Goal: Task Accomplishment & Management: Use online tool/utility

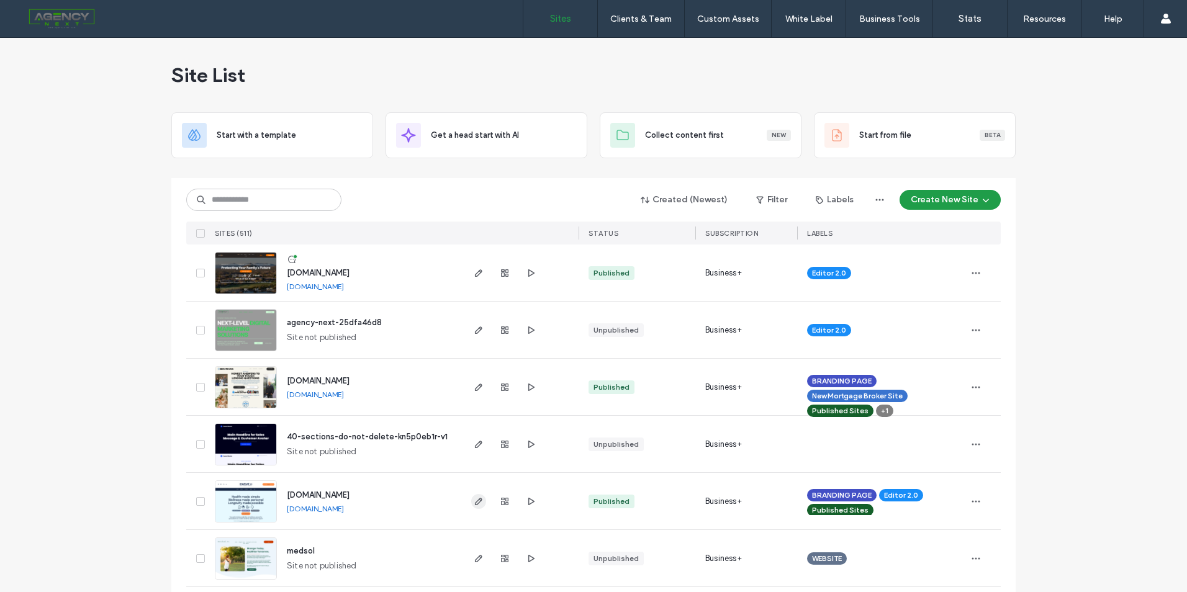
click at [477, 499] on use "button" at bounding box center [478, 501] width 7 height 7
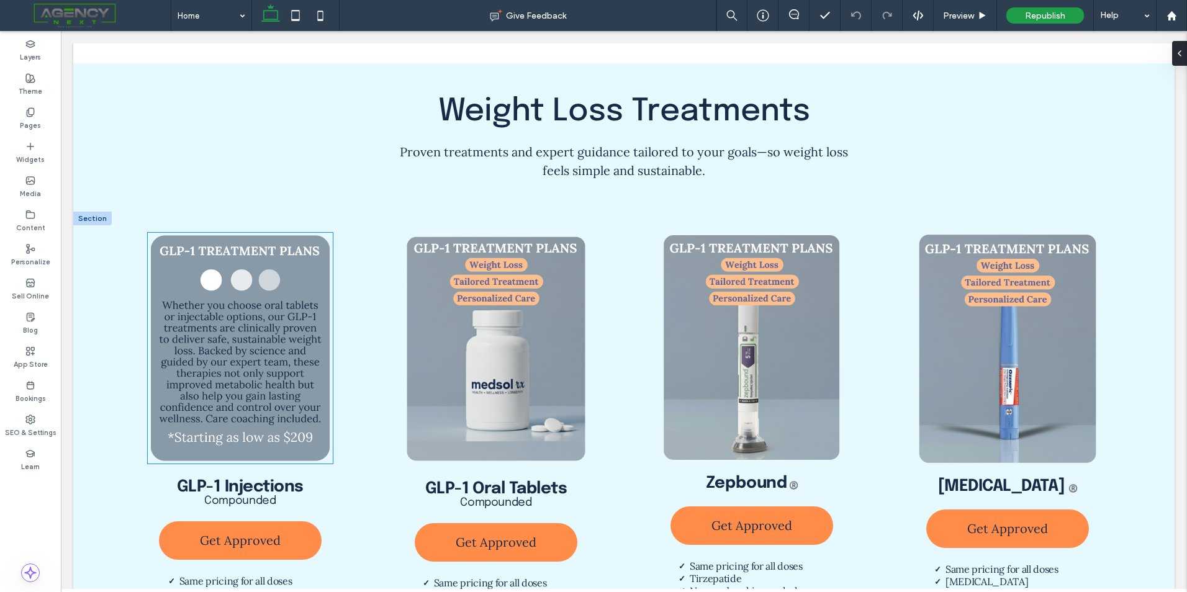
scroll to position [1242, 0]
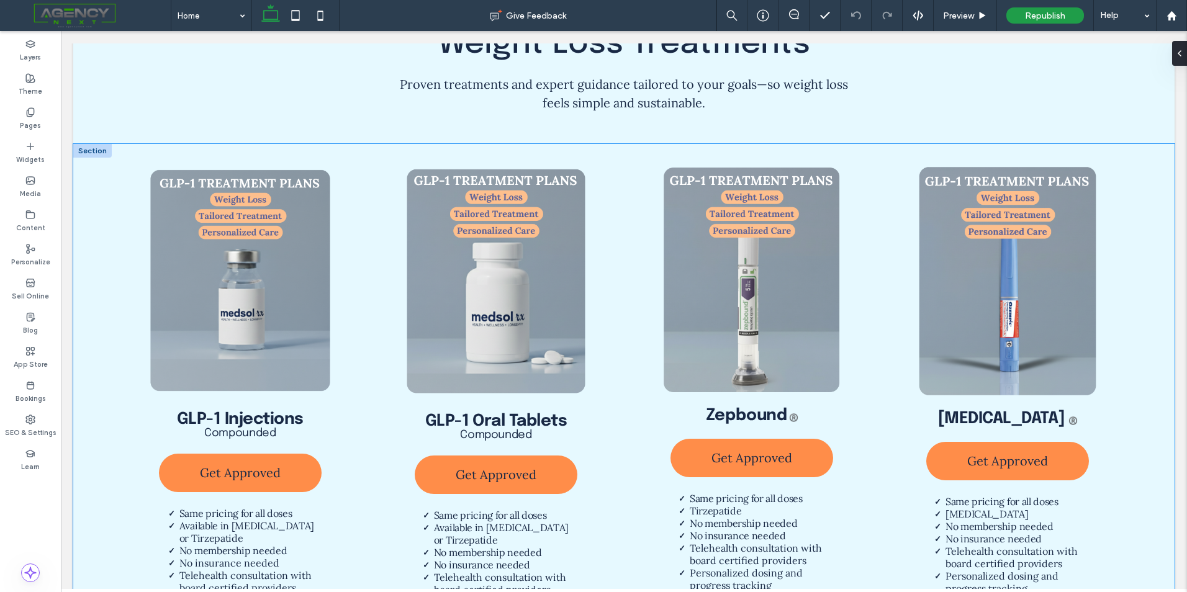
click at [97, 207] on div "GLP-1 Injections Compounded Get Approved Same pricing for all doses Available i…" at bounding box center [623, 405] width 1101 height 522
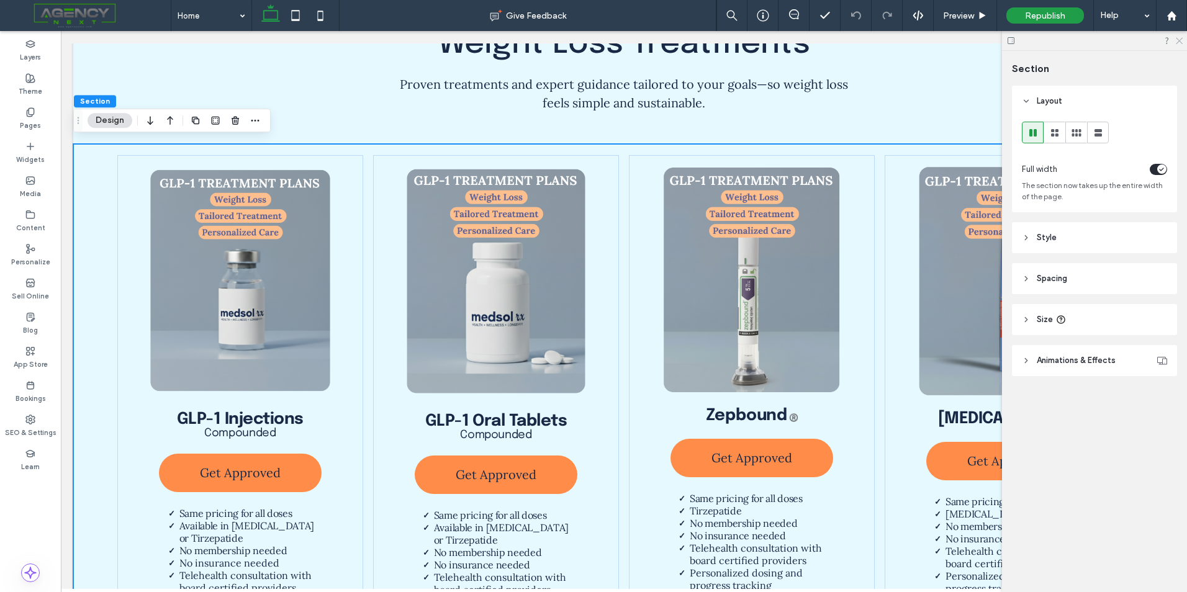
click at [1178, 40] on use at bounding box center [1179, 41] width 7 height 7
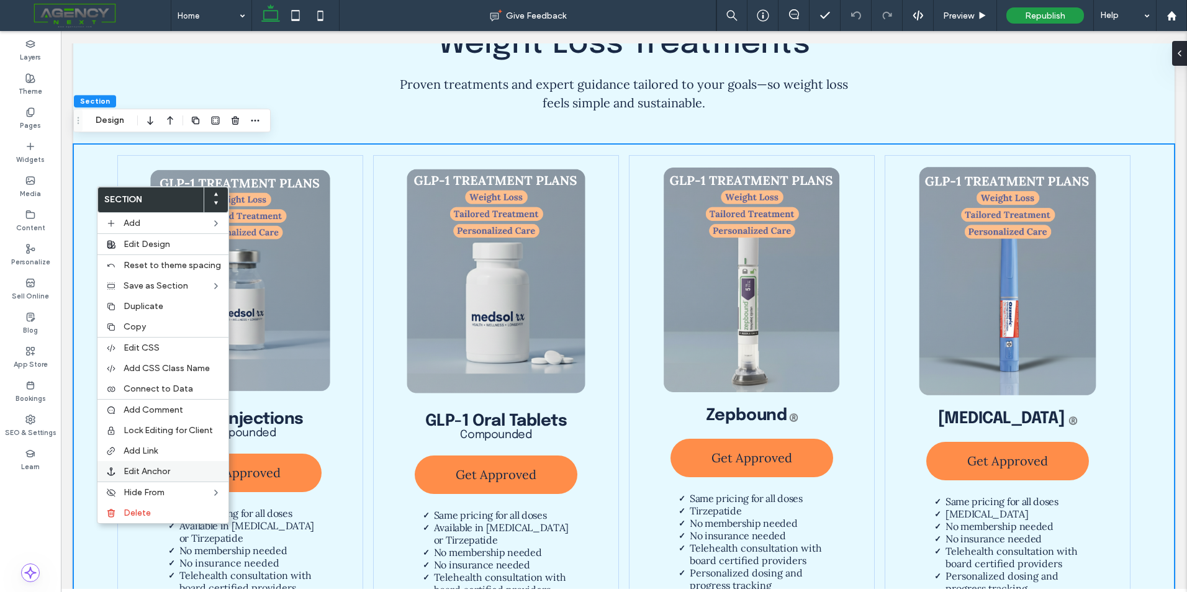
click at [173, 471] on label "Edit Anchor" at bounding box center [172, 471] width 97 height 11
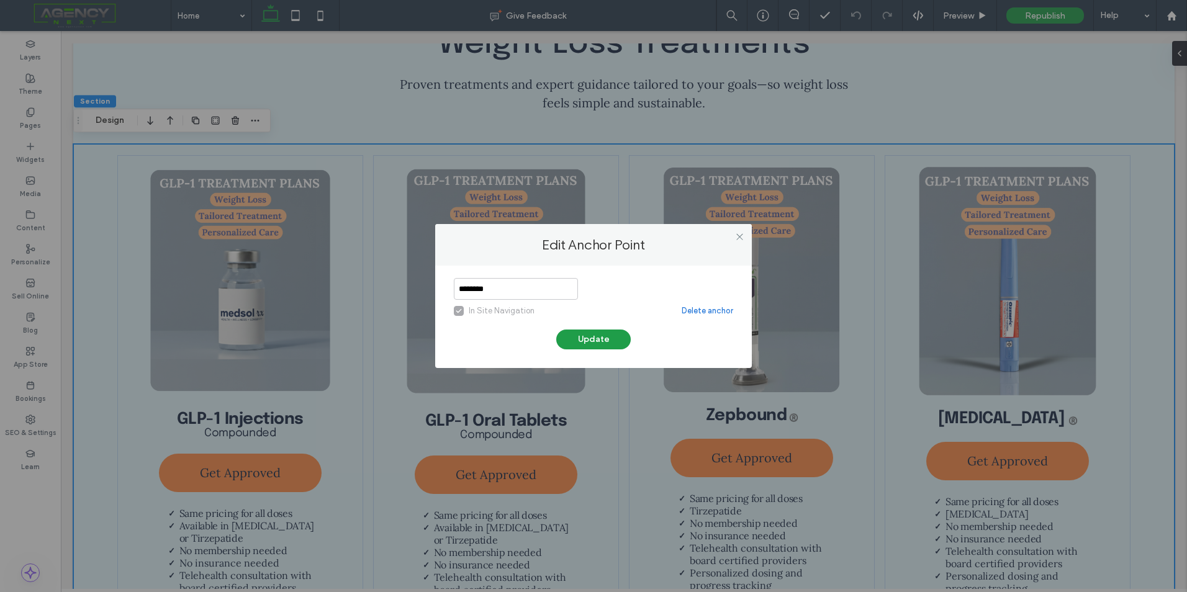
drag, startPoint x: 542, startPoint y: 296, endPoint x: 397, endPoint y: 305, distance: 145.0
click at [397, 305] on div "Edit Anchor Point ******** In Site Navigation Delete anchor Update" at bounding box center [593, 296] width 1187 height 592
type input "*****"
click at [581, 330] on button "Update" at bounding box center [593, 340] width 75 height 20
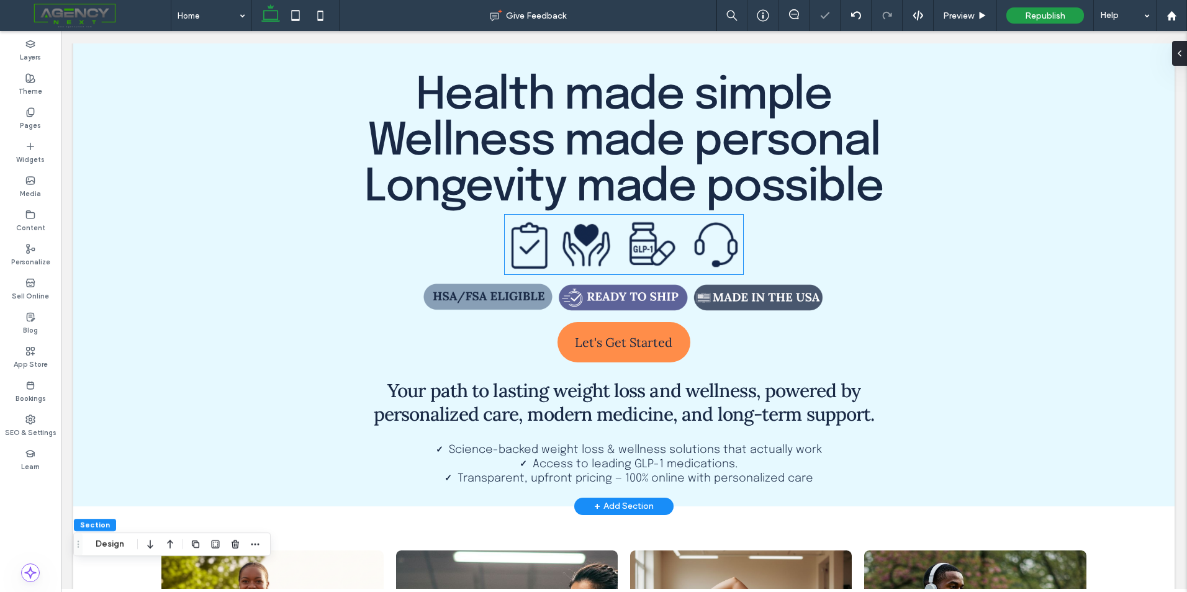
scroll to position [0, 0]
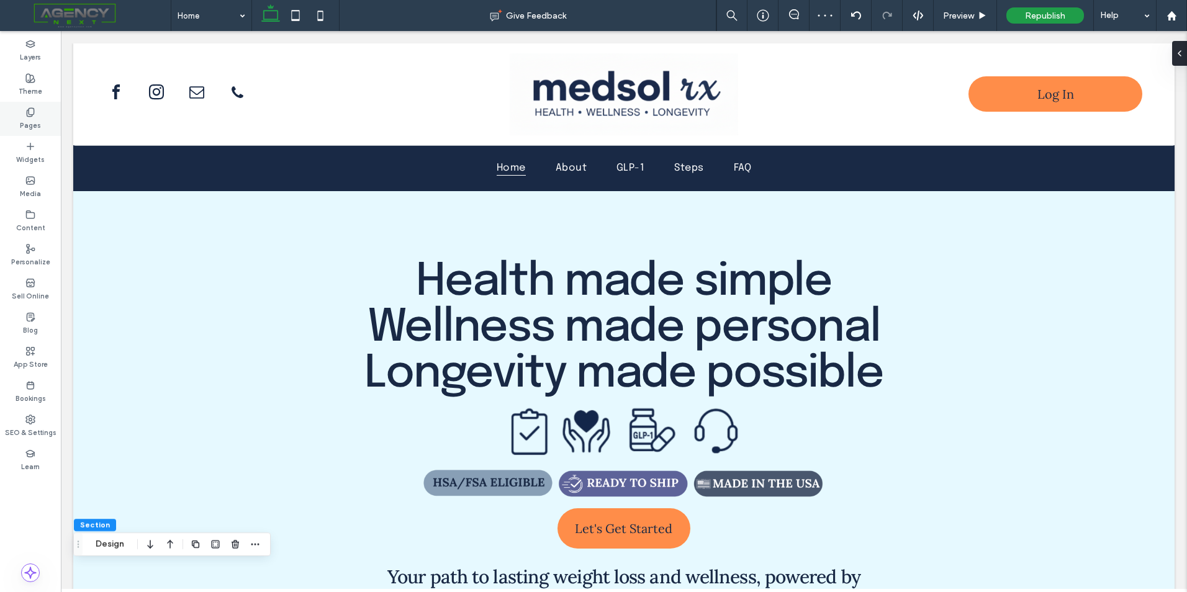
click at [23, 124] on label "Pages" at bounding box center [30, 124] width 21 height 14
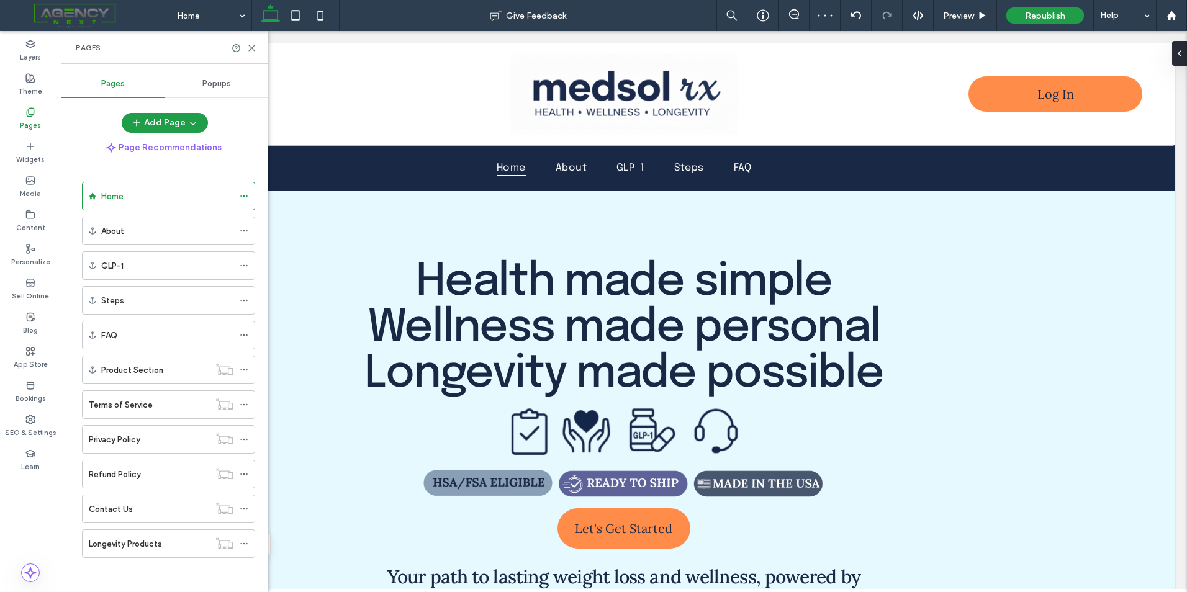
scroll to position [16, 0]
click at [245, 543] on icon at bounding box center [244, 540] width 9 height 9
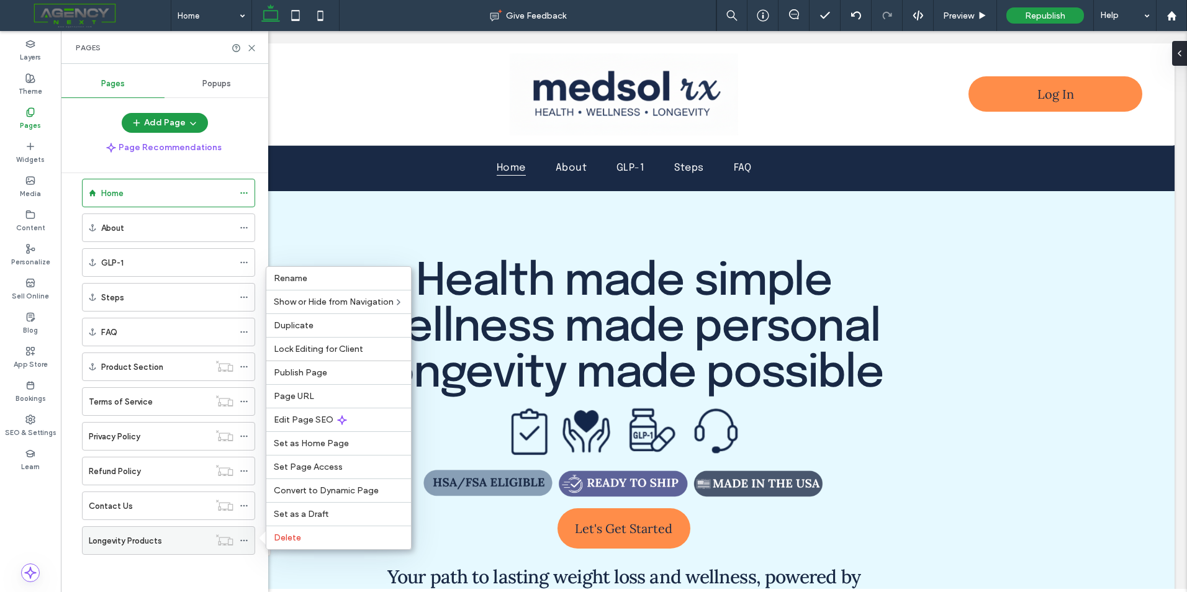
click at [239, 545] on div at bounding box center [224, 540] width 30 height 12
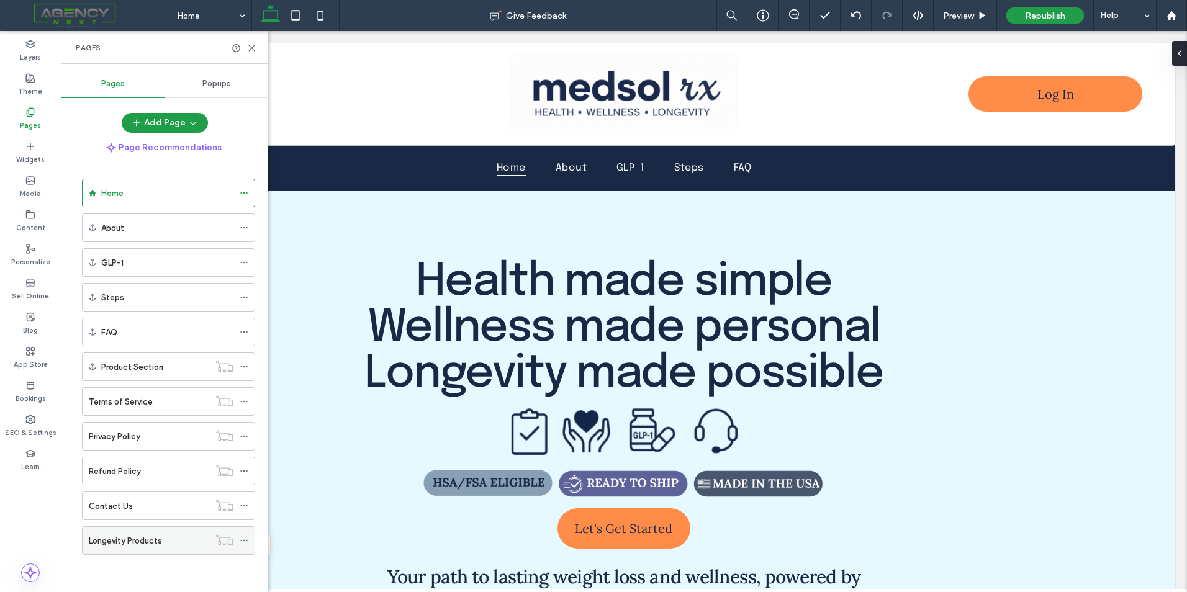
click at [245, 540] on icon at bounding box center [244, 540] width 9 height 9
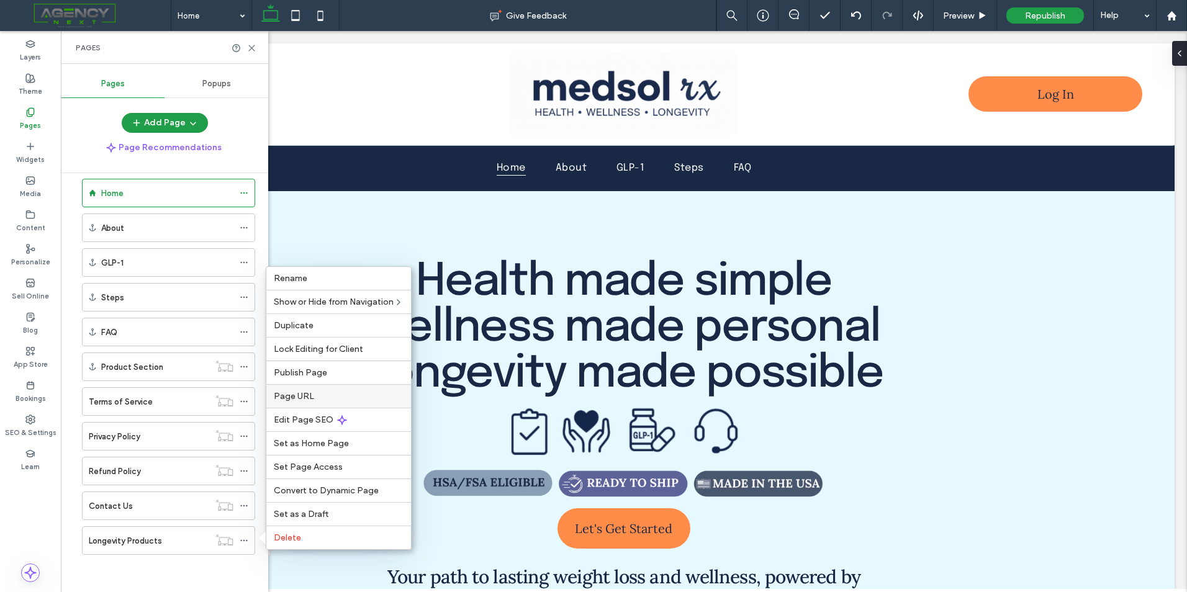
click at [314, 397] on label "Page URL" at bounding box center [339, 396] width 130 height 11
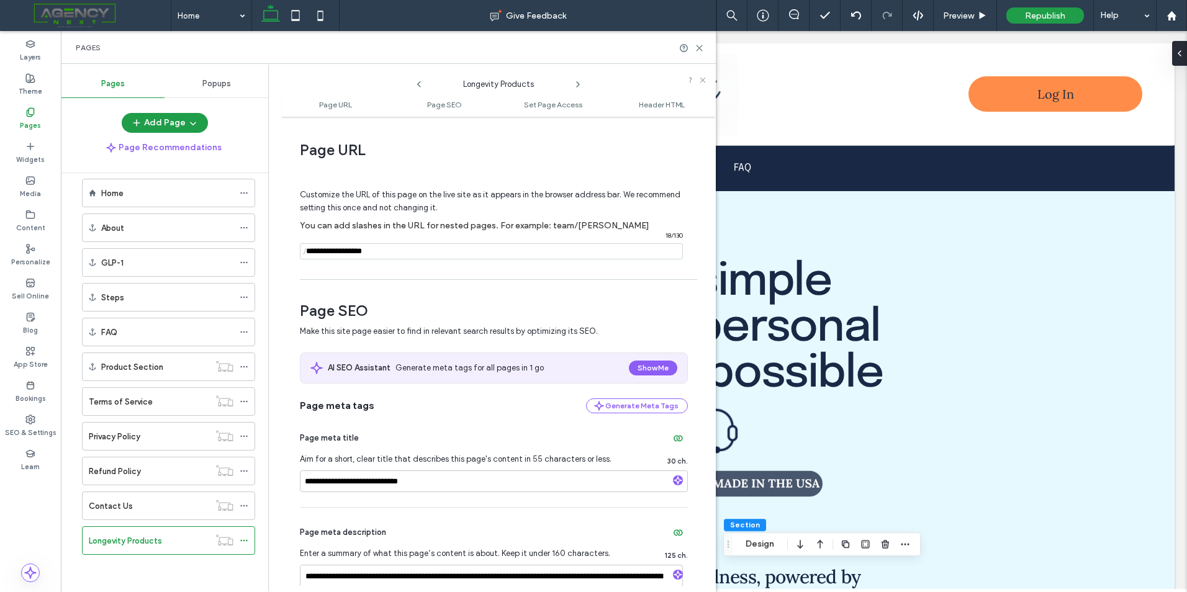
drag, startPoint x: 415, startPoint y: 243, endPoint x: 382, endPoint y: 244, distance: 32.9
click at [382, 244] on div "Customize the URL of this page on the live site as it appears in the browser ad…" at bounding box center [494, 219] width 388 height 109
drag, startPoint x: 399, startPoint y: 253, endPoint x: 341, endPoint y: 256, distance: 57.8
click at [341, 256] on input "notEmpty" at bounding box center [491, 251] width 383 height 16
click at [242, 543] on icon at bounding box center [244, 540] width 9 height 9
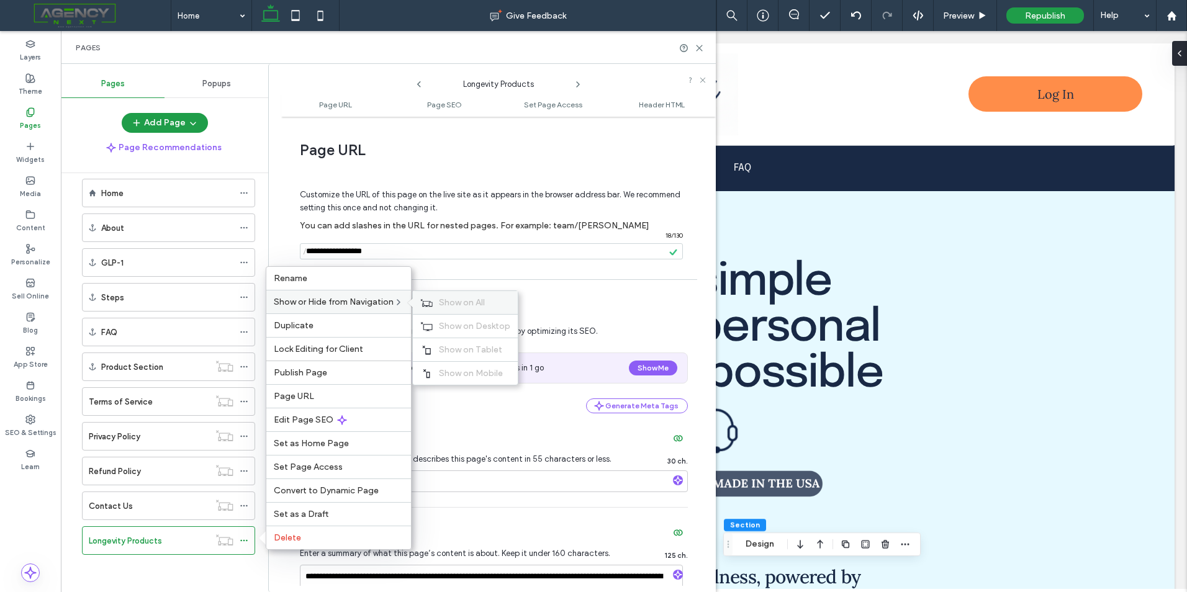
click at [441, 297] on span "Show on All" at bounding box center [462, 302] width 46 height 11
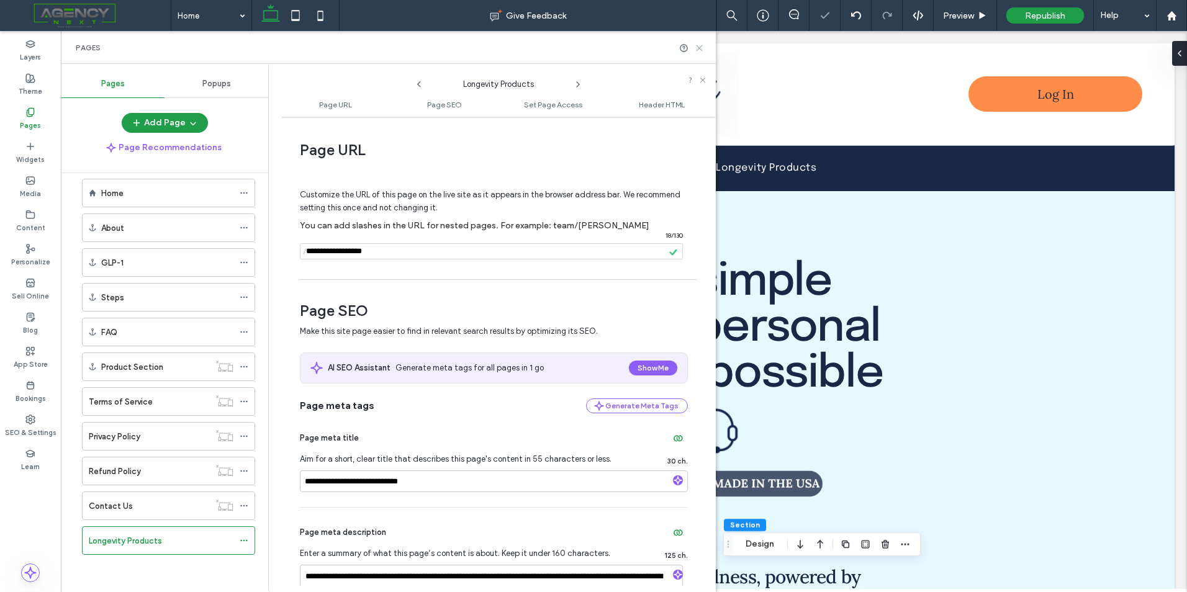
drag, startPoint x: 696, startPoint y: 52, endPoint x: 640, endPoint y: 17, distance: 66.1
click at [696, 52] on icon at bounding box center [699, 47] width 9 height 9
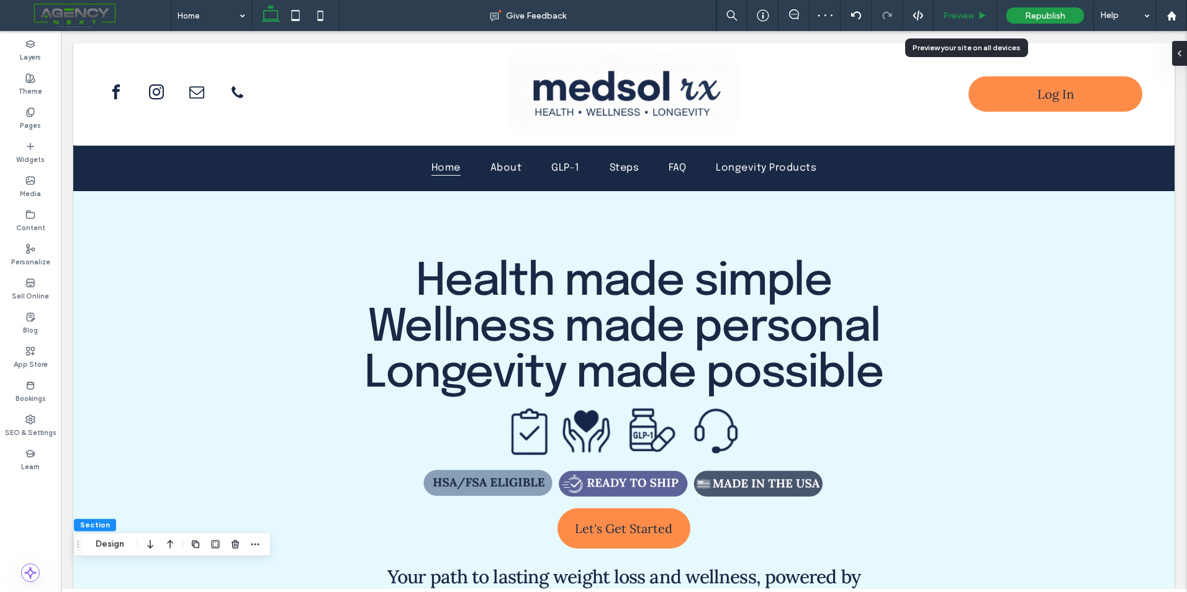
click at [966, 14] on span "Preview" at bounding box center [958, 16] width 31 height 11
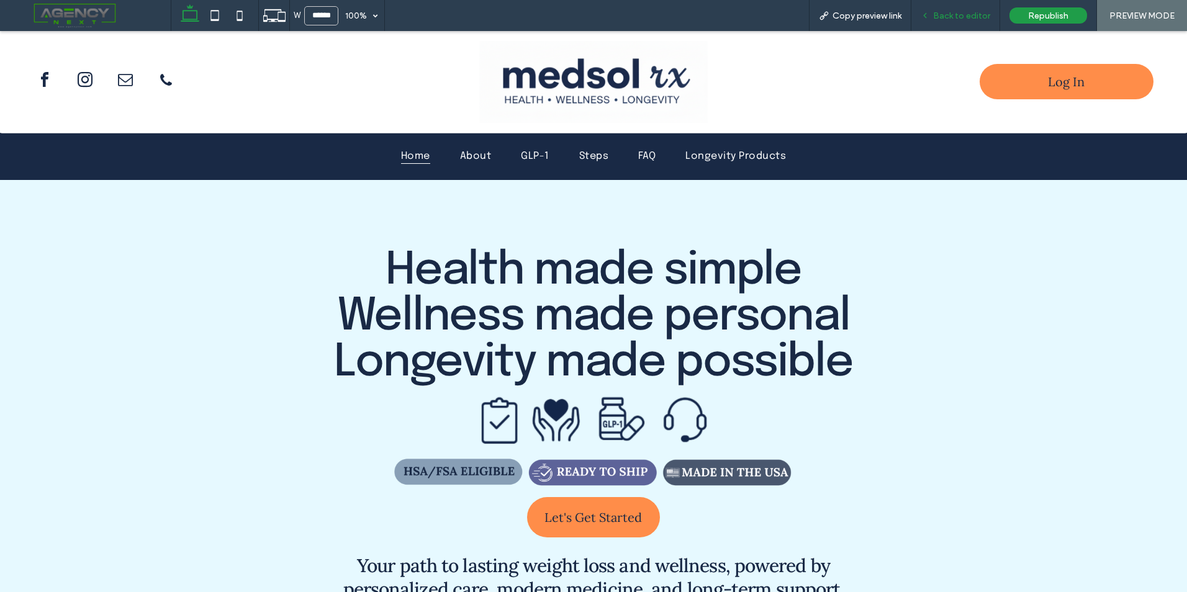
click at [959, 24] on div "Back to editor" at bounding box center [955, 15] width 89 height 31
click at [964, 12] on span "Back to editor" at bounding box center [961, 16] width 57 height 11
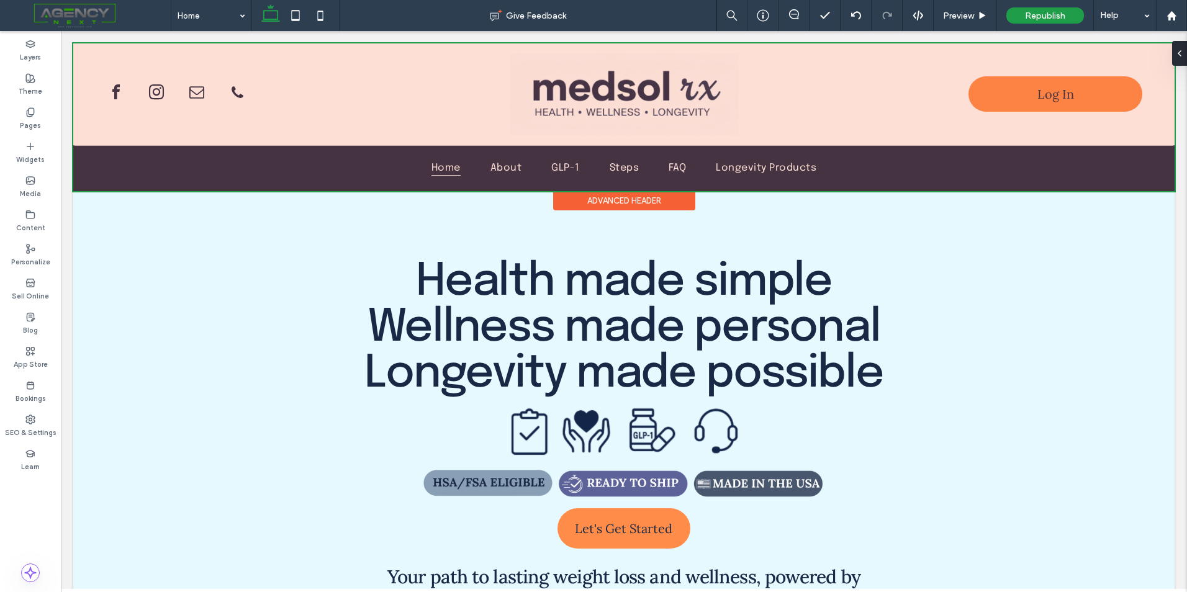
click at [764, 157] on div at bounding box center [623, 117] width 1101 height 148
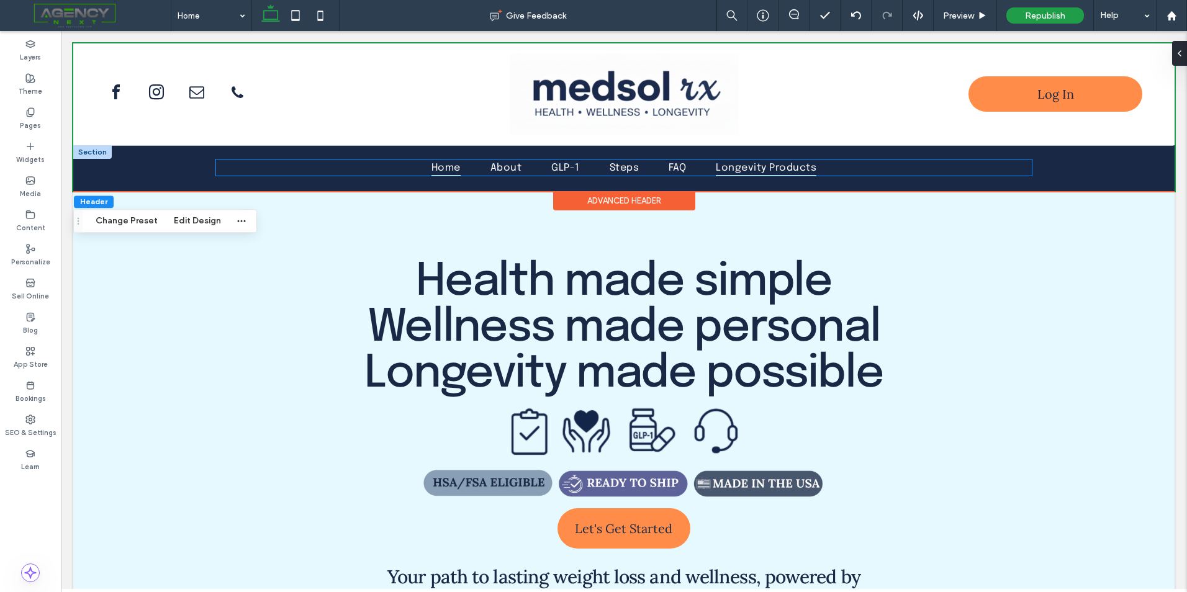
click at [743, 167] on span "Longevity Products" at bounding box center [766, 168] width 101 height 16
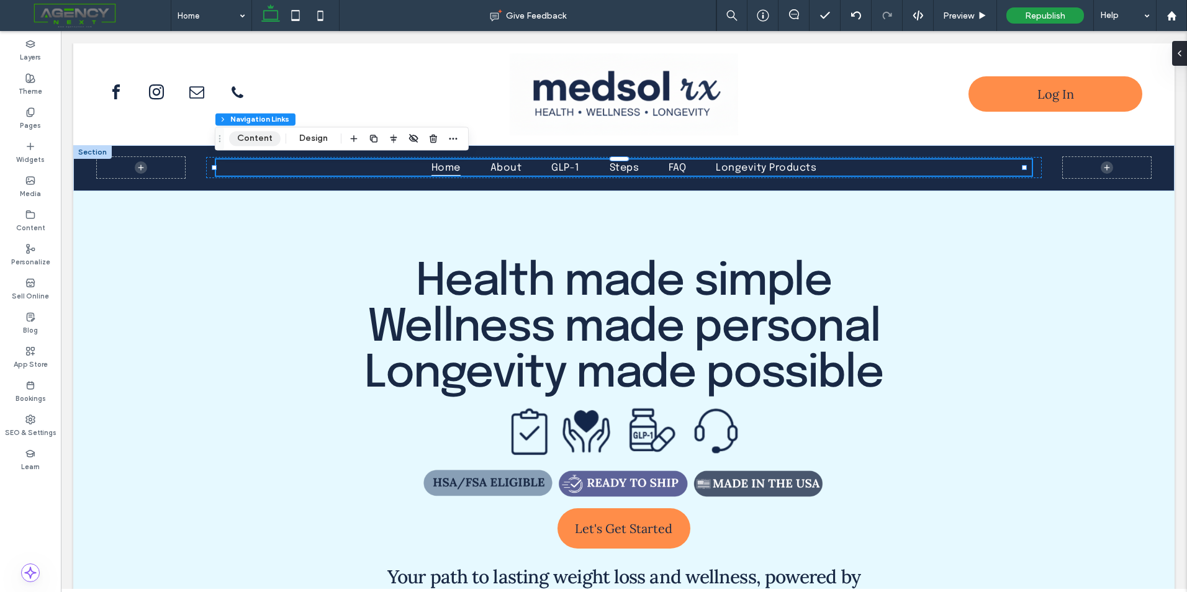
click at [263, 134] on button "Content" at bounding box center [255, 138] width 52 height 15
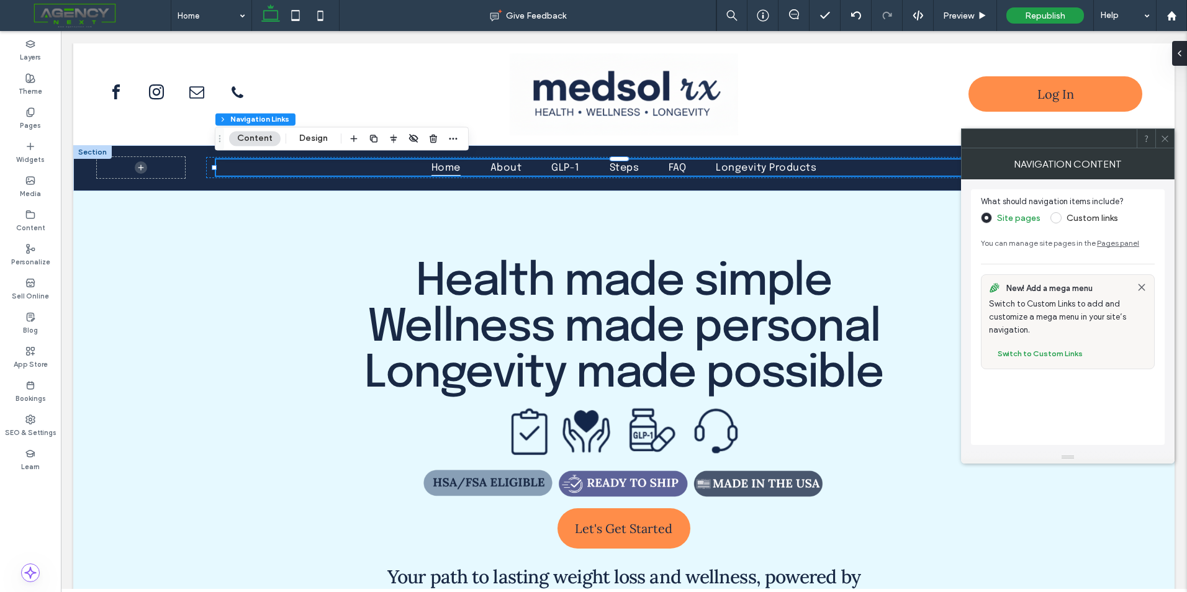
click at [1165, 142] on icon at bounding box center [1164, 138] width 9 height 9
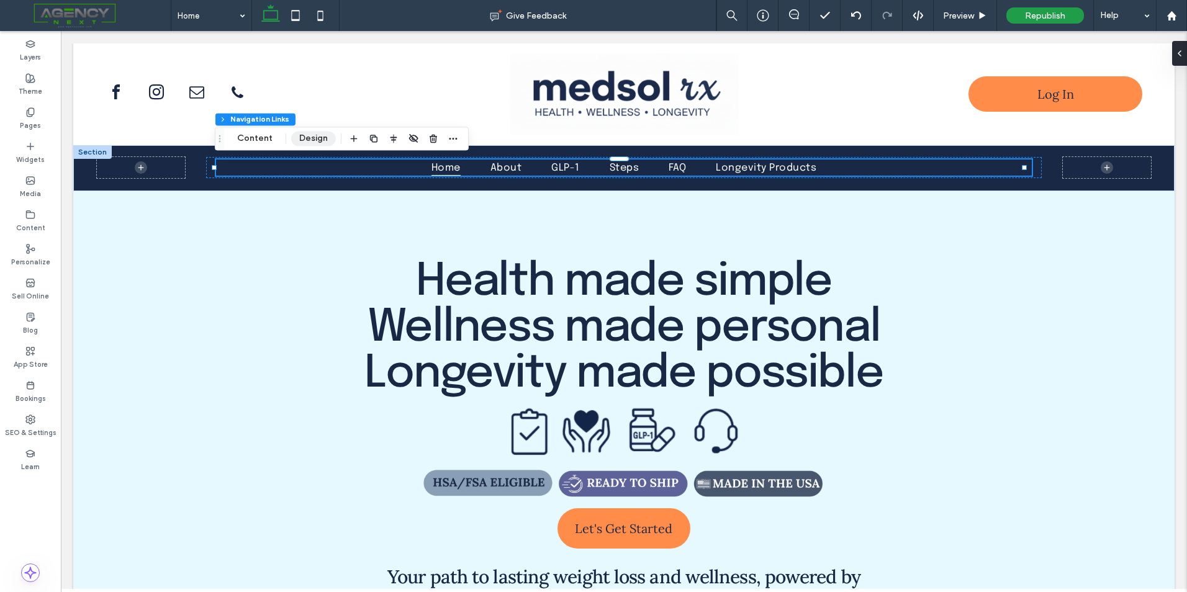
click at [308, 133] on button "Design" at bounding box center [313, 138] width 45 height 15
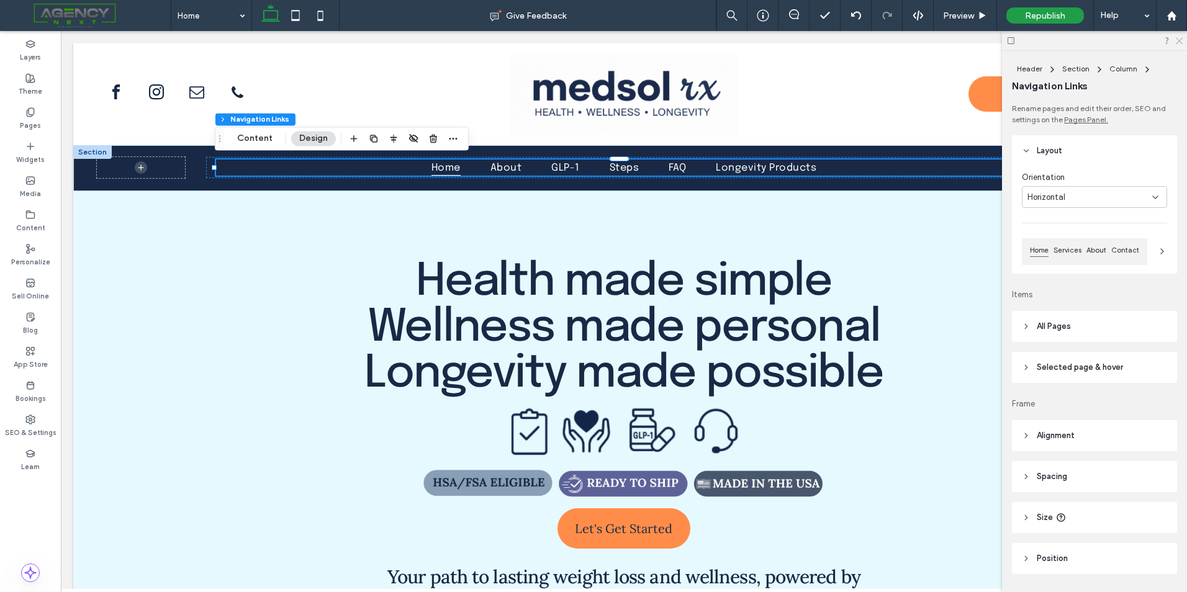
click at [1181, 41] on icon at bounding box center [1179, 40] width 8 height 8
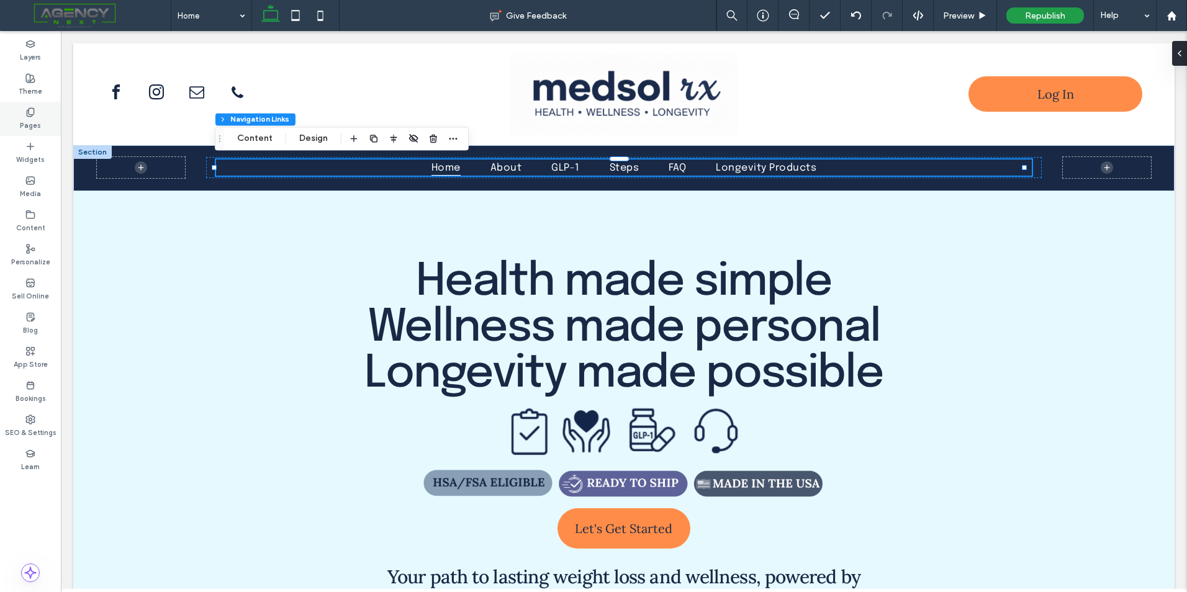
click at [30, 116] on use at bounding box center [30, 112] width 7 height 8
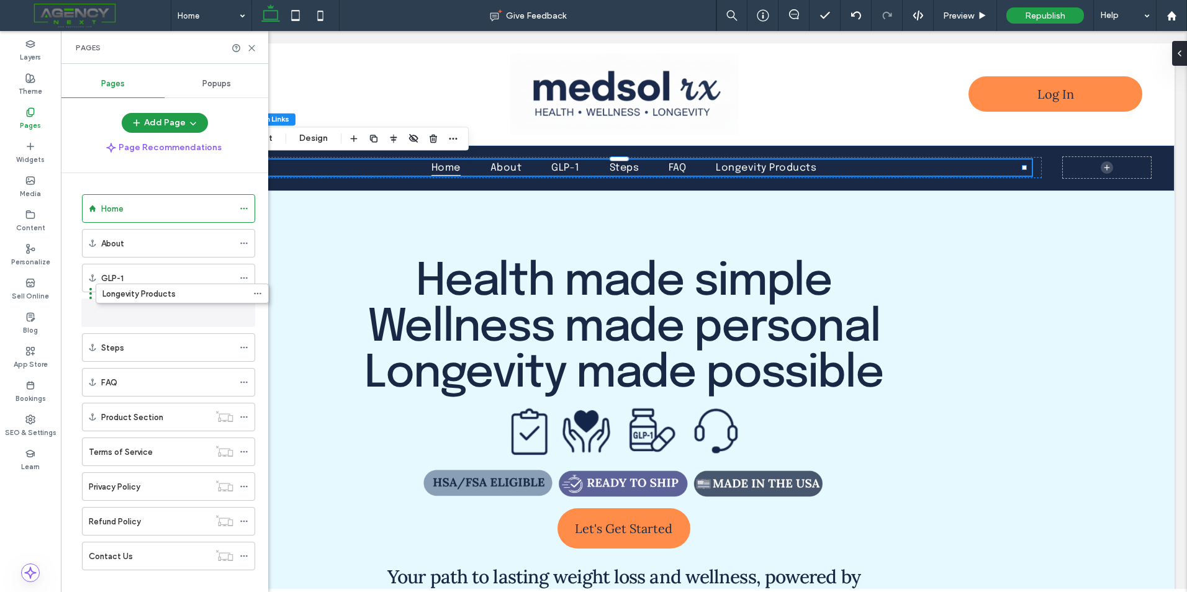
drag, startPoint x: 77, startPoint y: 557, endPoint x: 91, endPoint y: 299, distance: 258.6
click at [248, 47] on icon at bounding box center [251, 47] width 9 height 9
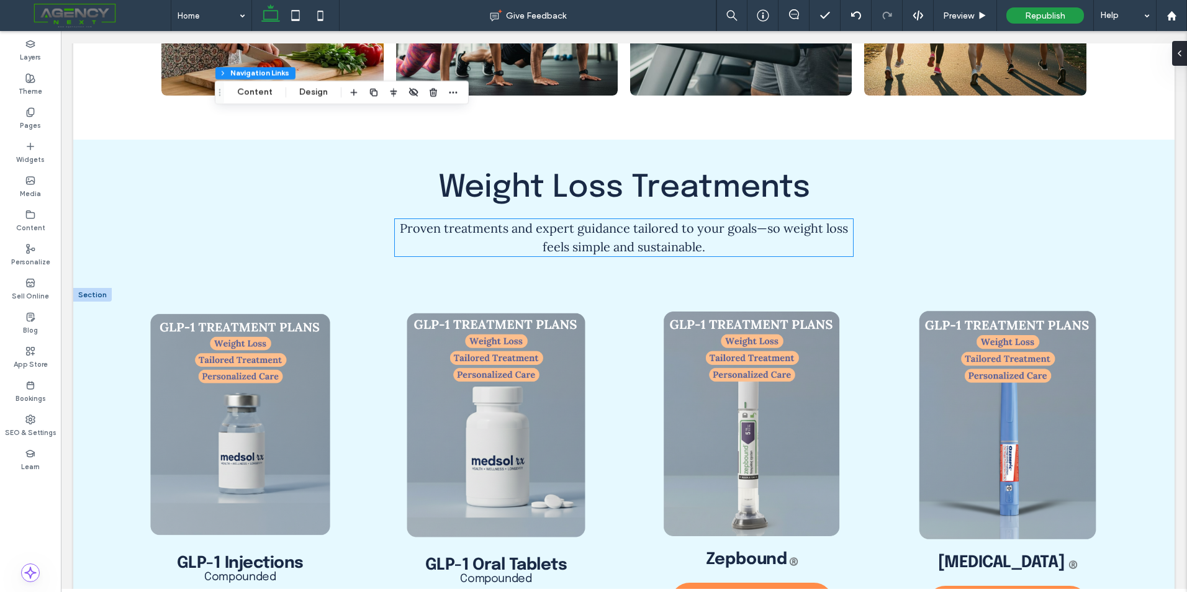
scroll to position [1334, 0]
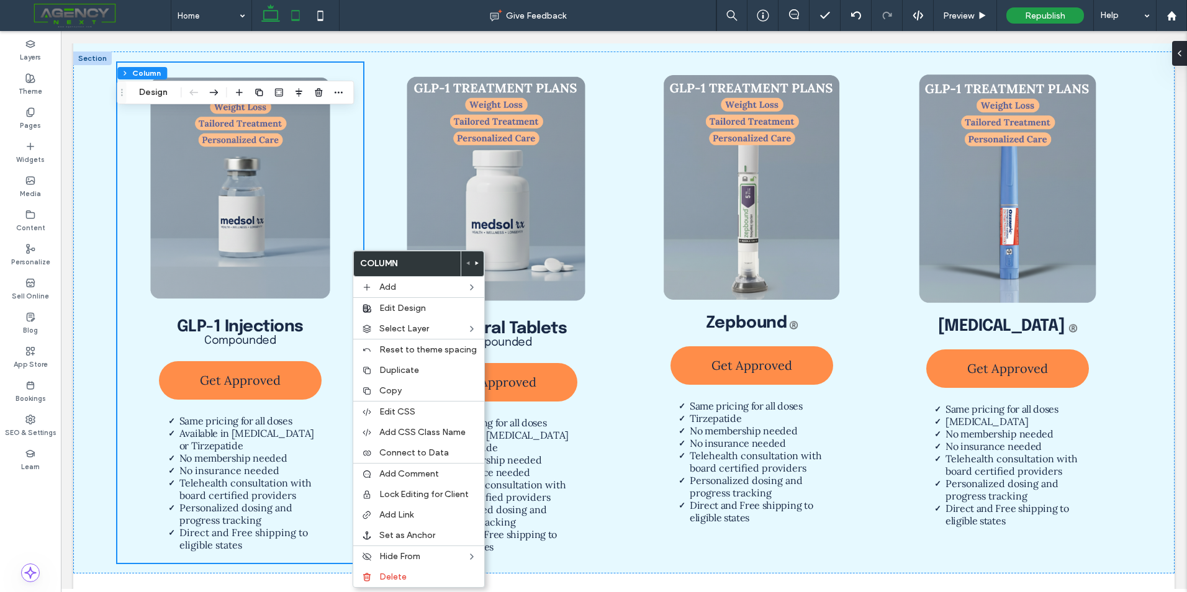
click at [304, 7] on icon at bounding box center [295, 15] width 25 height 25
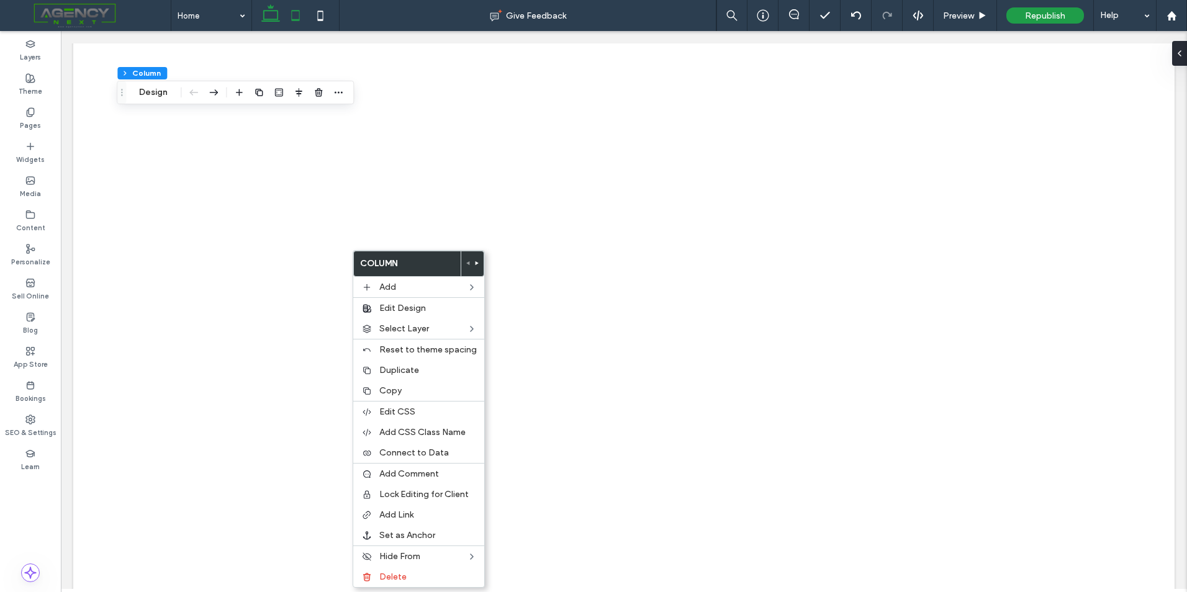
type input "**"
type input "***"
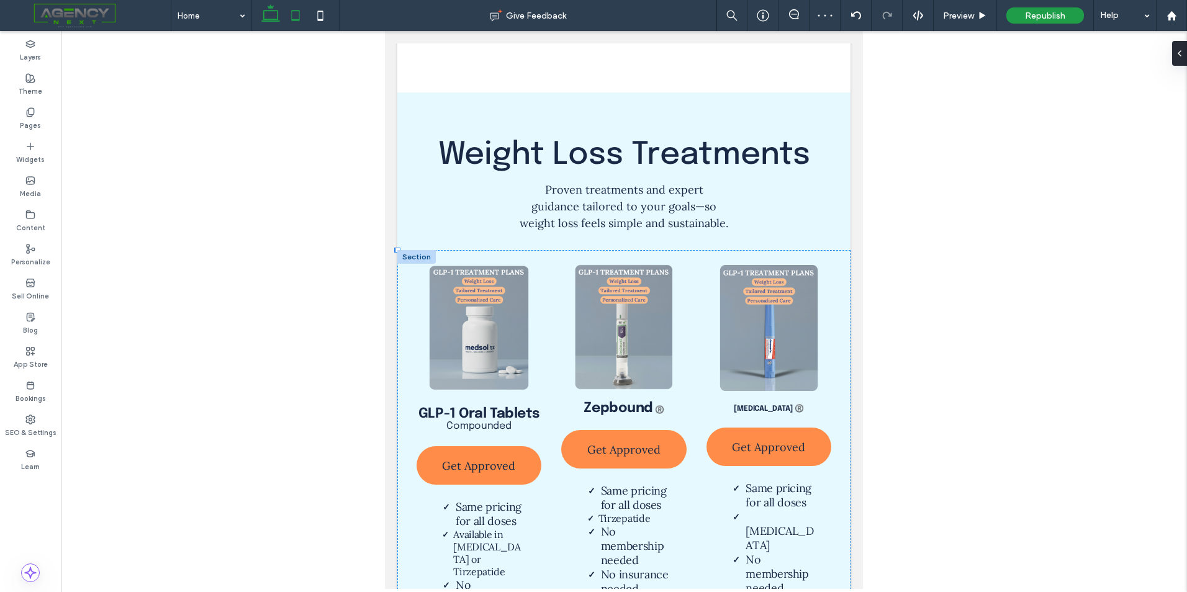
click at [266, 22] on icon at bounding box center [270, 15] width 25 height 25
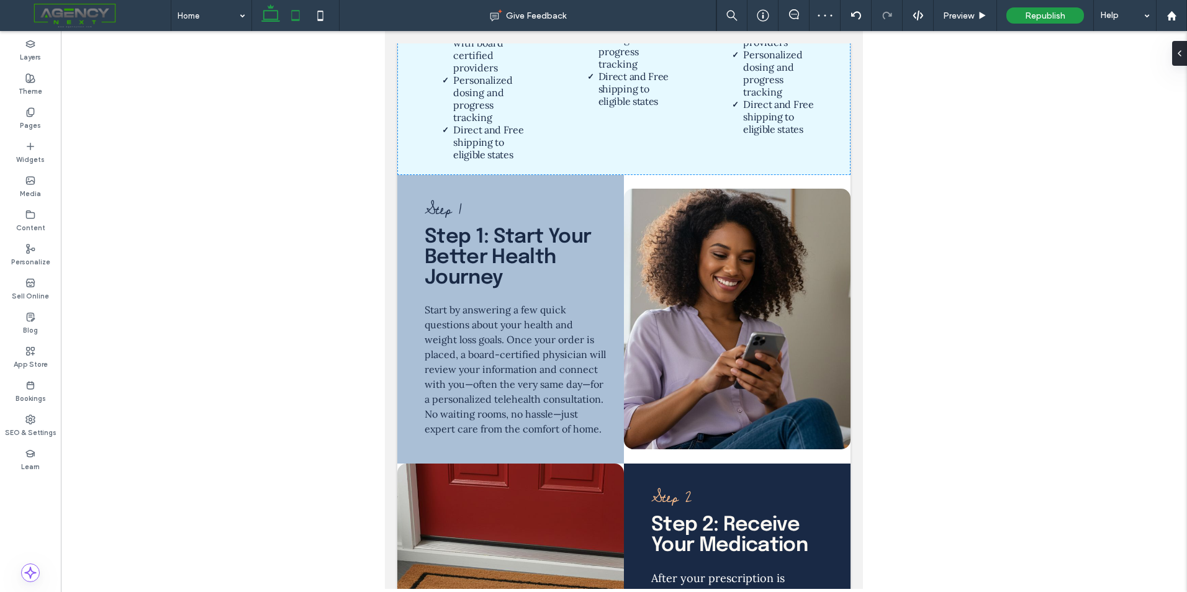
type input "**"
type input "*****"
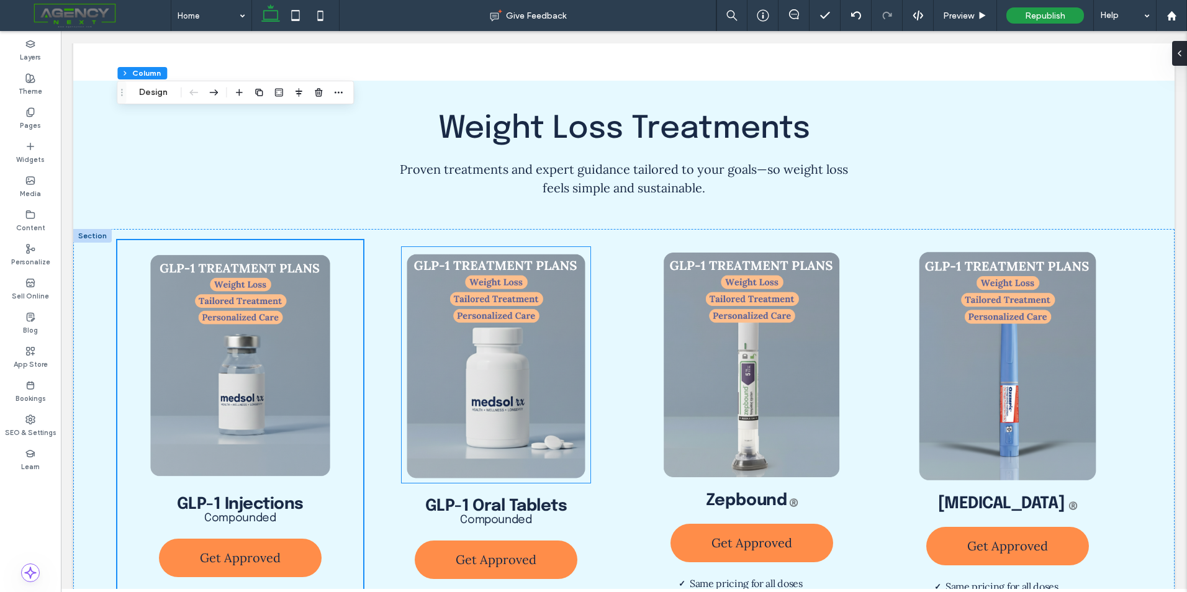
scroll to position [1405, 0]
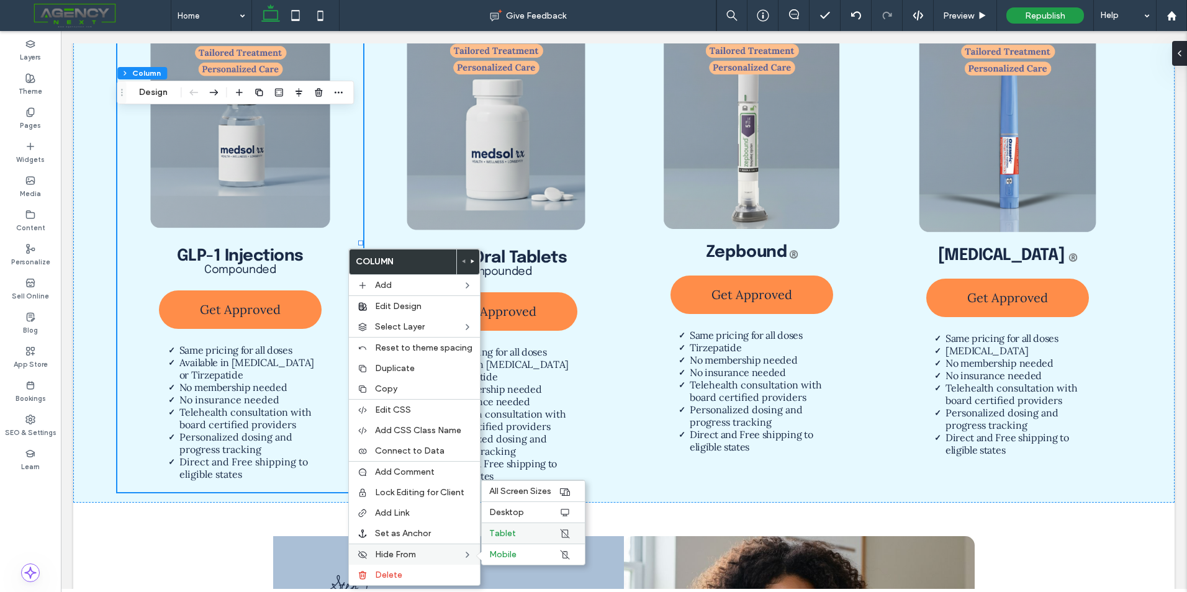
click at [516, 539] on div "Tablet" at bounding box center [533, 533] width 103 height 21
click at [524, 549] on label "Mobile" at bounding box center [524, 554] width 70 height 11
click at [324, 20] on icon at bounding box center [320, 15] width 25 height 25
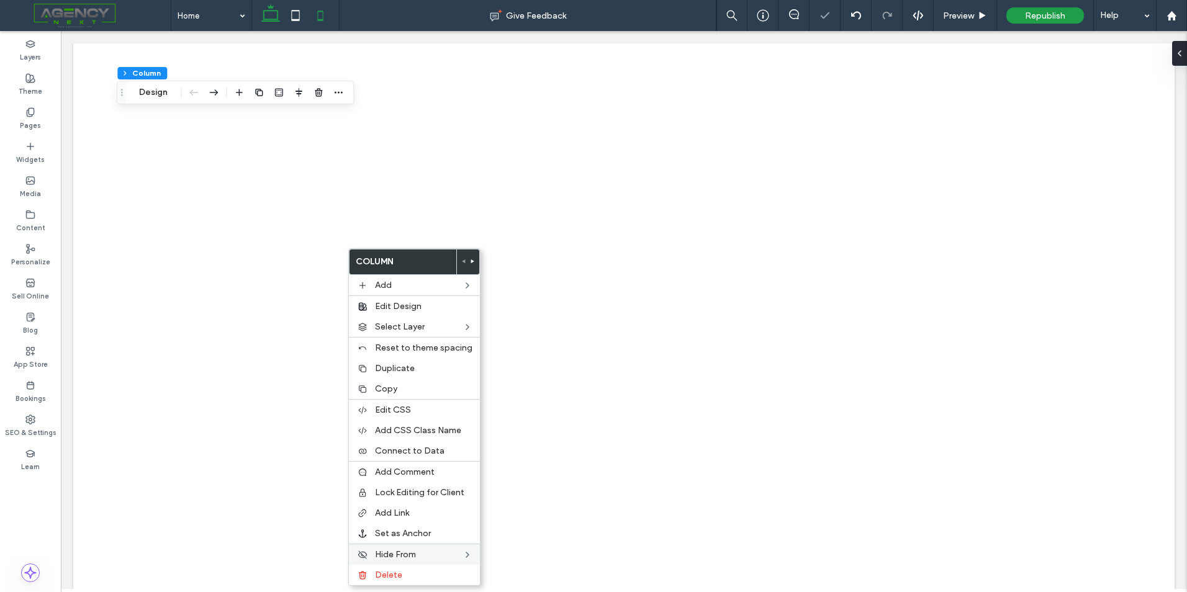
type input "**"
type input "****"
type input "**"
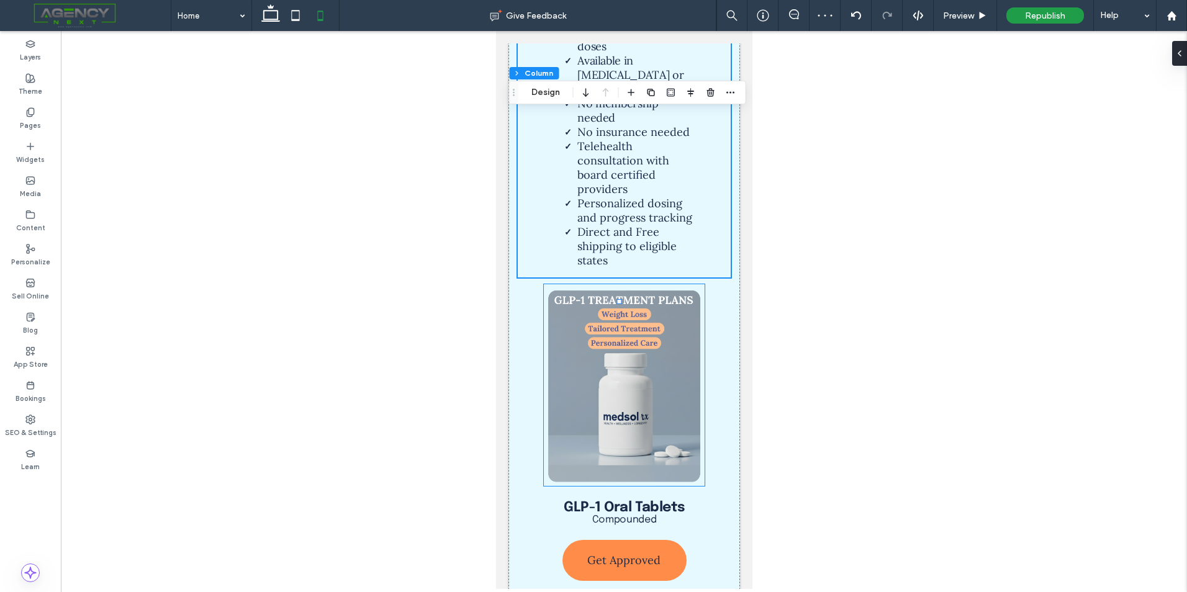
scroll to position [1213, 0]
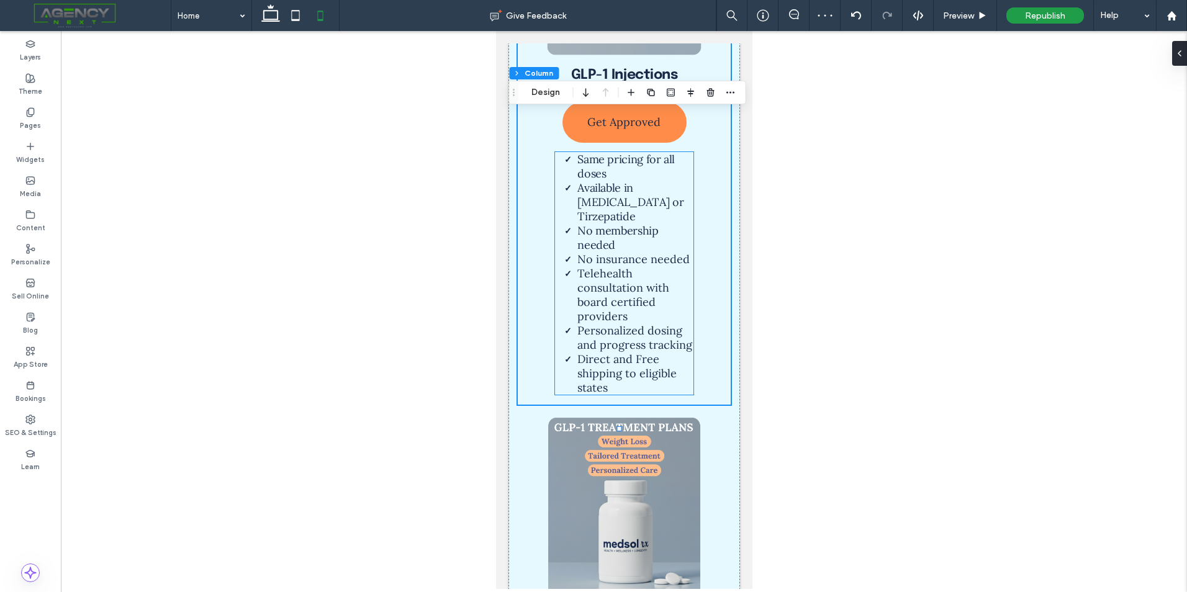
click at [662, 287] on li "Telehealth consultation with board certified providers" at bounding box center [634, 294] width 115 height 57
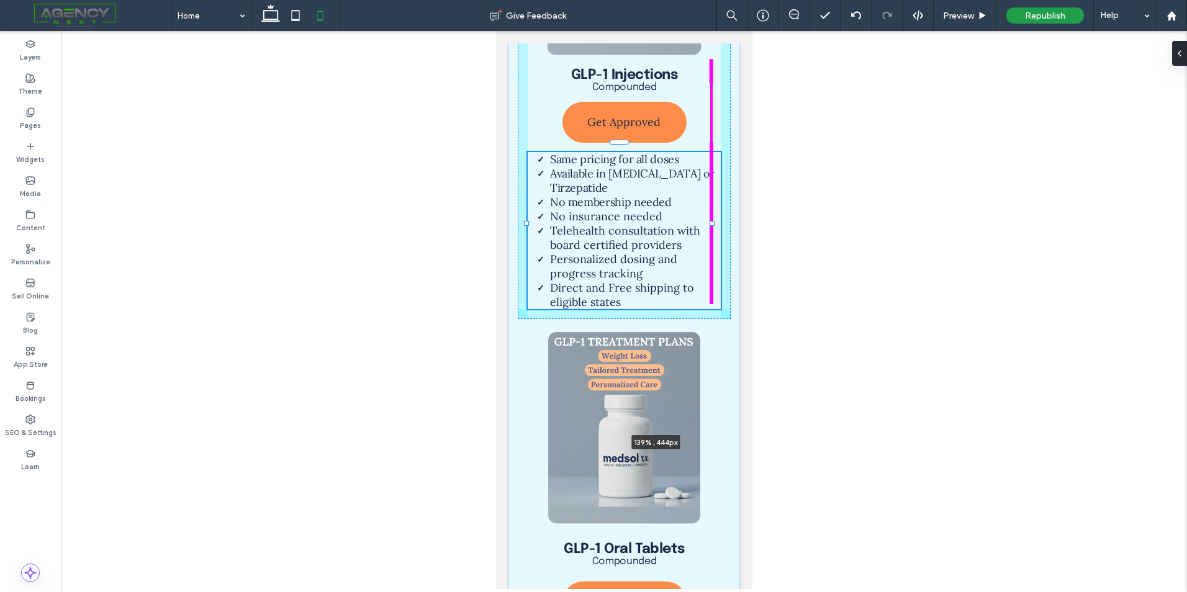
drag, startPoint x: 685, startPoint y: 259, endPoint x: 748, endPoint y: 251, distance: 62.6
type input "***"
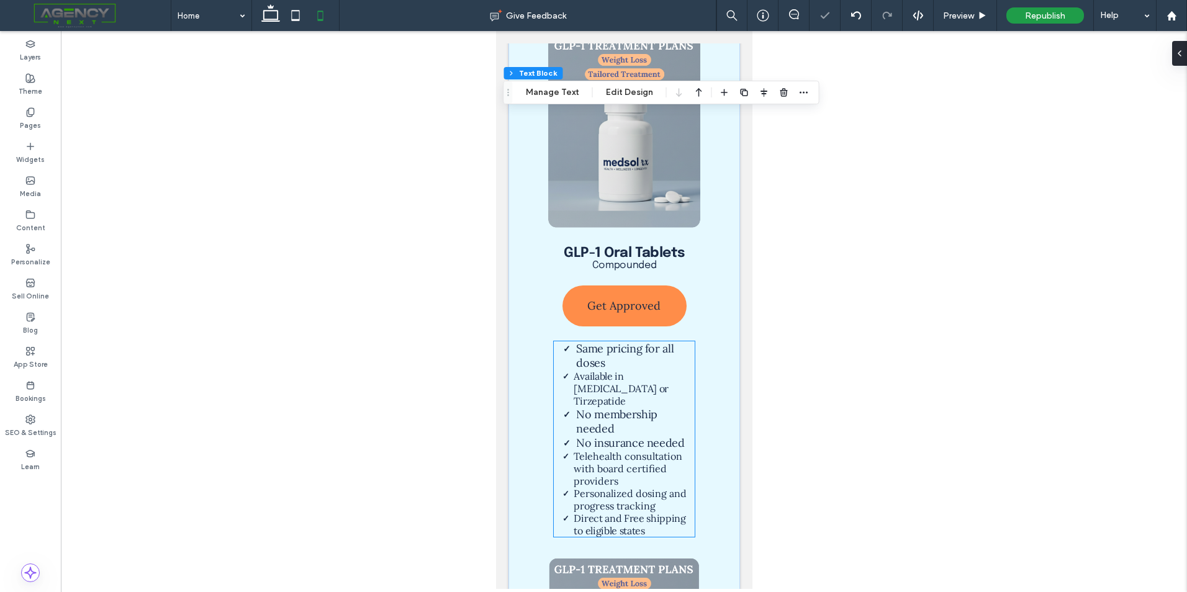
scroll to position [1523, 0]
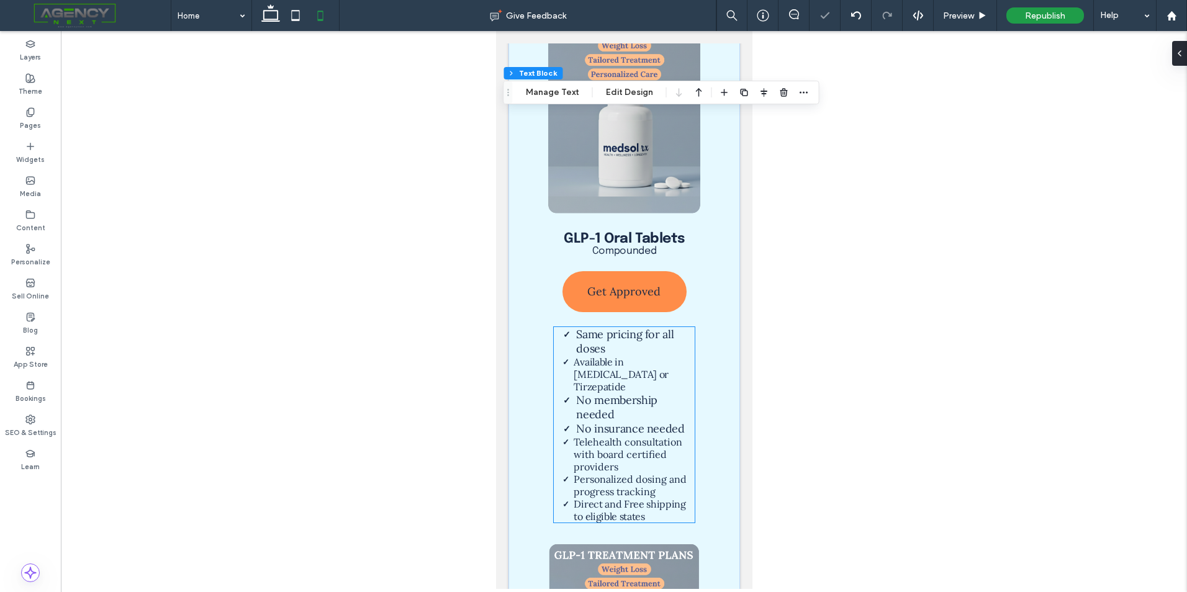
click at [658, 393] on li "No membership needed" at bounding box center [635, 407] width 118 height 29
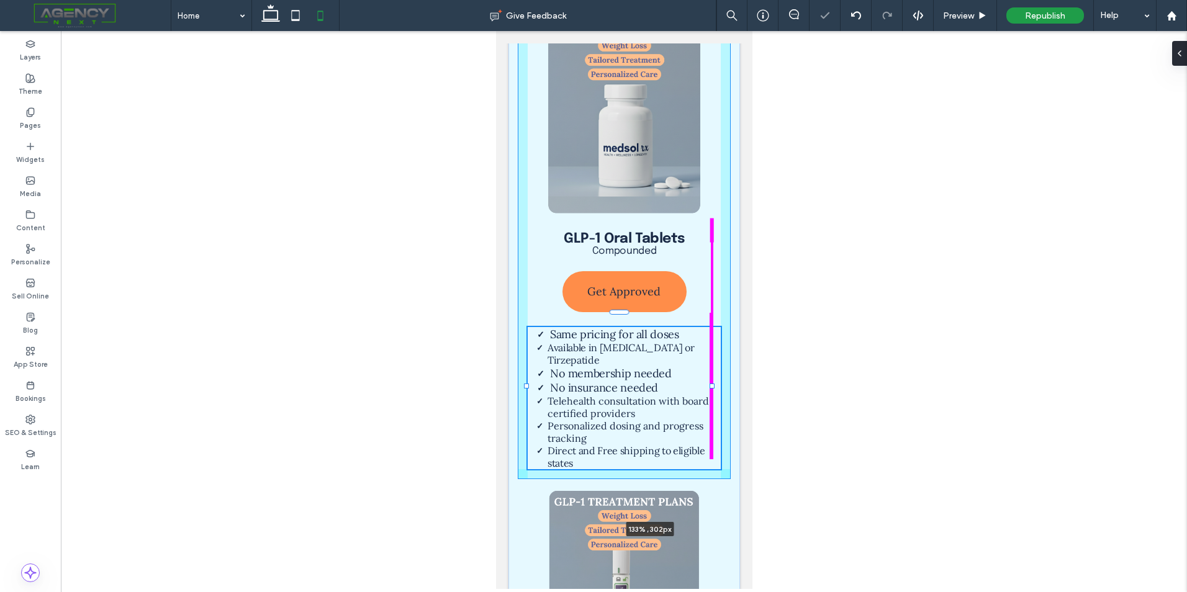
drag, startPoint x: 685, startPoint y: 388, endPoint x: 742, endPoint y: 381, distance: 57.0
type input "***"
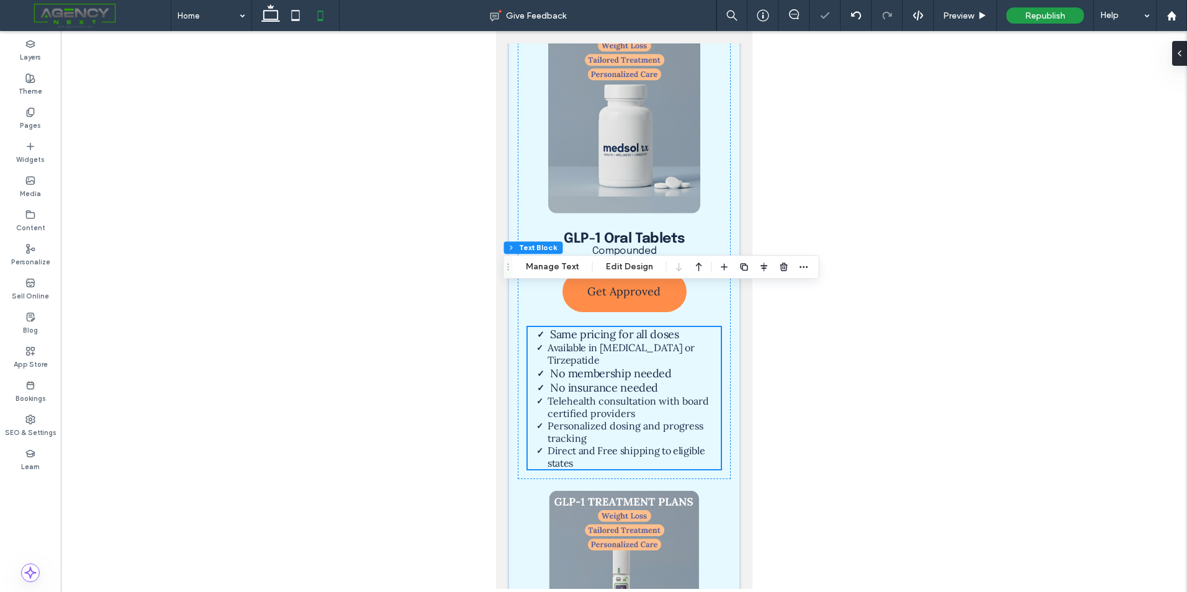
scroll to position [1833, 0]
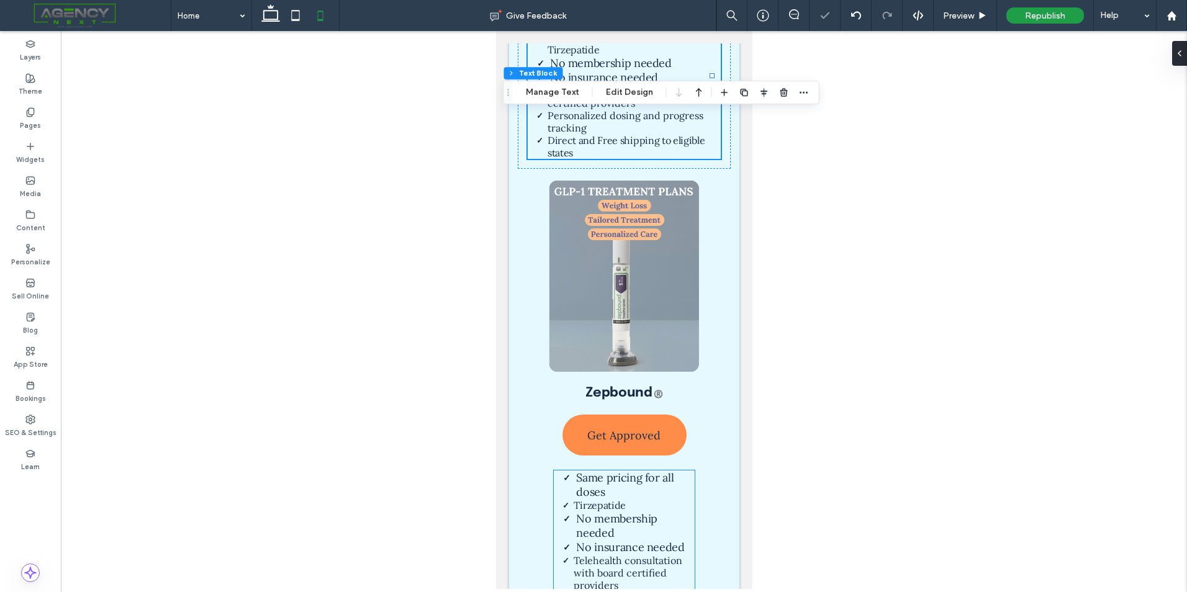
drag, startPoint x: 653, startPoint y: 442, endPoint x: 660, endPoint y: 450, distance: 10.1
click at [653, 471] on span "Same pricing for all doses" at bounding box center [624, 485] width 97 height 29
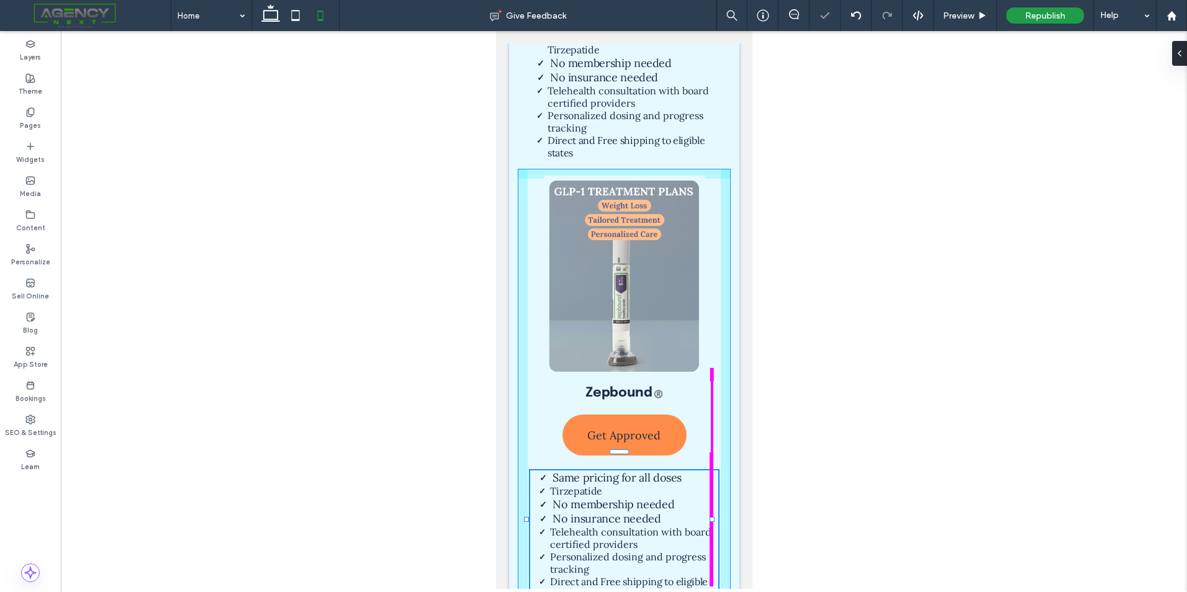
drag, startPoint x: 686, startPoint y: 517, endPoint x: 728, endPoint y: 499, distance: 46.1
click at [725, 515] on div "GLP-1 Injections Compounded Get Approved Same pricing for all doses Available i…" at bounding box center [624, 176] width 232 height 1901
type input "***"
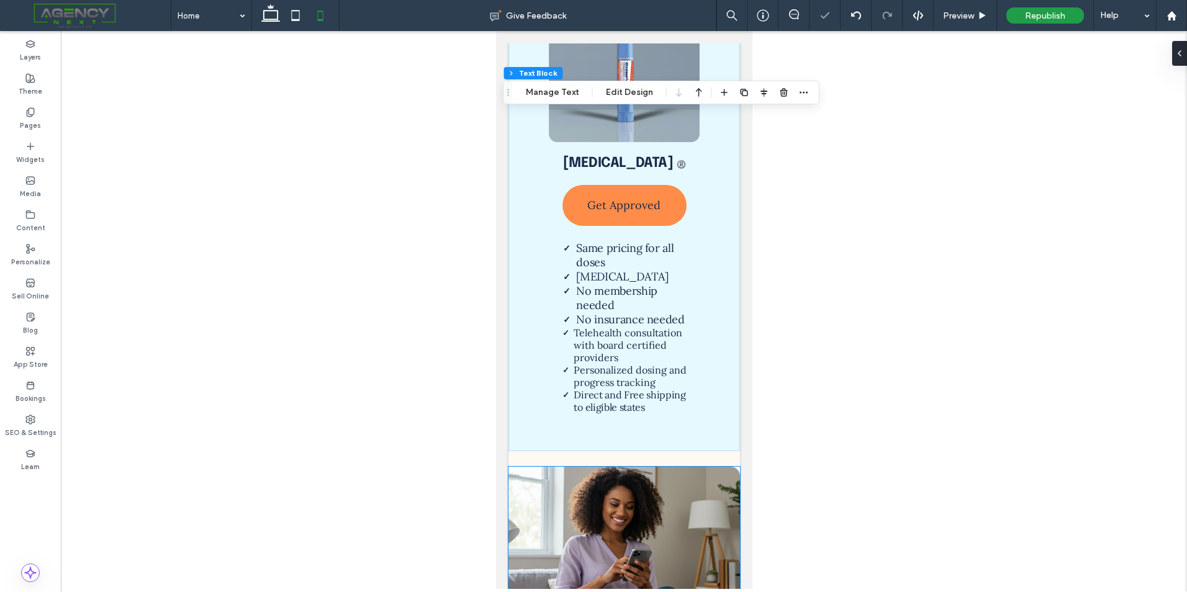
scroll to position [2516, 0]
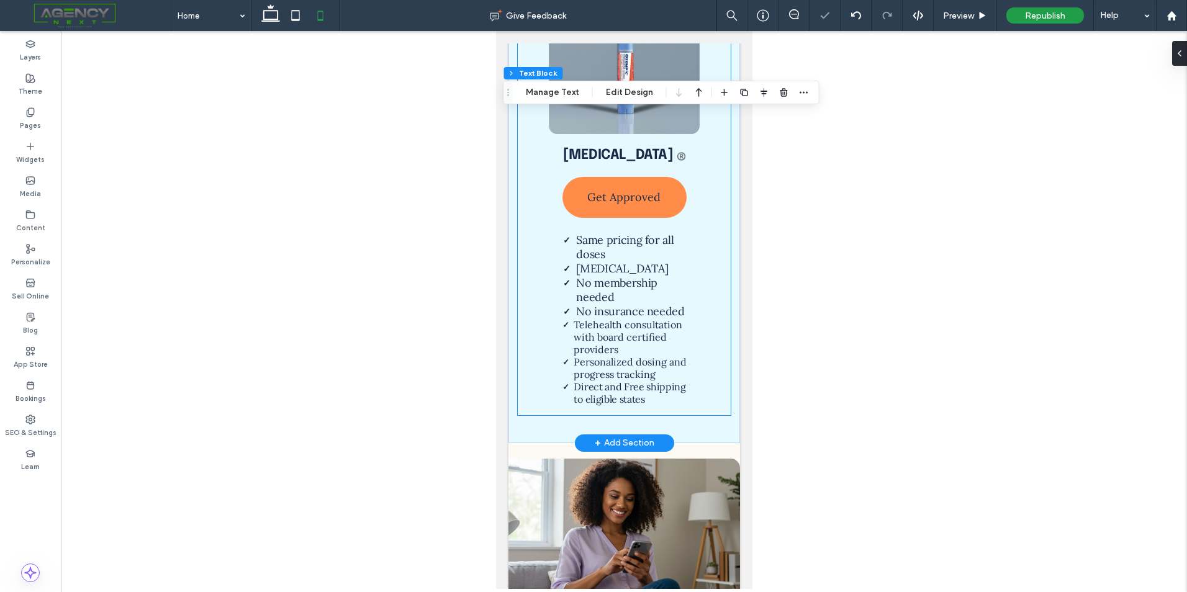
click at [647, 356] on span "Personalized dosing and progress tracking" at bounding box center [629, 368] width 113 height 25
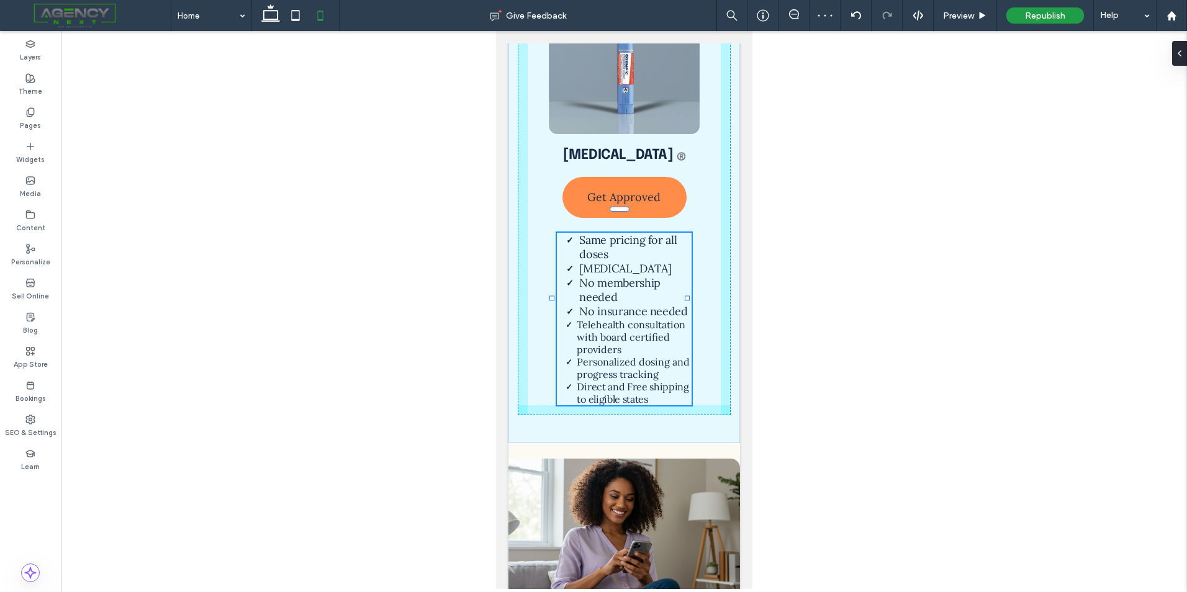
drag, startPoint x: 687, startPoint y: 278, endPoint x: 735, endPoint y: 276, distance: 47.9
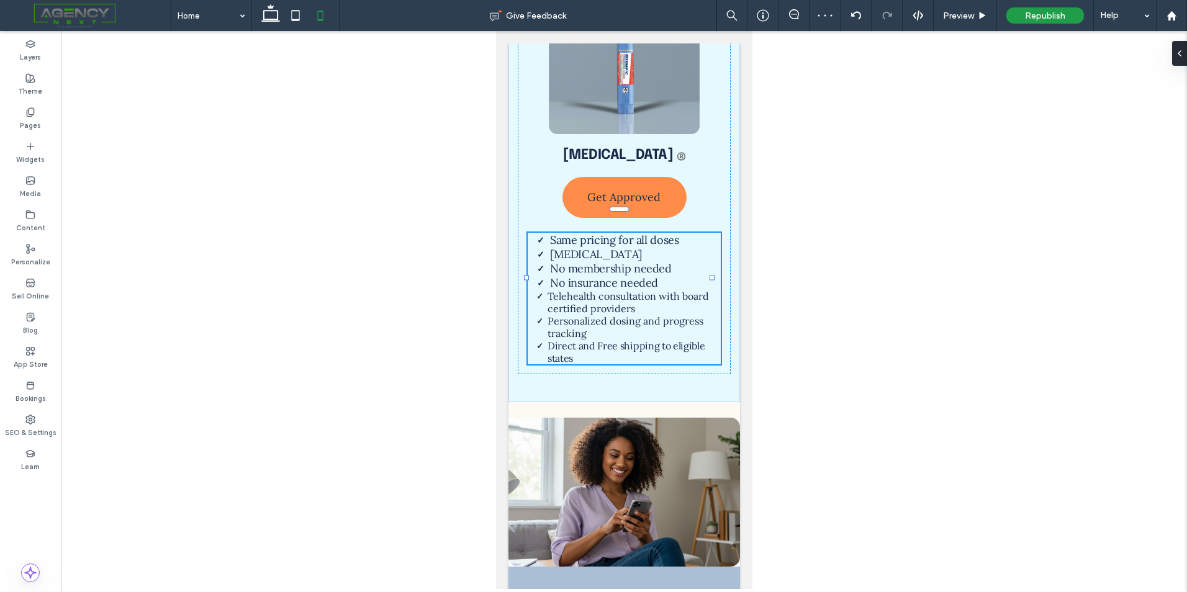
type input "***"
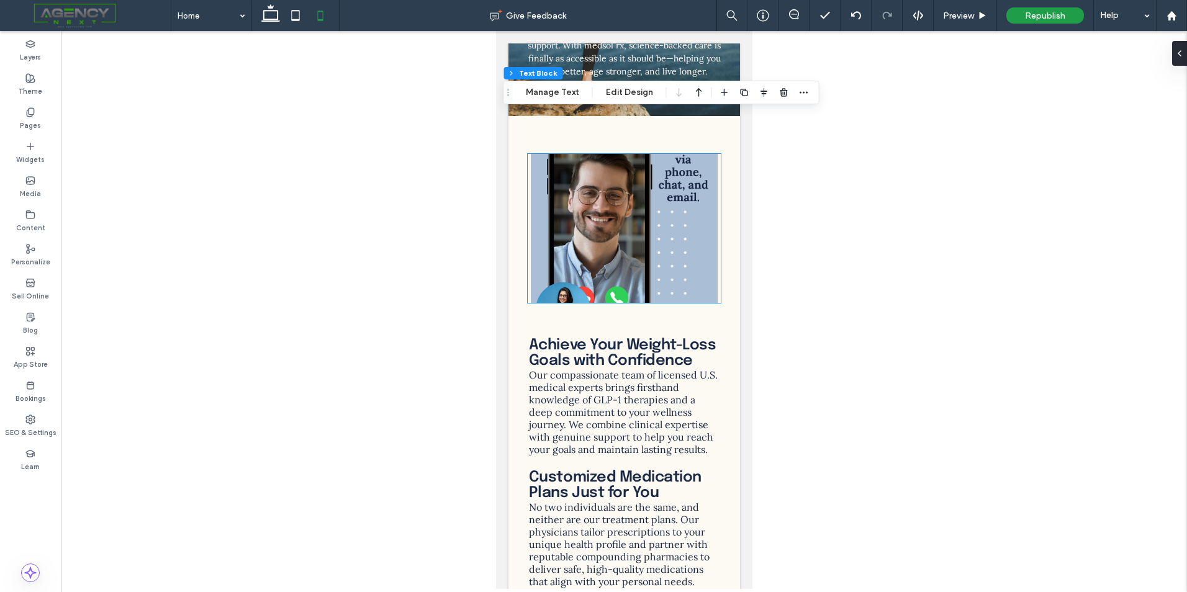
scroll to position [5993, 0]
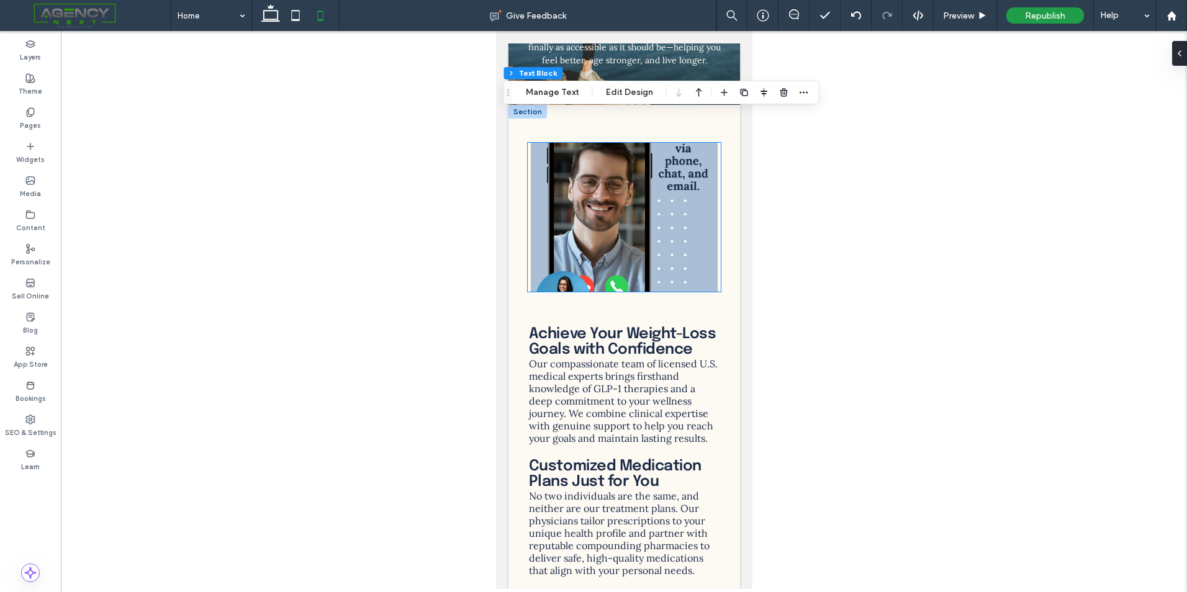
click at [648, 225] on img at bounding box center [623, 217] width 193 height 149
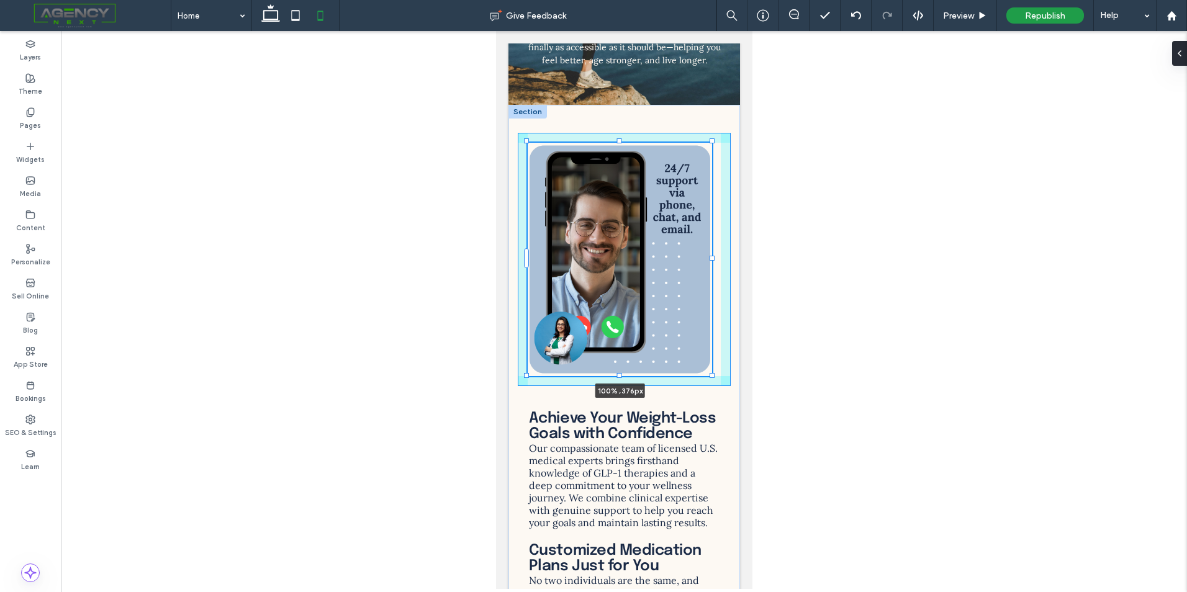
drag, startPoint x: 620, startPoint y: 293, endPoint x: 625, endPoint y: 335, distance: 42.4
click at [625, 335] on div "100% , 376px Achieve Your Weight-Loss Goals with Confidence Our compassionate t…" at bounding box center [624, 456] width 232 height 703
type input "***"
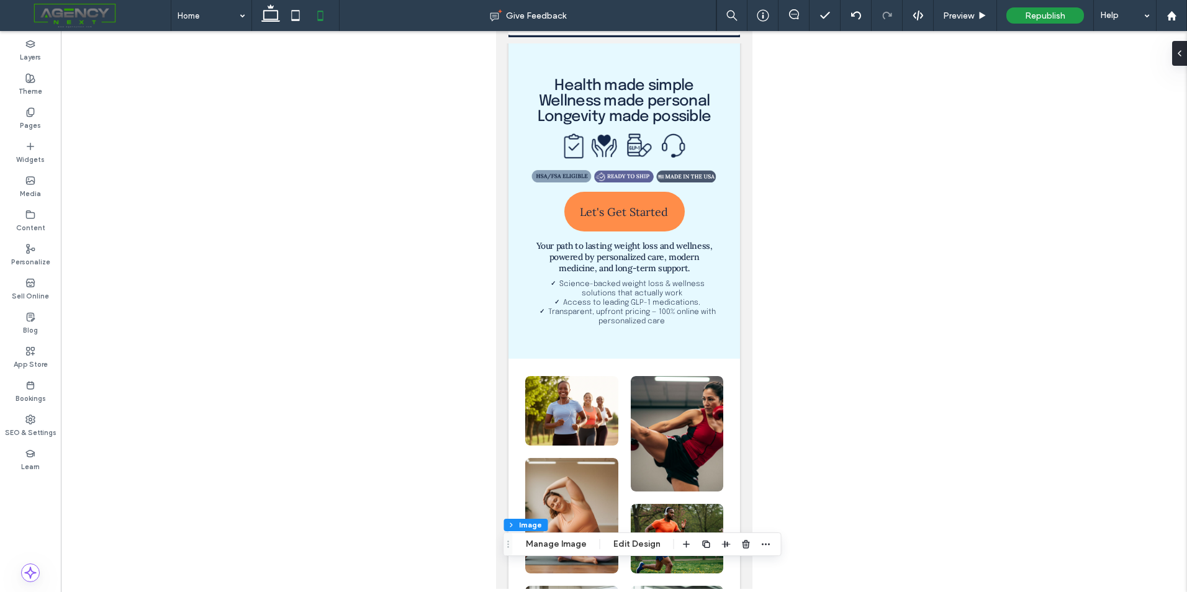
scroll to position [0, 0]
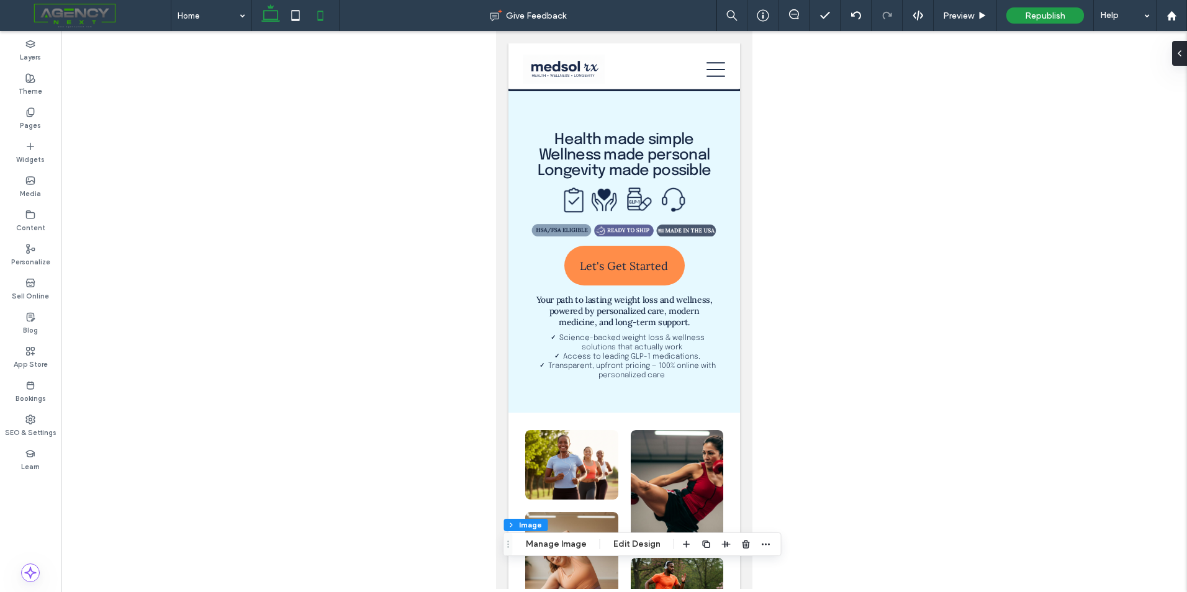
click at [262, 14] on icon at bounding box center [270, 15] width 25 height 25
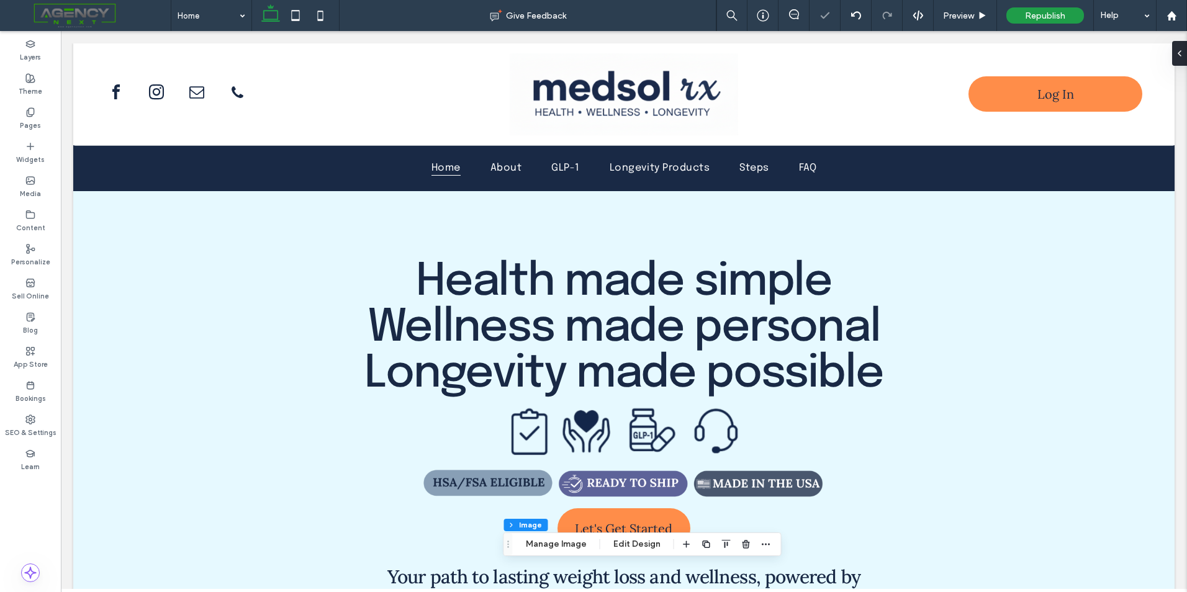
type input "***"
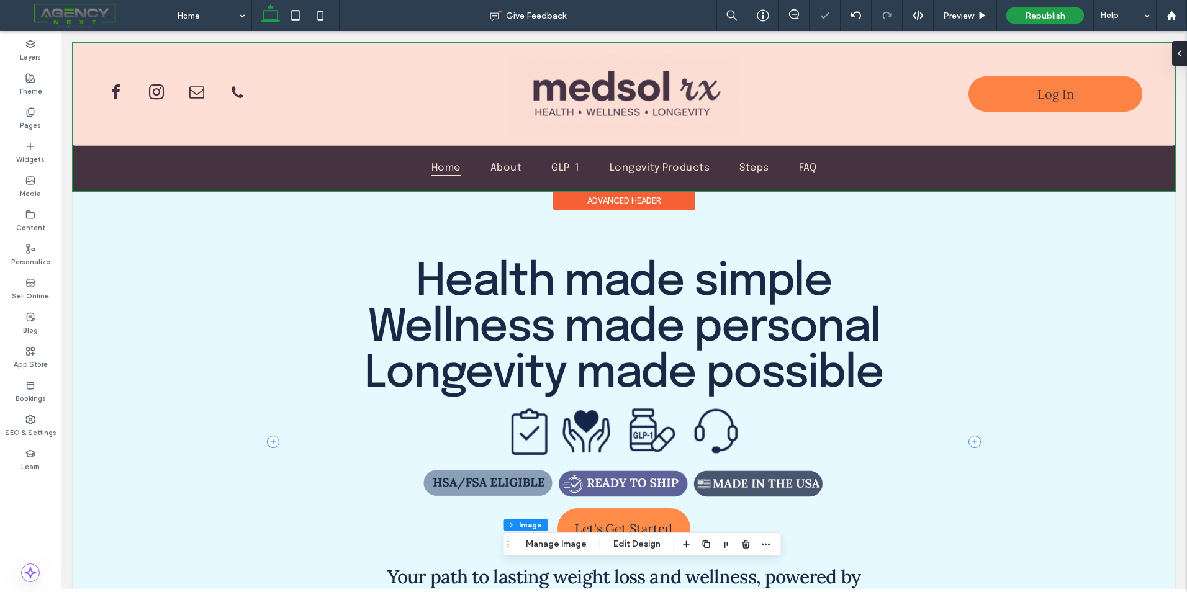
scroll to position [147, 0]
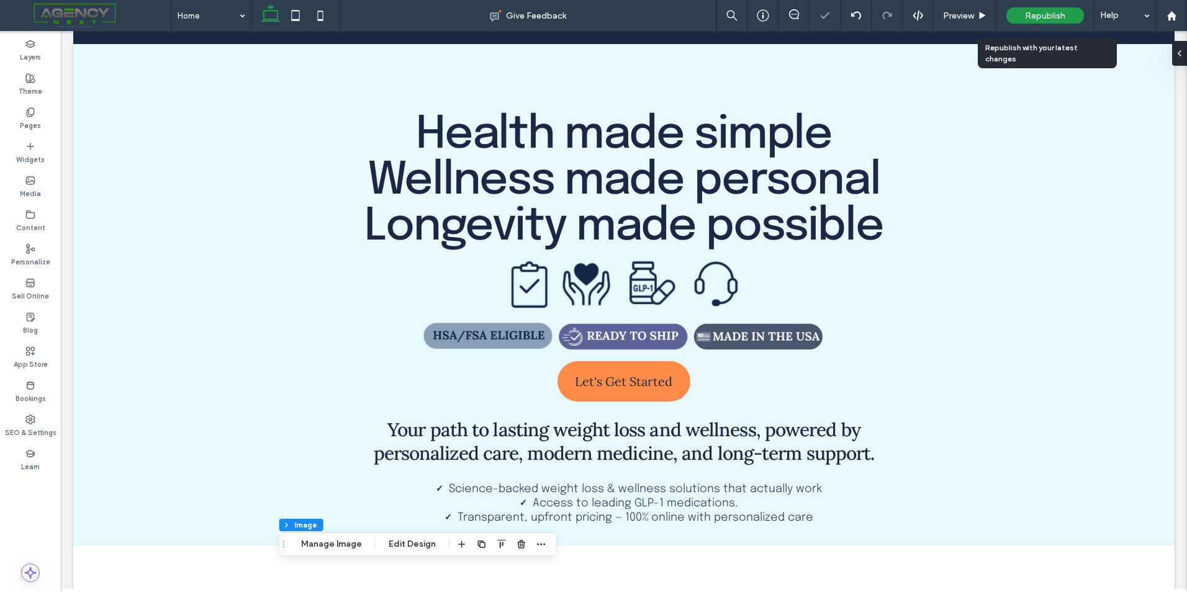
click at [1035, 15] on span "Republish" at bounding box center [1045, 16] width 40 height 11
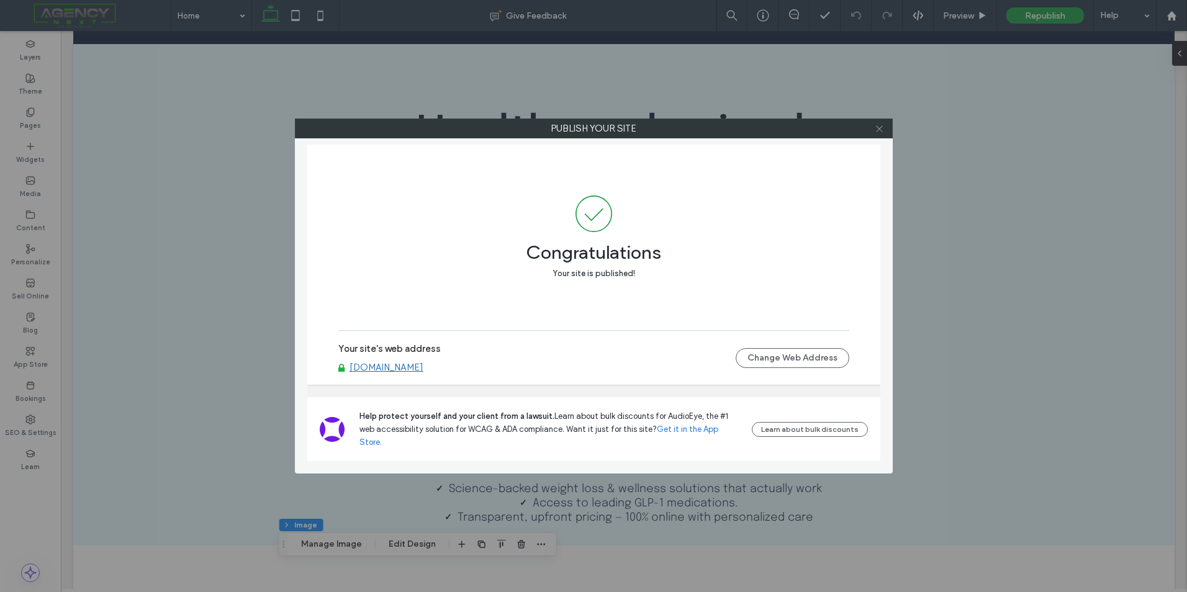
click at [880, 136] on span at bounding box center [879, 128] width 9 height 19
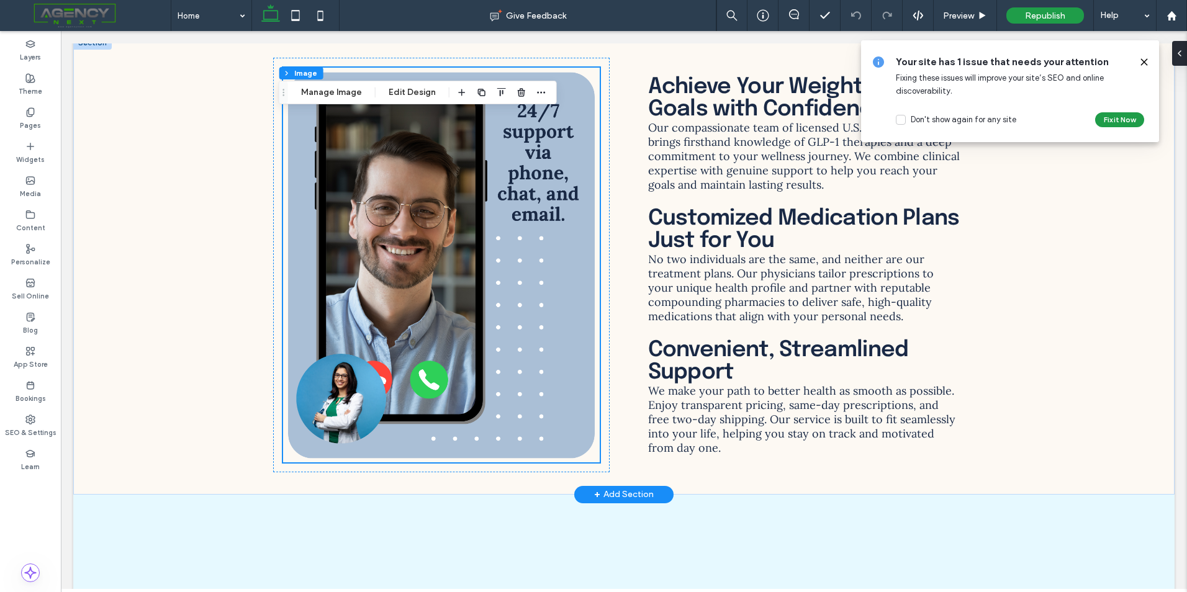
scroll to position [4124, 0]
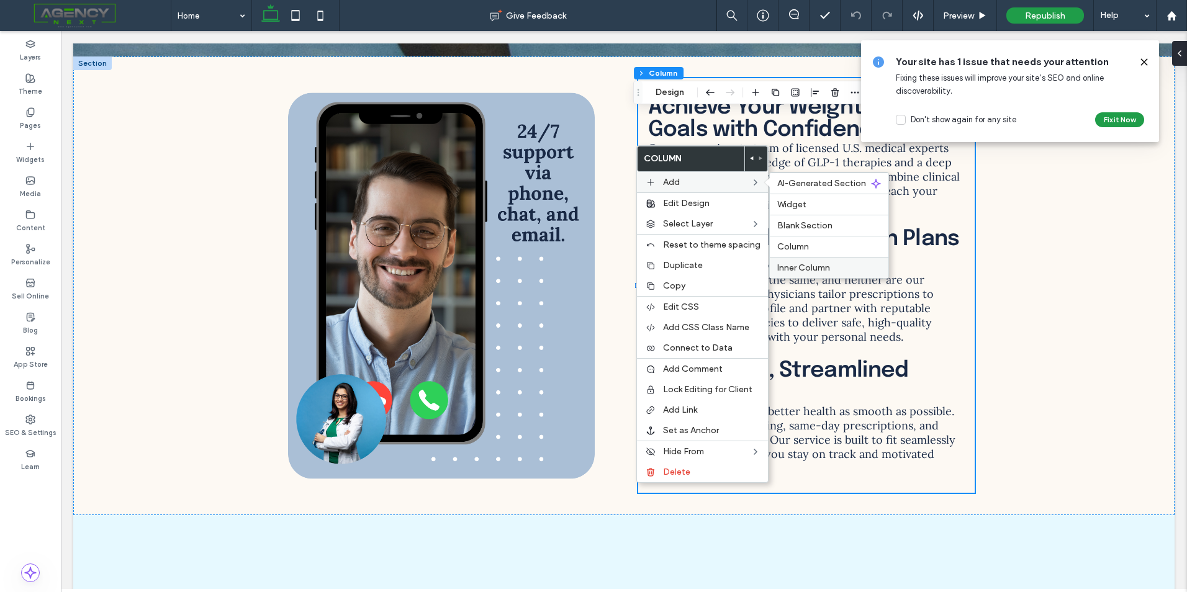
click at [812, 261] on div "Inner Column" at bounding box center [829, 267] width 119 height 21
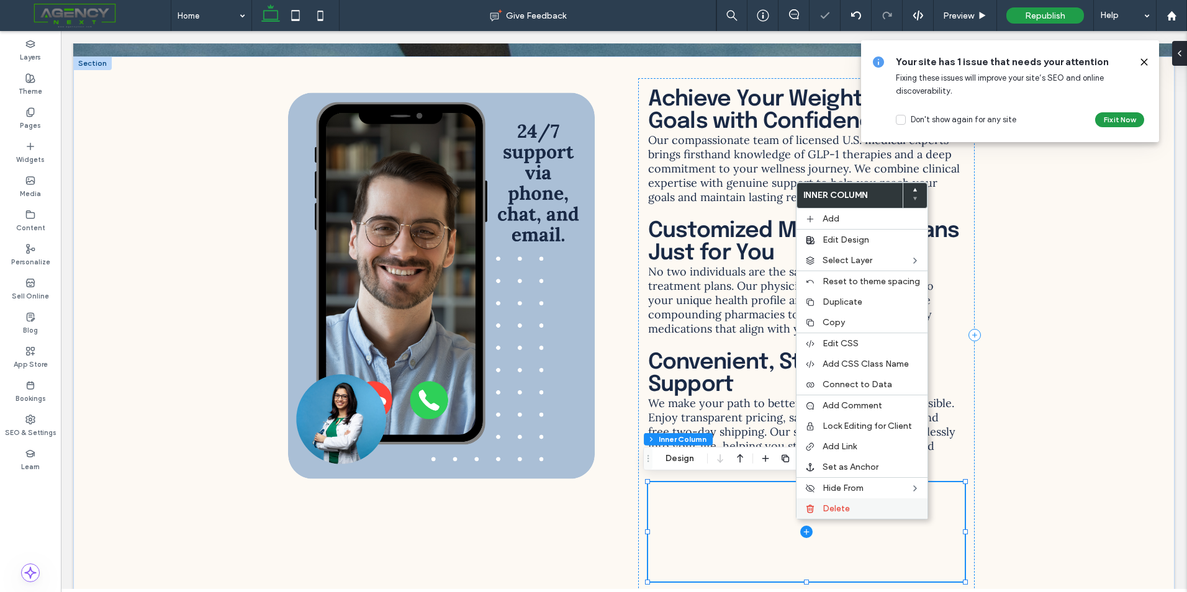
click at [834, 506] on span "Delete" at bounding box center [836, 509] width 27 height 11
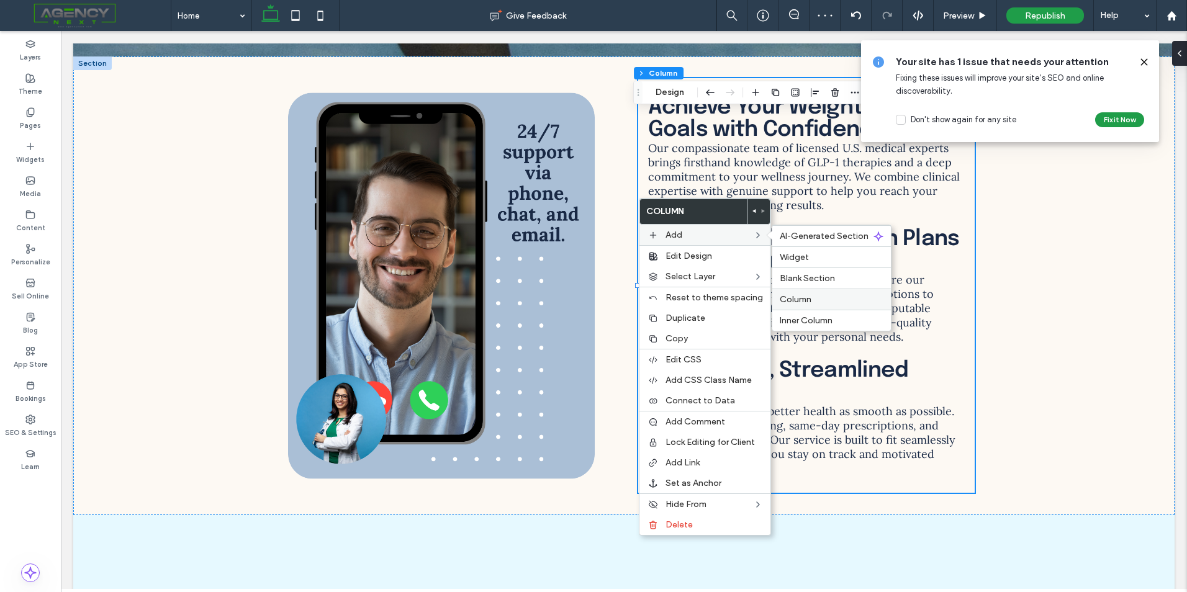
click at [825, 307] on div "Column" at bounding box center [831, 299] width 119 height 21
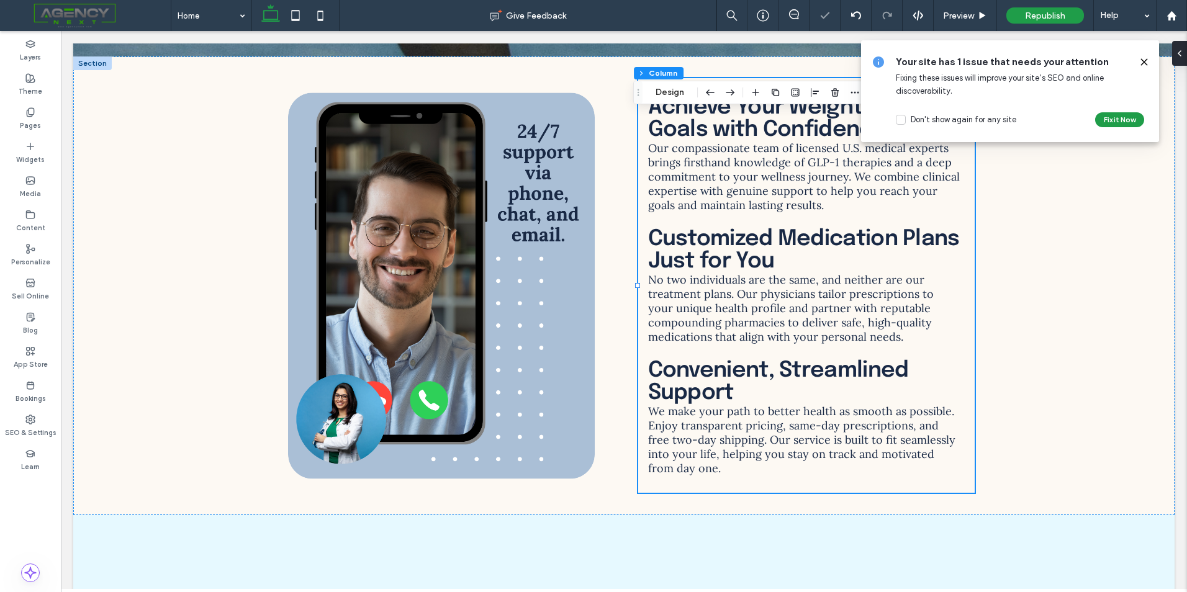
type input "**"
type input "*****"
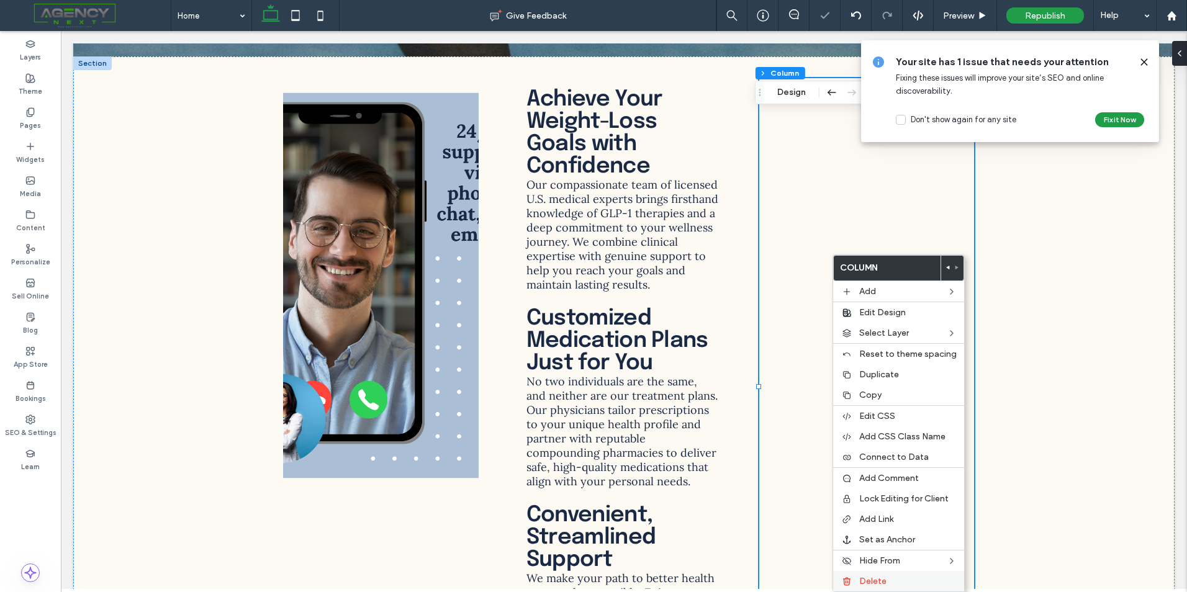
click at [884, 579] on span "Delete" at bounding box center [872, 581] width 27 height 11
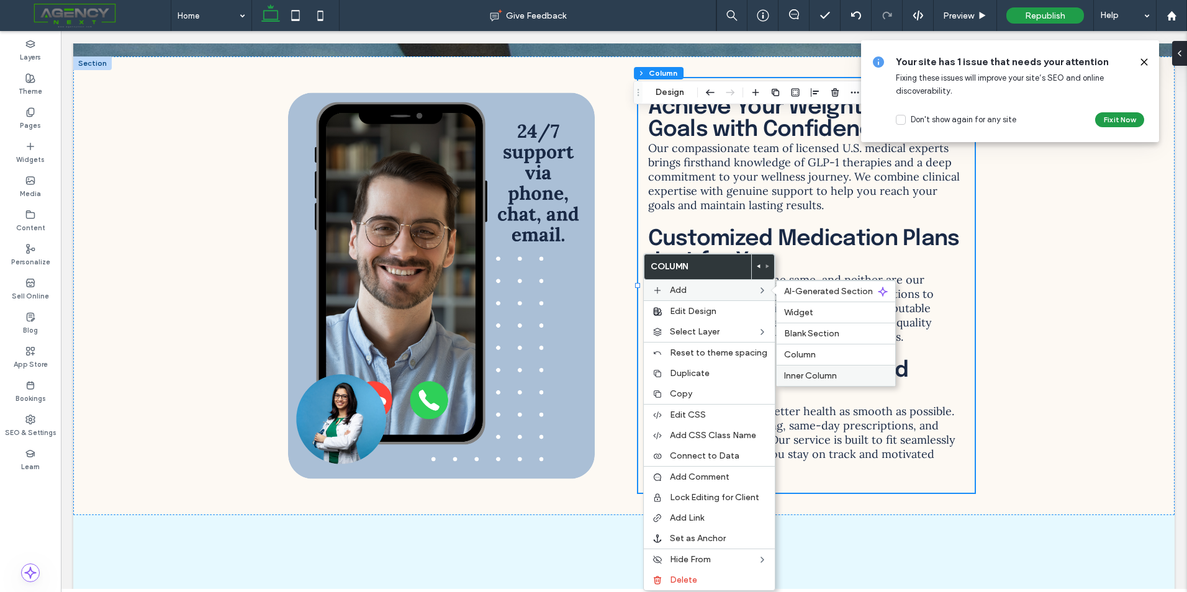
click at [812, 368] on div "Inner Column" at bounding box center [836, 375] width 119 height 21
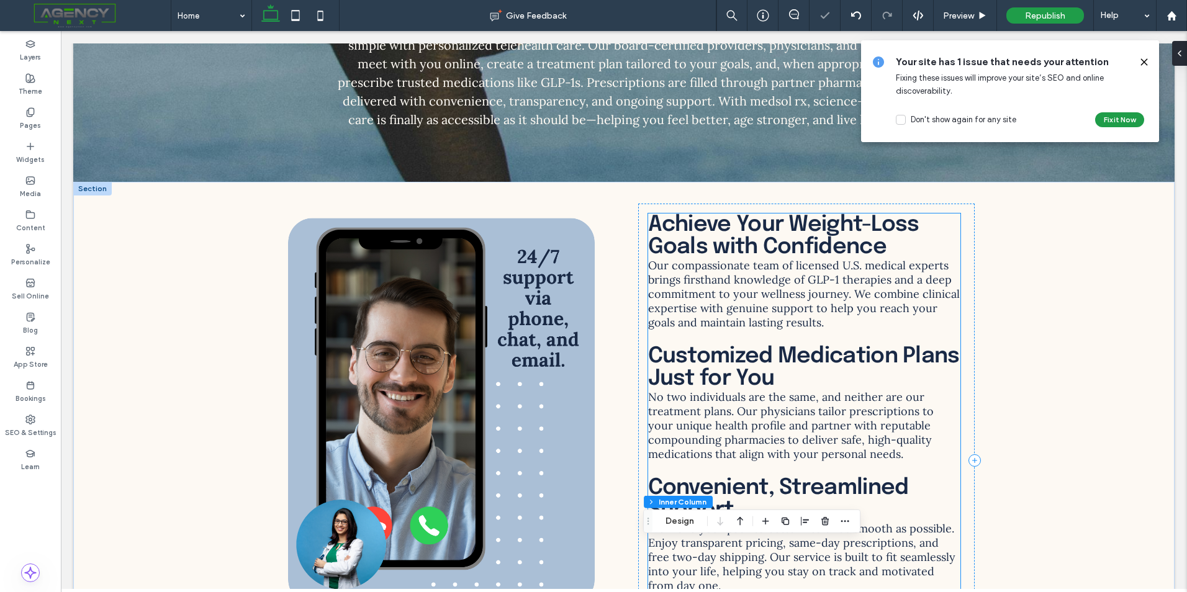
scroll to position [3938, 0]
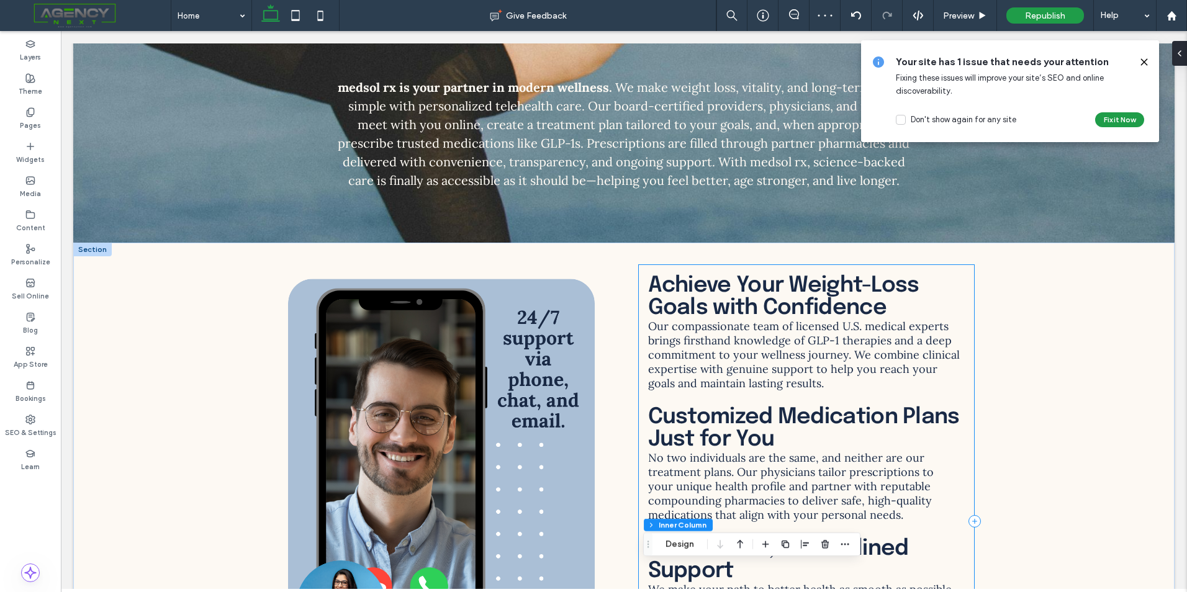
click at [641, 286] on div "Achieve Your Weight-Loss Goals with Confidence Our compassionate team of licens…" at bounding box center [806, 520] width 337 height 513
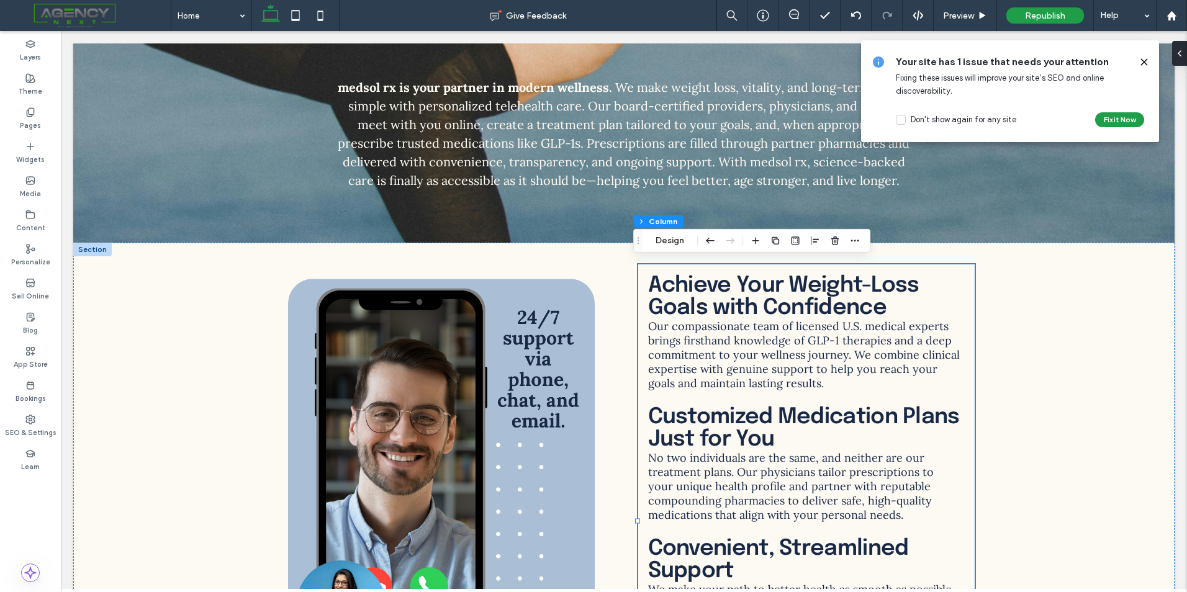
click at [1140, 59] on icon at bounding box center [1144, 62] width 10 height 10
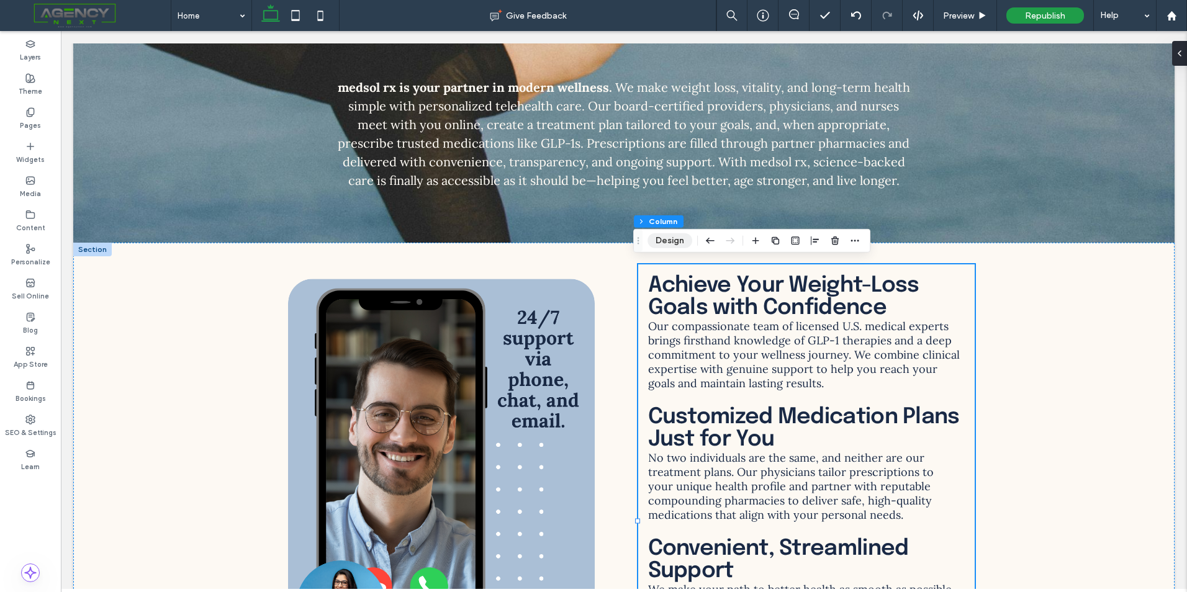
click at [679, 241] on button "Design" at bounding box center [670, 240] width 45 height 15
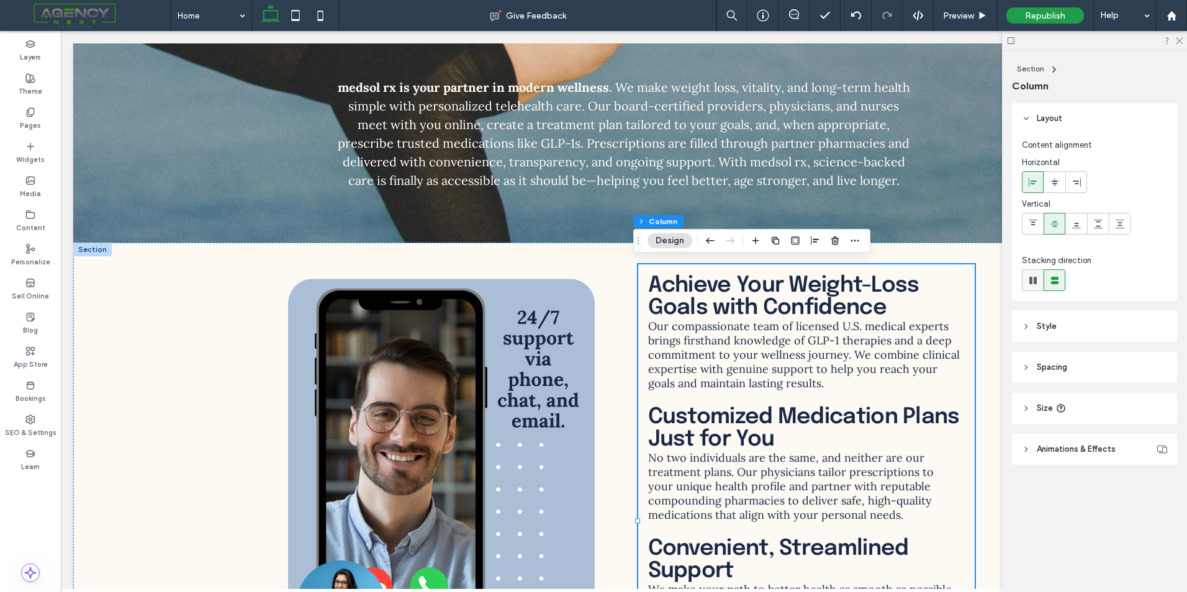
click at [1033, 279] on icon at bounding box center [1033, 280] width 12 height 12
type input "*"
type input "**"
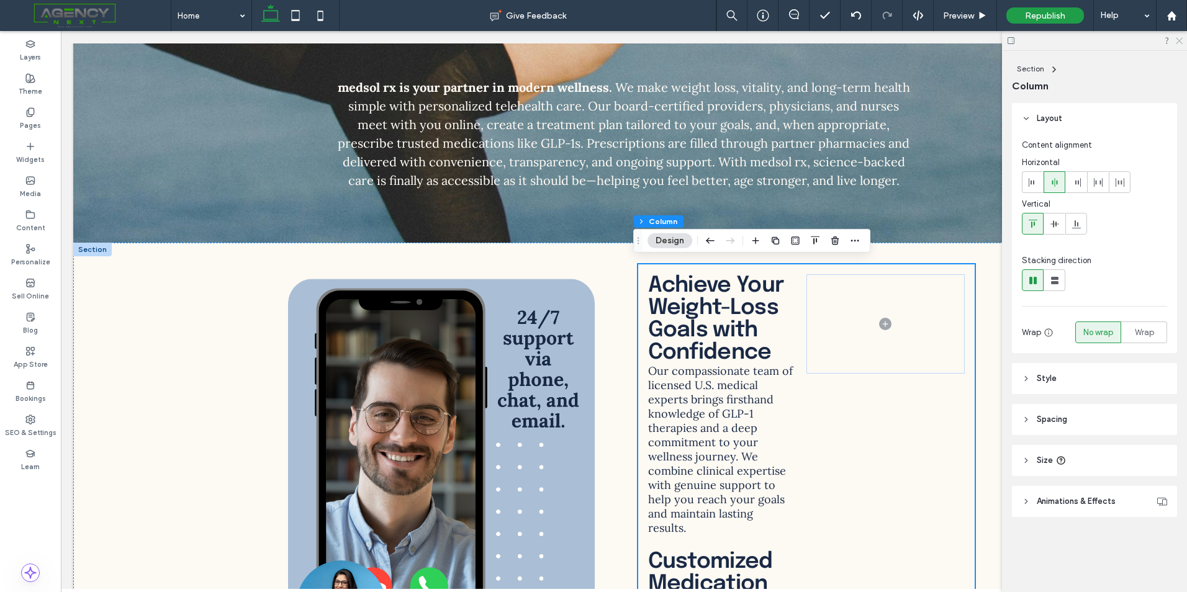
click at [1176, 40] on icon at bounding box center [1179, 40] width 8 height 8
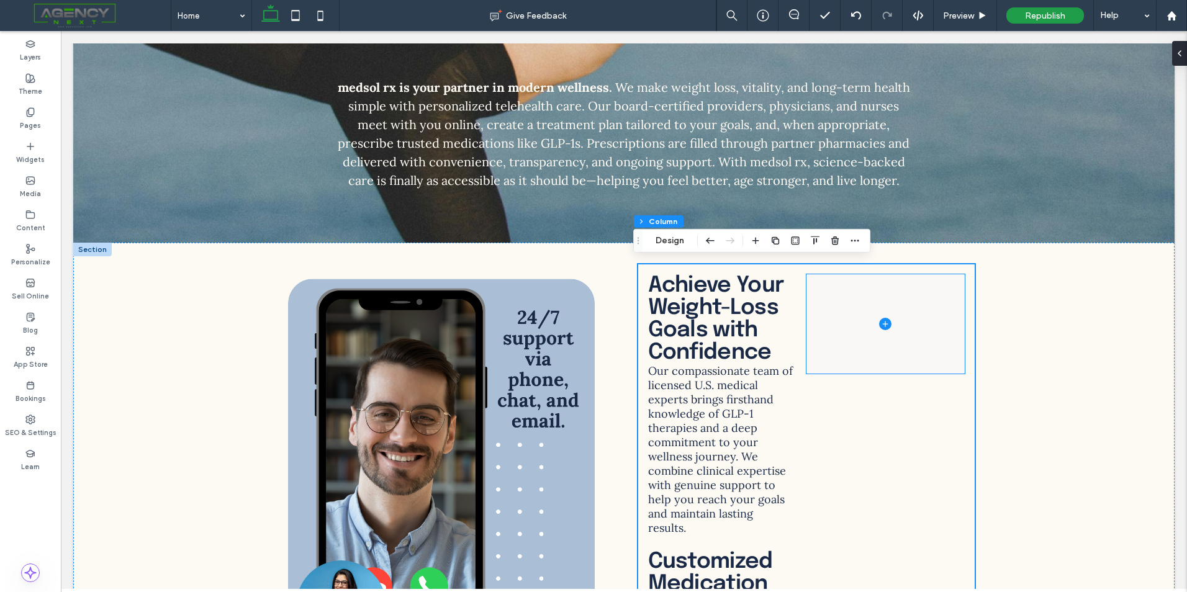
click at [864, 330] on span at bounding box center [886, 323] width 158 height 99
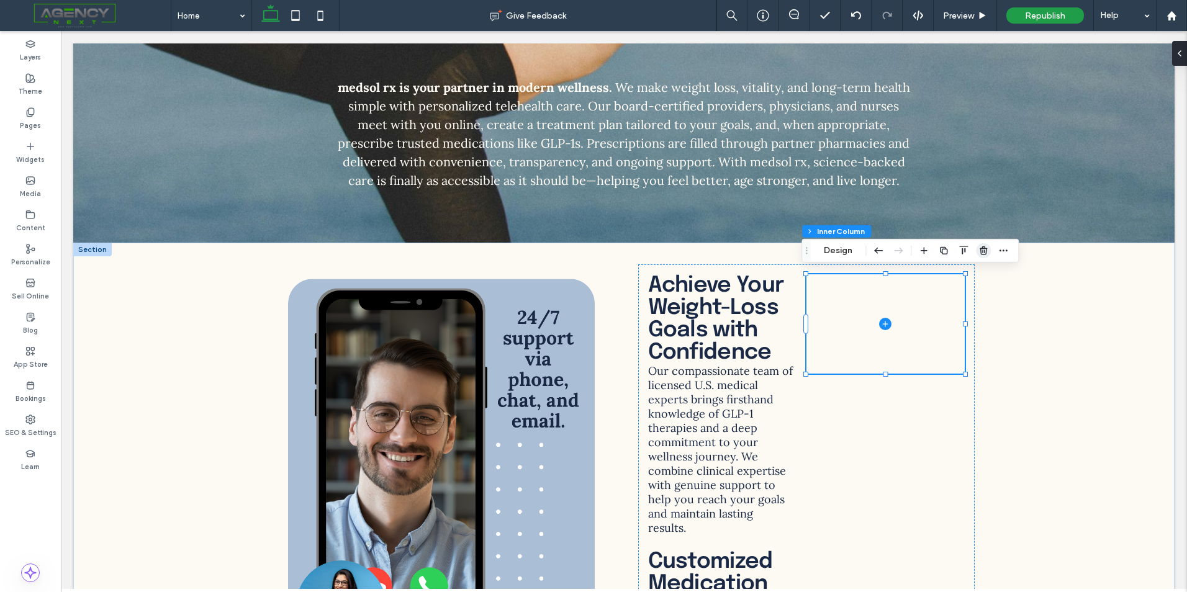
click at [983, 253] on icon "button" at bounding box center [984, 251] width 10 height 10
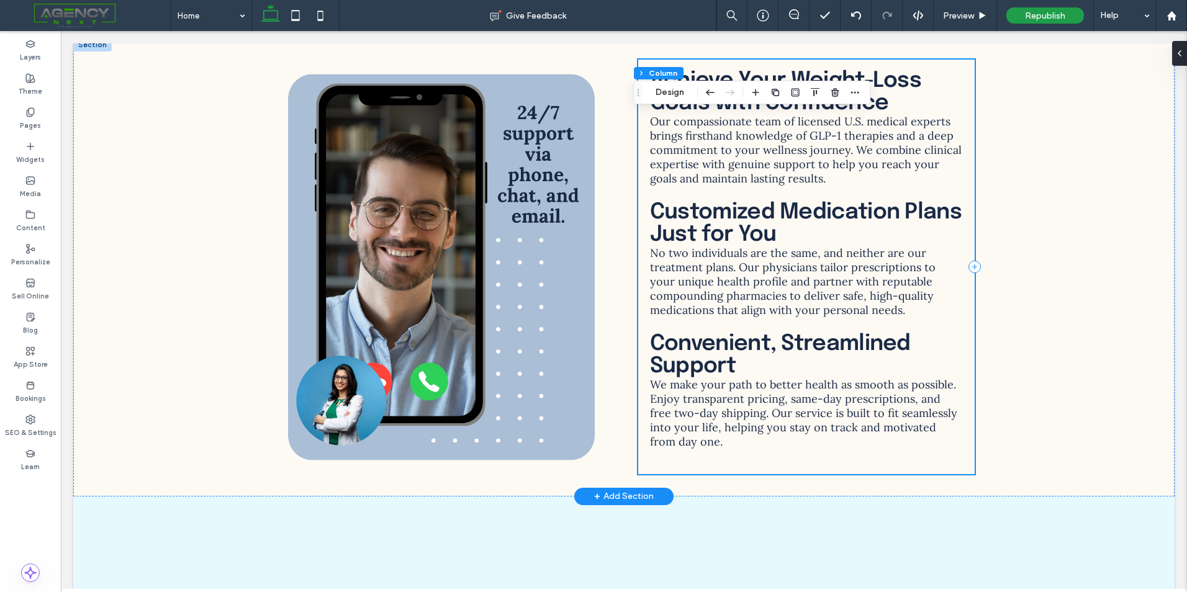
scroll to position [4128, 0]
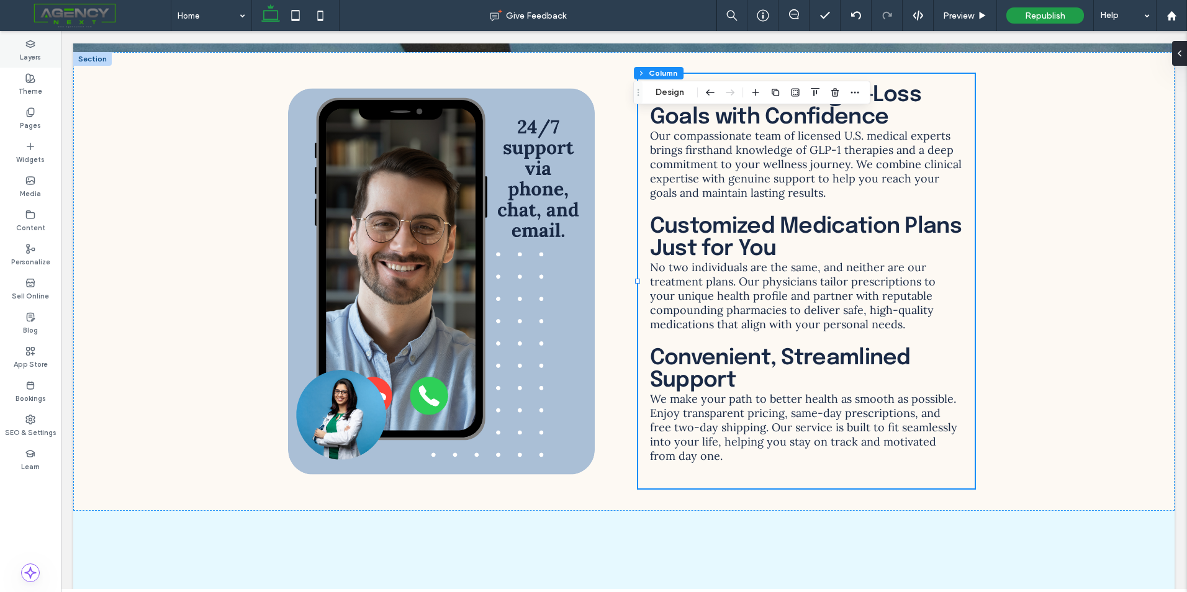
click at [40, 59] on label "Layers" at bounding box center [30, 56] width 21 height 14
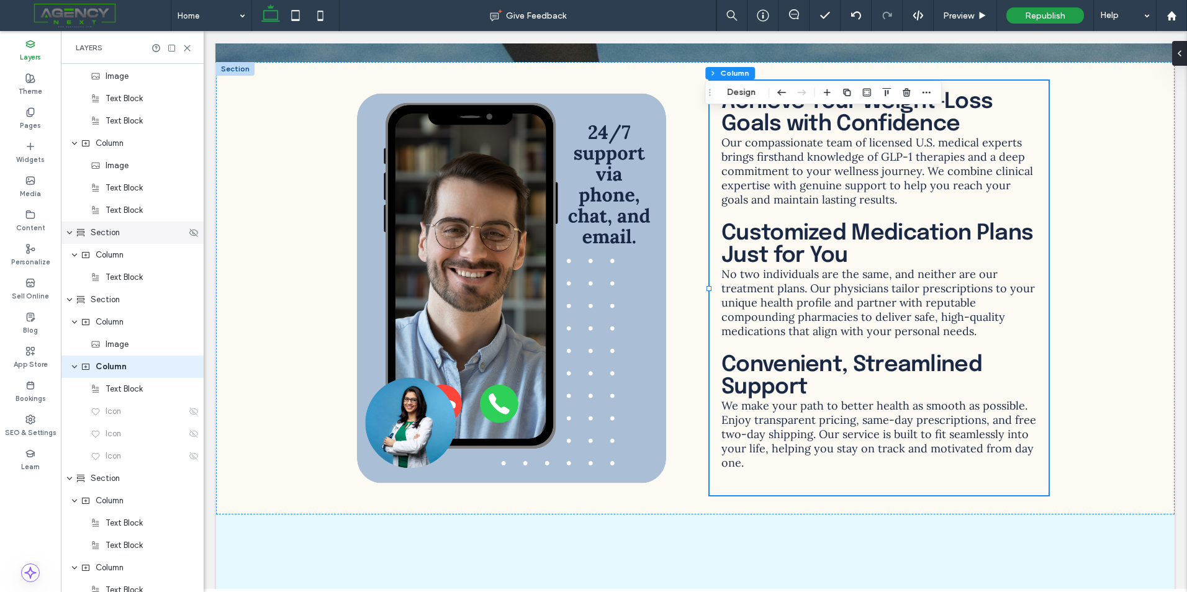
scroll to position [2206, 0]
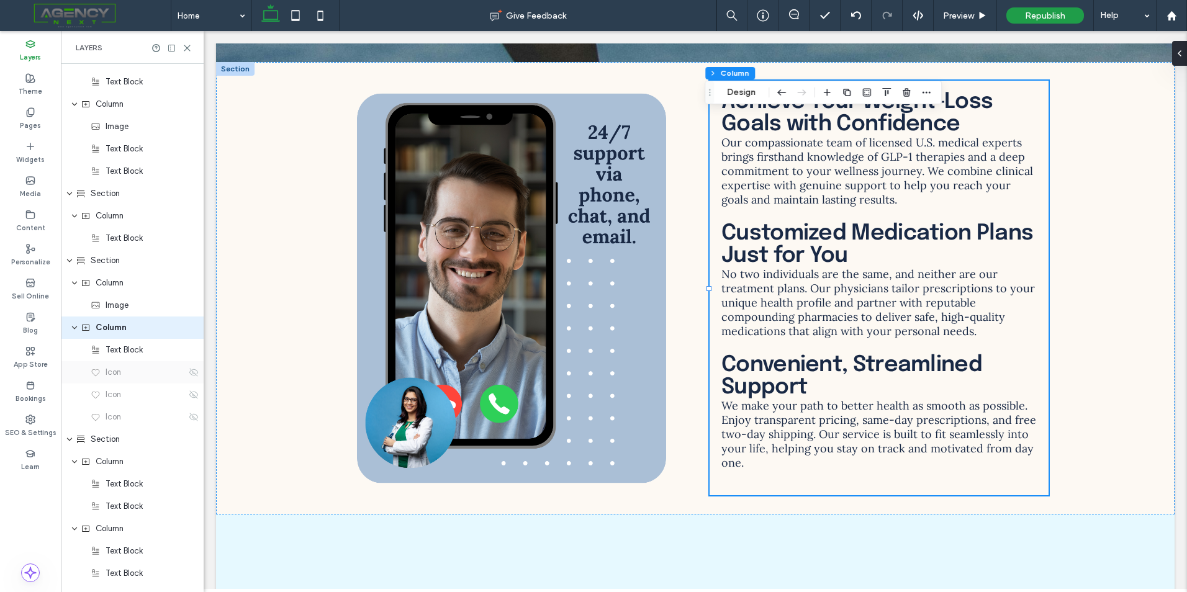
click at [189, 378] on div "Icon" at bounding box center [132, 372] width 143 height 22
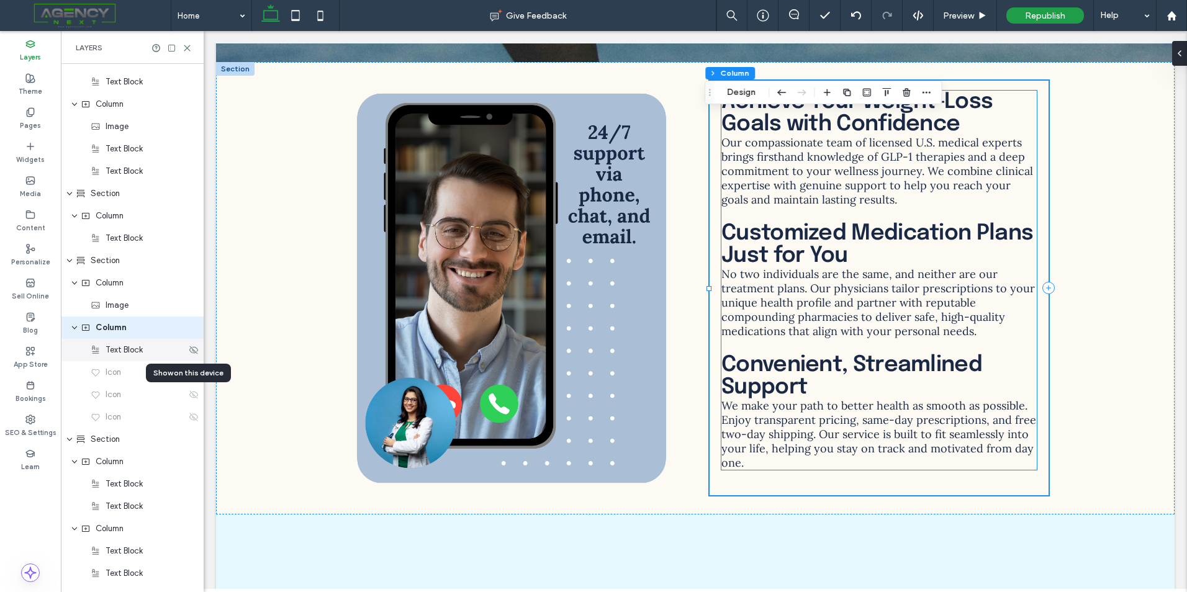
click at [178, 357] on div "Text Block" at bounding box center [132, 350] width 143 height 22
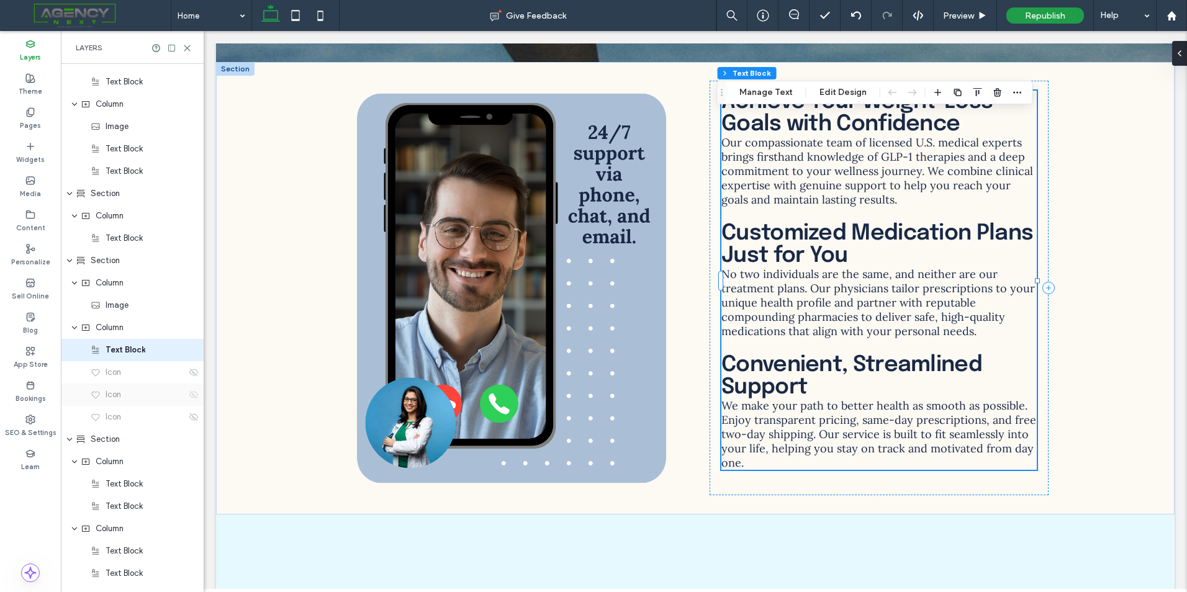
scroll to position [2228, 0]
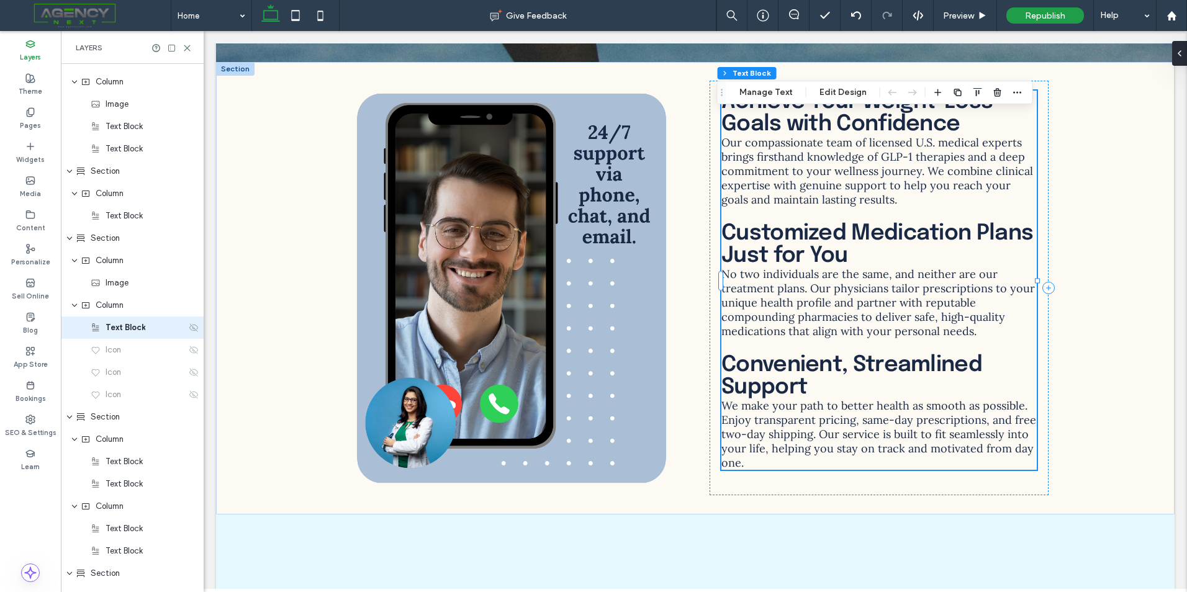
click at [189, 330] on use at bounding box center [193, 327] width 9 height 8
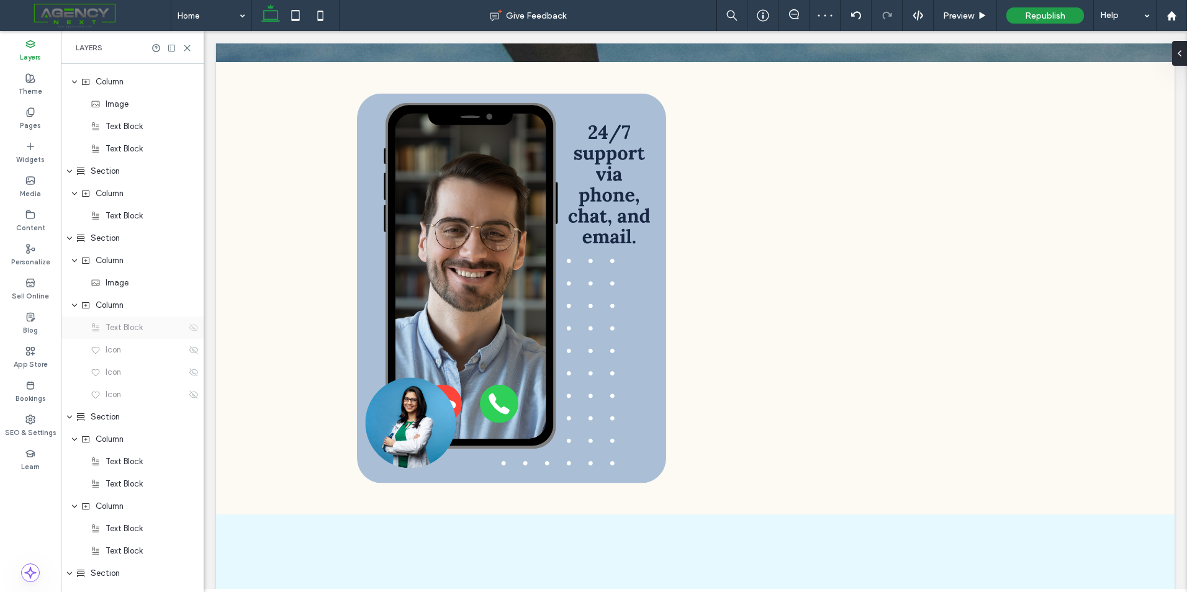
click at [189, 330] on icon at bounding box center [194, 328] width 10 height 10
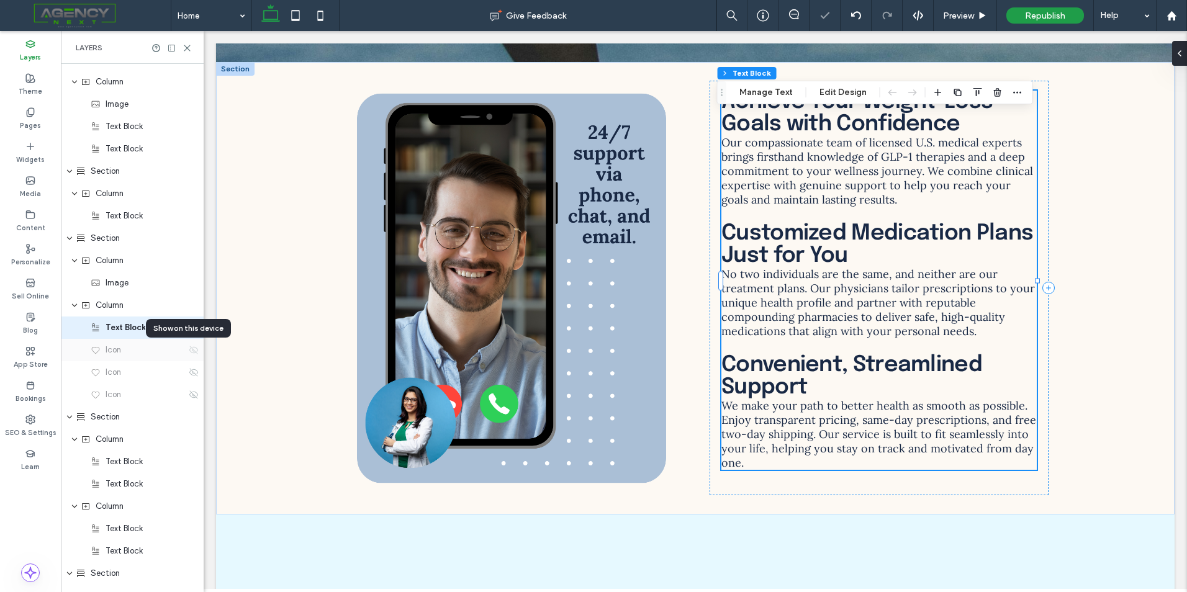
click at [189, 353] on use at bounding box center [193, 350] width 9 height 8
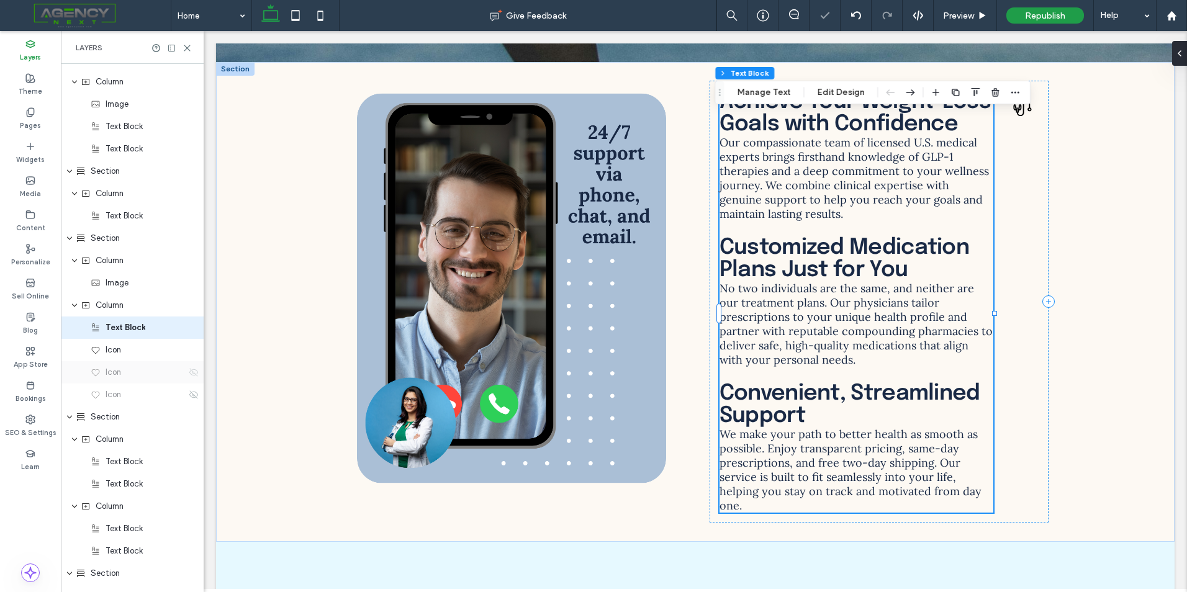
click at [190, 371] on icon at bounding box center [194, 373] width 10 height 10
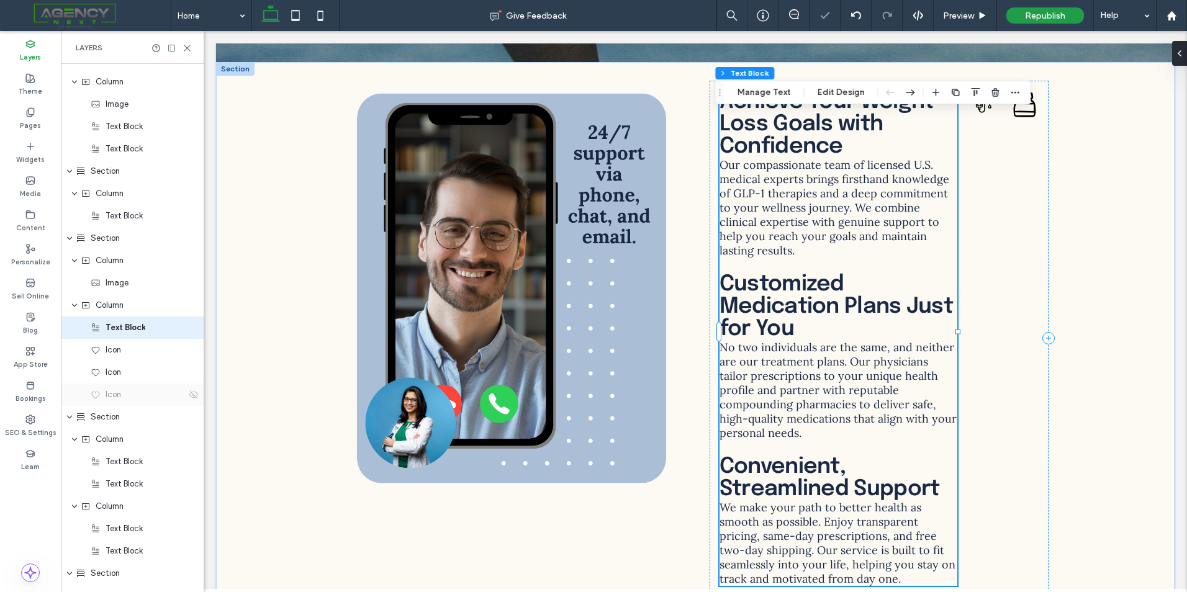
click at [187, 401] on div "Icon" at bounding box center [132, 395] width 143 height 22
click at [189, 396] on icon at bounding box center [194, 395] width 10 height 10
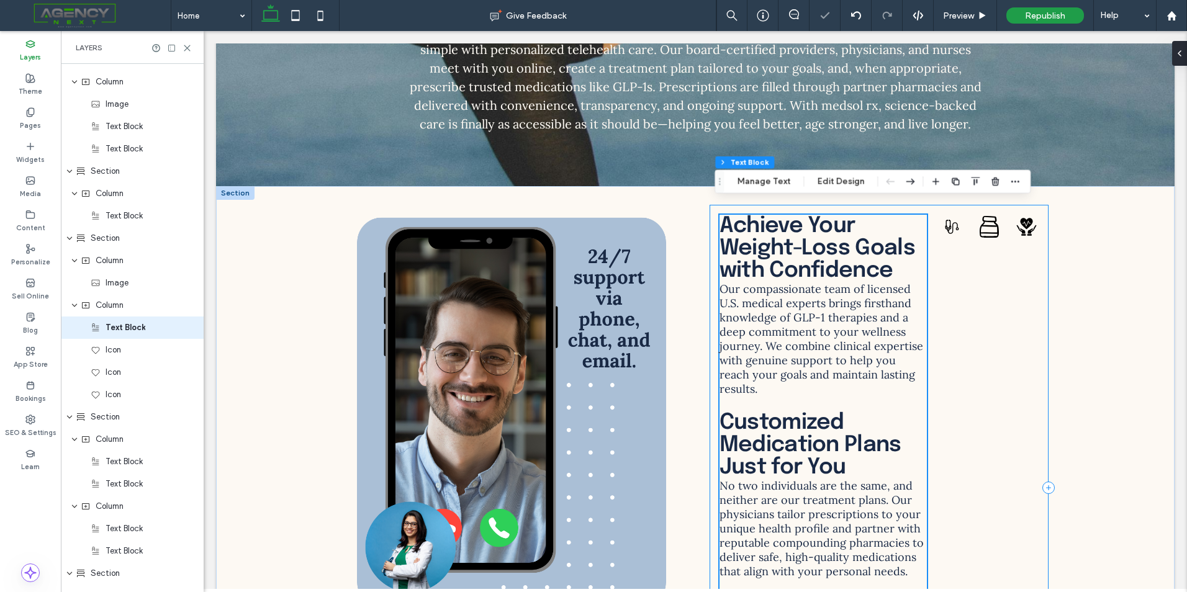
scroll to position [4061, 0]
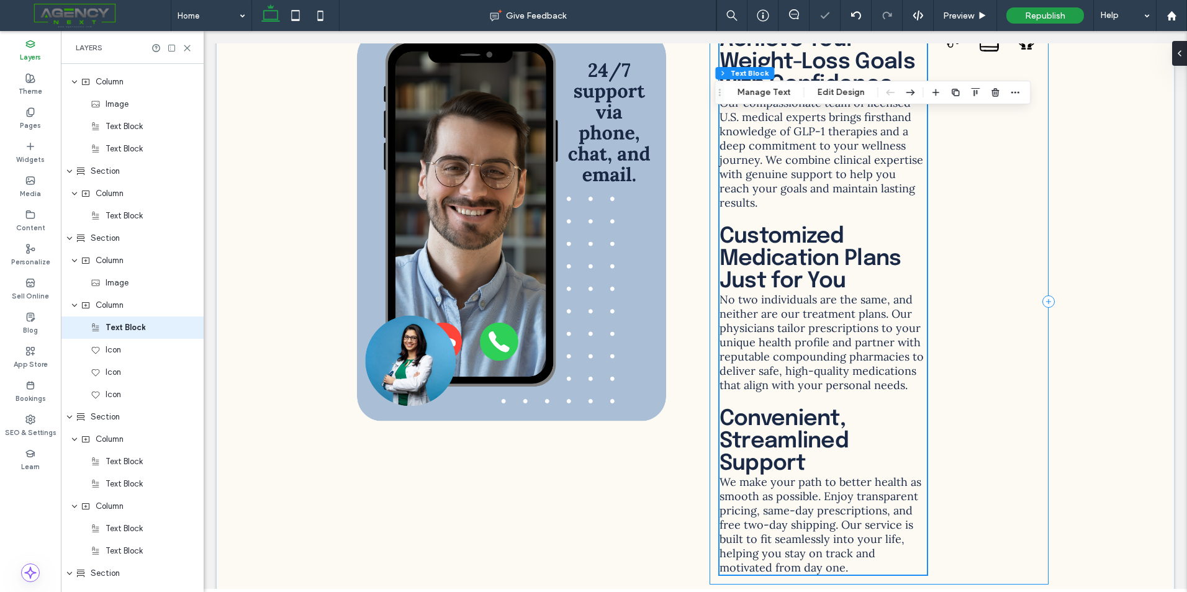
click at [993, 274] on div "Achieve Your Weight-Loss Goals with Confidence Our compassionate team of licens…" at bounding box center [879, 302] width 339 height 566
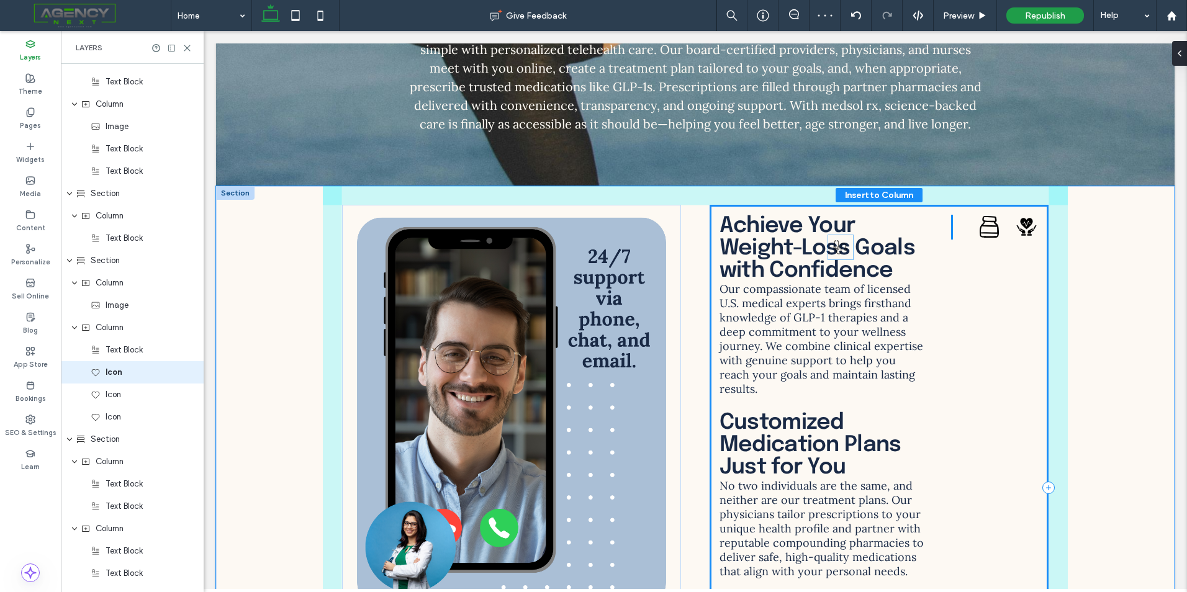
scroll to position [2251, 0]
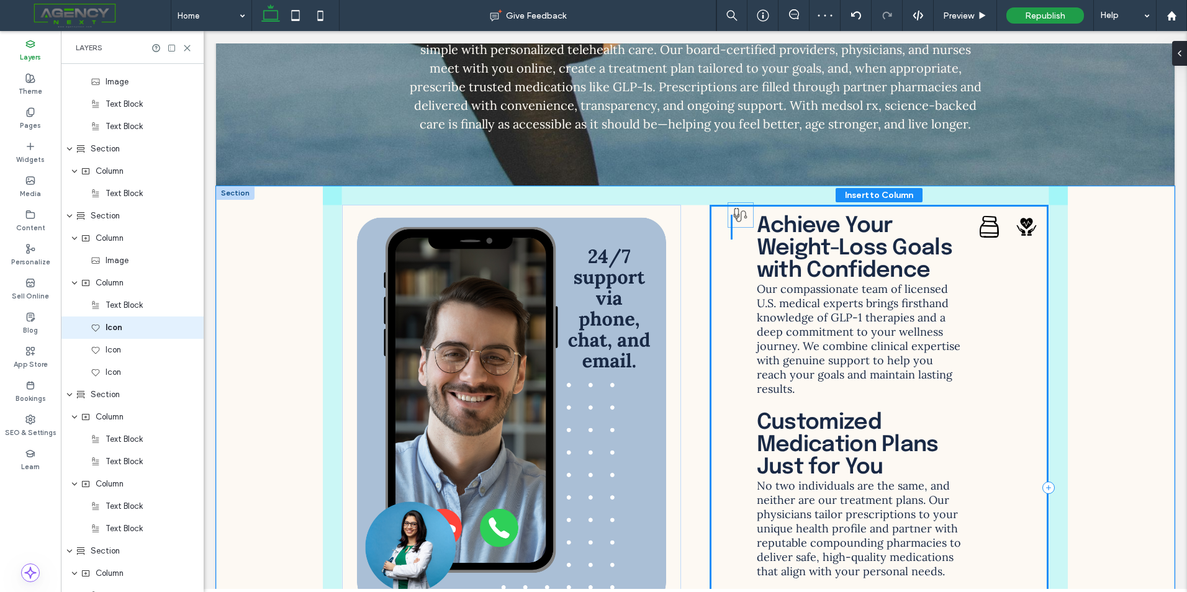
drag, startPoint x: 947, startPoint y: 219, endPoint x: 740, endPoint y: 219, distance: 206.8
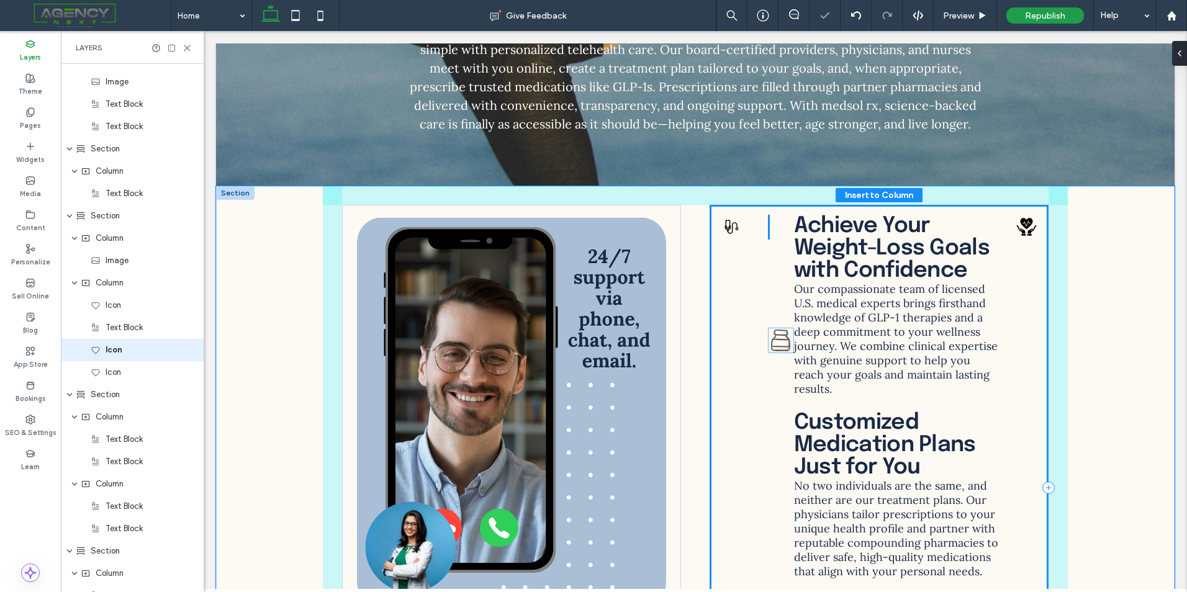
scroll to position [2273, 0]
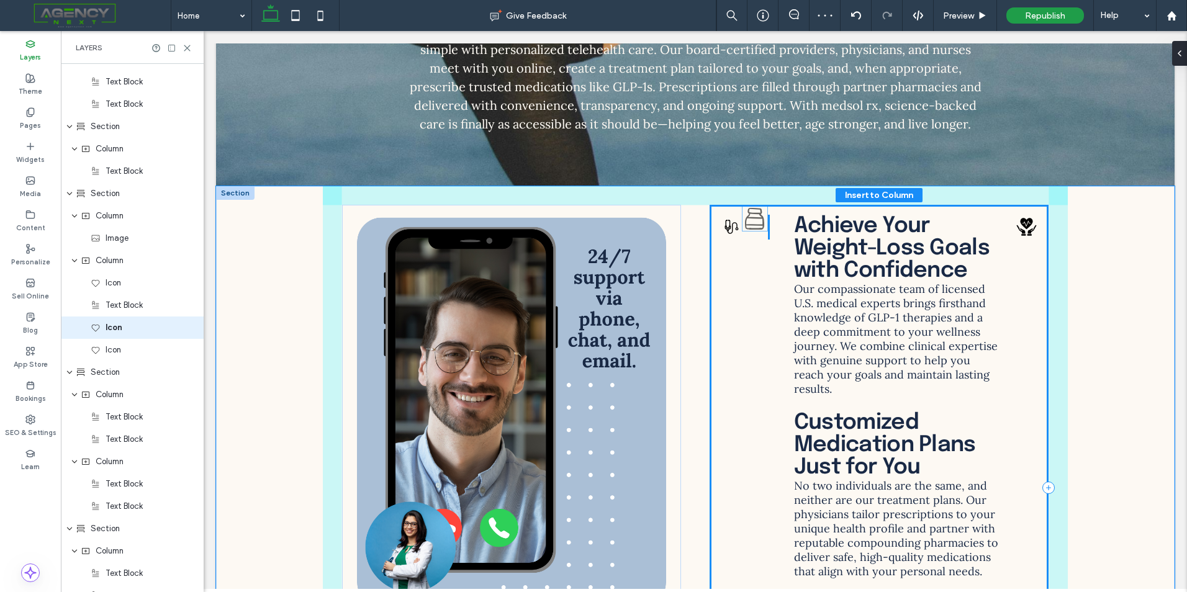
drag, startPoint x: 985, startPoint y: 218, endPoint x: 755, endPoint y: 222, distance: 229.8
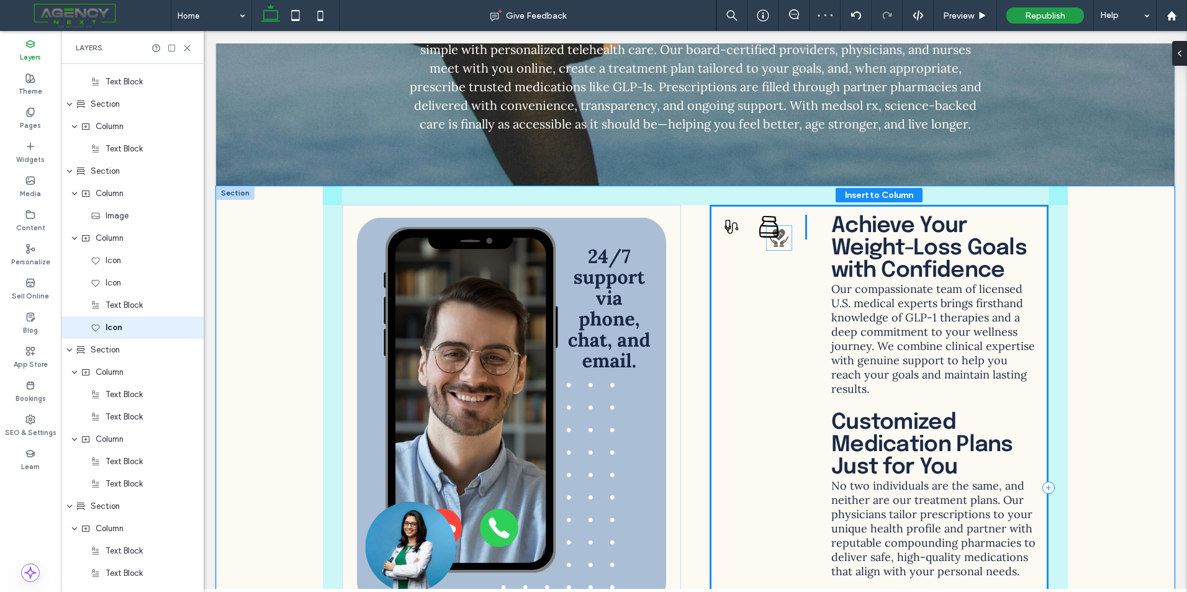
drag, startPoint x: 1029, startPoint y: 210, endPoint x: 786, endPoint y: 234, distance: 243.9
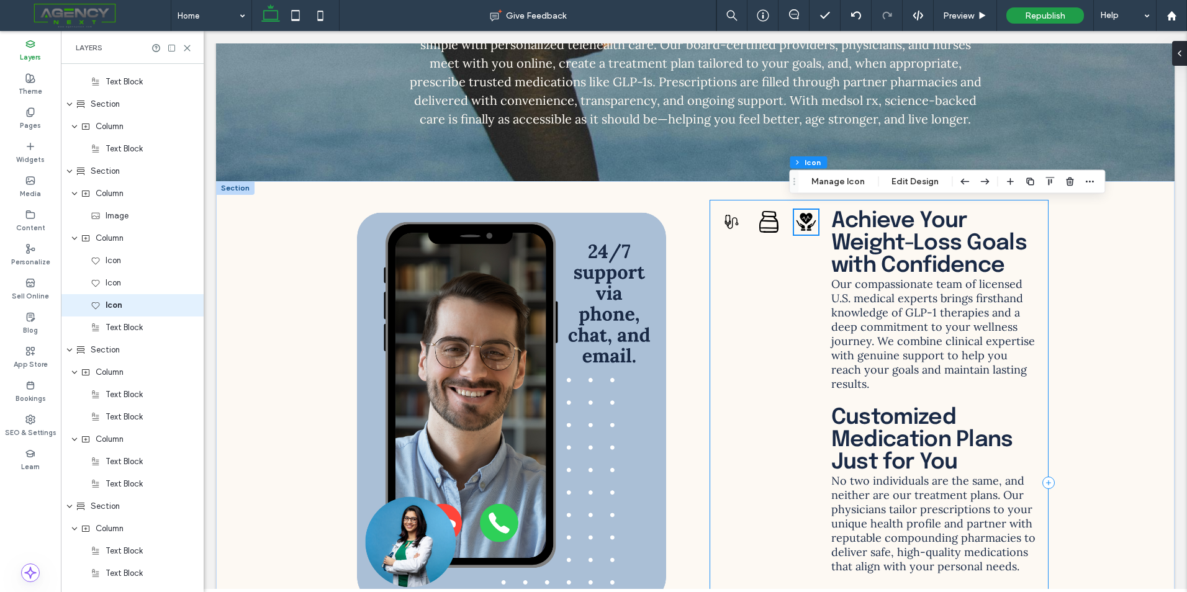
scroll to position [3875, 0]
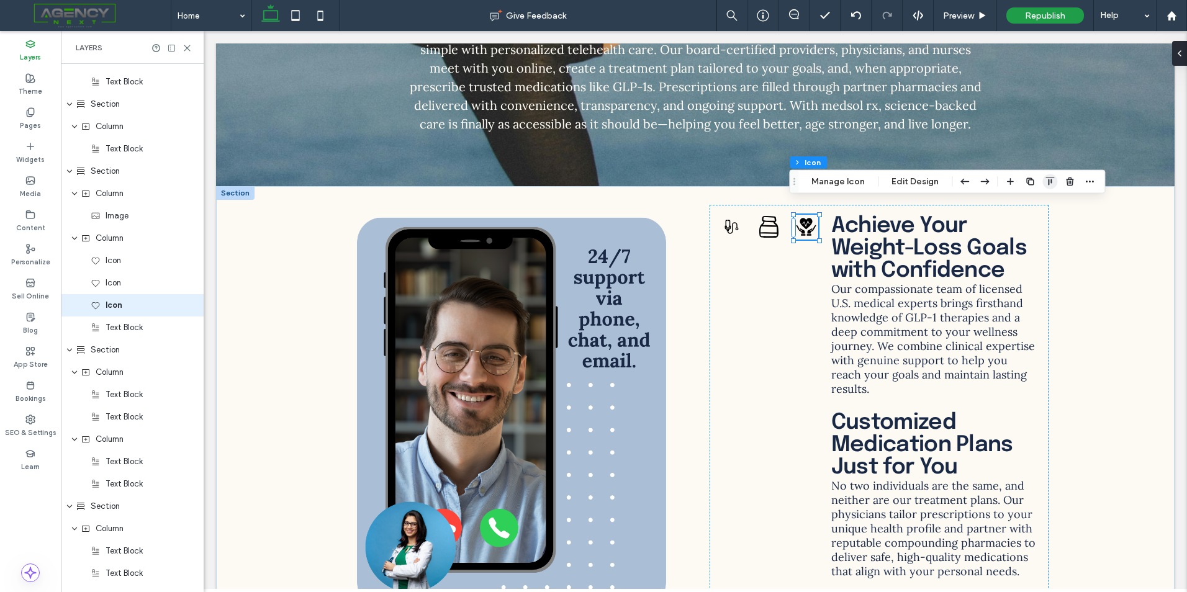
click at [1049, 181] on use "button" at bounding box center [1050, 182] width 9 height 8
click at [1060, 207] on span "flex-end" at bounding box center [1057, 206] width 15 height 15
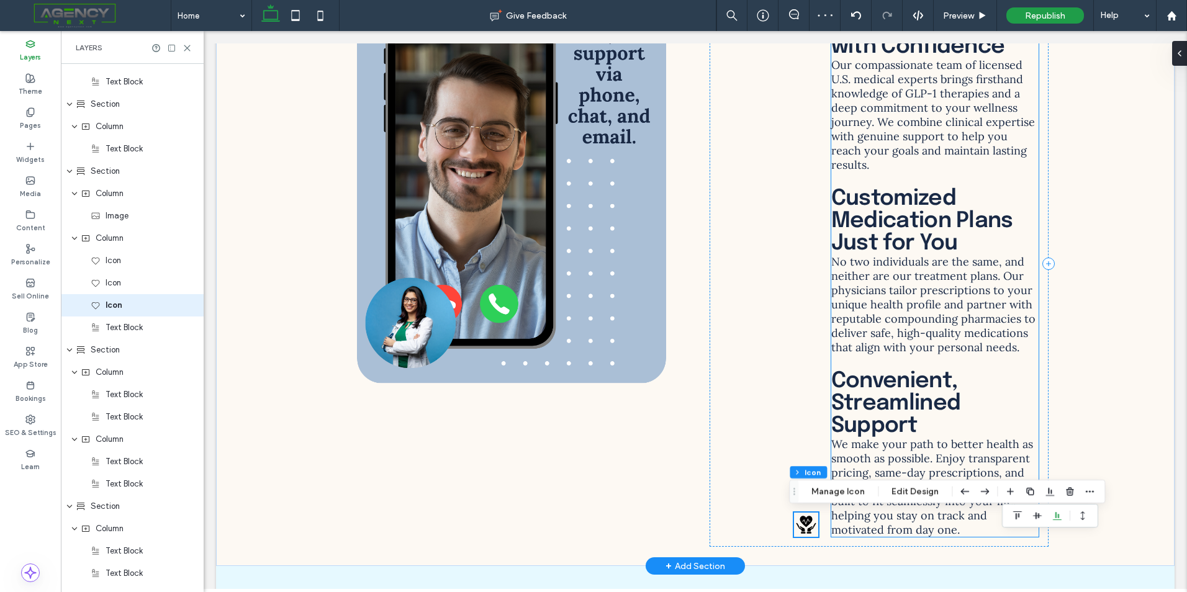
scroll to position [4123, 0]
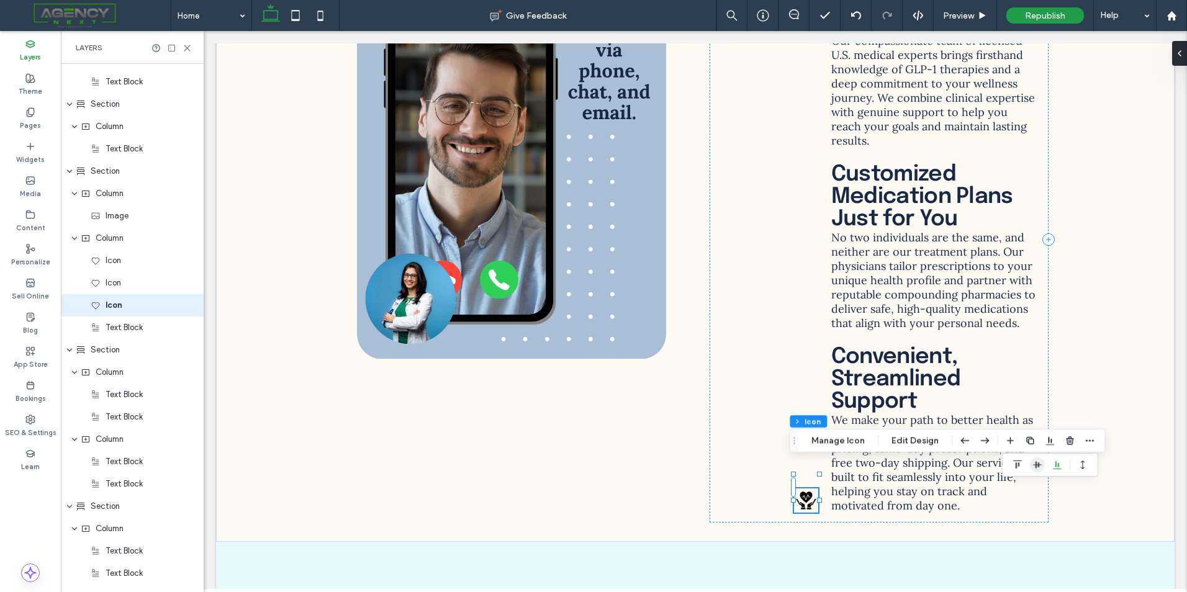
click at [1034, 463] on use "center" at bounding box center [1037, 465] width 9 height 7
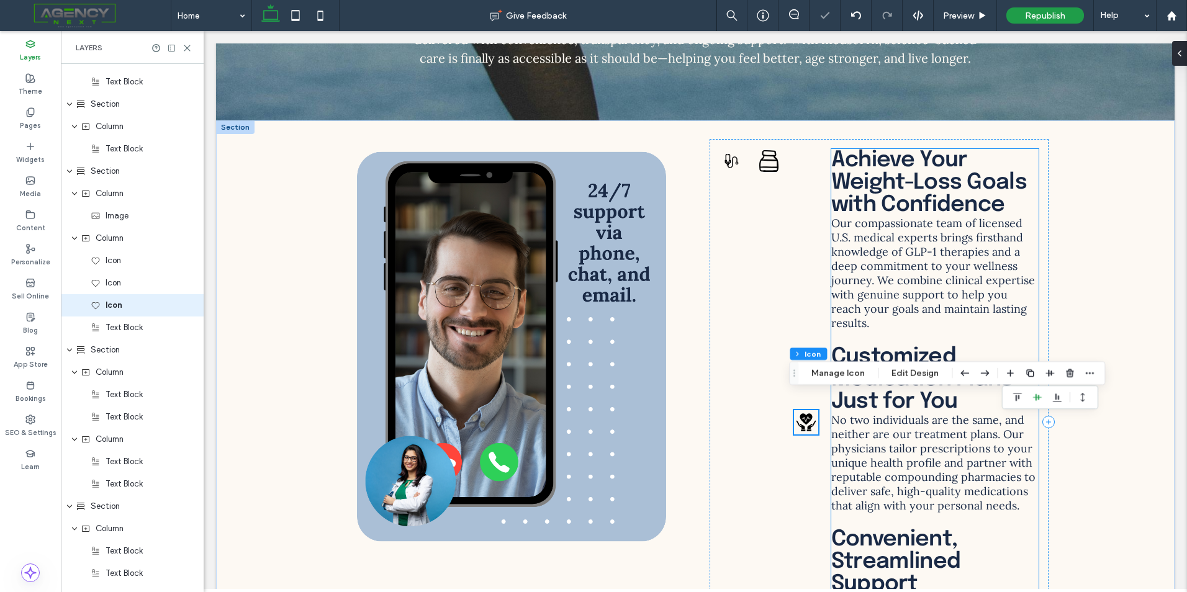
scroll to position [3937, 0]
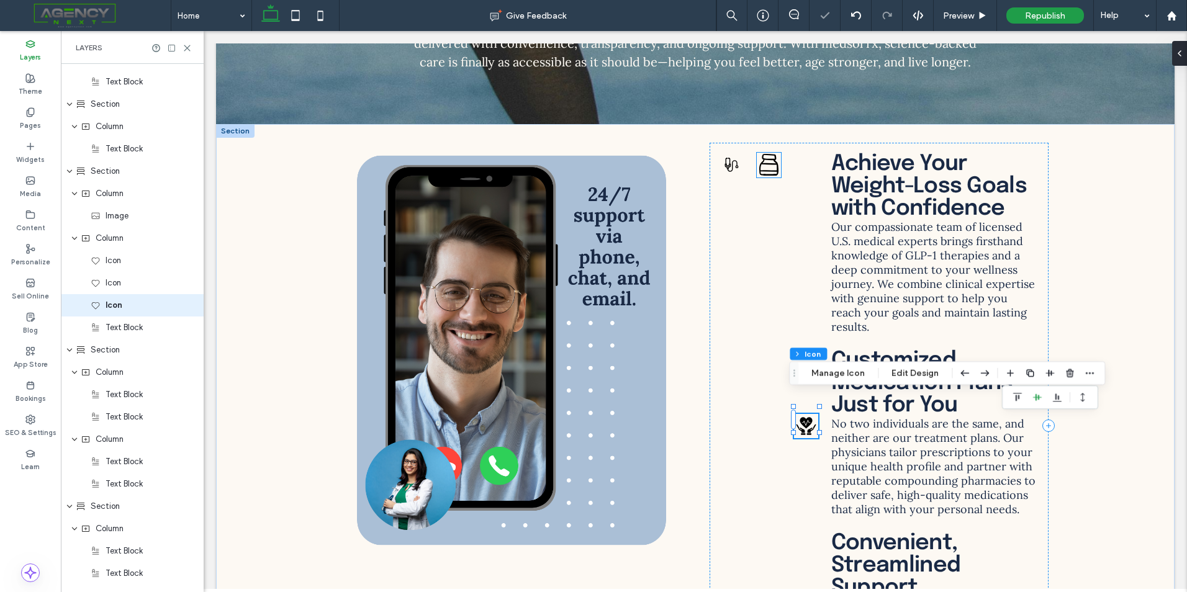
click at [767, 155] on icon at bounding box center [769, 165] width 24 height 24
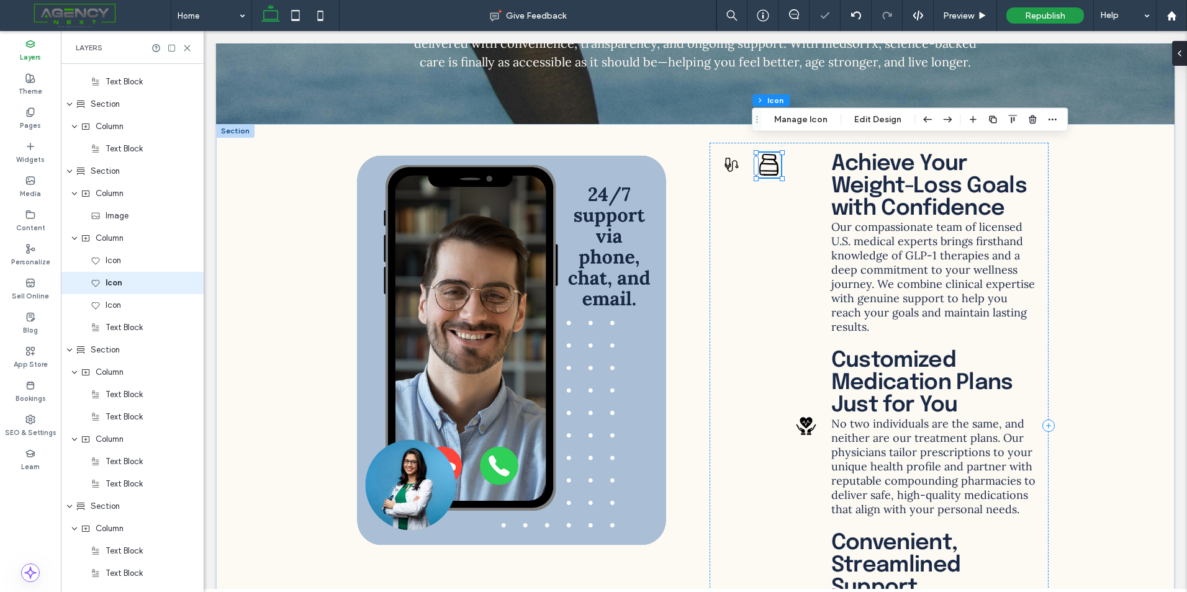
scroll to position [2251, 0]
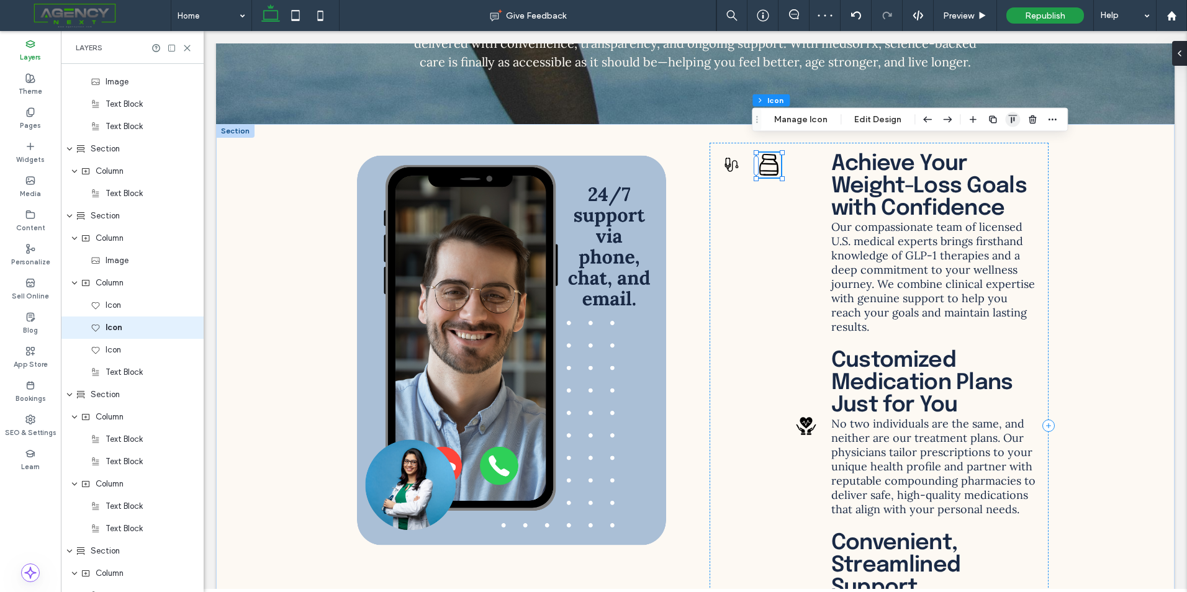
click at [1013, 119] on icon "button" at bounding box center [1013, 120] width 10 height 10
click at [1000, 145] on icon "center" at bounding box center [1000, 144] width 10 height 10
click at [729, 156] on icon at bounding box center [732, 165] width 24 height 24
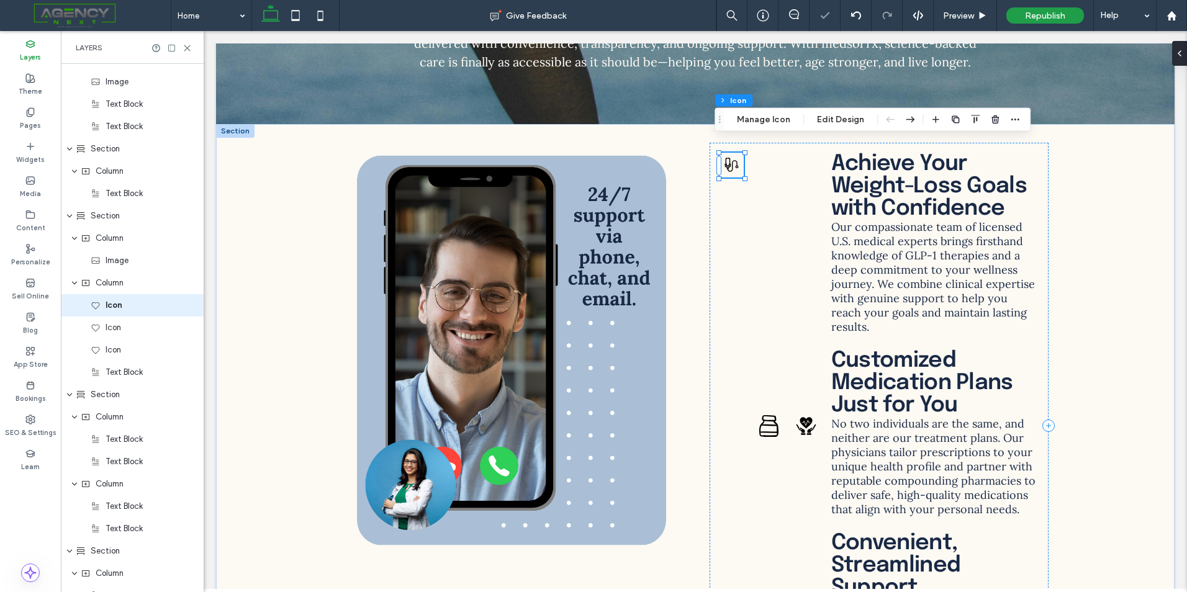
scroll to position [2228, 0]
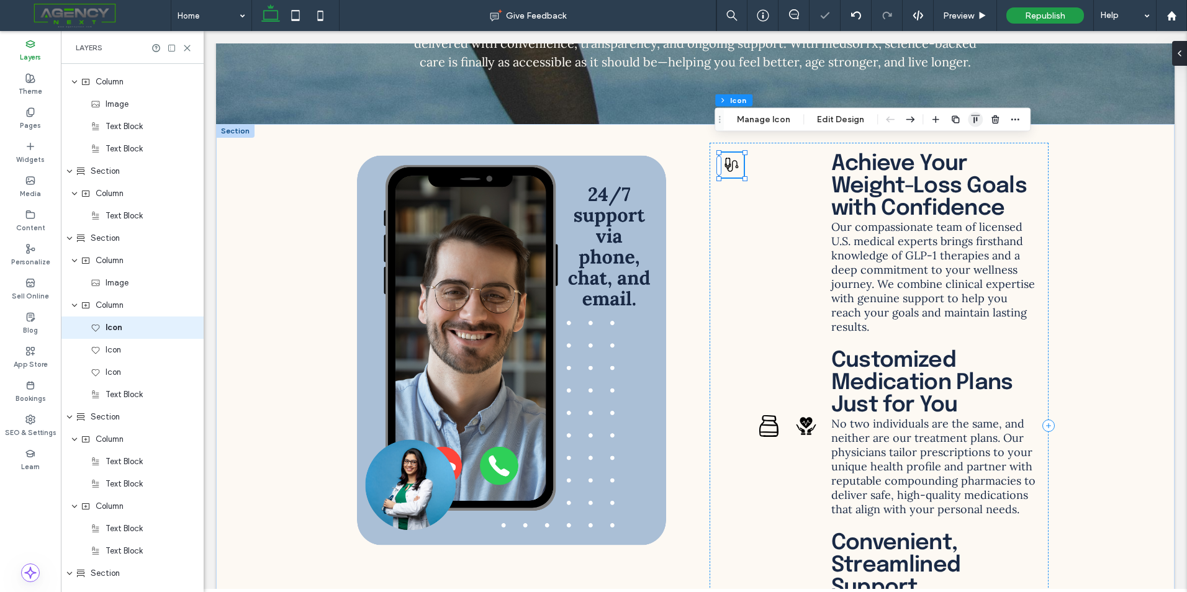
click at [975, 125] on span "button" at bounding box center [975, 119] width 15 height 15
click at [958, 147] on icon "center" at bounding box center [963, 144] width 10 height 10
click at [795, 414] on icon at bounding box center [806, 426] width 24 height 24
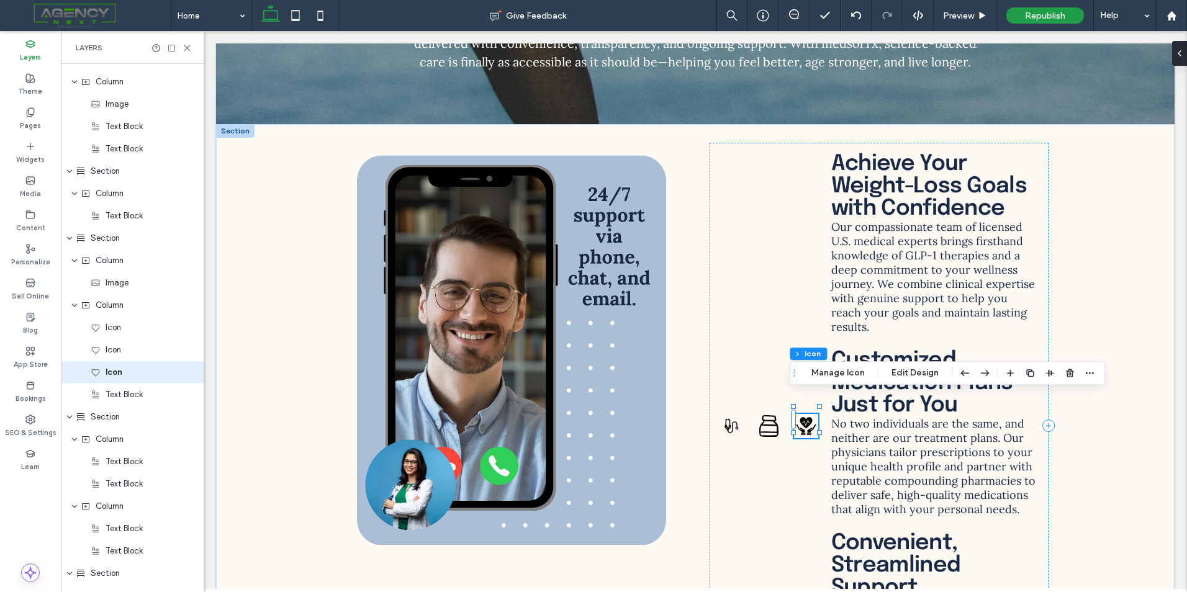
scroll to position [2273, 0]
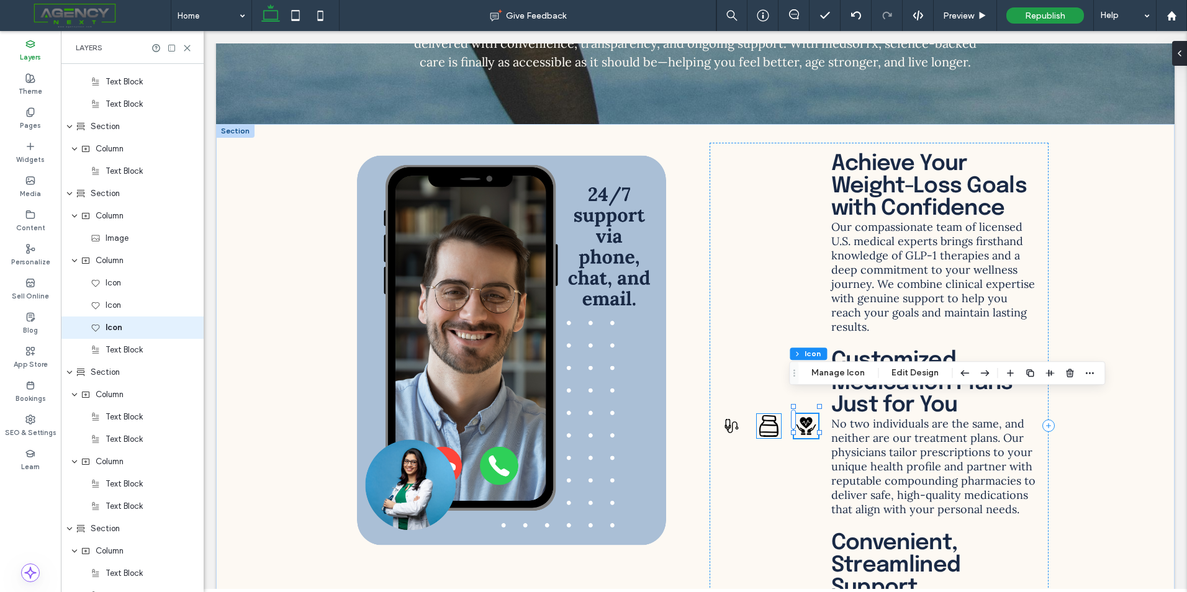
click at [766, 415] on icon at bounding box center [768, 426] width 19 height 22
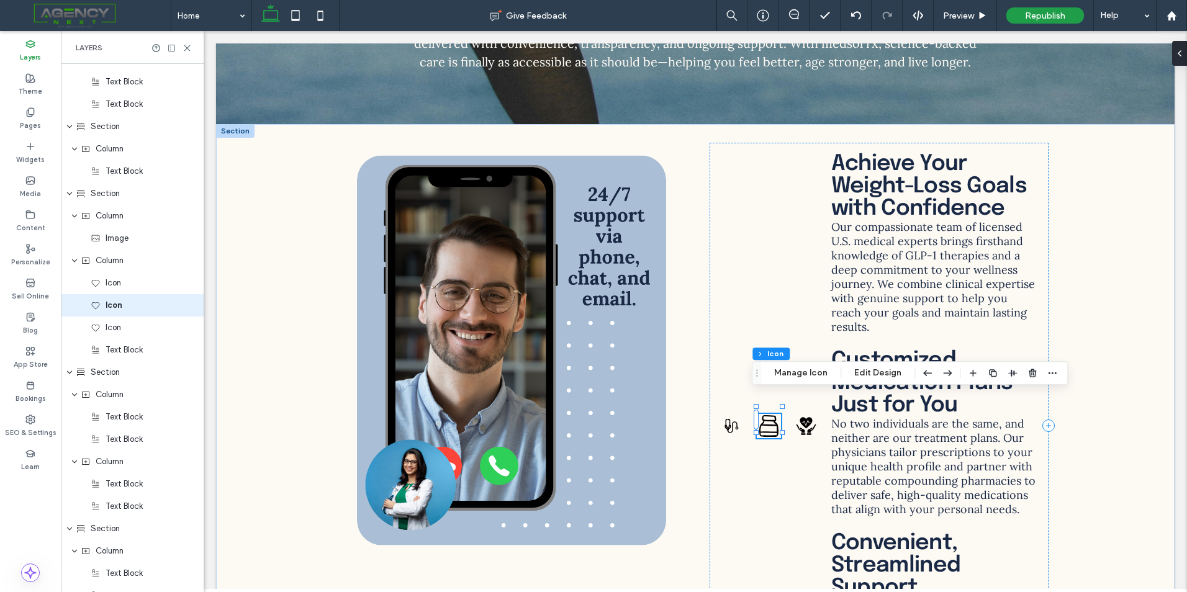
scroll to position [2251, 0]
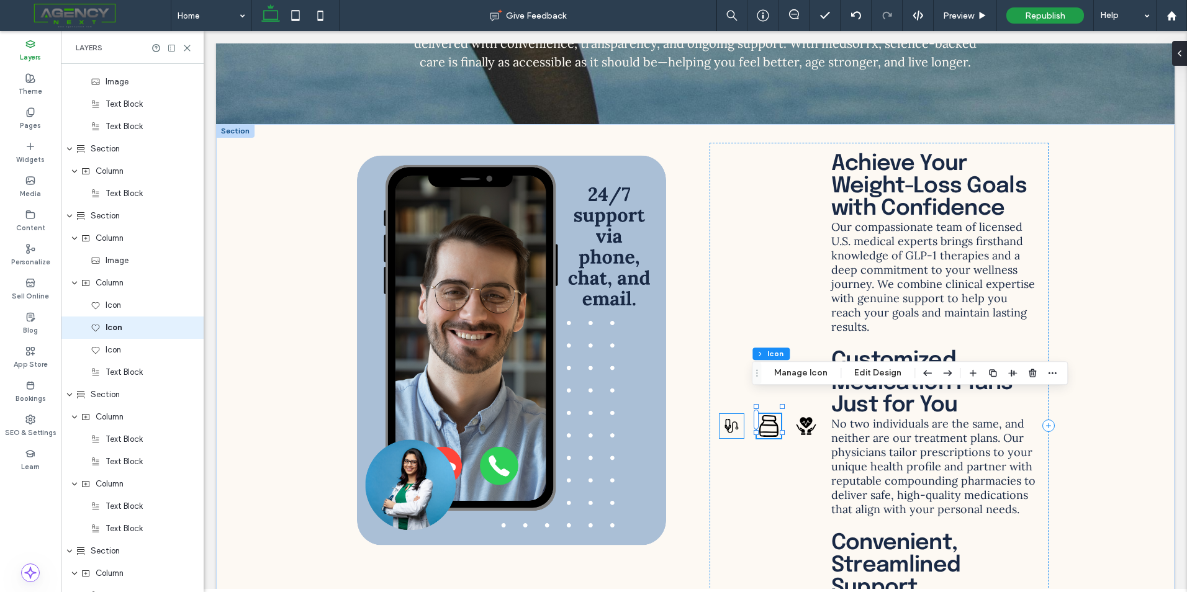
click at [730, 414] on icon at bounding box center [732, 426] width 24 height 24
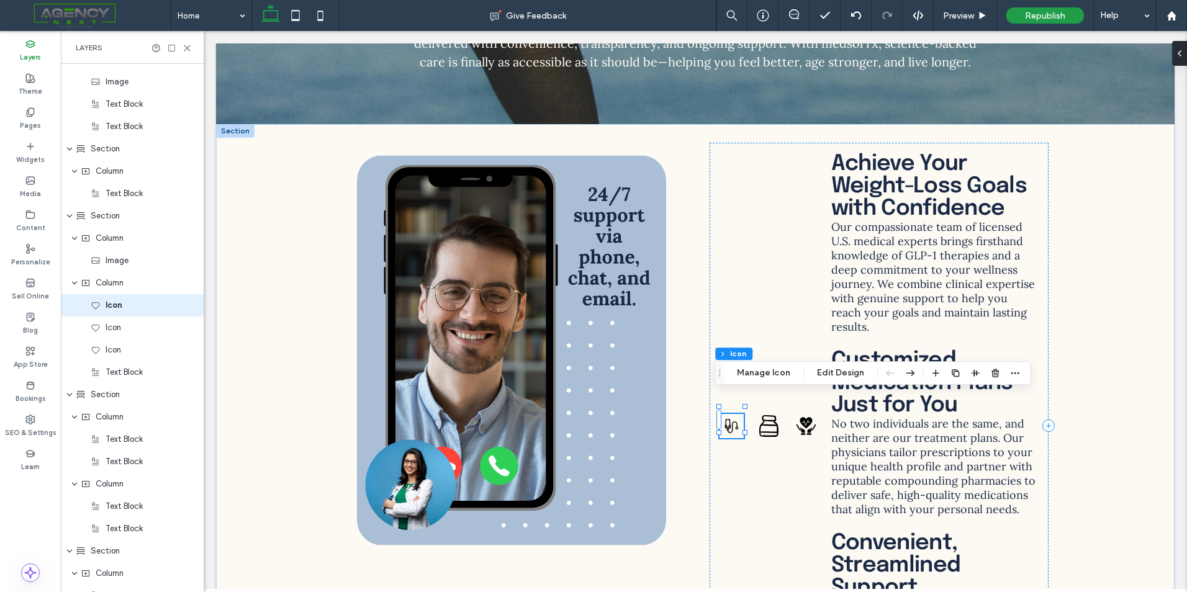
scroll to position [2228, 0]
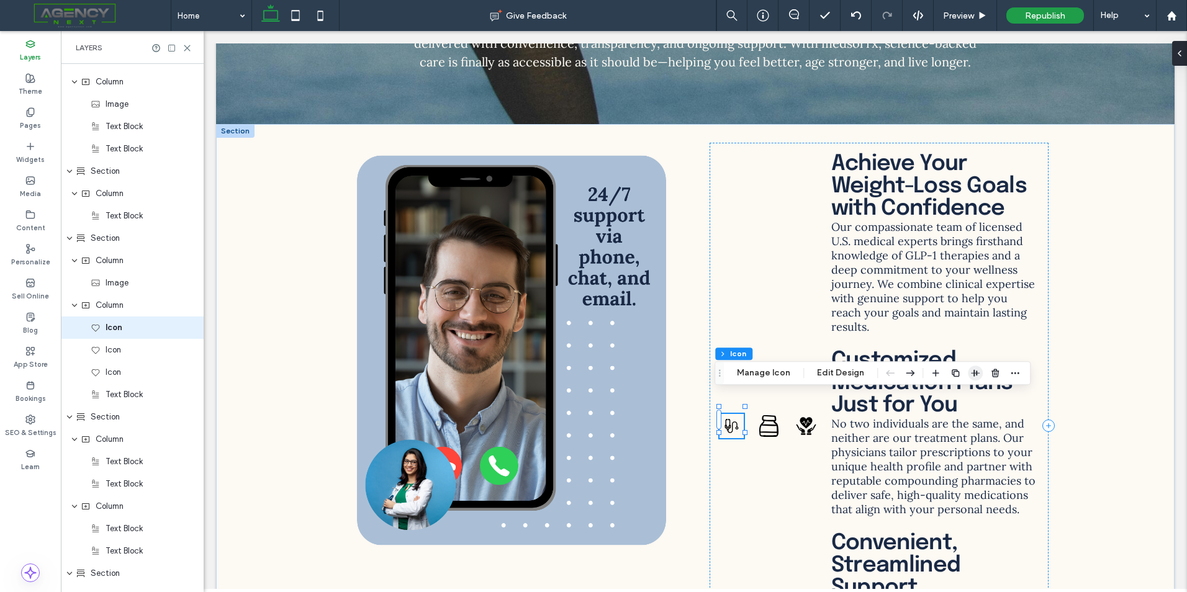
click at [970, 372] on icon "button" at bounding box center [975, 373] width 10 height 10
click at [939, 399] on use "flex-start" at bounding box center [943, 397] width 9 height 8
click at [798, 414] on icon at bounding box center [806, 426] width 24 height 24
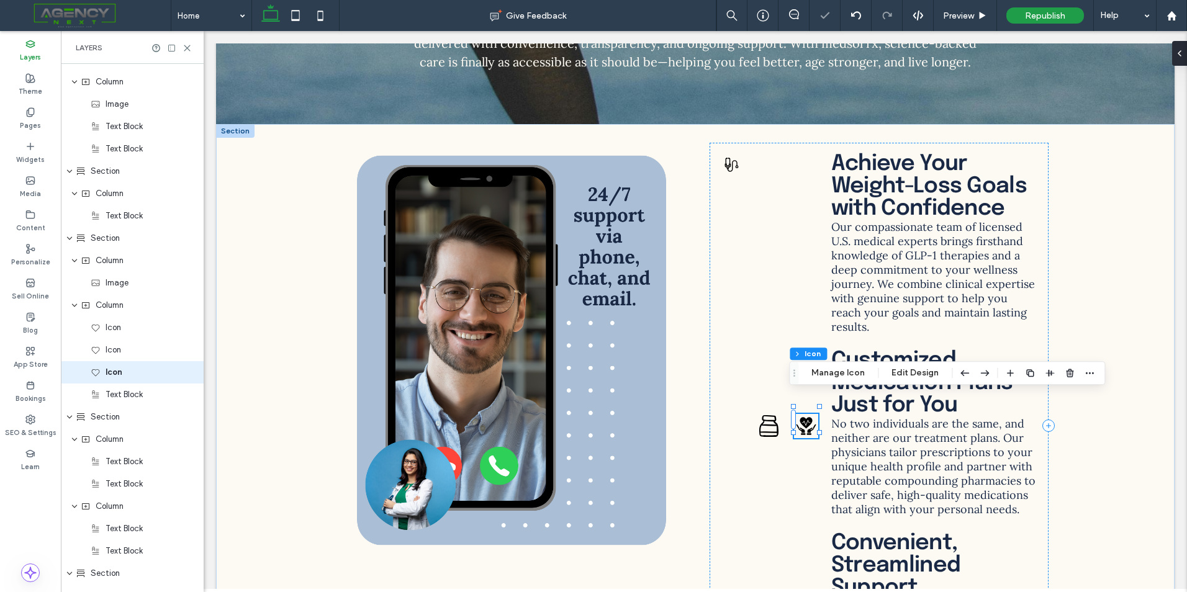
scroll to position [2273, 0]
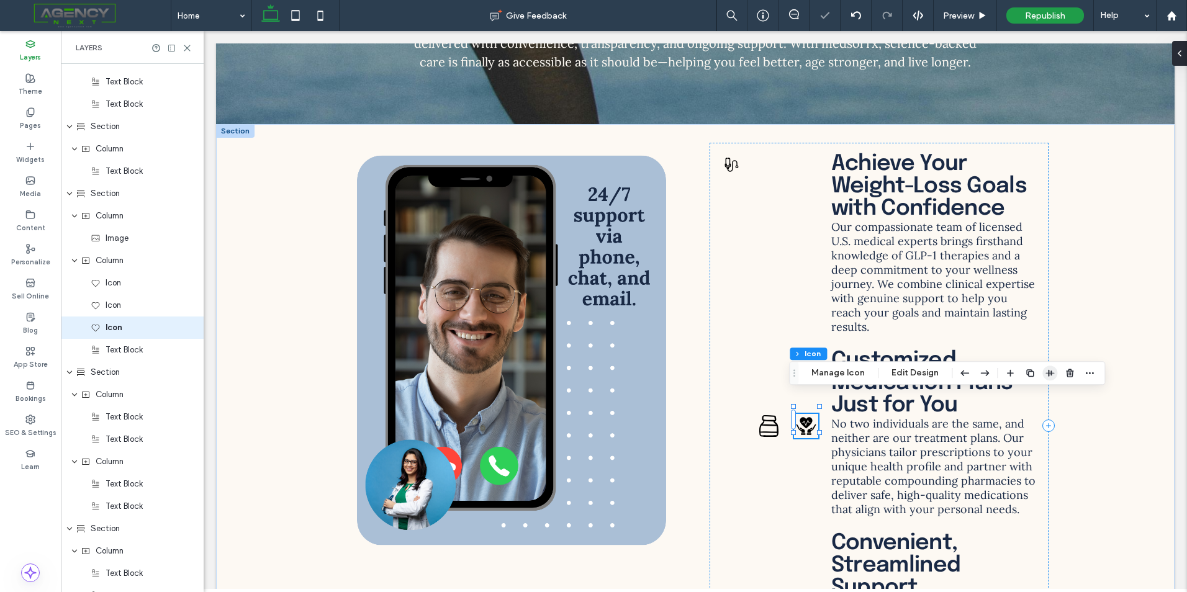
click at [1051, 374] on icon "button" at bounding box center [1050, 373] width 10 height 10
click at [1057, 396] on icon "flex-end" at bounding box center [1057, 397] width 10 height 10
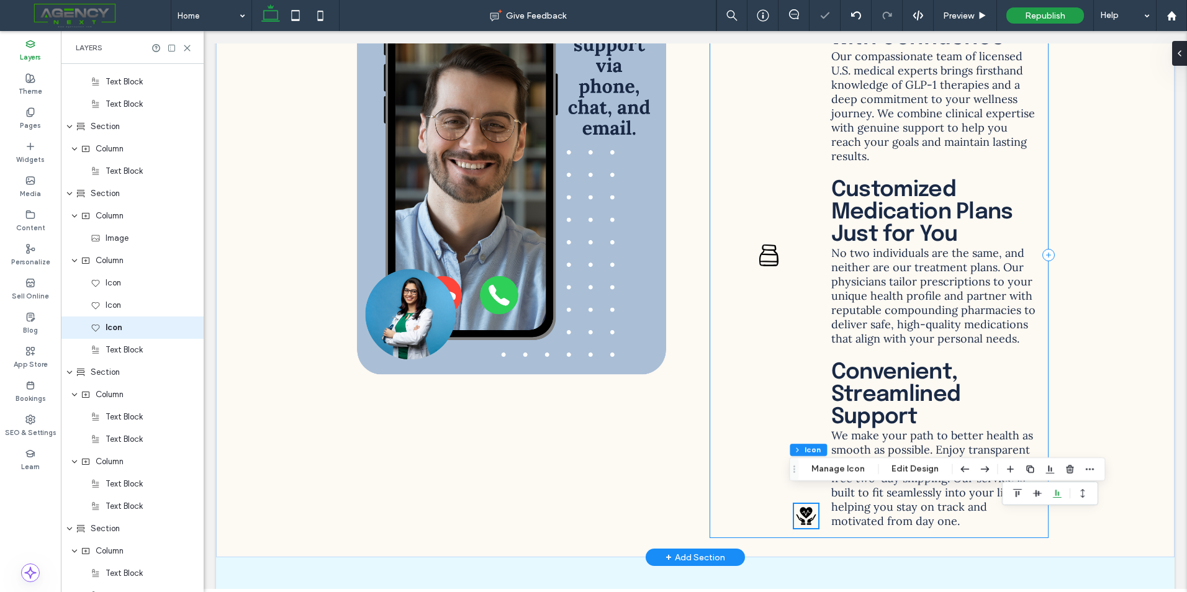
scroll to position [4123, 0]
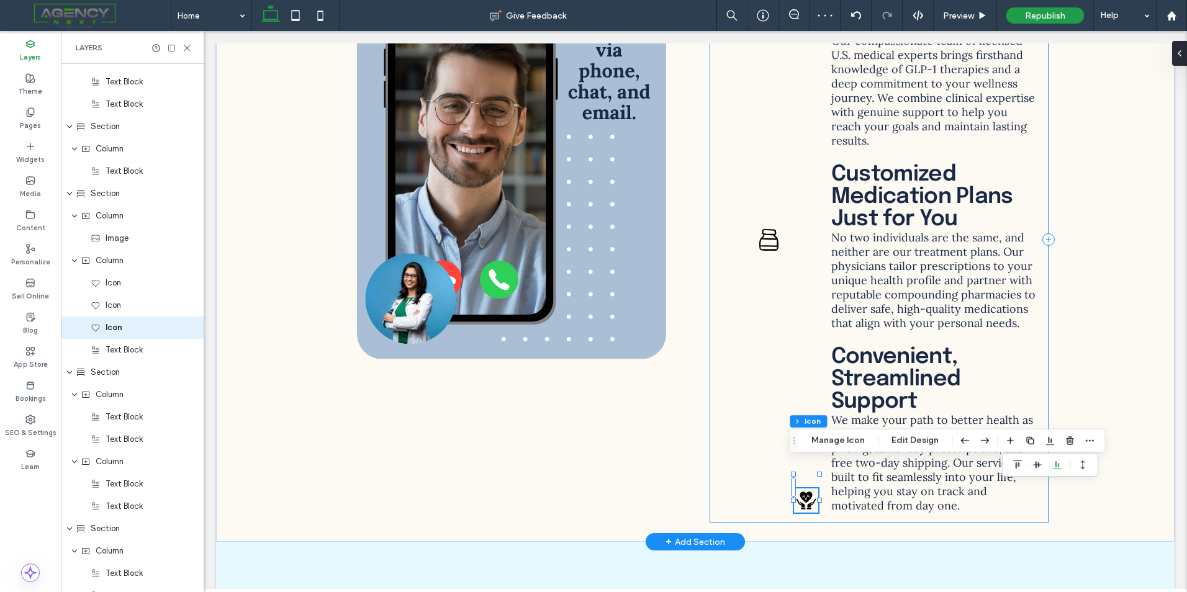
click at [736, 431] on div "Achieve Your Weight-Loss Goals with Confidence Our compassionate team of licens…" at bounding box center [879, 240] width 339 height 566
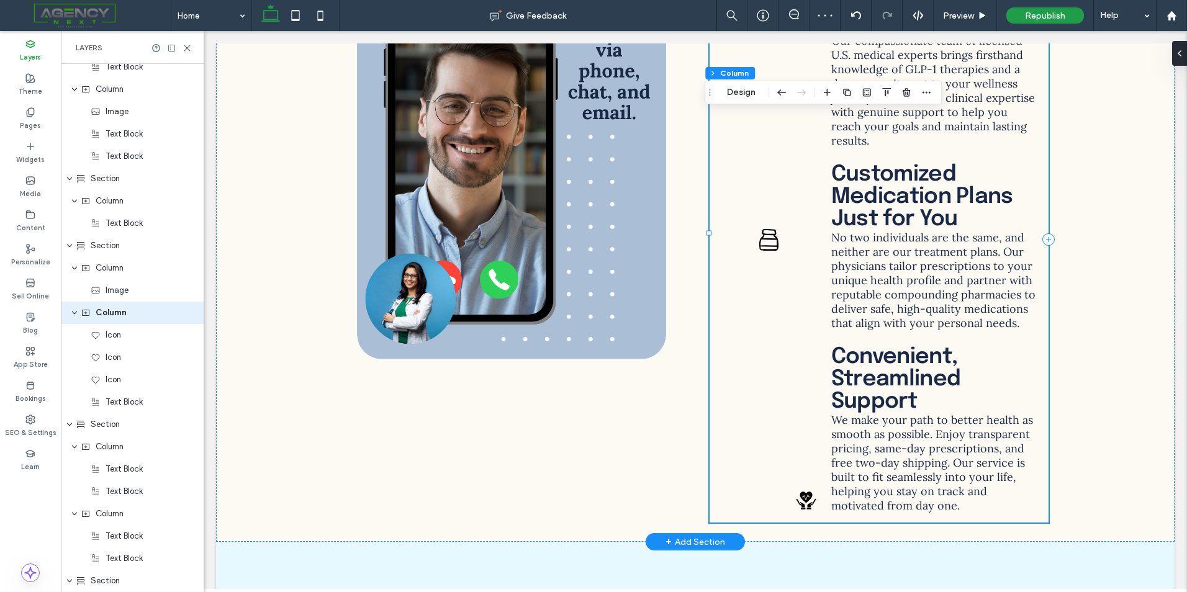
scroll to position [2206, 0]
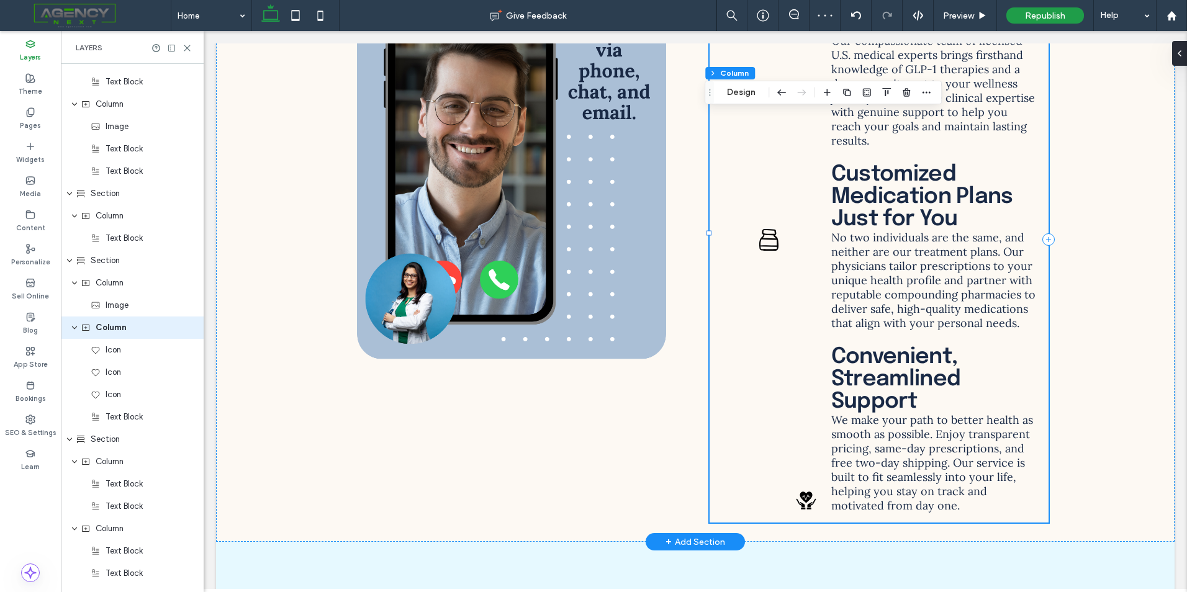
click at [762, 415] on div "Achieve Your Weight-Loss Goals with Confidence Our compassionate team of licens…" at bounding box center [879, 240] width 339 height 566
click at [796, 396] on div "Achieve Your Weight-Loss Goals with Confidence Our compassionate team of licens…" at bounding box center [879, 240] width 339 height 566
click at [800, 492] on icon at bounding box center [806, 501] width 20 height 18
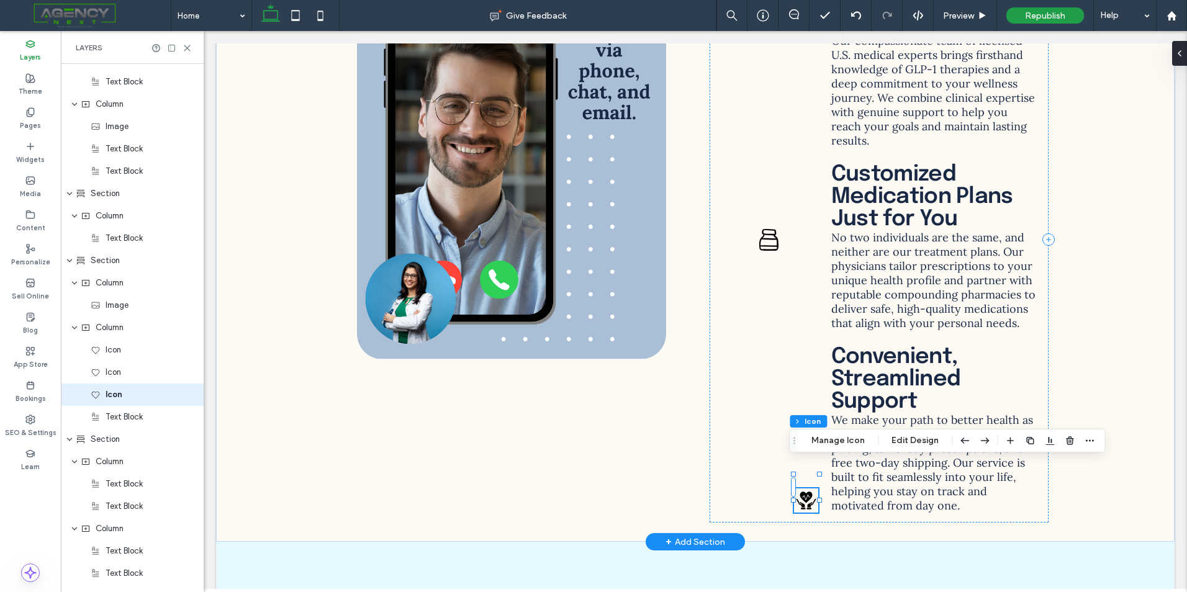
scroll to position [2273, 0]
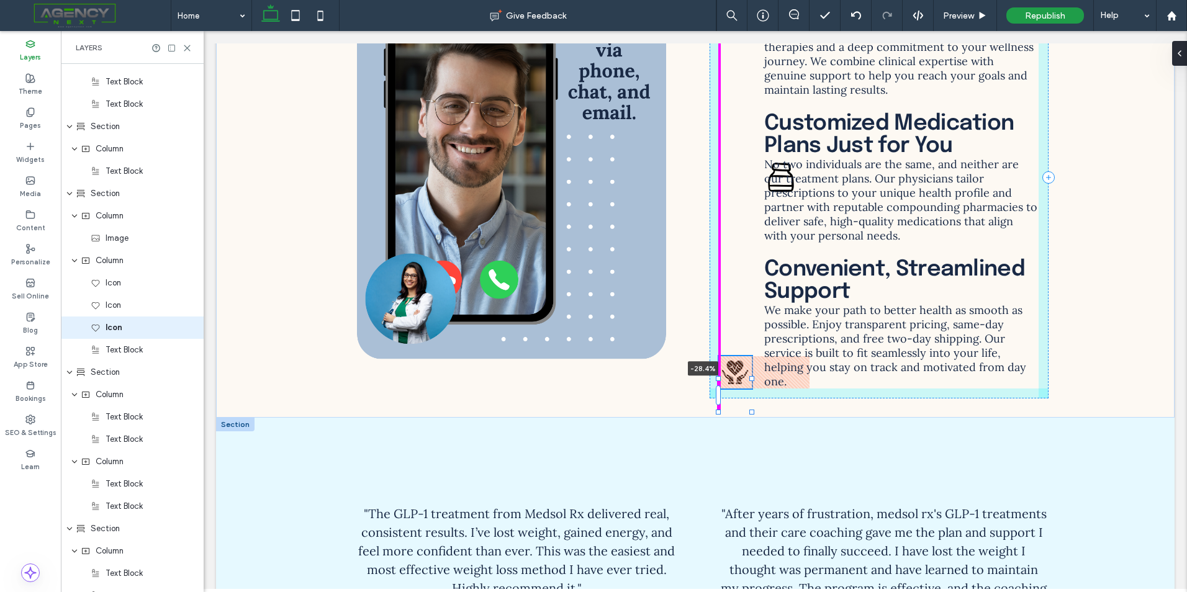
drag, startPoint x: 757, startPoint y: 469, endPoint x: 697, endPoint y: 458, distance: 61.4
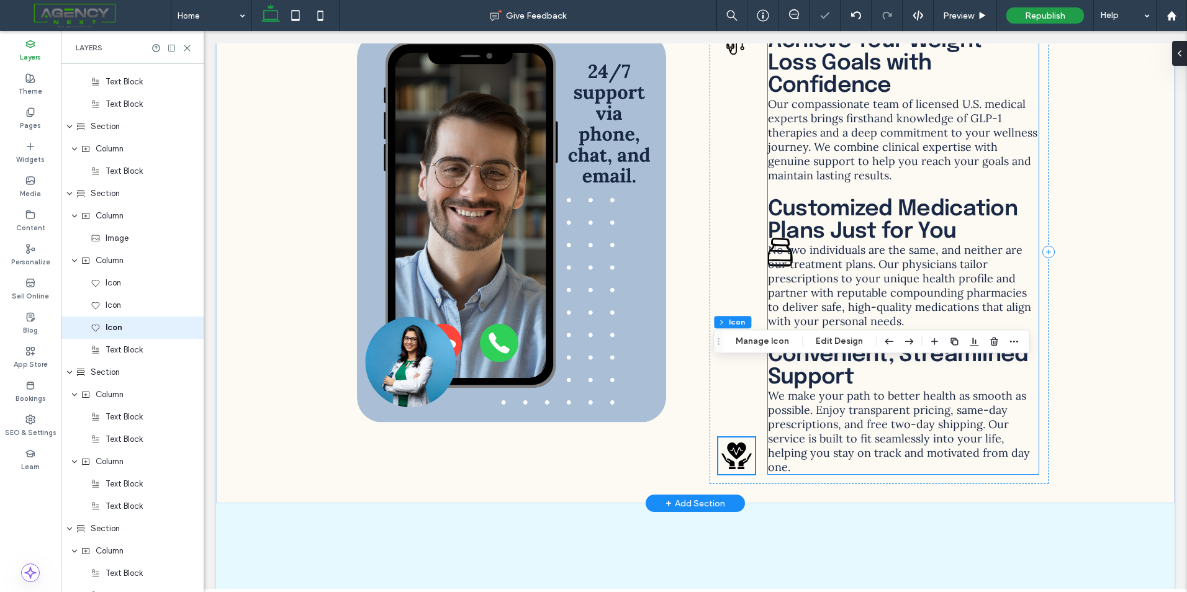
scroll to position [3937, 0]
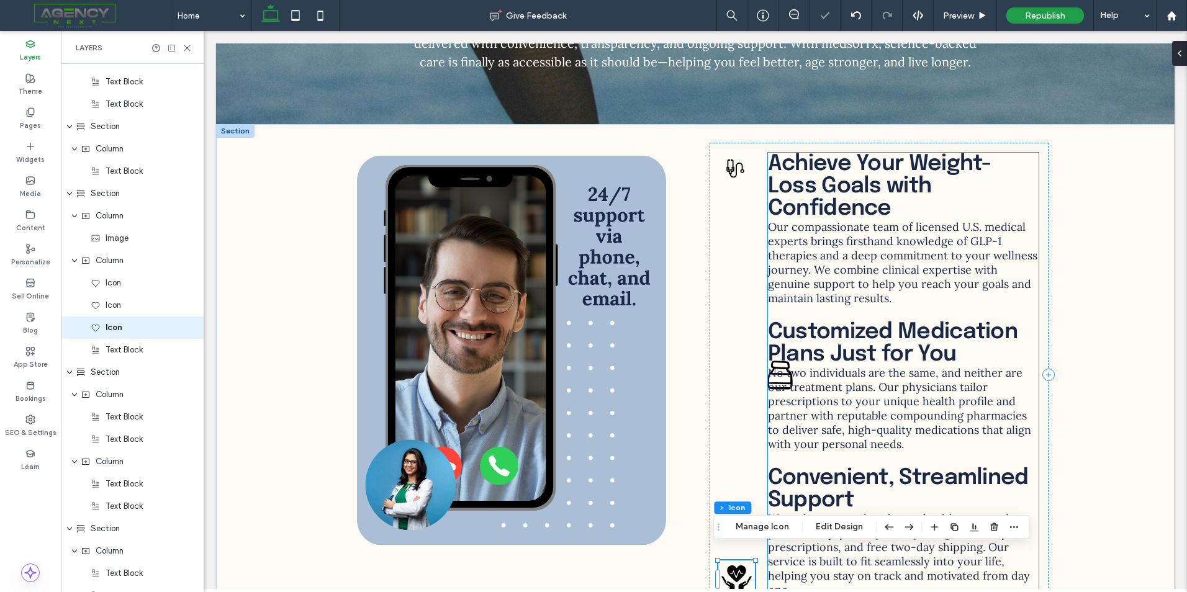
click at [772, 366] on span "No two individuals are the same, and neither are our treatment plans. Our physi…" at bounding box center [899, 409] width 263 height 86
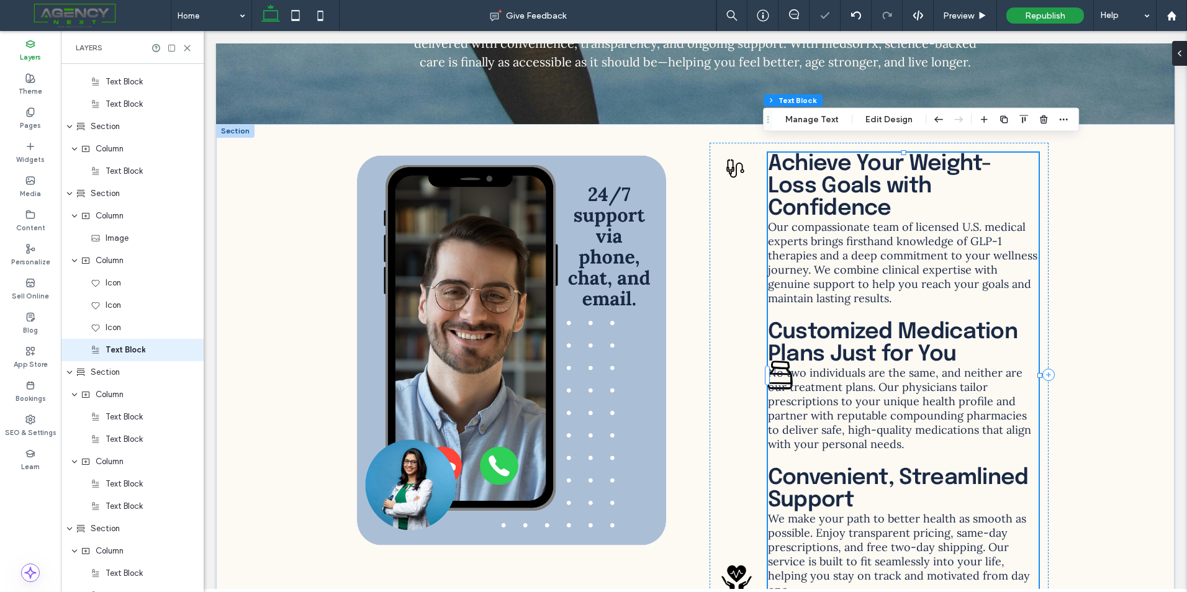
scroll to position [2295, 0]
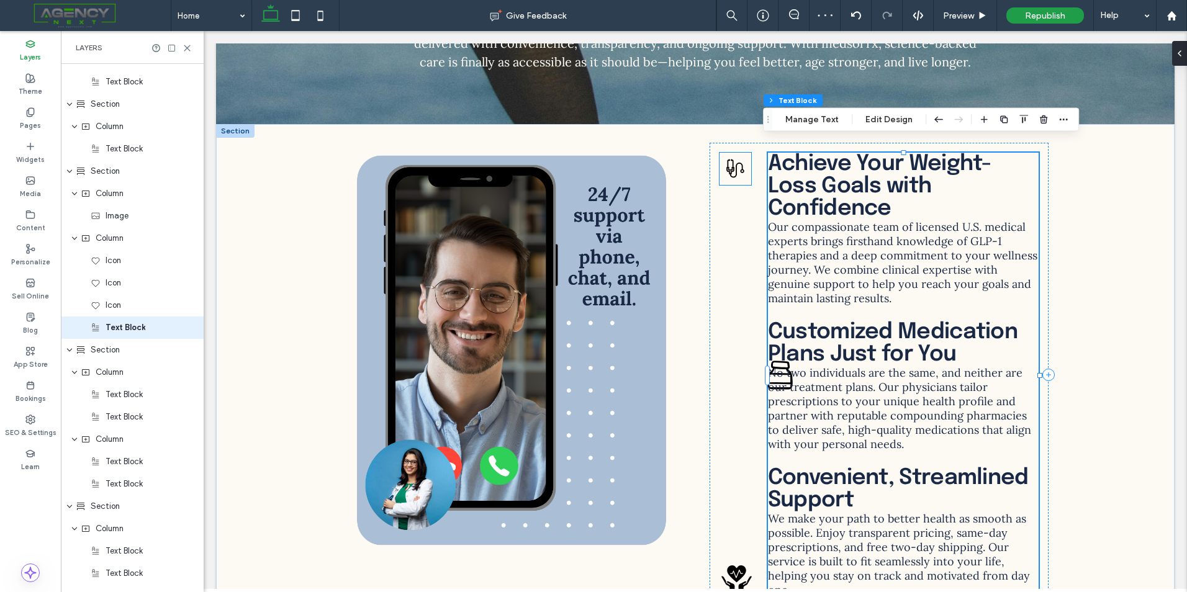
click at [736, 159] on icon at bounding box center [736, 169] width 32 height 32
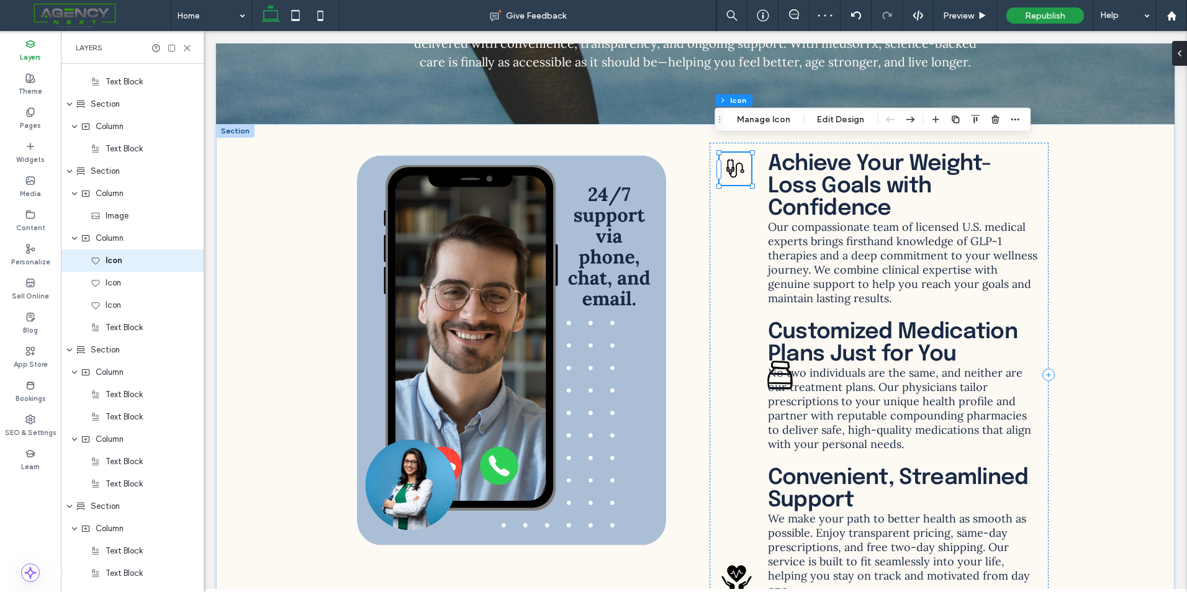
scroll to position [2228, 0]
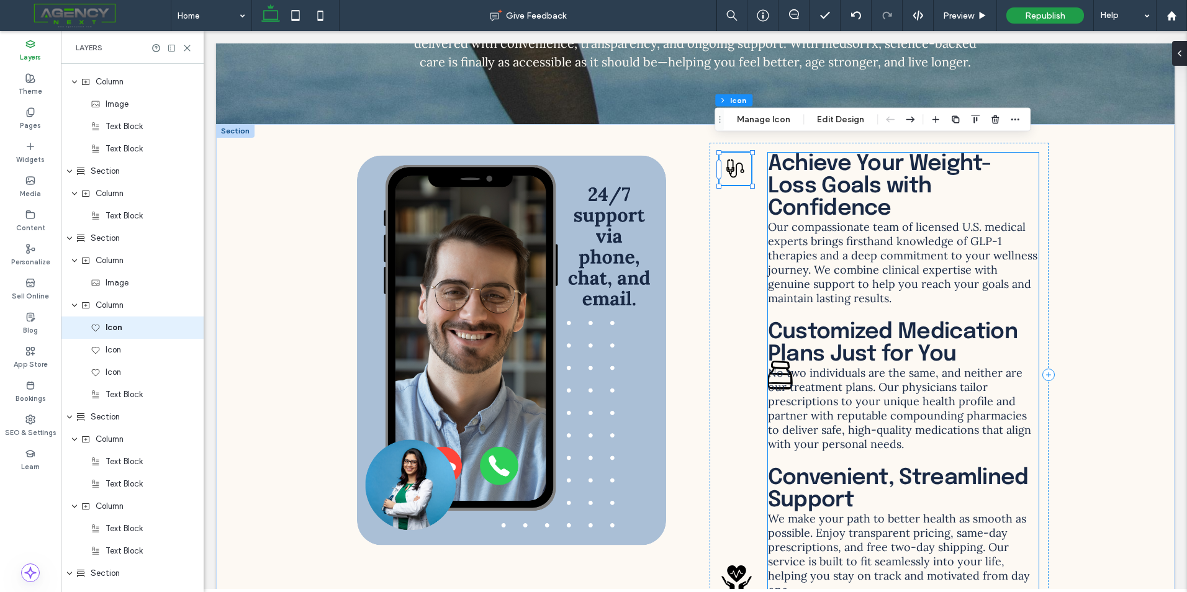
click at [782, 366] on span "No two individuals are the same, and neither are our treatment plans. Our physi…" at bounding box center [899, 409] width 263 height 86
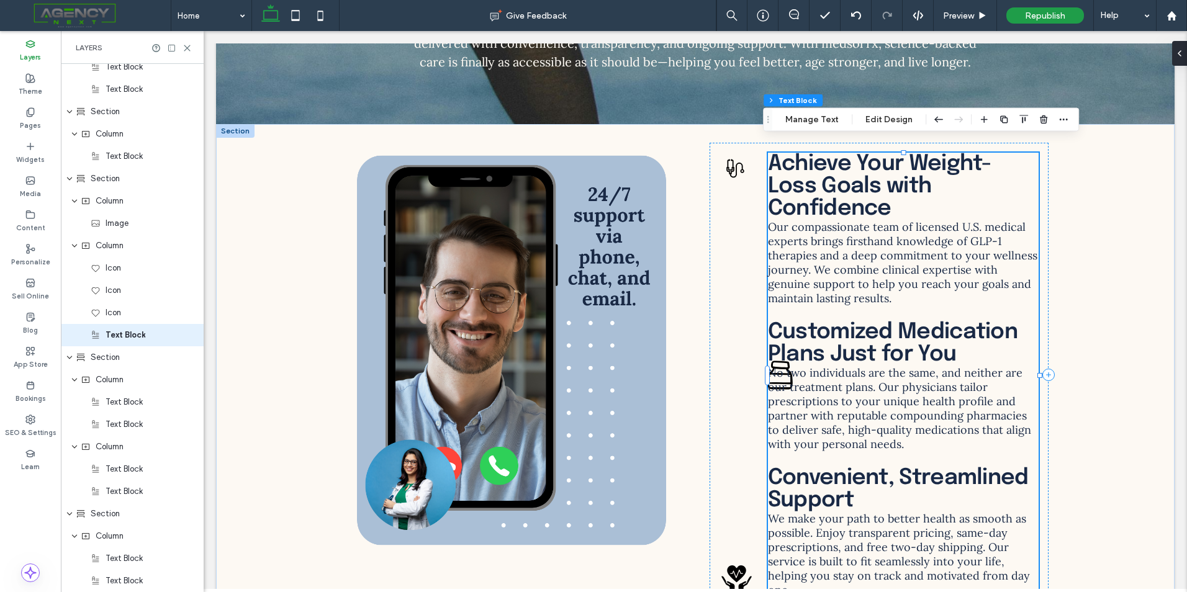
scroll to position [2295, 0]
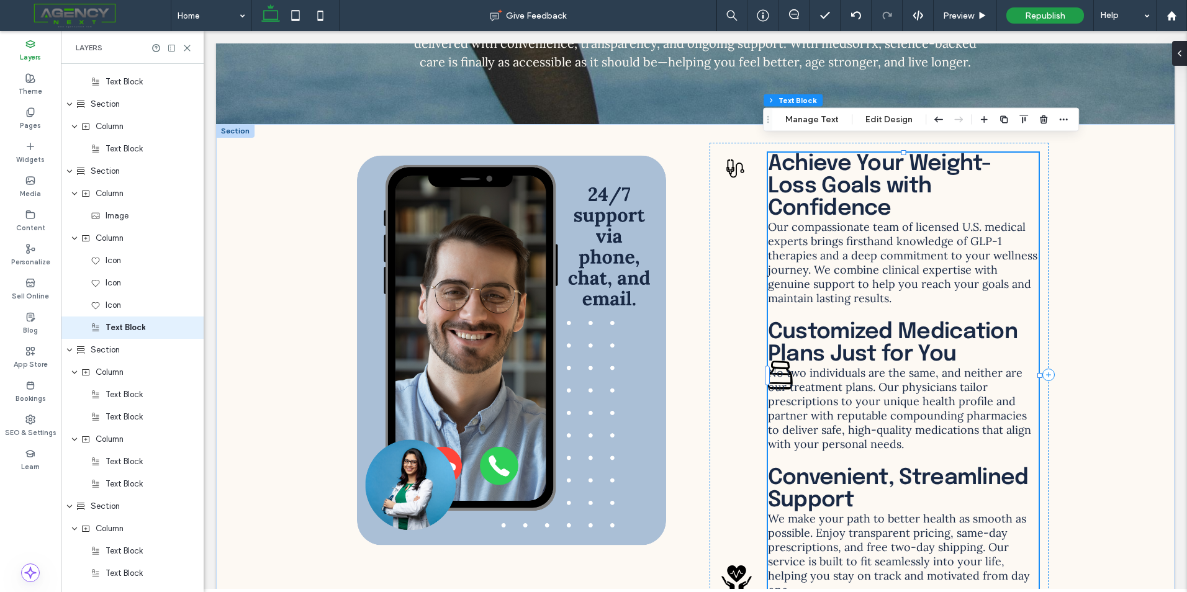
click at [775, 367] on span "No two individuals are the same, and neither are our treatment plans. Our physi…" at bounding box center [899, 409] width 263 height 86
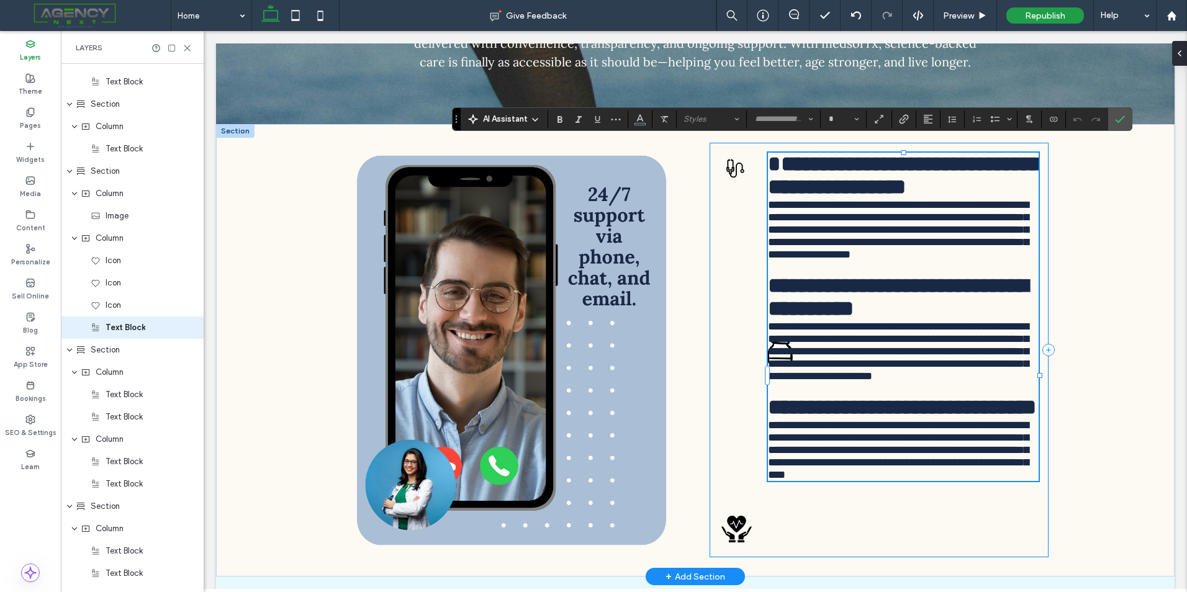
click at [747, 359] on div "**********" at bounding box center [879, 350] width 339 height 415
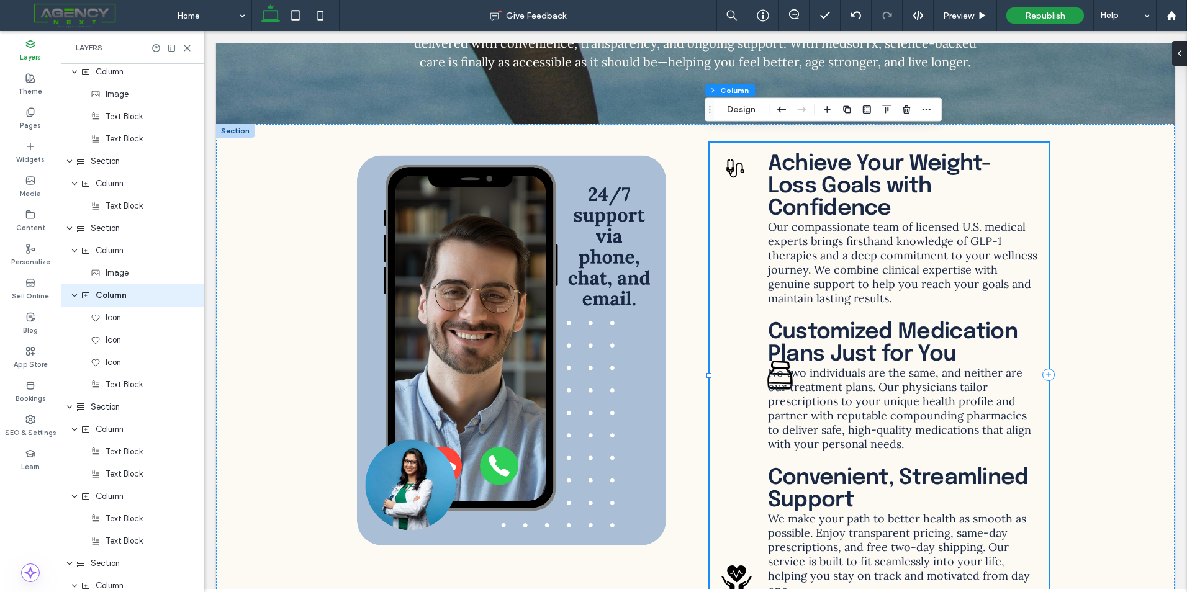
scroll to position [2206, 0]
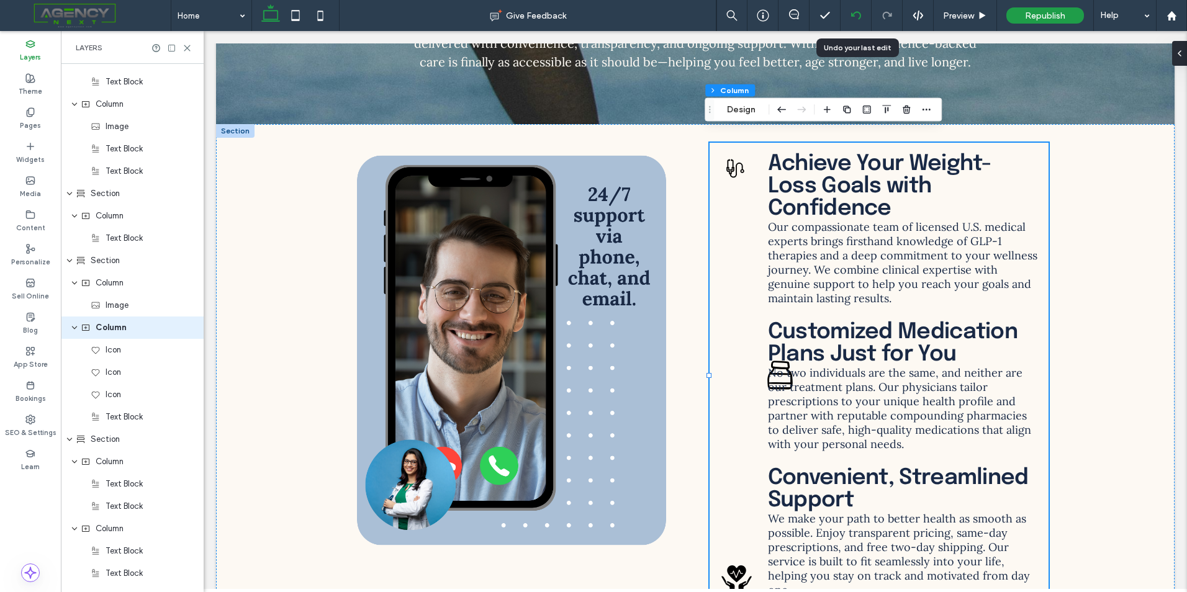
click at [854, 12] on icon at bounding box center [856, 16] width 10 height 10
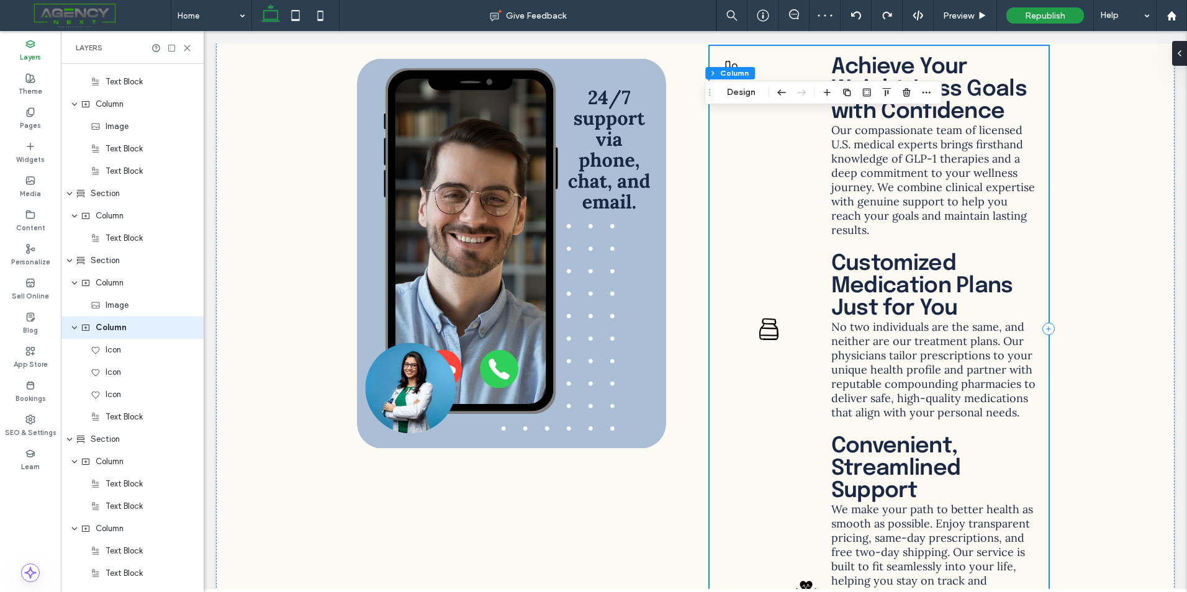
scroll to position [4047, 0]
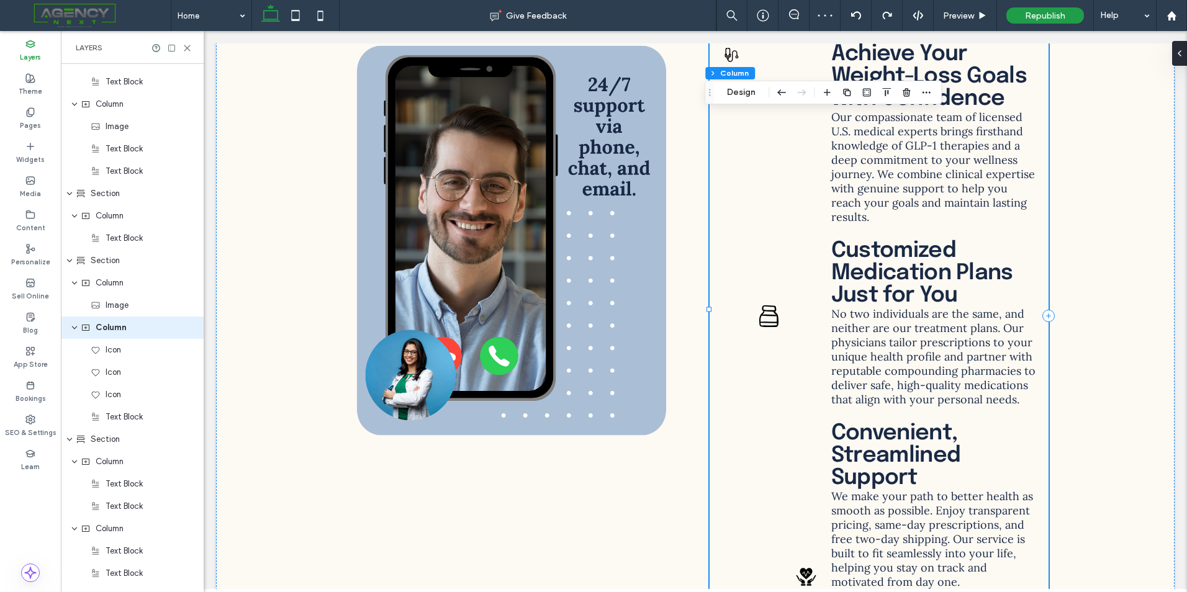
click at [768, 306] on icon at bounding box center [768, 316] width 19 height 22
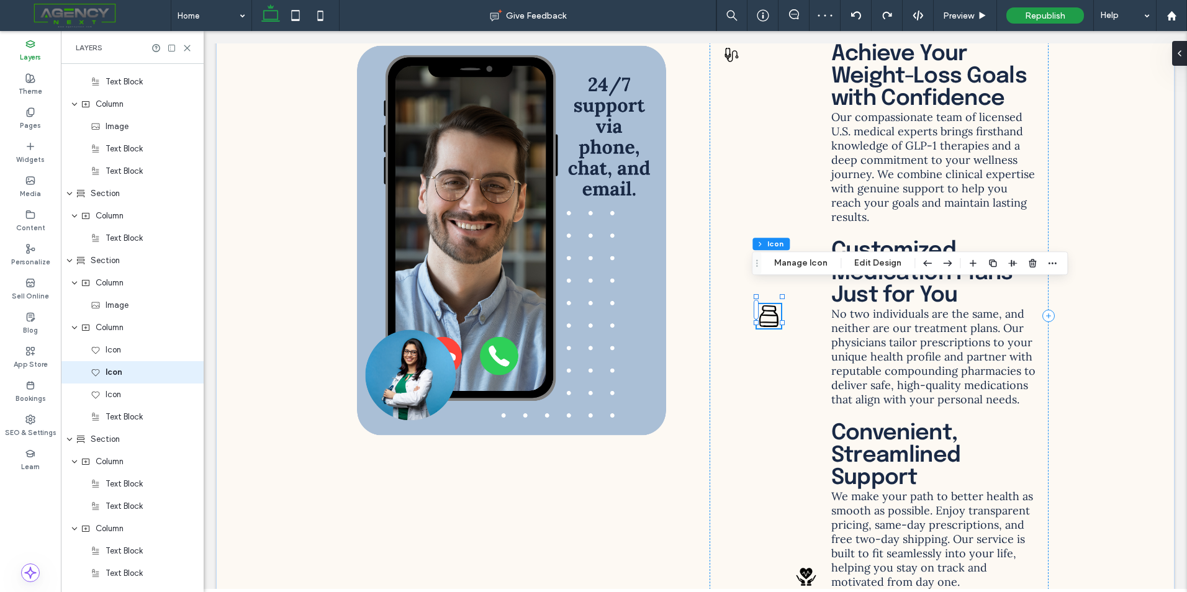
scroll to position [2251, 0]
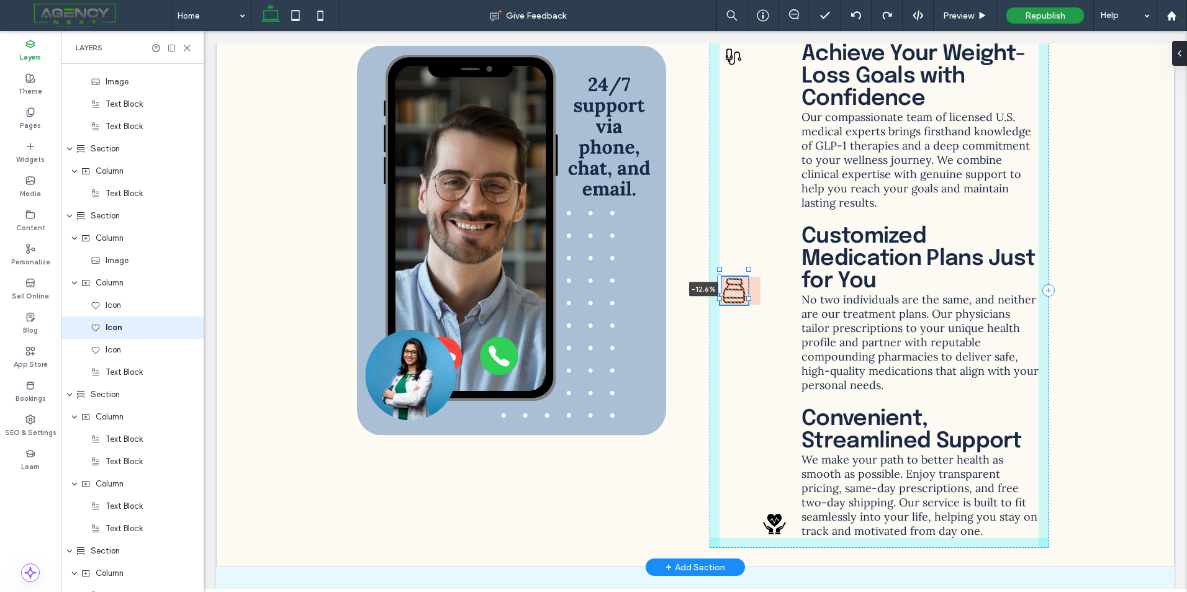
drag, startPoint x: 753, startPoint y: 297, endPoint x: 711, endPoint y: 284, distance: 44.0
click at [711, 284] on div "-12.6% Achieve Your Weight-Loss Goals with Confidence Our compassionate team of…" at bounding box center [695, 291] width 745 height 554
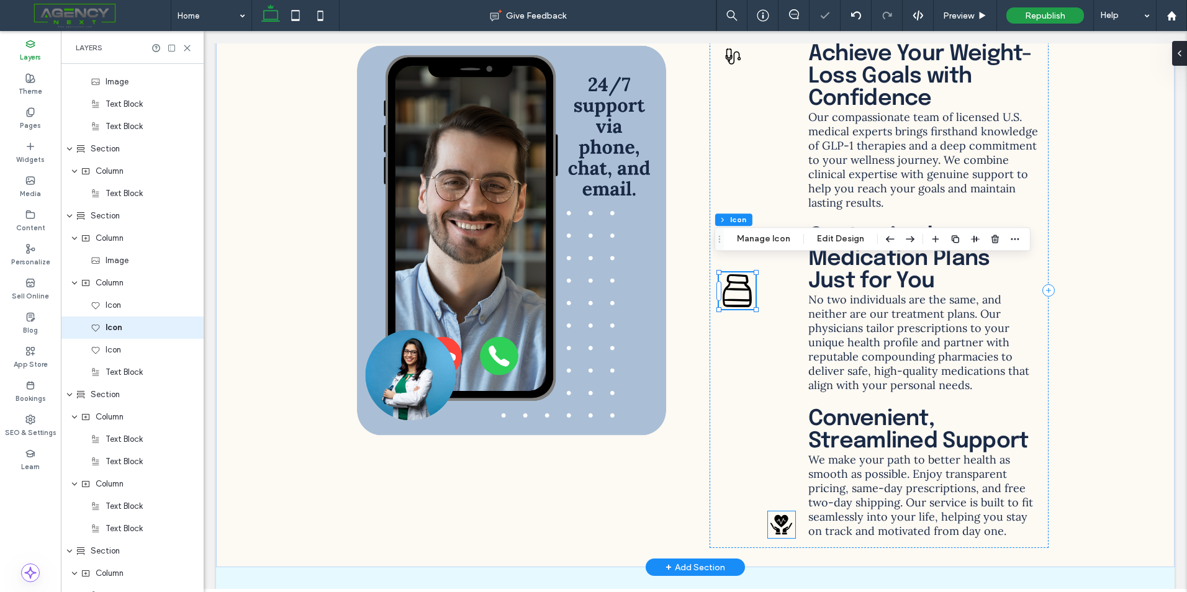
click at [775, 513] on icon at bounding box center [781, 525] width 27 height 27
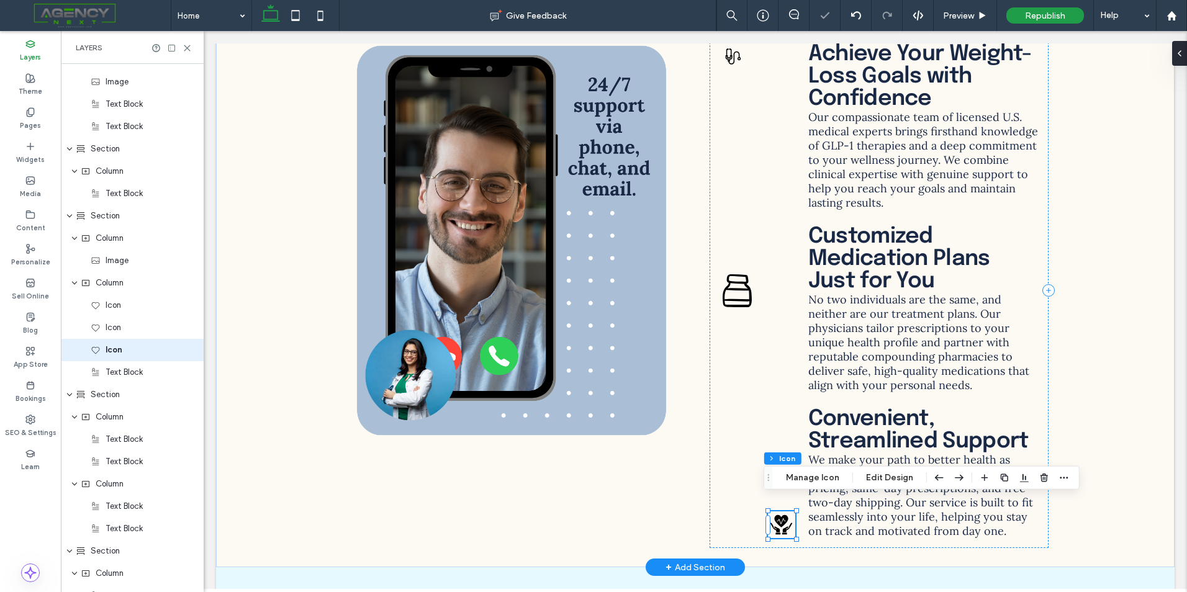
scroll to position [2273, 0]
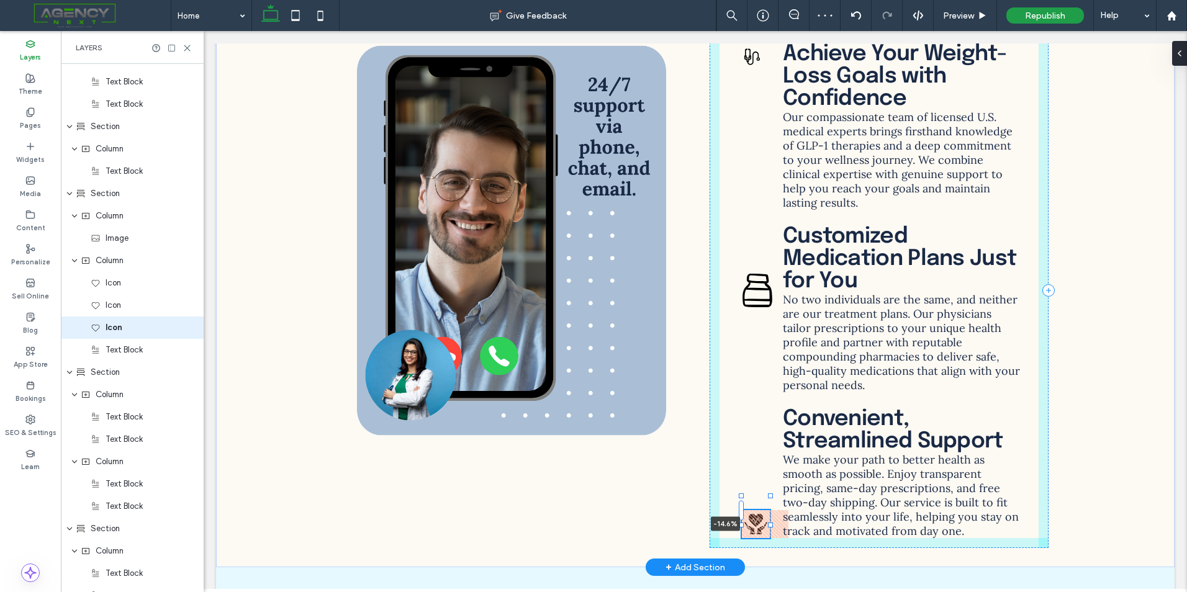
drag, startPoint x: 764, startPoint y: 512, endPoint x: 716, endPoint y: 509, distance: 47.3
click at [716, 509] on div "-14.6% Achieve Your Weight-Loss Goals with Confidence Our compassionate team of…" at bounding box center [695, 291] width 745 height 554
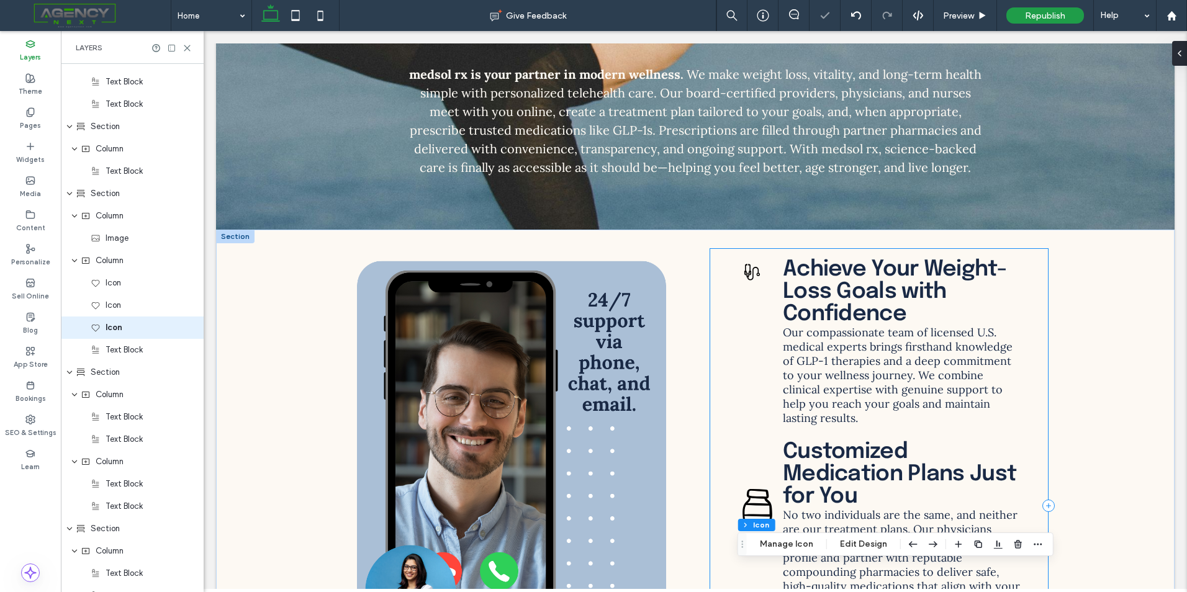
scroll to position [3799, 0]
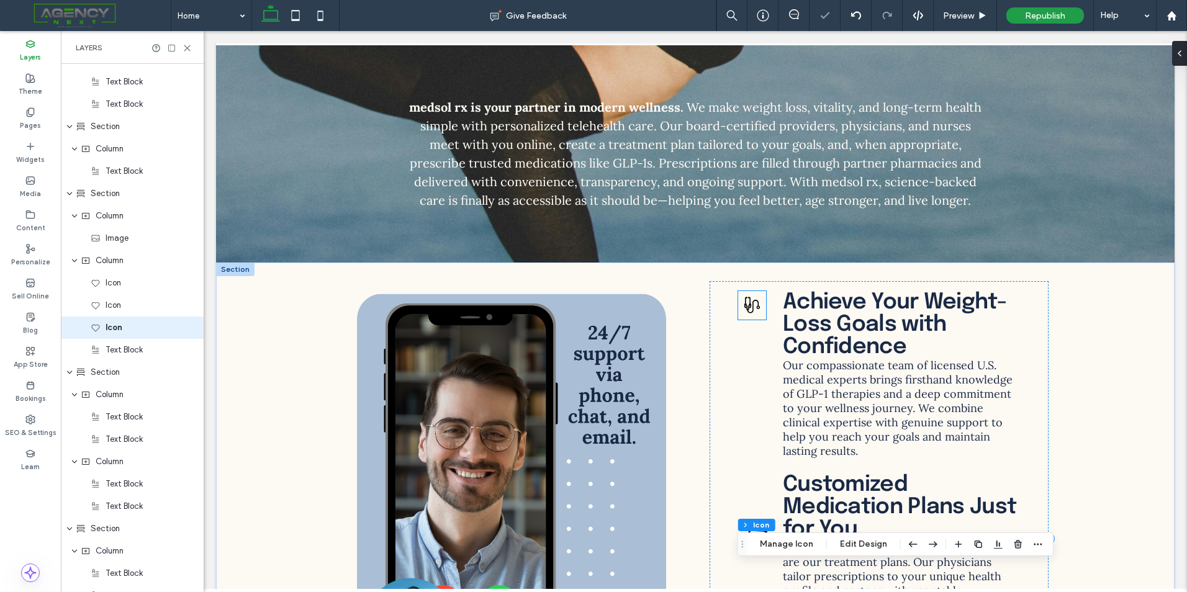
click at [749, 299] on icon at bounding box center [752, 305] width 28 height 28
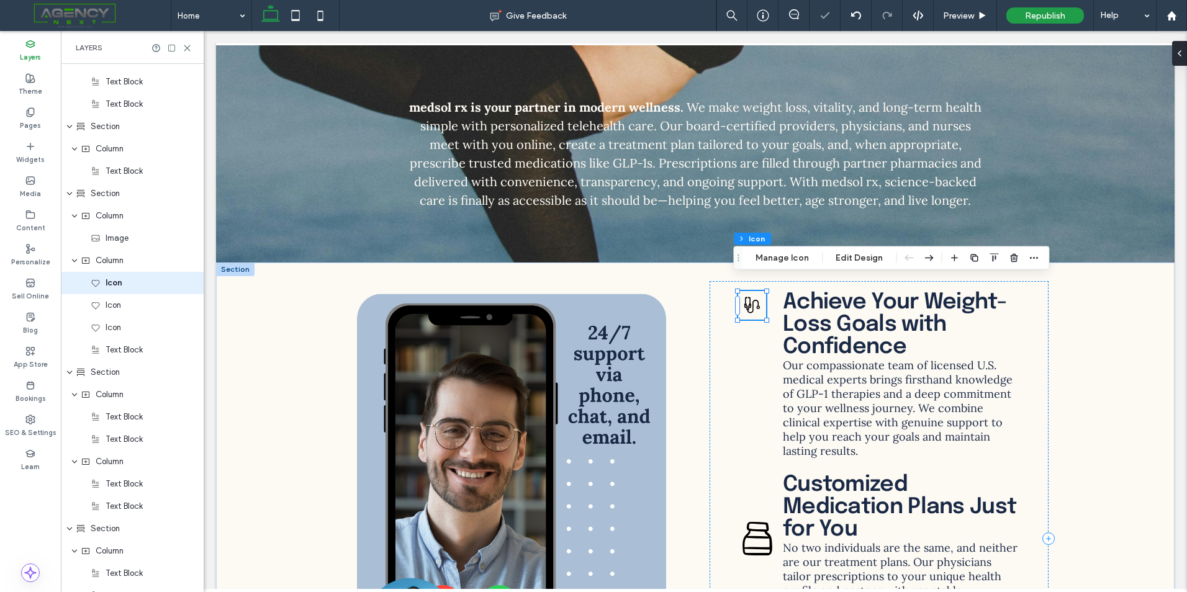
scroll to position [2228, 0]
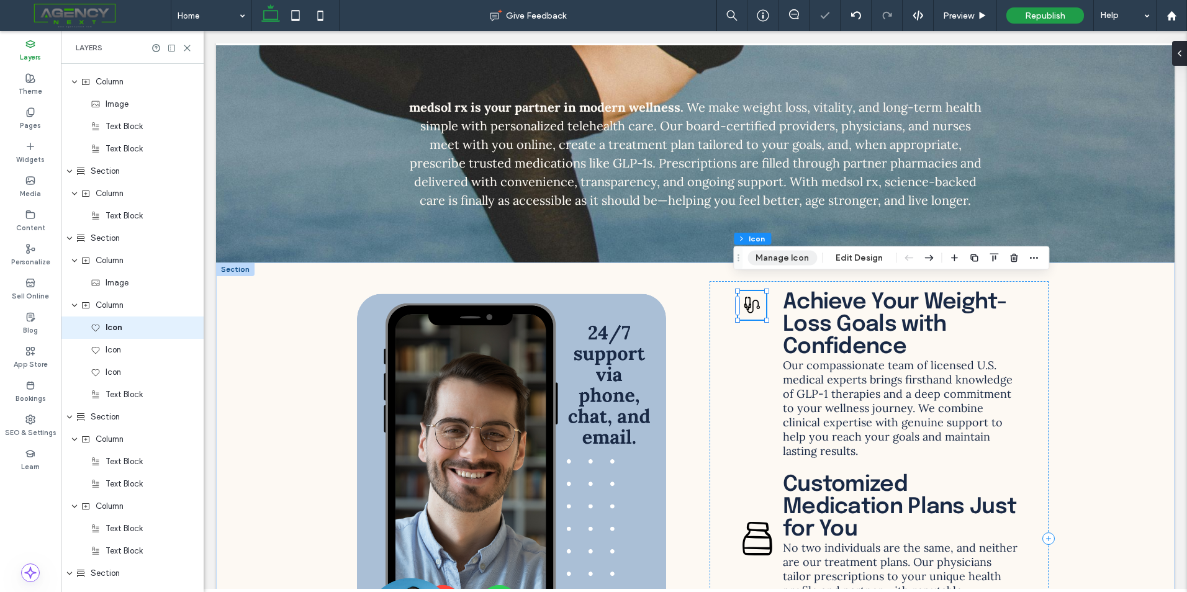
click at [770, 256] on button "Manage Icon" at bounding box center [783, 258] width 70 height 15
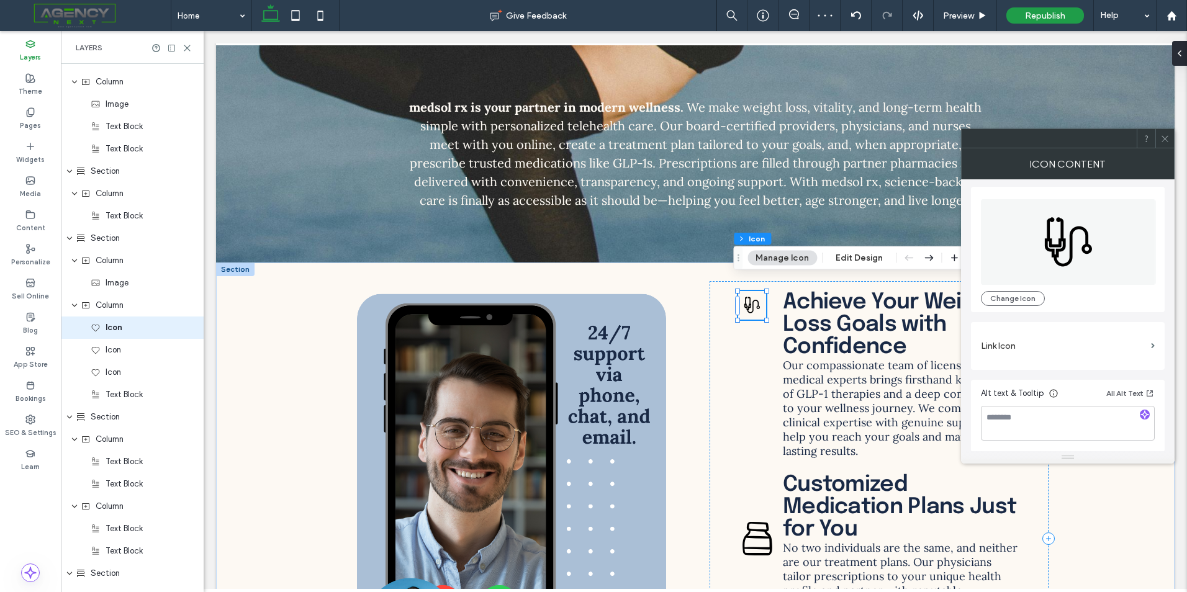
scroll to position [3, 0]
click at [866, 258] on button "Edit Design" at bounding box center [859, 258] width 63 height 15
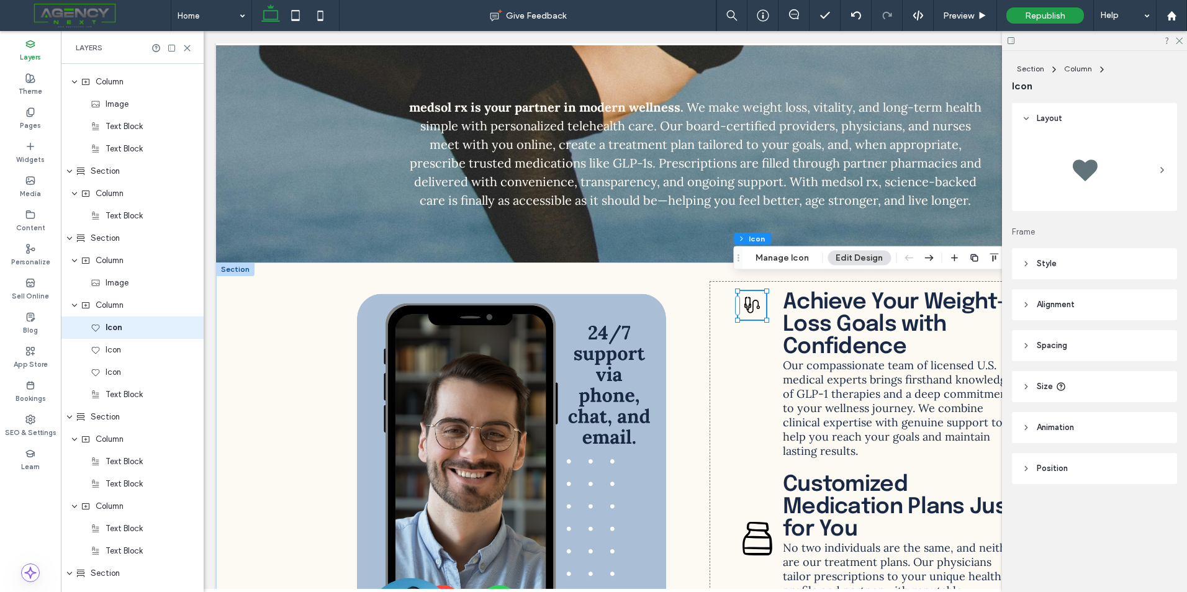
click at [1154, 161] on div at bounding box center [1094, 170] width 145 height 62
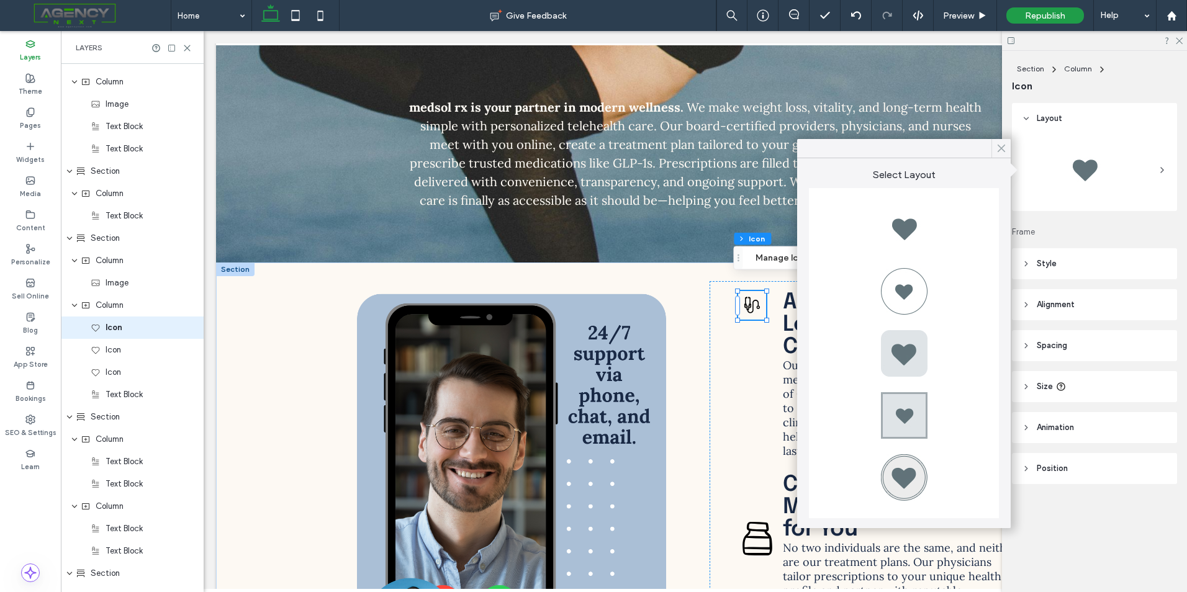
click at [1010, 148] on div at bounding box center [1001, 148] width 19 height 19
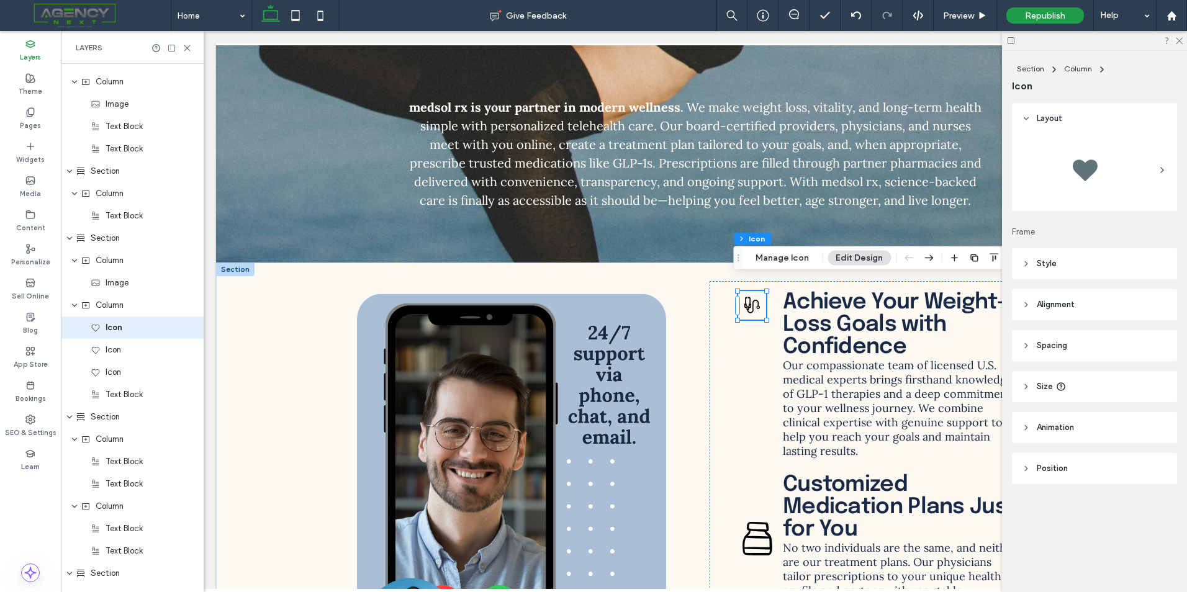
click at [1037, 391] on span "Size" at bounding box center [1045, 387] width 16 height 12
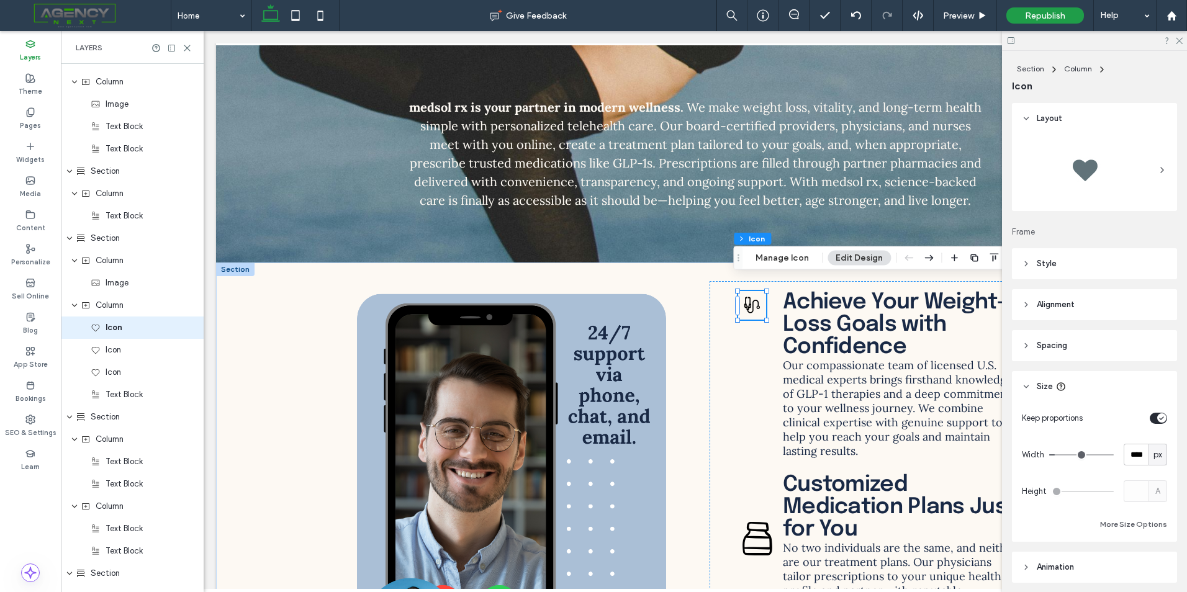
type input "**"
type input "***"
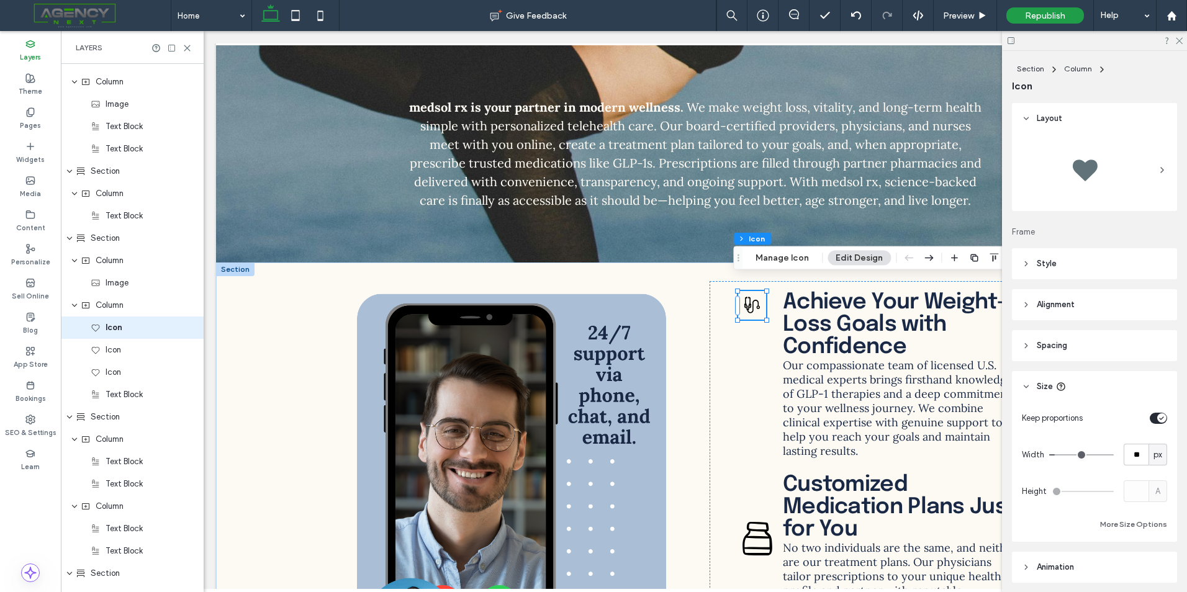
type input "***"
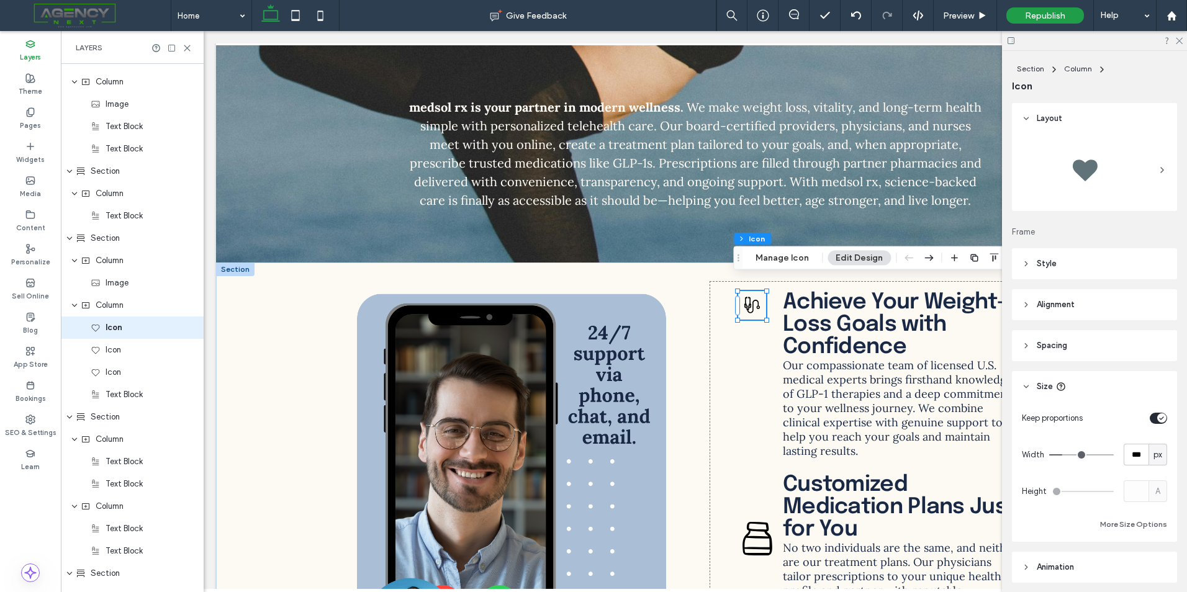
type input "***"
drag, startPoint x: 1060, startPoint y: 453, endPoint x: 1069, endPoint y: 453, distance: 8.1
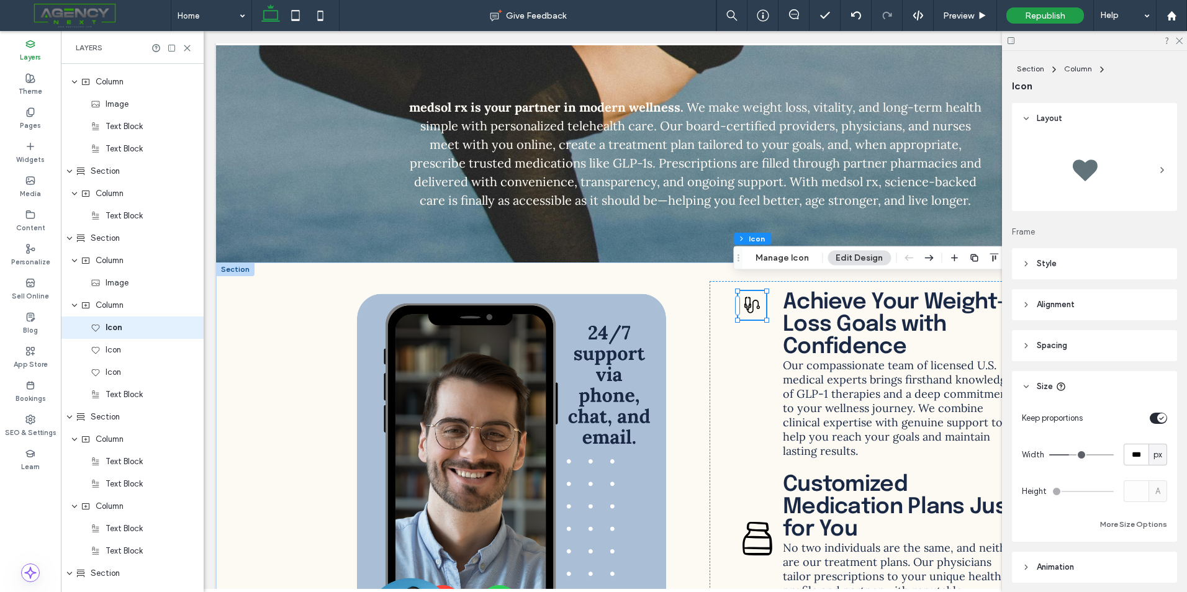
click at [1069, 454] on input "range" at bounding box center [1081, 454] width 65 height 1
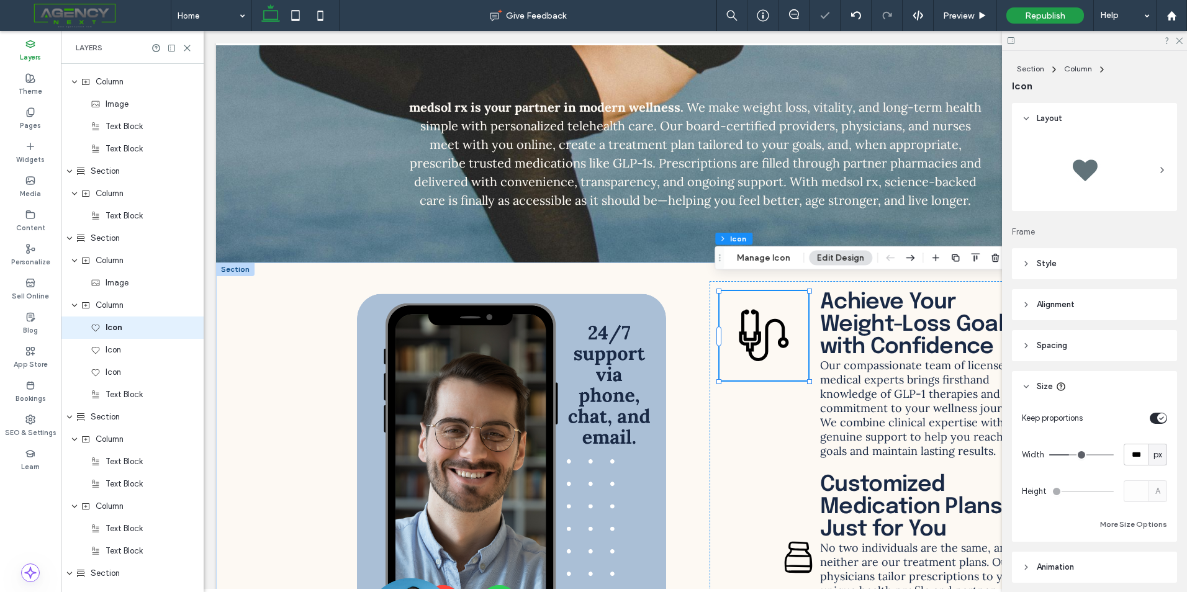
type input "***"
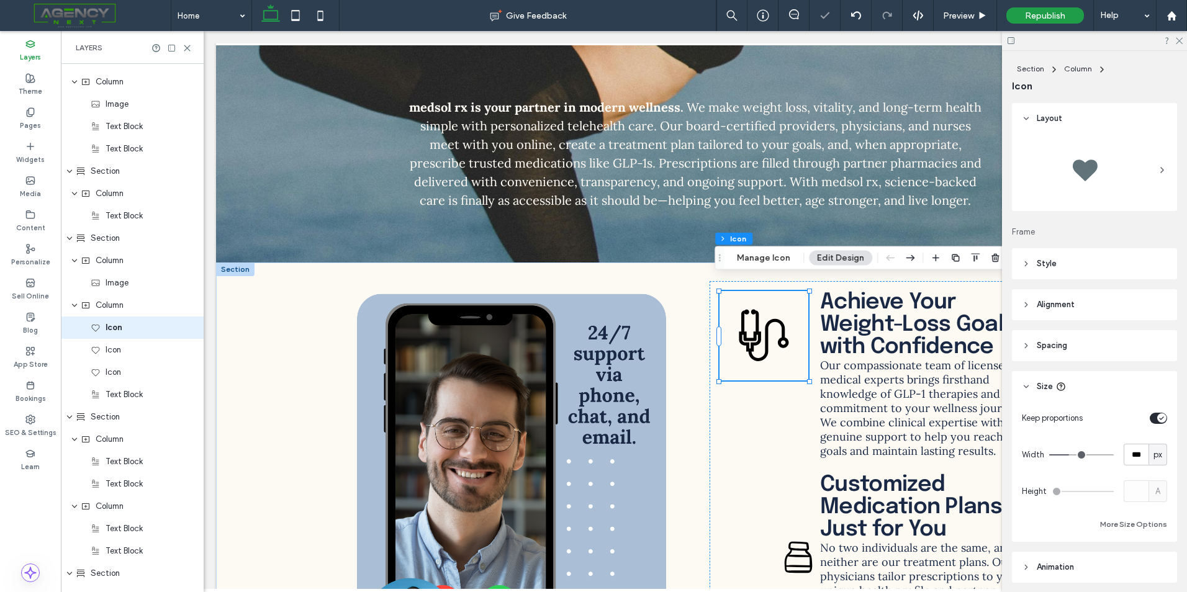
type input "***"
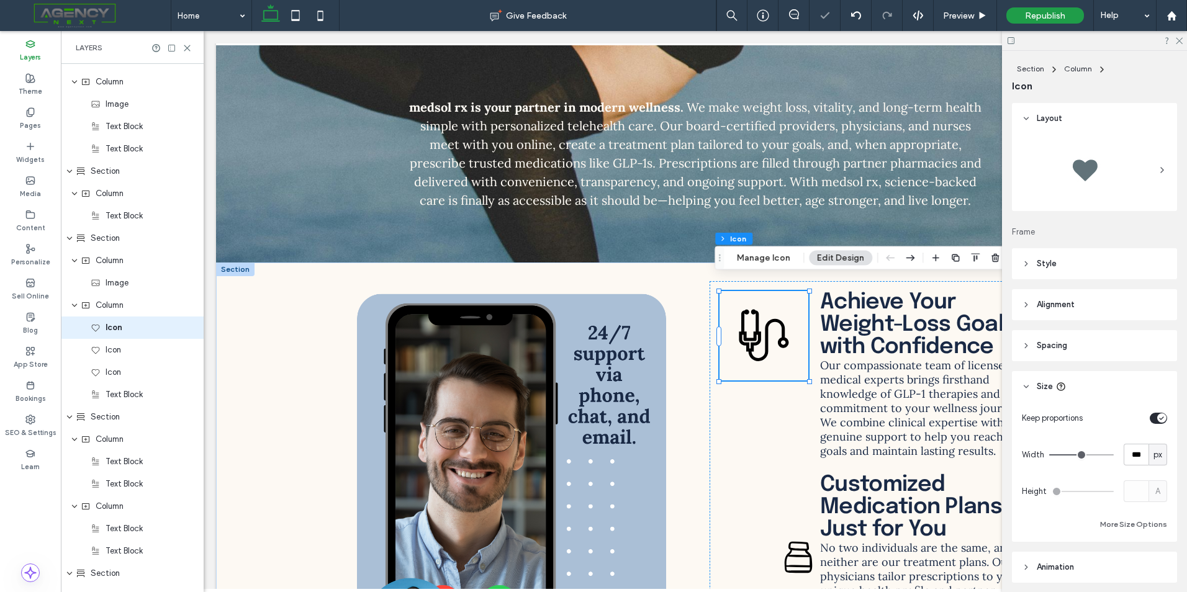
type input "***"
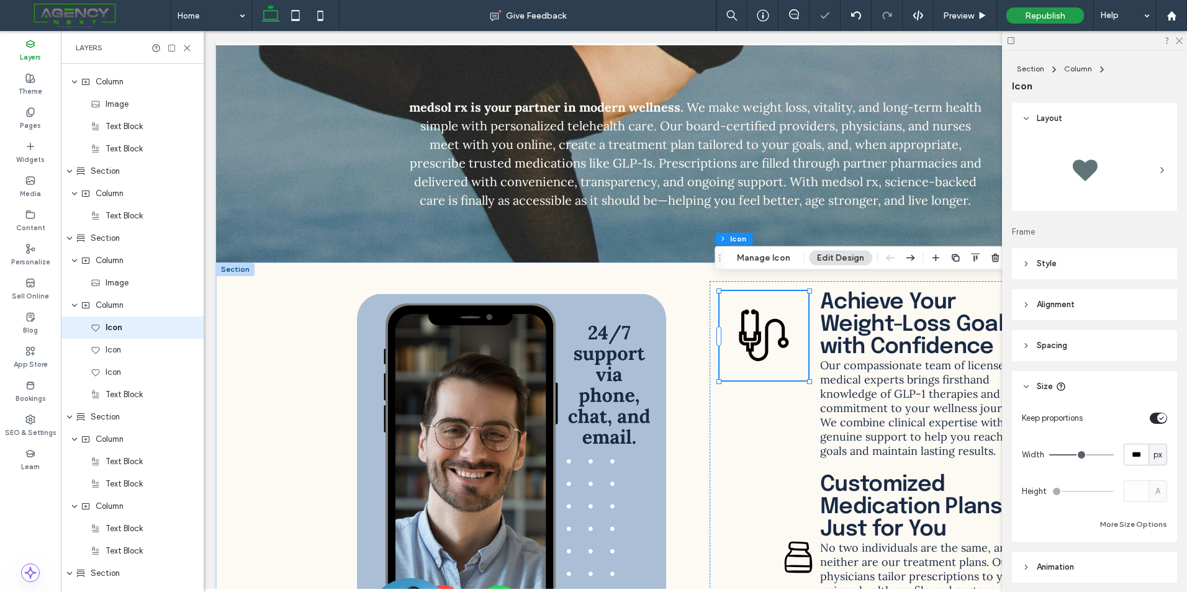
type input "***"
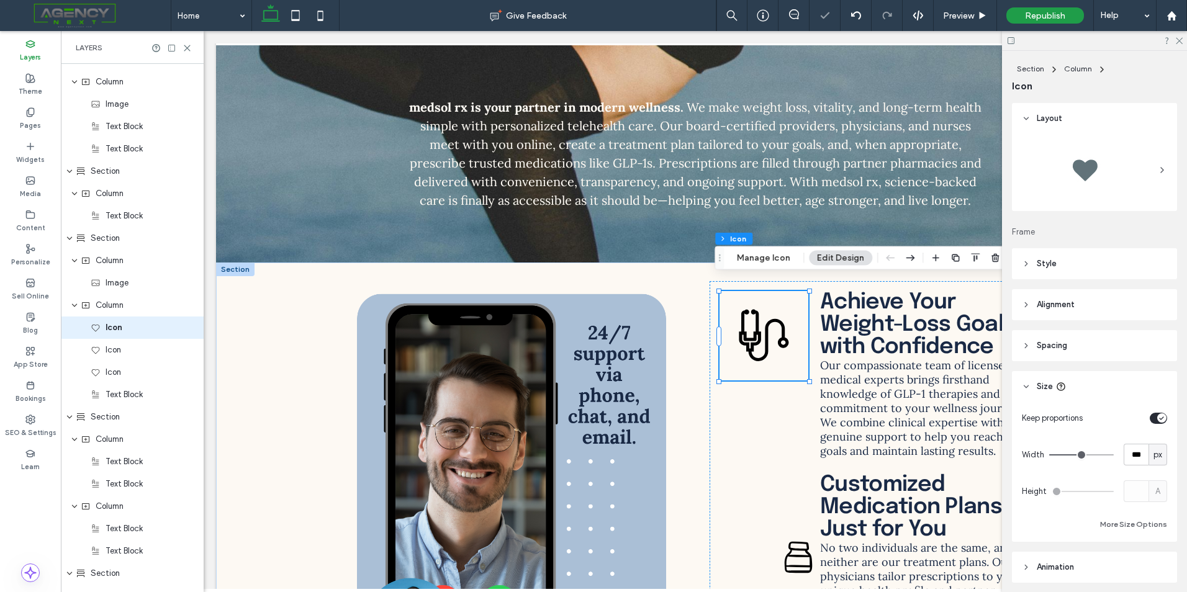
type input "***"
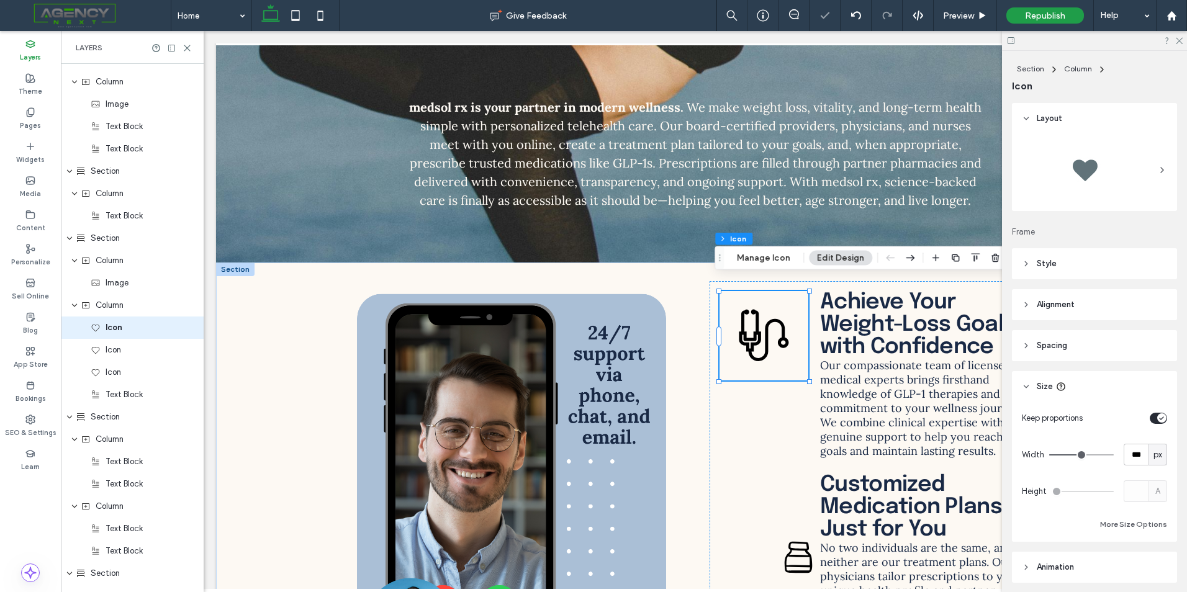
type input "***"
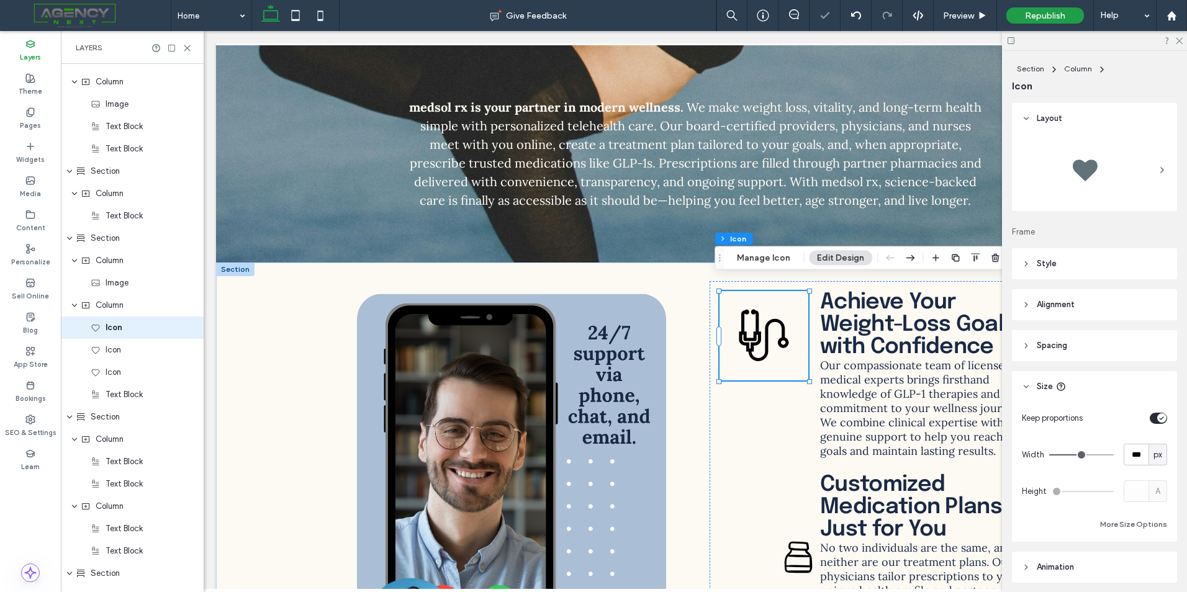
type input "***"
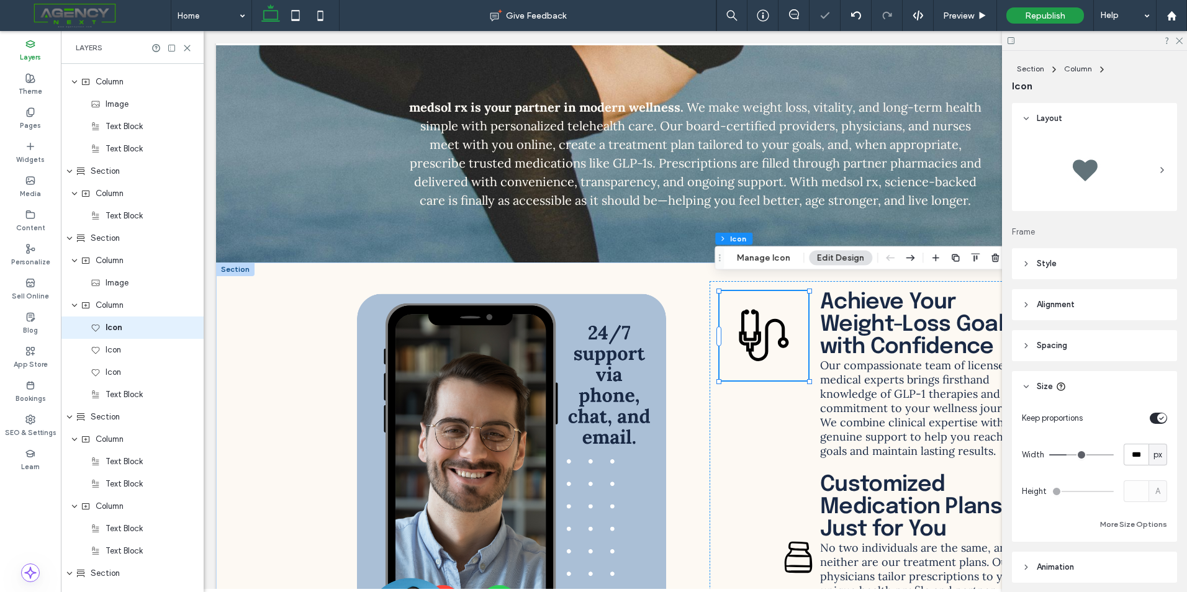
type input "***"
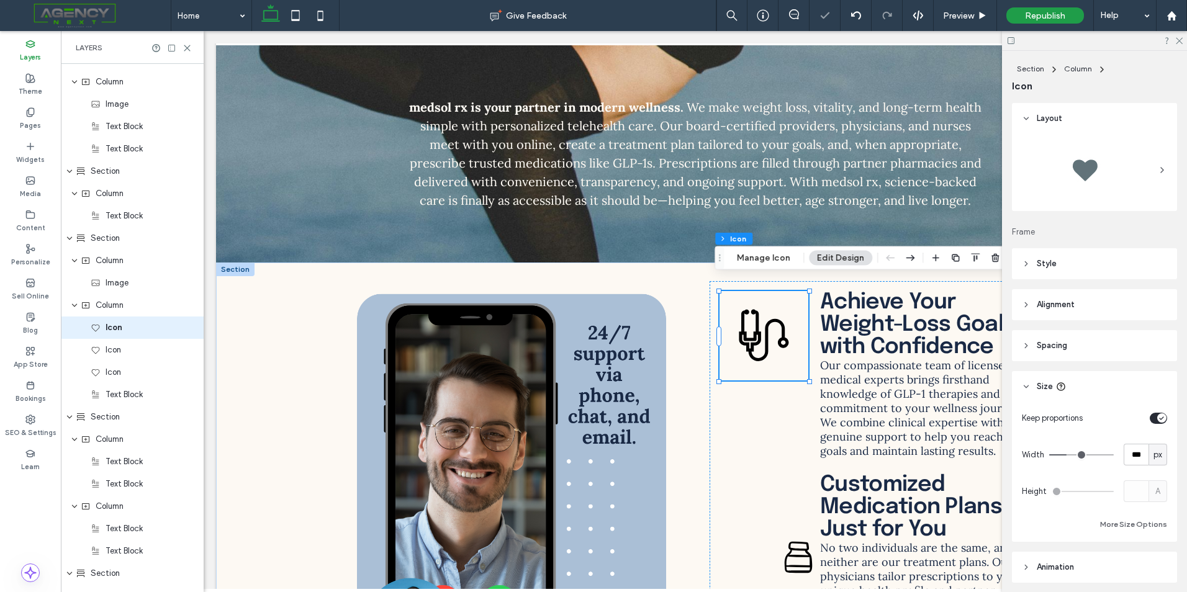
type input "**"
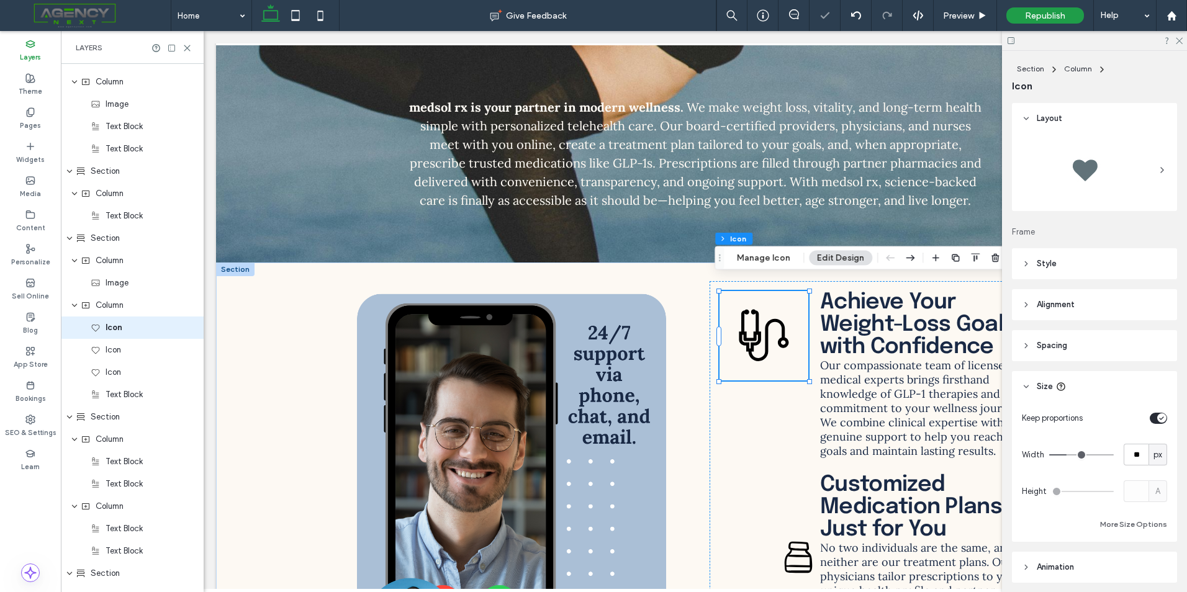
type input "**"
drag, startPoint x: 1069, startPoint y: 453, endPoint x: 1060, endPoint y: 453, distance: 8.1
type input "**"
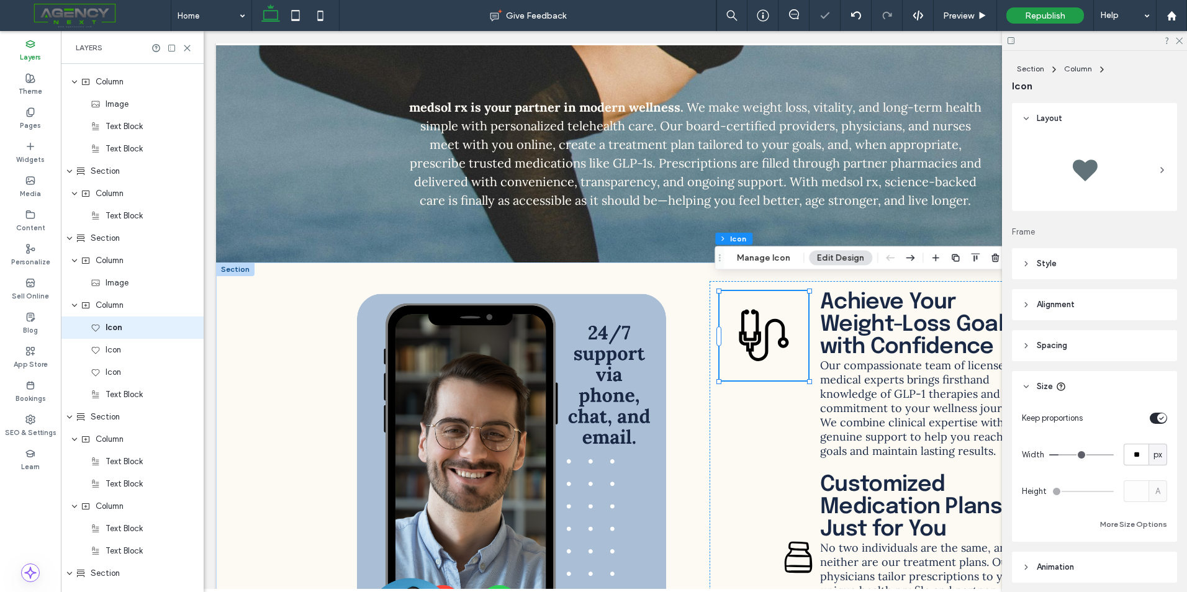
click at [1060, 454] on input "range" at bounding box center [1081, 454] width 65 height 1
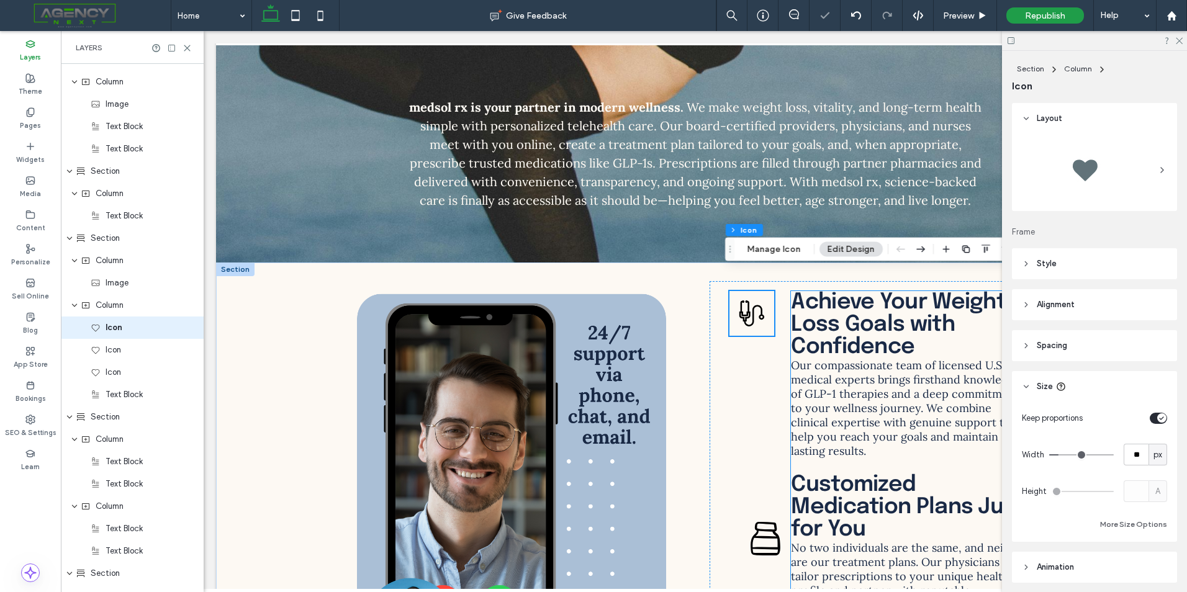
scroll to position [3861, 0]
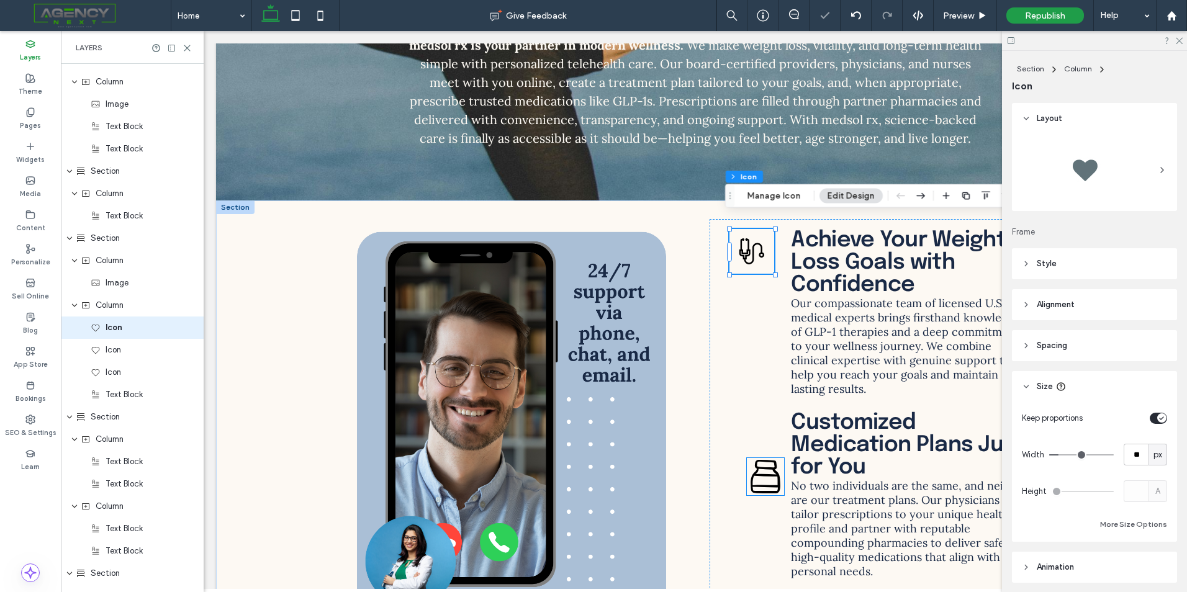
click at [777, 473] on icon at bounding box center [765, 476] width 37 height 37
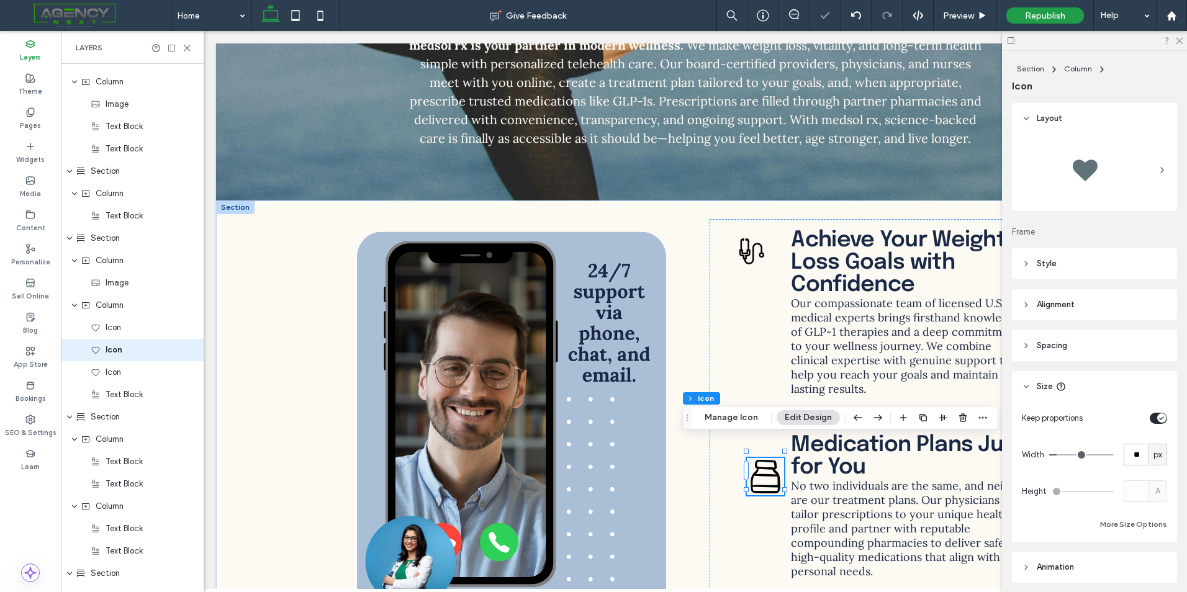
scroll to position [2251, 0]
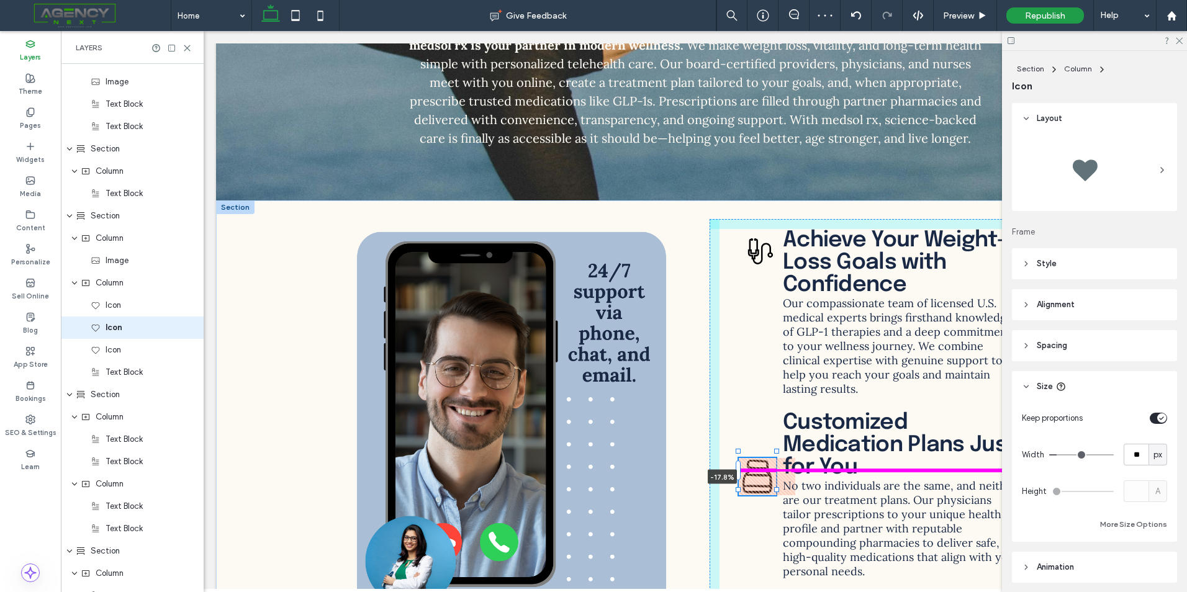
drag, startPoint x: 743, startPoint y: 457, endPoint x: 726, endPoint y: 457, distance: 16.8
click at [726, 457] on div "-17.8% Achieve Your Weight-Loss Goals with Confidence Our compassionate team of…" at bounding box center [695, 478] width 745 height 554
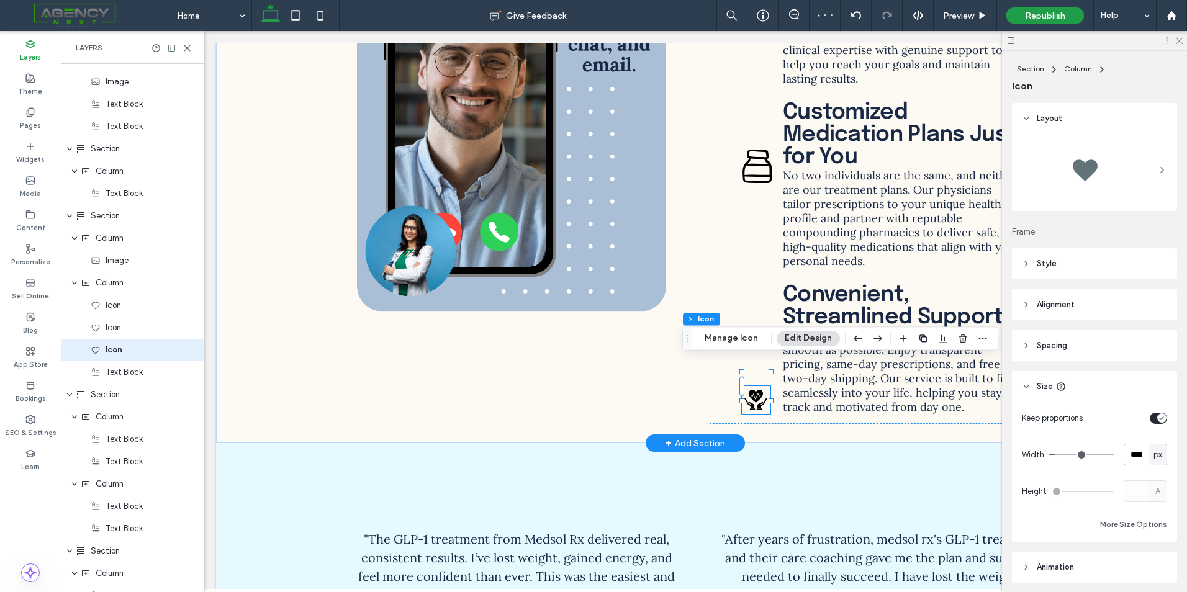
scroll to position [2273, 0]
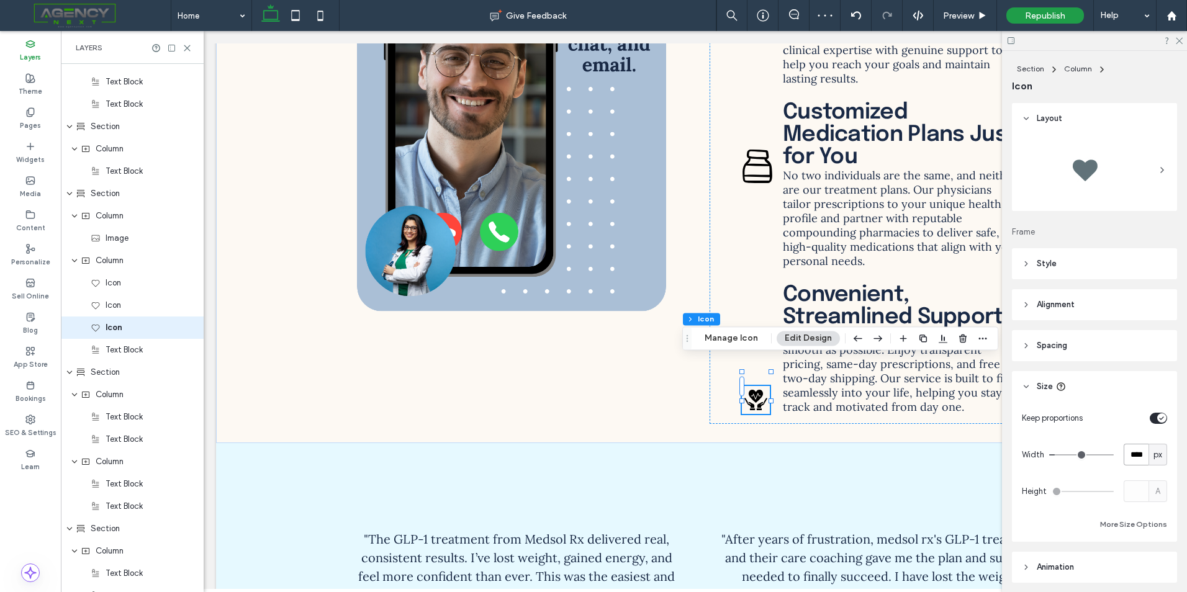
click at [1132, 451] on input "****" at bounding box center [1136, 455] width 25 height 22
type input "**"
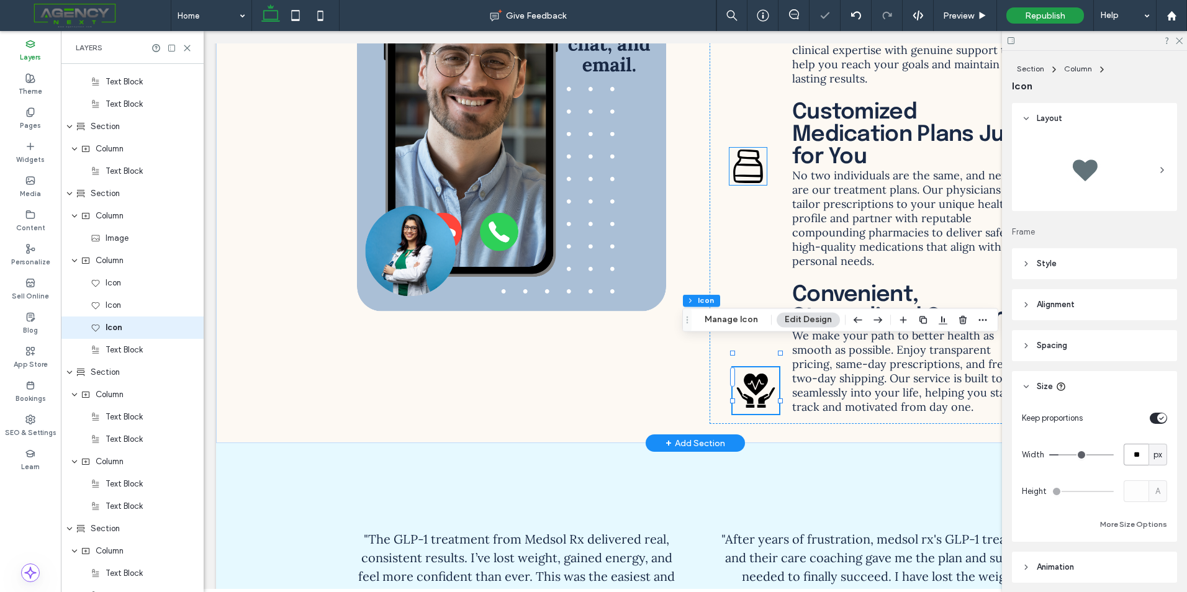
drag, startPoint x: 746, startPoint y: 143, endPoint x: 749, endPoint y: 149, distance: 6.7
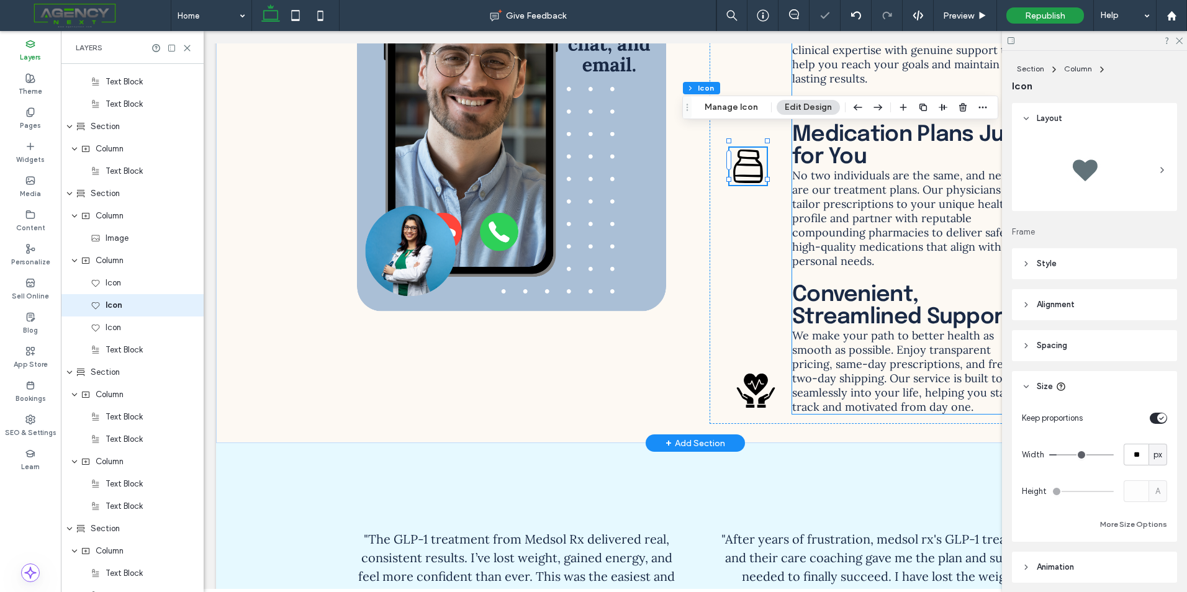
scroll to position [2251, 0]
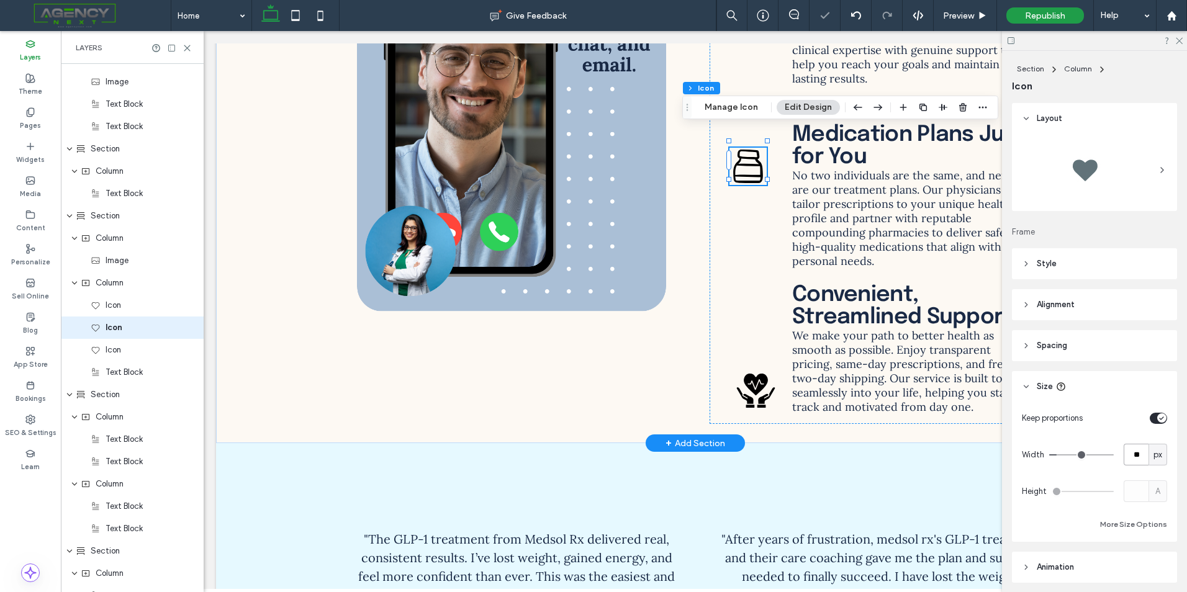
click at [1128, 448] on input "**" at bounding box center [1136, 455] width 25 height 22
type input "**"
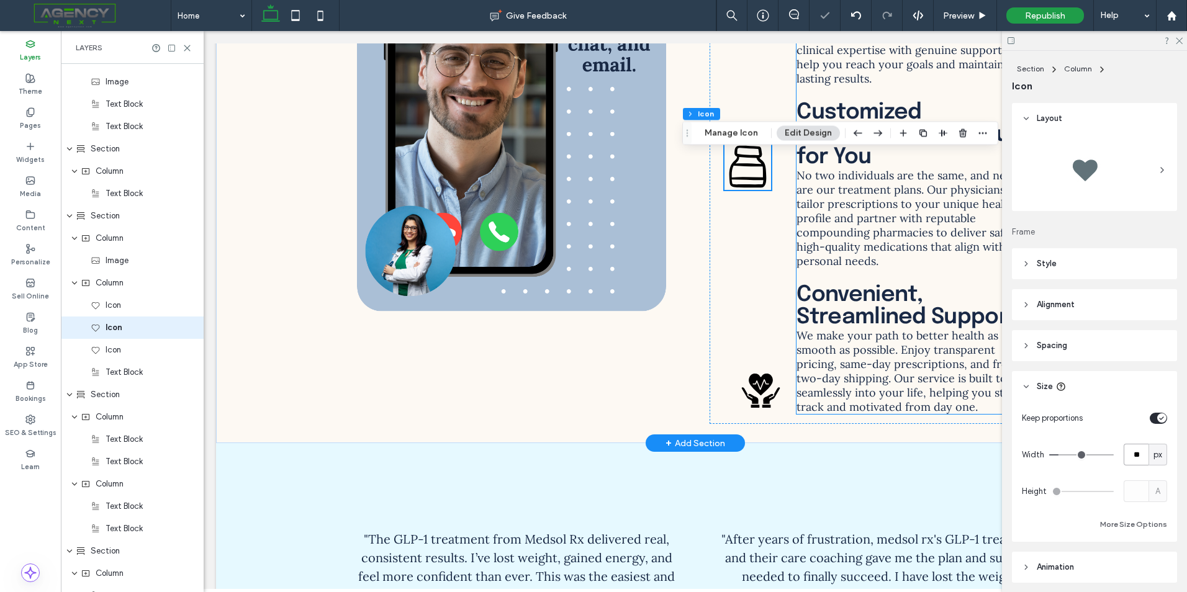
scroll to position [3923, 0]
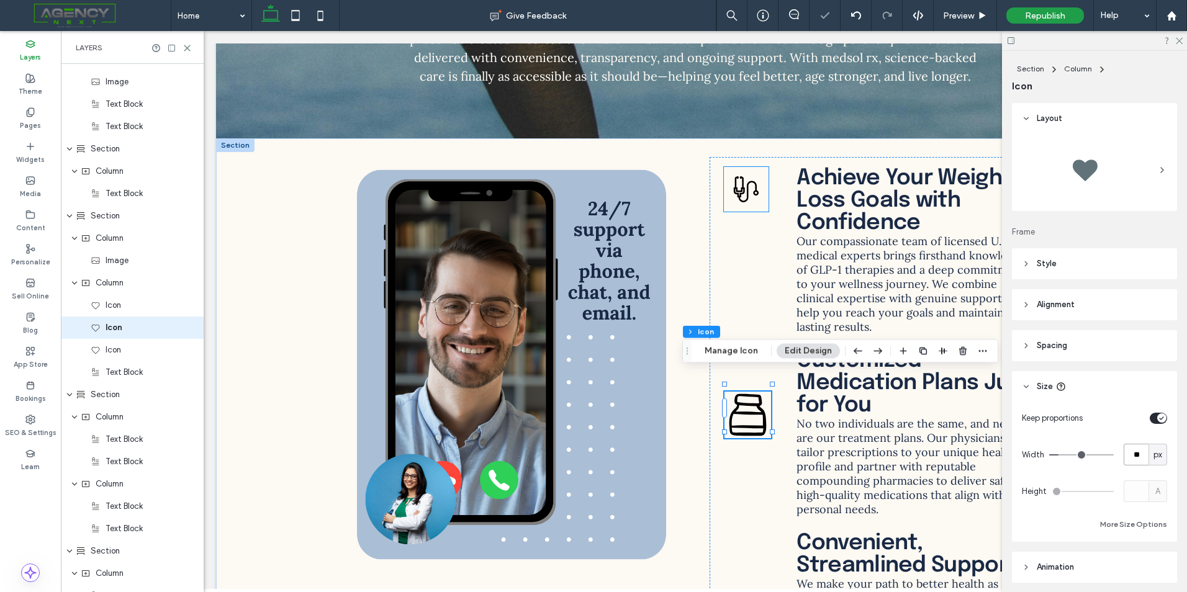
click at [756, 188] on icon at bounding box center [746, 189] width 45 height 45
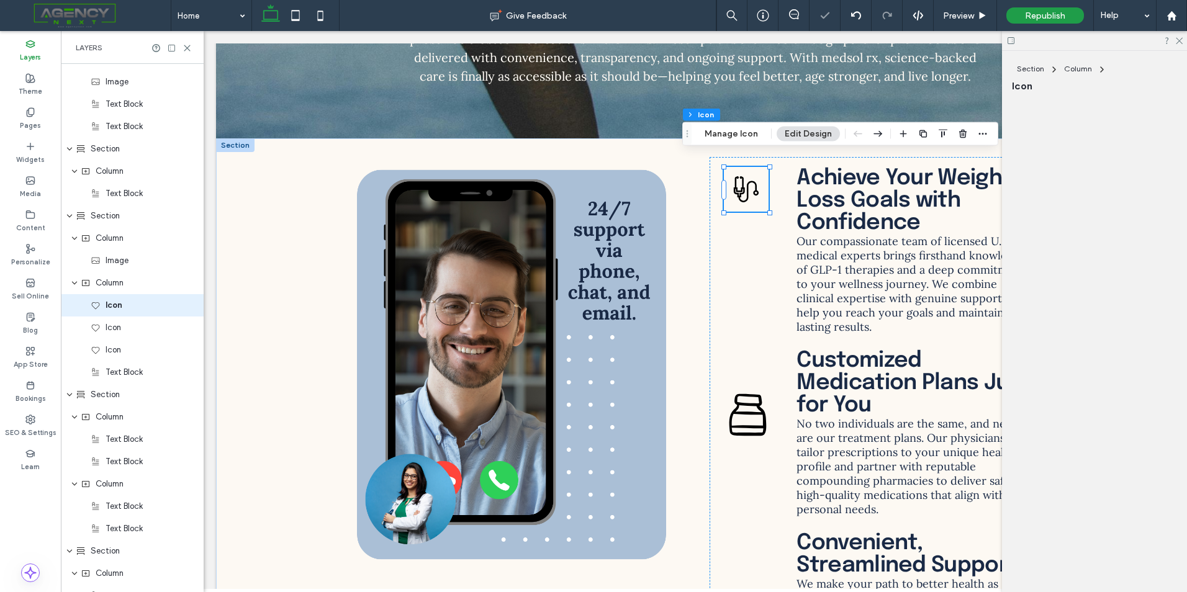
scroll to position [2228, 0]
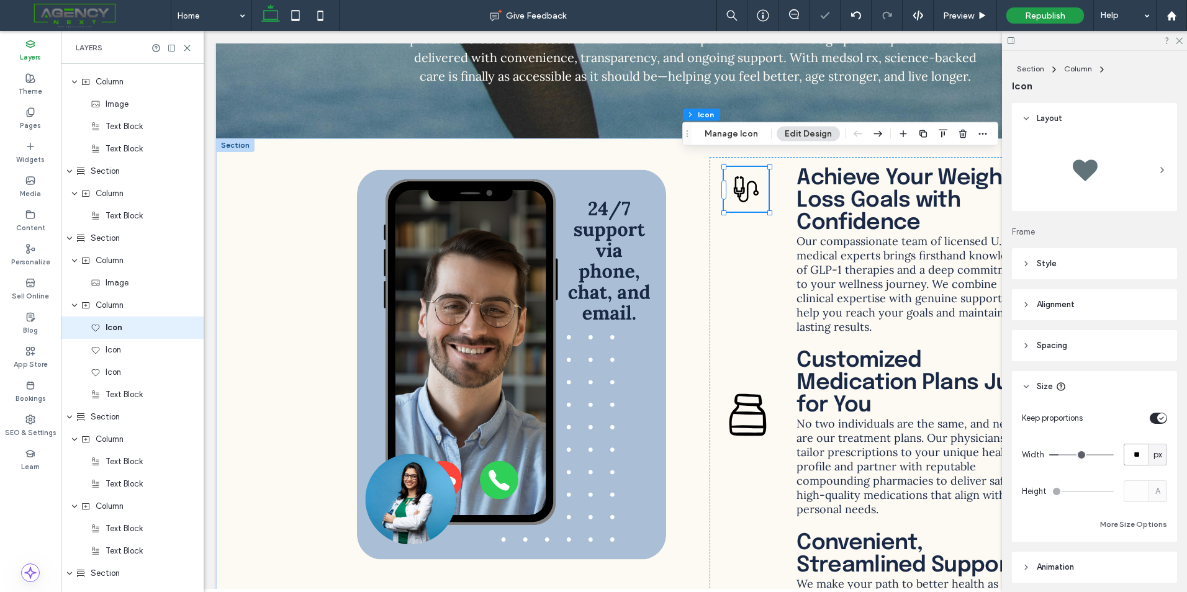
click at [1131, 450] on input "**" at bounding box center [1136, 455] width 25 height 22
type input "**"
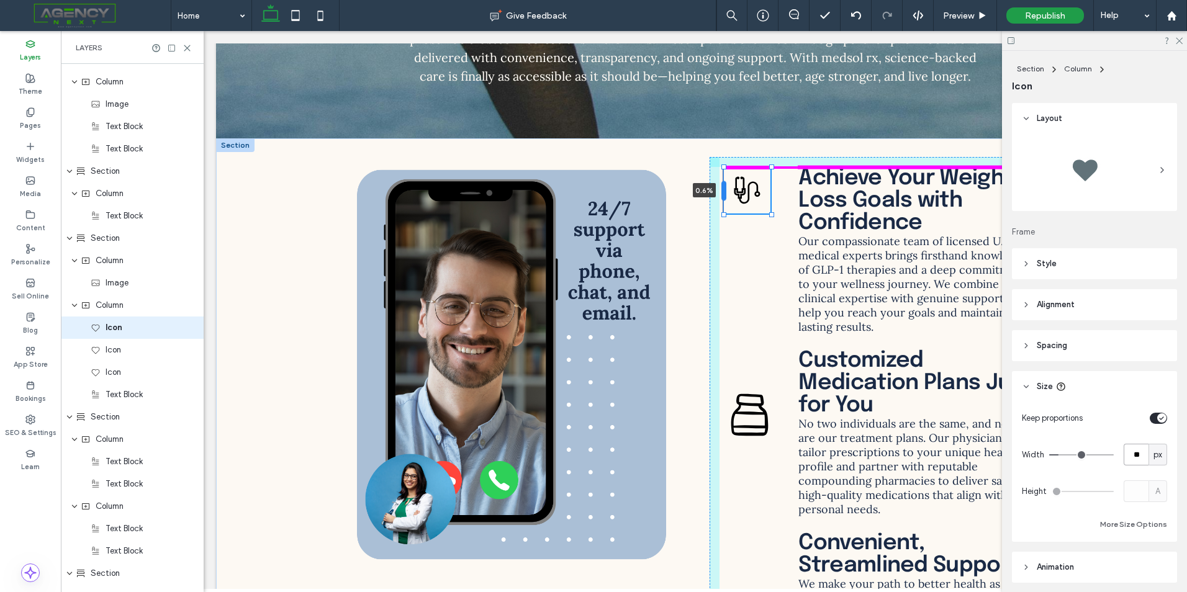
drag, startPoint x: 720, startPoint y: 178, endPoint x: 717, endPoint y: 186, distance: 8.4
click at [721, 181] on div at bounding box center [723, 191] width 5 height 20
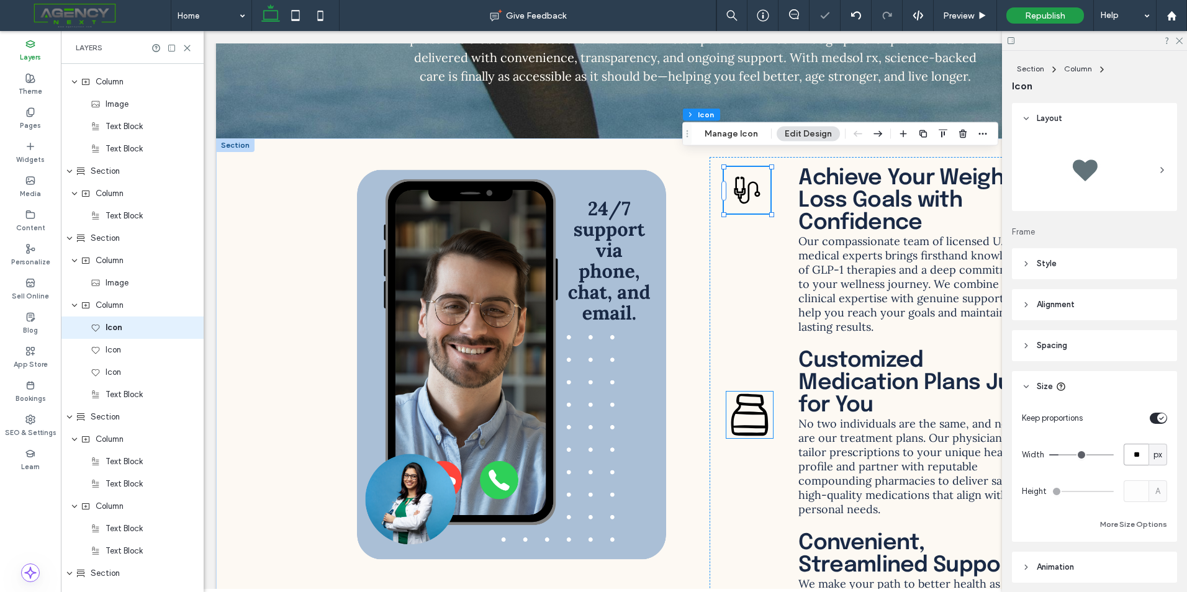
click at [735, 396] on icon at bounding box center [749, 415] width 47 height 47
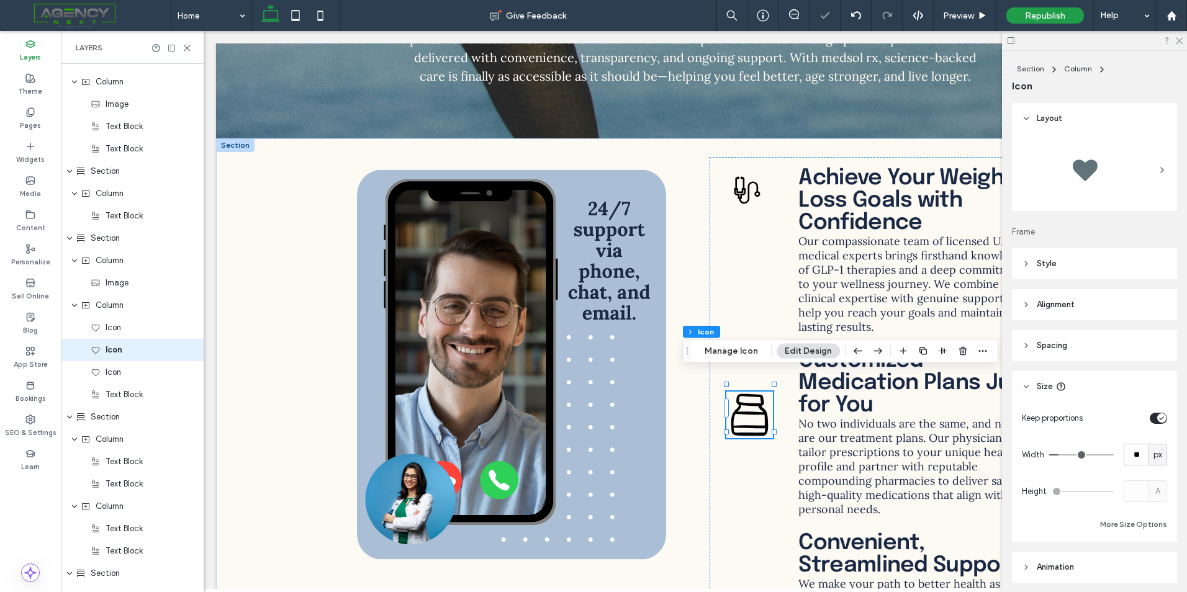
scroll to position [2251, 0]
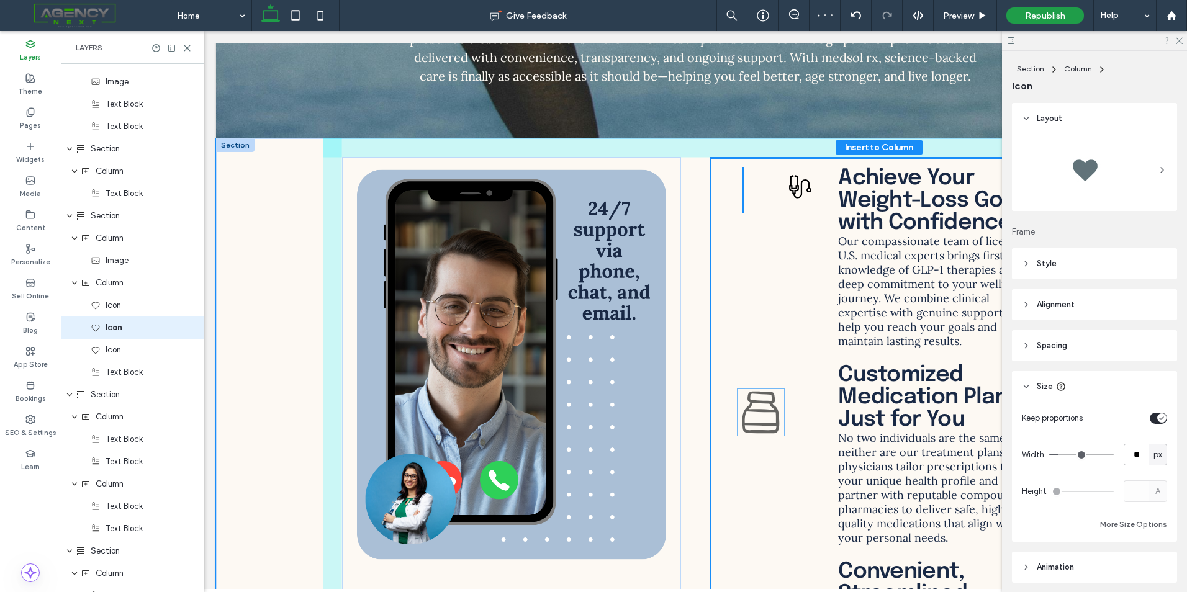
drag, startPoint x: 725, startPoint y: 399, endPoint x: 740, endPoint y: 417, distance: 23.3
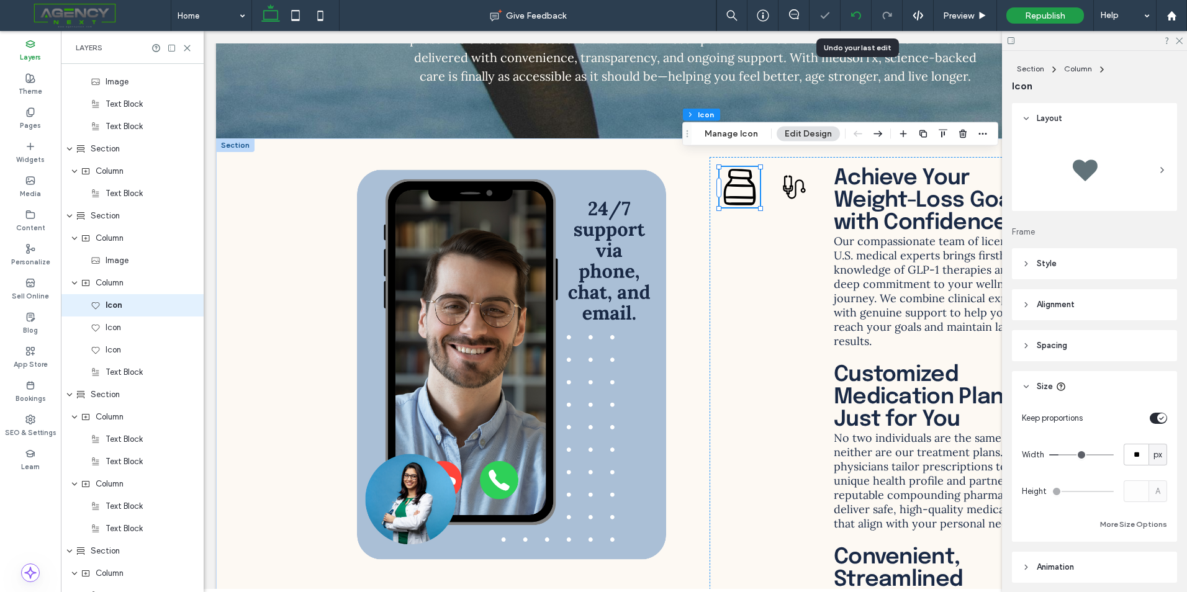
click at [848, 16] on div at bounding box center [856, 16] width 30 height 10
click at [1180, 40] on use at bounding box center [1179, 41] width 7 height 7
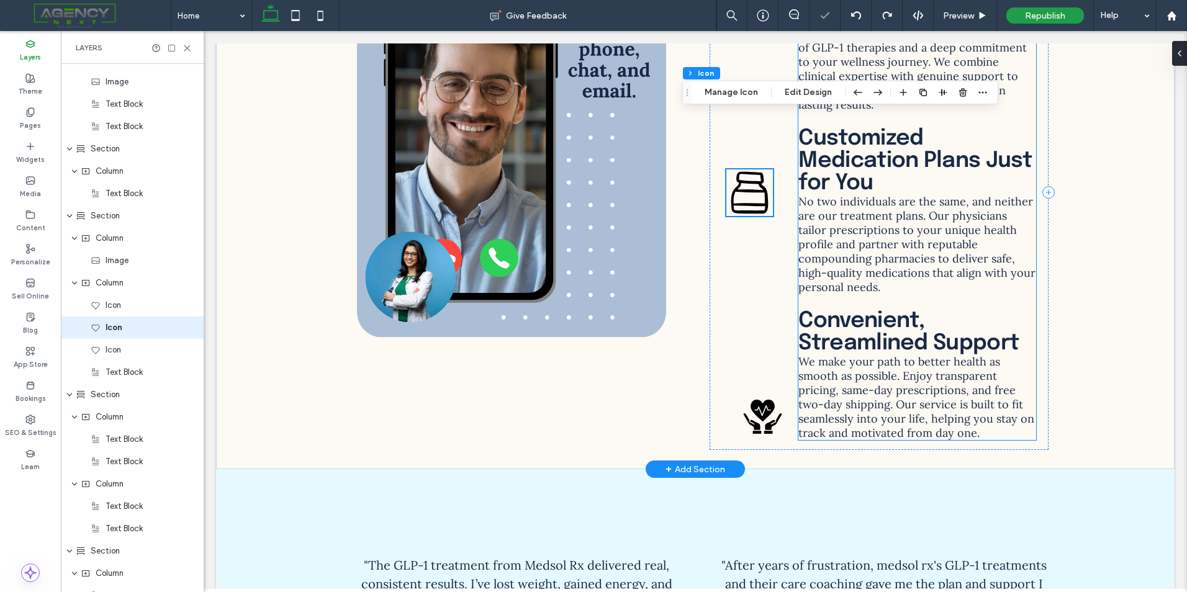
scroll to position [4074, 0]
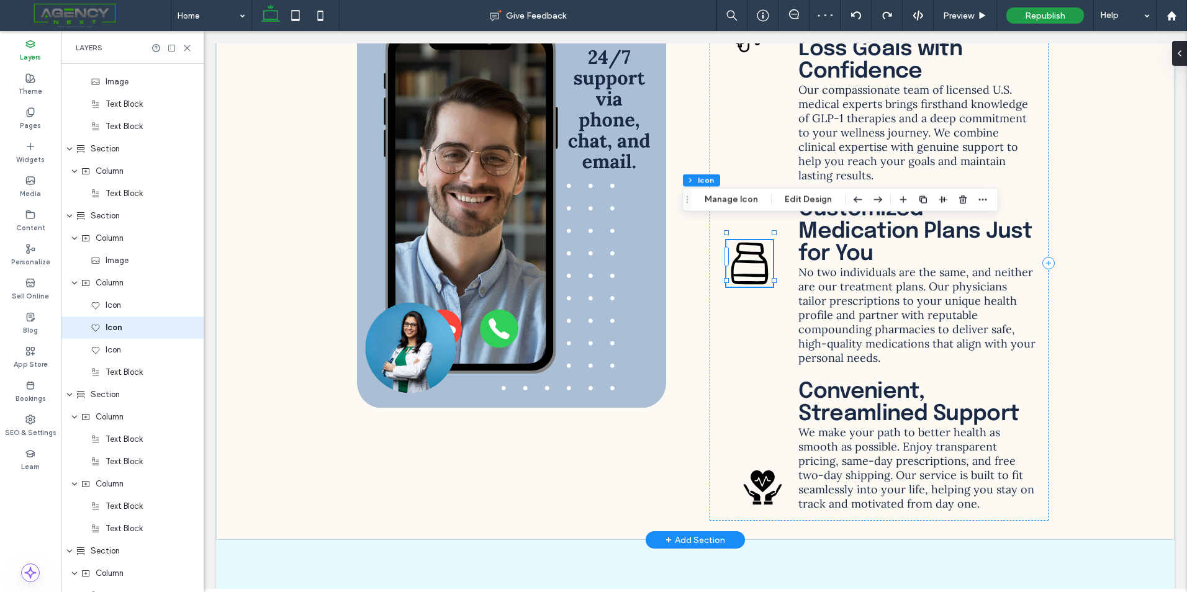
click at [741, 255] on icon at bounding box center [749, 264] width 37 height 42
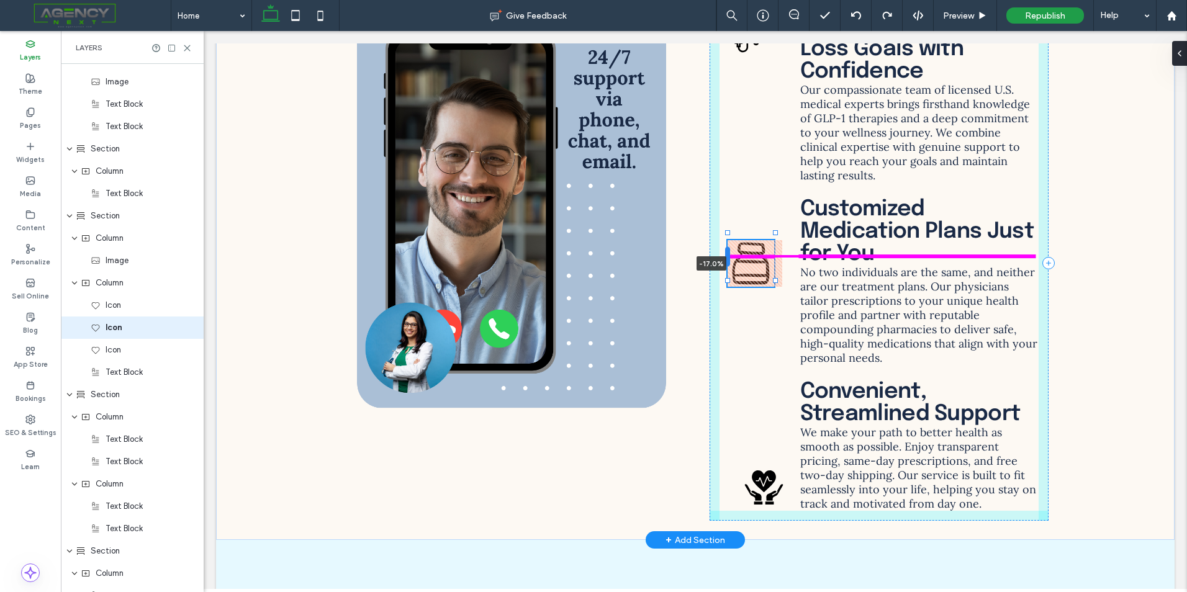
click at [726, 248] on div "-17.0% Achieve Your Weight-Loss Goals with Confidence Our compassionate team of…" at bounding box center [695, 264] width 745 height 554
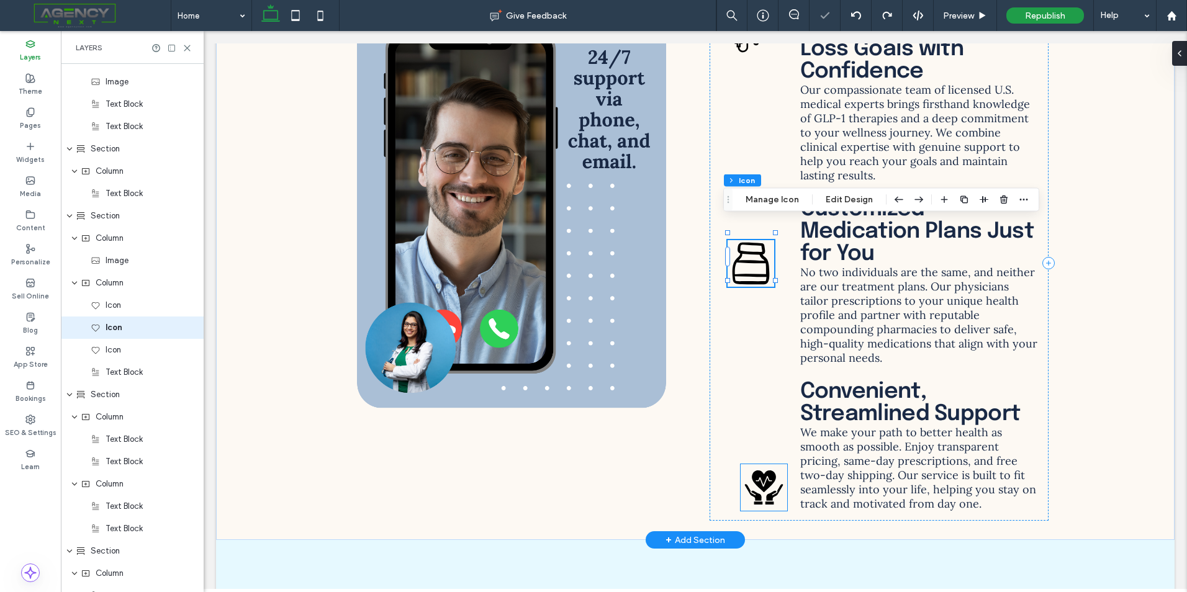
click at [762, 471] on icon at bounding box center [764, 488] width 38 height 34
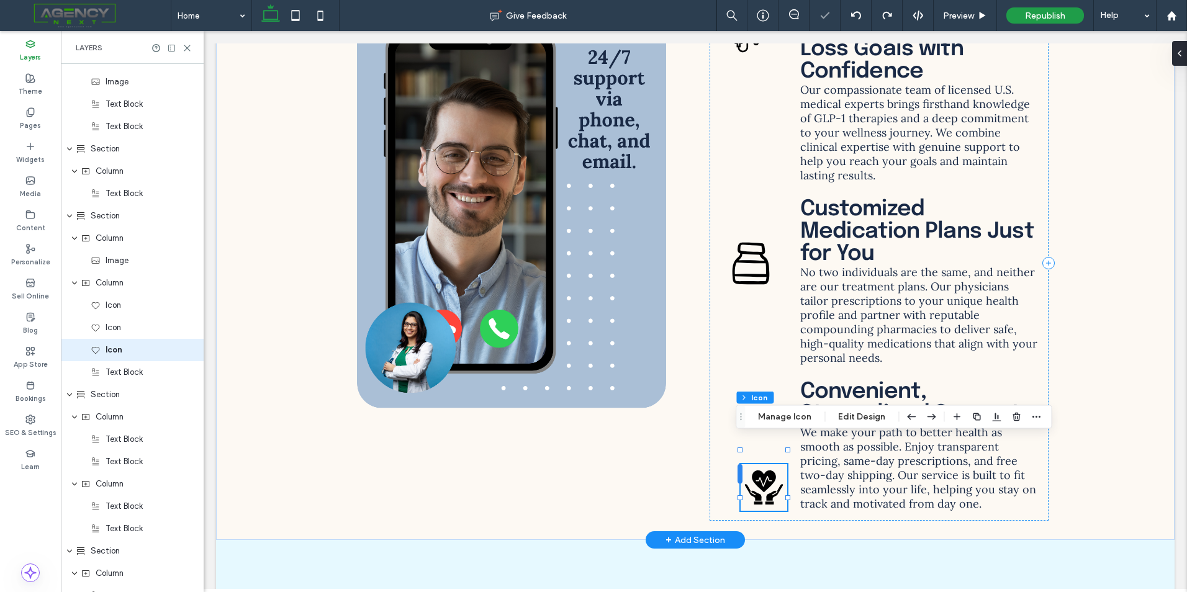
scroll to position [2273, 0]
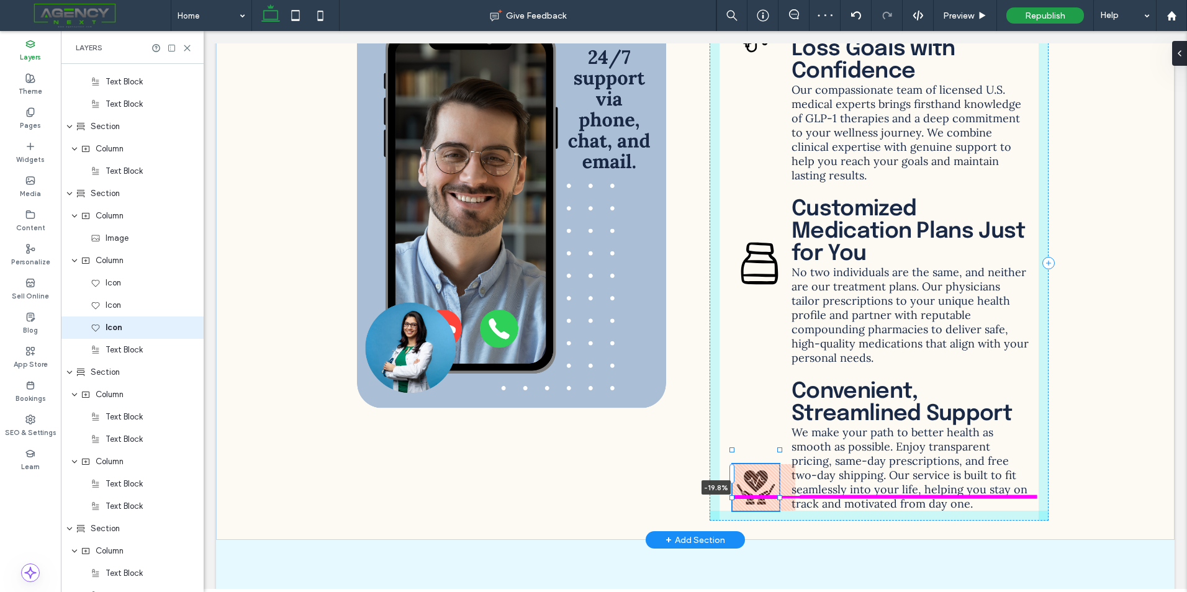
drag, startPoint x: 737, startPoint y: 462, endPoint x: 715, endPoint y: 457, distance: 22.9
click at [715, 457] on div "-19.8% Achieve Your Weight-Loss Goals with Confidence Our compassionate team of…" at bounding box center [695, 264] width 745 height 554
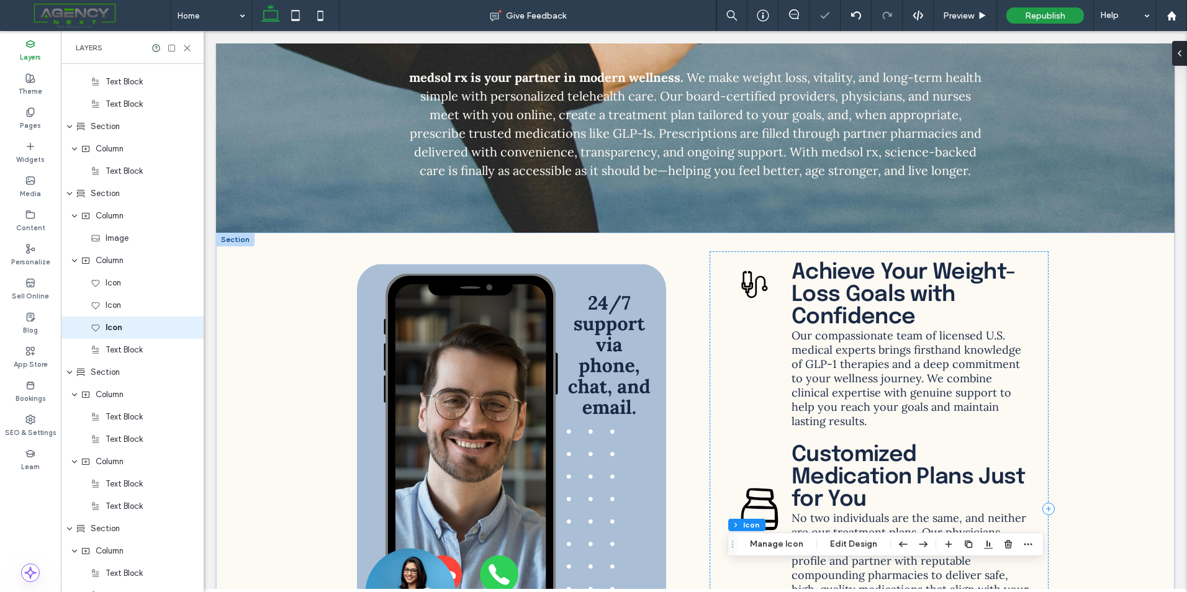
scroll to position [3826, 0]
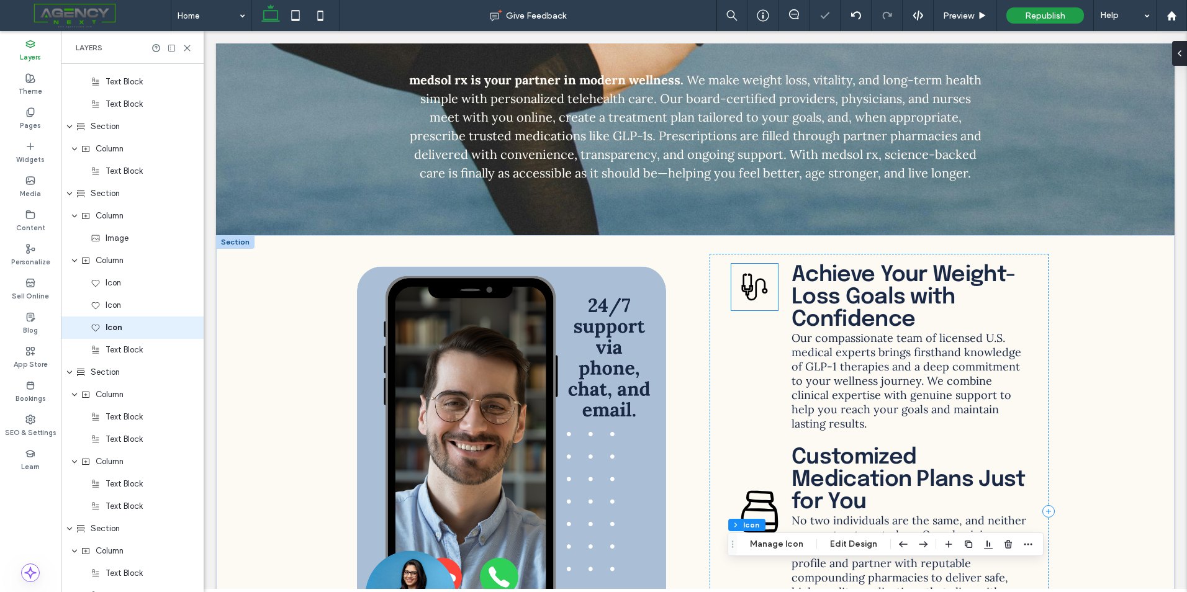
click at [756, 276] on icon at bounding box center [754, 287] width 47 height 47
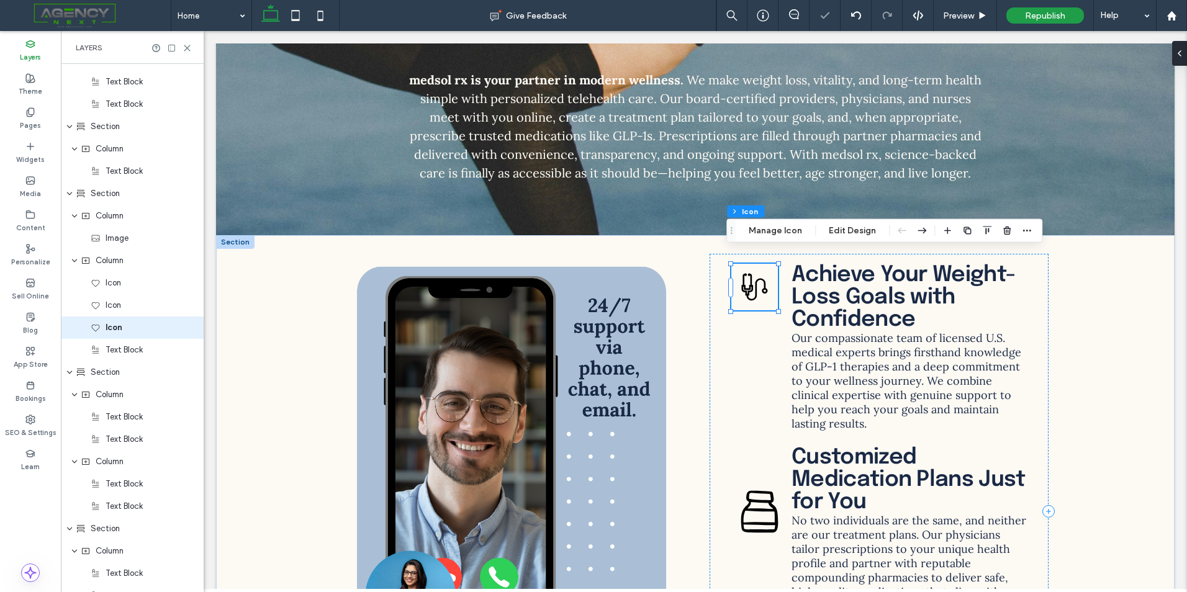
scroll to position [2228, 0]
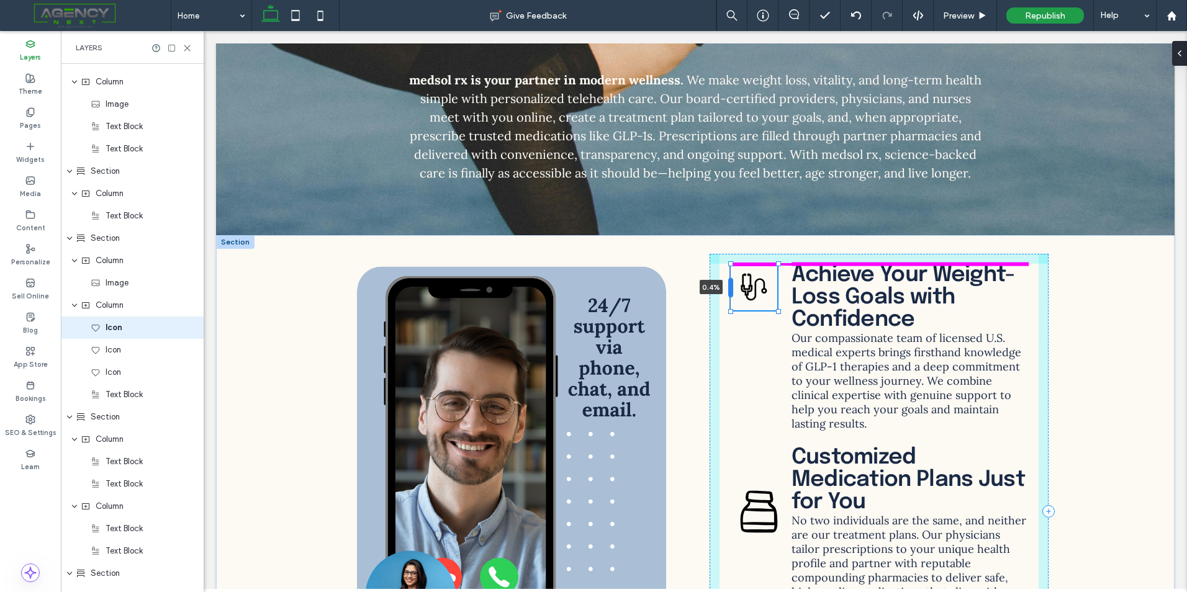
click at [728, 278] on div at bounding box center [730, 288] width 5 height 20
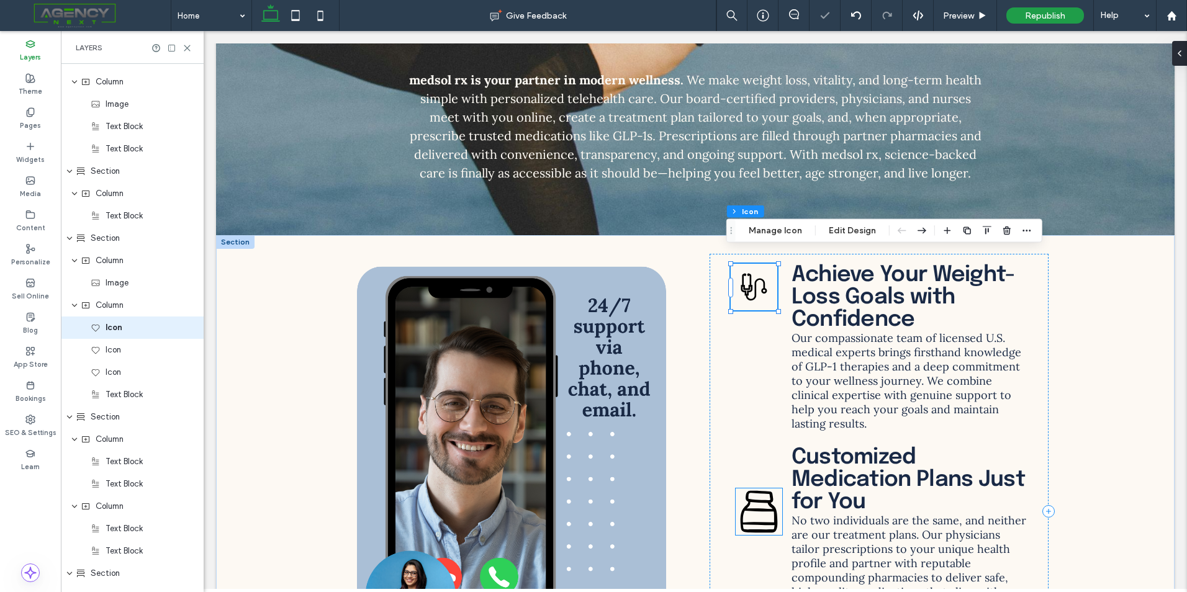
click at [751, 489] on icon at bounding box center [759, 512] width 47 height 47
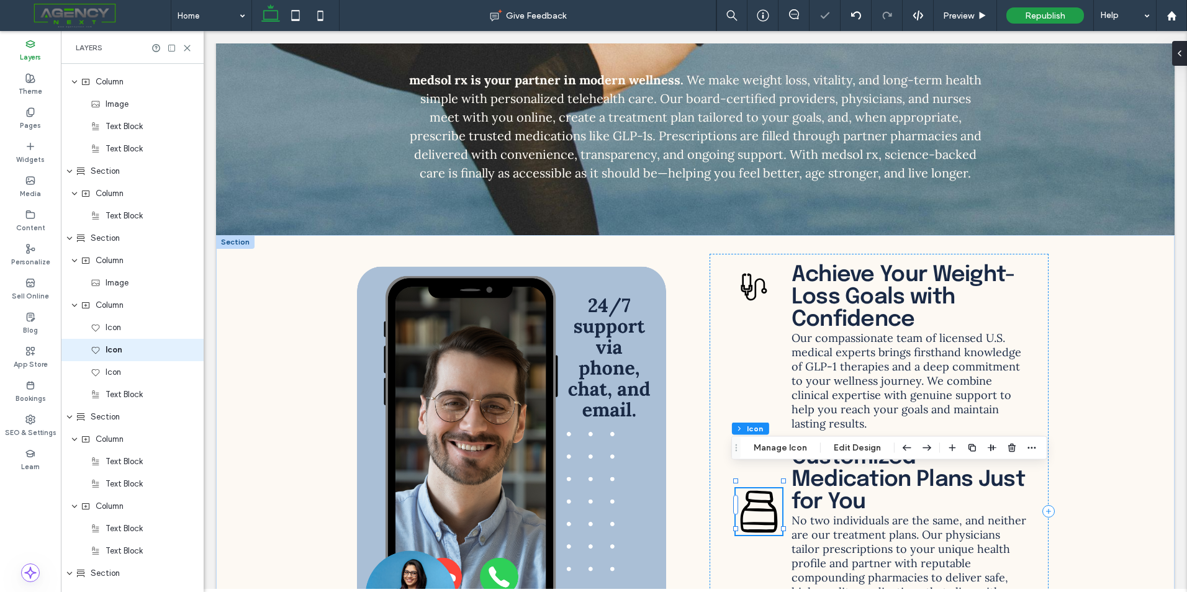
scroll to position [2251, 0]
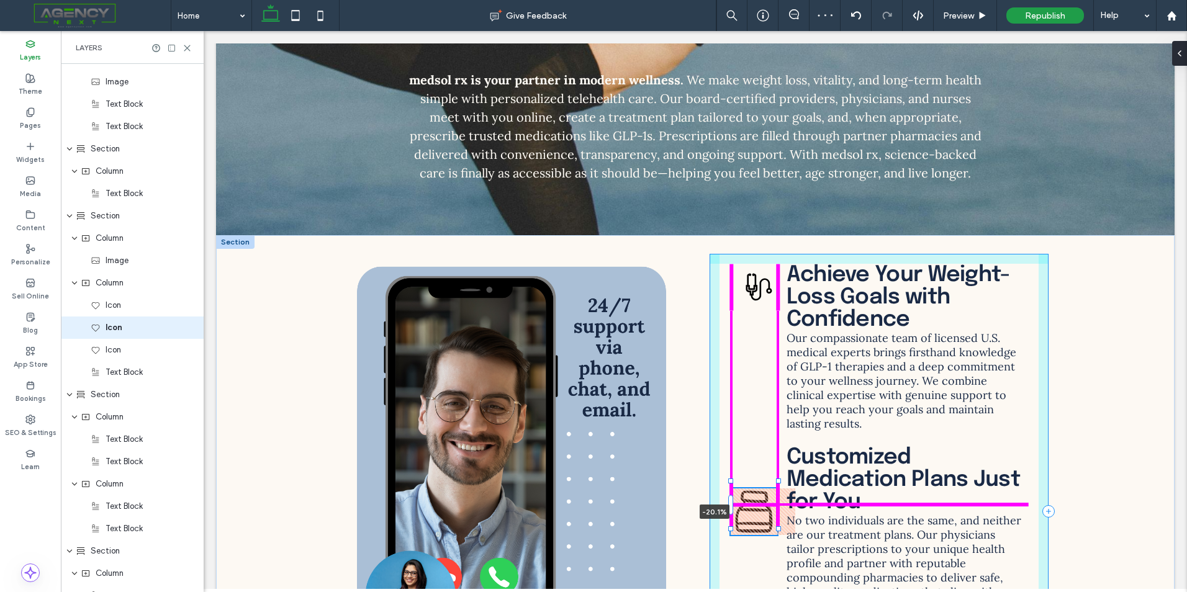
drag, startPoint x: 731, startPoint y: 493, endPoint x: 721, endPoint y: 490, distance: 10.2
click at [721, 490] on div "-20.1% Achieve Your Weight-Loss Goals with Confidence Our compassionate team of…" at bounding box center [695, 512] width 745 height 554
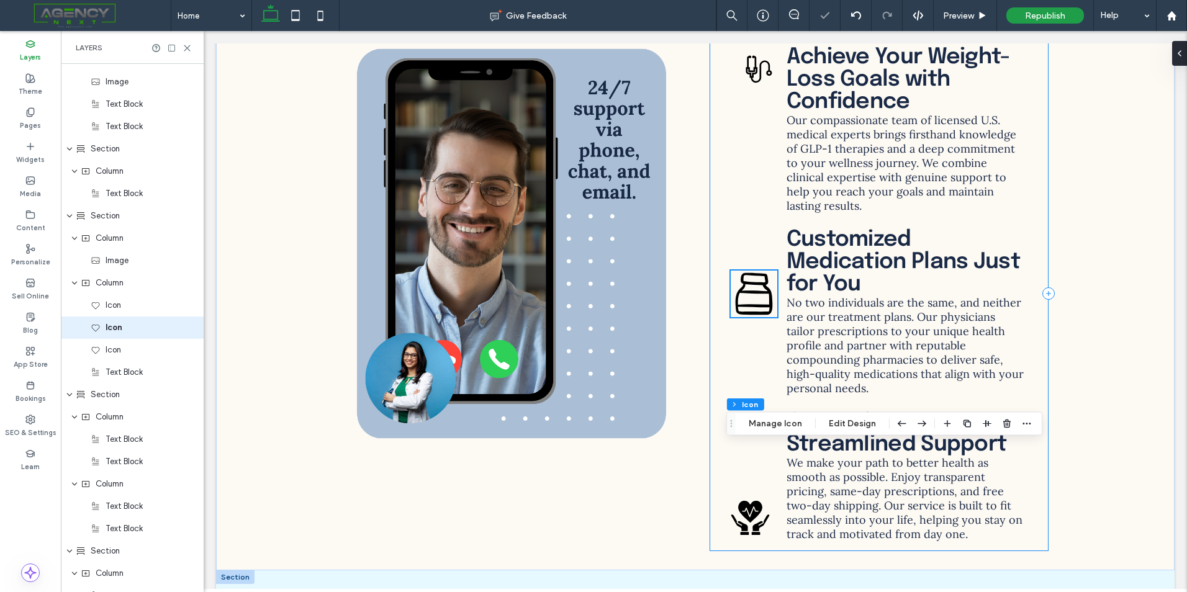
scroll to position [4198, 0]
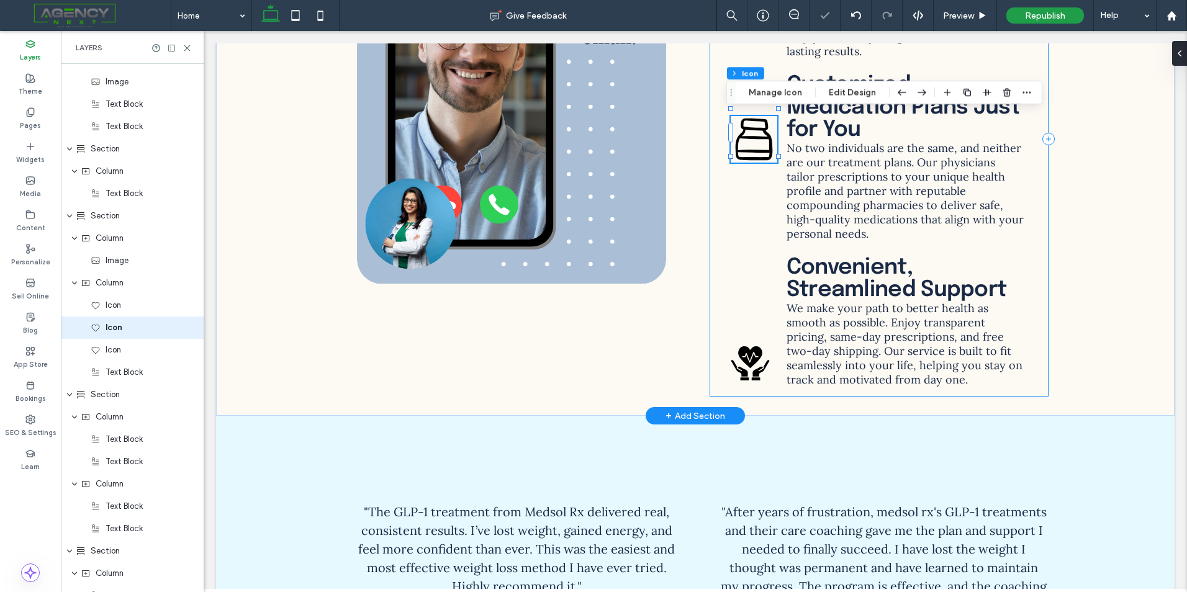
click at [747, 351] on icon at bounding box center [750, 363] width 47 height 47
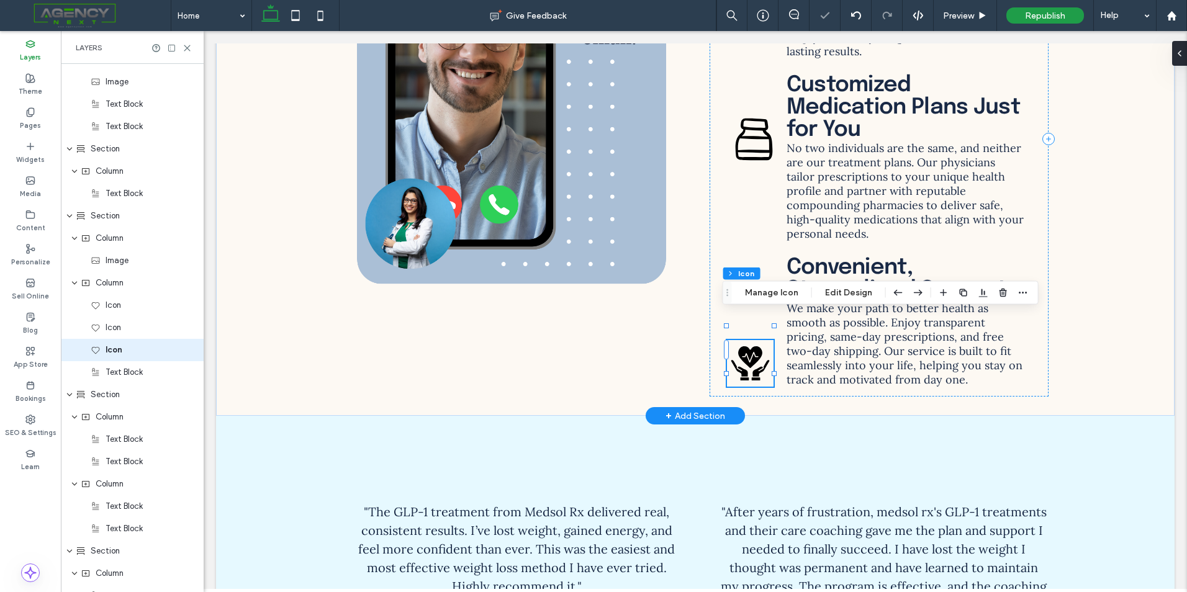
scroll to position [2273, 0]
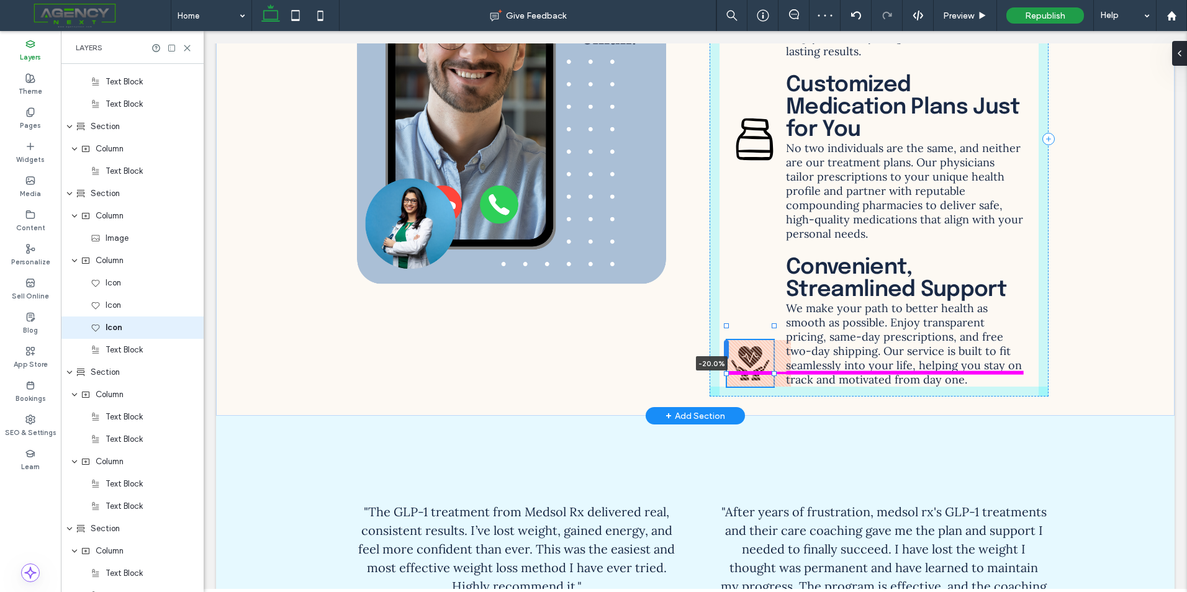
click at [724, 340] on div at bounding box center [726, 350] width 5 height 20
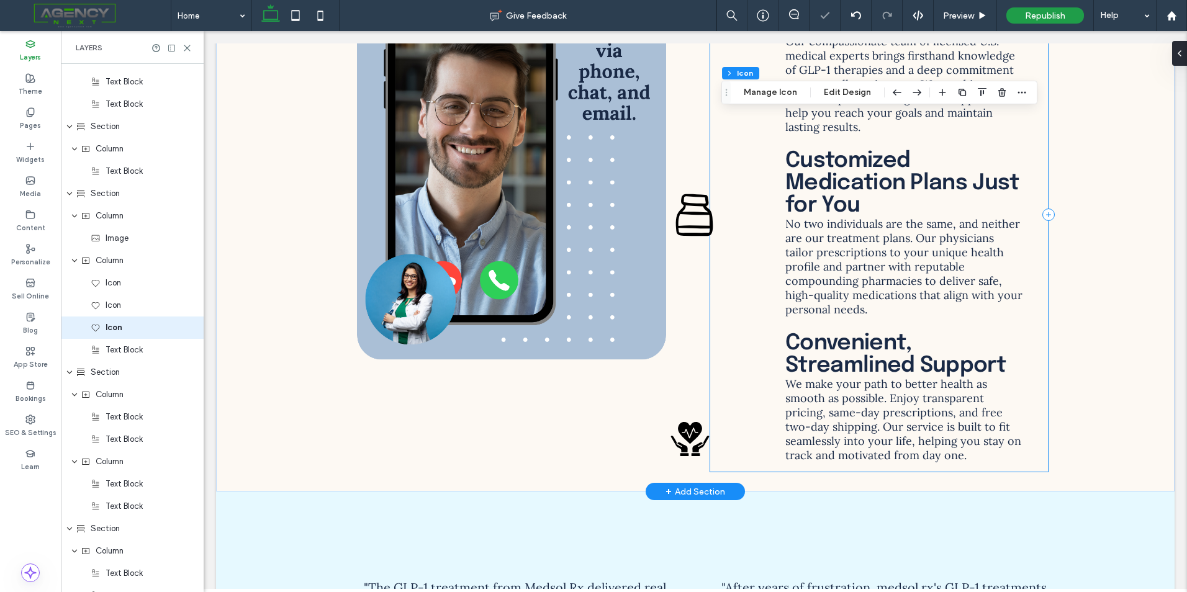
scroll to position [4012, 0]
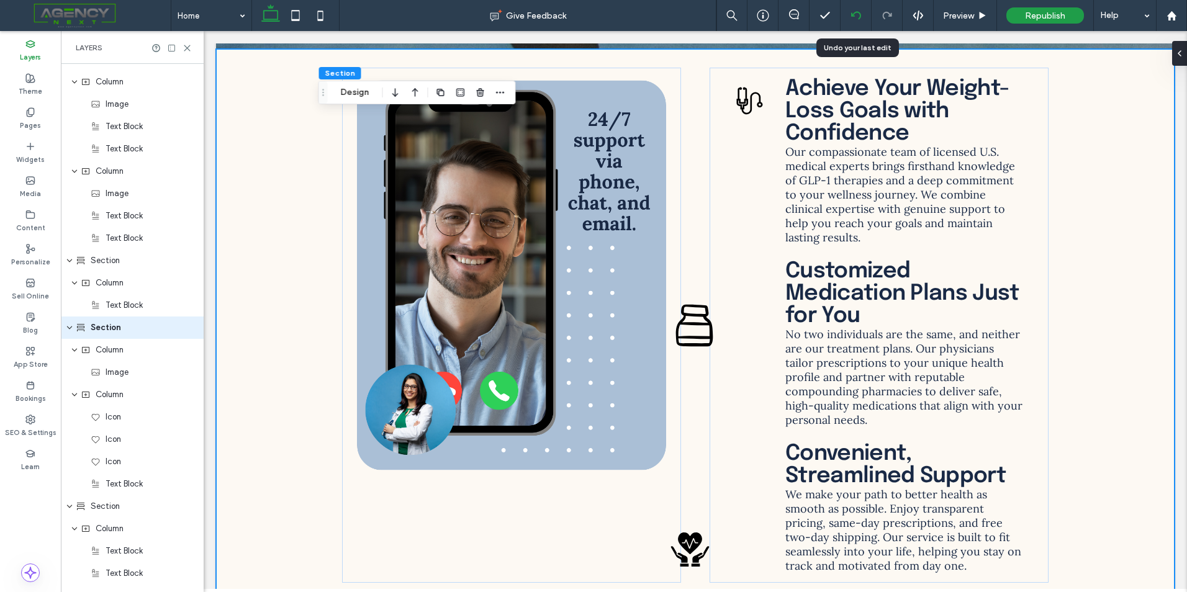
click at [848, 25] on div at bounding box center [856, 15] width 31 height 31
click at [864, 12] on div at bounding box center [856, 16] width 30 height 10
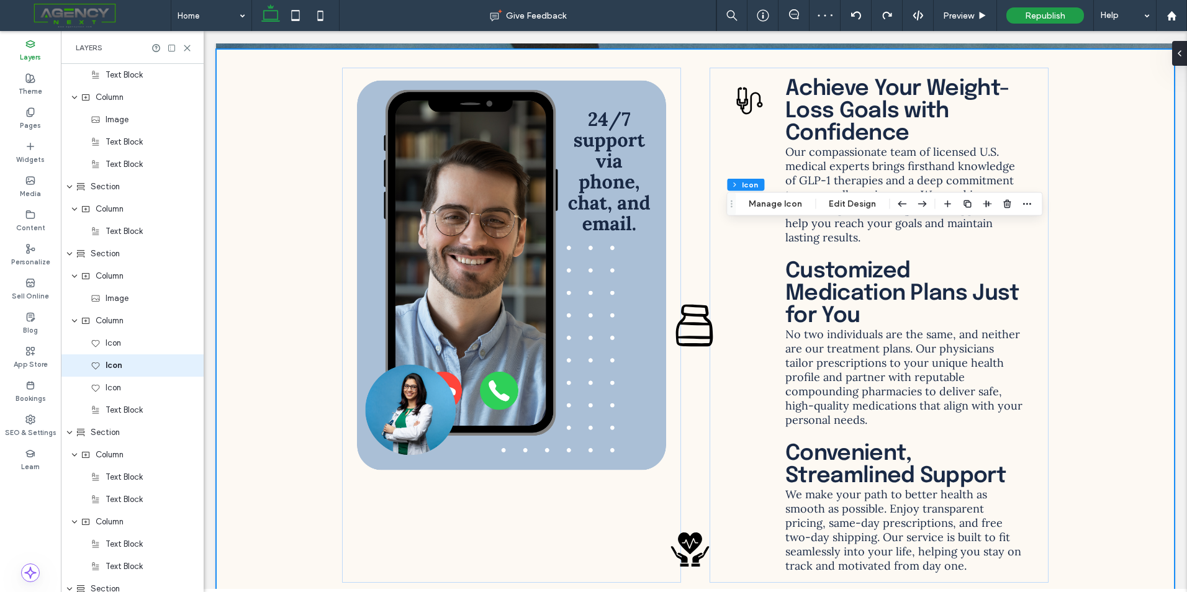
scroll to position [2251, 0]
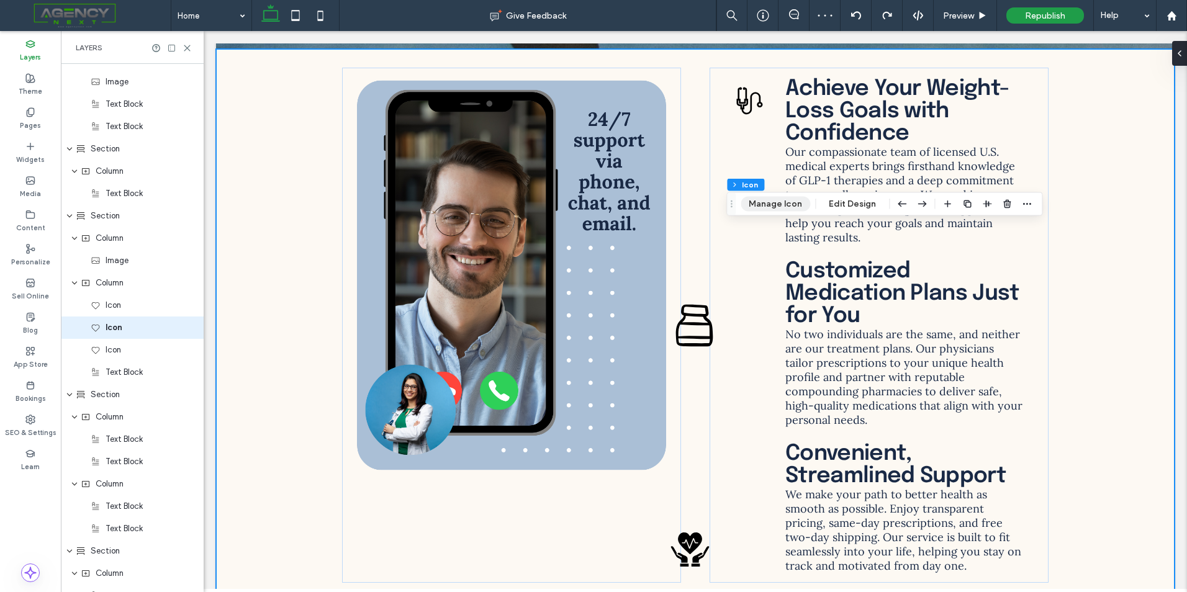
click at [791, 206] on button "Manage Icon" at bounding box center [776, 204] width 70 height 15
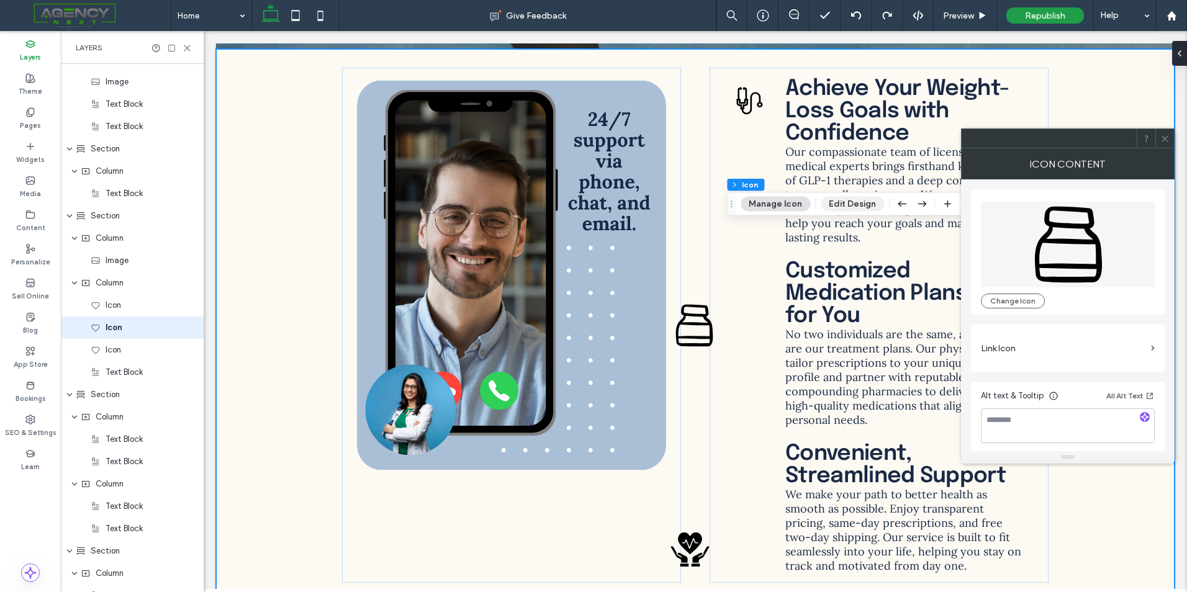
click at [854, 207] on button "Edit Design" at bounding box center [852, 204] width 63 height 15
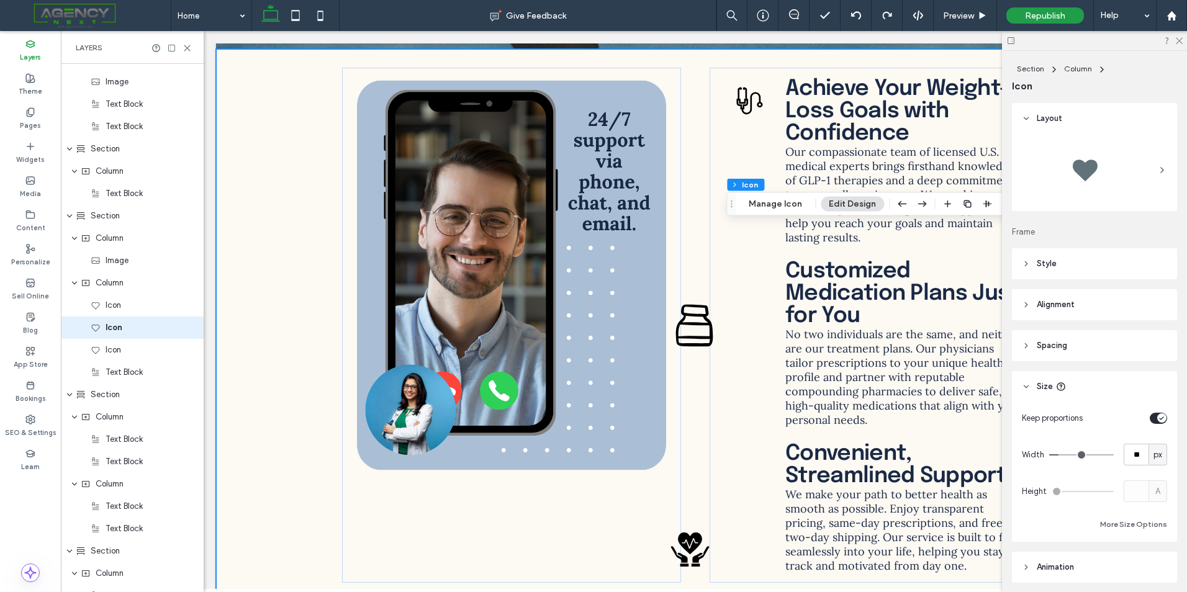
click at [1103, 351] on header "Spacing" at bounding box center [1094, 345] width 165 height 31
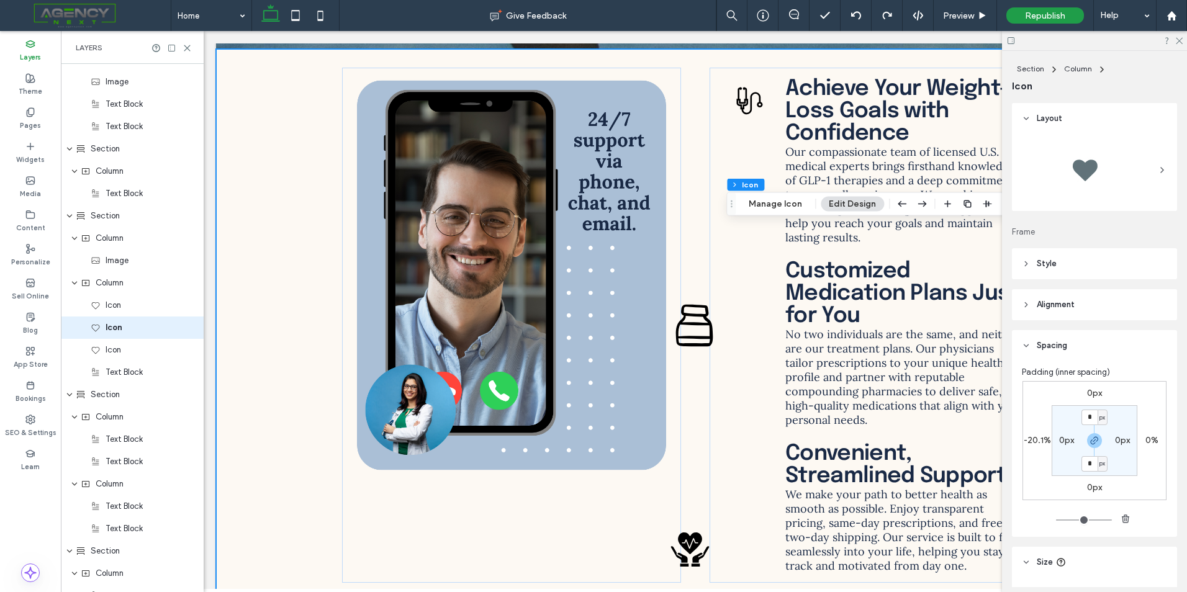
click at [1091, 393] on label "0px" at bounding box center [1094, 393] width 15 height 11
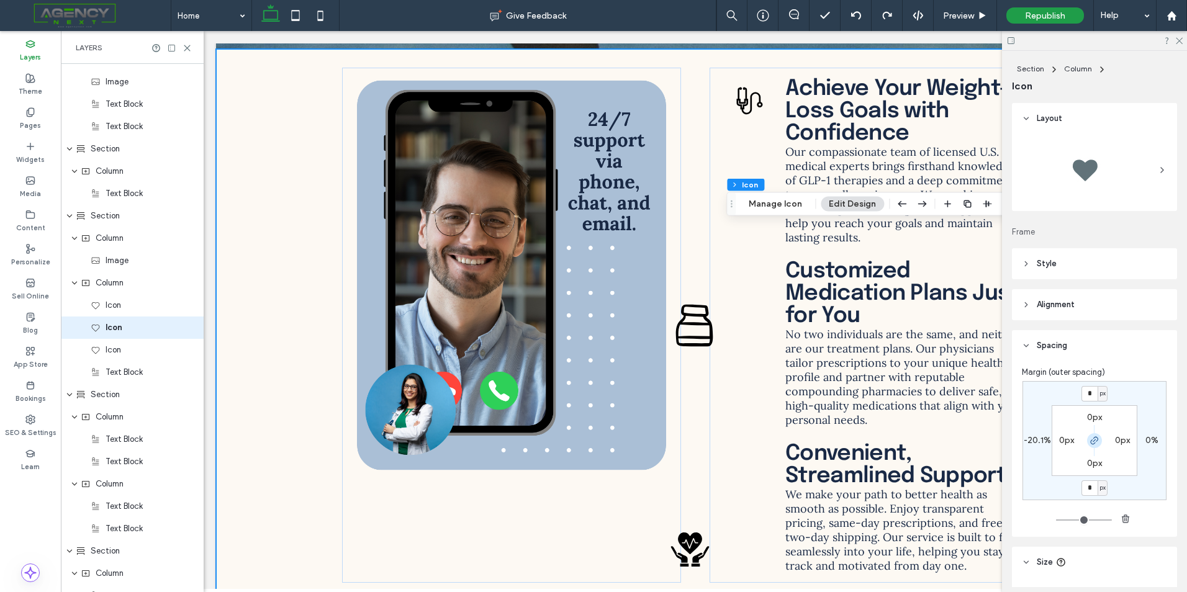
click at [1093, 441] on use "button" at bounding box center [1094, 440] width 7 height 7
click at [1093, 391] on input "*" at bounding box center [1090, 394] width 16 height 16
type input "**"
type input "*"
type input "***"
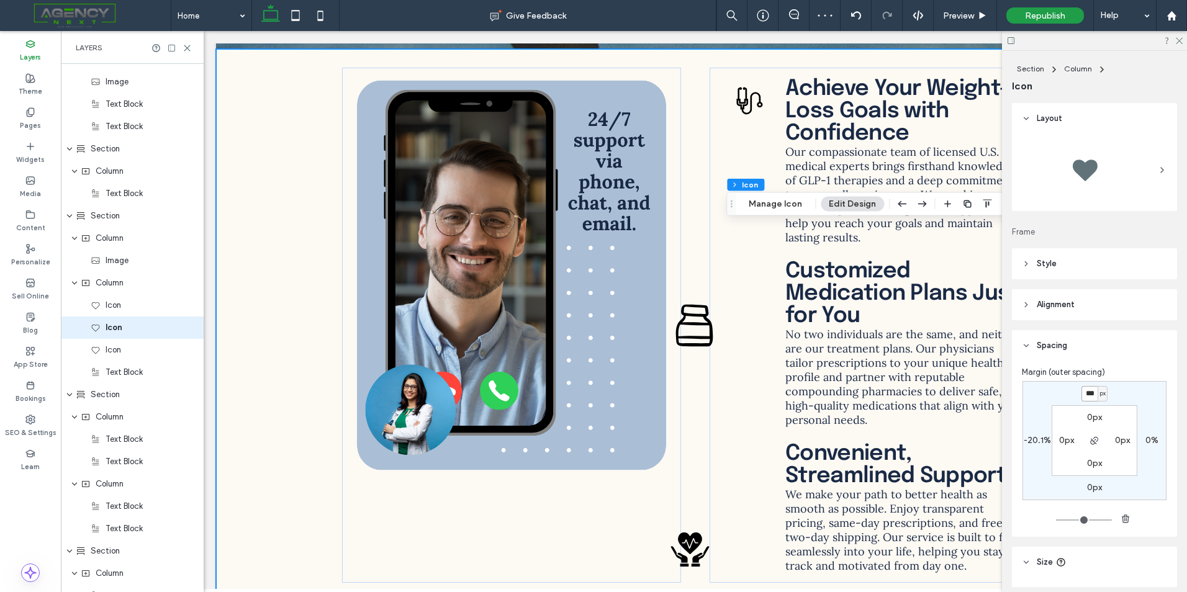
type input "*"
type input "***"
type input "*"
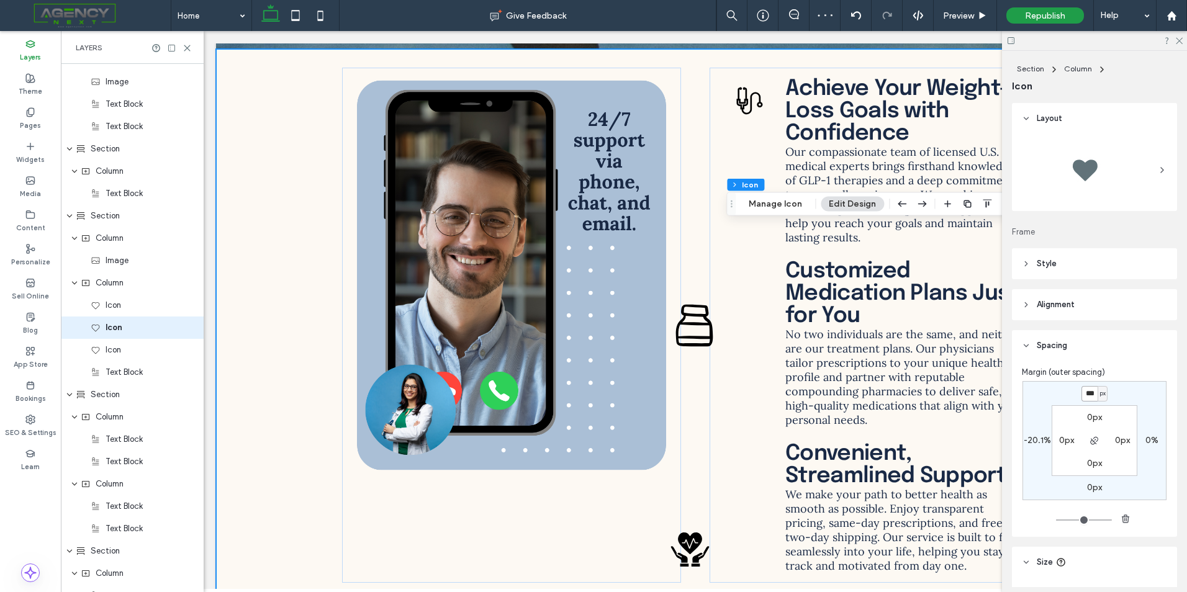
type input "***"
type input "*"
type input "****"
type input "*"
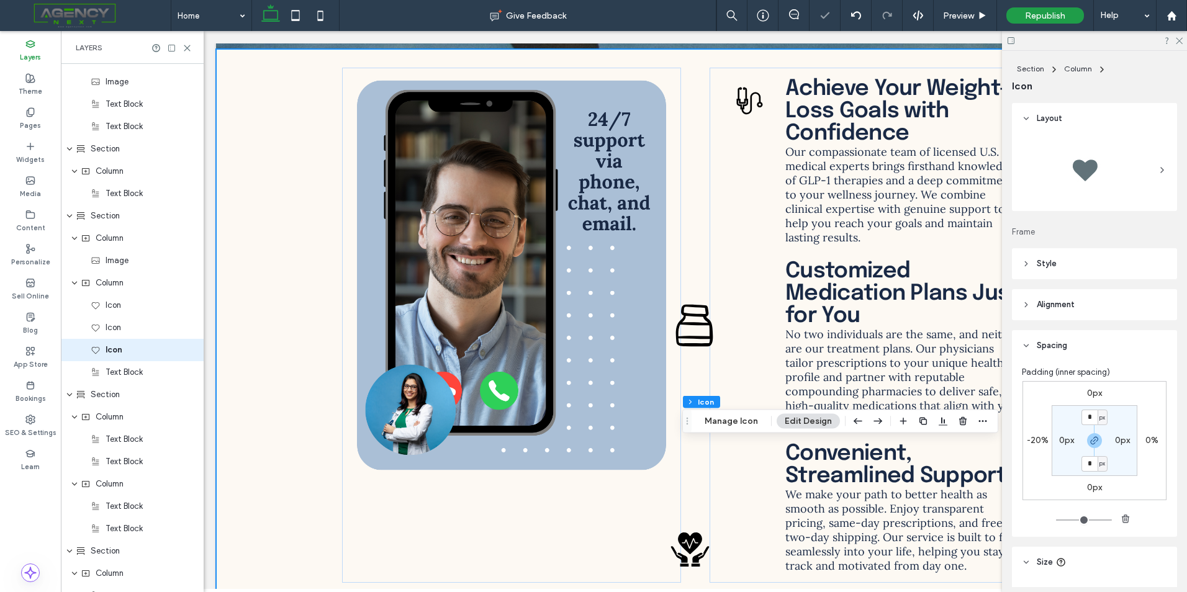
scroll to position [2273, 0]
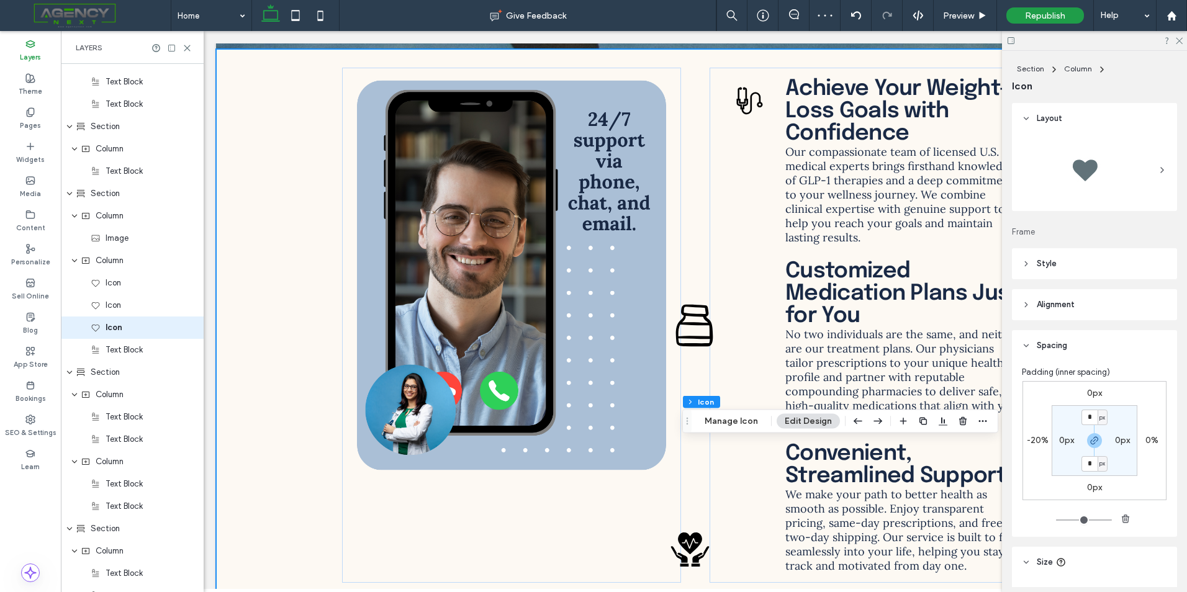
click at [1088, 378] on span "Padding (inner spacing)" at bounding box center [1066, 372] width 88 height 12
click at [1090, 392] on label "0px" at bounding box center [1094, 393] width 15 height 11
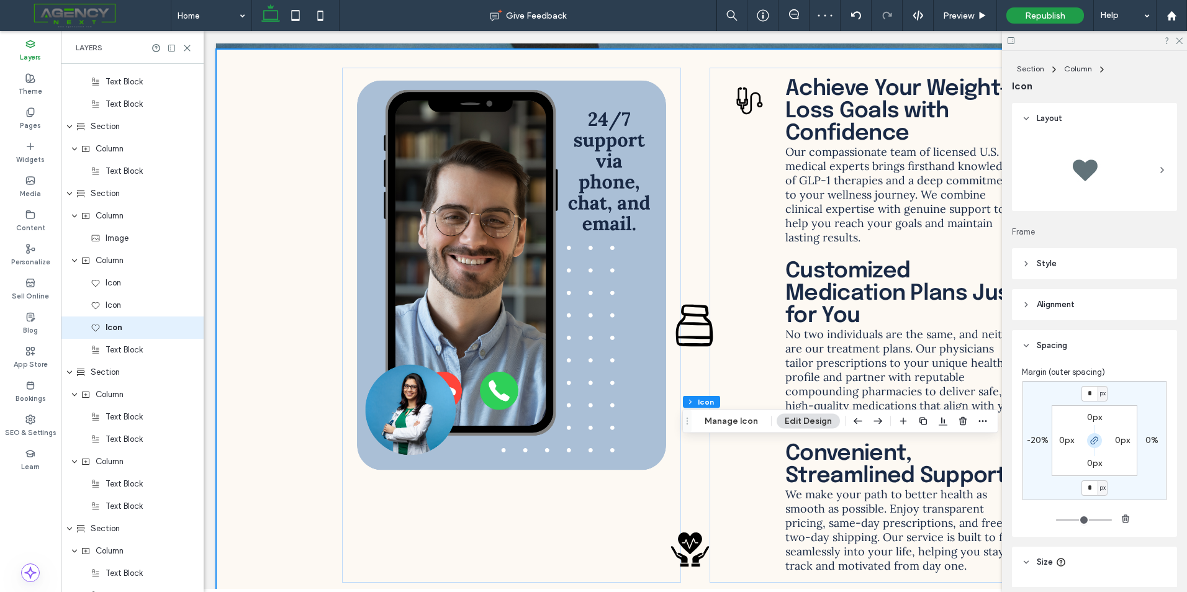
click at [1090, 438] on icon "button" at bounding box center [1095, 441] width 10 height 10
click at [1092, 392] on input "*" at bounding box center [1090, 394] width 16 height 16
type input "****"
type input "*"
click at [1090, 391] on input "****" at bounding box center [1090, 394] width 16 height 16
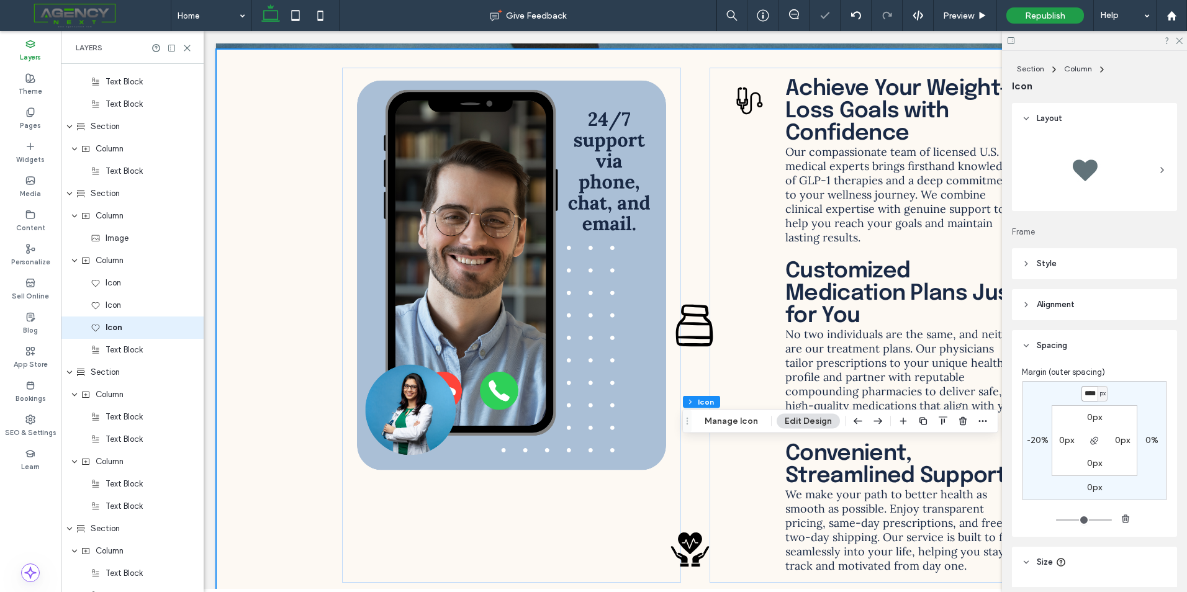
drag, startPoint x: 1092, startPoint y: 394, endPoint x: 1066, endPoint y: 389, distance: 25.8
click at [1066, 389] on div "**** px 0% 0px -20% 0px 0px 0px 0px" at bounding box center [1095, 440] width 144 height 119
type input "*"
click at [1113, 392] on div "* px 0% 0px -20% 0px 0px 0px 0px" at bounding box center [1095, 440] width 144 height 119
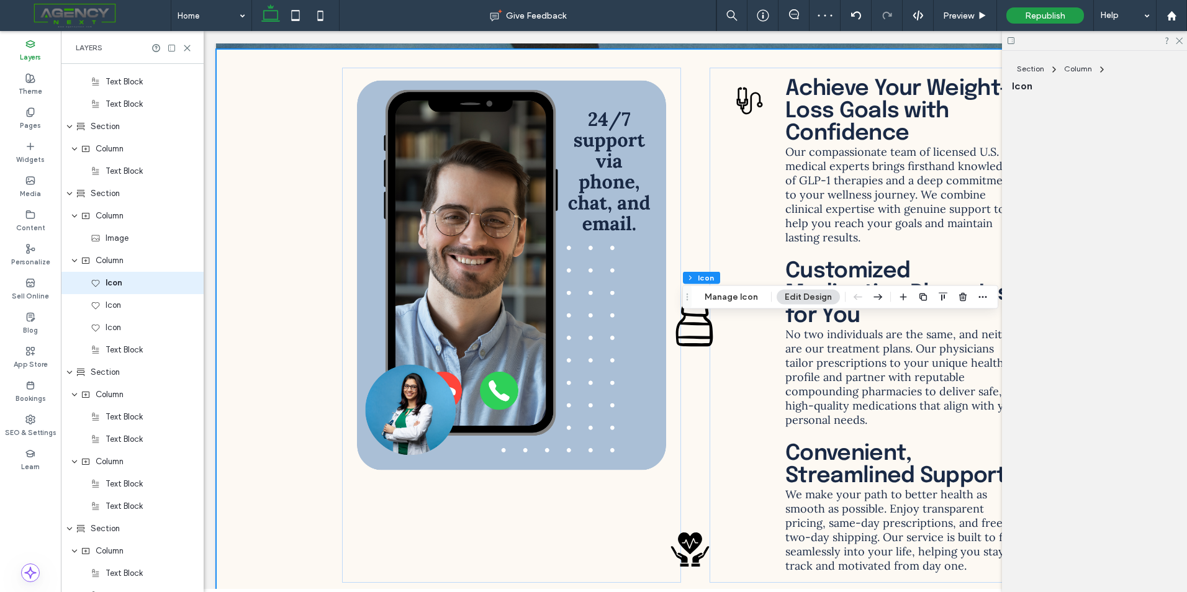
scroll to position [2228, 0]
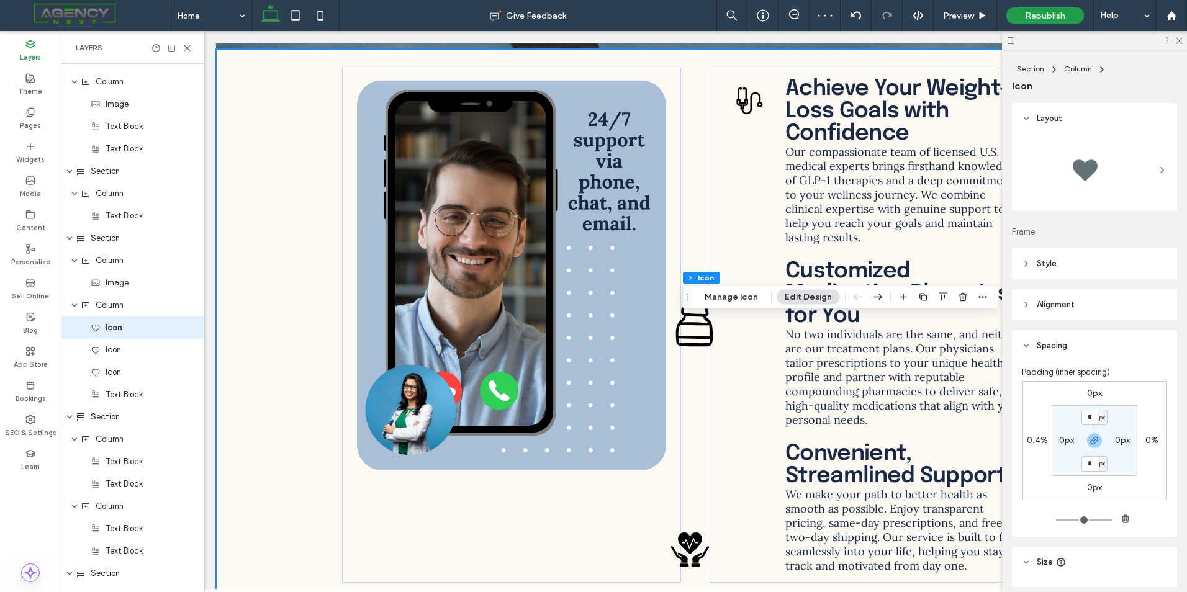
click at [1094, 393] on label "0px" at bounding box center [1094, 393] width 15 height 11
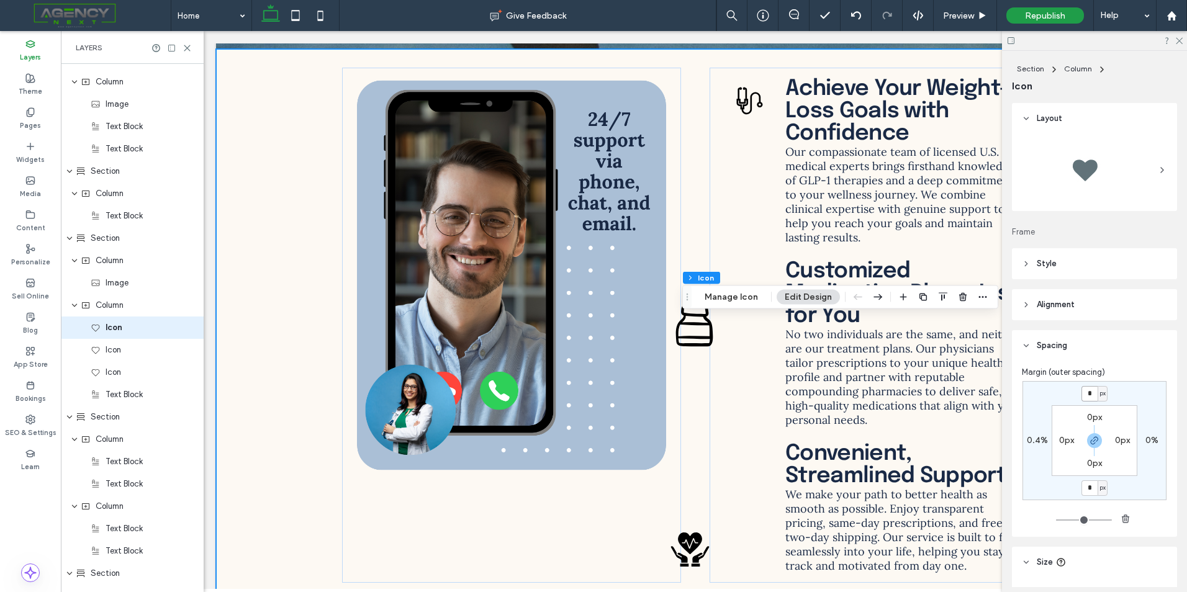
click at [1092, 395] on input "*" at bounding box center [1090, 394] width 16 height 16
click at [1093, 436] on icon "button" at bounding box center [1095, 441] width 10 height 10
click at [1092, 399] on input "*" at bounding box center [1090, 394] width 16 height 16
type input "***"
type input "*"
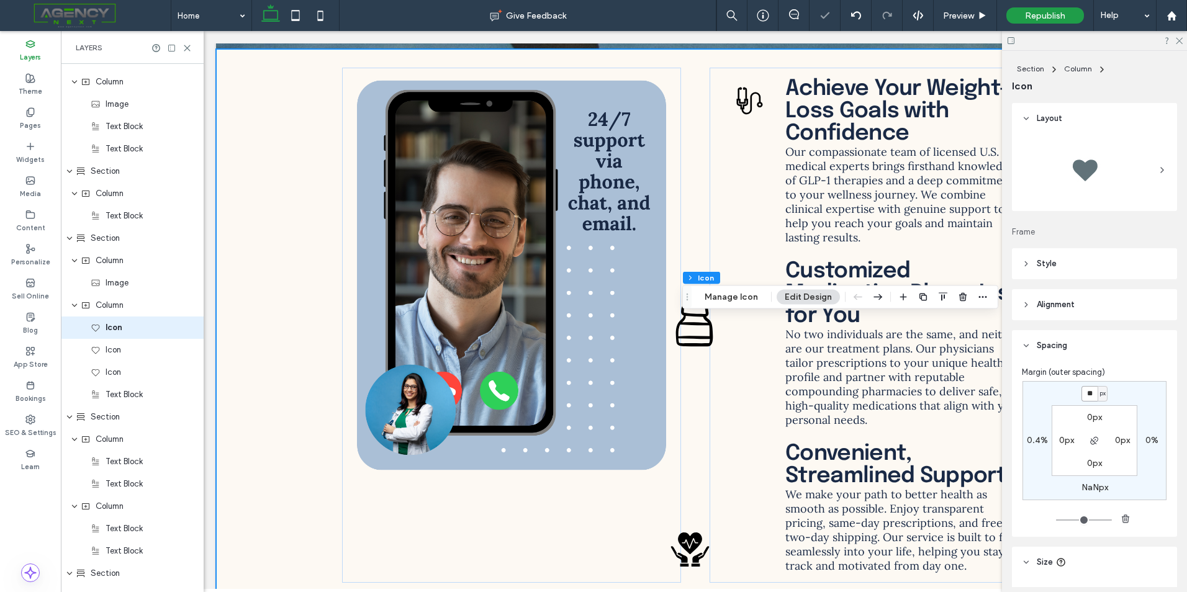
type input "*"
click at [1146, 439] on label "0%" at bounding box center [1152, 440] width 13 height 11
click at [1146, 440] on input "*" at bounding box center [1147, 441] width 16 height 16
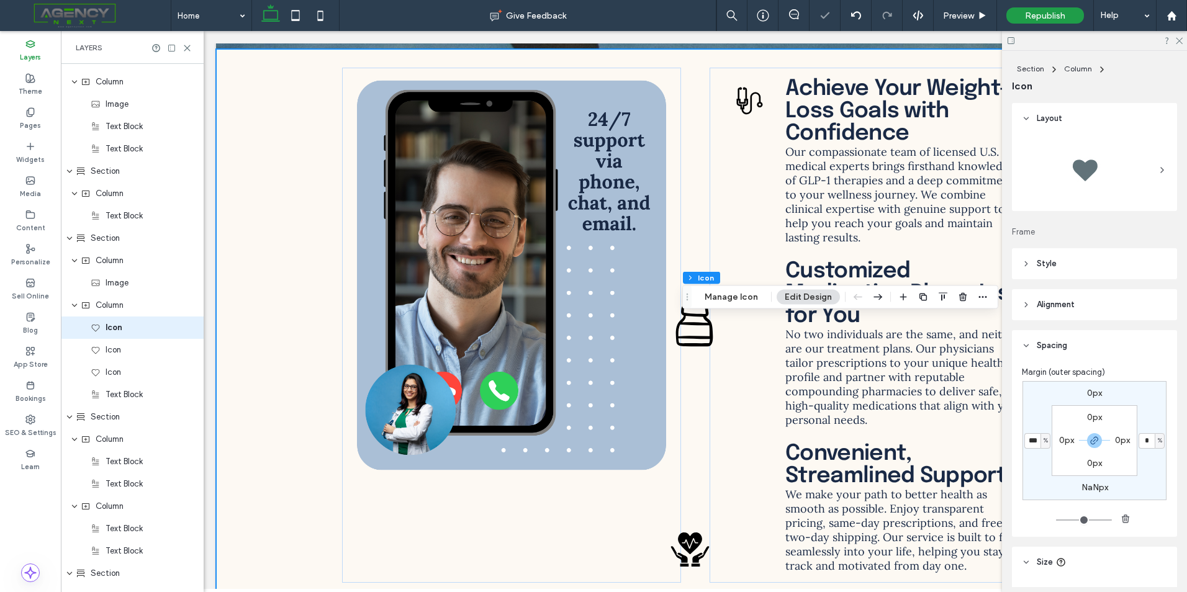
click at [1031, 390] on div "0px * % NaNpx *** % 0px 0px 0px 0px" at bounding box center [1095, 440] width 144 height 119
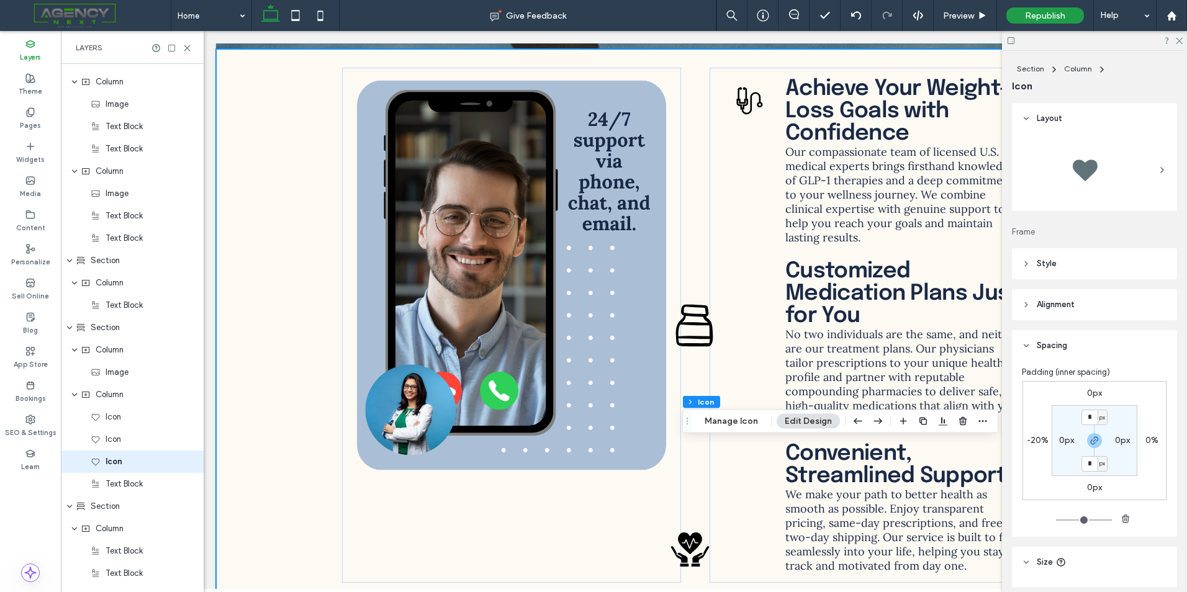
scroll to position [2273, 0]
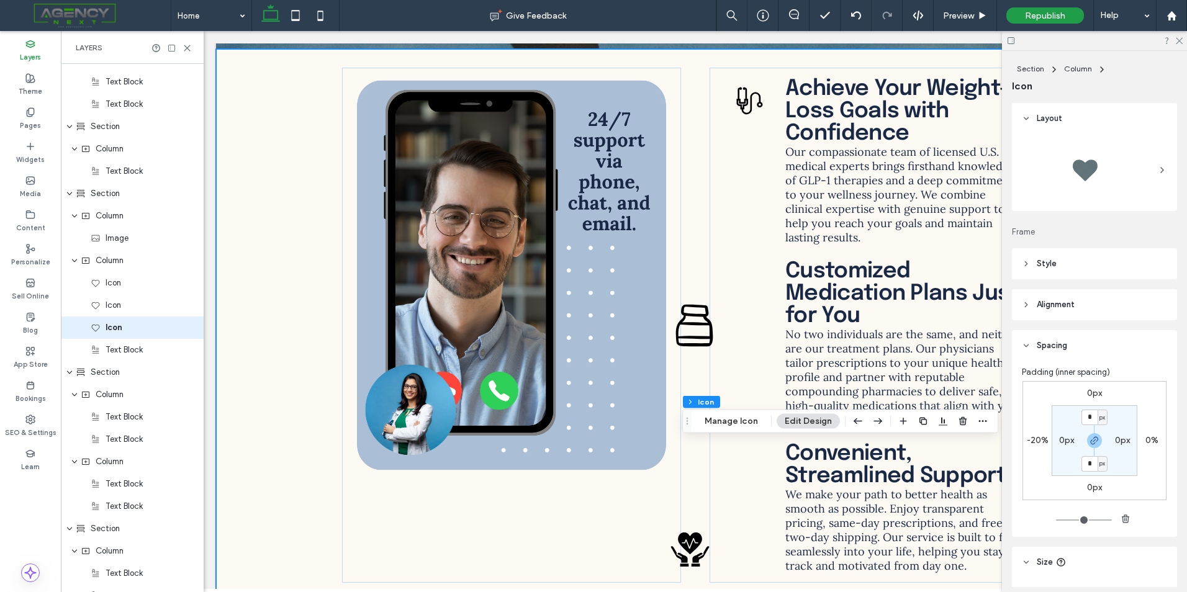
click at [1146, 439] on label "0%" at bounding box center [1152, 440] width 13 height 11
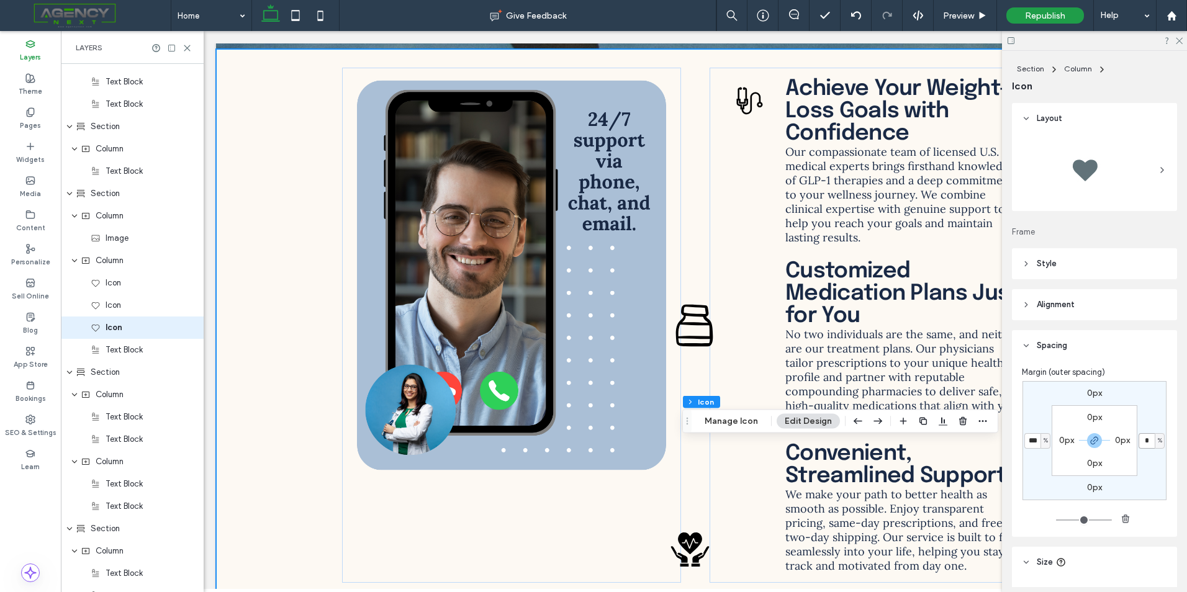
type input "*"
type input "***"
click at [1145, 439] on input "***" at bounding box center [1147, 441] width 16 height 16
type input "*"
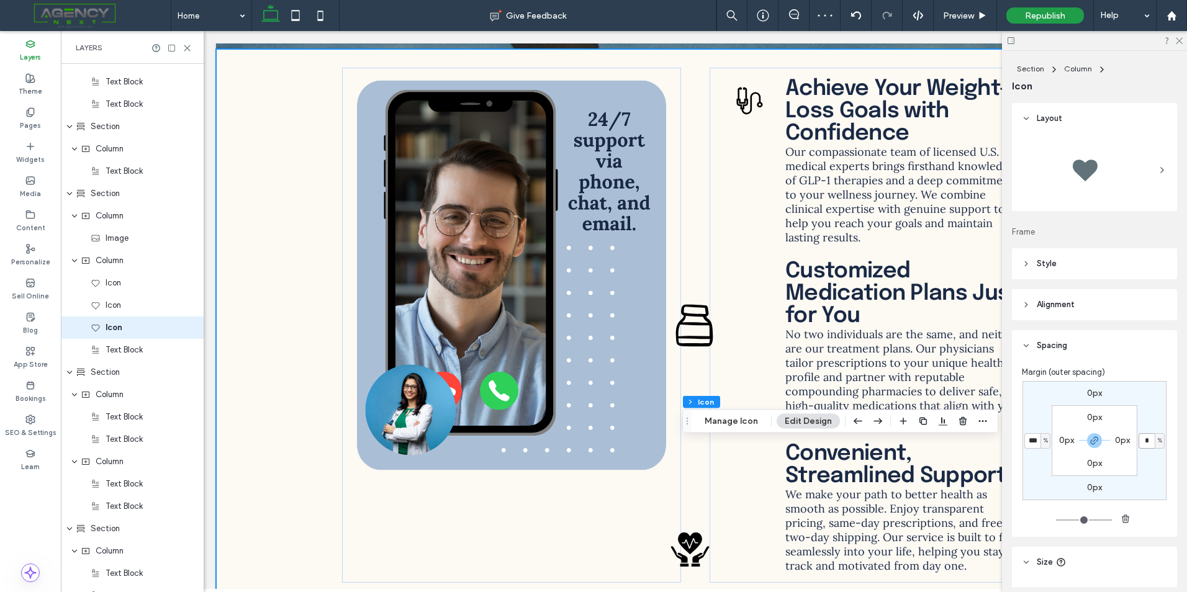
type input "*"
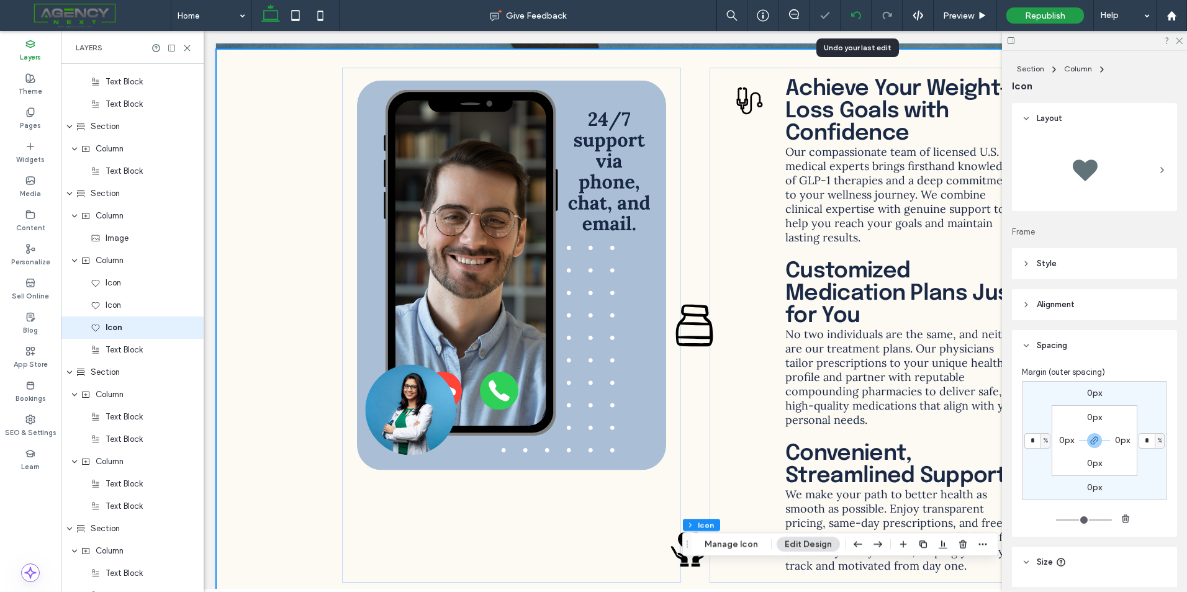
click at [851, 11] on icon at bounding box center [856, 16] width 10 height 10
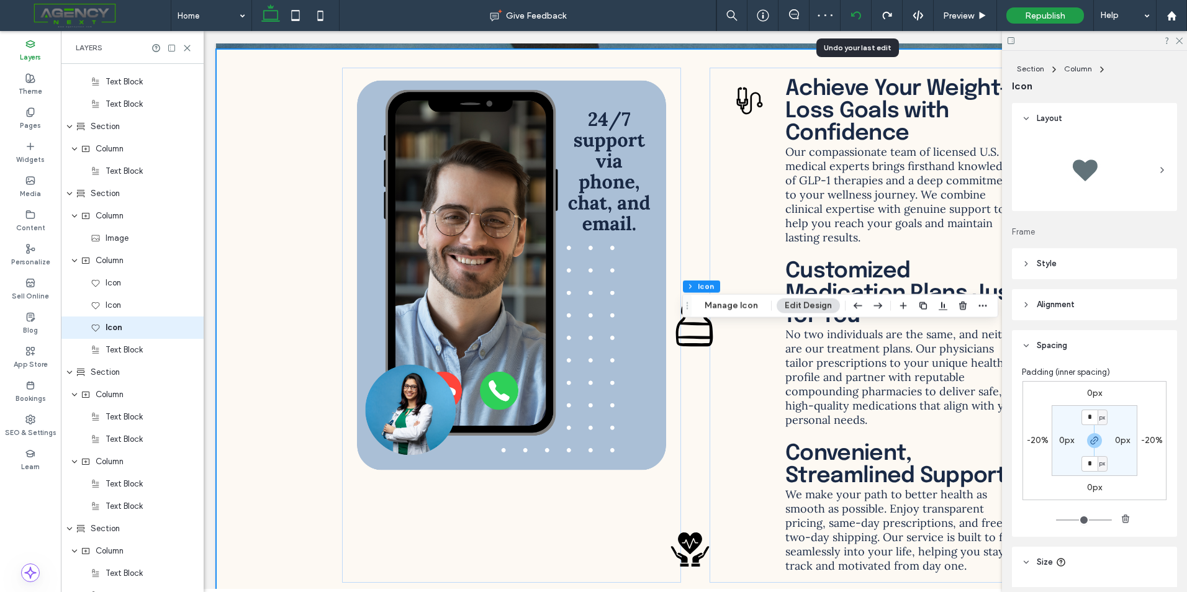
click at [865, 18] on div at bounding box center [856, 16] width 30 height 10
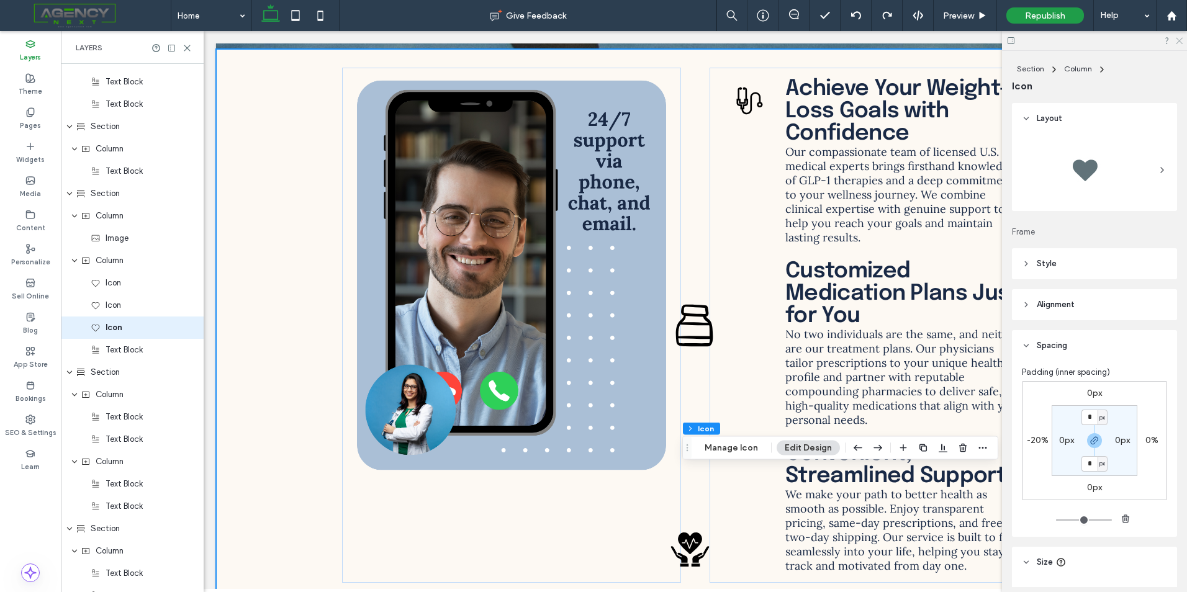
click at [1180, 37] on icon at bounding box center [1179, 40] width 8 height 8
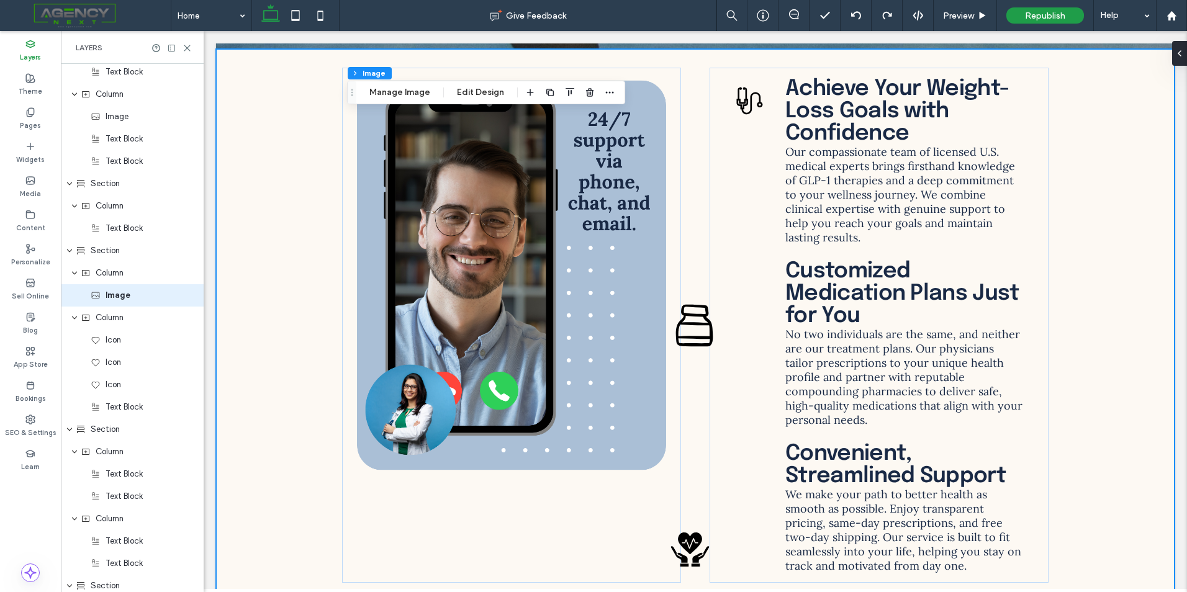
scroll to position [2184, 0]
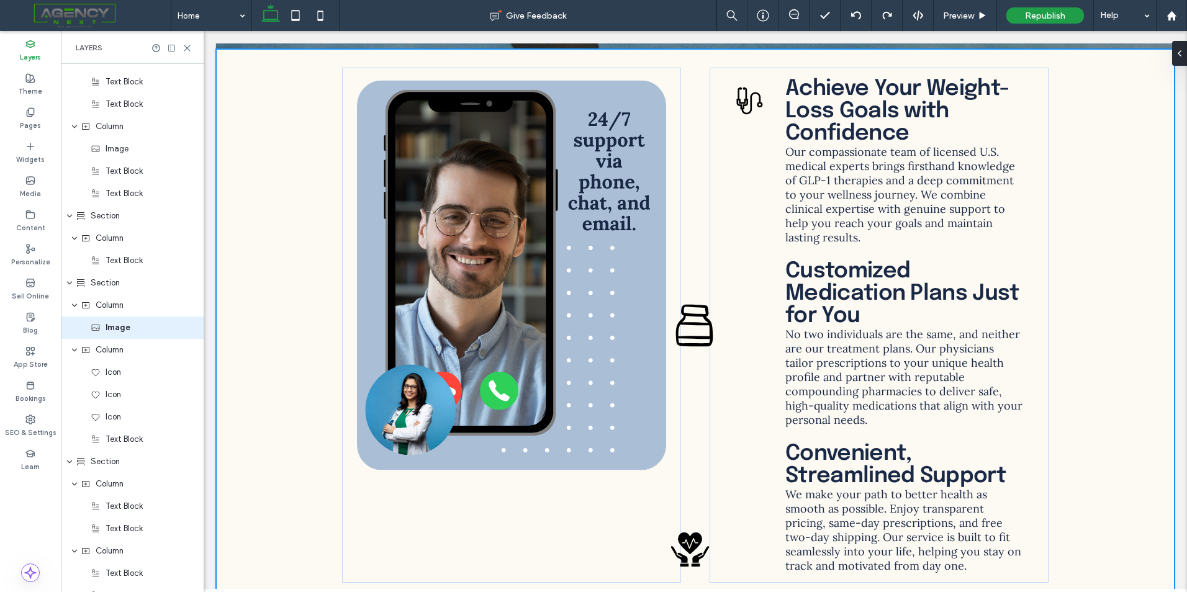
type input "**"
type input "****"
type input "***"
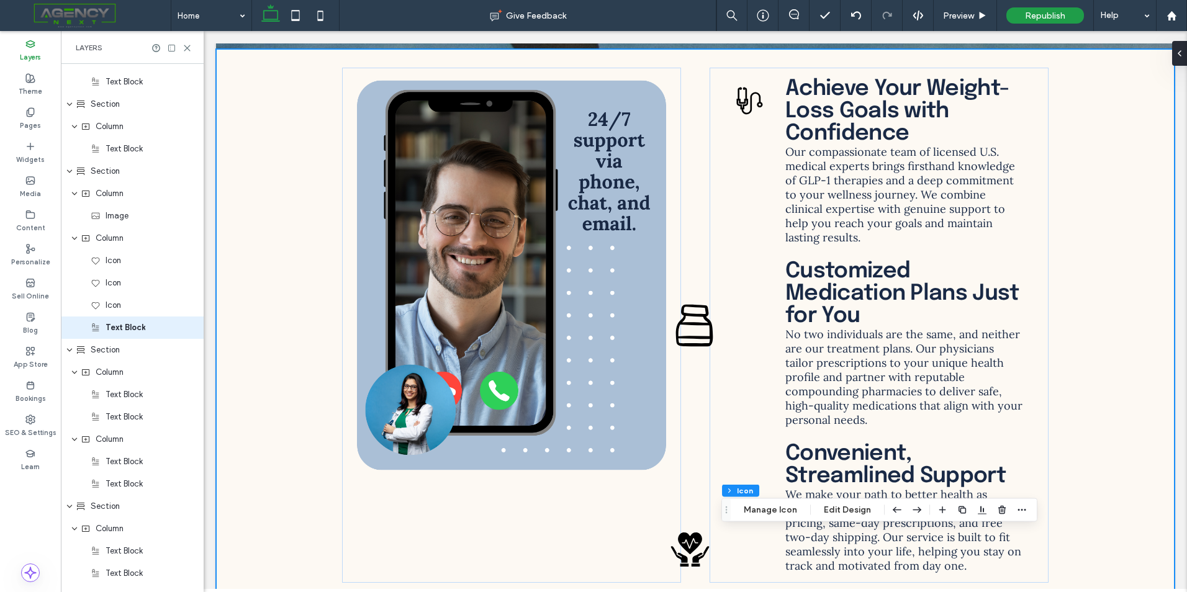
scroll to position [2273, 0]
click at [844, 506] on button "Edit Design" at bounding box center [847, 510] width 63 height 15
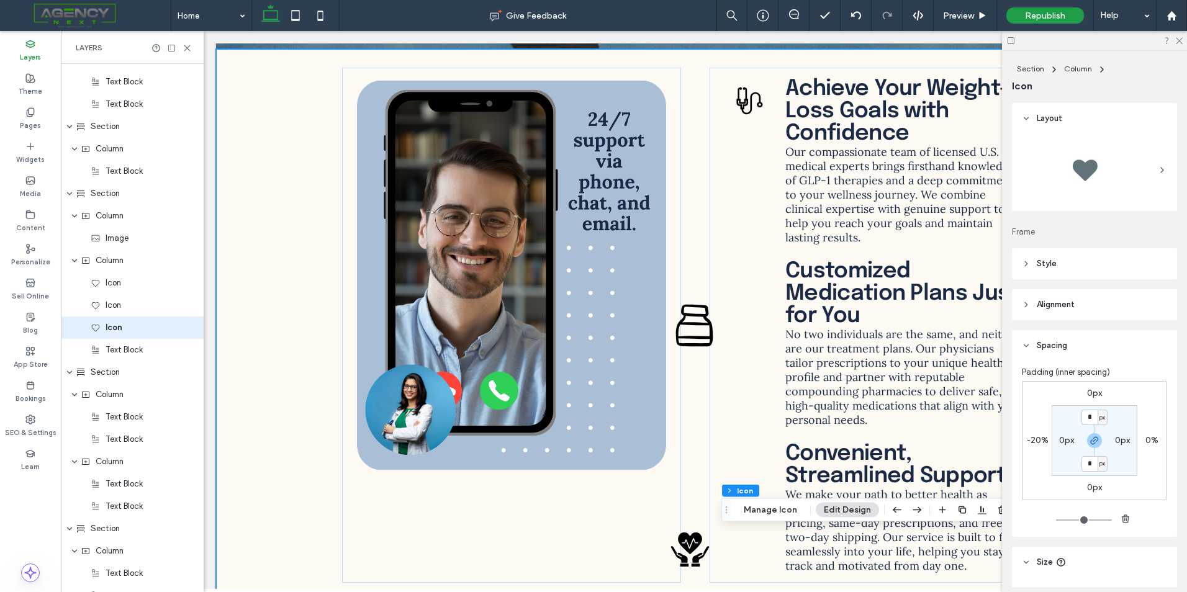
click at [1094, 396] on label "0px" at bounding box center [1094, 393] width 15 height 11
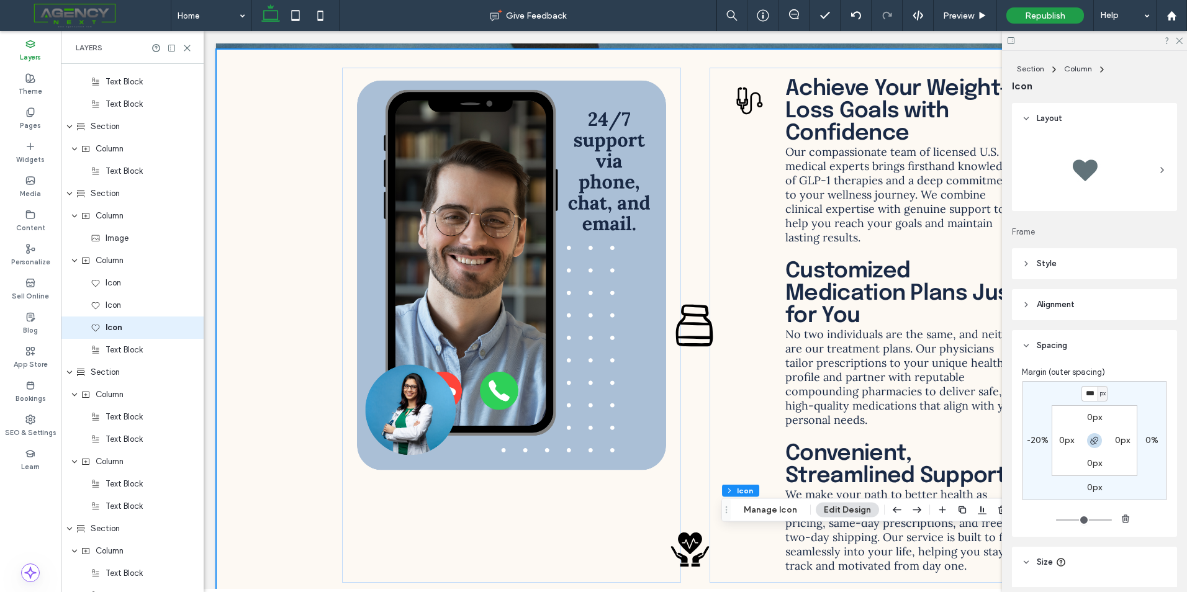
type input "***"
type input "*"
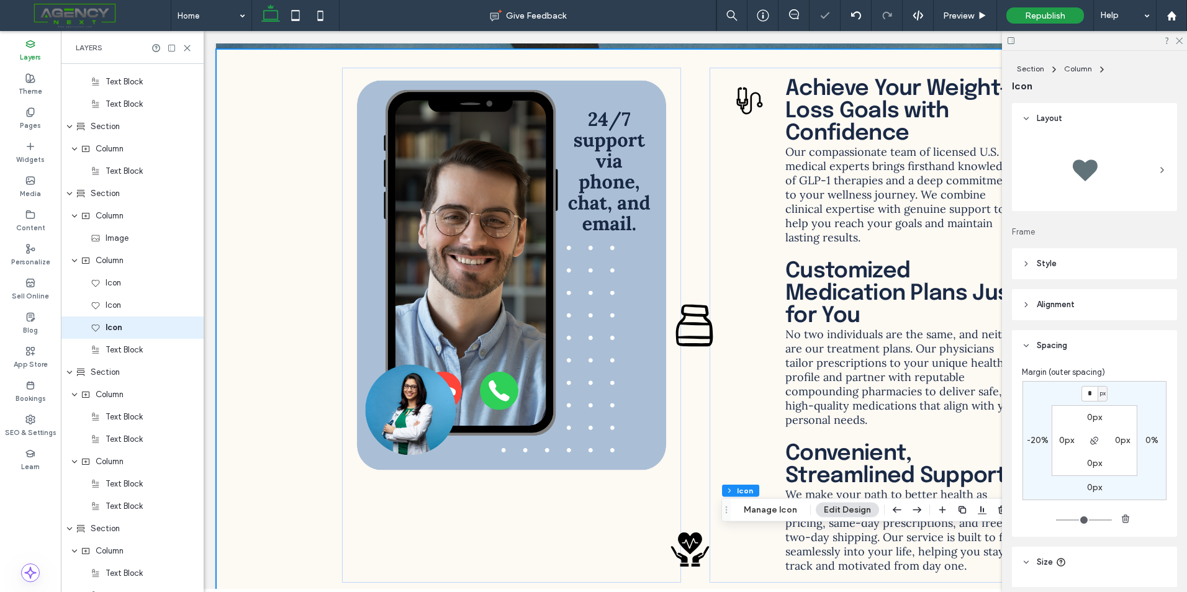
click at [1086, 541] on div "Layout Frame Style For the color of an SVG icon to be changeable, it must be bl…" at bounding box center [1098, 345] width 173 height 484
type input "**"
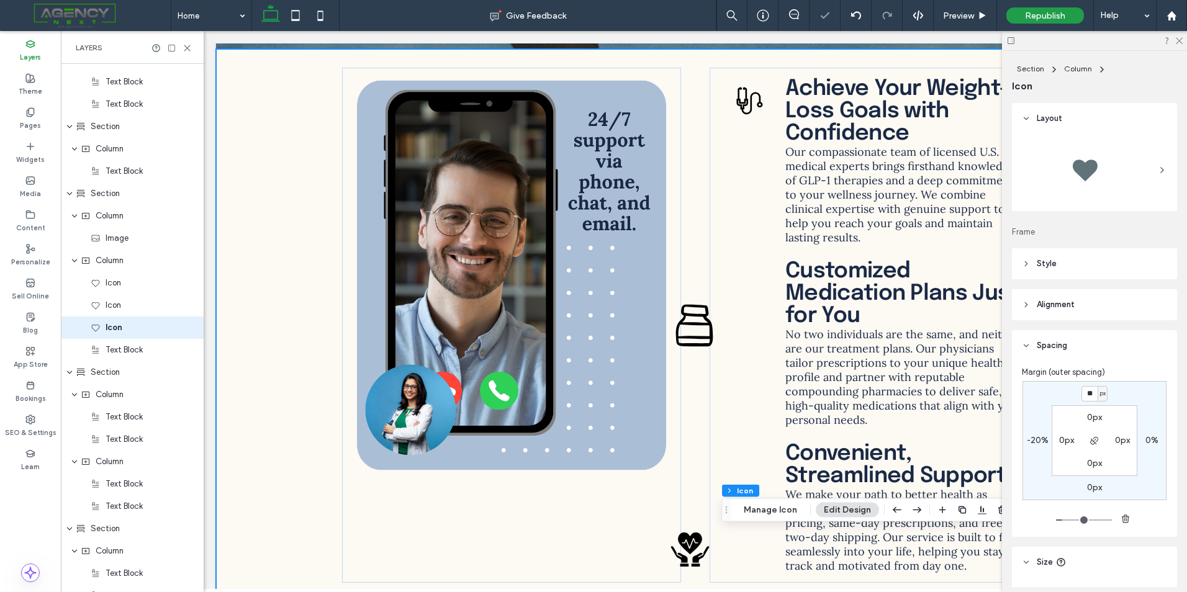
type input "***"
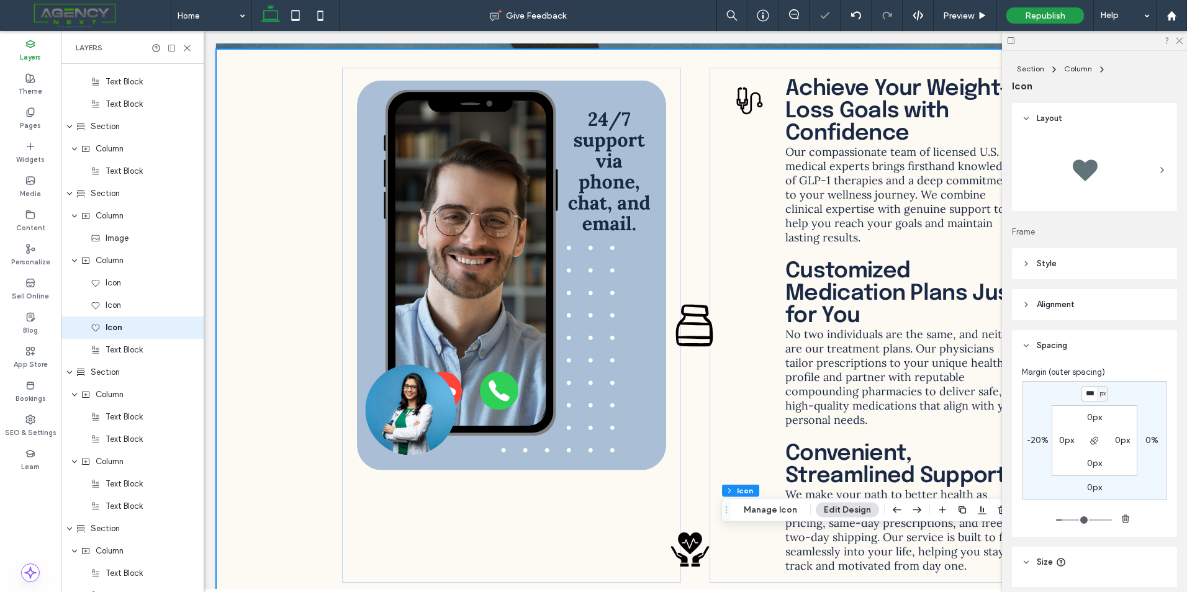
type input "***"
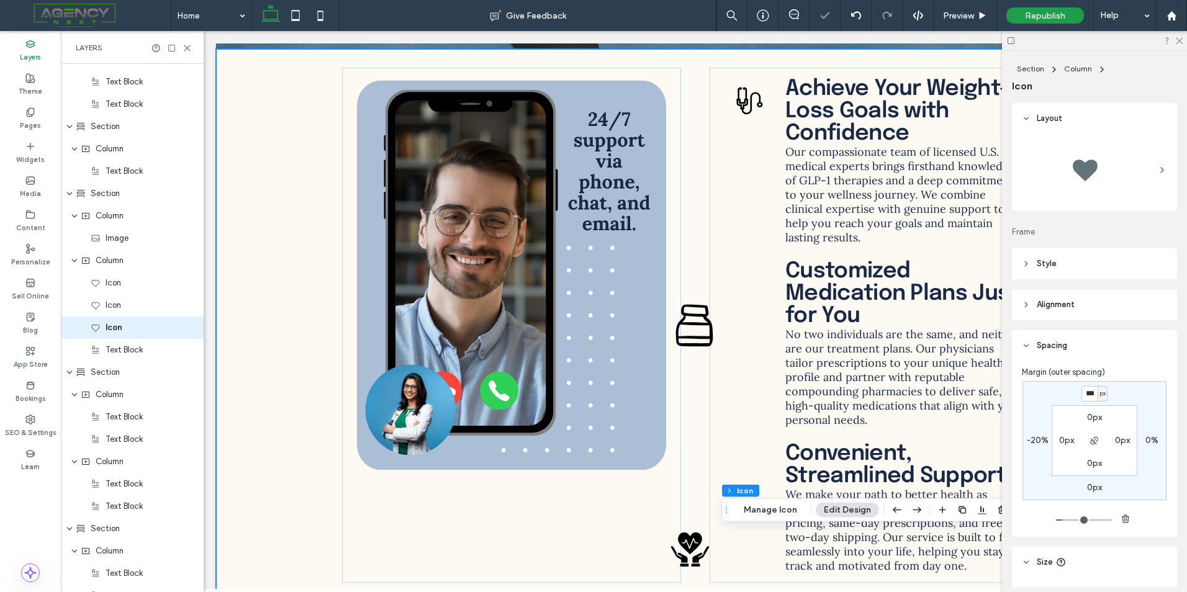
type input "***"
drag, startPoint x: 1062, startPoint y: 520, endPoint x: 1115, endPoint y: 520, distance: 53.4
click at [1112, 520] on input "range" at bounding box center [1084, 520] width 56 height 1
click at [1102, 520] on input "range" at bounding box center [1084, 520] width 56 height 1
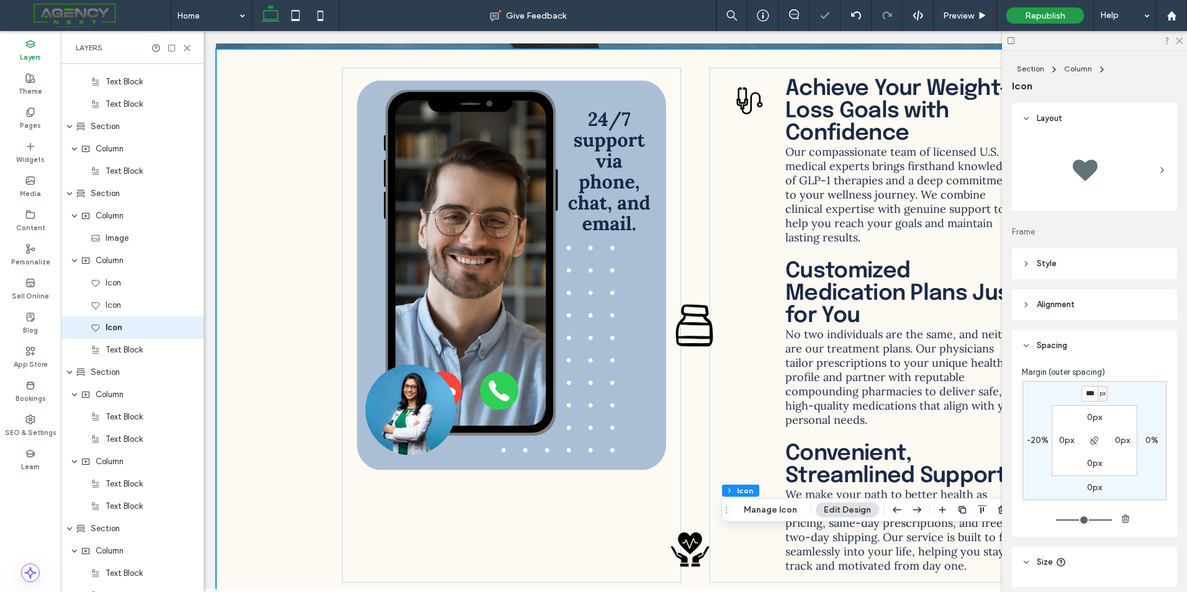
type input "***"
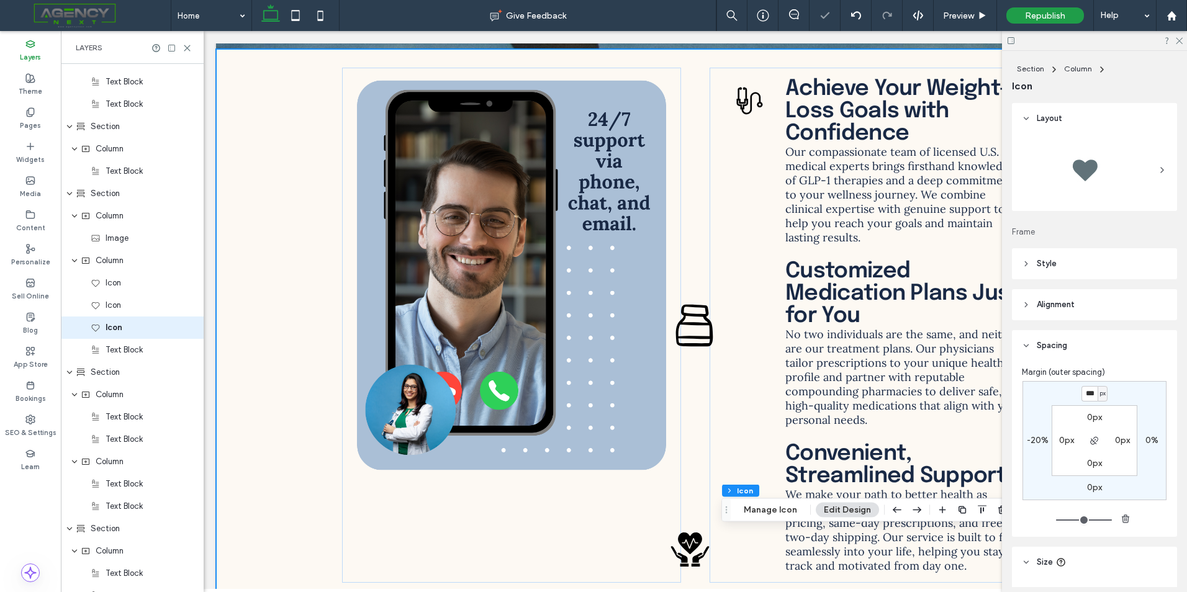
type input "***"
type input "**"
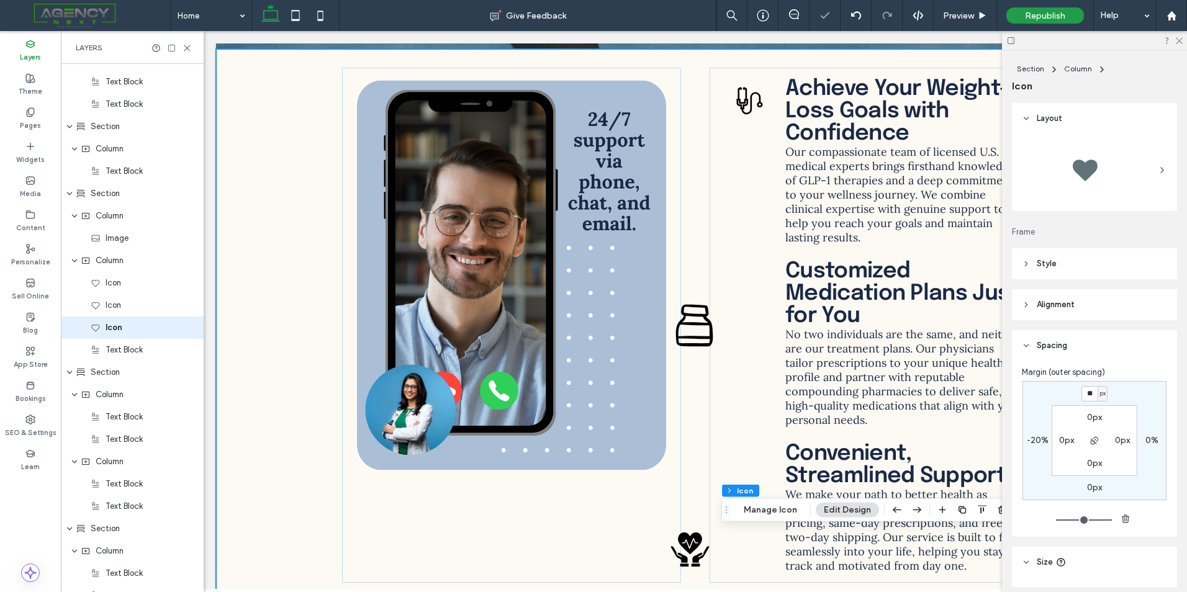
type input "*"
drag, startPoint x: 1107, startPoint y: 519, endPoint x: 983, endPoint y: 510, distance: 124.5
click at [1056, 520] on input "range" at bounding box center [1084, 520] width 56 height 1
click at [1089, 490] on label "0px" at bounding box center [1094, 487] width 15 height 11
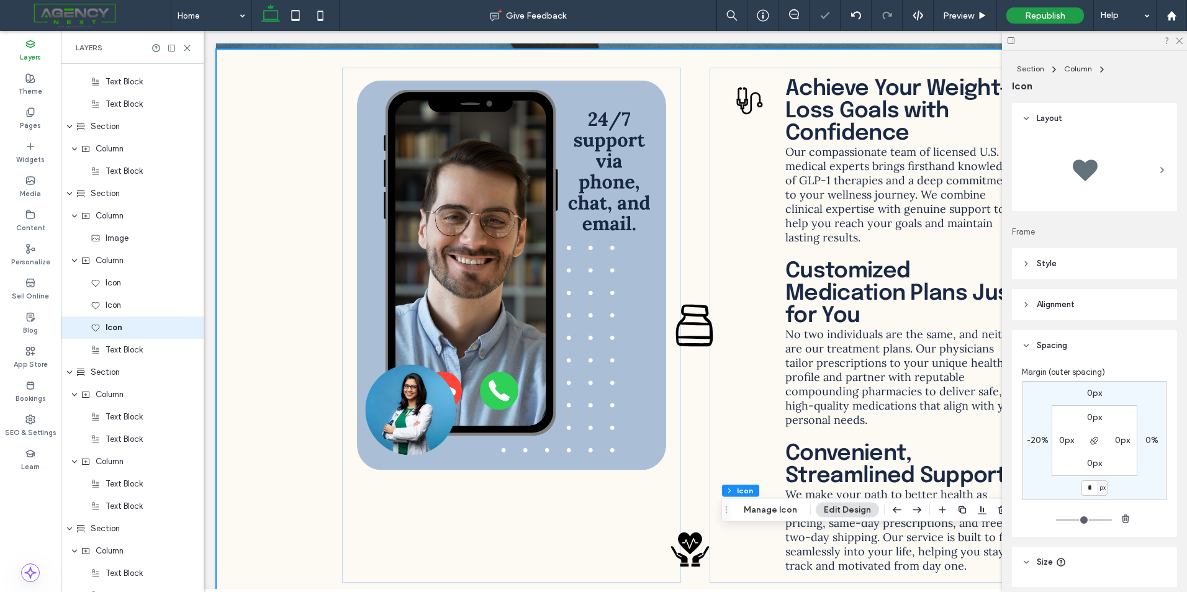
type input "**"
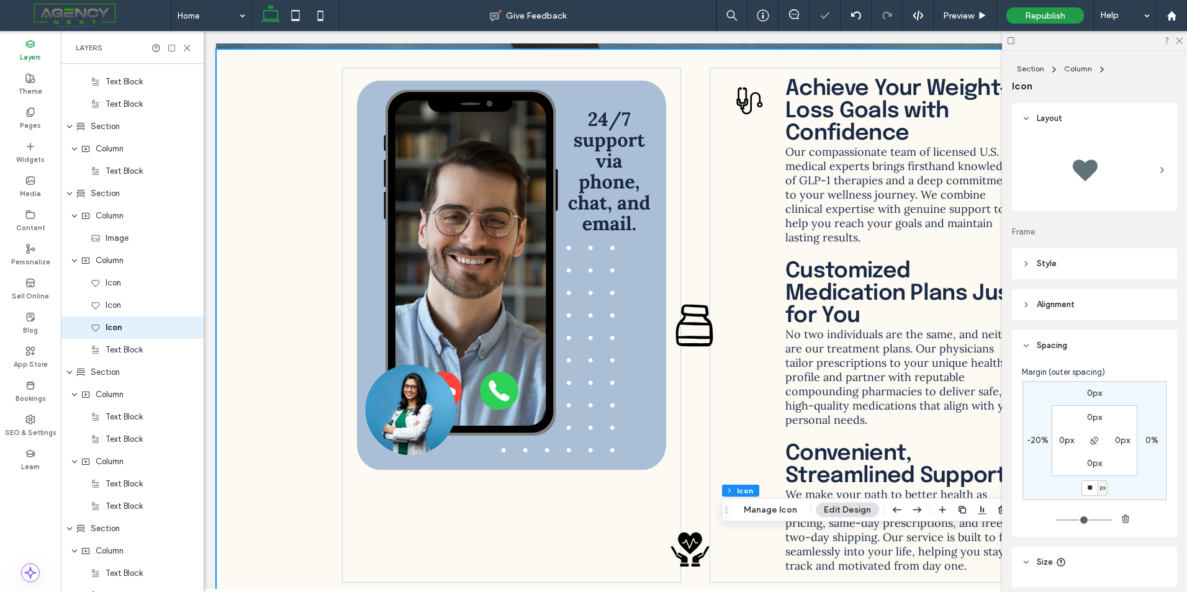
type input "**"
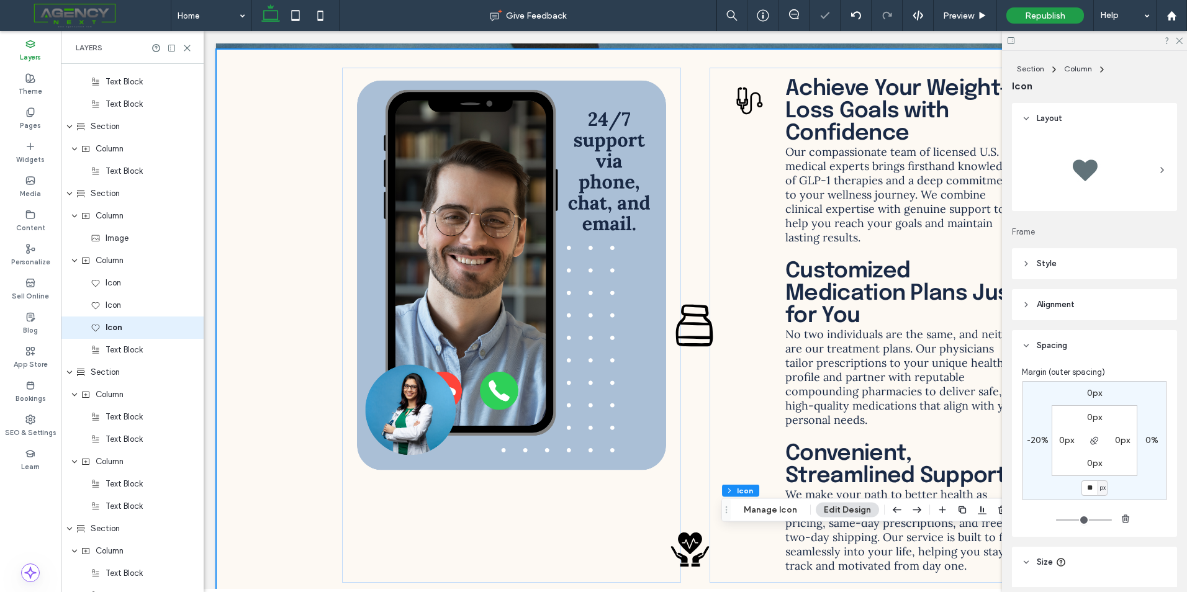
type input "**"
drag, startPoint x: 1059, startPoint y: 520, endPoint x: 1071, endPoint y: 520, distance: 11.8
type input "**"
click at [1071, 520] on input "range" at bounding box center [1084, 520] width 56 height 1
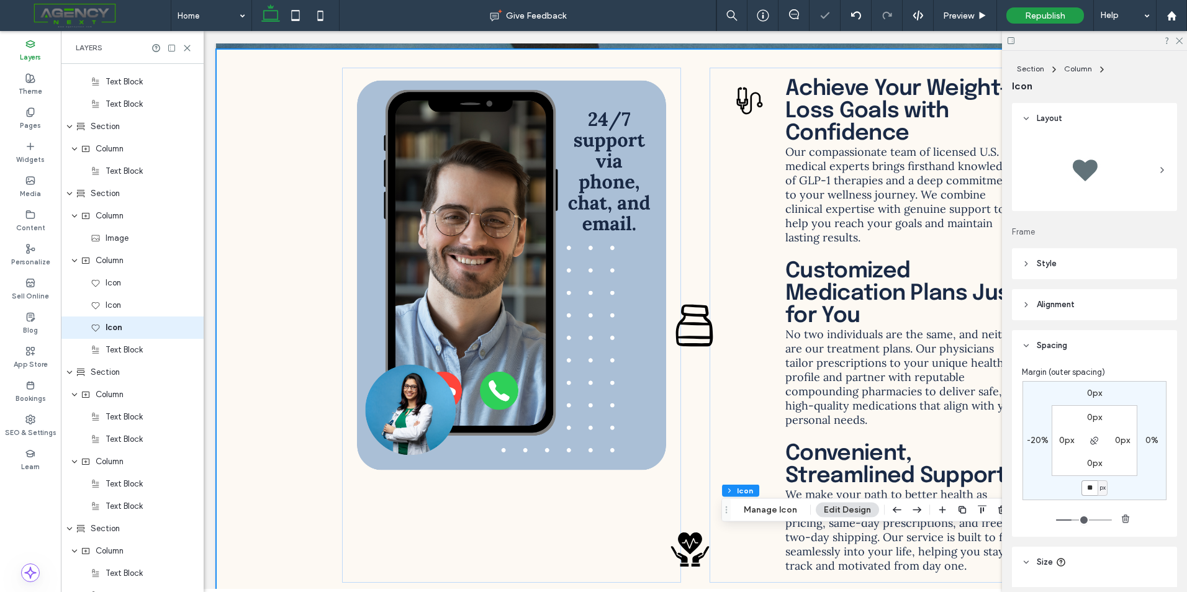
click at [1089, 489] on input "**" at bounding box center [1090, 489] width 16 height 16
type input "***"
type input "*"
type input "***"
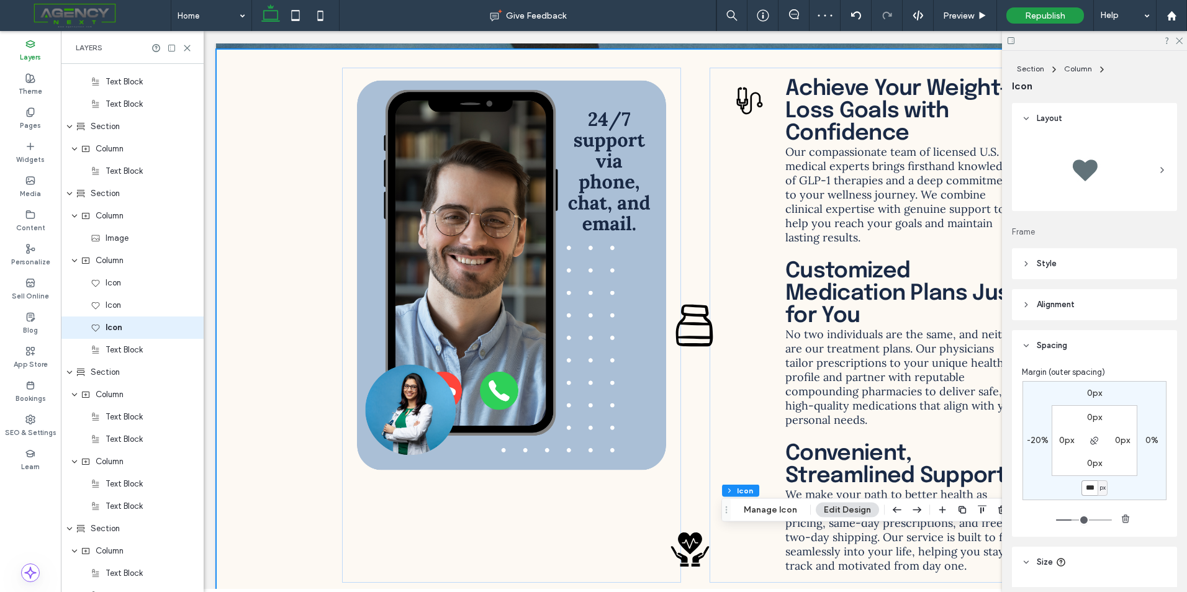
type input "***"
type input "*"
type input "***"
type input "*"
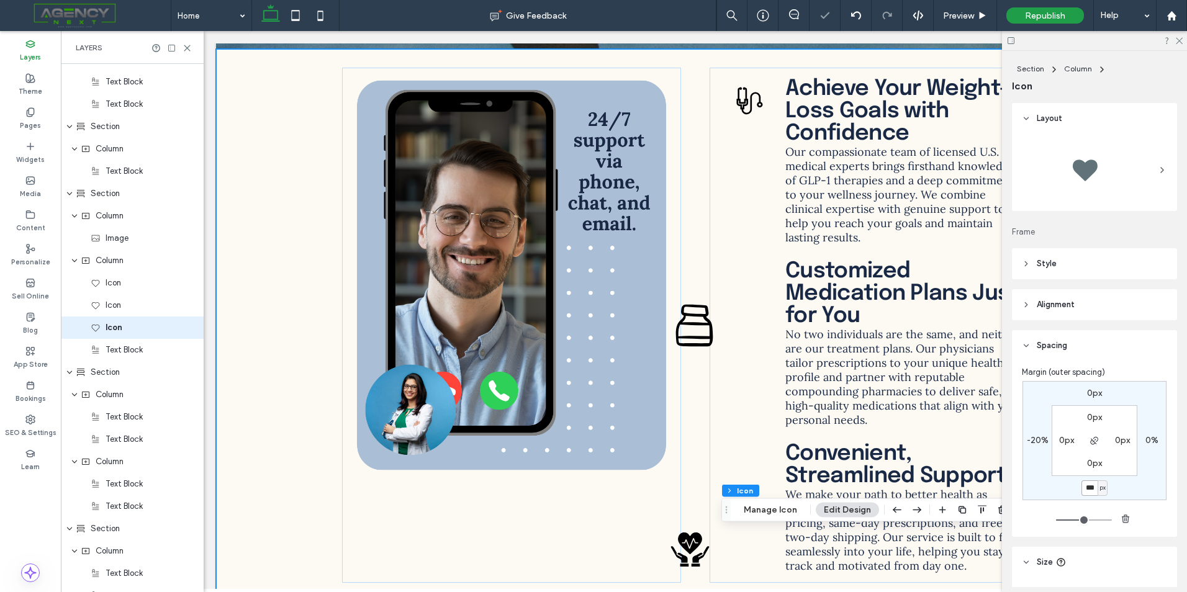
type input "***"
click at [1036, 441] on label "-20%" at bounding box center [1038, 440] width 22 height 11
type input "*"
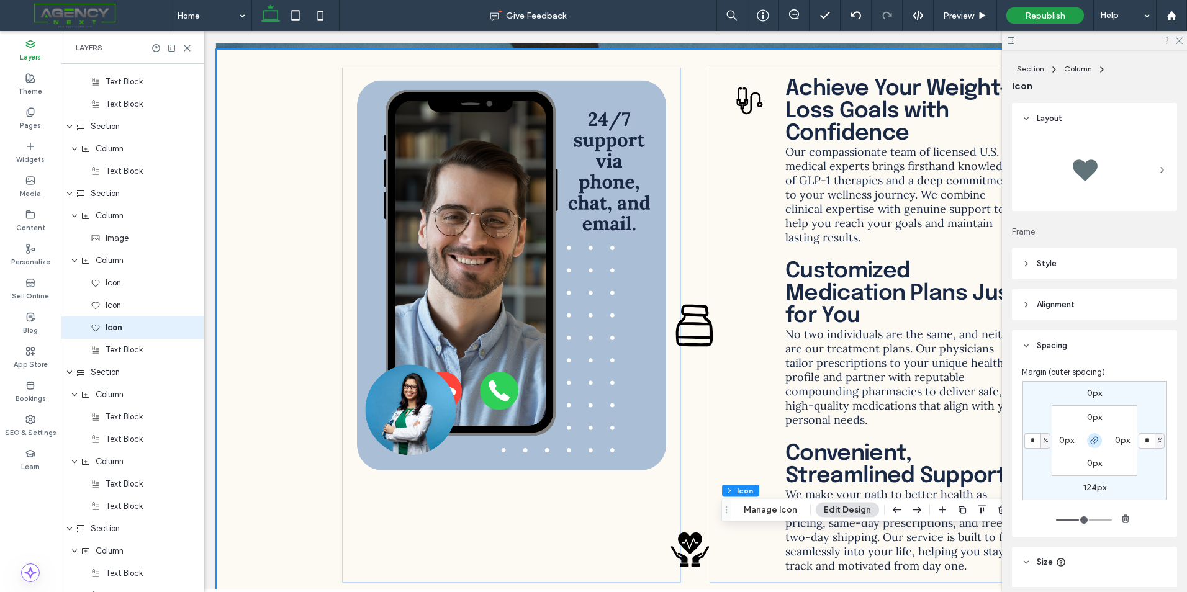
type input "*"
click at [1092, 443] on icon "button" at bounding box center [1095, 441] width 10 height 10
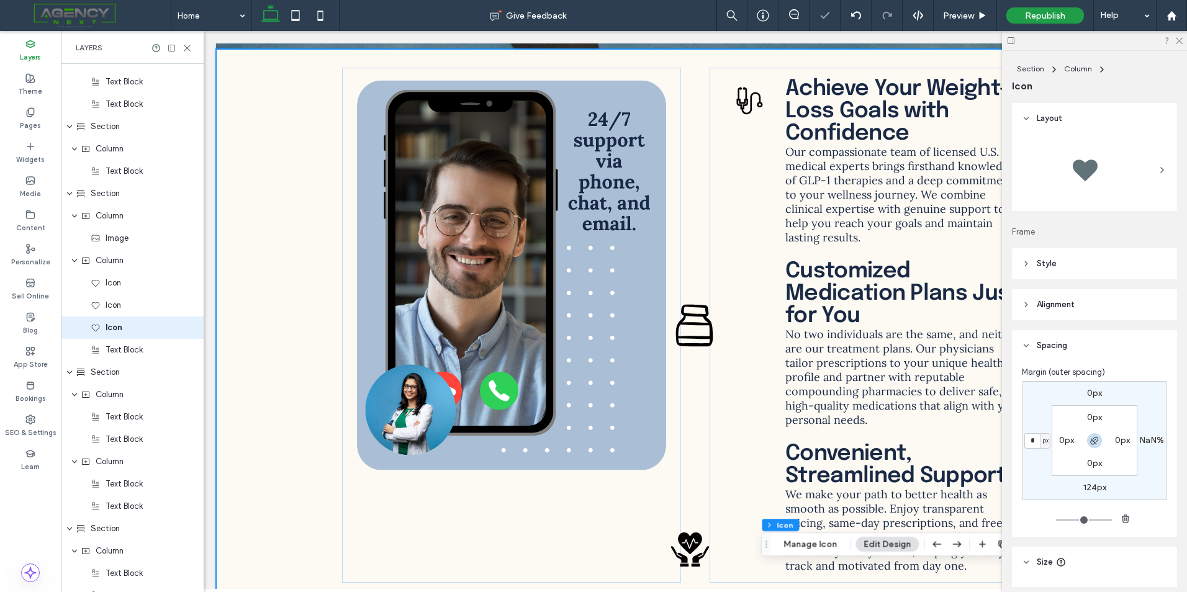
click at [1095, 441] on icon "button" at bounding box center [1095, 441] width 10 height 10
click at [854, 7] on div at bounding box center [856, 15] width 31 height 31
click at [1178, 39] on use at bounding box center [1179, 41] width 7 height 7
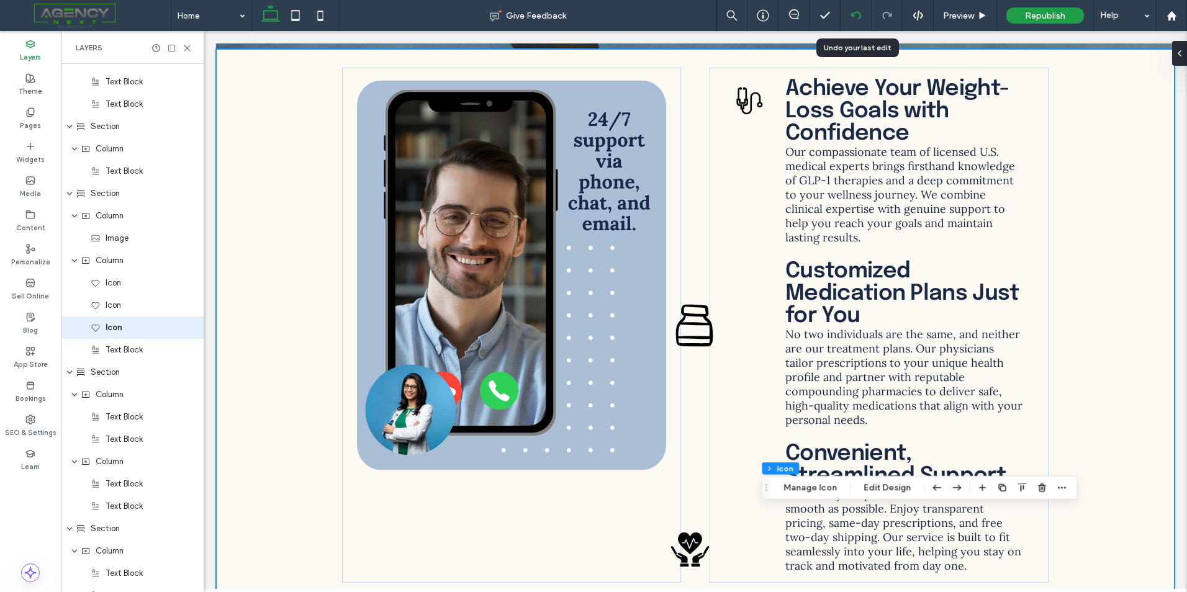
click at [852, 19] on icon at bounding box center [856, 16] width 10 height 10
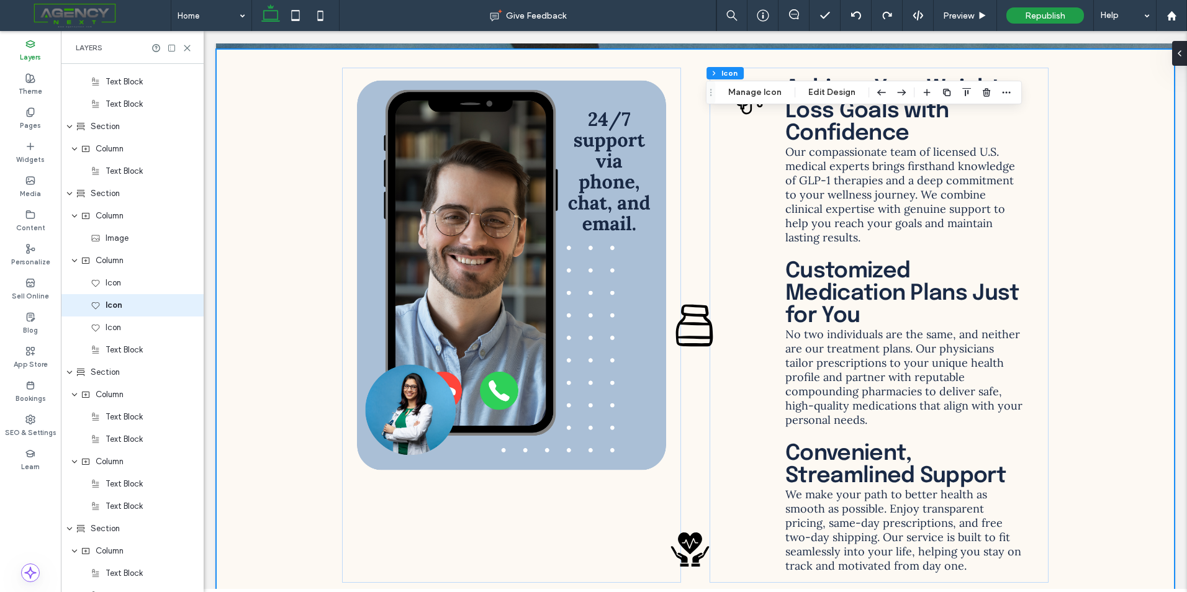
scroll to position [2251, 0]
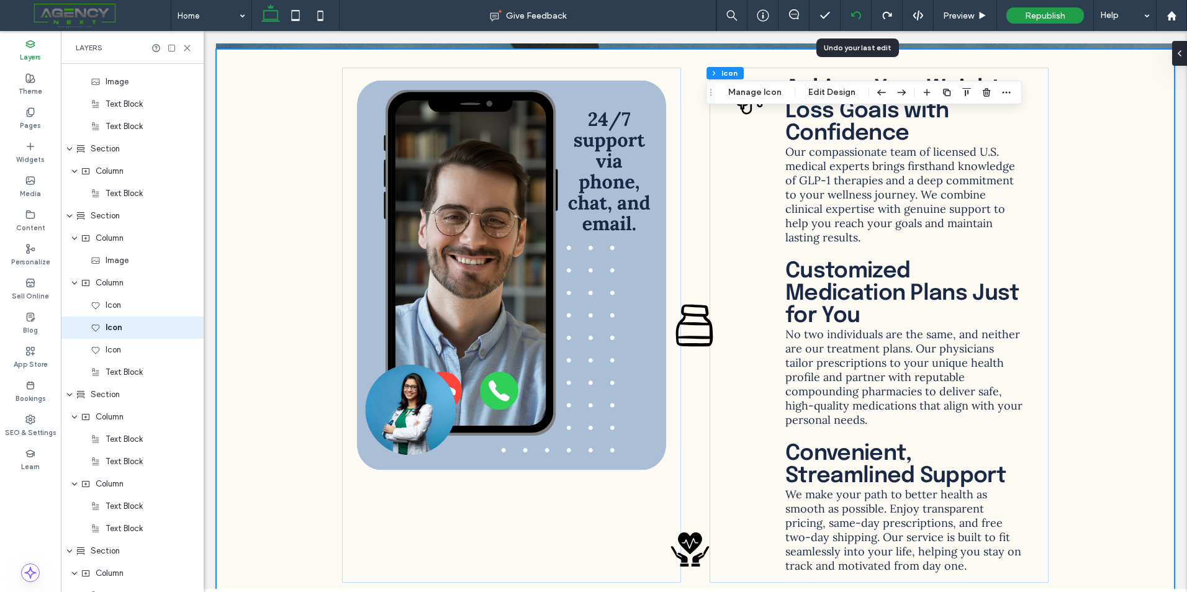
click at [861, 17] on icon at bounding box center [856, 16] width 10 height 10
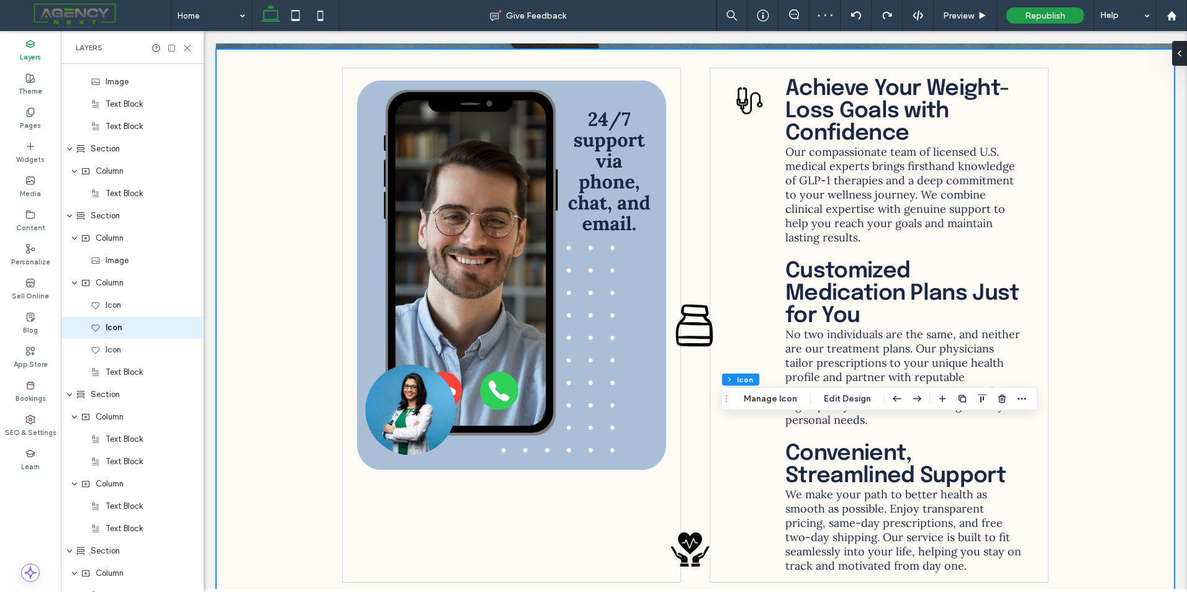
scroll to position [2273, 0]
click at [862, 403] on button "Edit Design" at bounding box center [847, 399] width 63 height 15
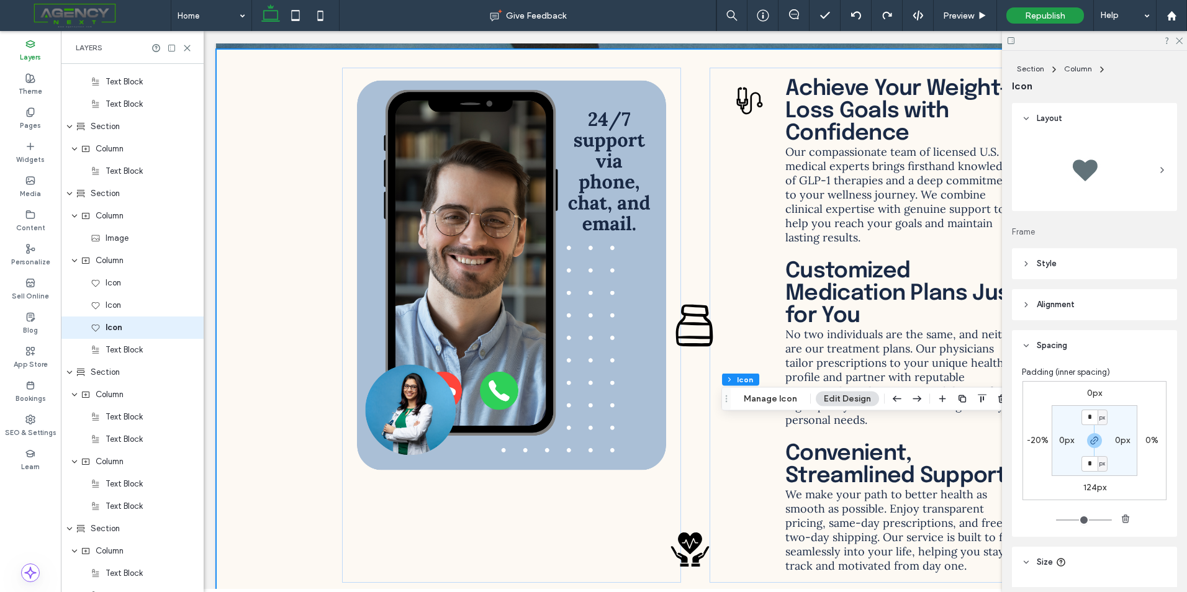
click at [1088, 485] on label "124px" at bounding box center [1094, 487] width 23 height 11
type input "***"
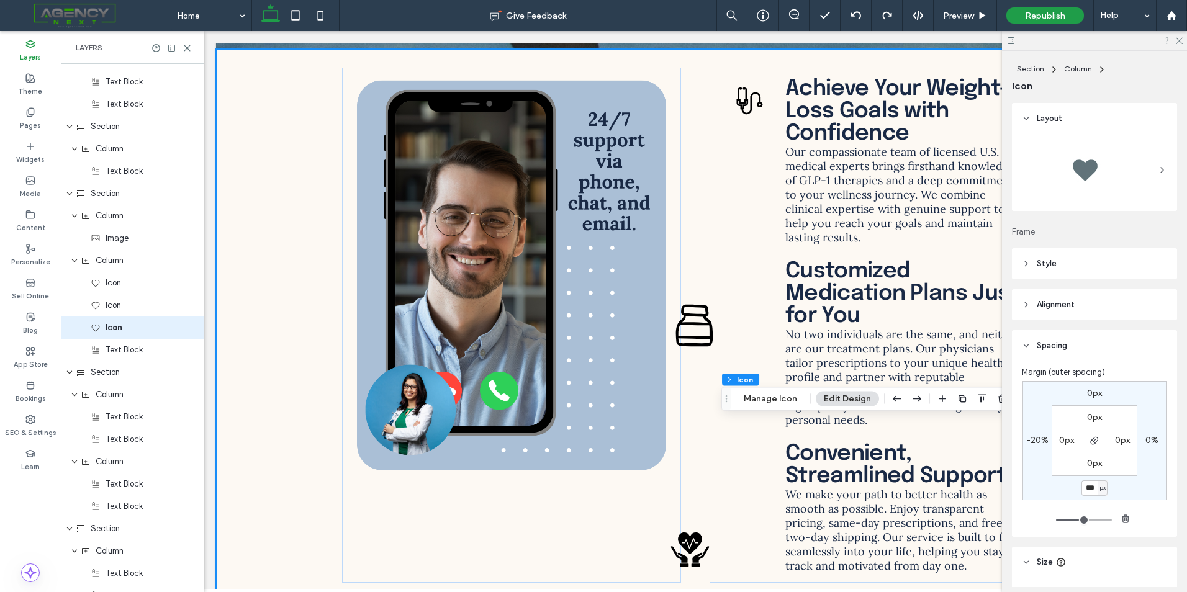
type input "***"
click at [1033, 441] on label "-20%" at bounding box center [1038, 440] width 22 height 11
type input "*"
type input "***"
type input "*"
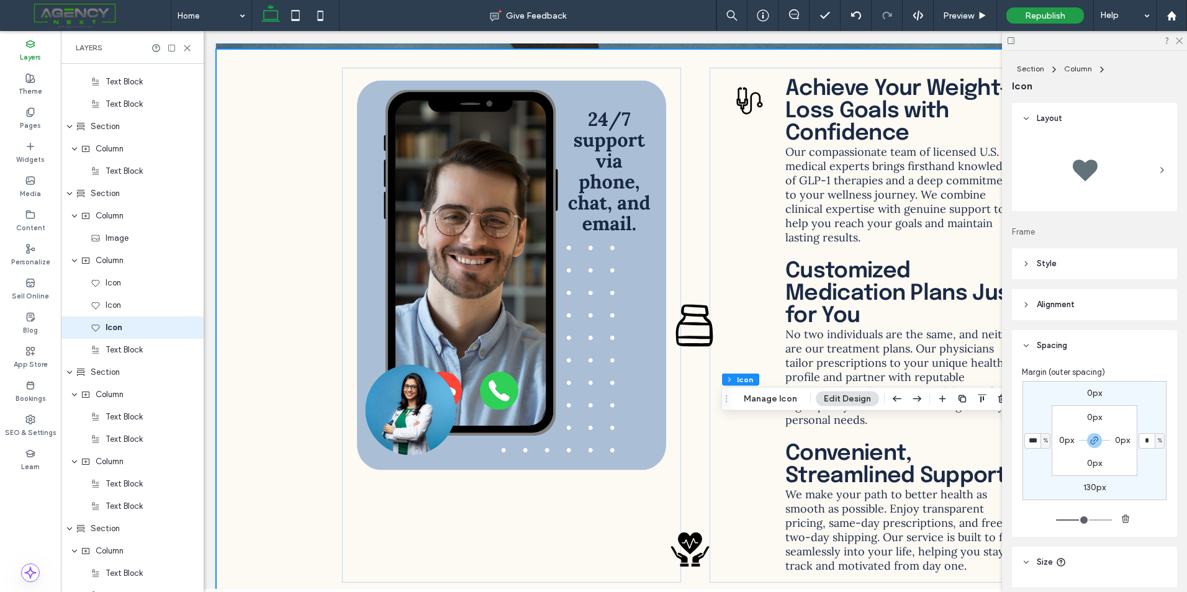
type input "***"
type input "*"
type input "***"
type input "*"
type input "***"
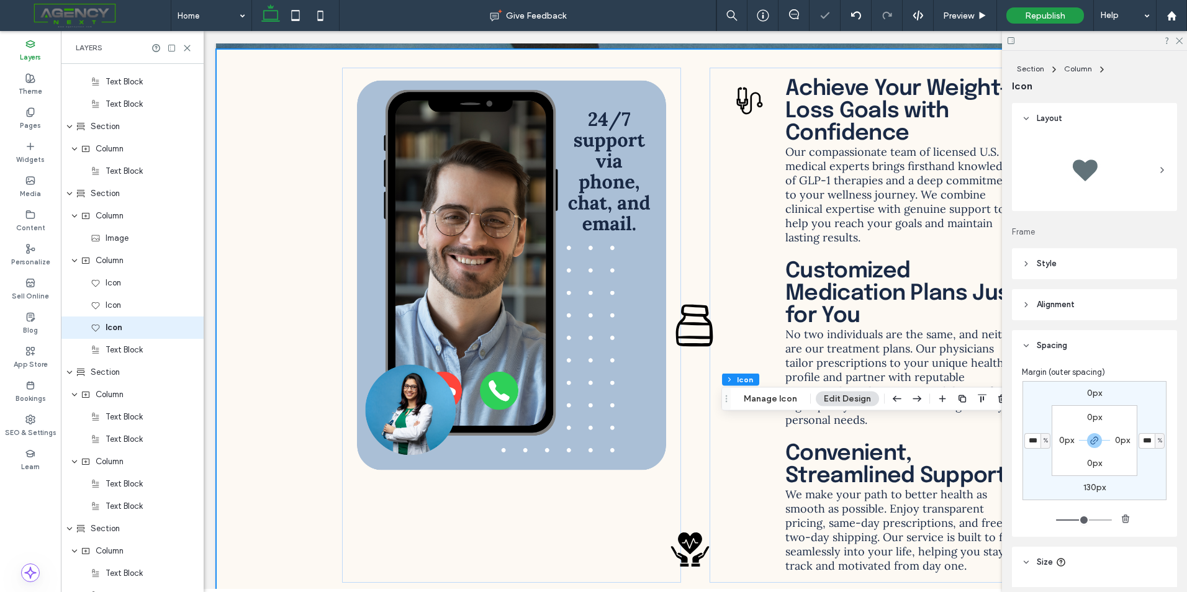
type input "*"
click at [1178, 41] on icon at bounding box center [1179, 40] width 8 height 8
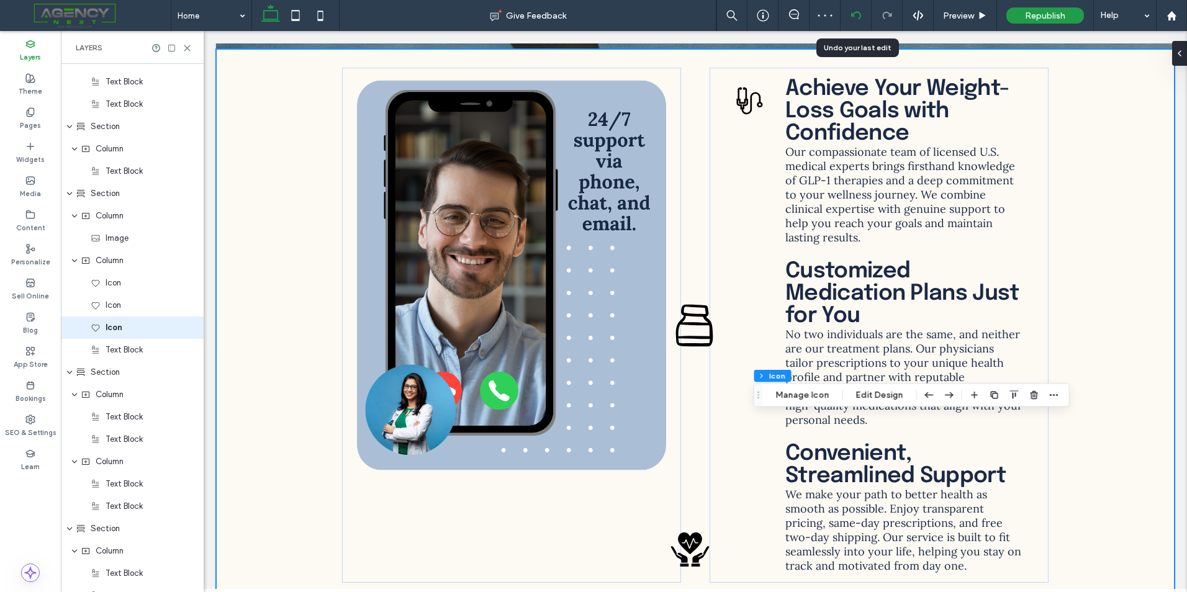
click at [852, 15] on use at bounding box center [856, 15] width 10 height 8
click at [859, 11] on icon at bounding box center [856, 16] width 10 height 10
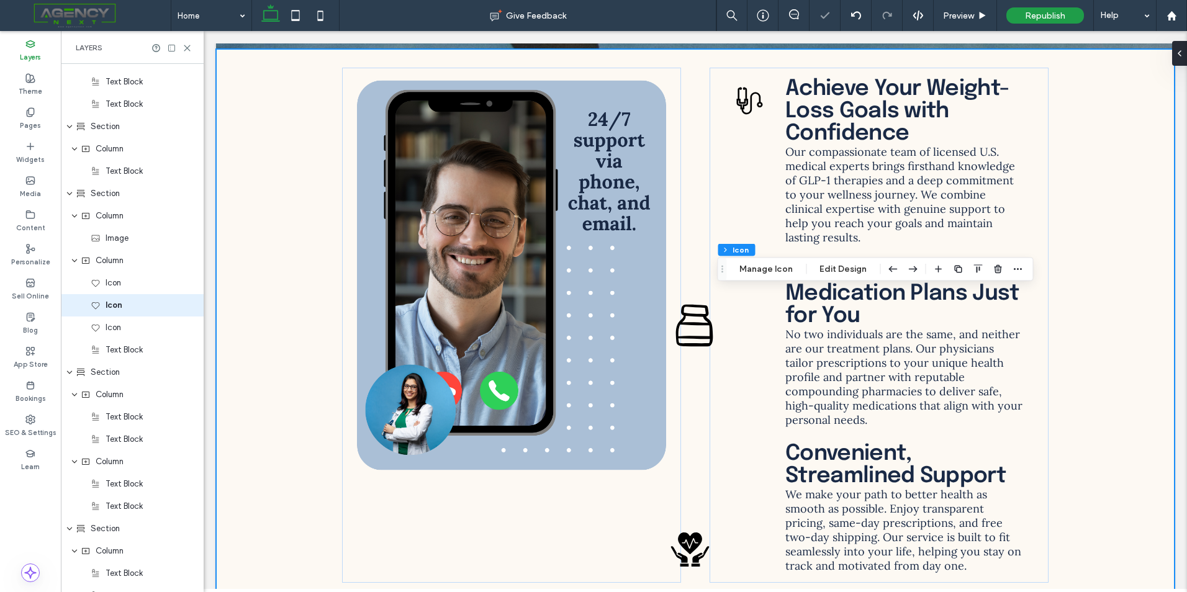
scroll to position [2251, 0]
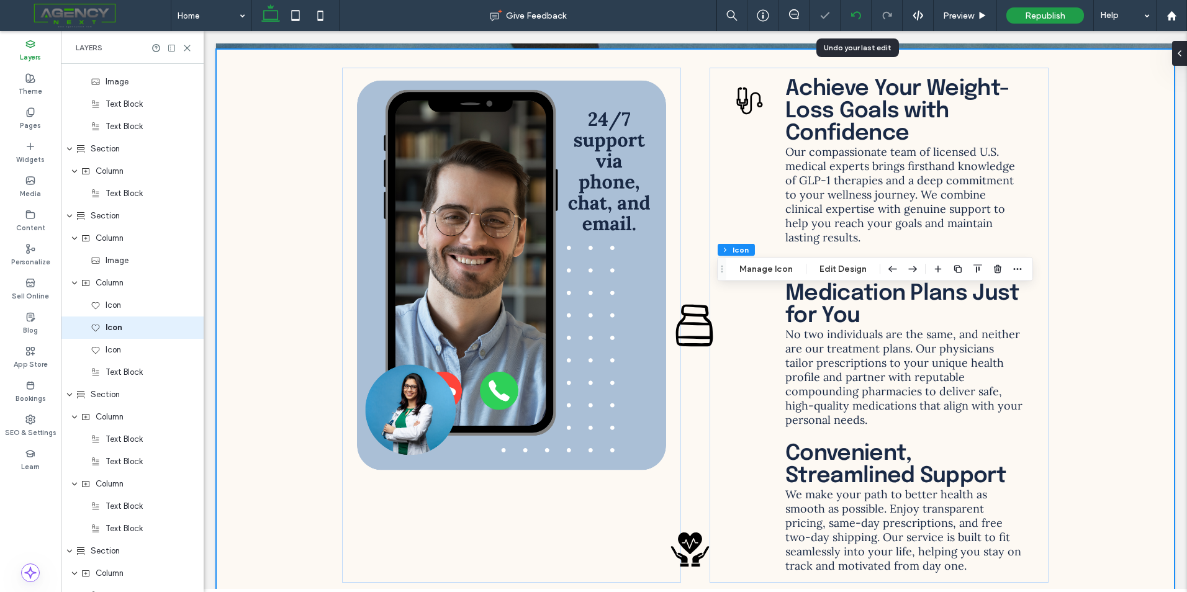
click at [858, 24] on div at bounding box center [856, 15] width 31 height 31
click at [858, 15] on icon at bounding box center [856, 16] width 10 height 10
click at [860, 9] on div at bounding box center [856, 15] width 31 height 31
click at [849, 16] on div at bounding box center [856, 16] width 30 height 10
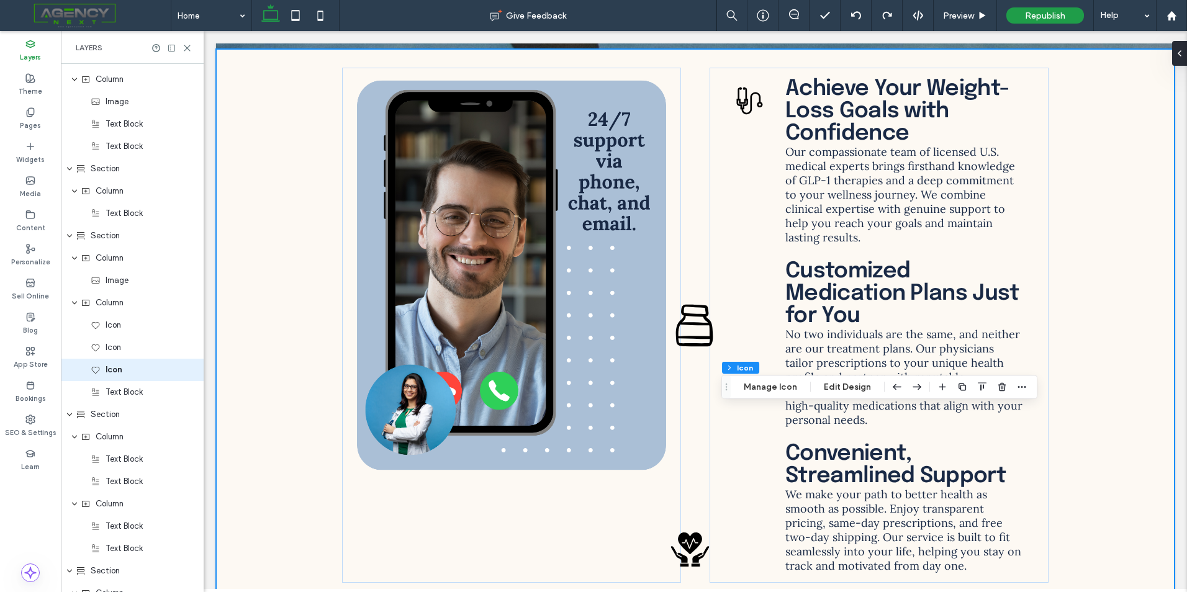
scroll to position [2273, 0]
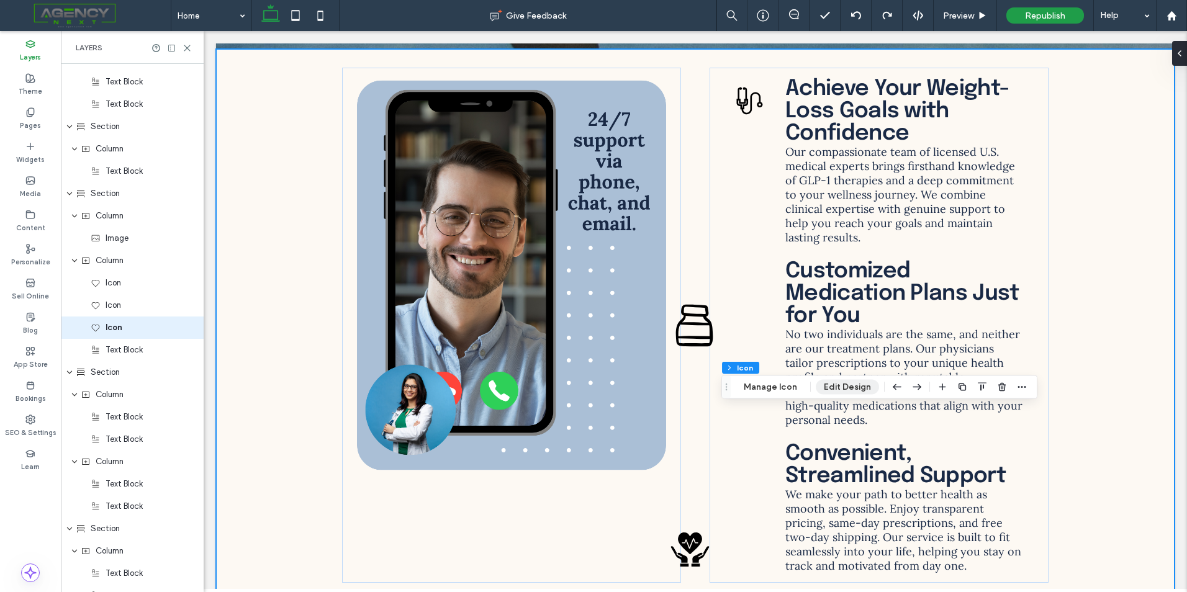
click at [862, 386] on button "Edit Design" at bounding box center [847, 387] width 63 height 15
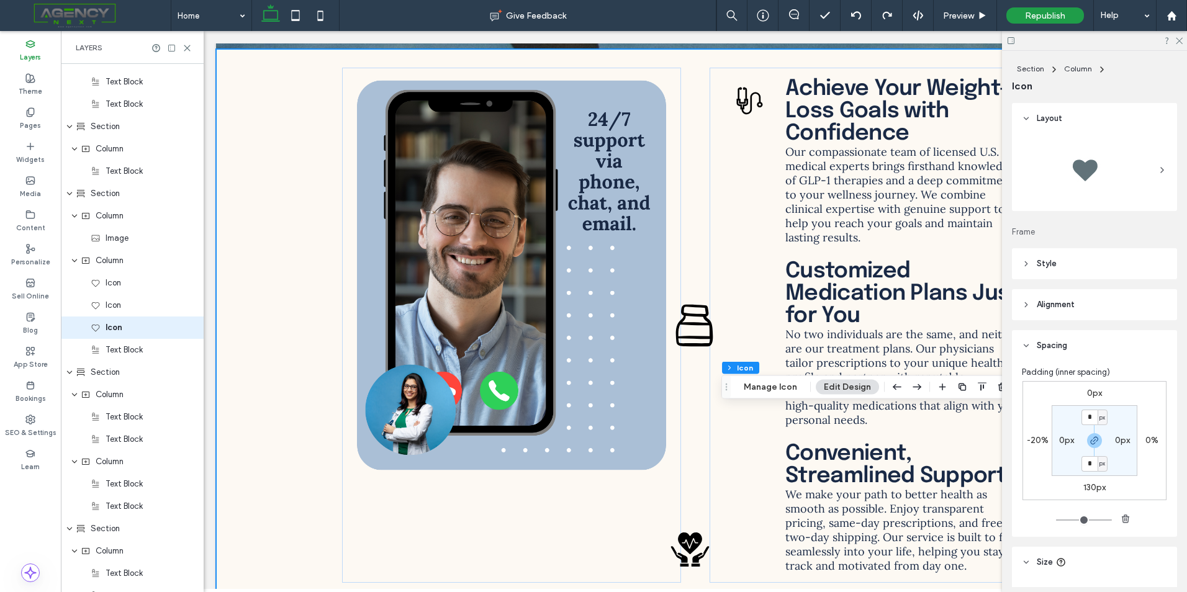
click at [1095, 484] on label "130px" at bounding box center [1094, 487] width 22 height 11
type input "***"
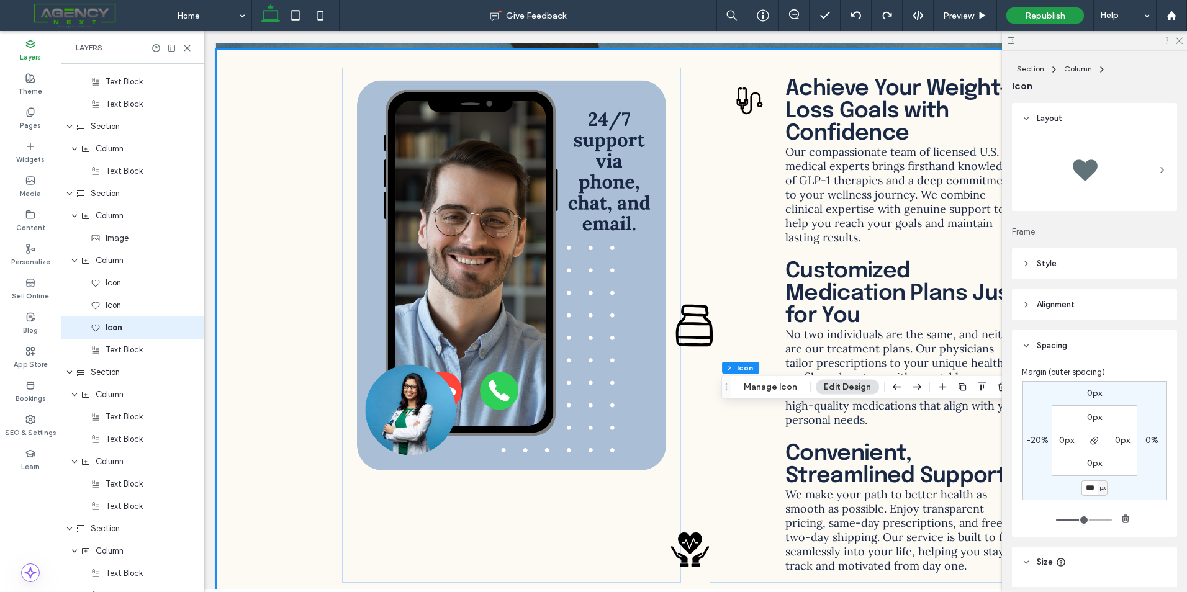
type input "***"
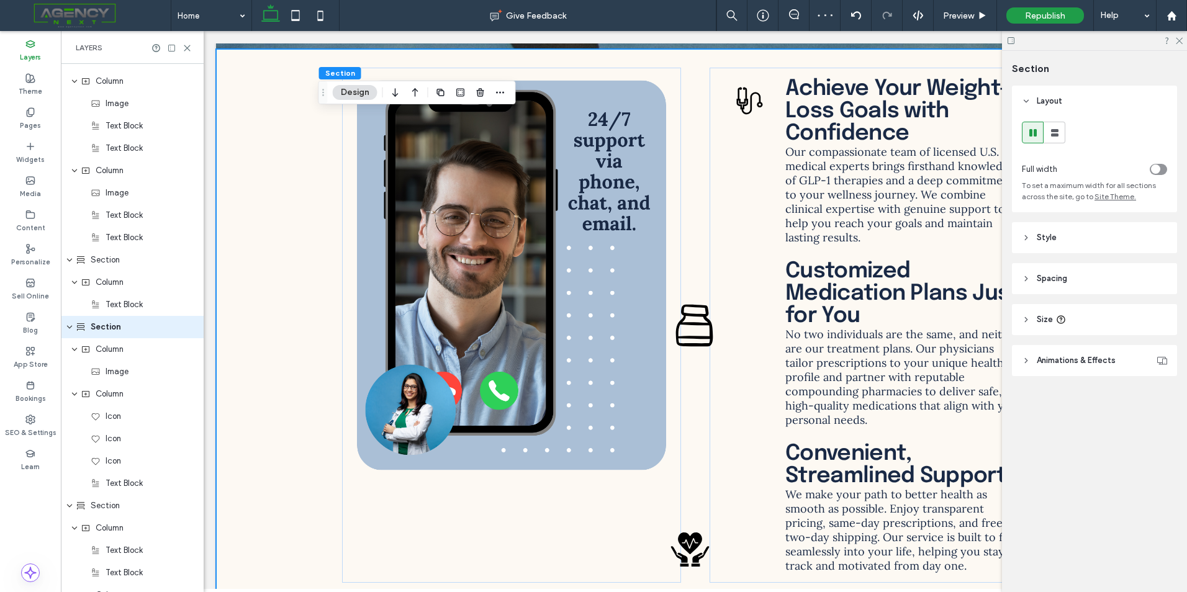
scroll to position [2139, 0]
click at [1182, 38] on use at bounding box center [1179, 41] width 7 height 7
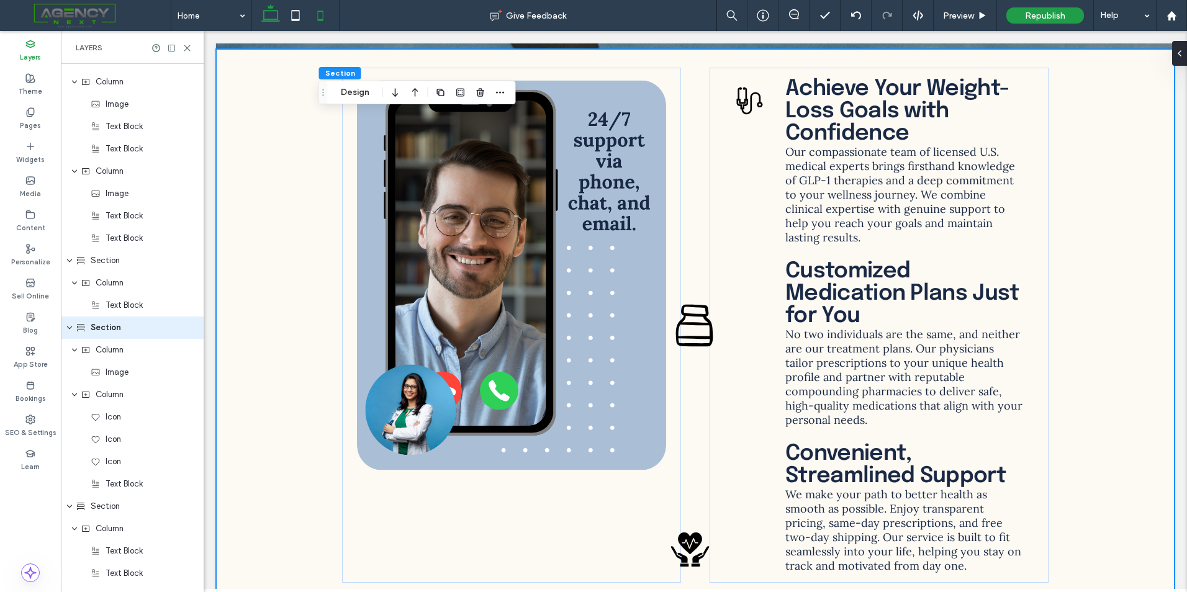
click at [332, 12] on icon at bounding box center [320, 15] width 25 height 25
type input "**"
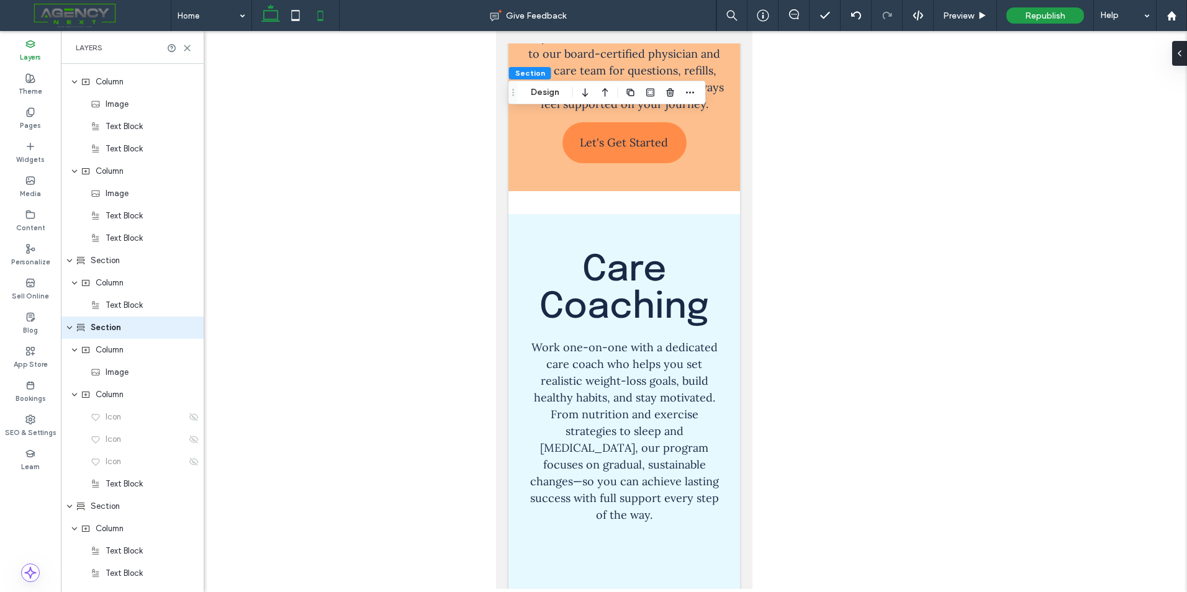
click at [269, 6] on use at bounding box center [270, 12] width 19 height 17
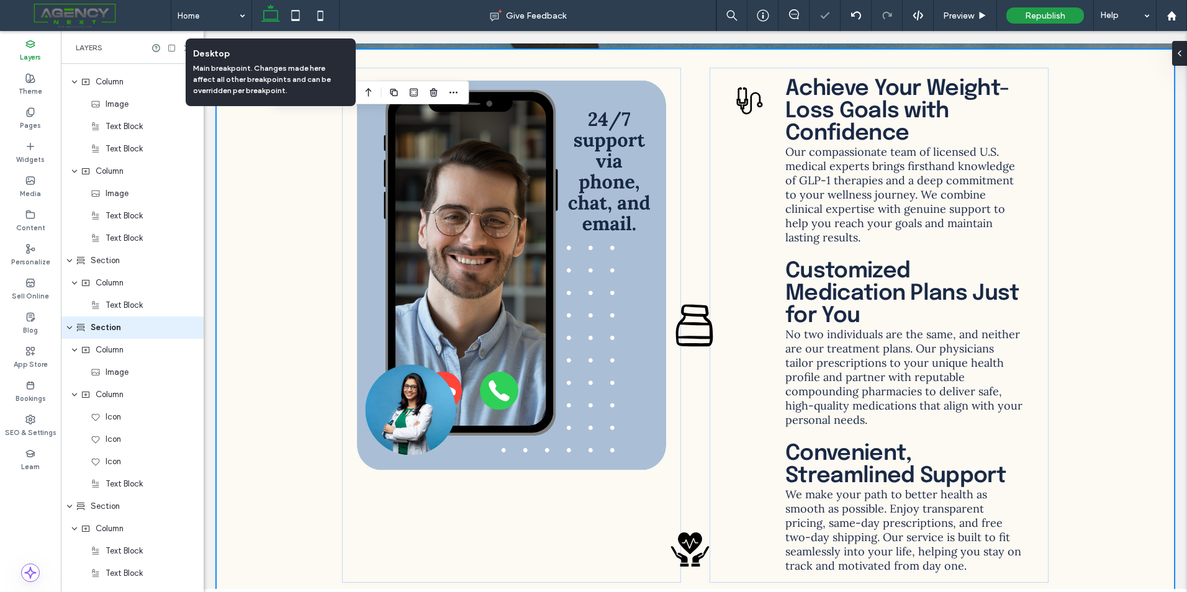
type input "*"
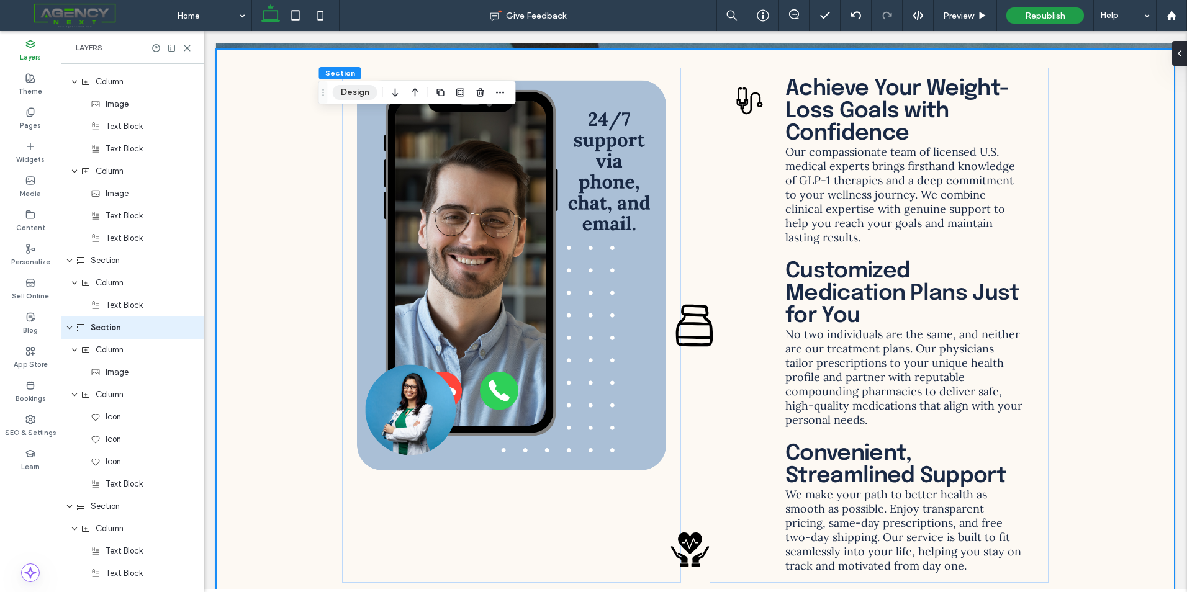
click at [353, 86] on button "Design" at bounding box center [355, 92] width 45 height 15
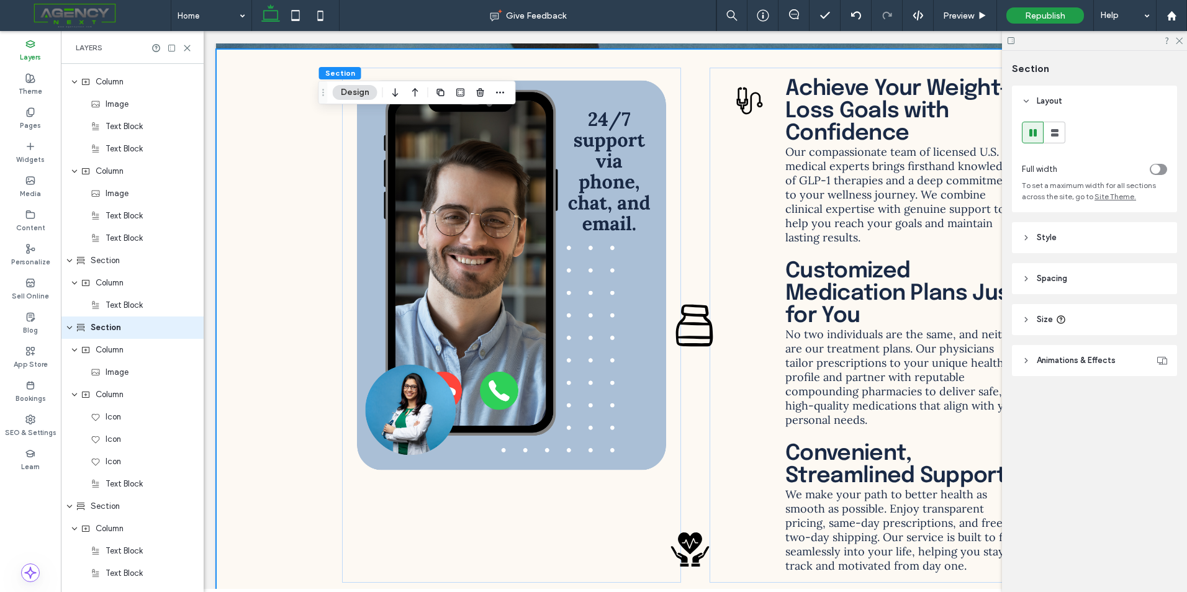
click at [1155, 165] on div "toggle" at bounding box center [1155, 169] width 9 height 9
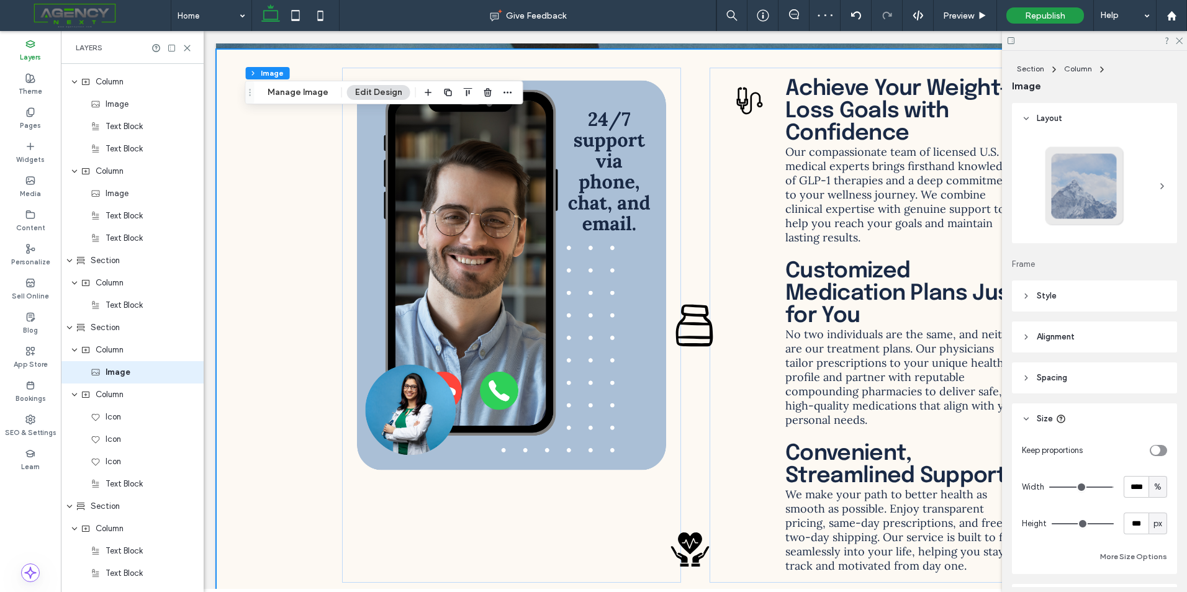
scroll to position [2184, 0]
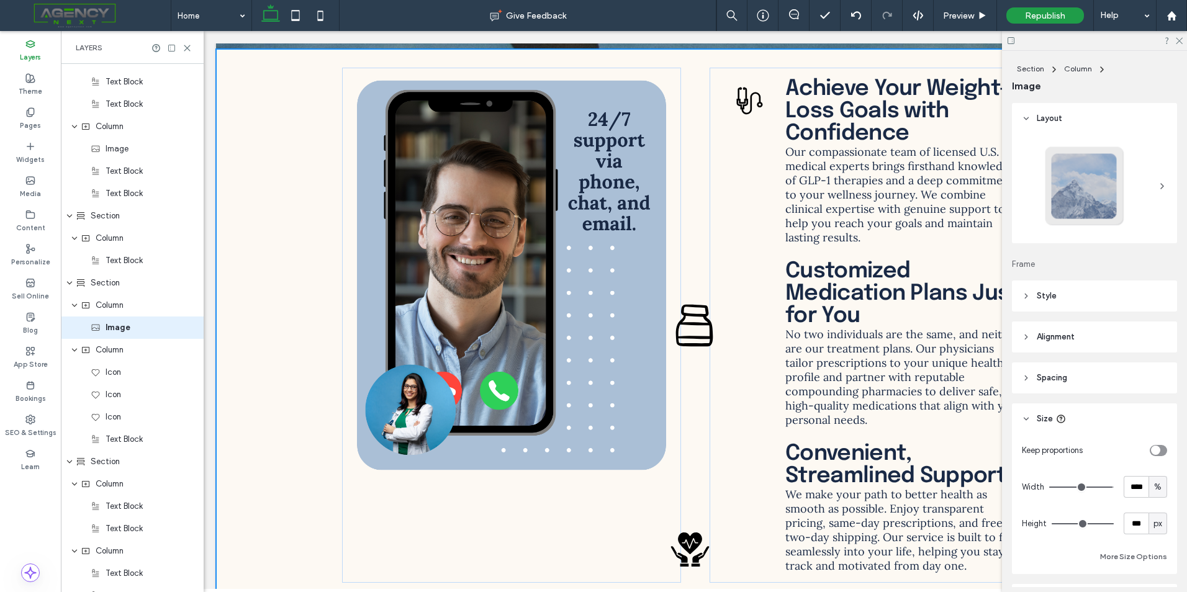
type input "**"
type input "****"
type input "***"
click at [1182, 42] on icon at bounding box center [1179, 40] width 8 height 8
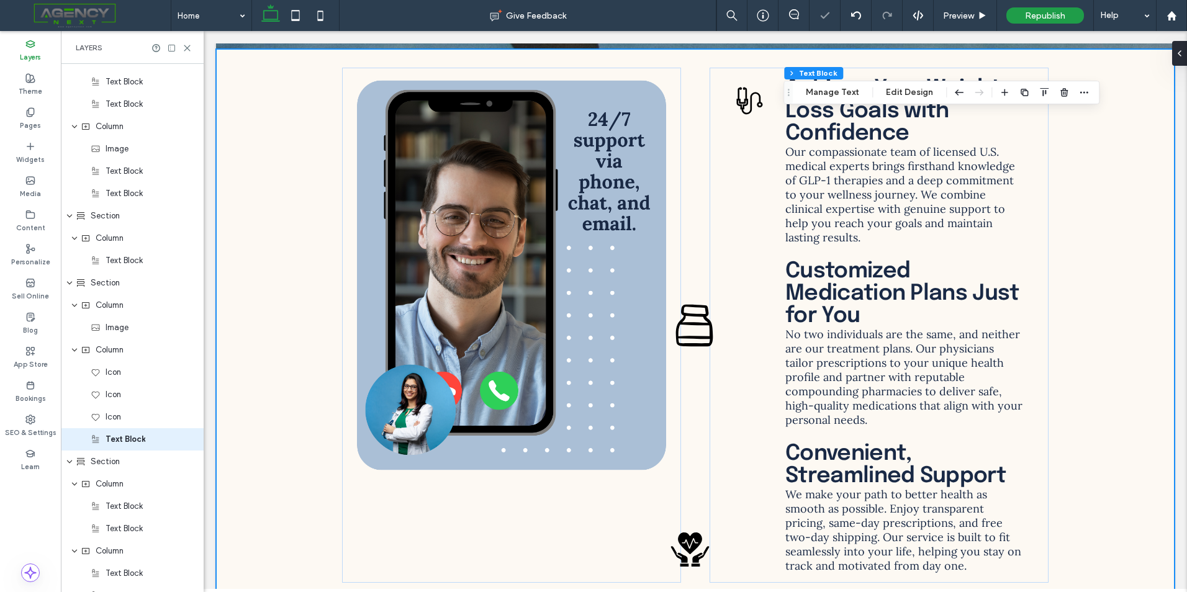
scroll to position [2295, 0]
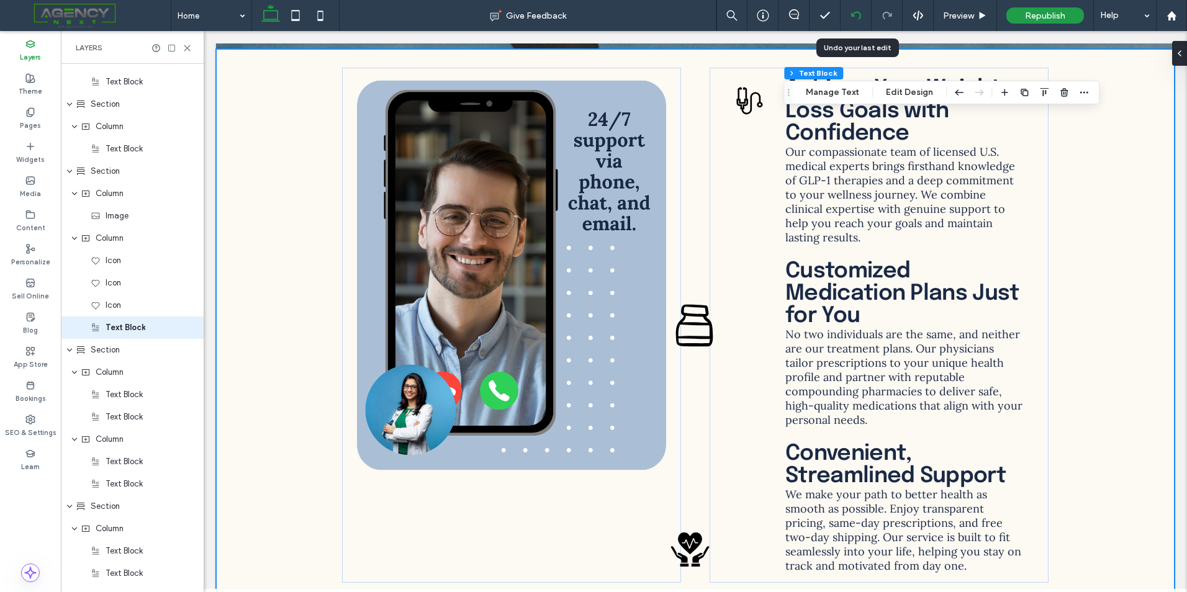
click at [852, 0] on div at bounding box center [856, 15] width 31 height 31
click at [853, 16] on use at bounding box center [856, 15] width 10 height 8
click at [864, 19] on div at bounding box center [856, 16] width 30 height 10
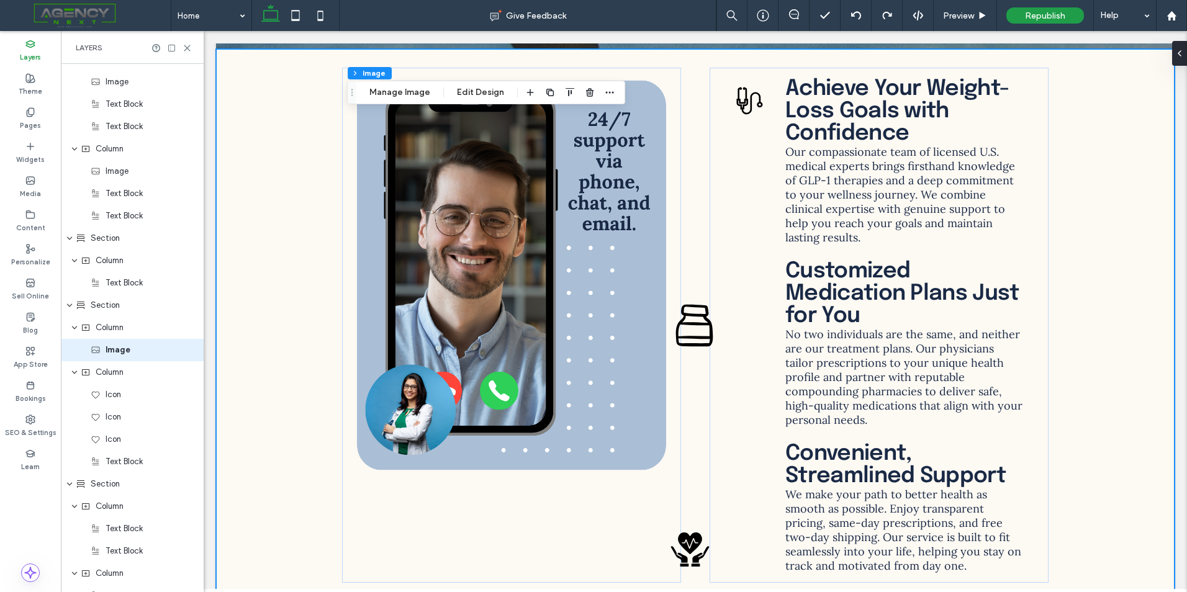
scroll to position [2184, 0]
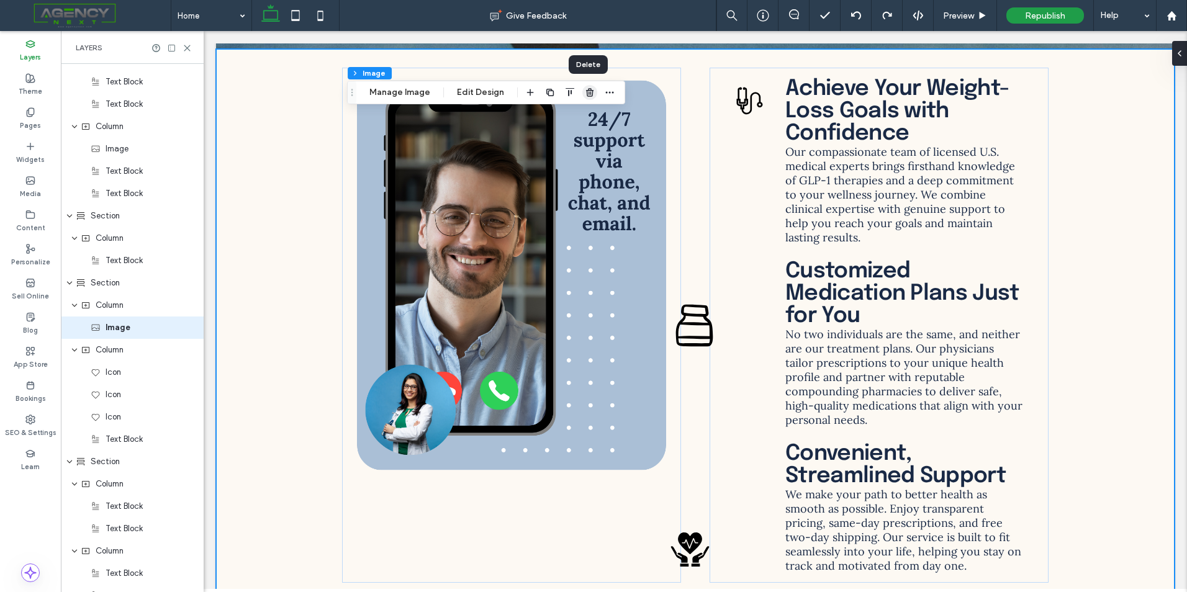
click at [591, 92] on icon "button" at bounding box center [590, 93] width 10 height 10
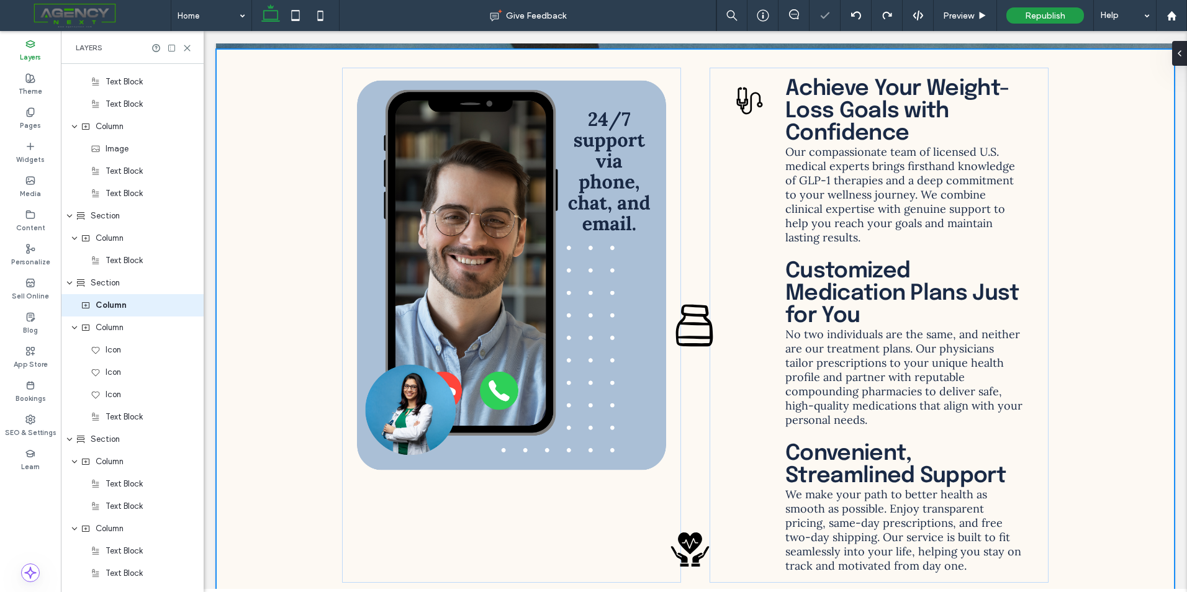
scroll to position [2161, 0]
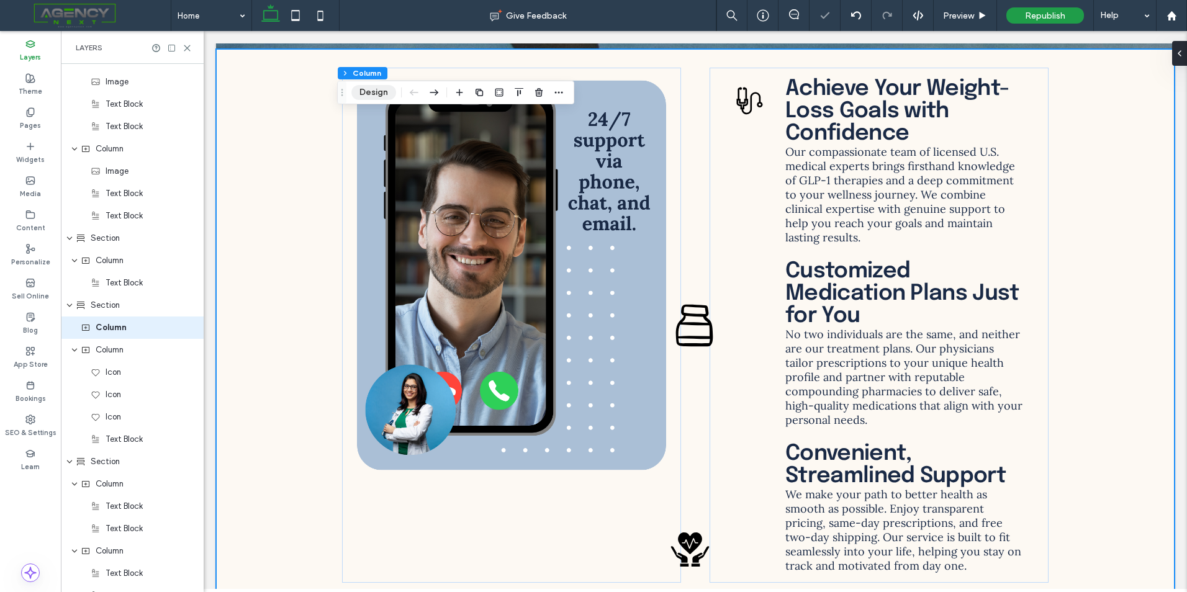
click at [389, 88] on button "Design" at bounding box center [373, 92] width 45 height 15
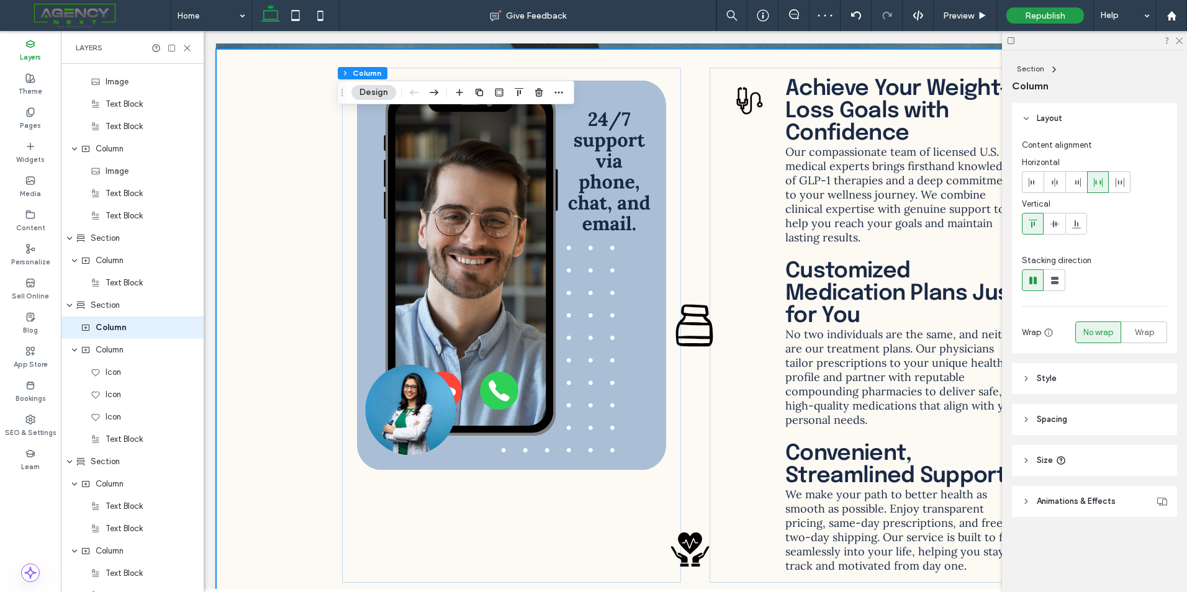
click at [1059, 378] on header "Style" at bounding box center [1094, 378] width 165 height 31
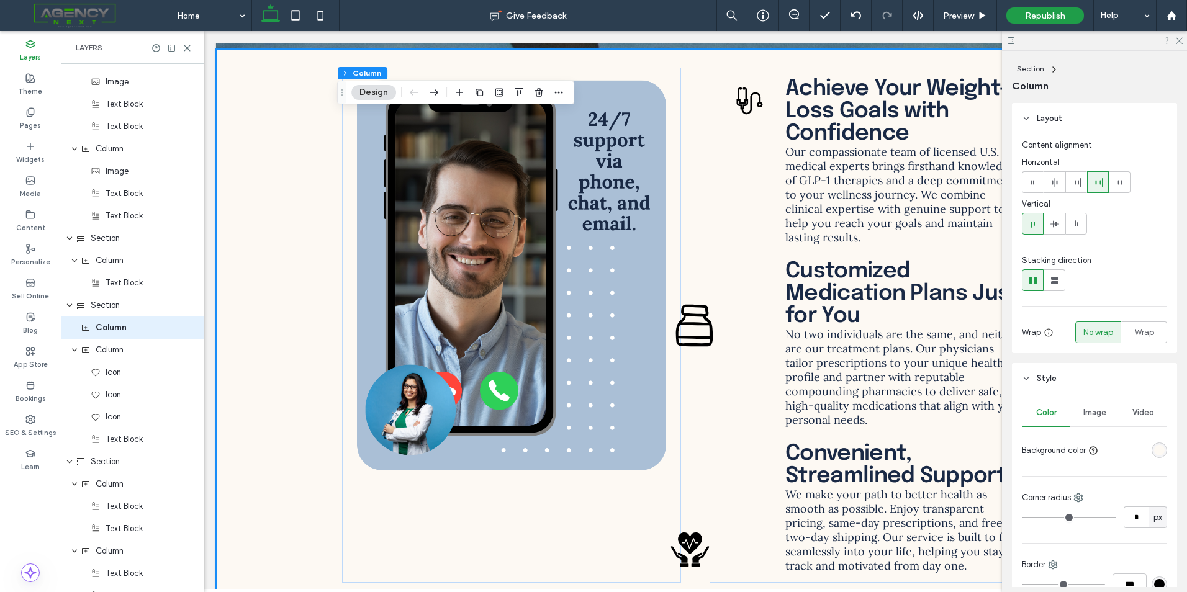
click at [1085, 415] on span "Image" at bounding box center [1094, 413] width 23 height 10
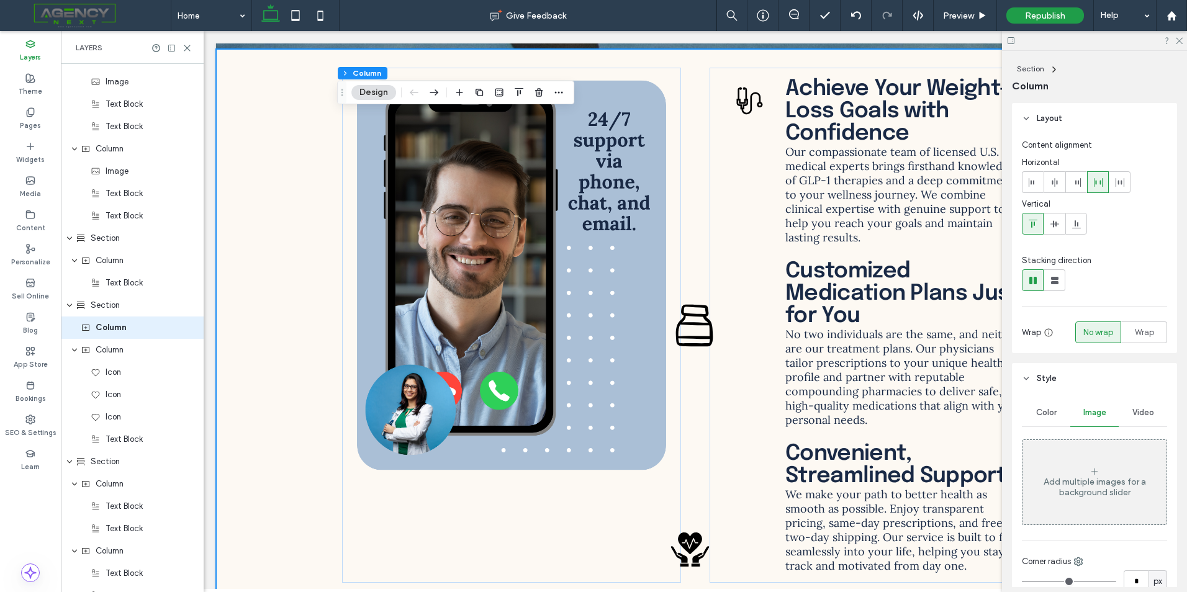
click at [1051, 463] on div "Add multiple images for a background slider" at bounding box center [1095, 482] width 144 height 82
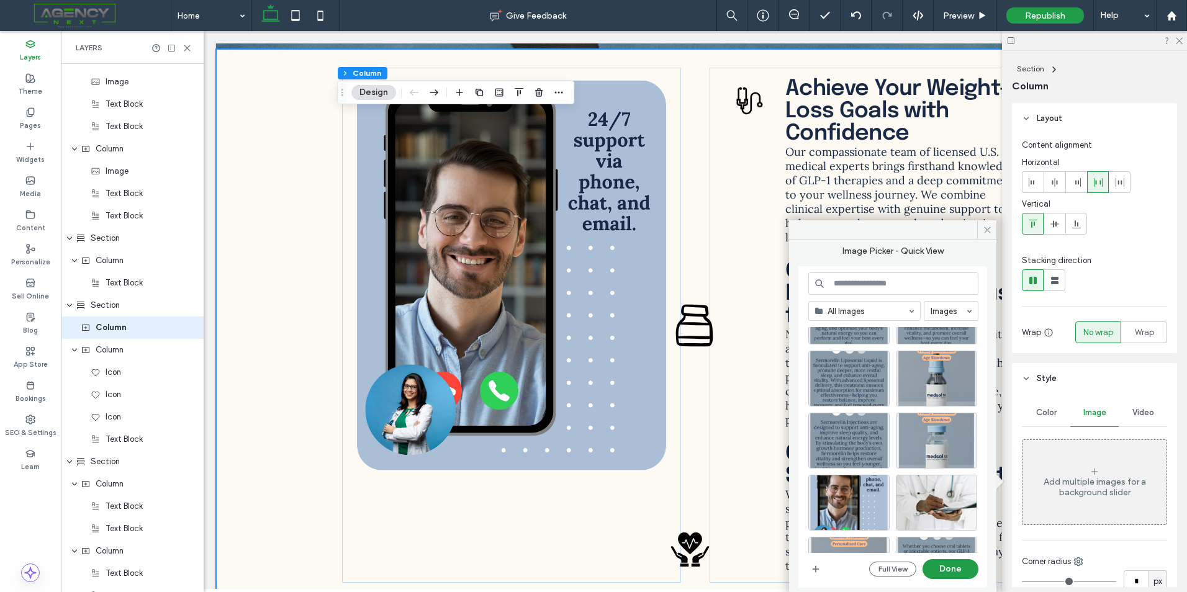
scroll to position [373, 0]
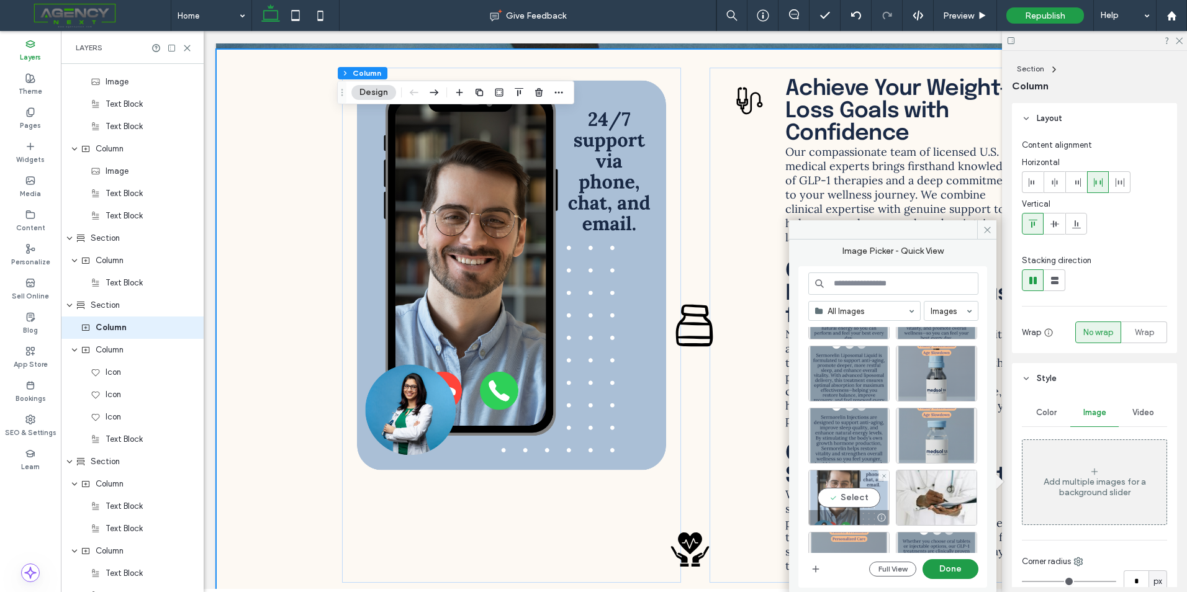
click at [857, 486] on div "Select" at bounding box center [848, 498] width 81 height 56
click at [932, 568] on button "Done" at bounding box center [951, 569] width 56 height 20
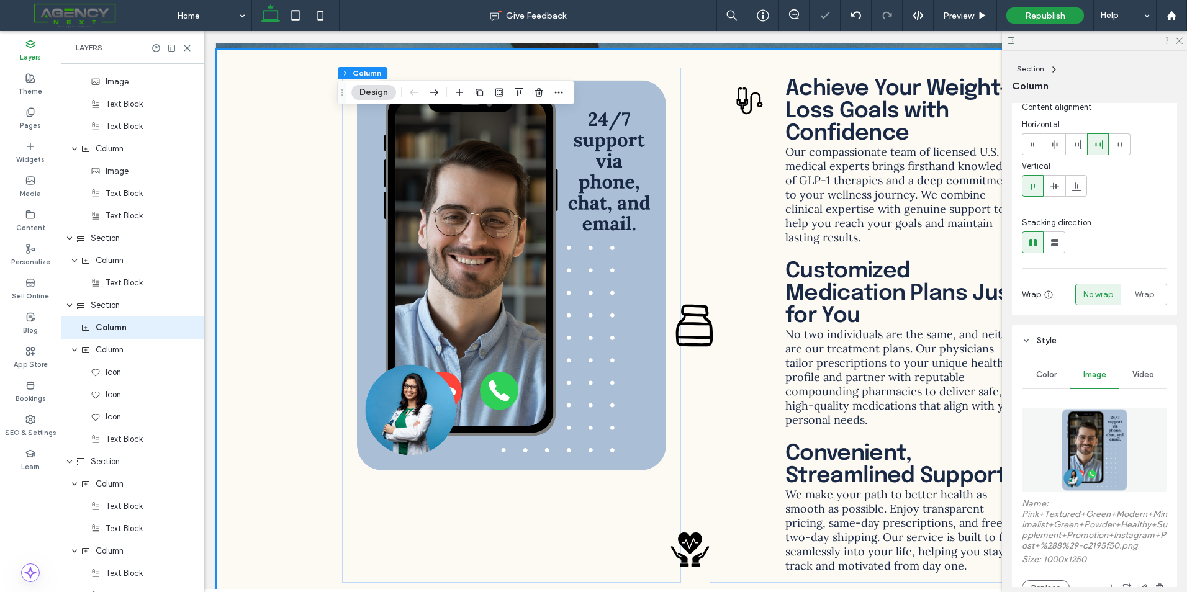
scroll to position [186, 0]
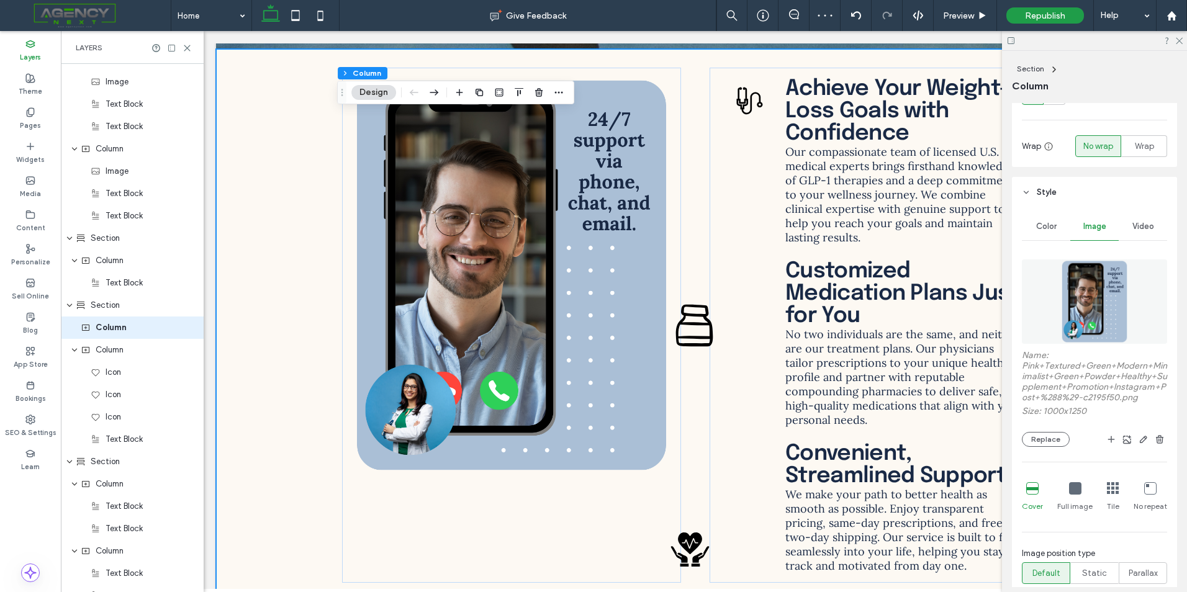
click at [1080, 497] on div "Full image" at bounding box center [1074, 497] width 35 height 40
click at [1077, 495] on icon at bounding box center [1075, 488] width 12 height 12
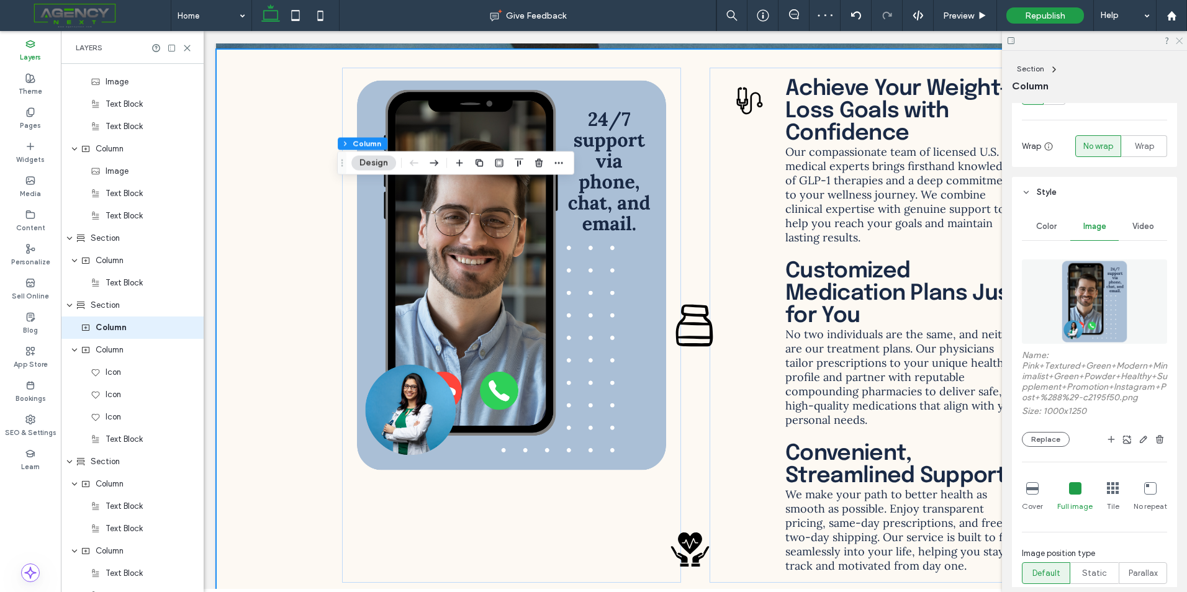
click at [1178, 41] on icon at bounding box center [1179, 40] width 8 height 8
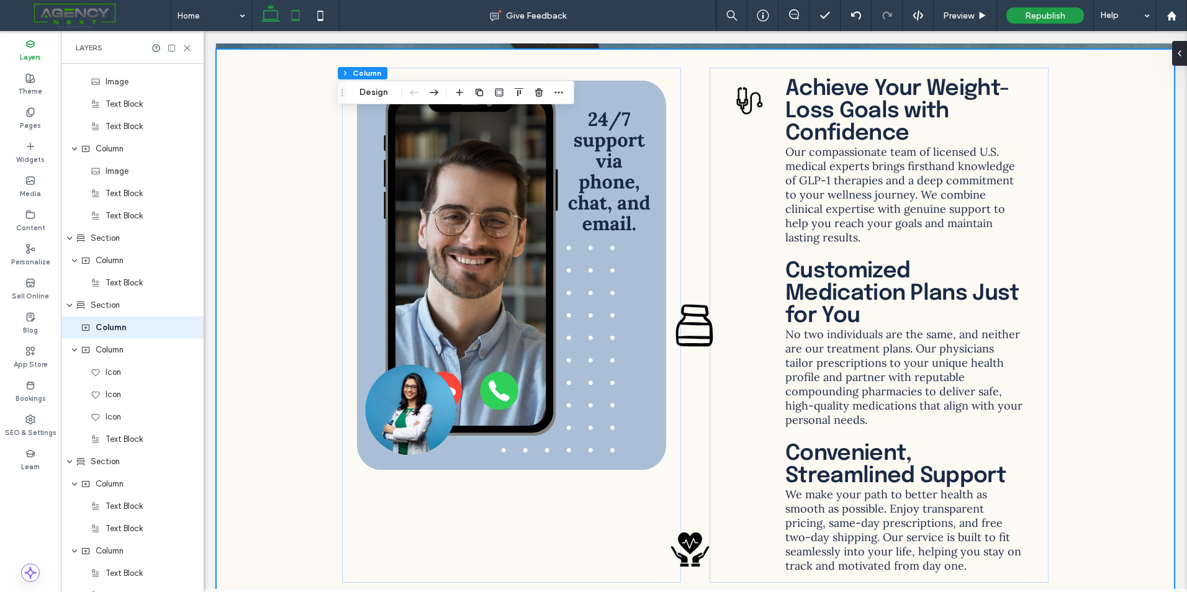
click at [295, 23] on icon at bounding box center [295, 15] width 25 height 25
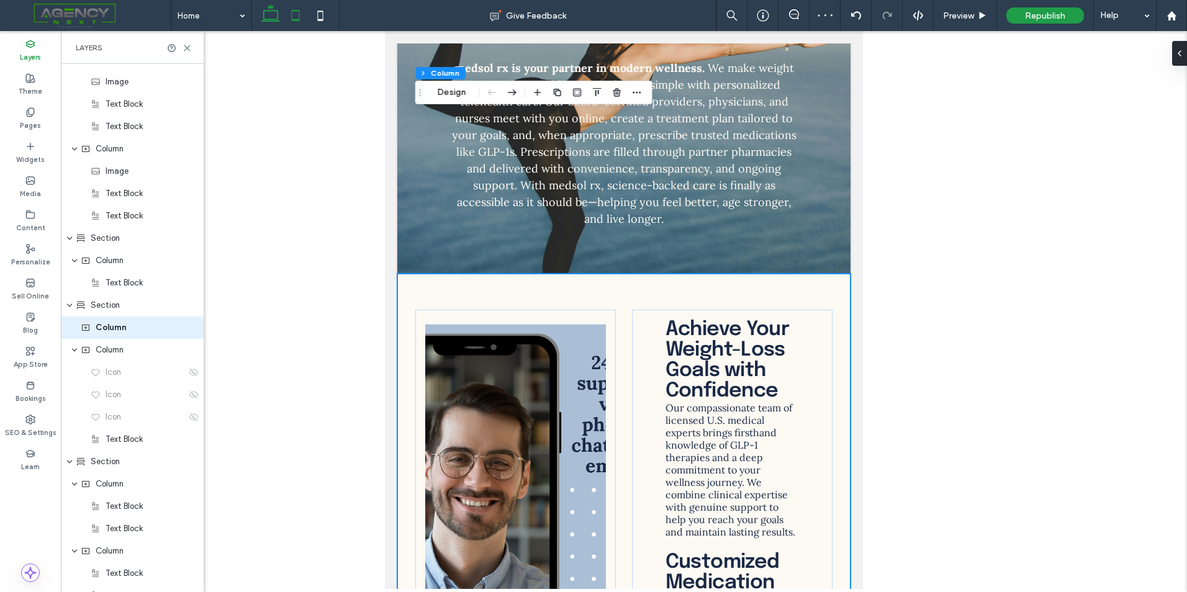
click at [274, 12] on icon at bounding box center [270, 15] width 25 height 25
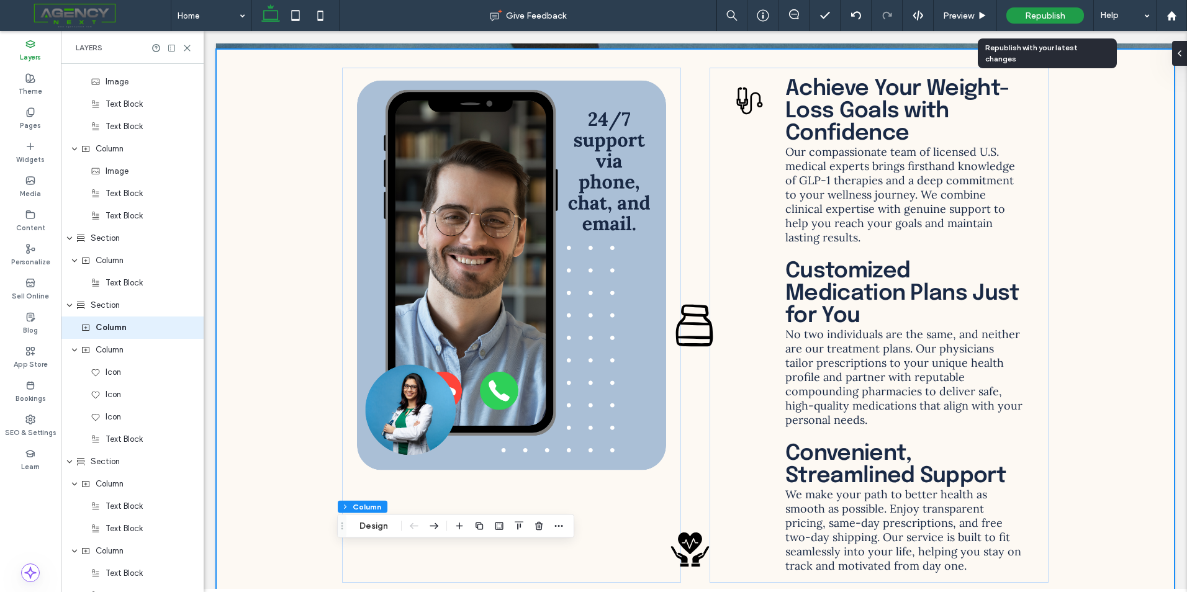
click at [1046, 14] on span "Republish" at bounding box center [1045, 16] width 40 height 11
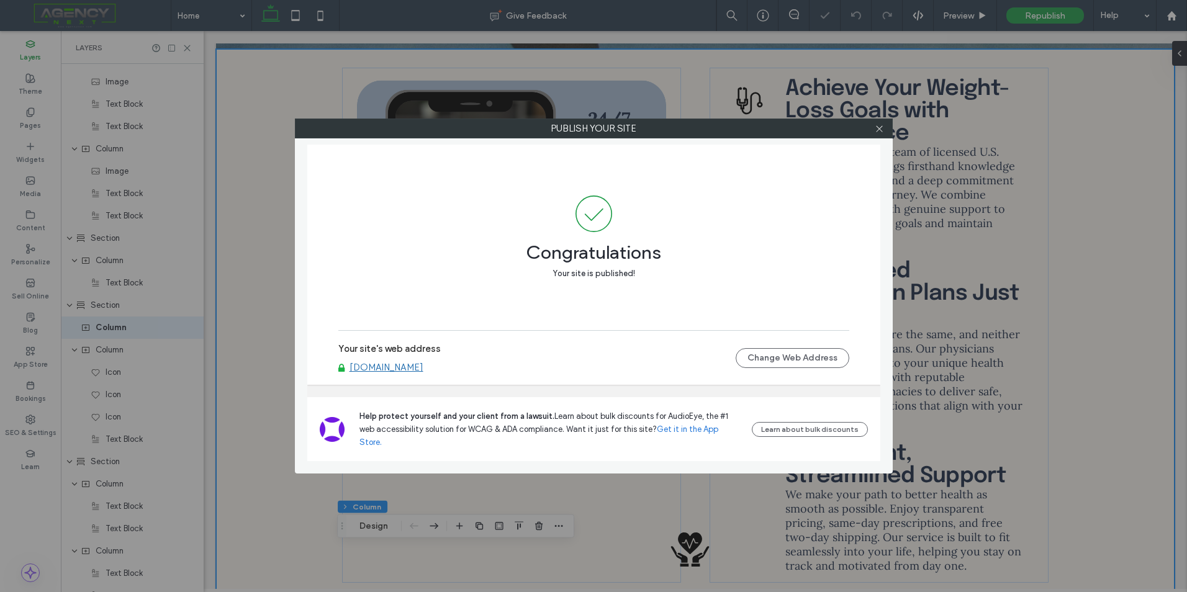
drag, startPoint x: 401, startPoint y: 371, endPoint x: 404, endPoint y: 376, distance: 6.4
click at [402, 362] on label "Your site's web address" at bounding box center [389, 352] width 102 height 19
click at [405, 373] on link "[DOMAIN_NAME]" at bounding box center [387, 367] width 74 height 11
click at [877, 127] on icon at bounding box center [879, 128] width 9 height 9
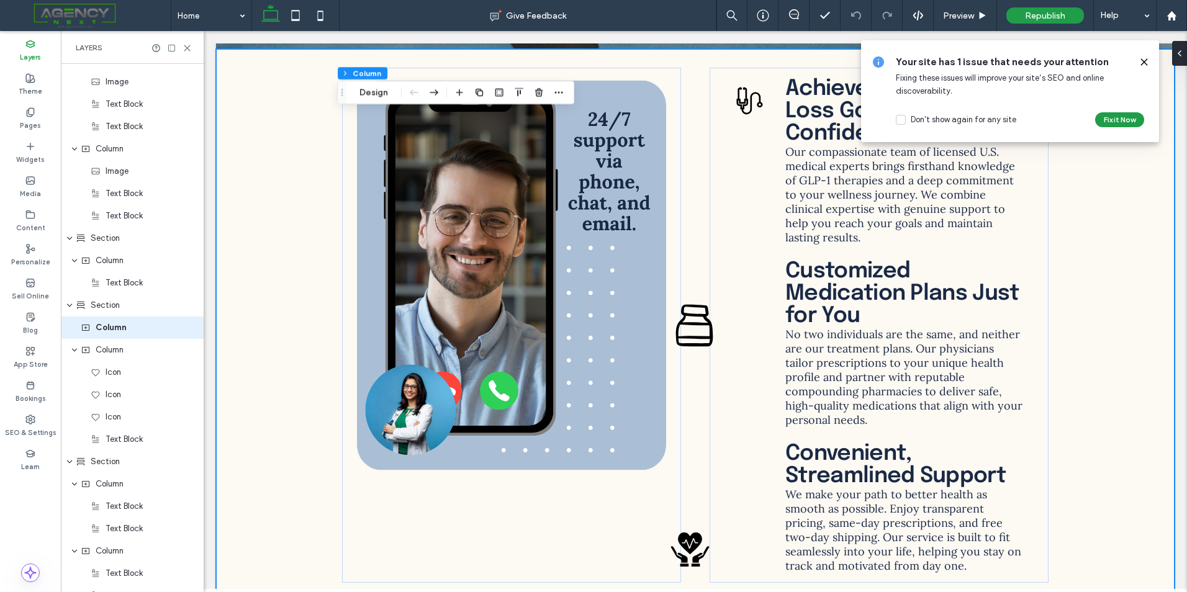
click at [1144, 64] on icon at bounding box center [1144, 62] width 10 height 10
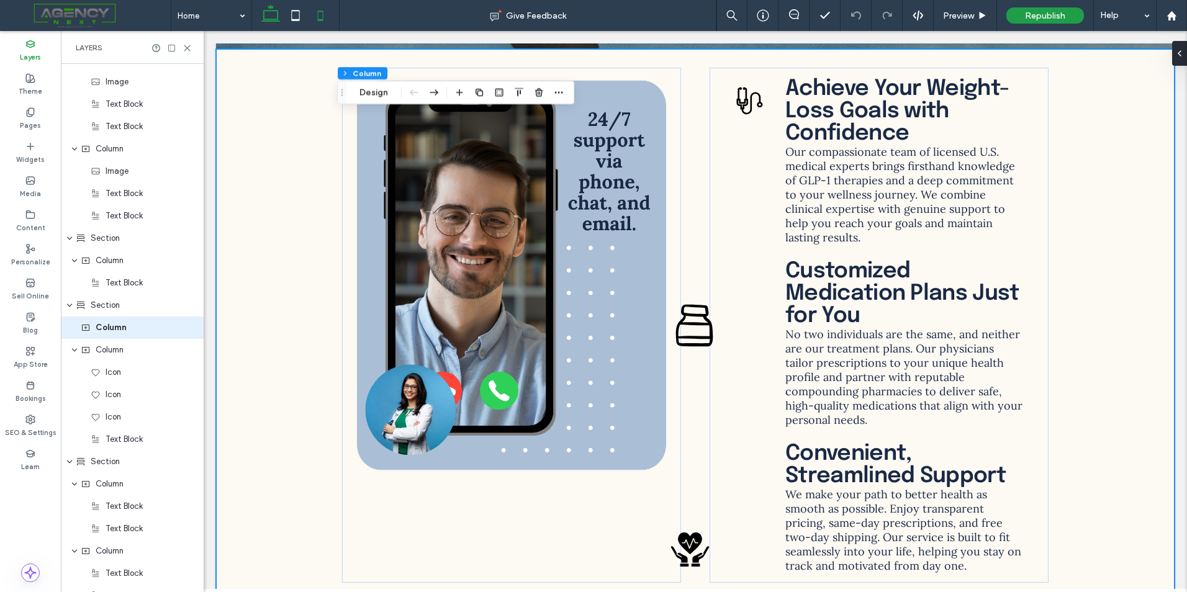
click at [333, 14] on icon at bounding box center [320, 15] width 25 height 25
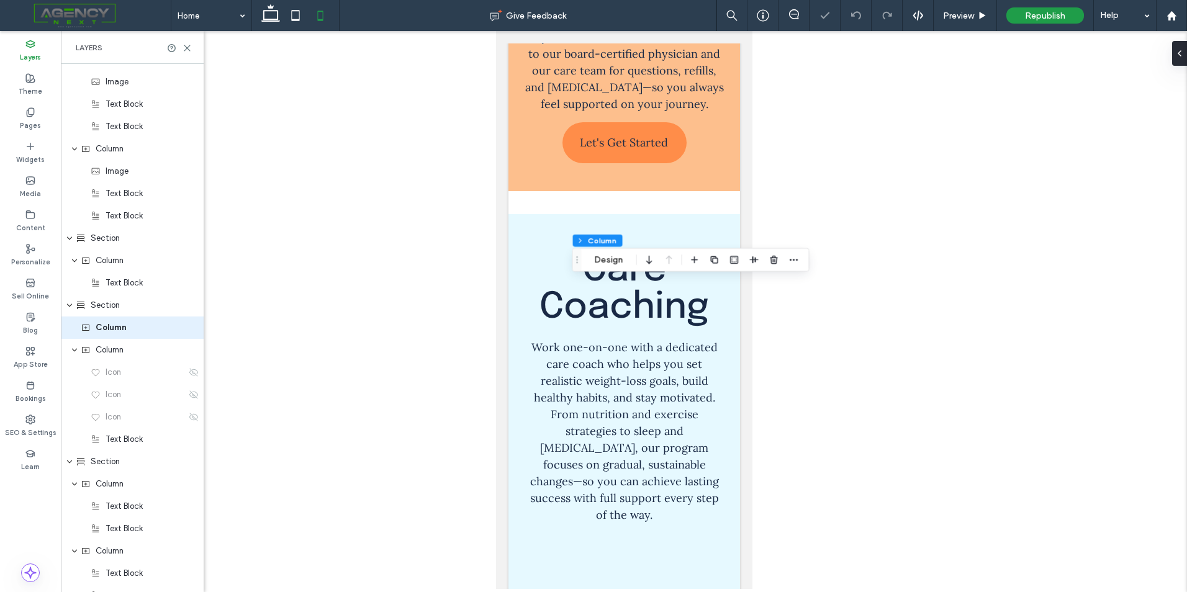
type input "**"
type input "***"
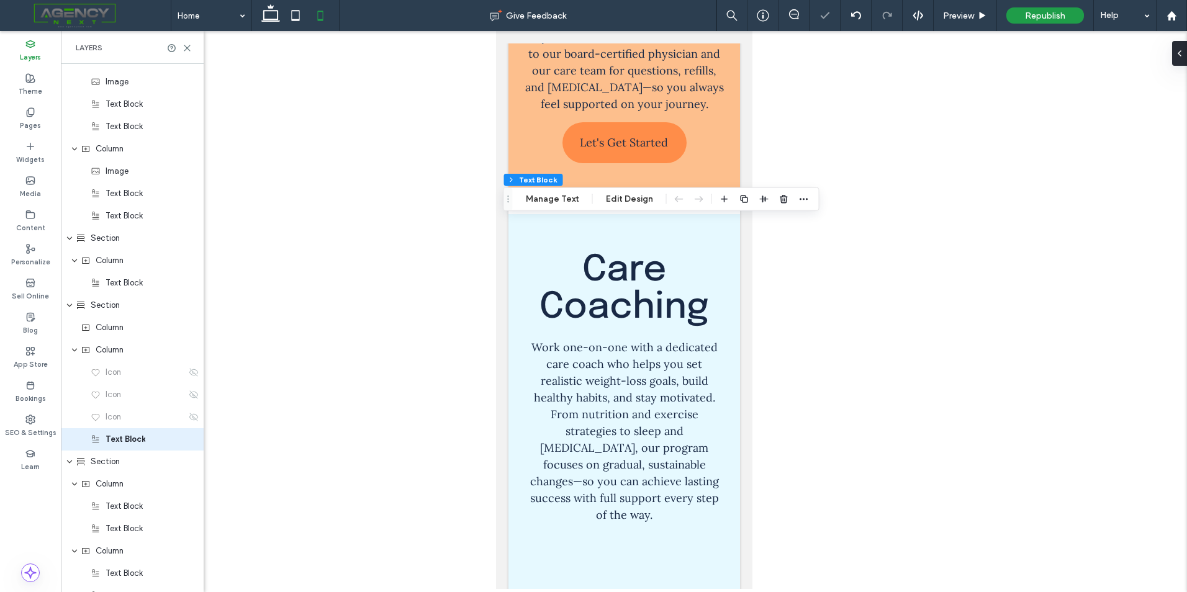
scroll to position [2273, 0]
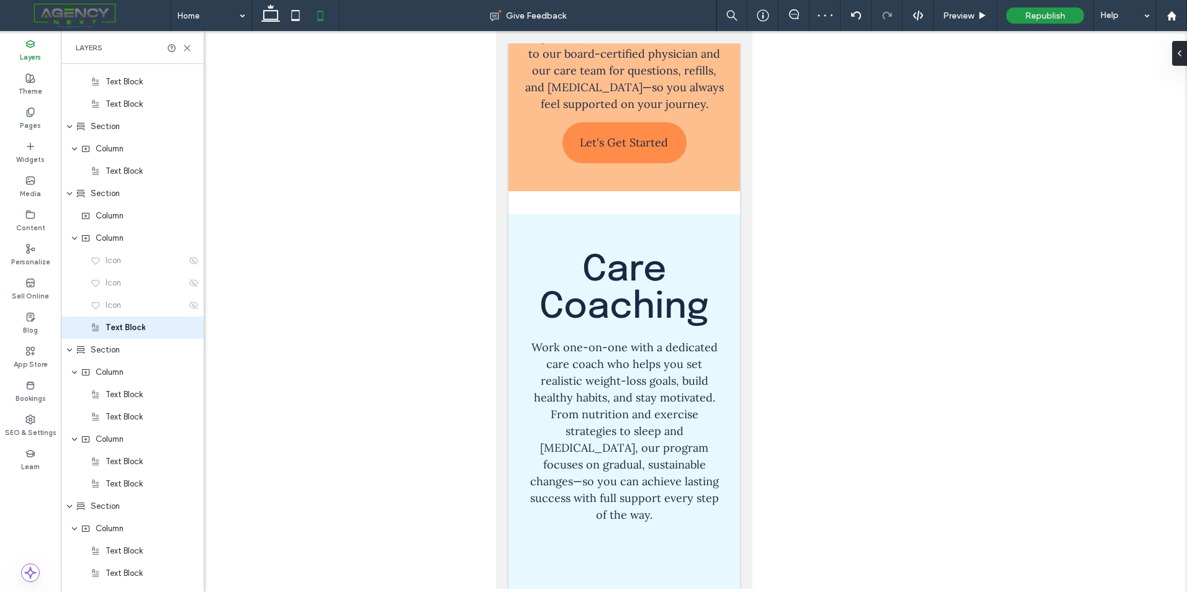
type input "***"
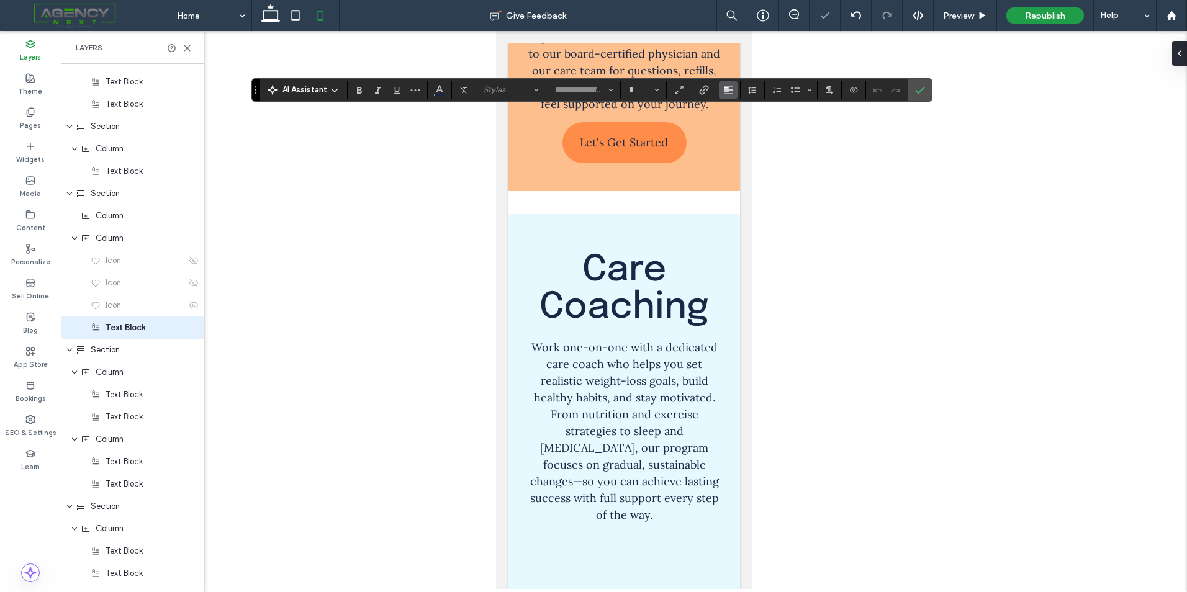
click at [731, 82] on span "Alignment" at bounding box center [728, 90] width 10 height 16
click at [743, 125] on div "ui.textEditor.alignment.center" at bounding box center [741, 128] width 16 height 10
click at [920, 91] on use "Confirm" at bounding box center [920, 89] width 10 height 7
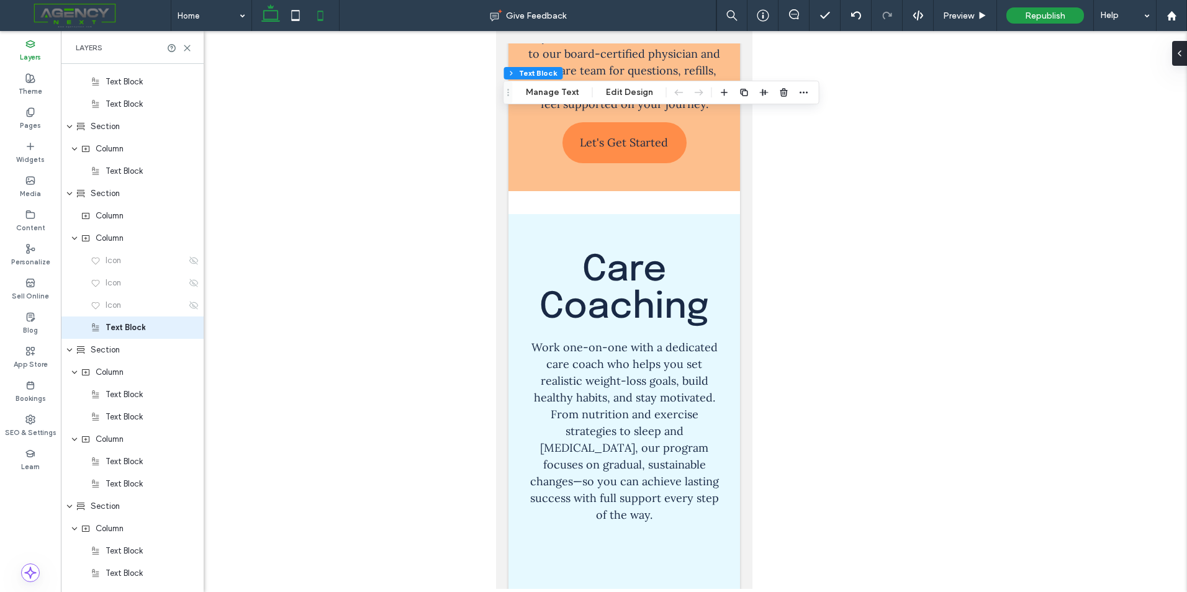
click at [281, 0] on span at bounding box center [270, 15] width 25 height 31
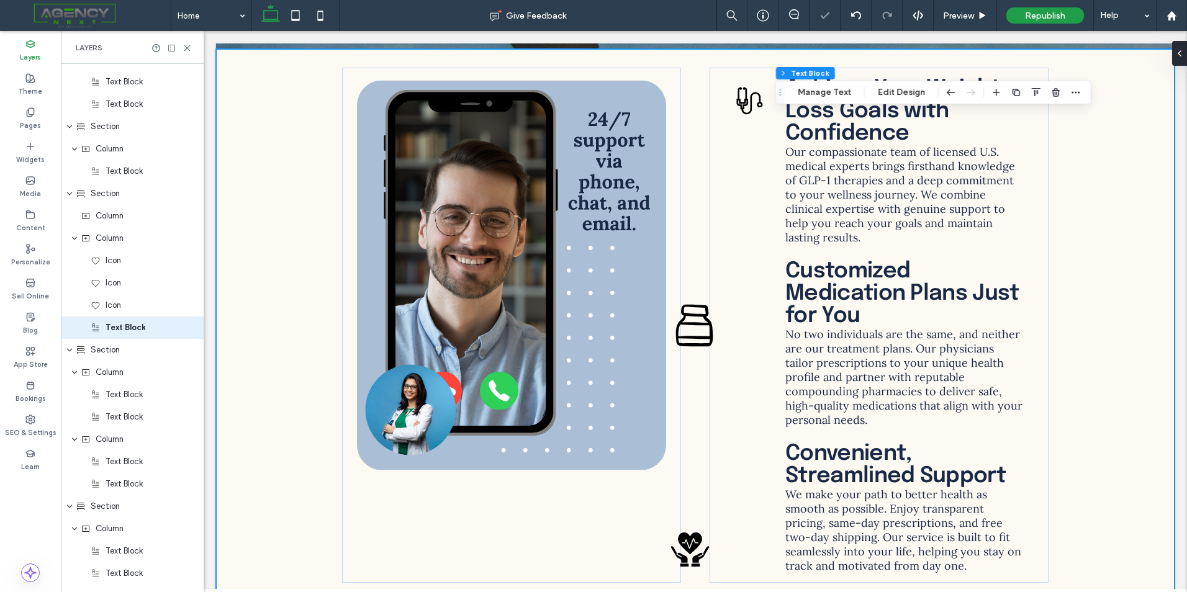
type input "**"
type input "****"
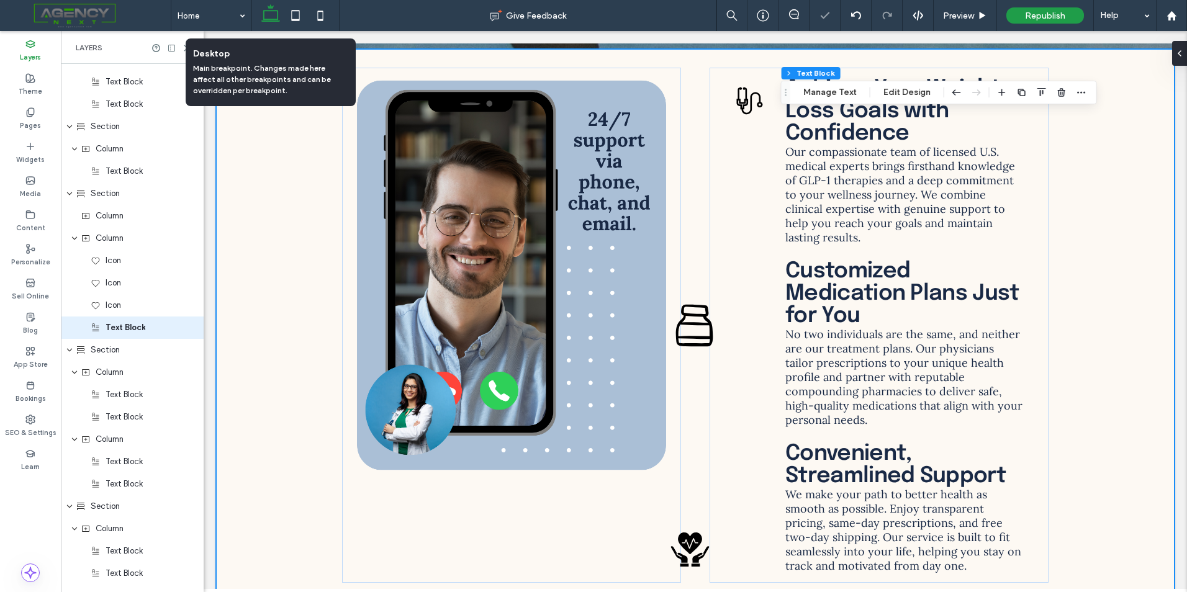
click at [263, 16] on icon at bounding box center [270, 15] width 25 height 25
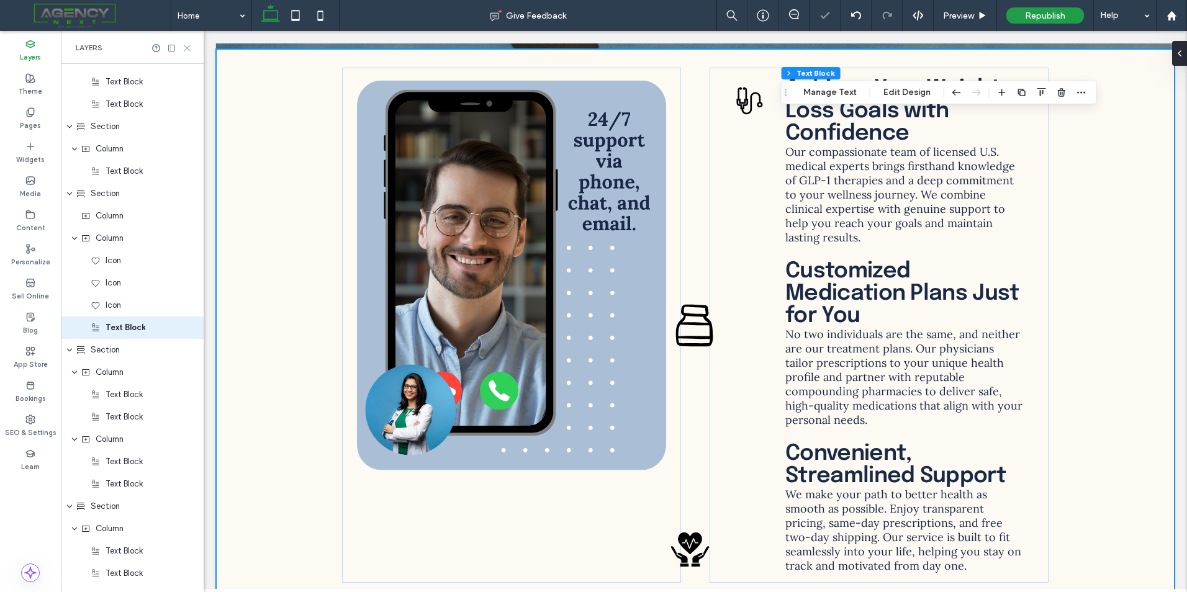
click at [184, 46] on icon at bounding box center [187, 47] width 9 height 9
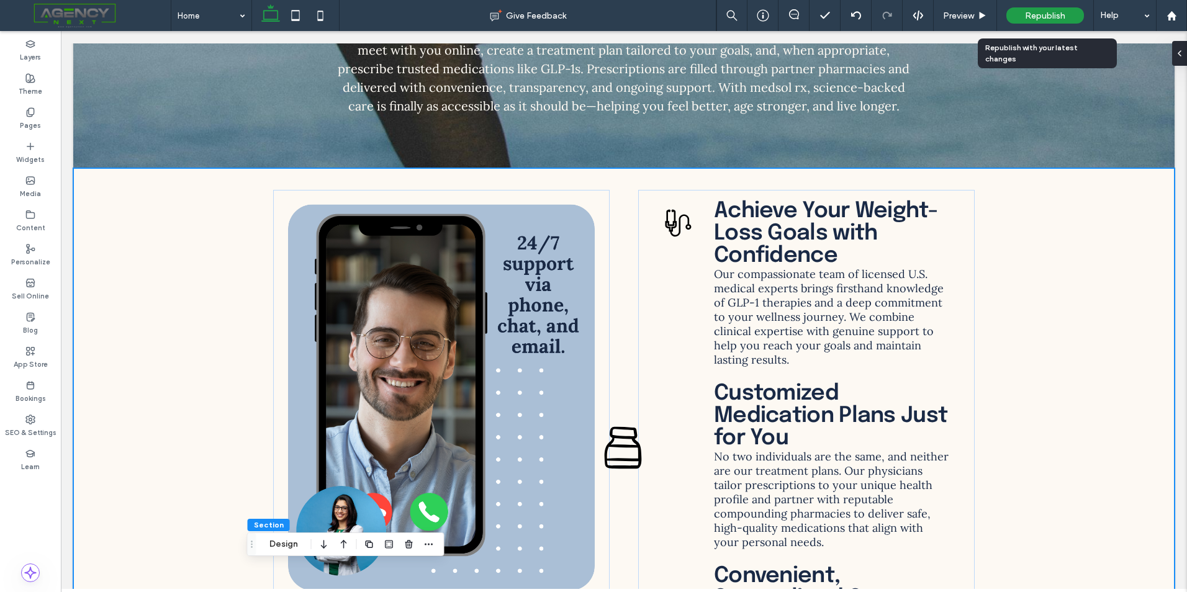
click at [1038, 14] on span "Republish" at bounding box center [1045, 16] width 40 height 11
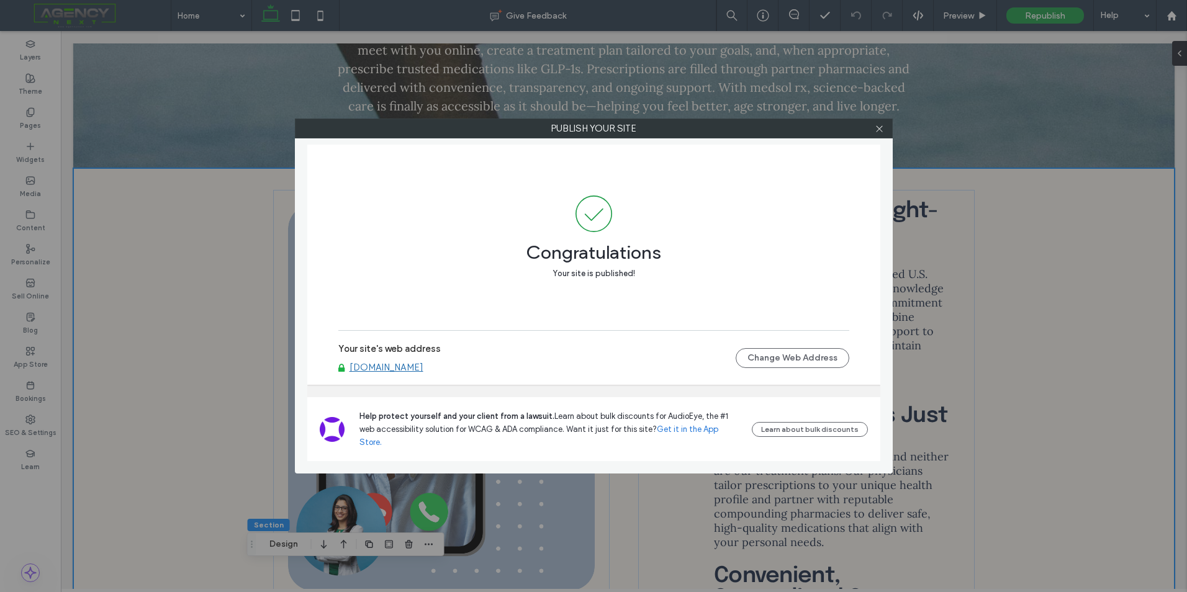
click at [874, 129] on div at bounding box center [879, 128] width 19 height 19
click at [880, 129] on icon at bounding box center [879, 128] width 9 height 9
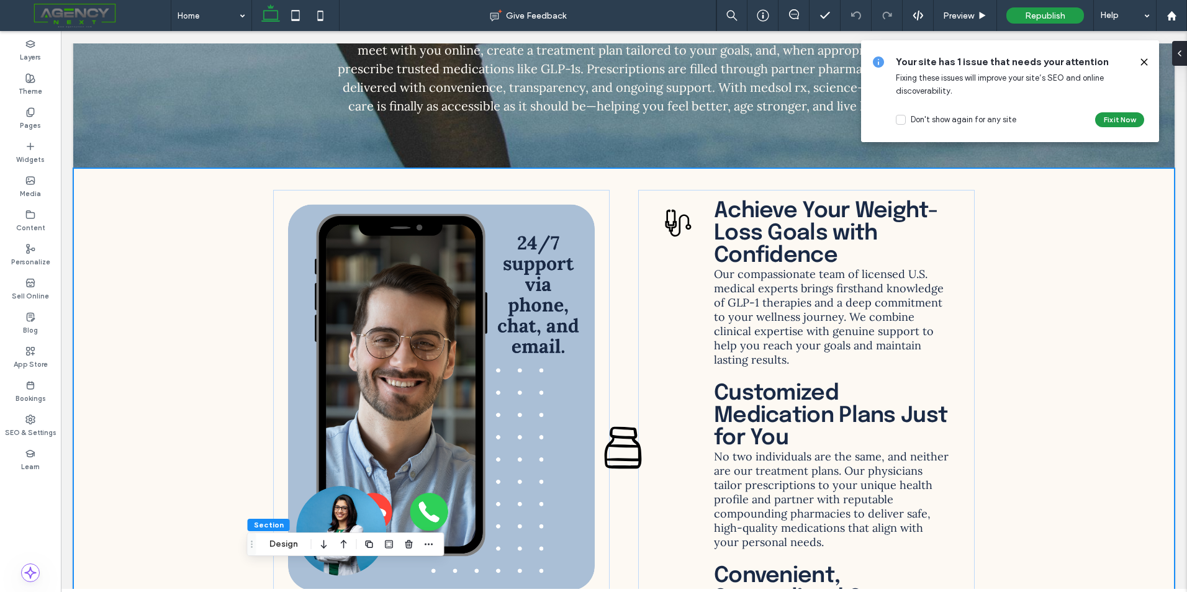
click at [1139, 61] on div at bounding box center [1139, 62] width 20 height 14
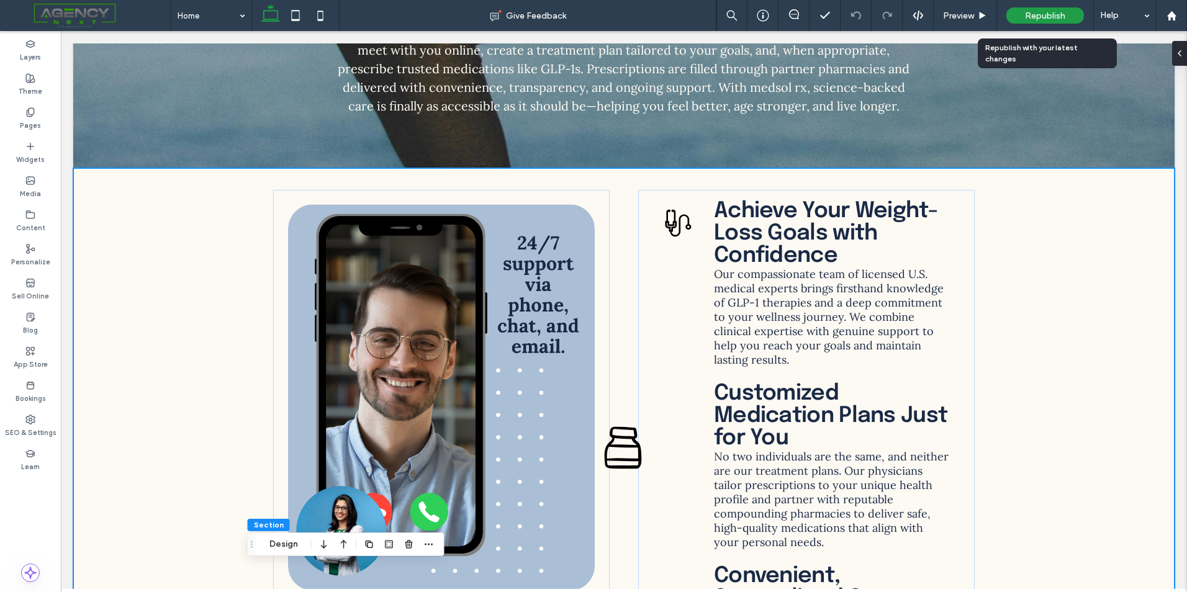
click at [1017, 19] on div "Republish" at bounding box center [1045, 15] width 78 height 16
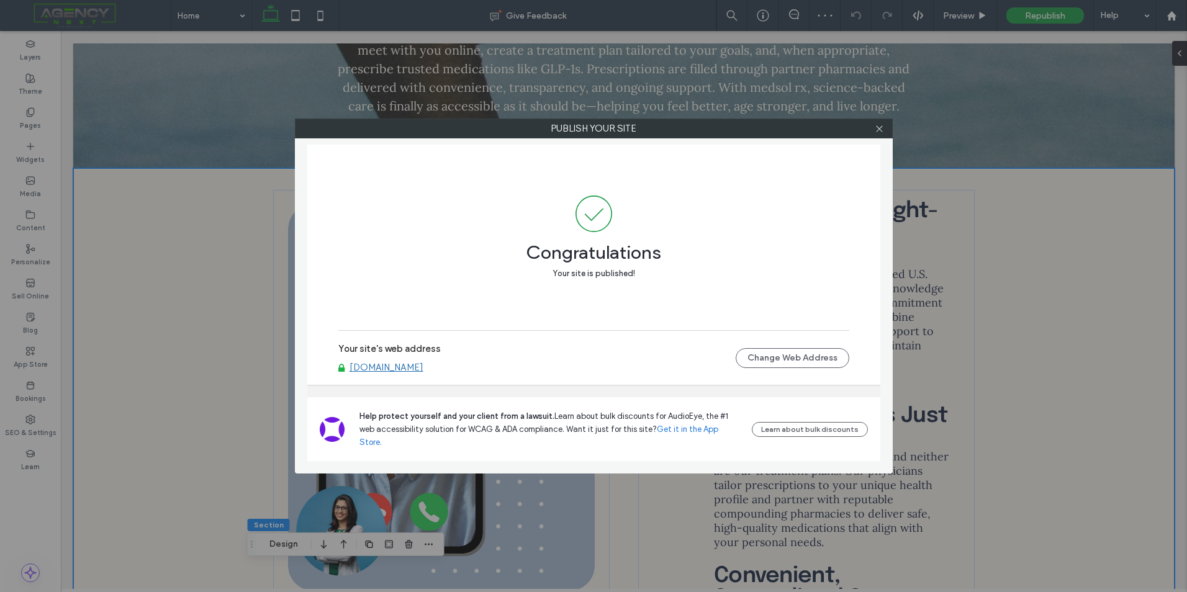
click at [884, 127] on div at bounding box center [879, 128] width 19 height 19
click at [882, 132] on icon at bounding box center [879, 128] width 9 height 9
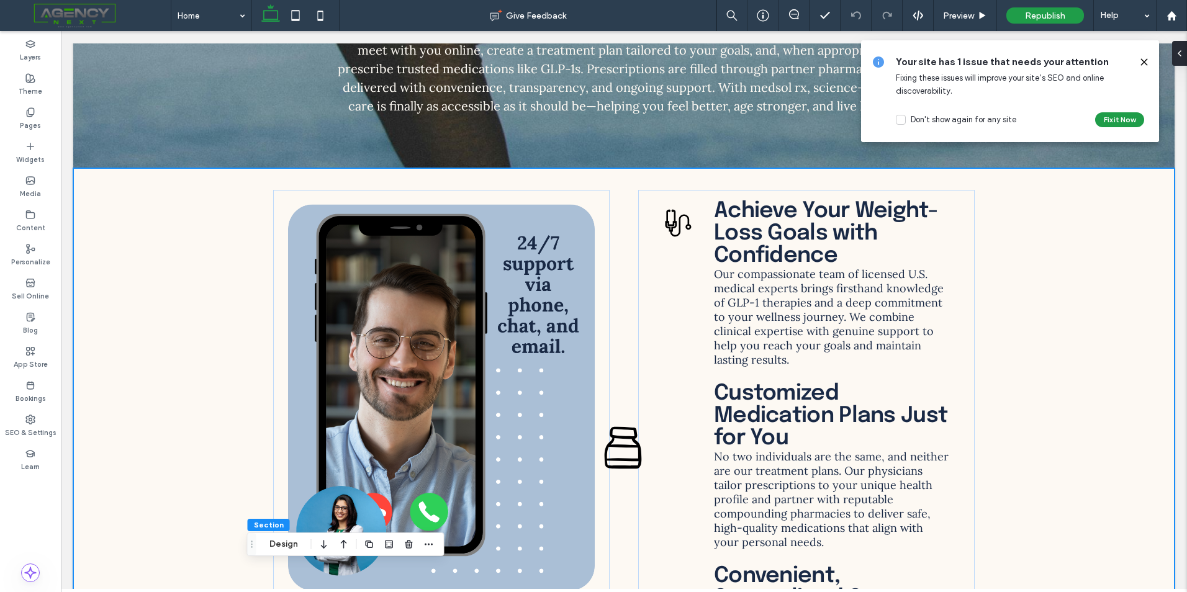
click at [1144, 63] on use at bounding box center [1144, 62] width 6 height 6
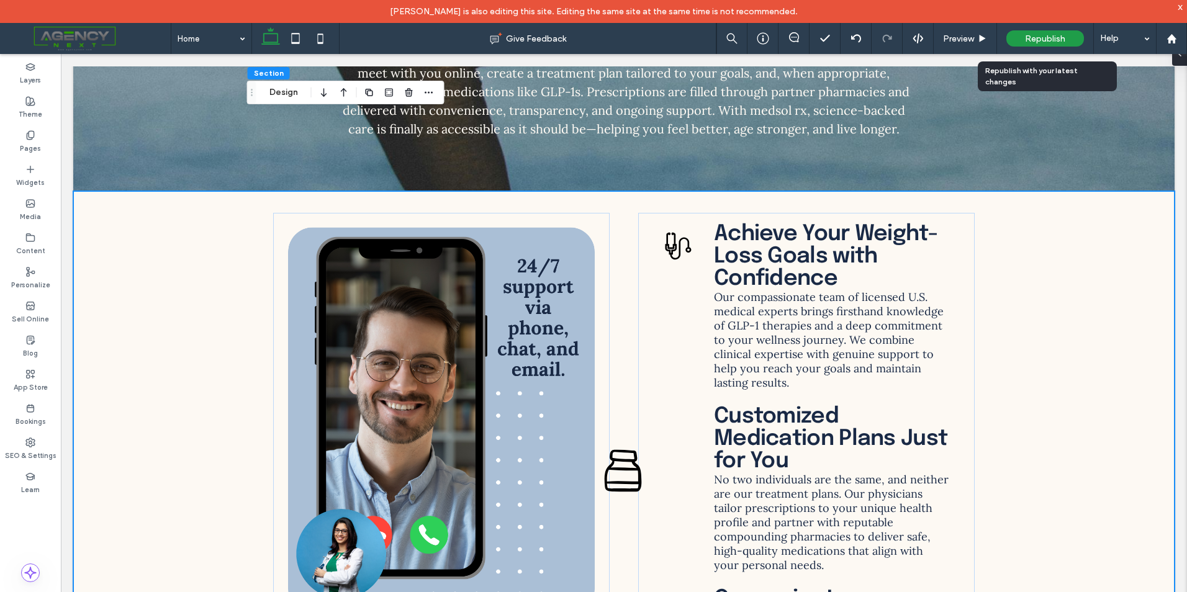
click at [1046, 31] on div "Republish" at bounding box center [1045, 38] width 78 height 16
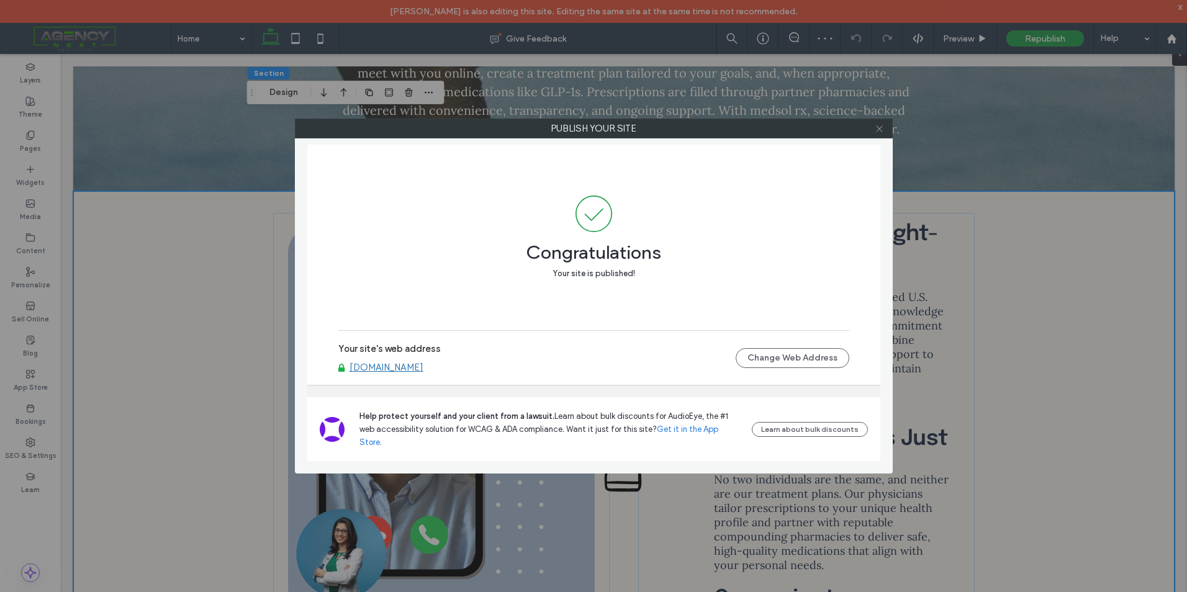
click at [880, 125] on icon at bounding box center [879, 128] width 9 height 9
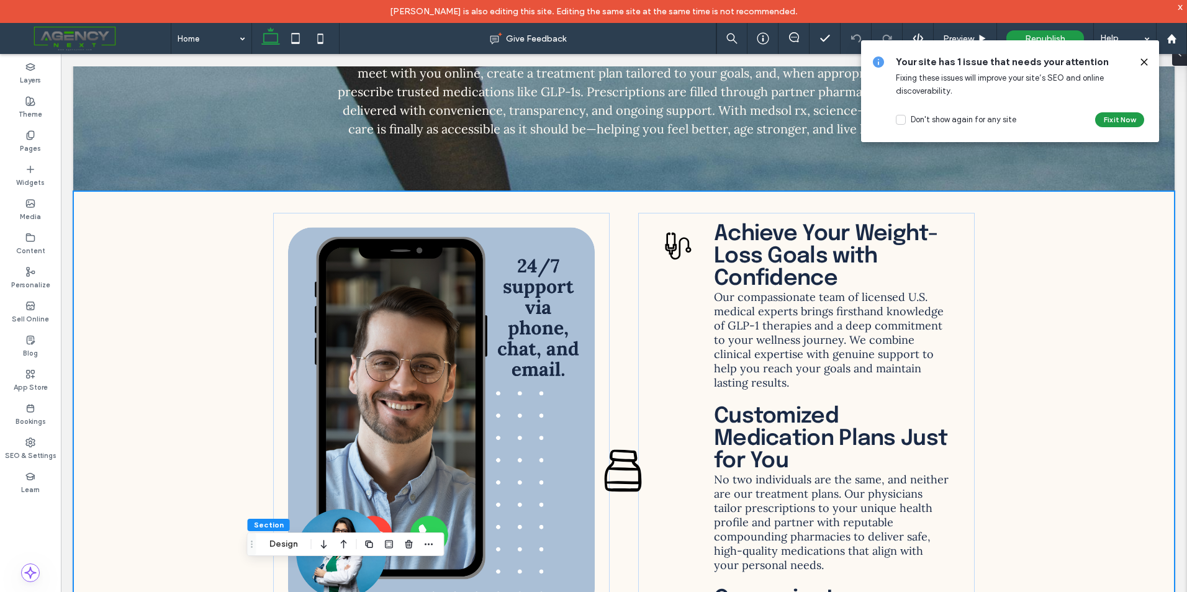
click at [1144, 64] on icon at bounding box center [1144, 62] width 10 height 10
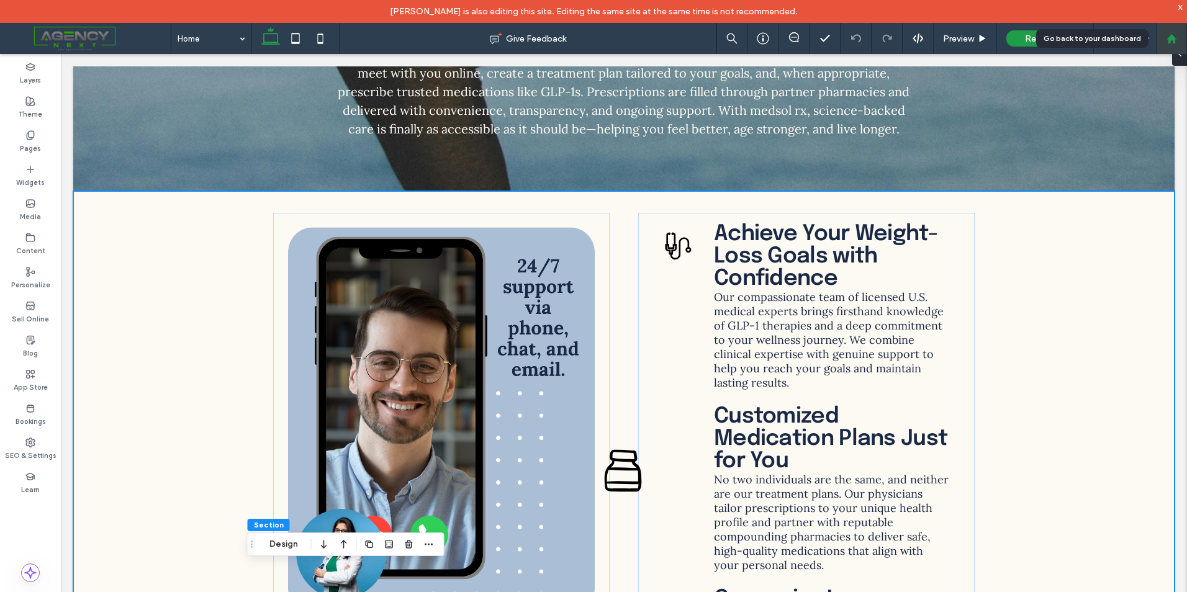
click at [1169, 38] on use at bounding box center [1171, 38] width 9 height 9
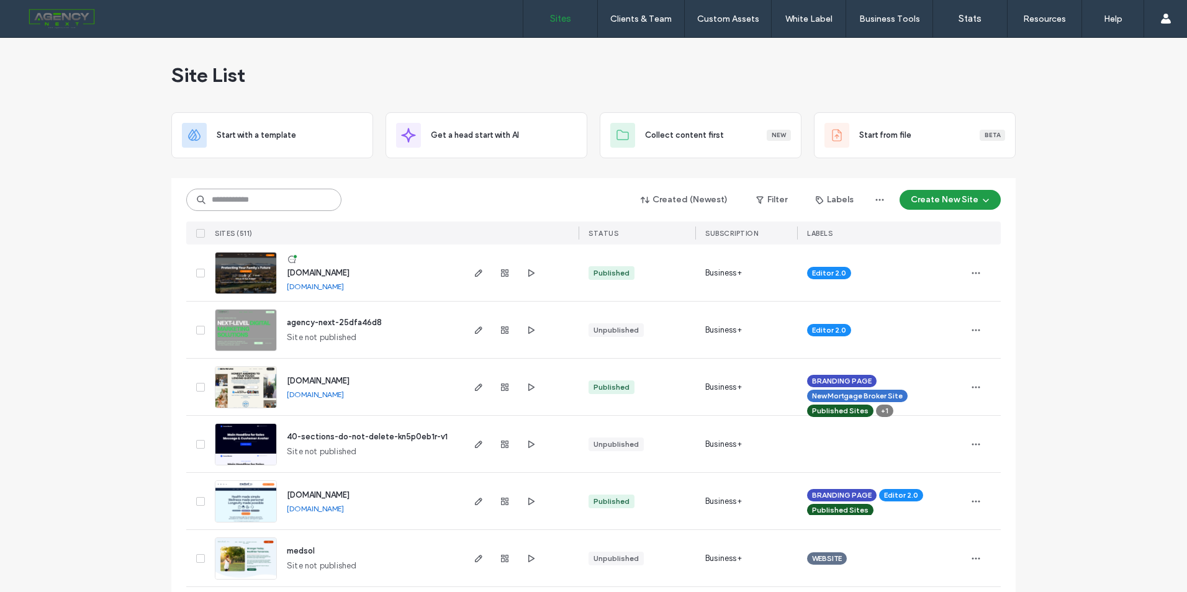
click at [310, 204] on input at bounding box center [263, 200] width 155 height 22
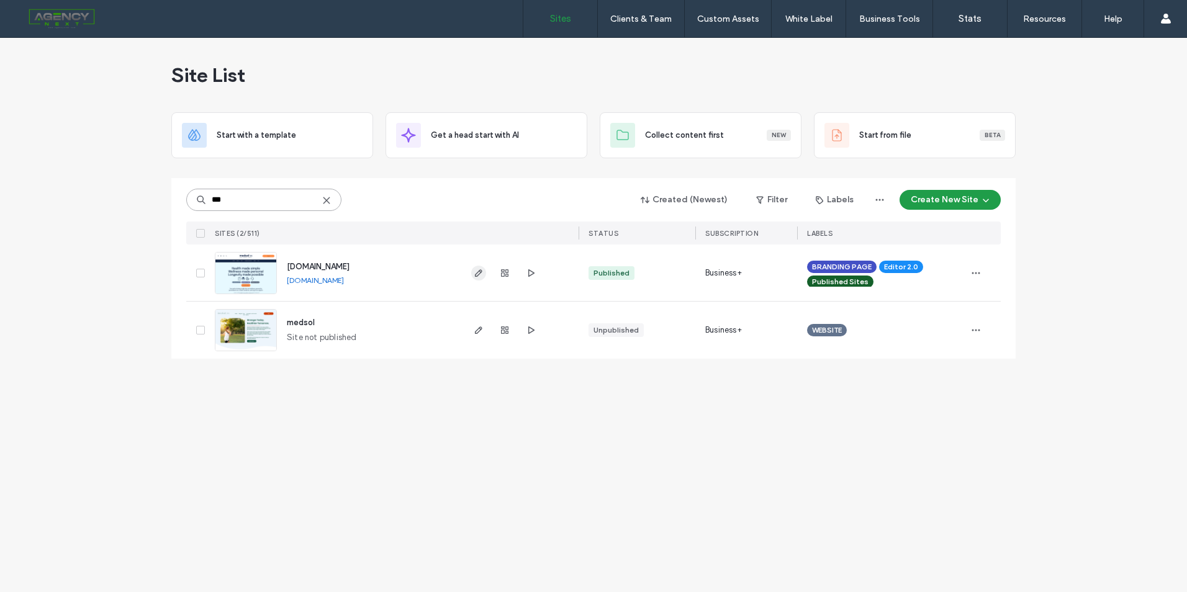
type input "***"
click at [485, 273] on span "button" at bounding box center [478, 273] width 15 height 15
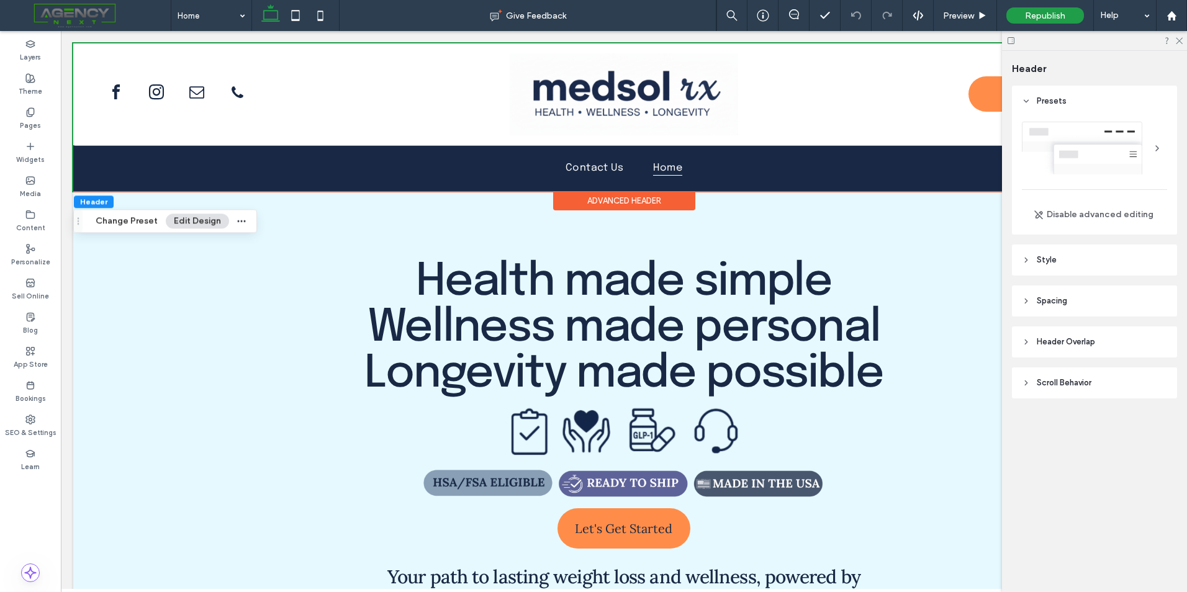
click at [122, 224] on button "Change Preset" at bounding box center [127, 221] width 78 height 15
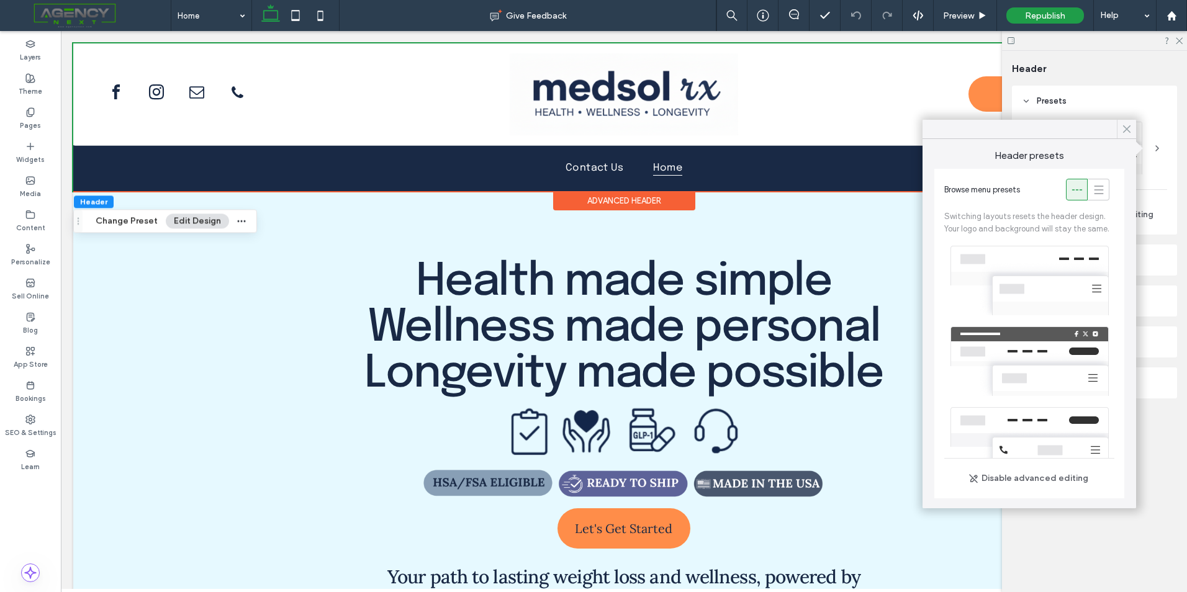
click at [1125, 128] on use at bounding box center [1127, 129] width 6 height 7
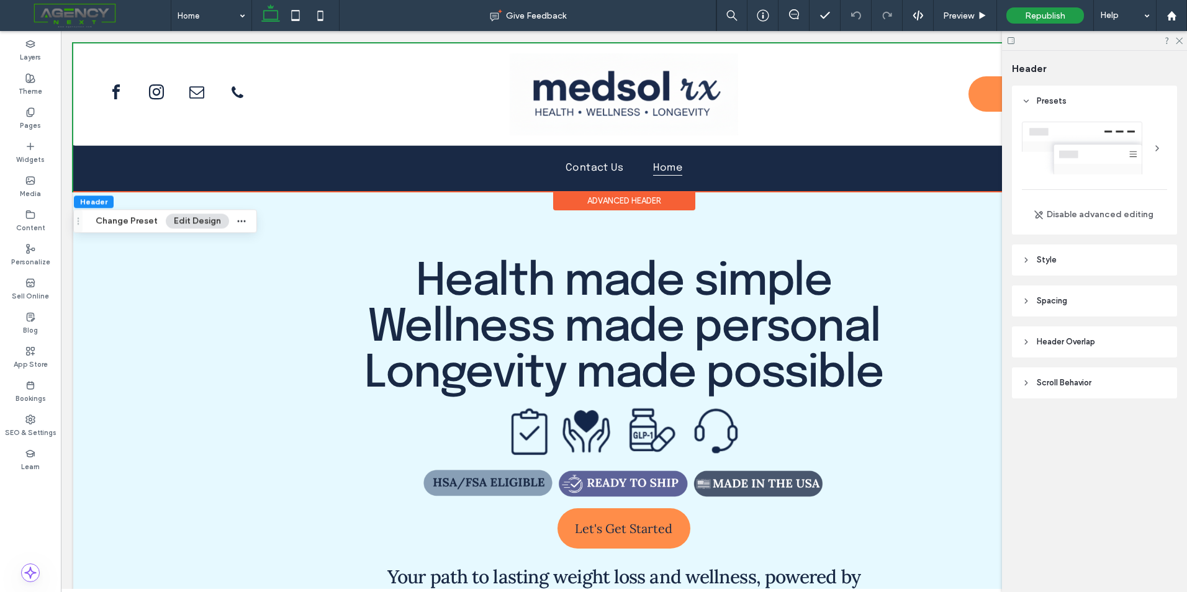
click at [1153, 150] on div at bounding box center [1157, 148] width 20 height 20
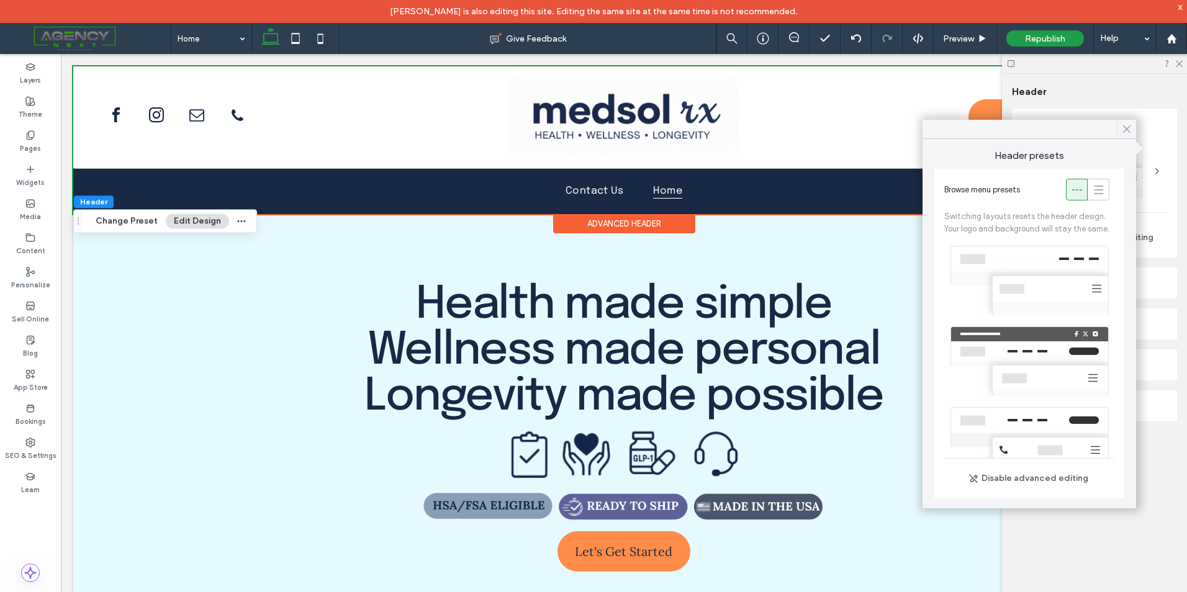
click at [1126, 129] on use at bounding box center [1127, 129] width 6 height 7
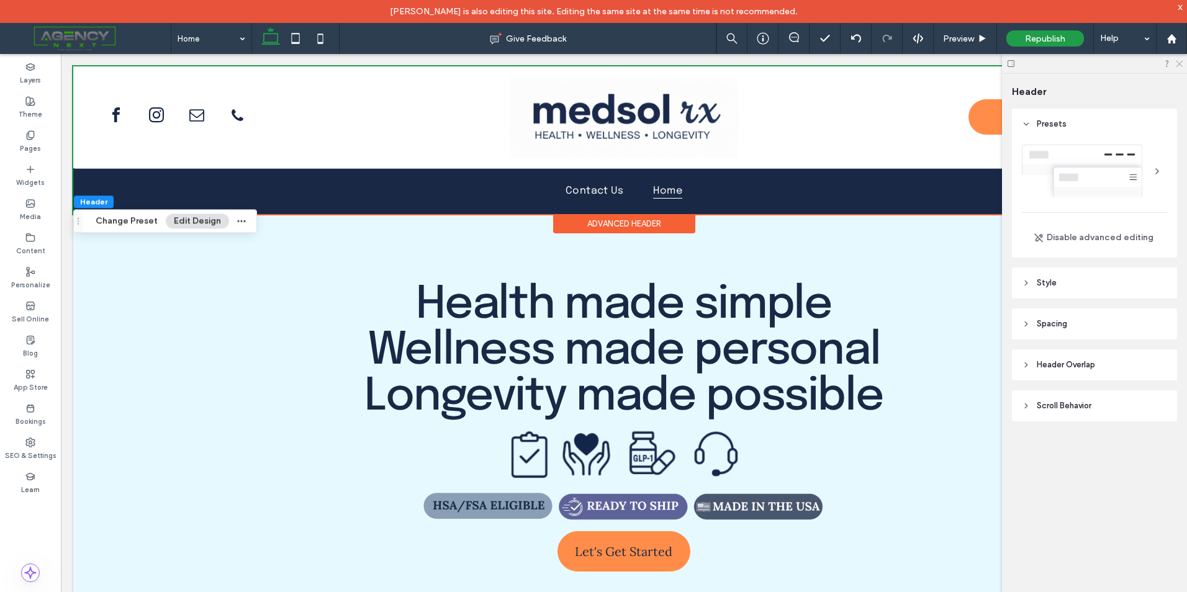
click at [1182, 65] on icon at bounding box center [1179, 63] width 8 height 8
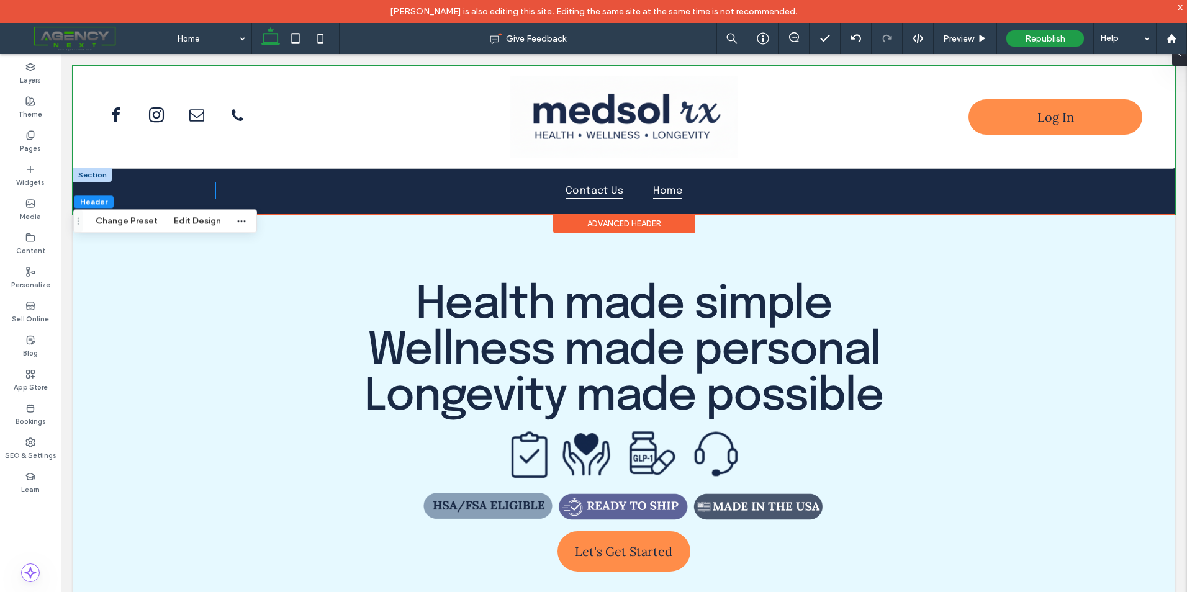
click at [594, 187] on span "Contact Us" at bounding box center [595, 191] width 58 height 16
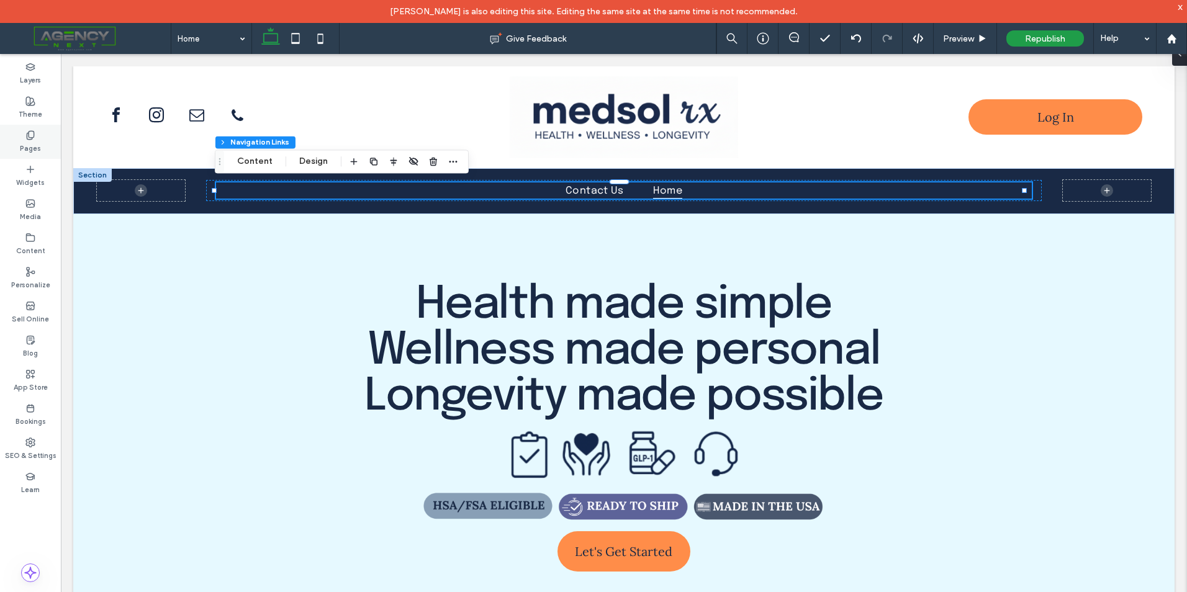
click at [17, 150] on div "Pages" at bounding box center [30, 142] width 61 height 34
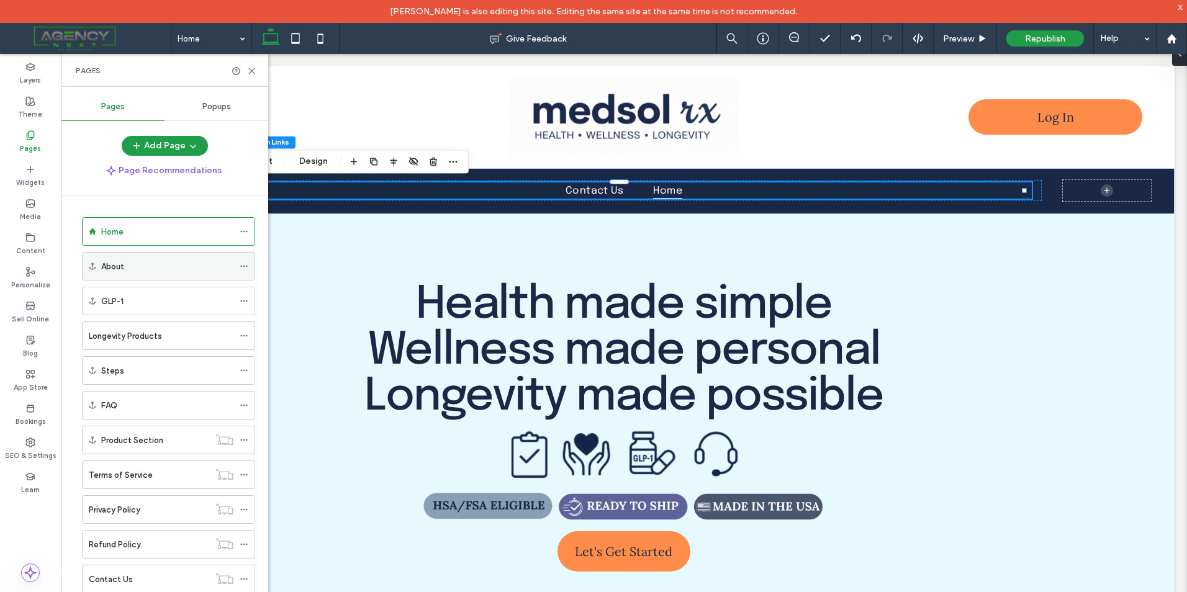
scroll to position [16, 0]
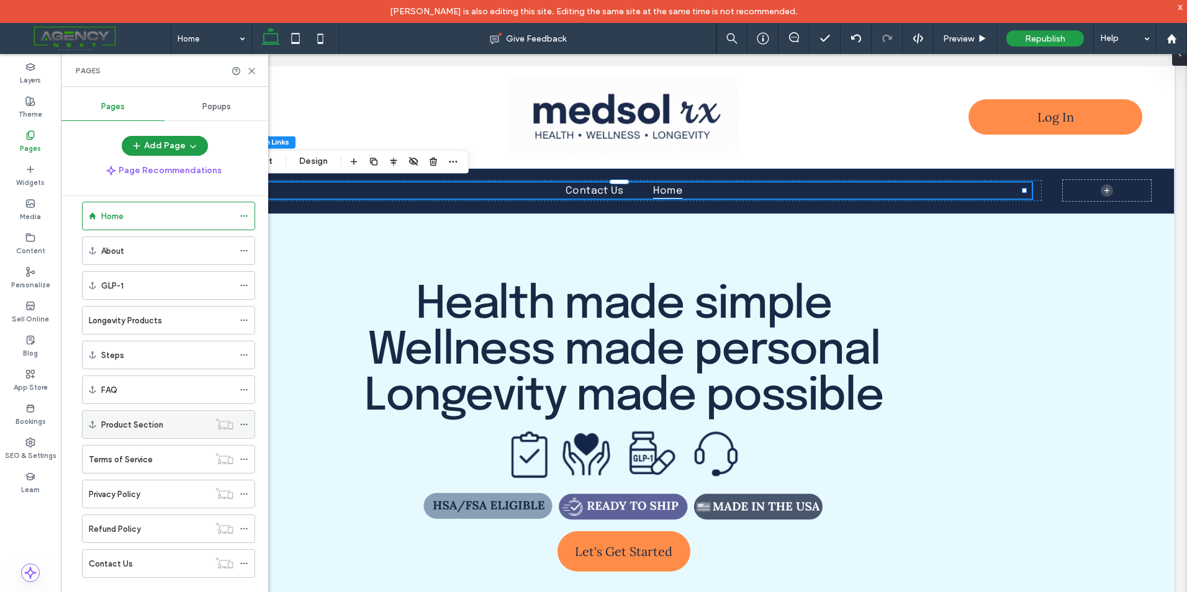
click at [240, 425] on icon at bounding box center [244, 424] width 9 height 9
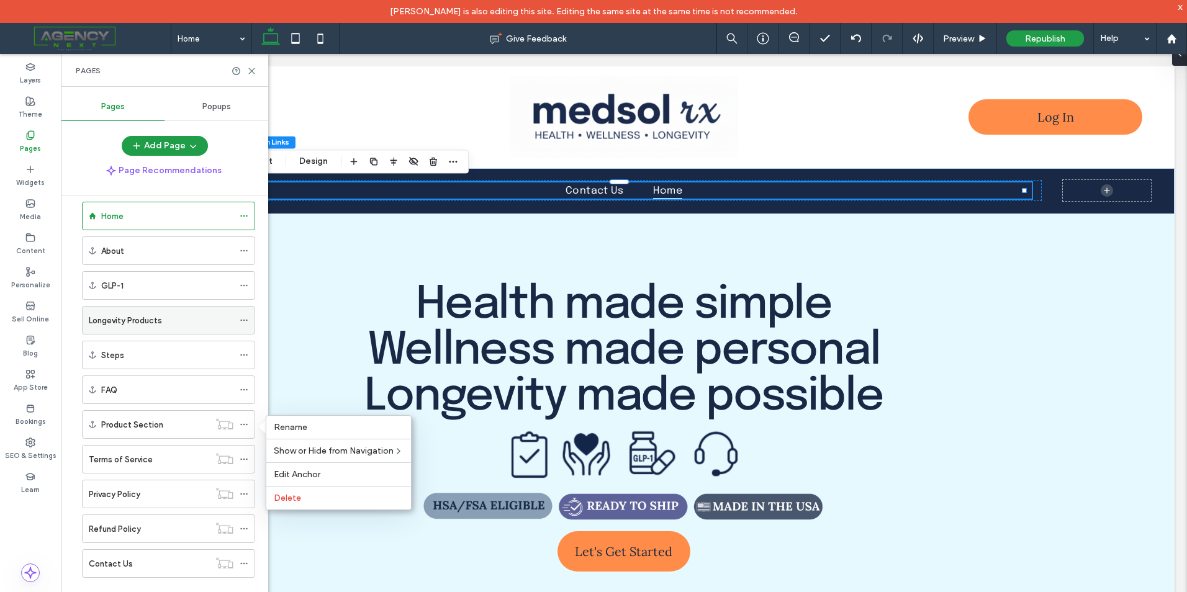
click at [246, 320] on use at bounding box center [243, 321] width 7 height 2
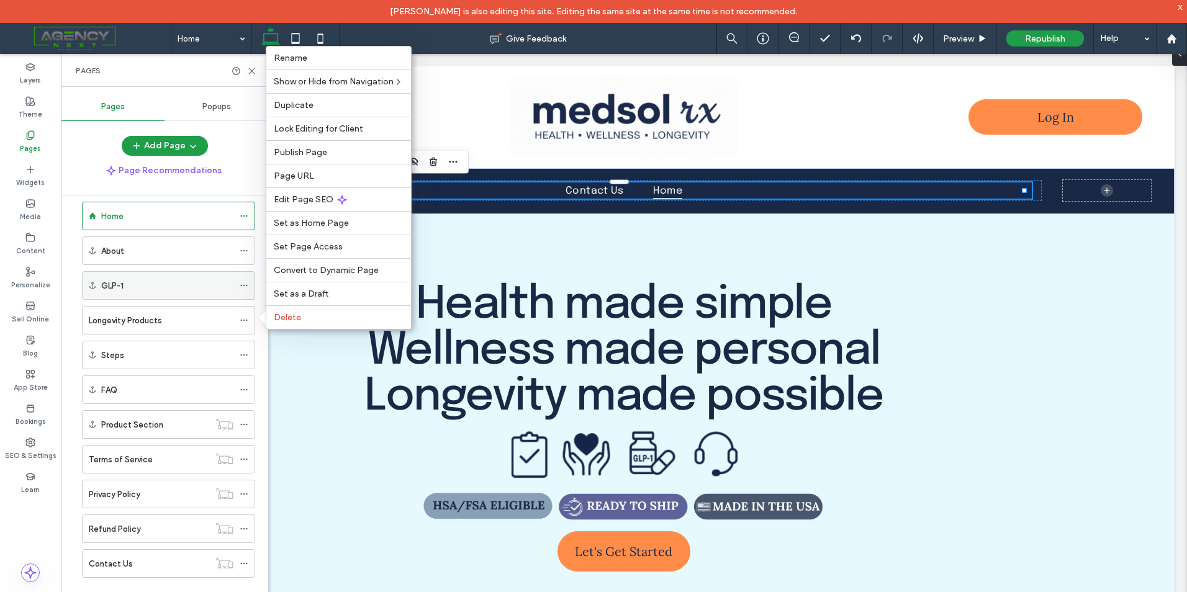
drag, startPoint x: 306, startPoint y: 183, endPoint x: 219, endPoint y: 297, distance: 144.0
click at [306, 183] on div "Page URL" at bounding box center [338, 176] width 145 height 24
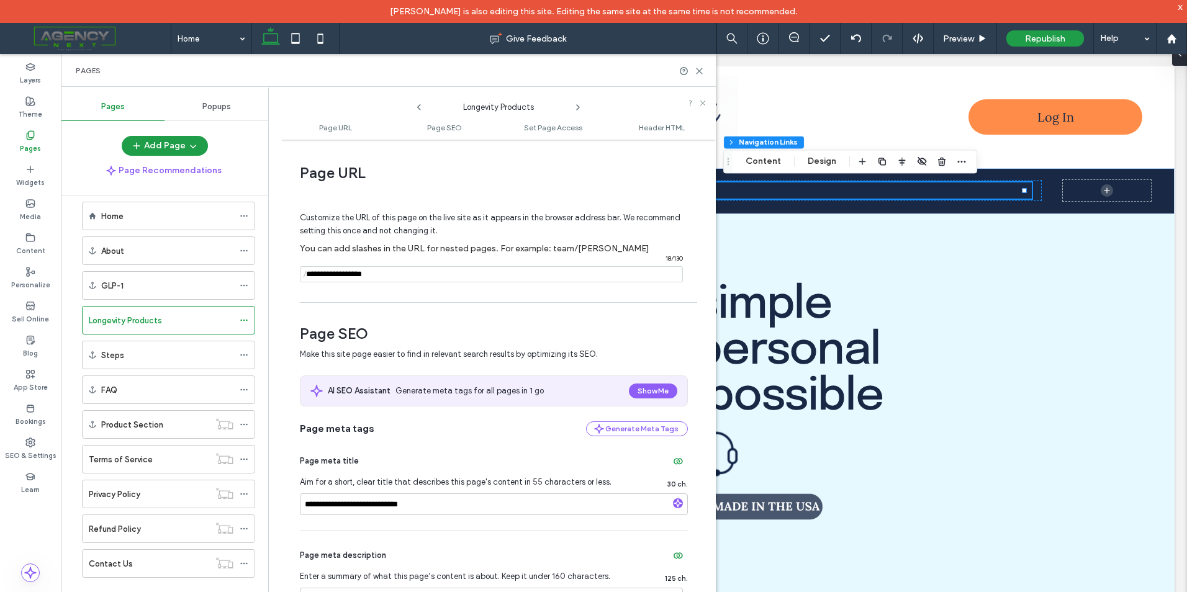
drag, startPoint x: 409, startPoint y: 268, endPoint x: 342, endPoint y: 274, distance: 67.3
click at [342, 274] on input "notEmpty" at bounding box center [491, 274] width 383 height 16
type input "*********"
click at [458, 298] on div "**********" at bounding box center [498, 377] width 435 height 463
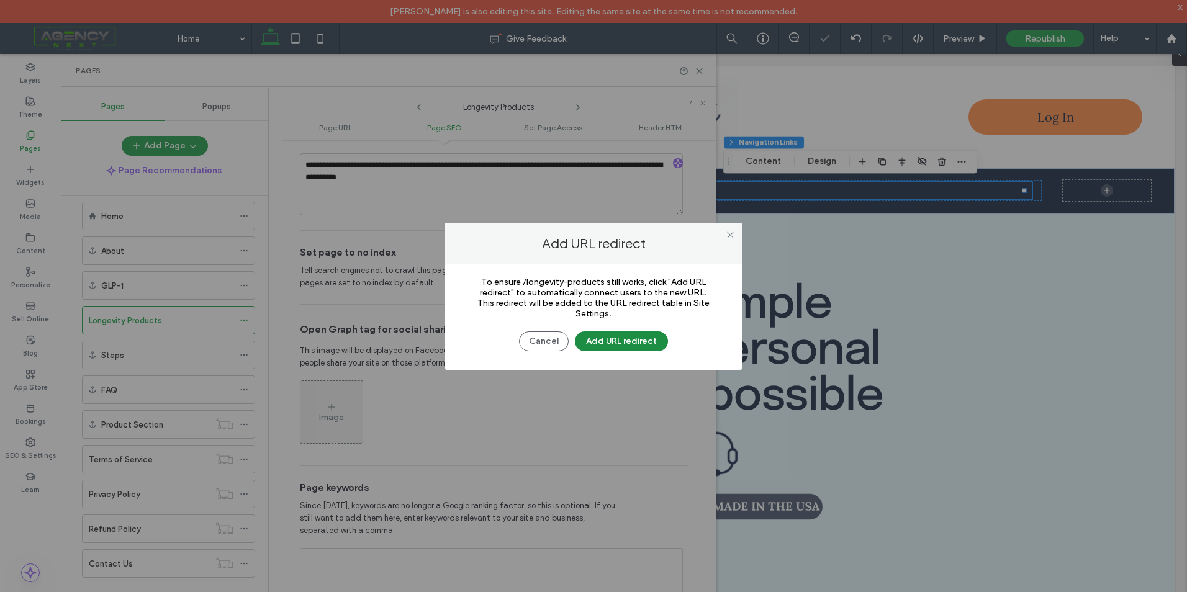
click at [605, 346] on button "Add URL redirect" at bounding box center [621, 342] width 93 height 20
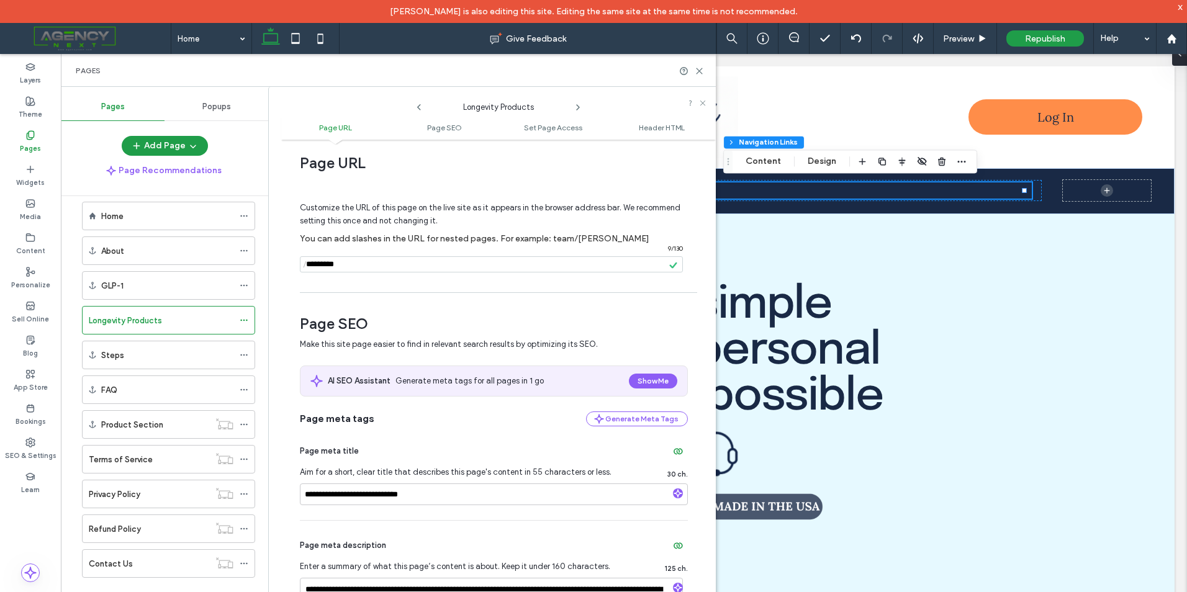
scroll to position [0, 0]
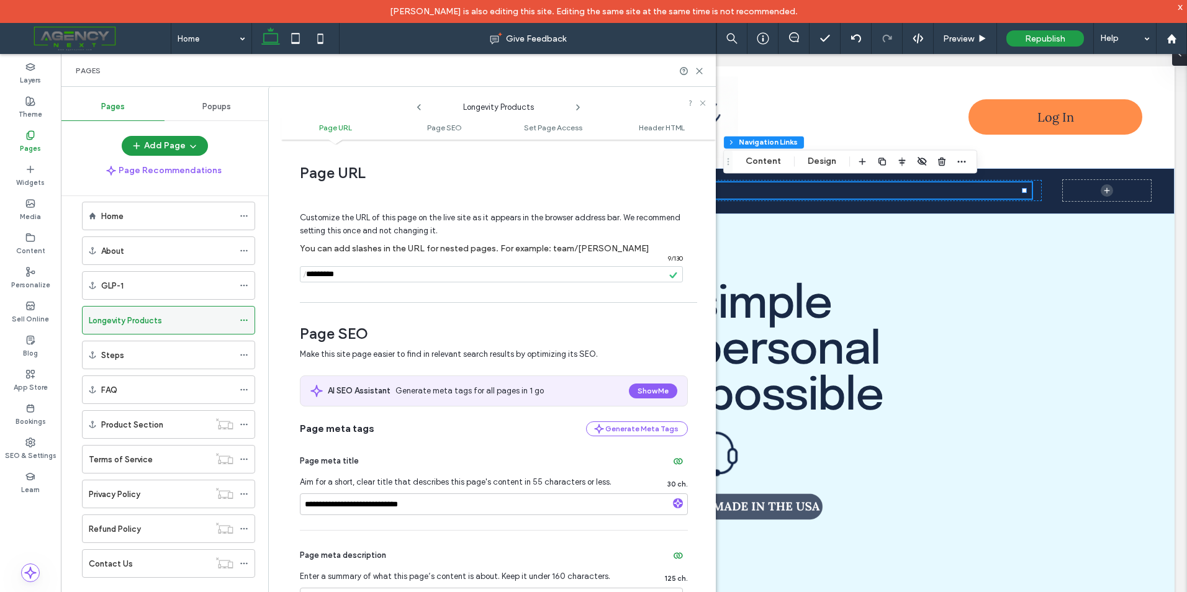
click at [244, 321] on use at bounding box center [243, 321] width 7 height 2
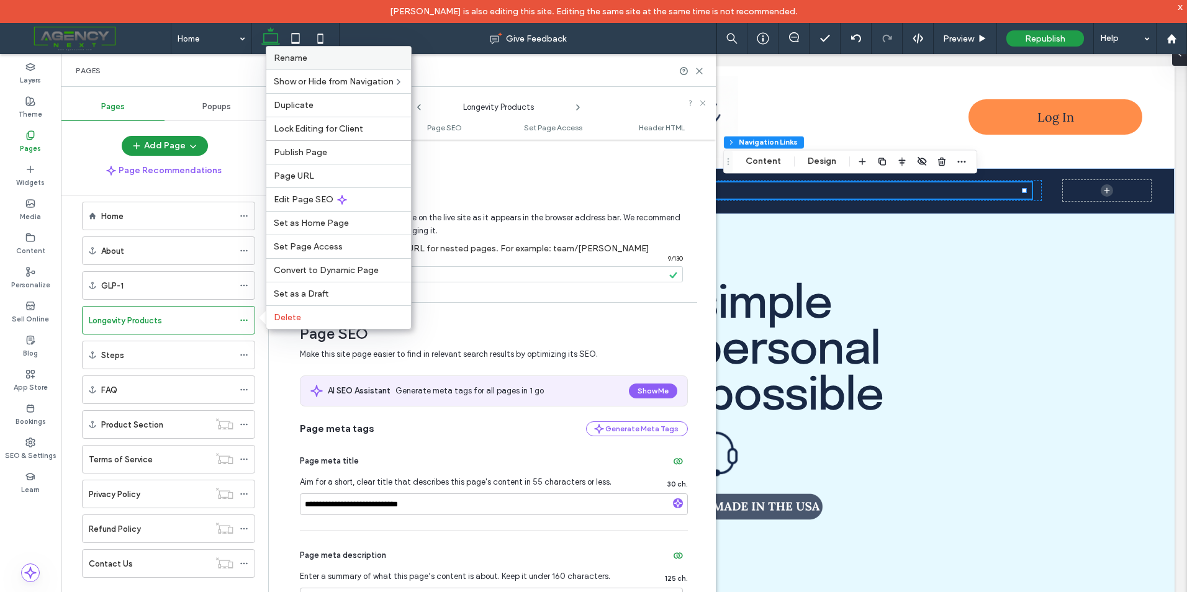
click at [323, 60] on label "Rename" at bounding box center [339, 58] width 130 height 11
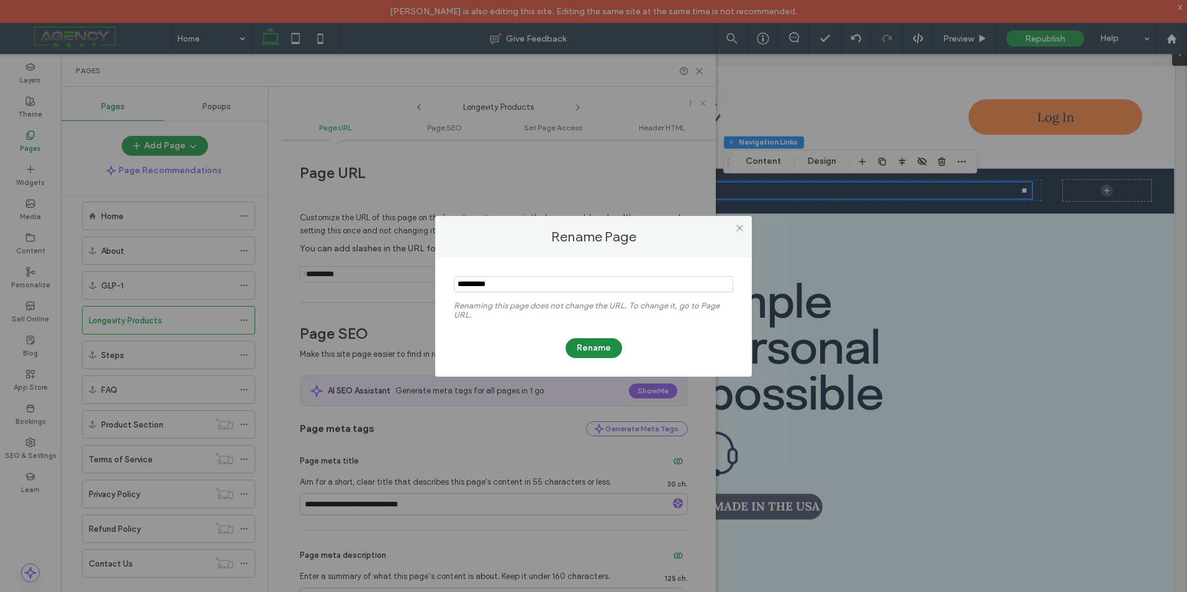
type input "*********"
click at [587, 353] on button "Rename" at bounding box center [594, 348] width 57 height 20
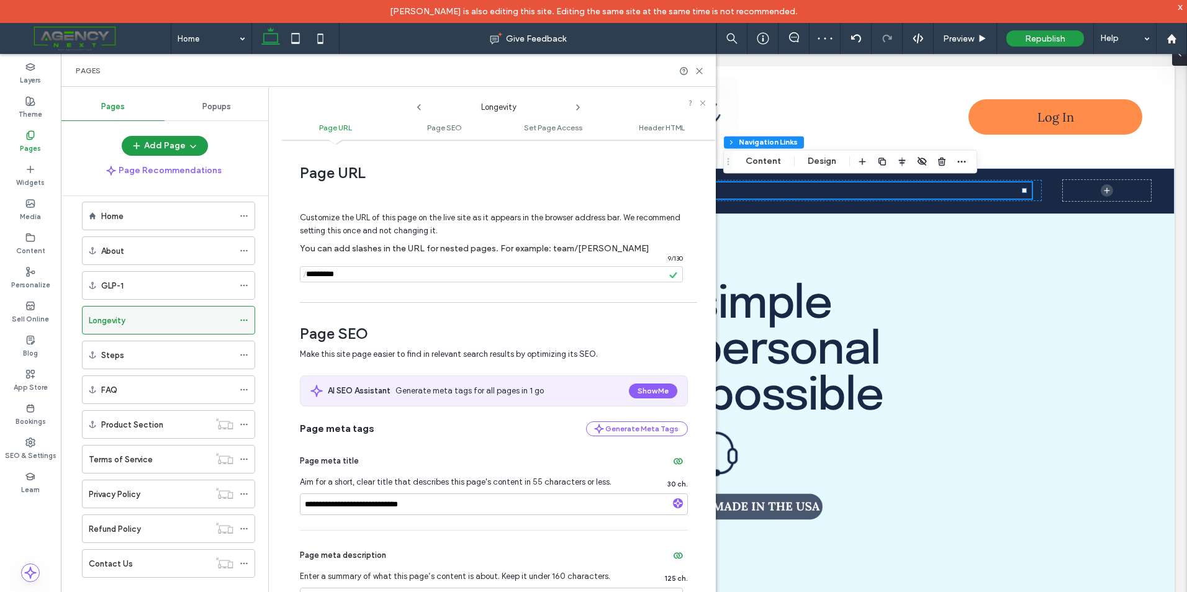
click at [245, 317] on icon at bounding box center [244, 320] width 9 height 9
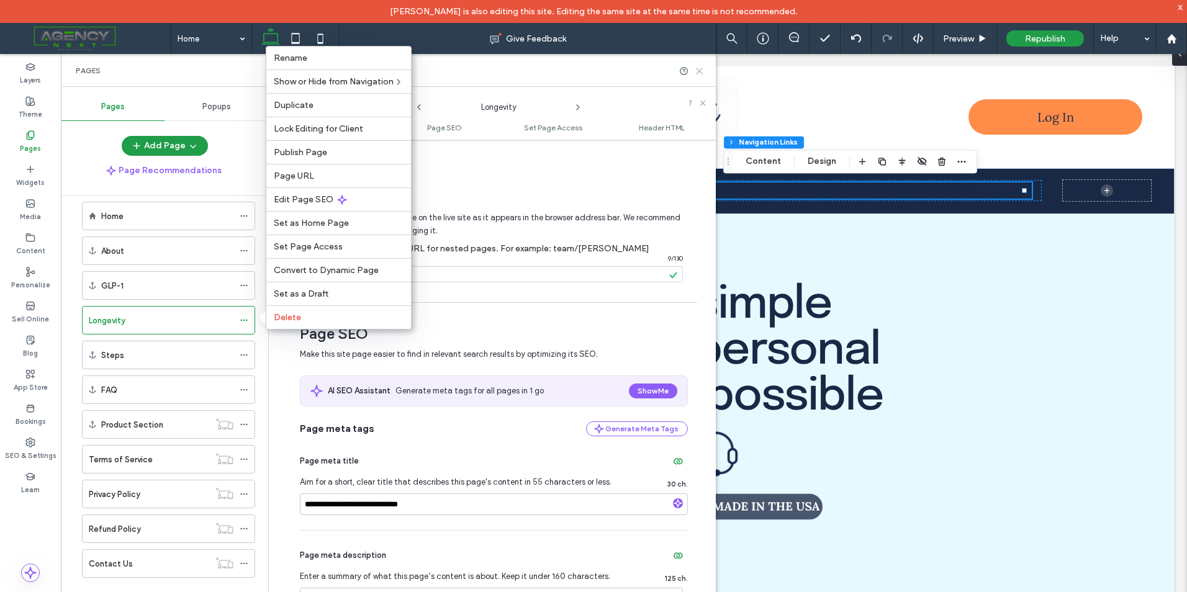
click at [700, 74] on icon at bounding box center [699, 70] width 9 height 9
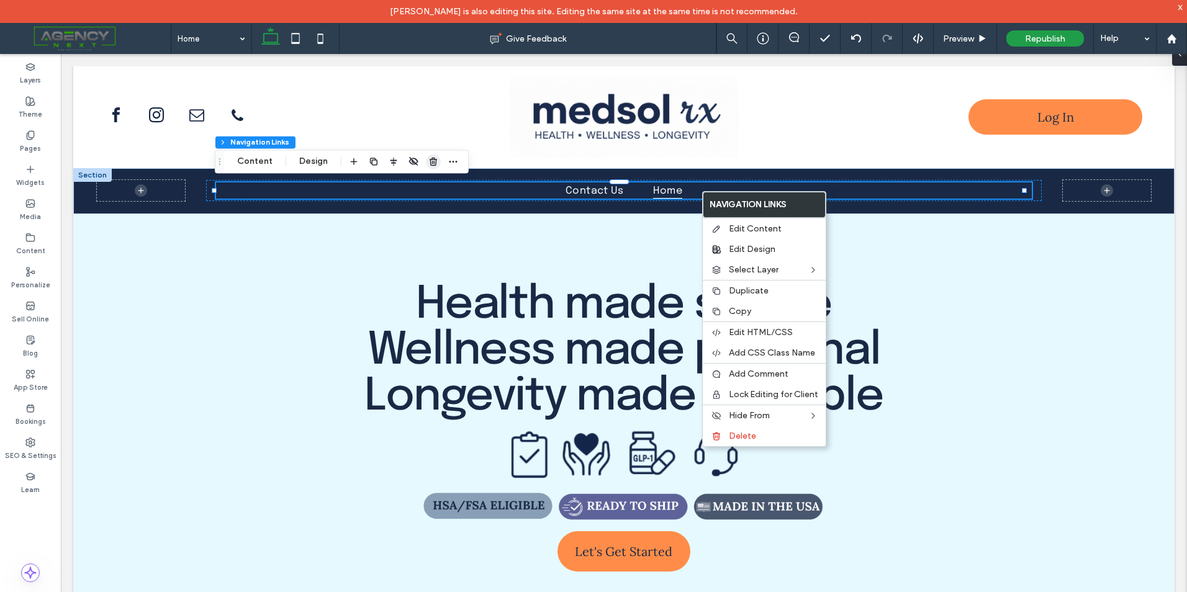
click at [432, 166] on icon "button" at bounding box center [433, 161] width 10 height 10
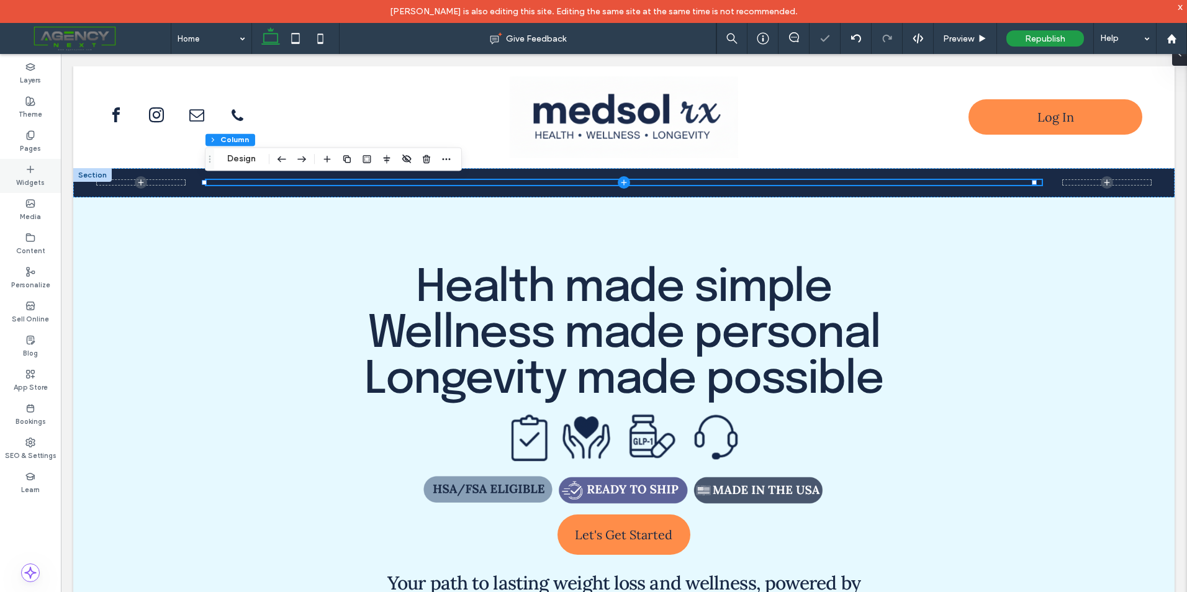
click at [33, 169] on use at bounding box center [30, 169] width 6 height 6
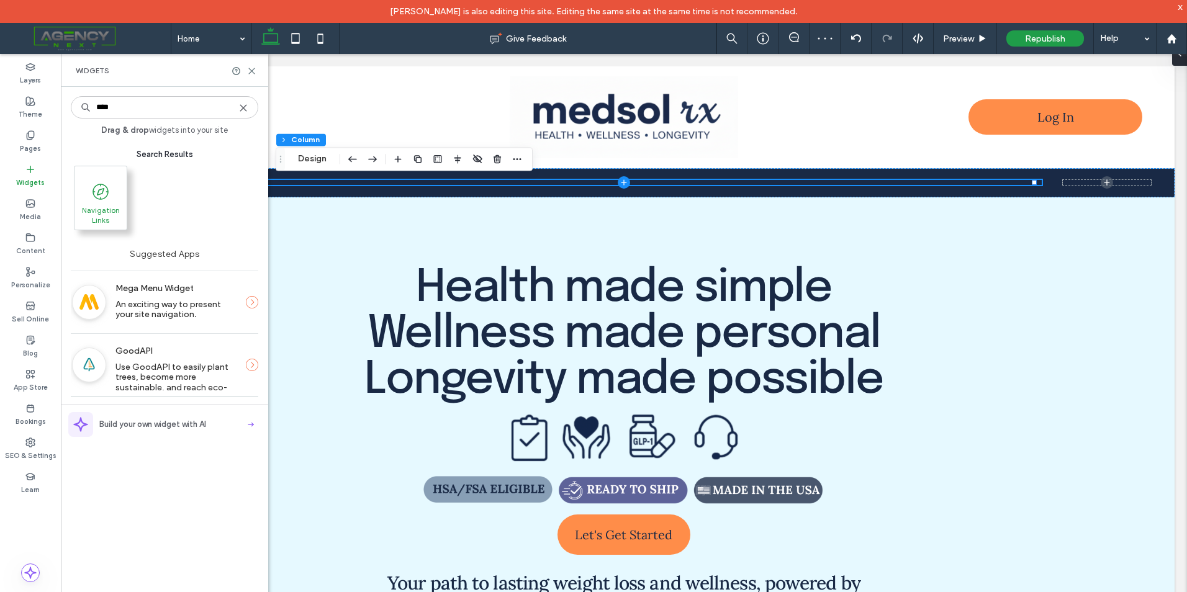
type input "****"
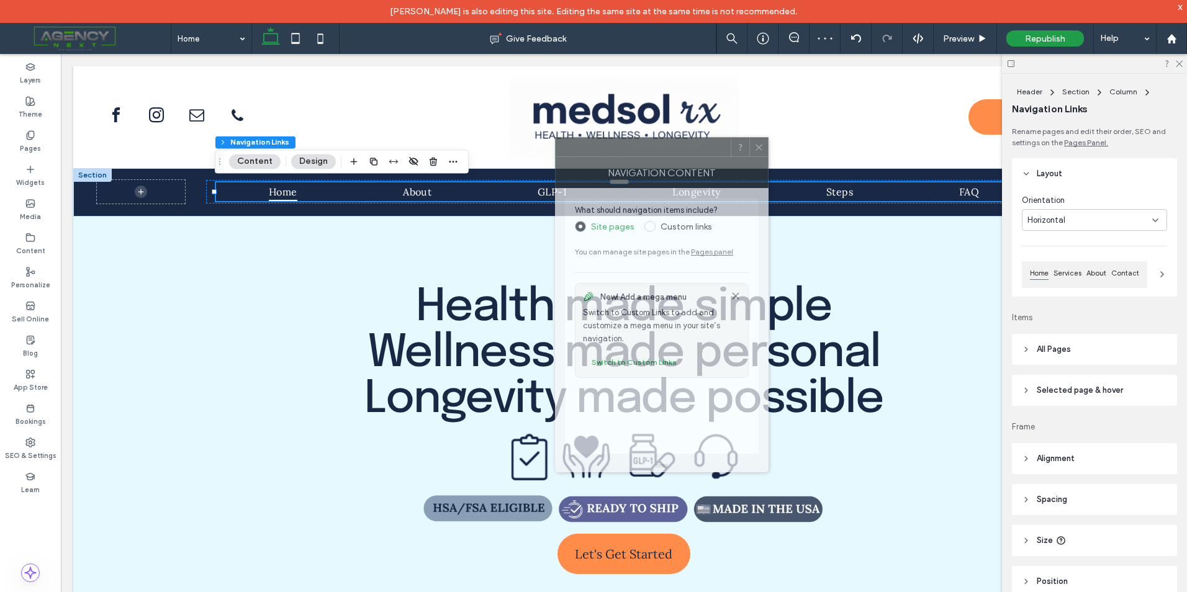
drag, startPoint x: 1087, startPoint y: 140, endPoint x: 602, endPoint y: 159, distance: 485.3
click at [679, 149] on div at bounding box center [643, 147] width 175 height 19
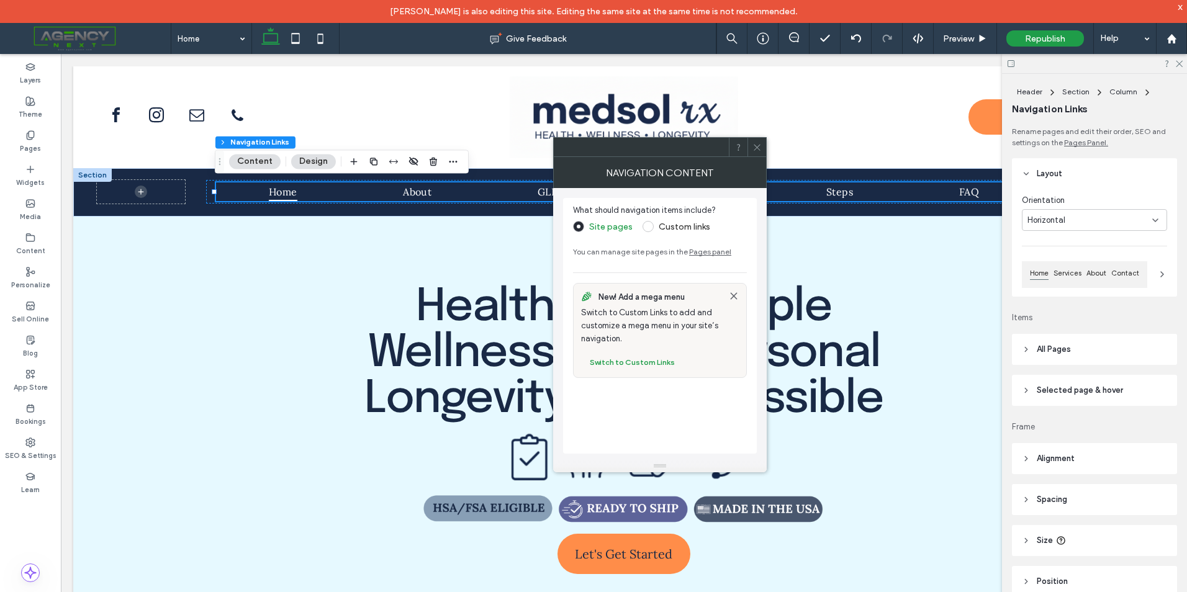
click at [754, 150] on icon at bounding box center [757, 147] width 9 height 9
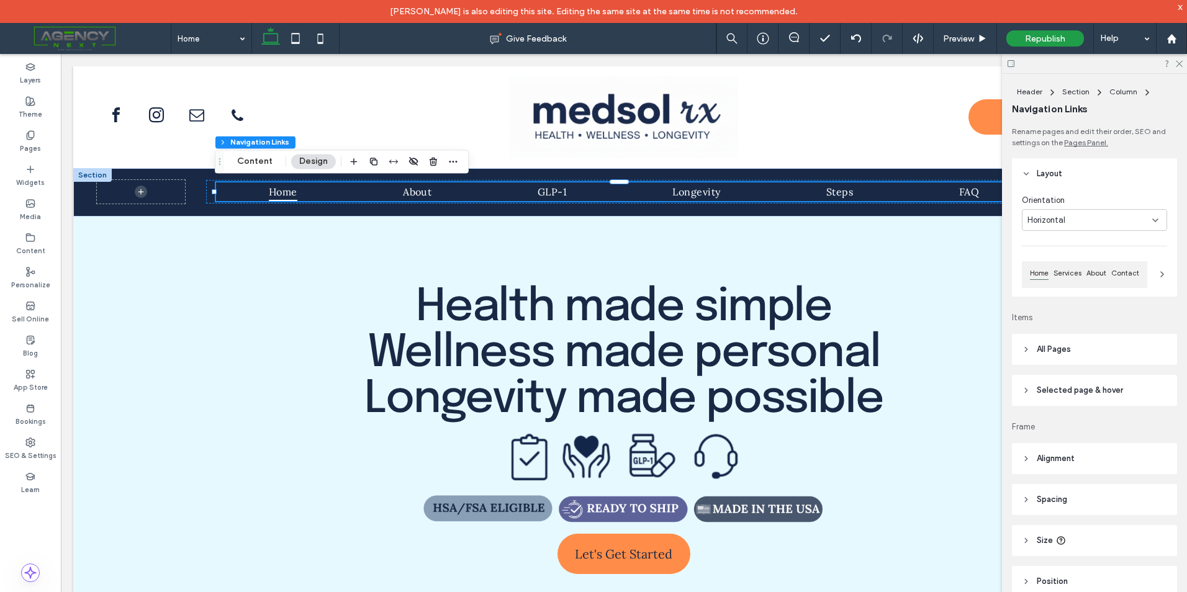
scroll to position [37, 0]
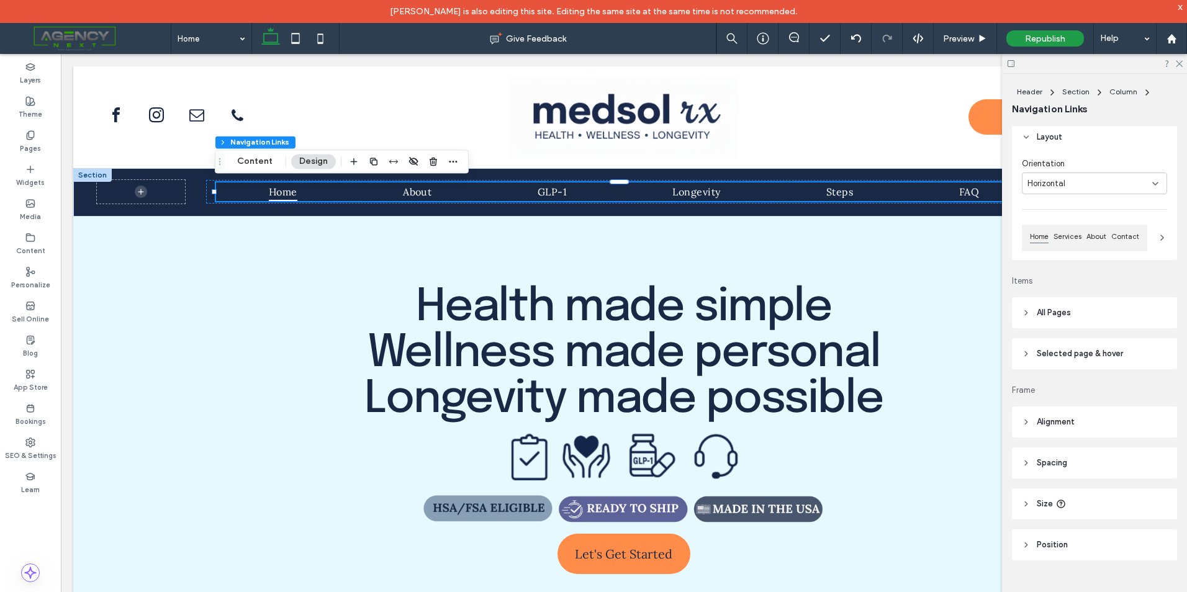
click at [1157, 237] on icon at bounding box center [1162, 238] width 10 height 10
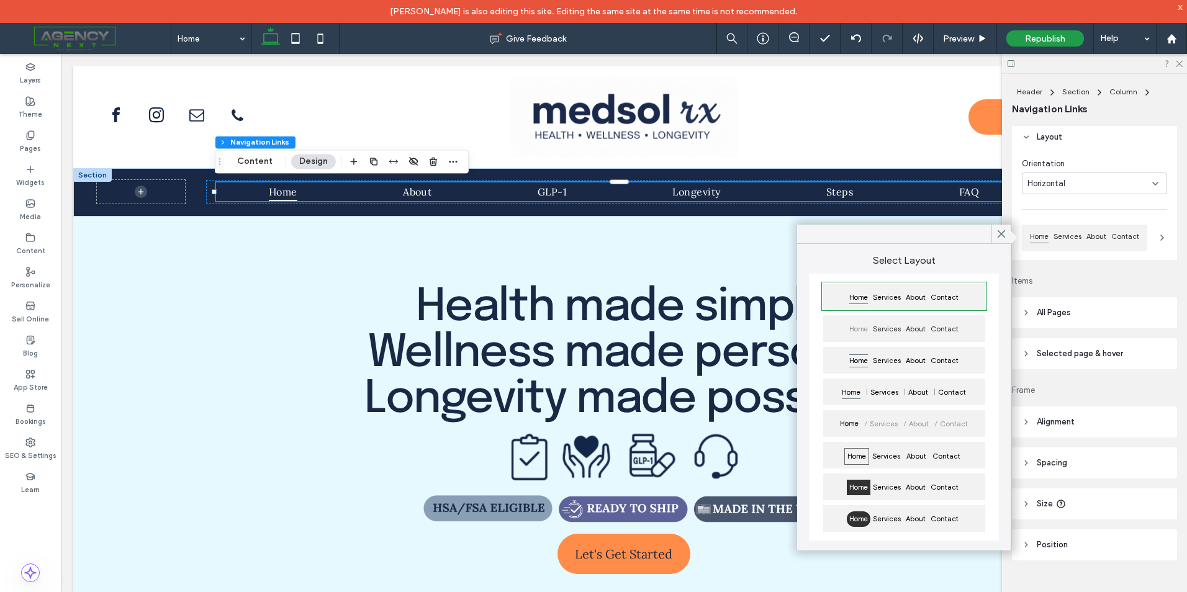
click at [893, 353] on div "Home Services About Contact" at bounding box center [904, 360] width 162 height 27
click at [908, 307] on div "About" at bounding box center [915, 300] width 25 height 20
click at [1176, 61] on icon at bounding box center [1179, 63] width 8 height 8
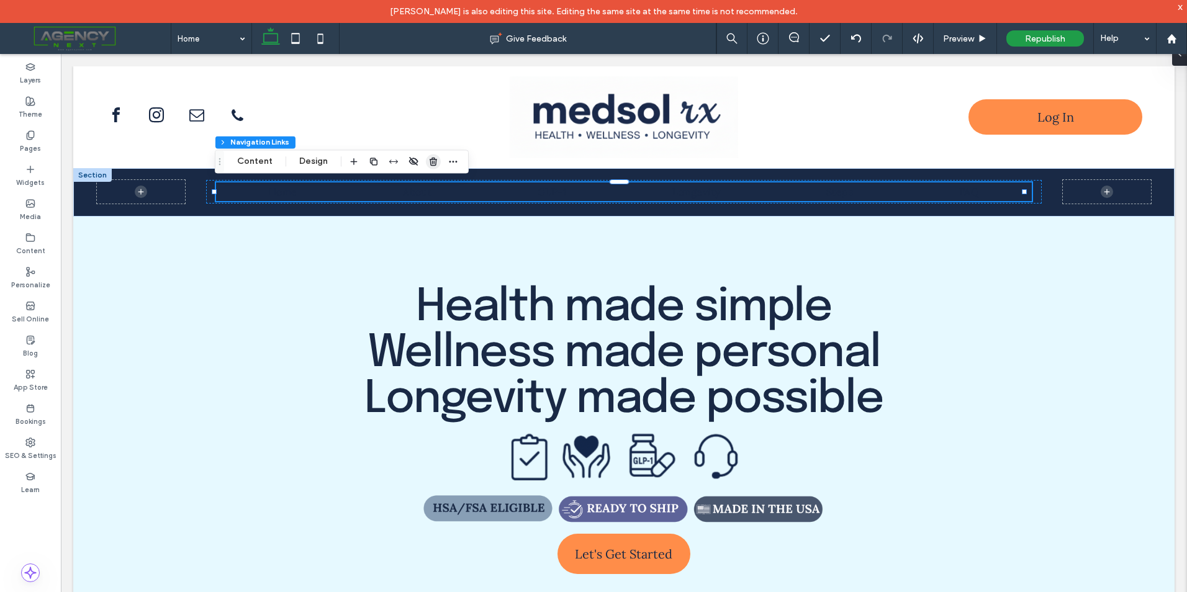
click at [428, 158] on icon "button" at bounding box center [433, 161] width 10 height 10
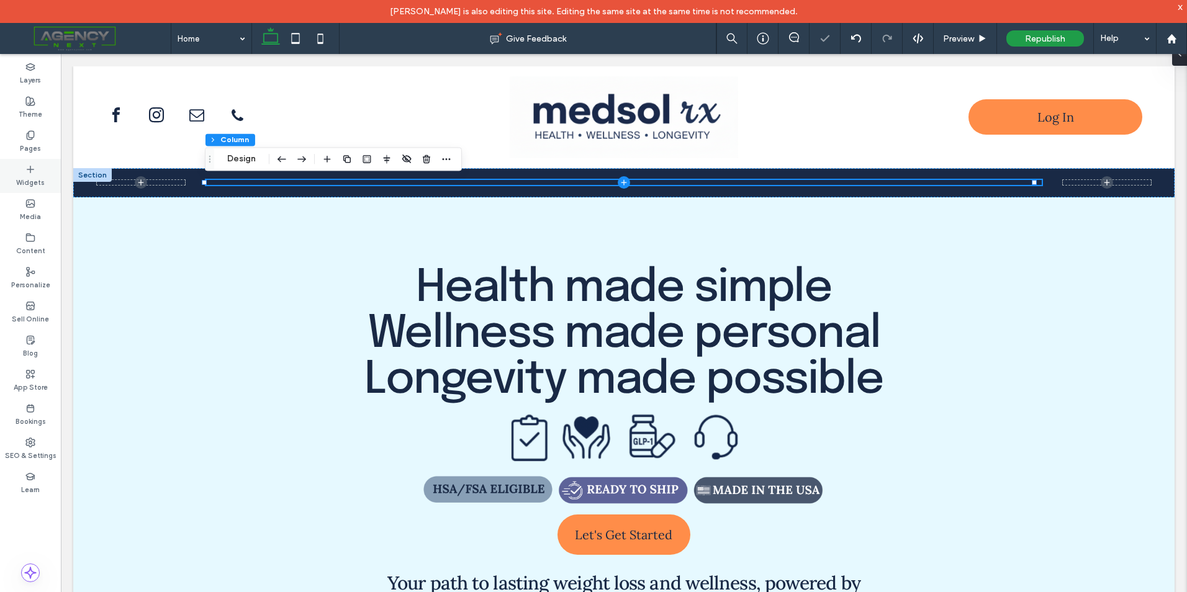
click at [24, 170] on div "Widgets" at bounding box center [30, 176] width 61 height 34
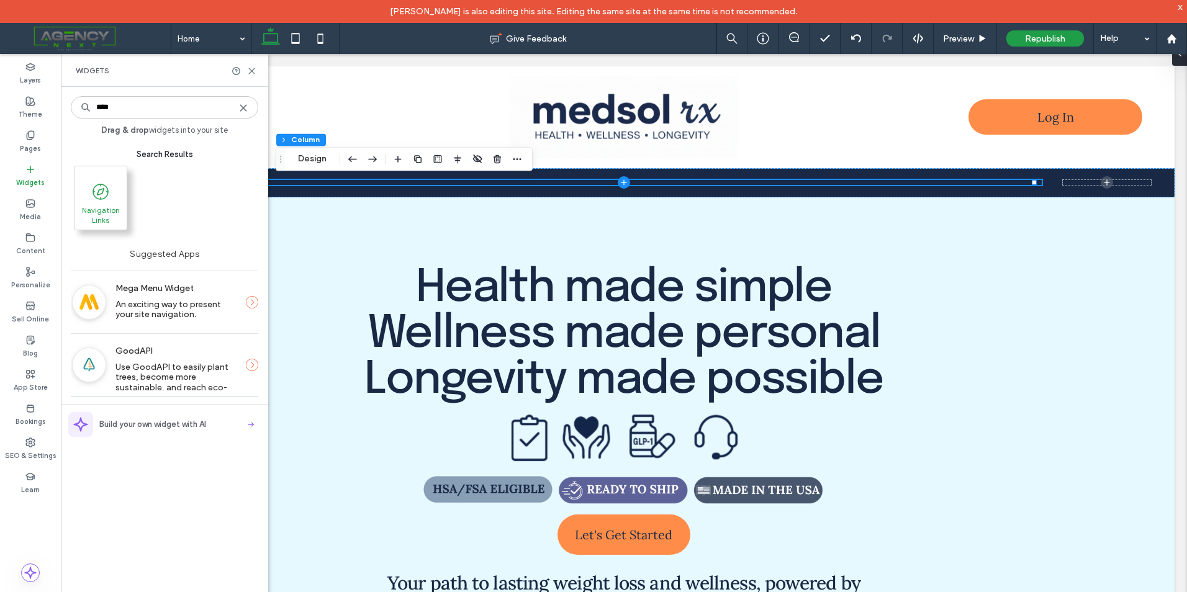
type input "****"
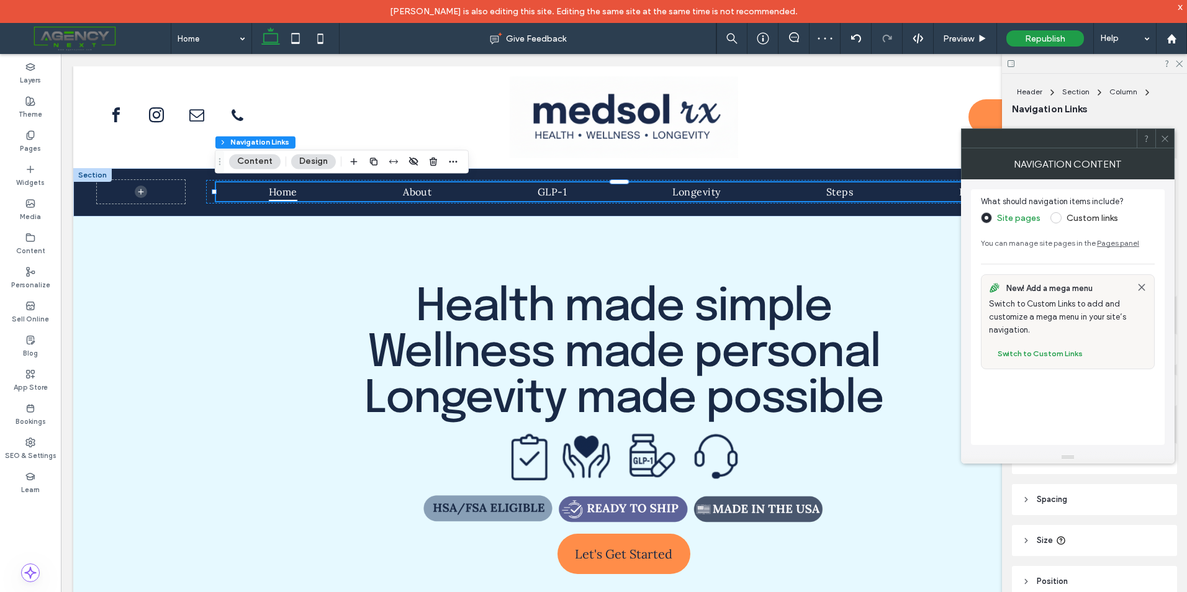
click at [328, 163] on button "Design" at bounding box center [313, 161] width 45 height 15
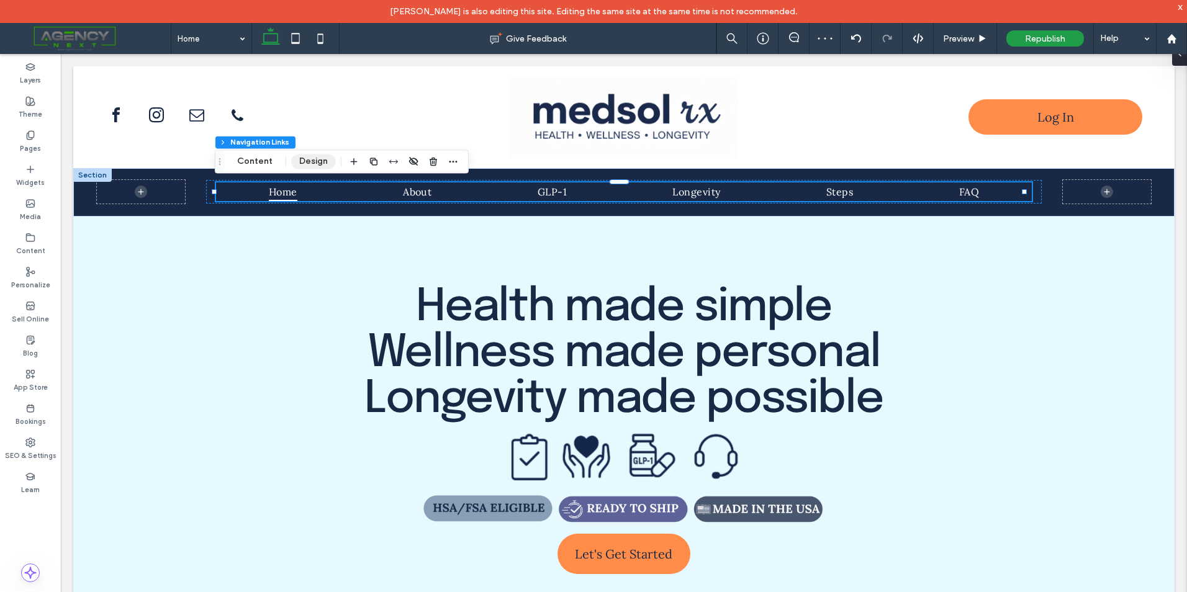
click at [328, 163] on button "Design" at bounding box center [313, 161] width 45 height 15
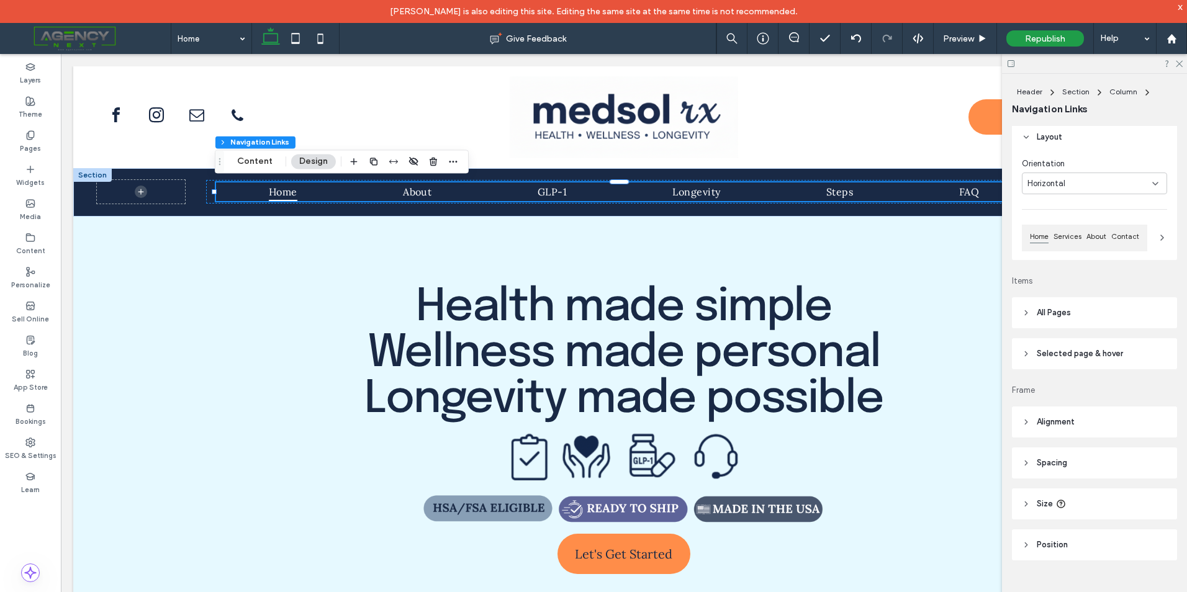
click at [1075, 348] on span "Selected page & hover" at bounding box center [1080, 354] width 86 height 12
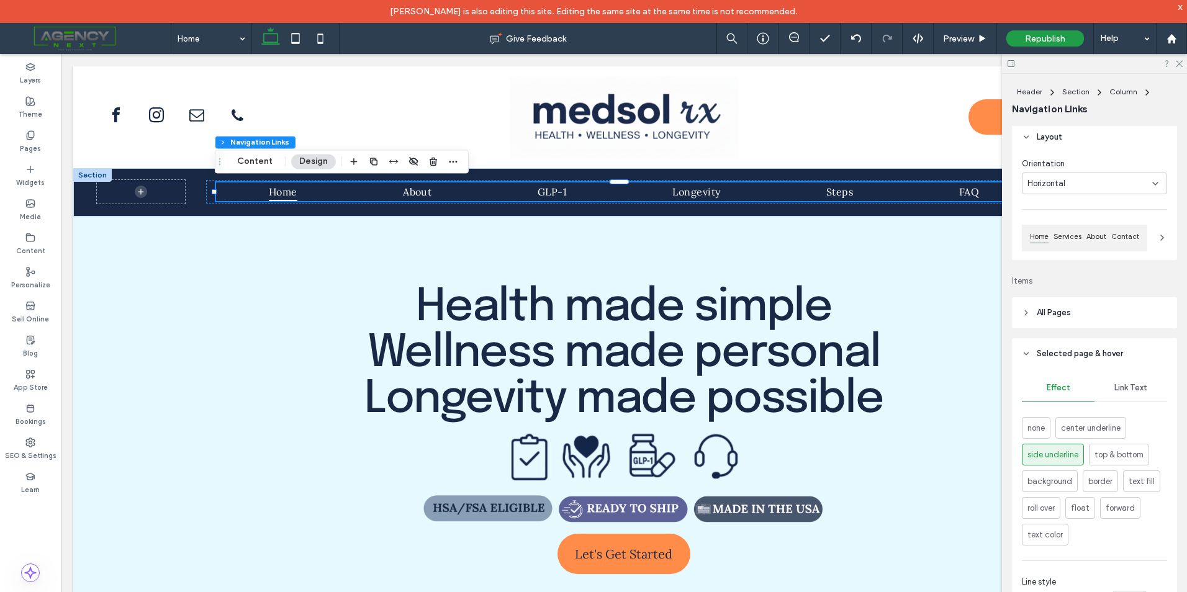
click at [1122, 391] on span "Link Text" at bounding box center [1130, 388] width 33 height 10
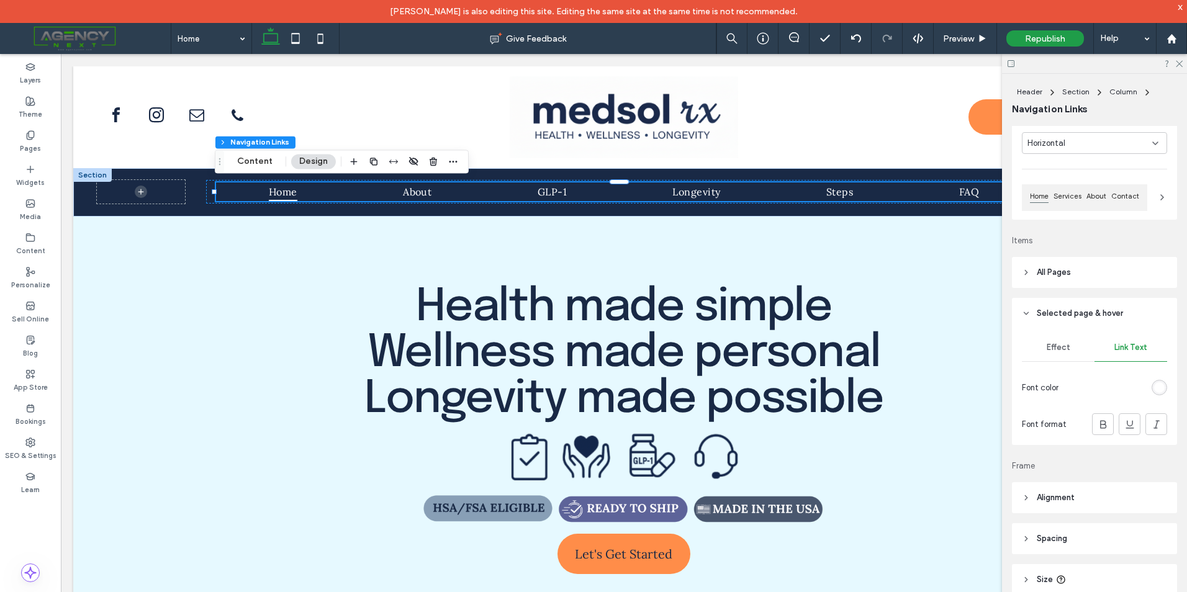
scroll to position [153, 0]
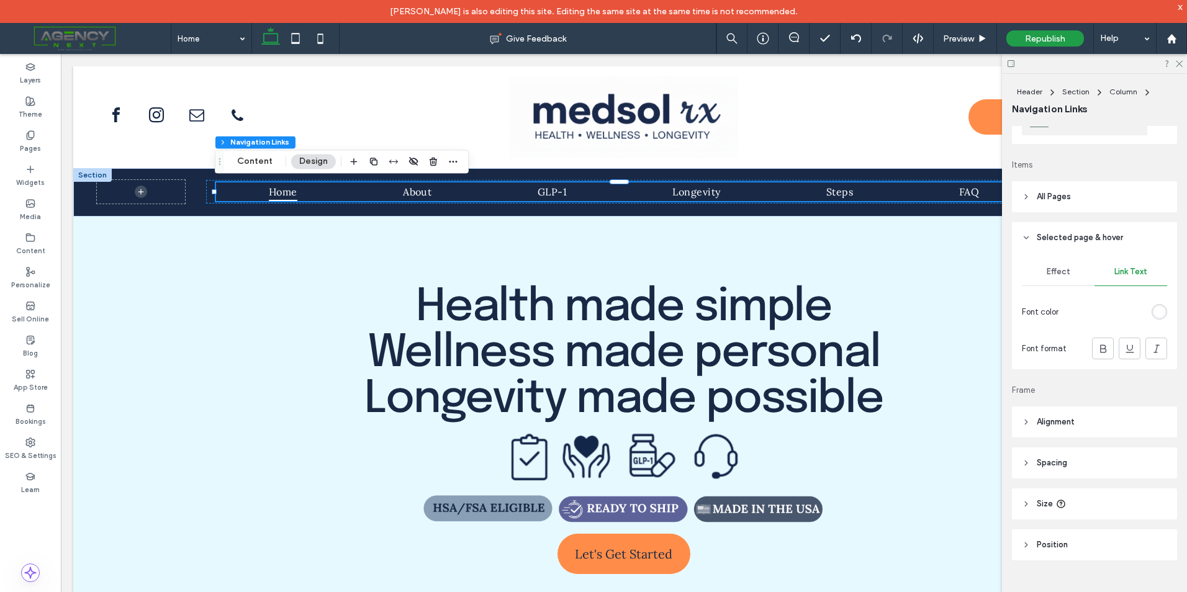
click at [1060, 267] on span "Effect" at bounding box center [1059, 272] width 24 height 10
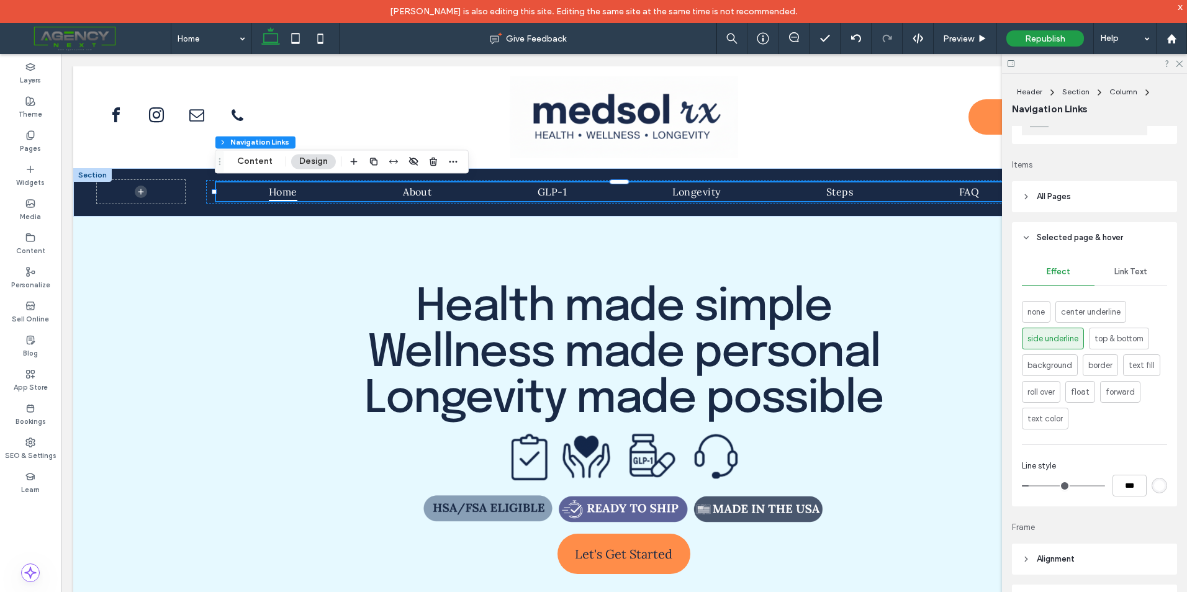
click at [1116, 268] on span "Link Text" at bounding box center [1130, 272] width 33 height 10
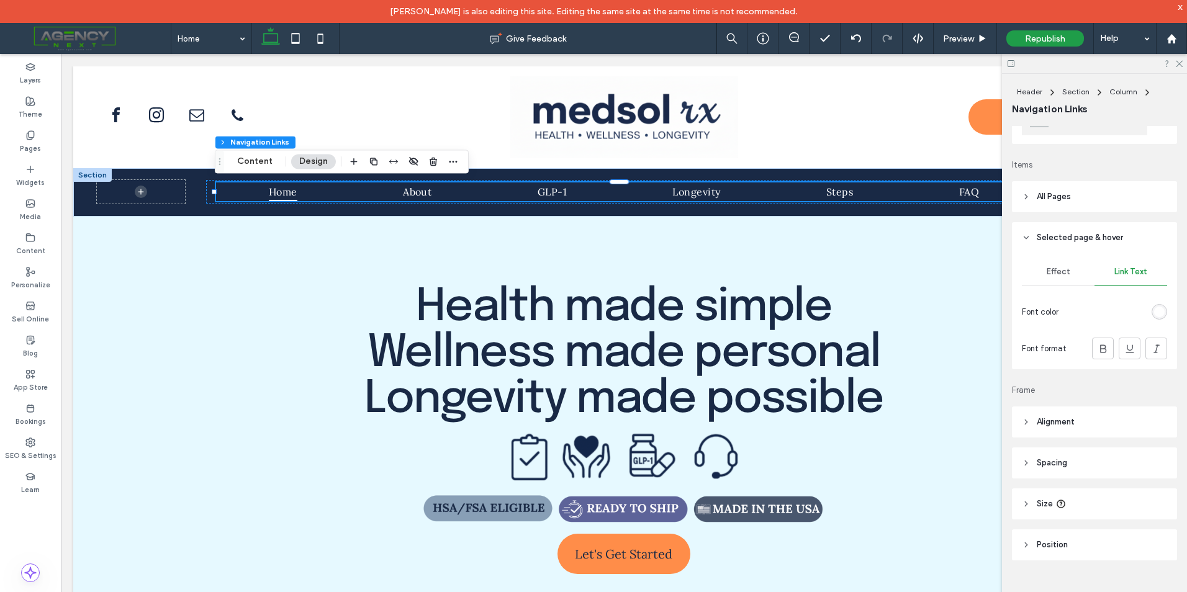
click at [1059, 254] on div "Effect Link Text Font color Font format" at bounding box center [1094, 311] width 165 height 116
click at [1060, 263] on div "Effect" at bounding box center [1058, 271] width 73 height 27
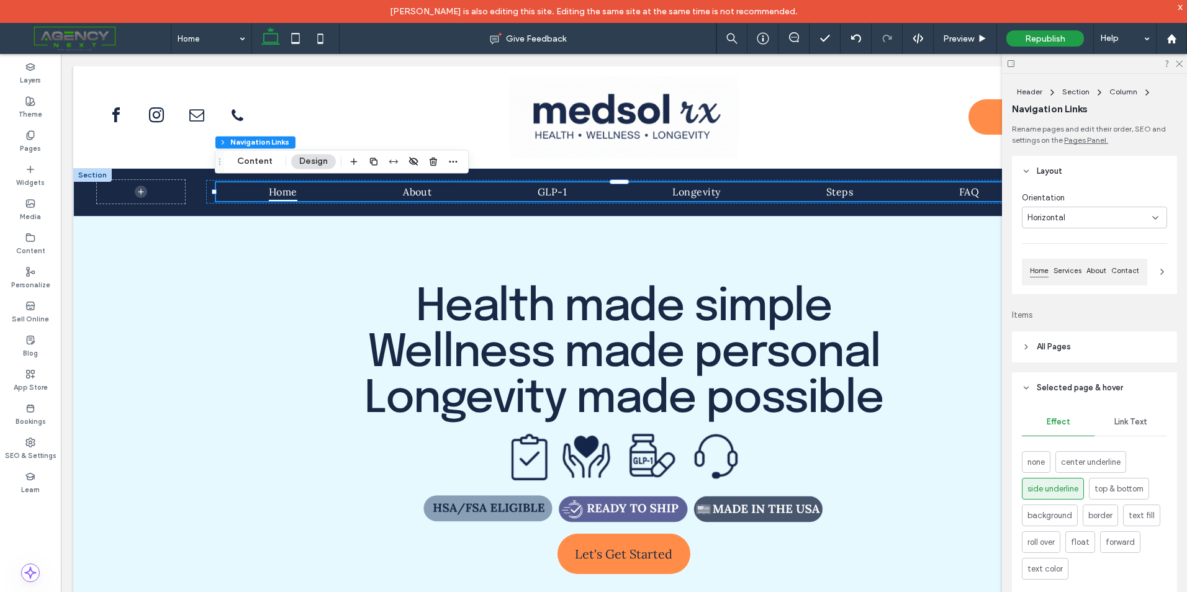
scroll to position [0, 0]
click at [1064, 339] on header "All Pages" at bounding box center [1094, 349] width 165 height 31
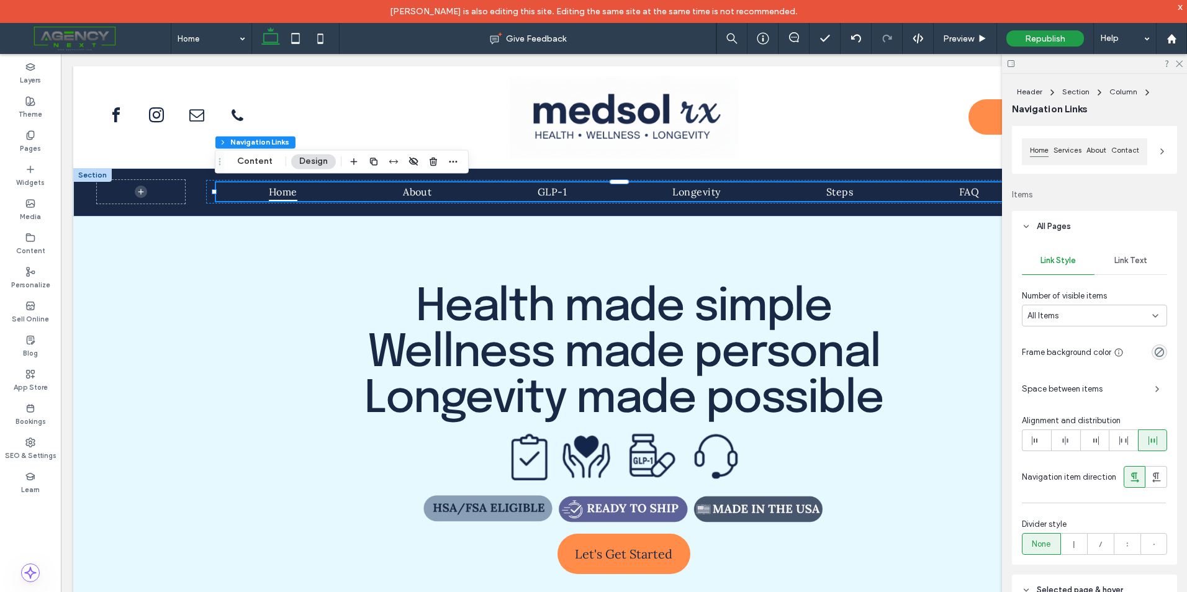
scroll to position [124, 0]
click at [1120, 260] on span "Link Text" at bounding box center [1130, 260] width 33 height 10
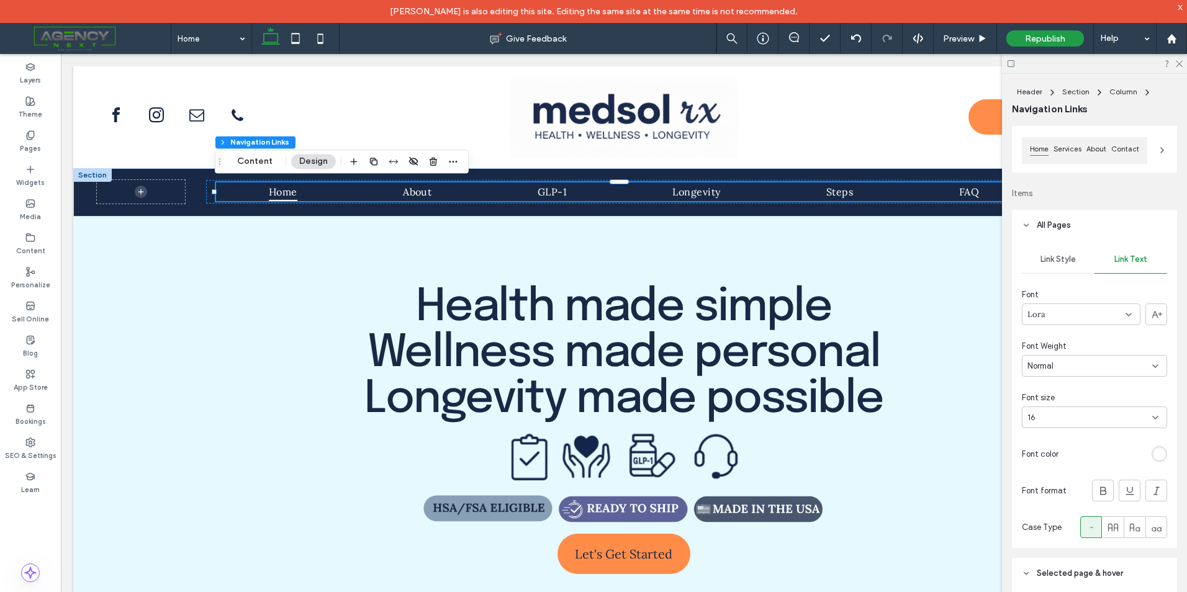
click at [1125, 311] on icon at bounding box center [1129, 315] width 10 height 10
click at [471, 332] on span "Wellness made personal" at bounding box center [624, 354] width 512 height 46
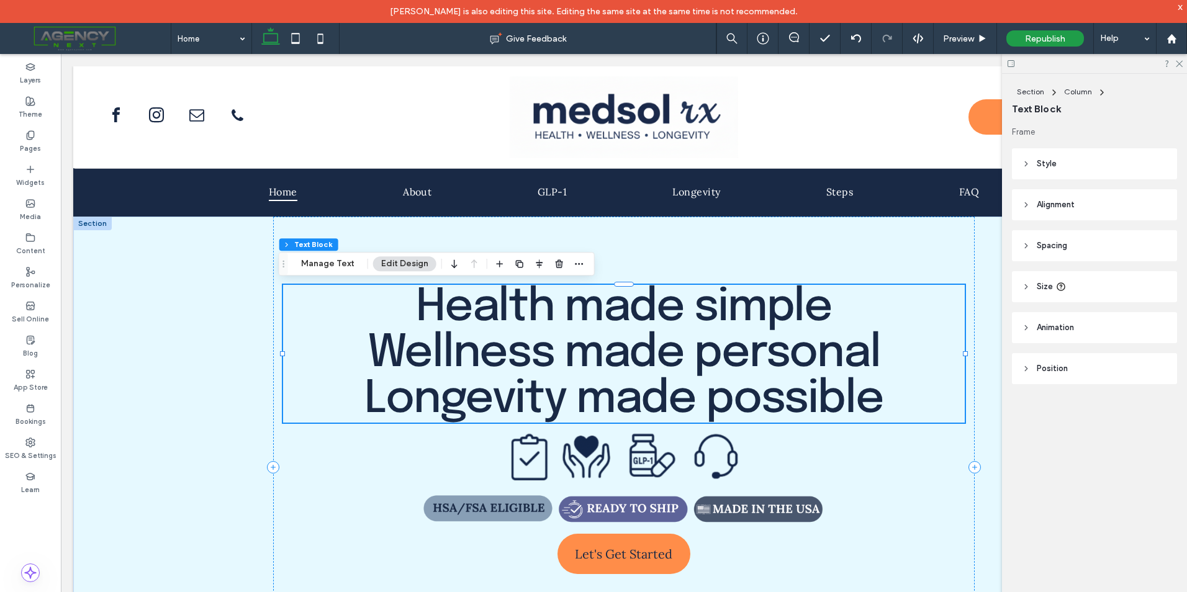
click at [471, 332] on span "Wellness made personal" at bounding box center [624, 354] width 512 height 46
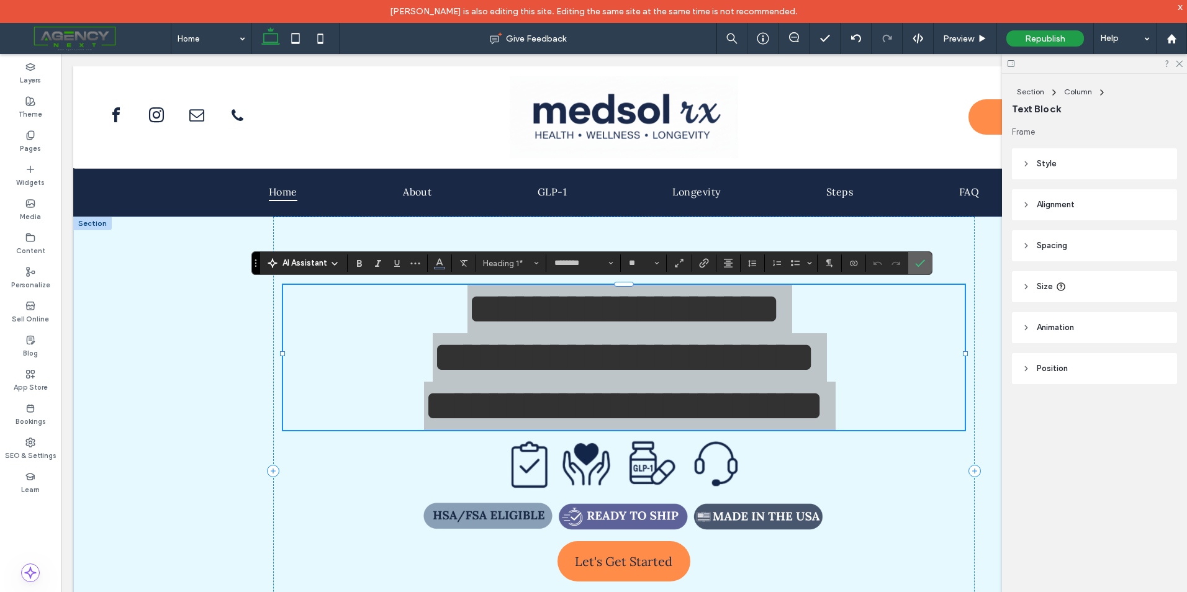
click at [921, 263] on icon "Confirm" at bounding box center [920, 263] width 10 height 10
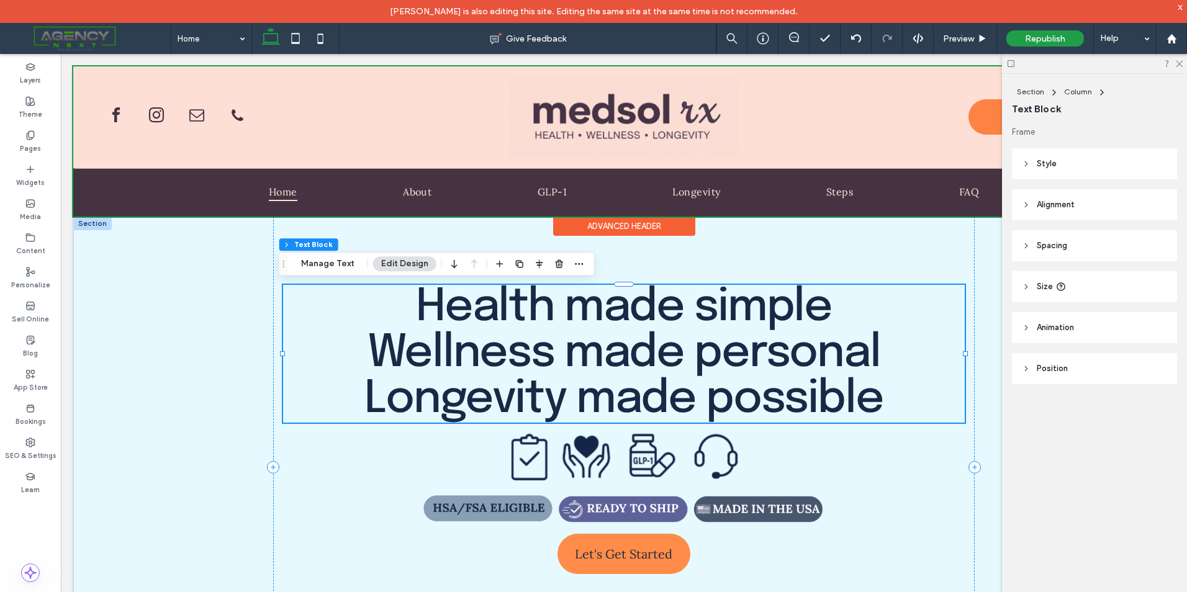
click at [648, 186] on div at bounding box center [623, 141] width 1101 height 150
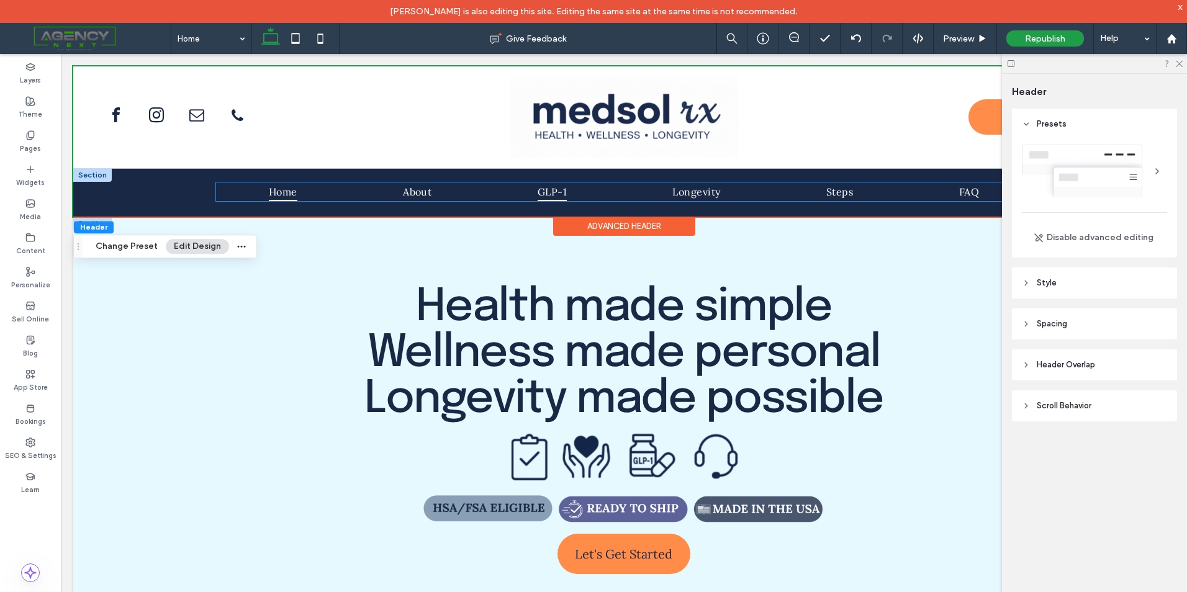
click at [531, 186] on link "GLP-1" at bounding box center [552, 192] width 48 height 19
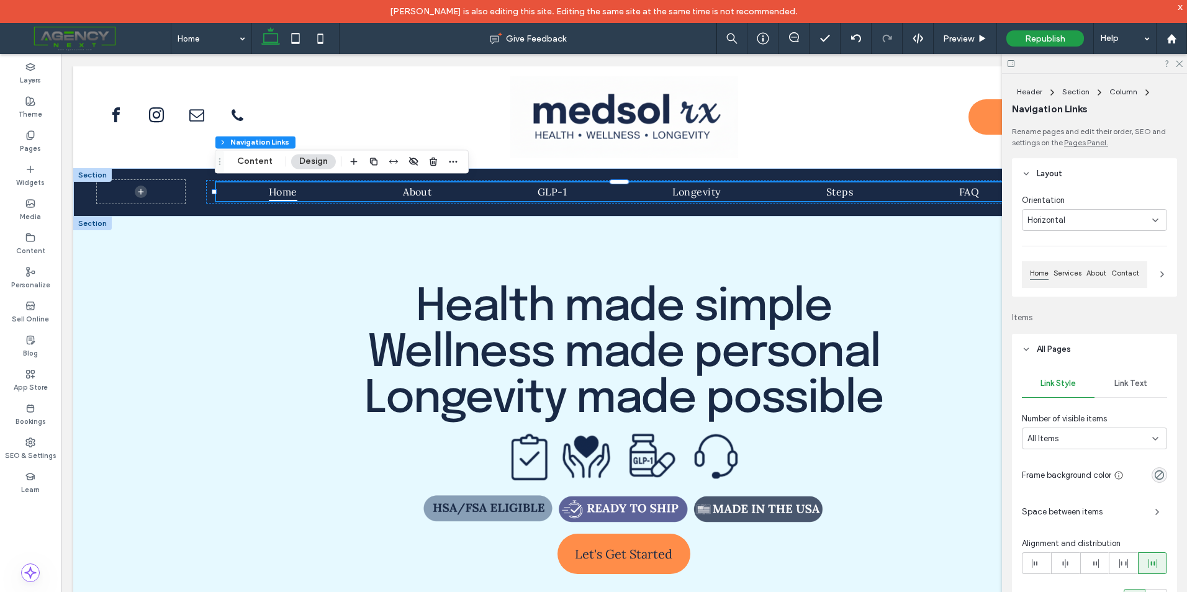
click at [1128, 387] on span "Link Text" at bounding box center [1130, 384] width 33 height 10
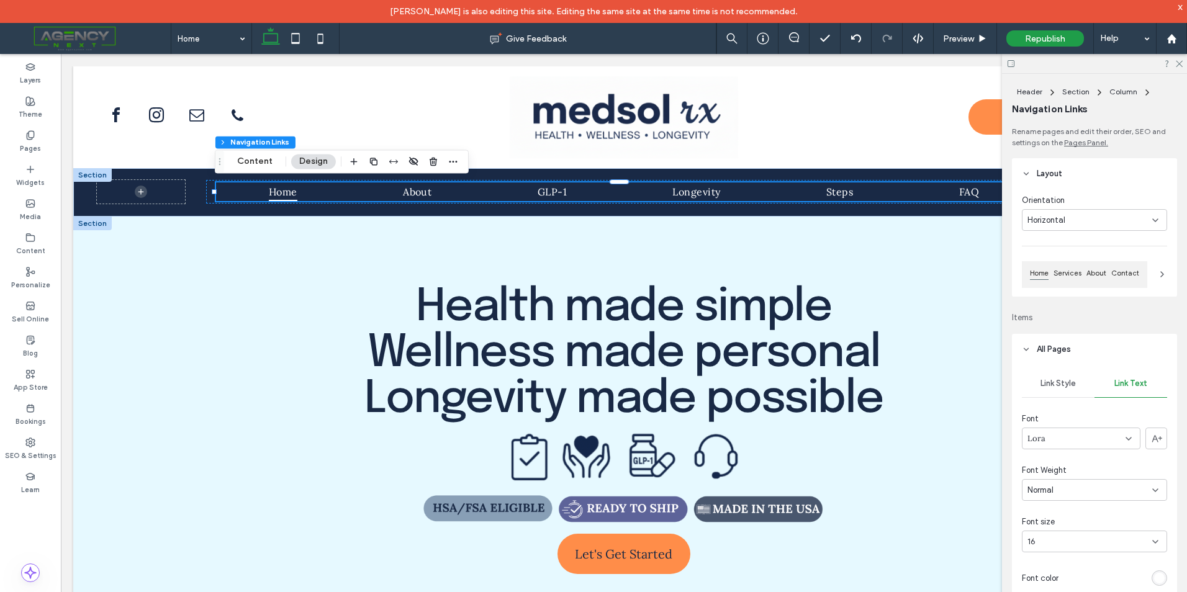
click at [1116, 440] on div "Lora" at bounding box center [1081, 439] width 119 height 22
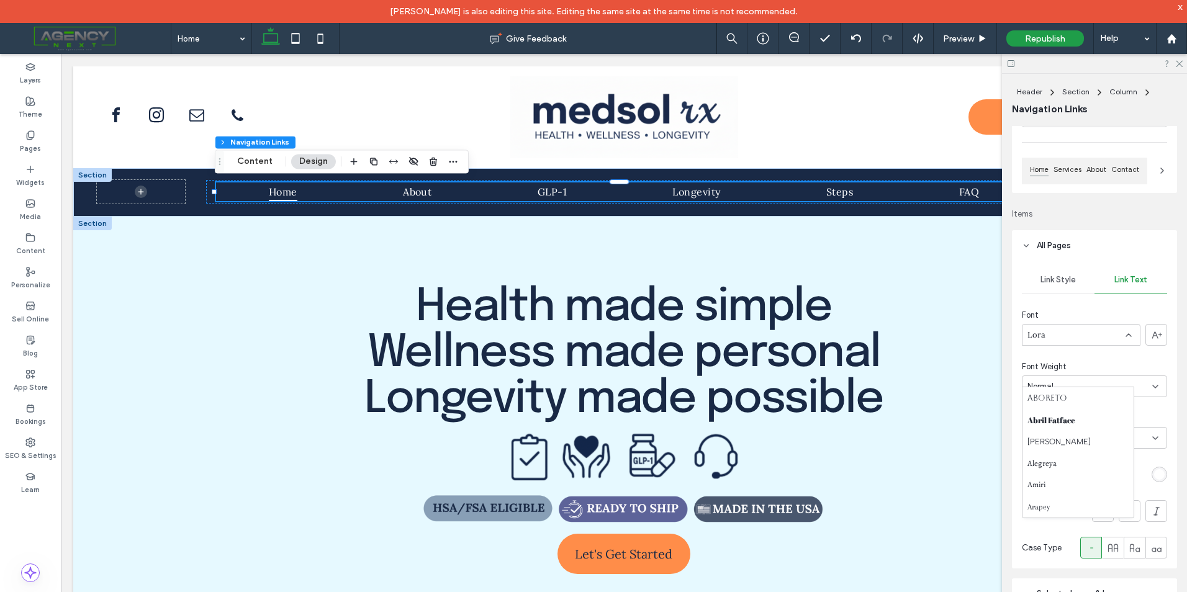
scroll to position [62, 0]
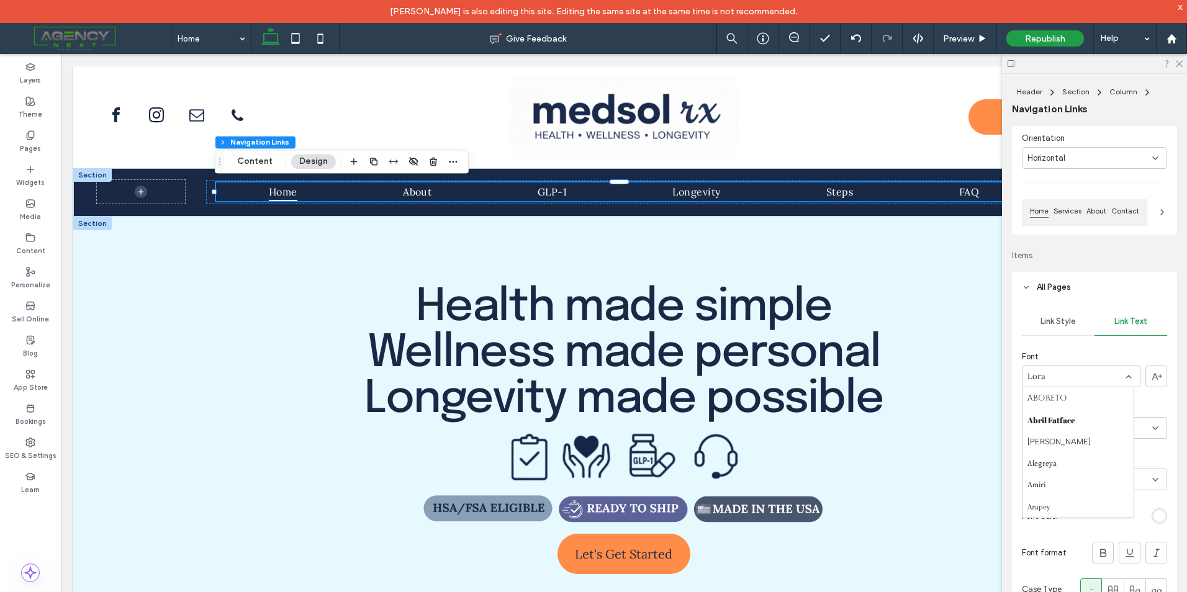
click at [1062, 376] on div "Lora" at bounding box center [1081, 377] width 119 height 22
click at [1063, 457] on div "Epilogue" at bounding box center [1078, 461] width 111 height 22
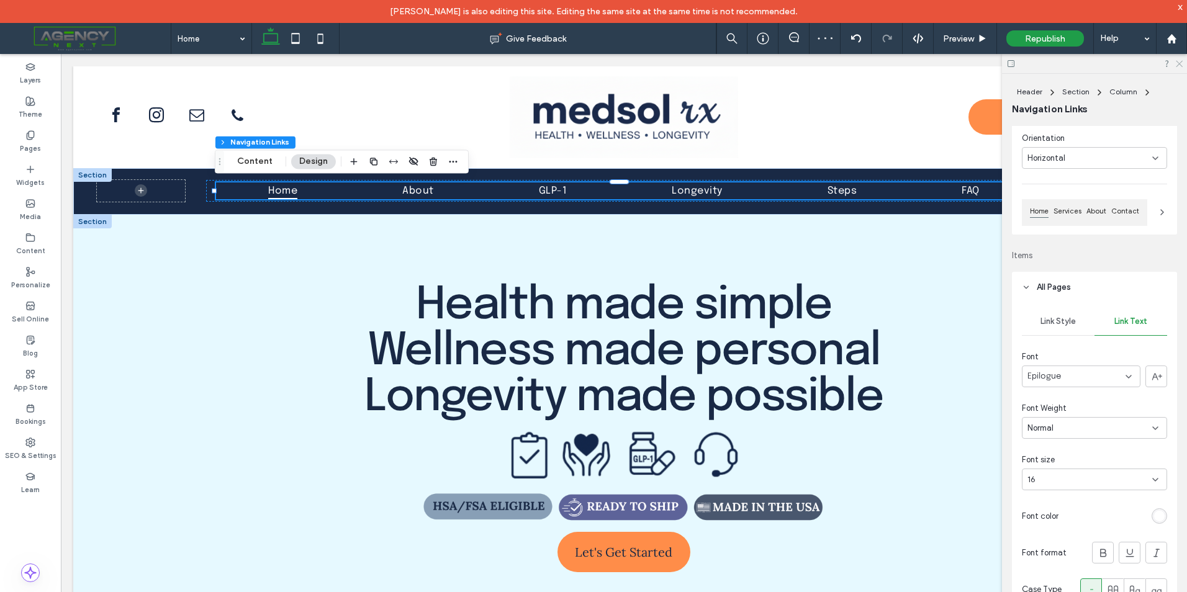
click at [1177, 62] on icon at bounding box center [1179, 63] width 8 height 8
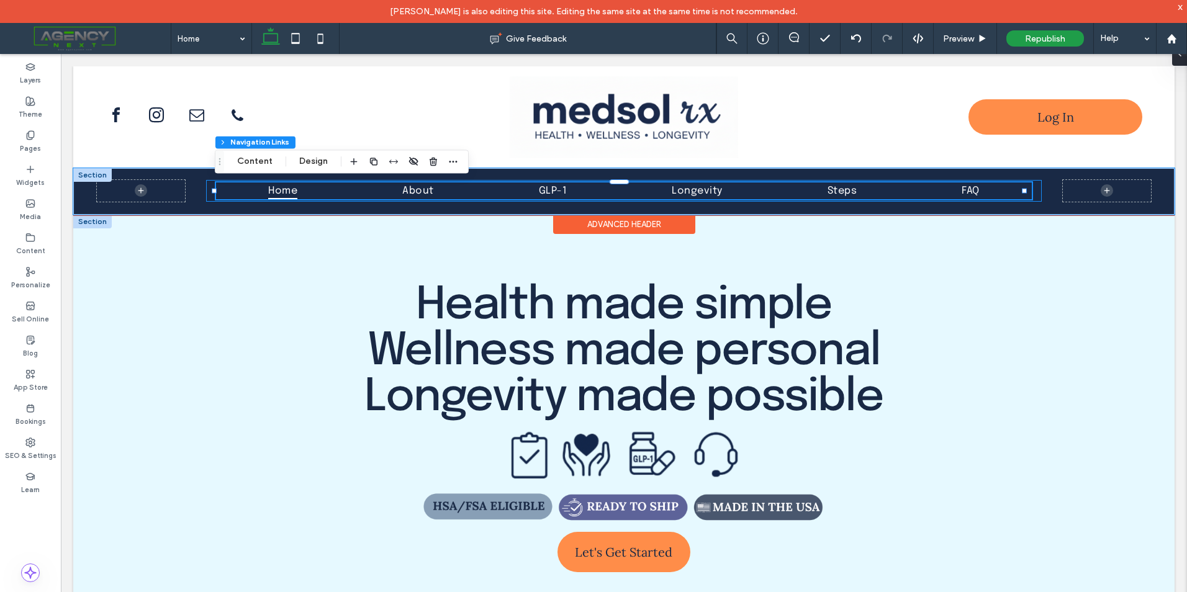
click at [1030, 188] on div "Home About GLP-1 Longevity Steps FAQ" at bounding box center [624, 191] width 836 height 22
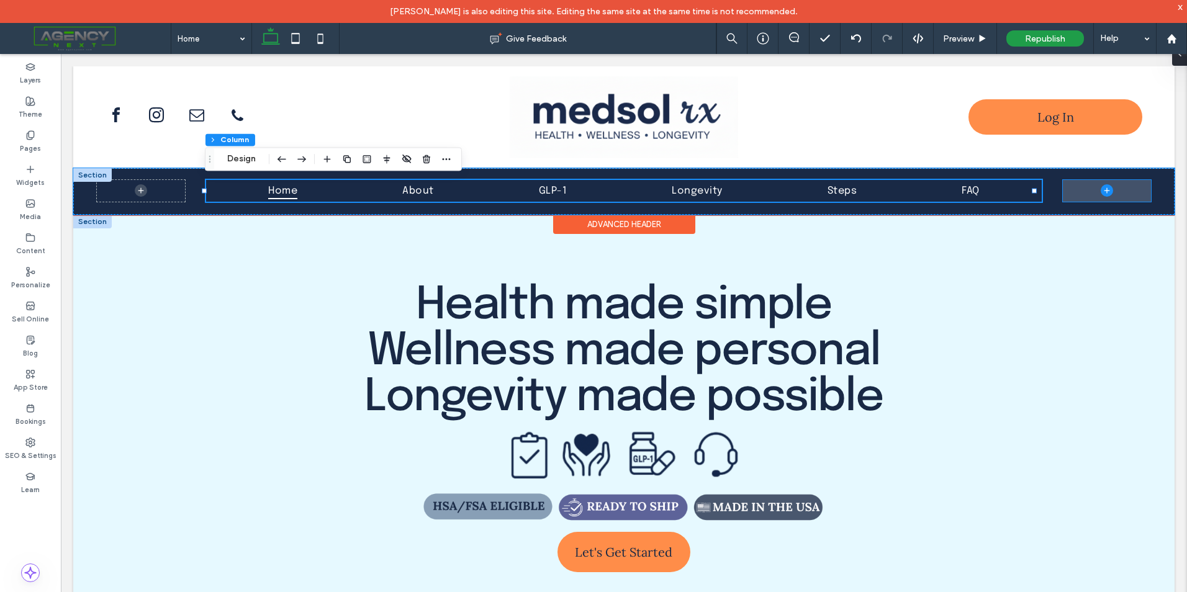
click at [1063, 186] on span at bounding box center [1107, 191] width 88 height 22
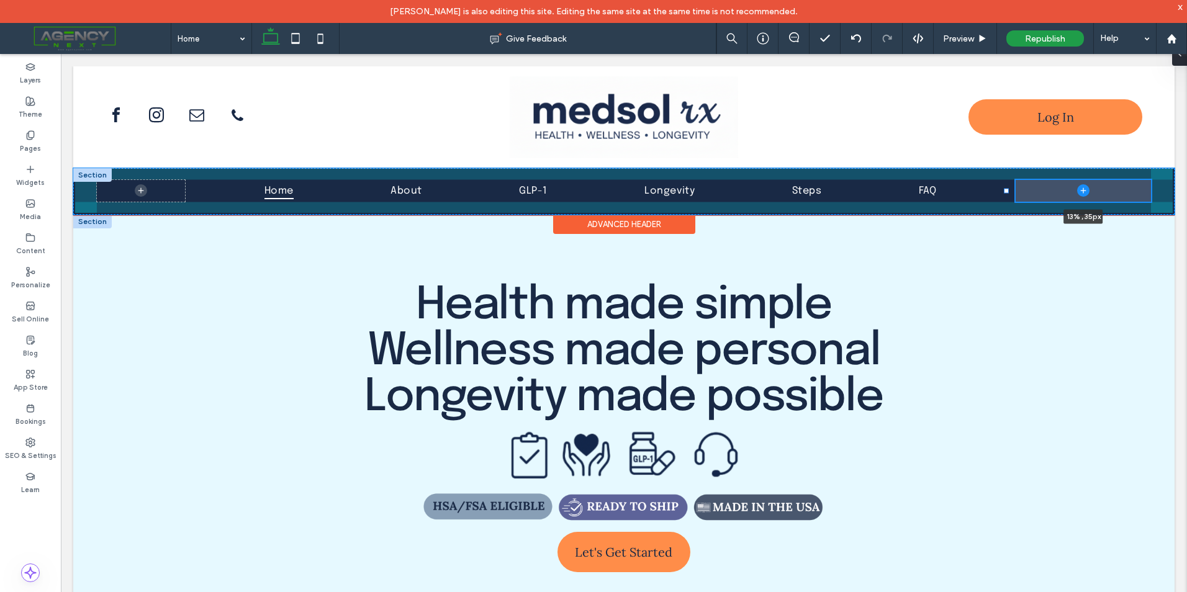
drag, startPoint x: 1055, startPoint y: 189, endPoint x: 1007, endPoint y: 189, distance: 47.8
click at [1007, 189] on div at bounding box center [1006, 190] width 5 height 5
type input "**"
type input "*****"
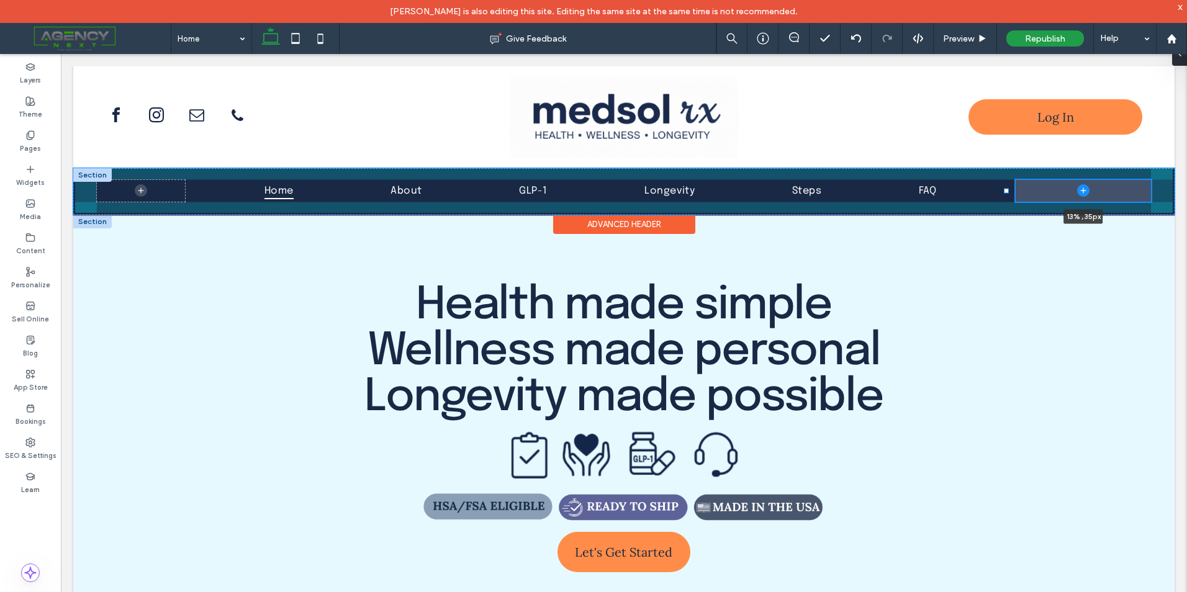
type input "**"
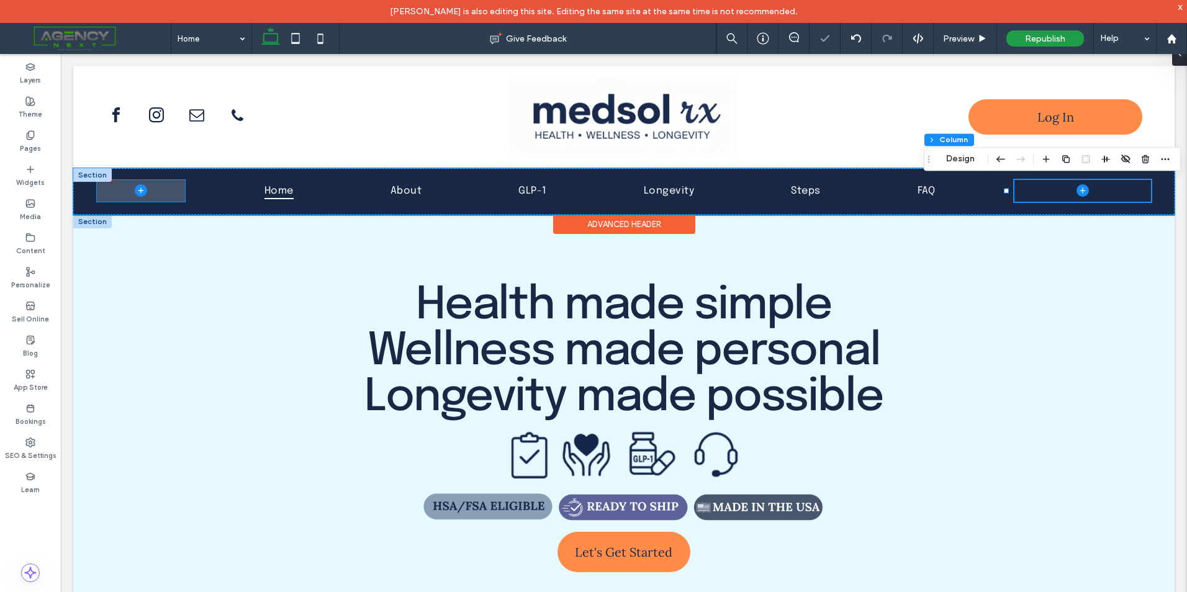
click at [181, 186] on span at bounding box center [141, 191] width 88 height 22
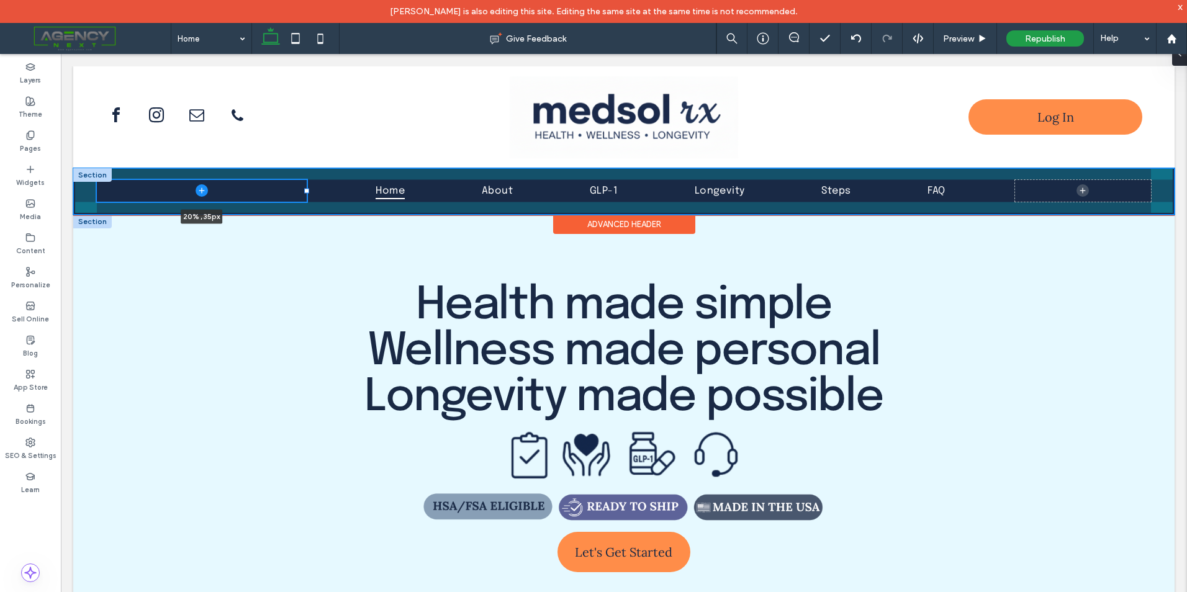
drag, startPoint x: 184, startPoint y: 191, endPoint x: 307, endPoint y: 195, distance: 122.4
click at [307, 195] on div "20% , 35px Home About GLP-1 Longevity Steps FAQ" at bounding box center [624, 191] width 1098 height 44
type input "**"
type input "***"
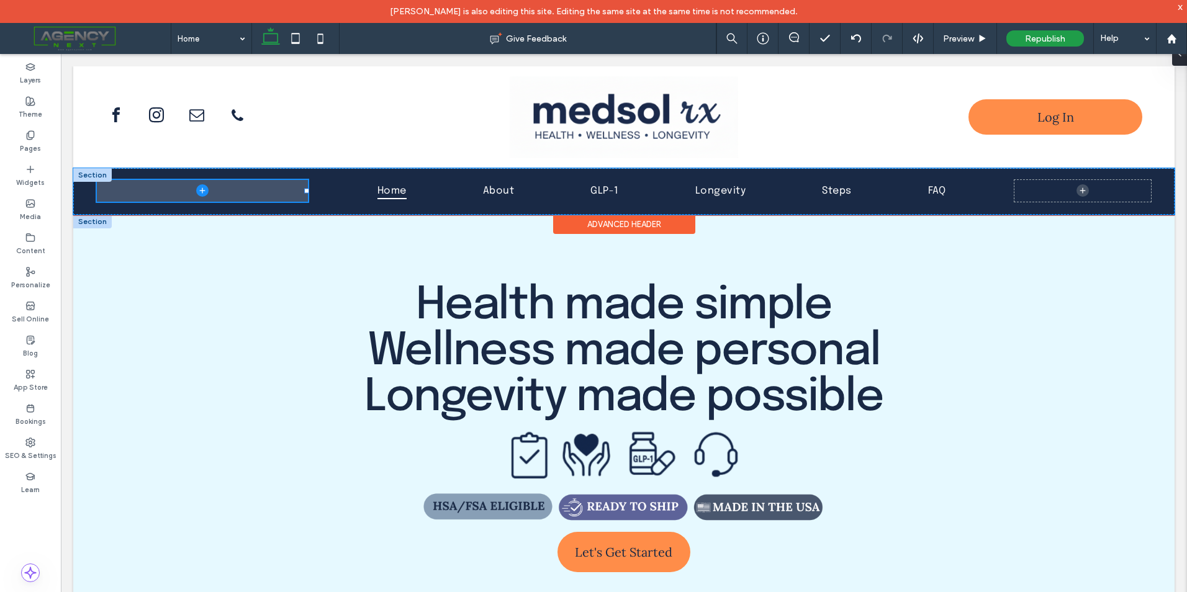
type input "**"
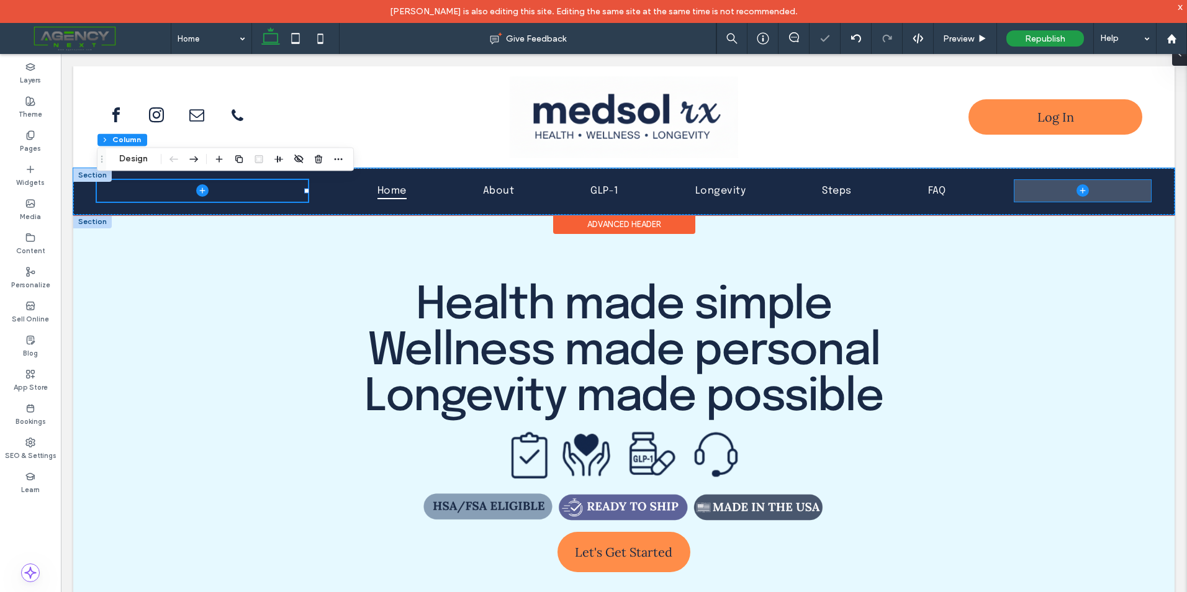
click at [1036, 194] on span at bounding box center [1083, 191] width 136 height 22
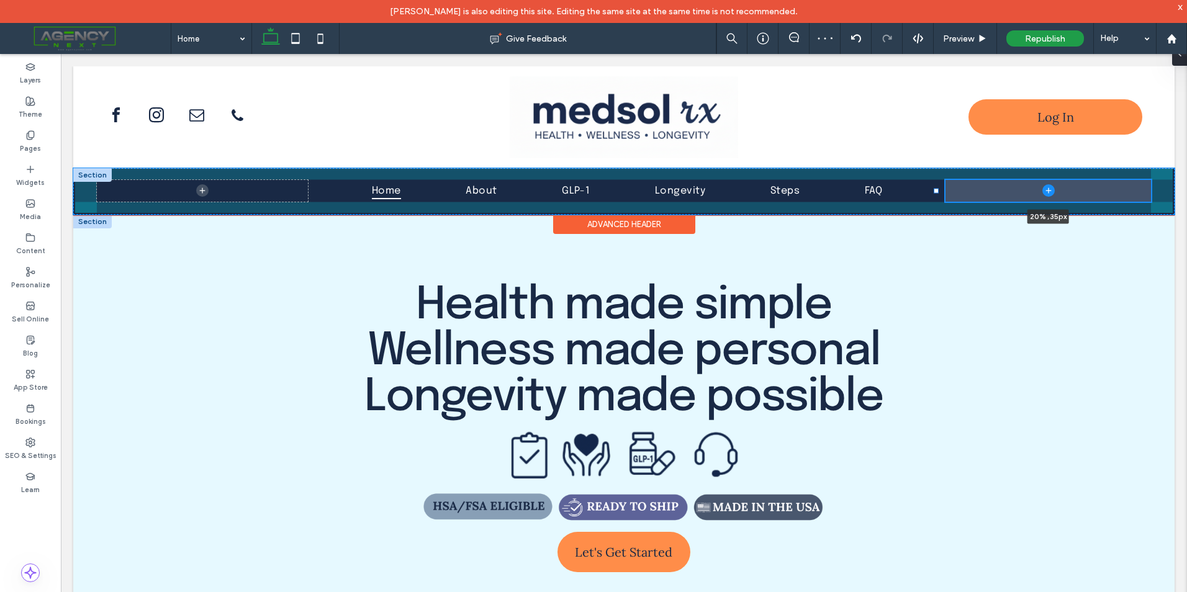
drag, startPoint x: 1006, startPoint y: 192, endPoint x: 936, endPoint y: 183, distance: 70.8
click at [936, 183] on div "Home About GLP-1 Longevity Steps FAQ 20% , 35px" at bounding box center [624, 191] width 1098 height 44
type input "**"
type input "*****"
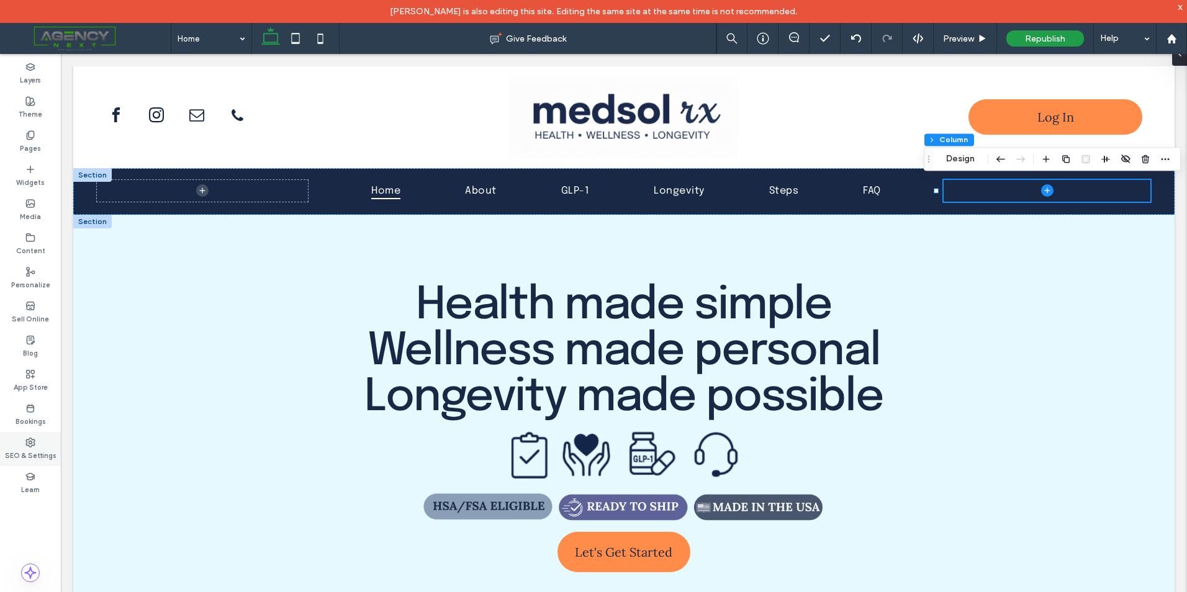
click at [39, 449] on label "SEO & Settings" at bounding box center [31, 455] width 52 height 14
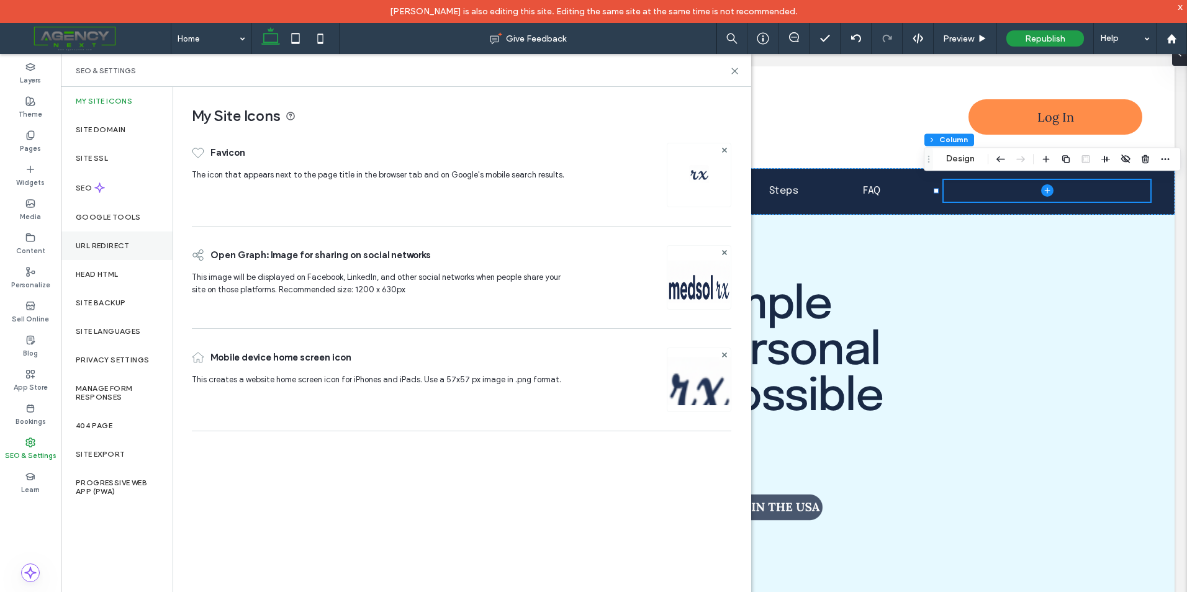
click at [114, 240] on div "URL Redirect" at bounding box center [117, 246] width 112 height 29
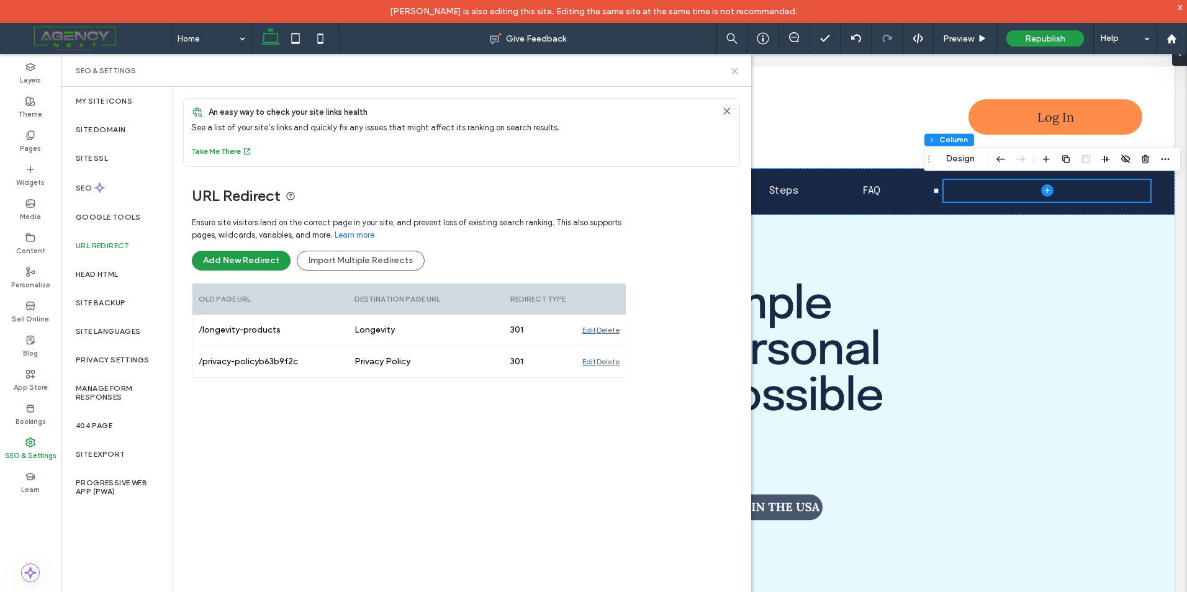
click at [738, 70] on icon at bounding box center [734, 70] width 9 height 9
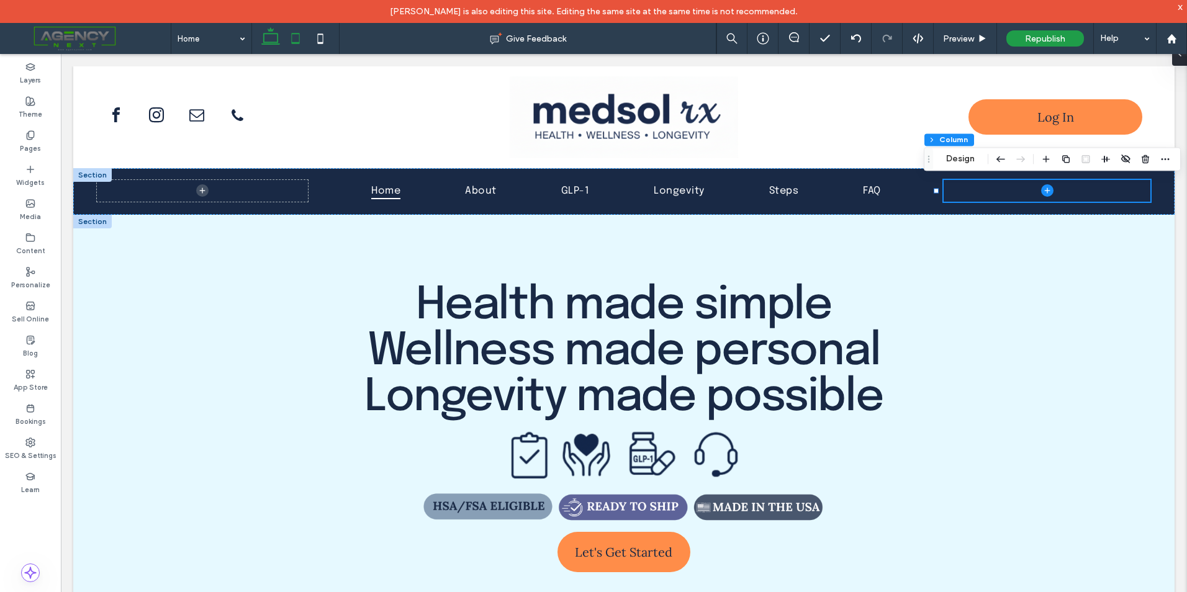
click at [292, 37] on use at bounding box center [296, 38] width 8 height 11
type input "**"
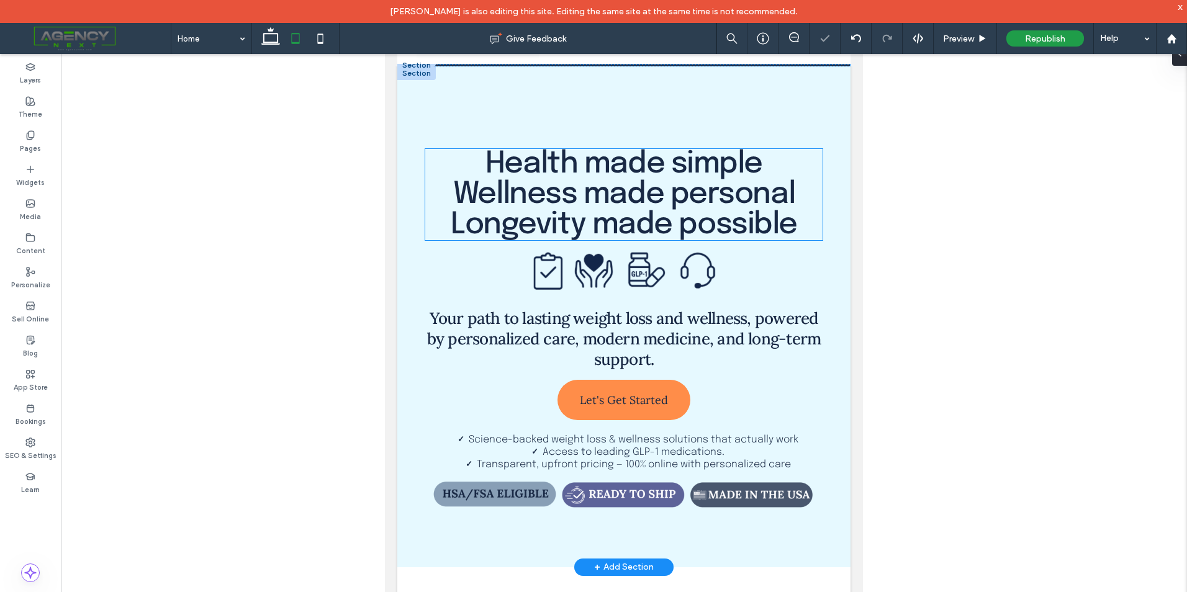
scroll to position [0, 0]
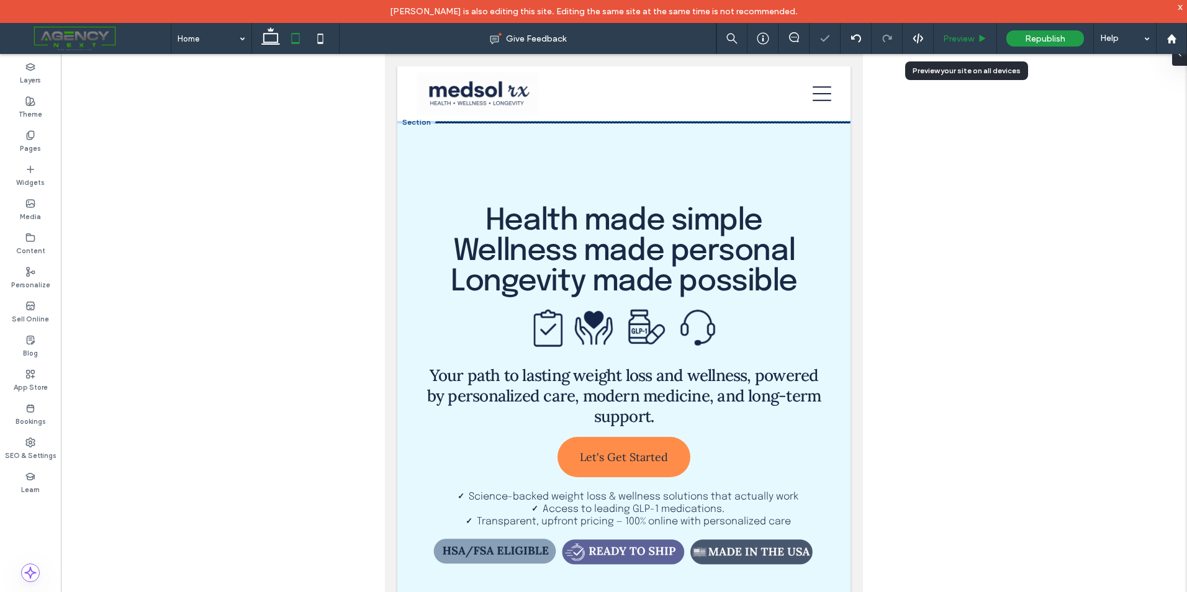
click at [962, 47] on div "Preview" at bounding box center [965, 38] width 63 height 31
click at [974, 34] on span "Preview" at bounding box center [958, 39] width 31 height 11
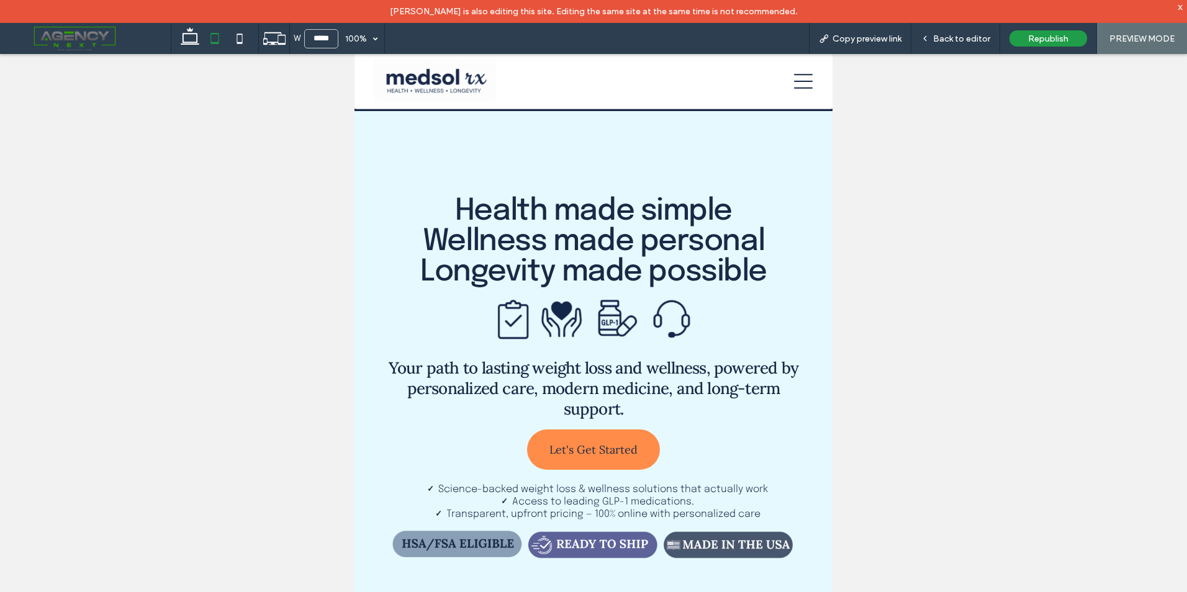
click at [794, 85] on icon at bounding box center [803, 81] width 19 height 19
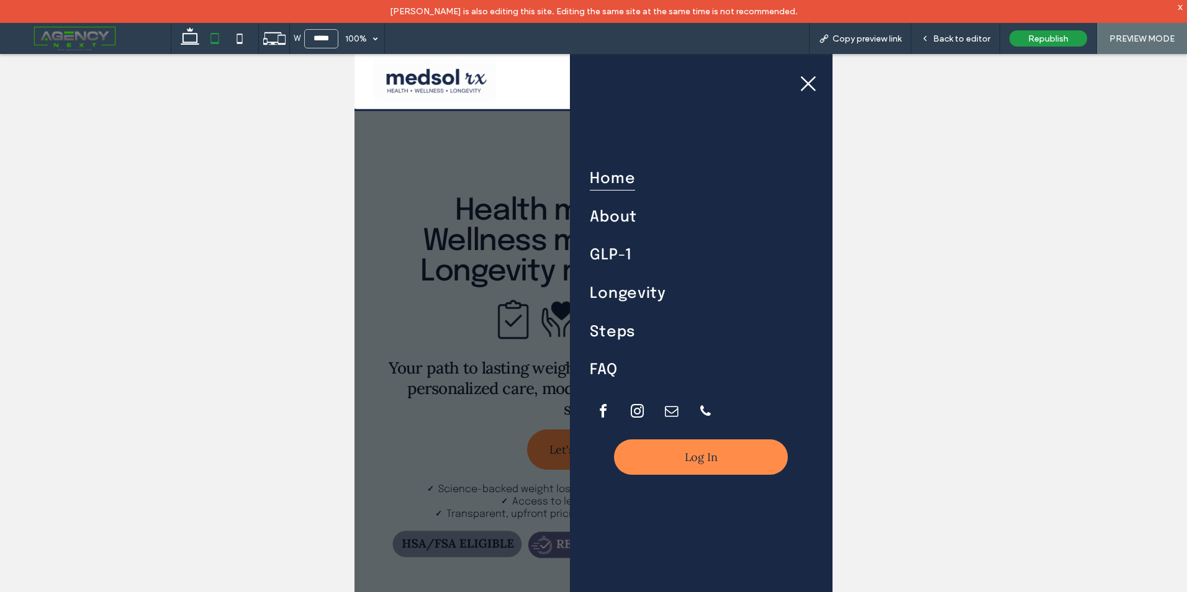
click at [801, 85] on icon at bounding box center [808, 84] width 19 height 19
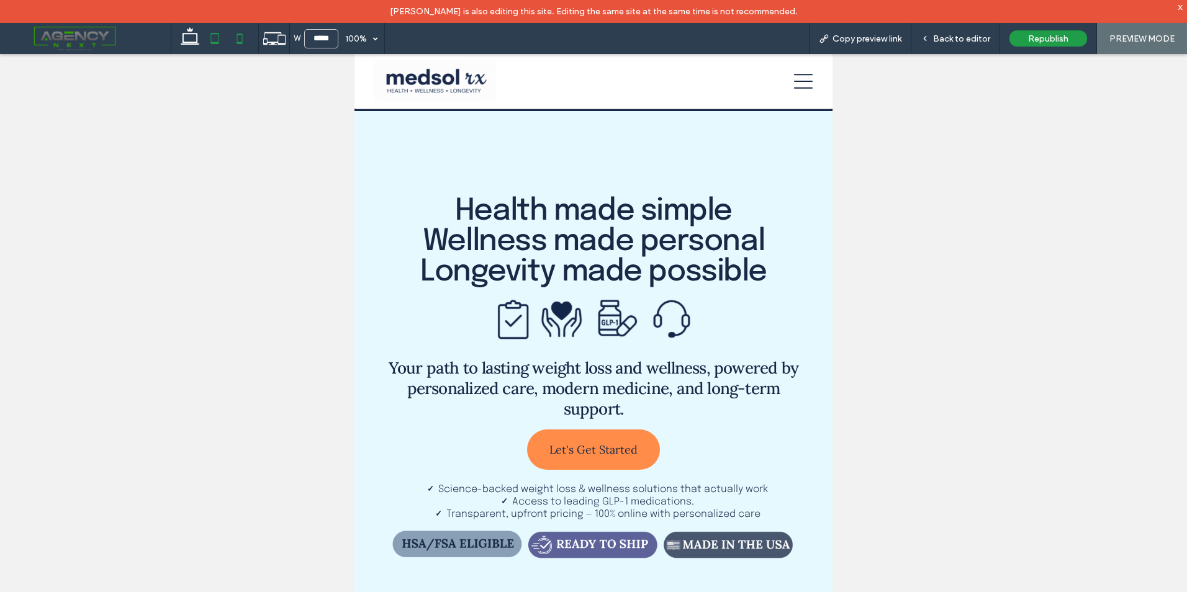
click at [245, 41] on icon at bounding box center [239, 38] width 25 height 25
type input "*****"
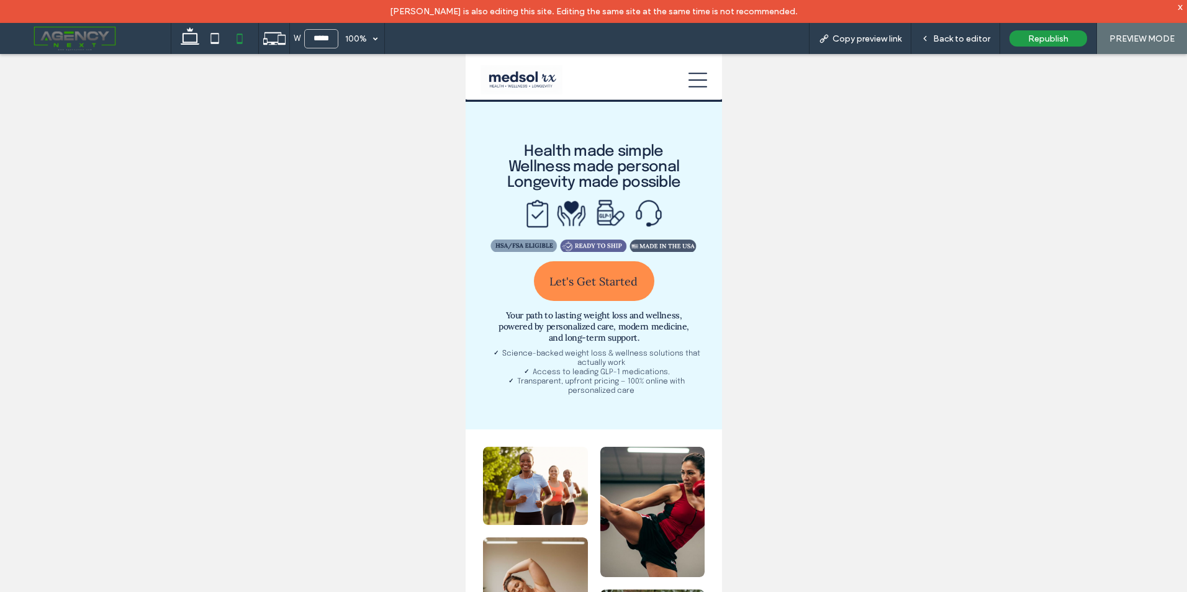
click at [694, 84] on icon at bounding box center [697, 80] width 19 height 19
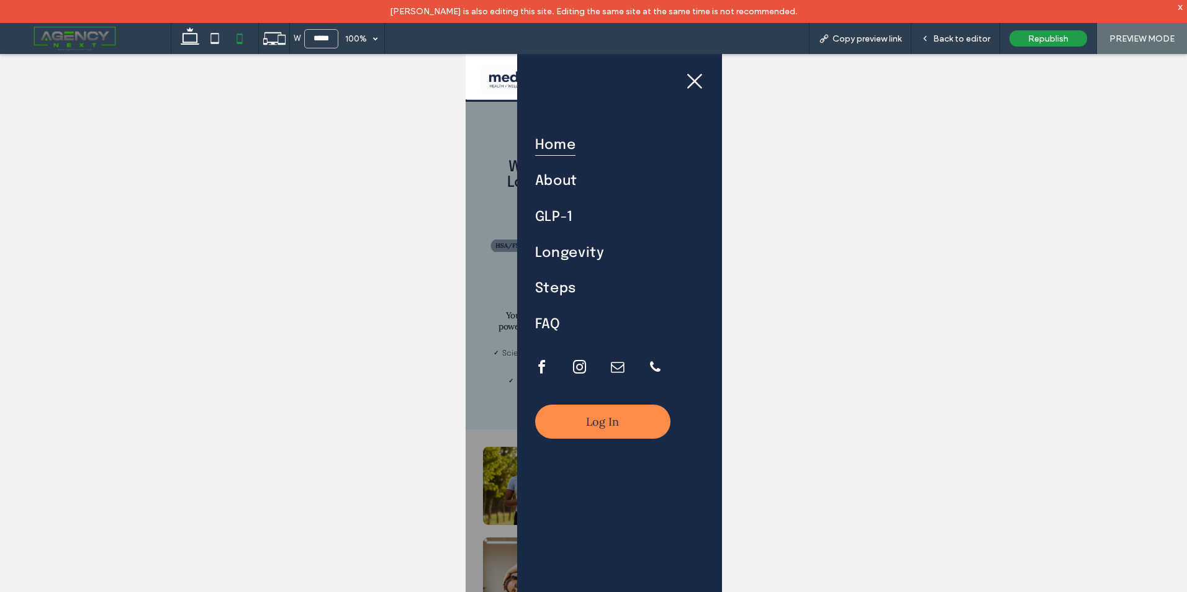
click at [694, 84] on icon at bounding box center [694, 81] width 19 height 19
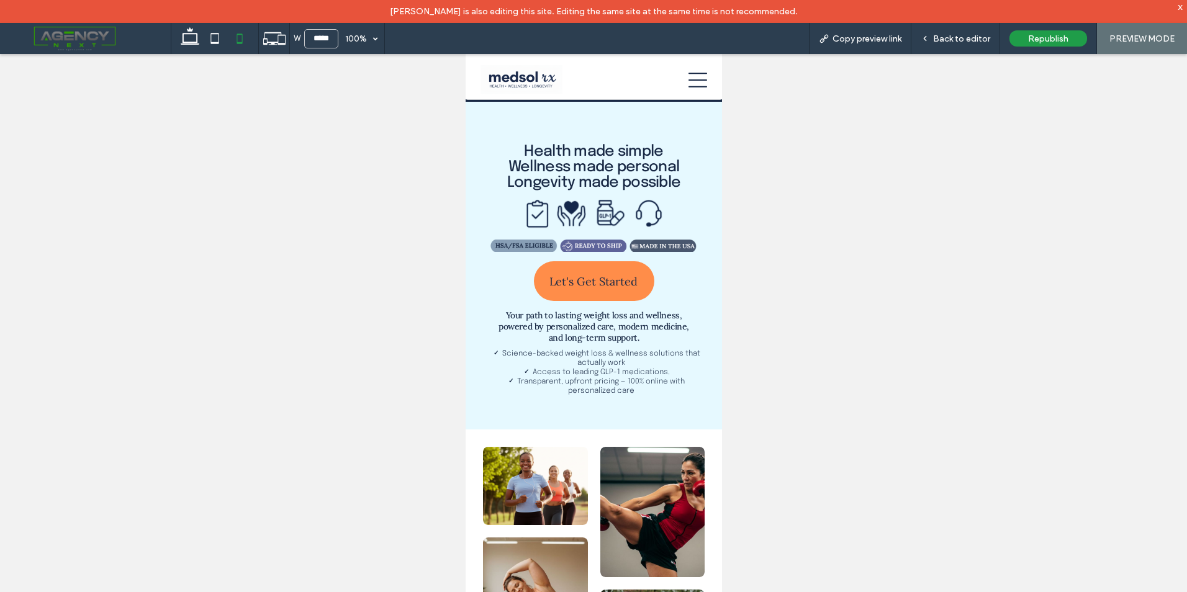
click at [692, 81] on icon at bounding box center [697, 80] width 19 height 19
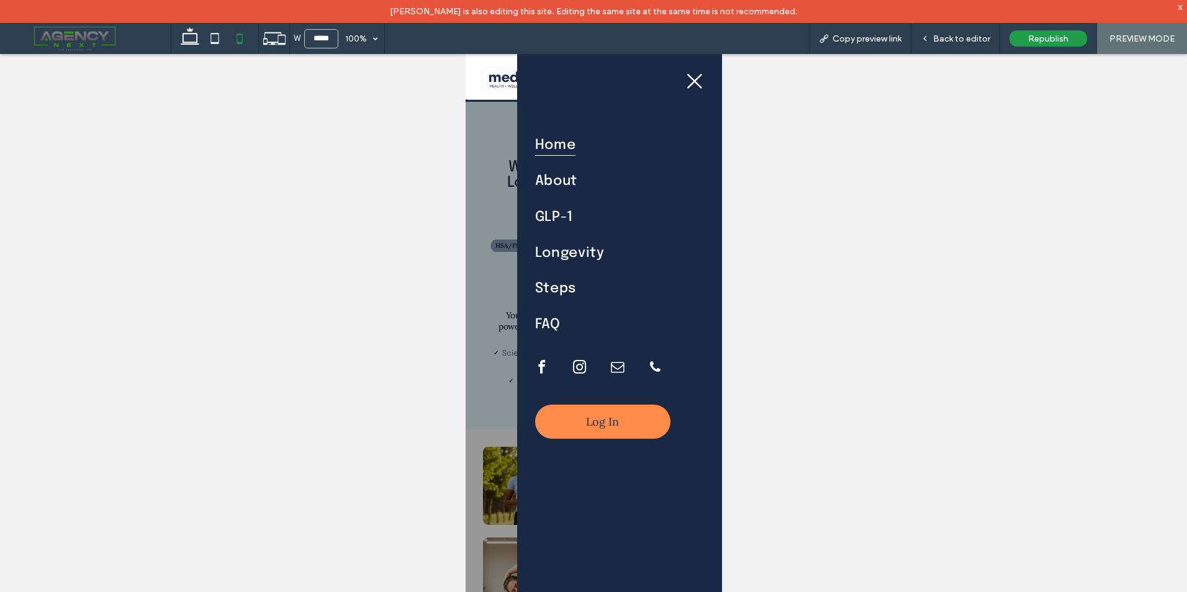
click at [691, 76] on icon at bounding box center [694, 81] width 19 height 19
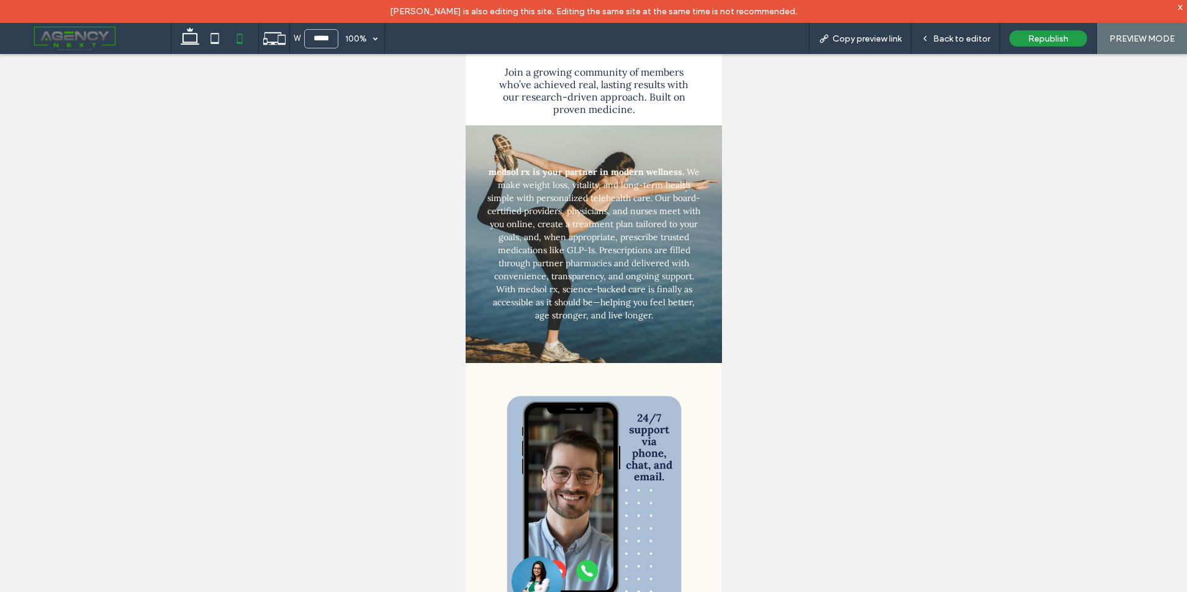
scroll to position [5650, 0]
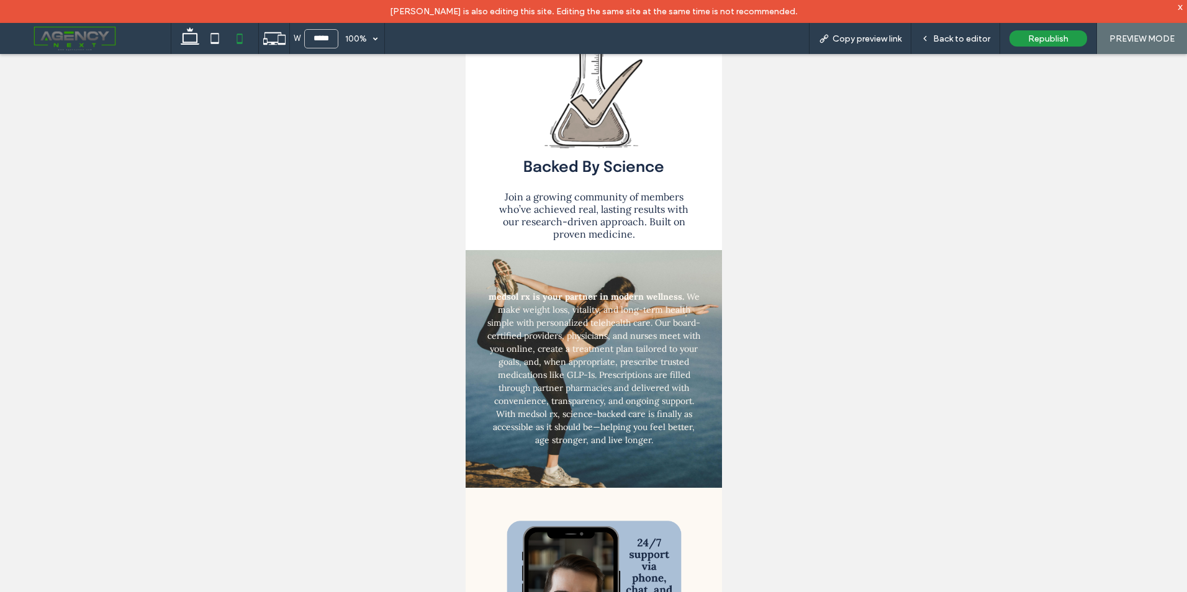
click at [557, 250] on div "medsol rx is your partner in modern wellness. We make weight loss, vitality, an…" at bounding box center [593, 369] width 256 height 238
click at [962, 37] on span "Back to editor" at bounding box center [961, 39] width 57 height 11
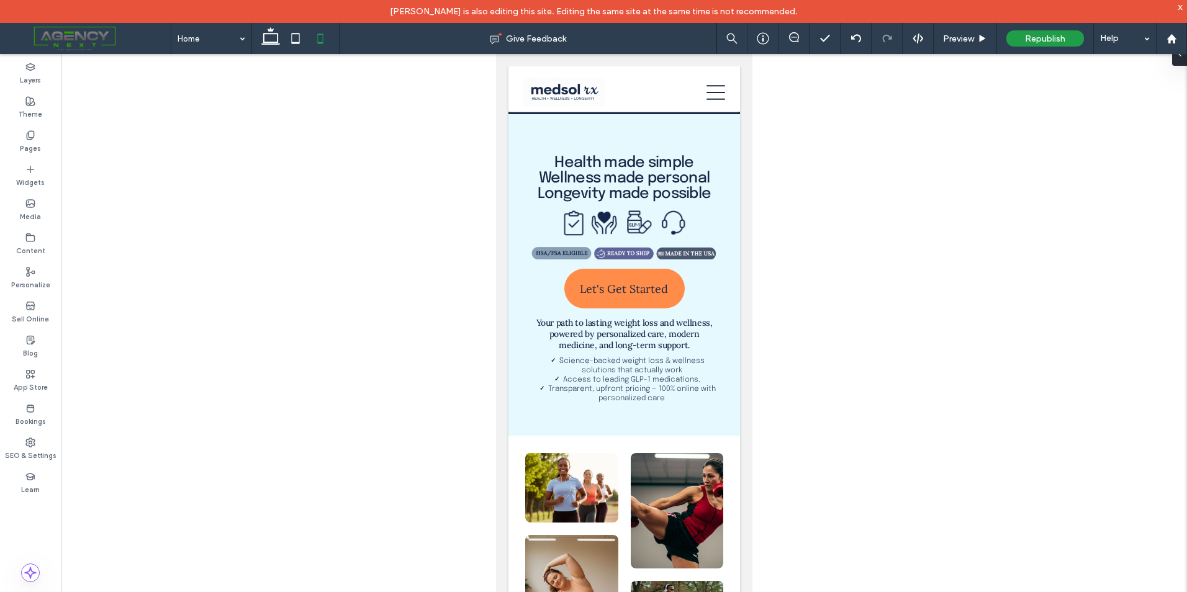
drag, startPoint x: 749, startPoint y: 374, endPoint x: 1278, endPoint y: 75, distance: 607.5
click at [277, 32] on icon at bounding box center [270, 38] width 25 height 25
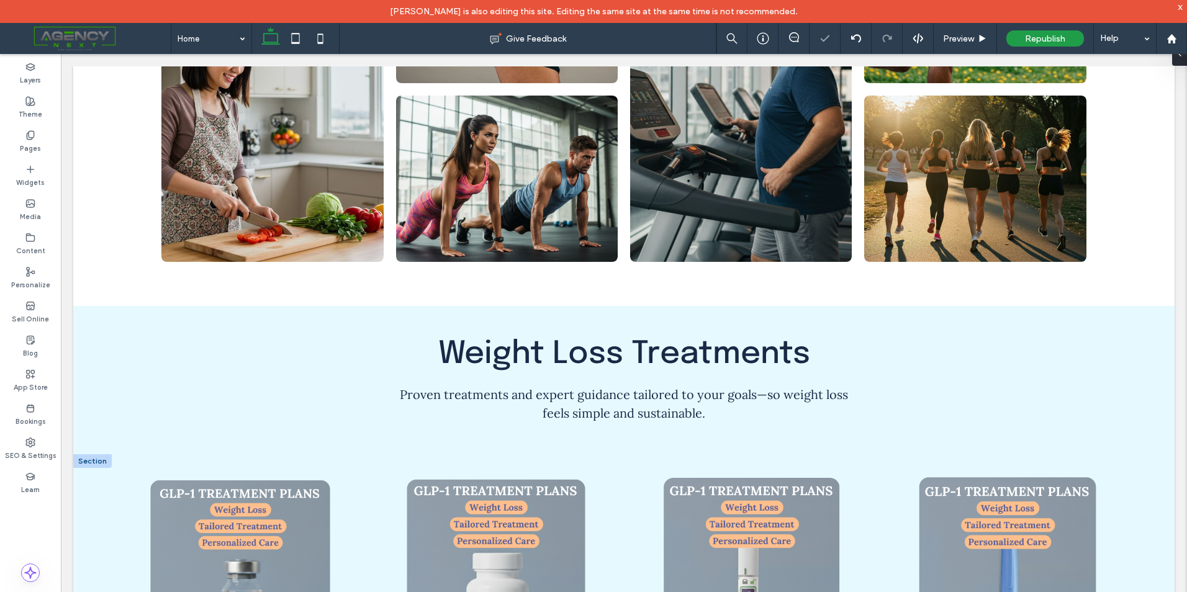
scroll to position [1327, 0]
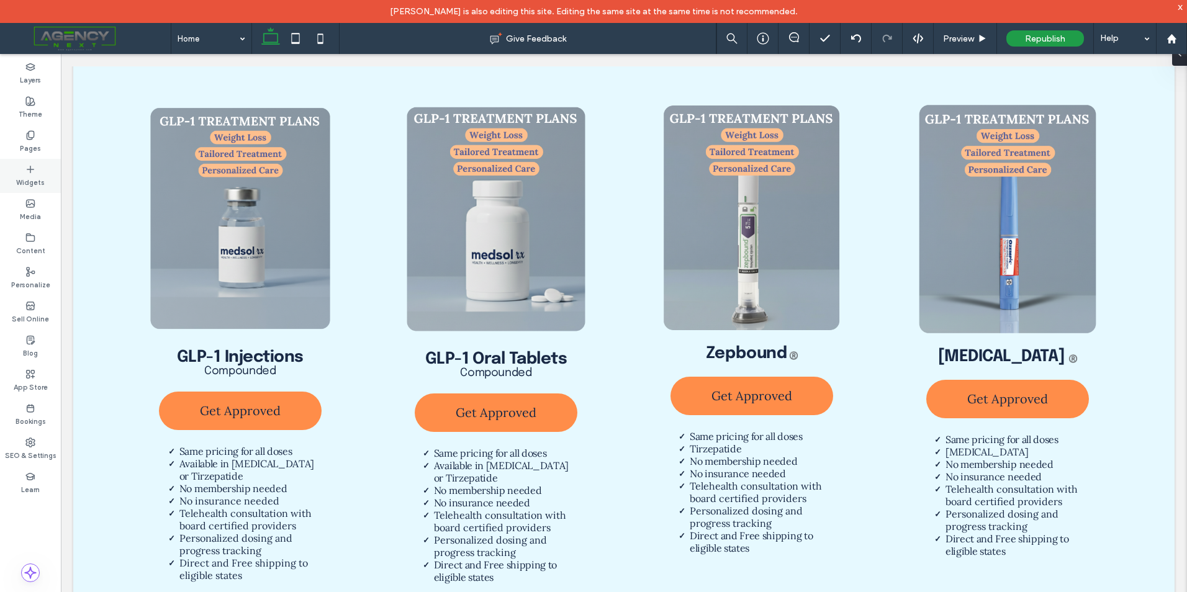
click at [44, 173] on div "Widgets" at bounding box center [30, 176] width 61 height 34
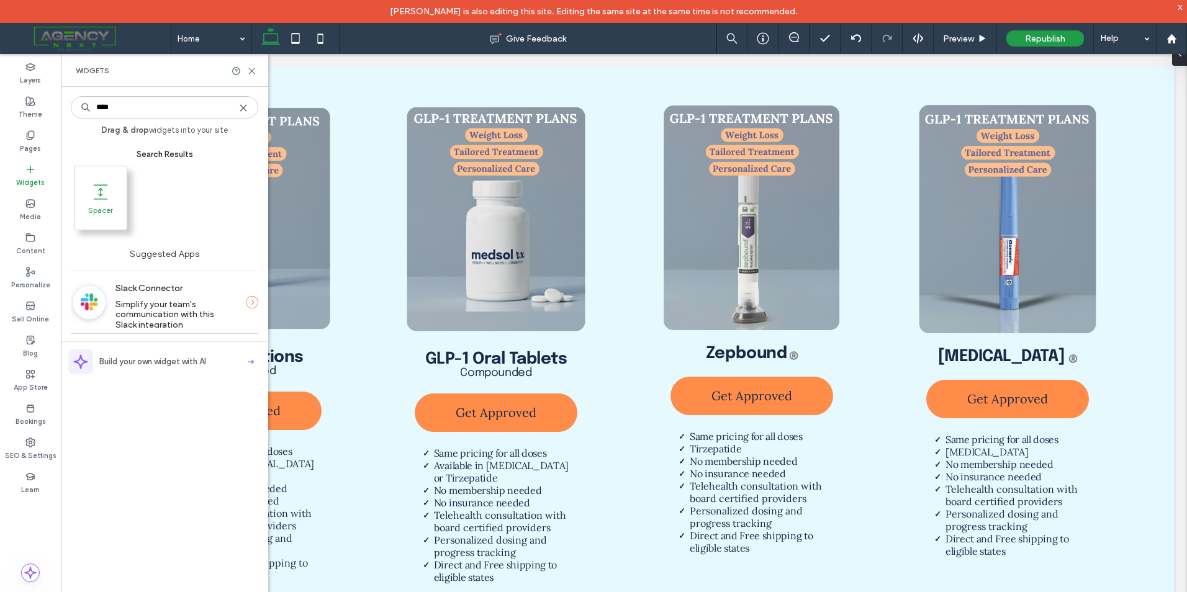
type input "****"
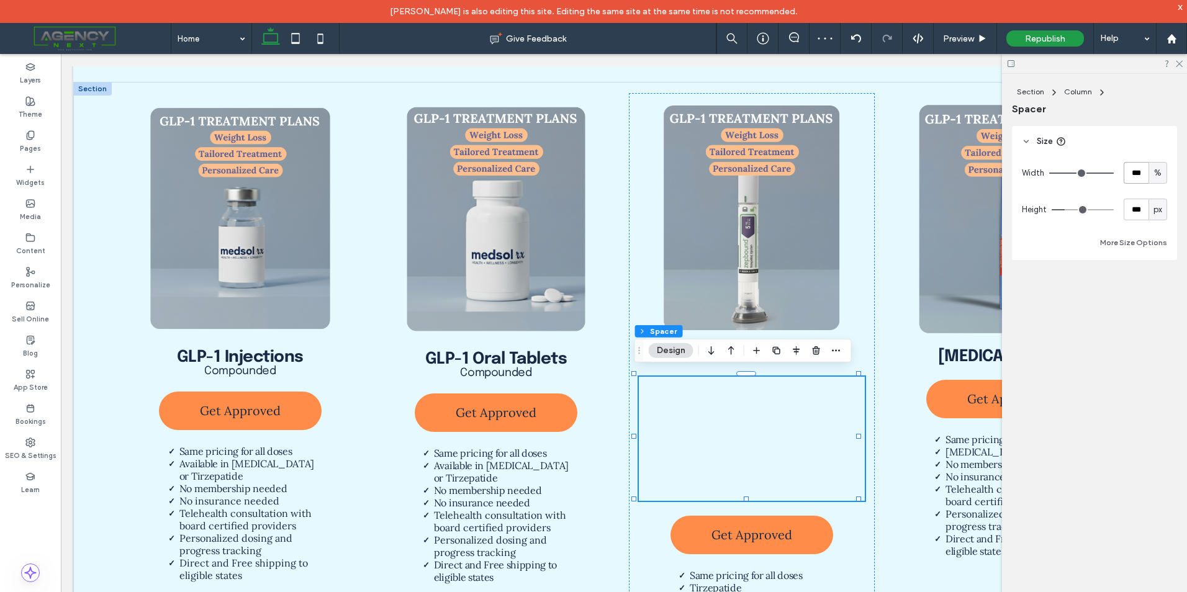
click at [1140, 176] on input "***" at bounding box center [1136, 173] width 25 height 22
type input "**"
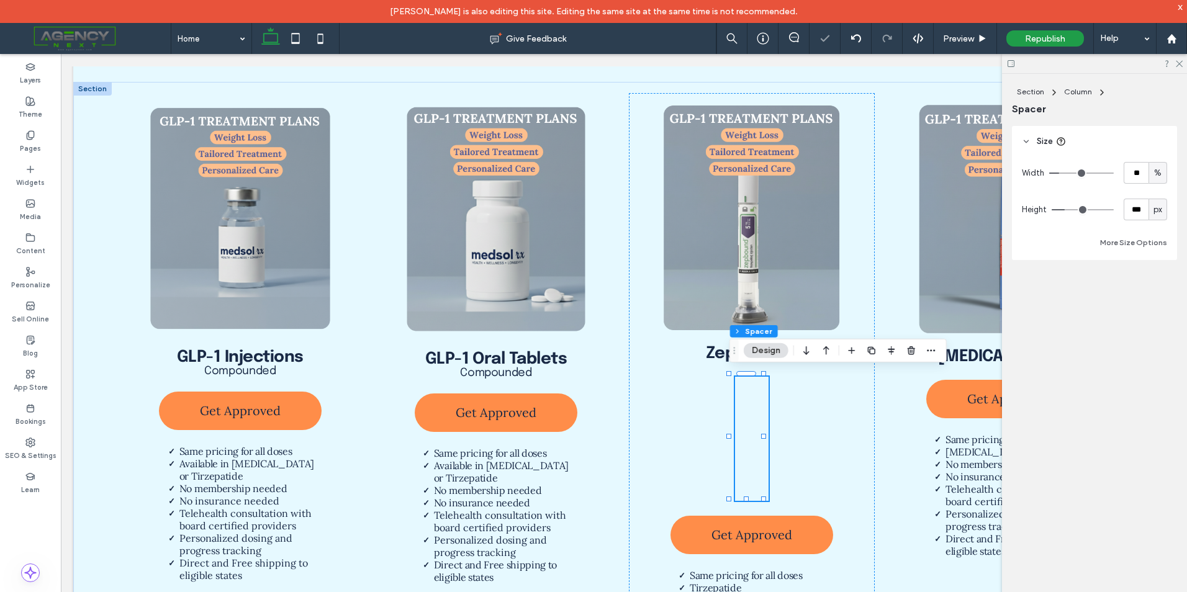
type input "**"
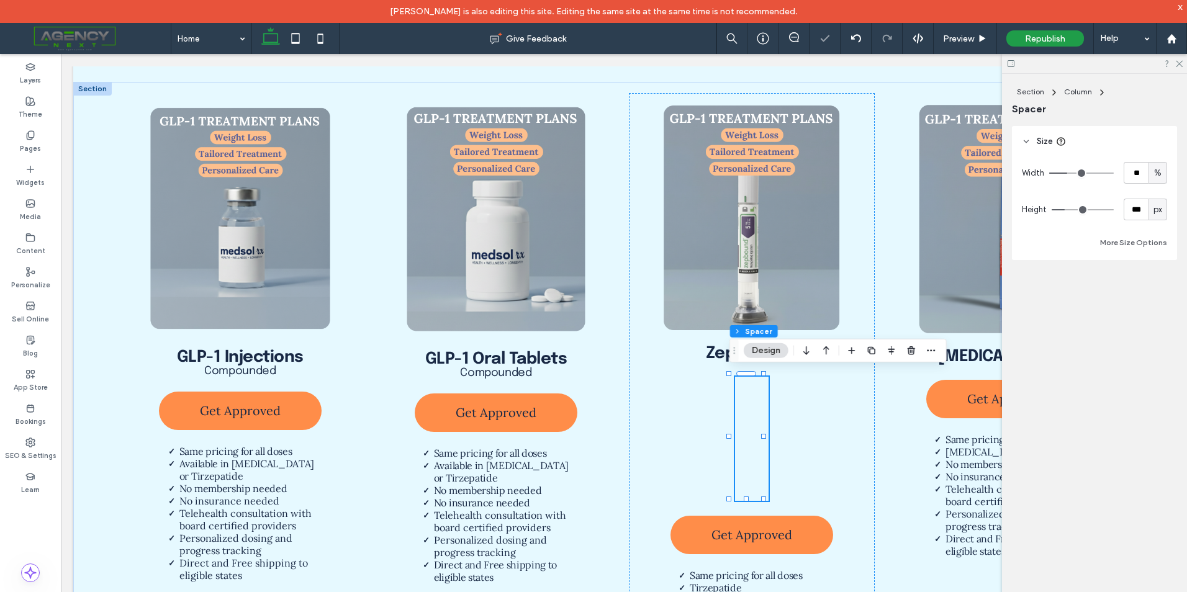
type input "**"
type input "***"
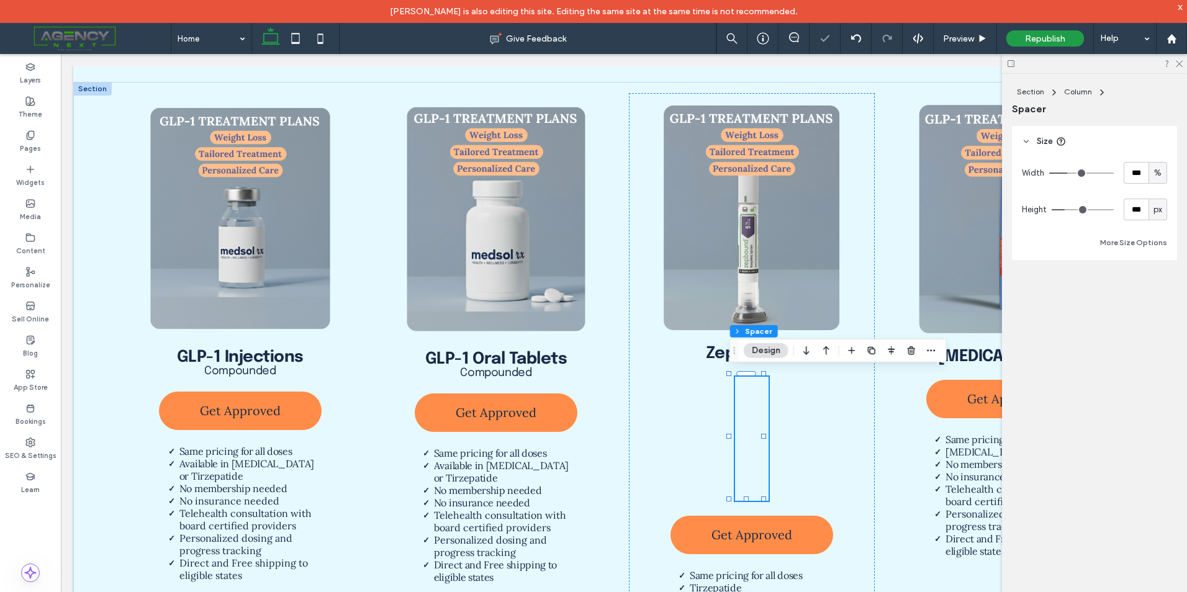
drag, startPoint x: 1062, startPoint y: 170, endPoint x: 1187, endPoint y: 168, distance: 124.8
type input "***"
click at [1114, 173] on input "range" at bounding box center [1081, 173] width 65 height 1
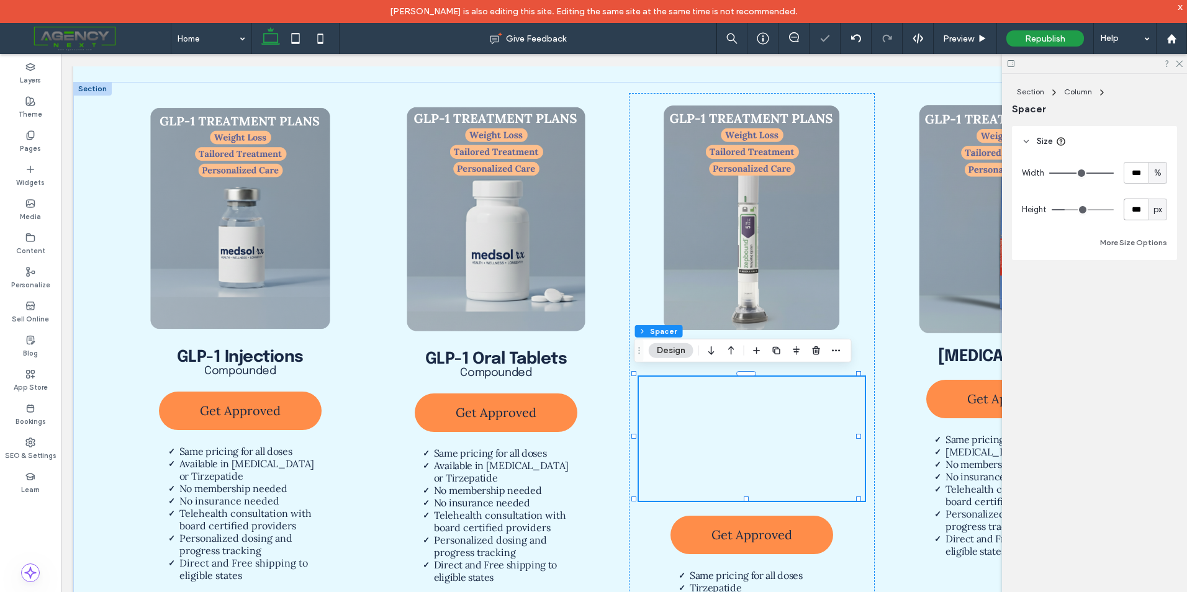
click at [1144, 205] on input "***" at bounding box center [1136, 210] width 25 height 22
type input "**"
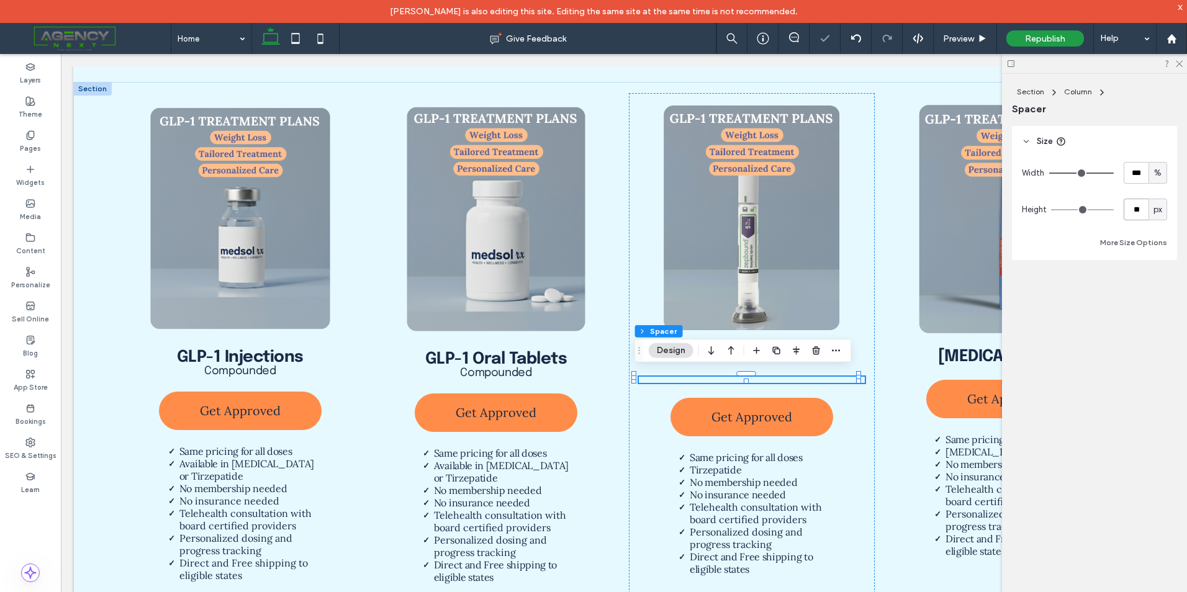
click at [1146, 214] on input "**" at bounding box center [1136, 210] width 25 height 22
type input "*"
click at [1053, 210] on input "range" at bounding box center [1083, 209] width 62 height 1
click at [1074, 299] on div "Size Width *** % Height * px More Size Options" at bounding box center [1098, 218] width 173 height 184
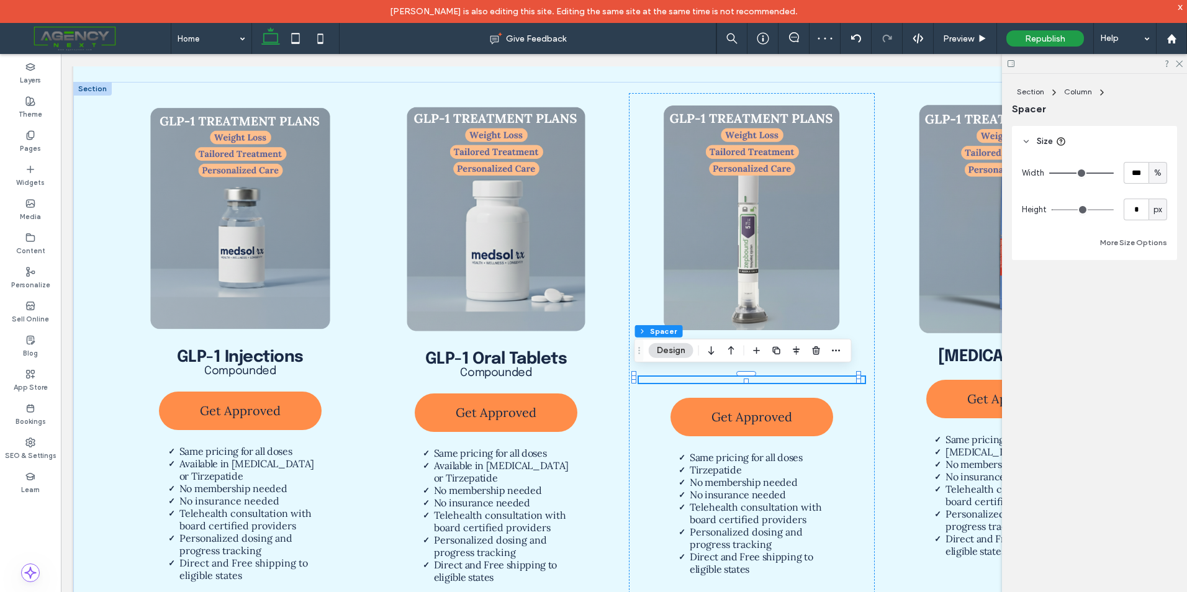
type input "*"
drag, startPoint x: 1059, startPoint y: 208, endPoint x: 1036, endPoint y: 208, distance: 23.0
type input "*"
click at [1052, 209] on input "range" at bounding box center [1083, 209] width 62 height 1
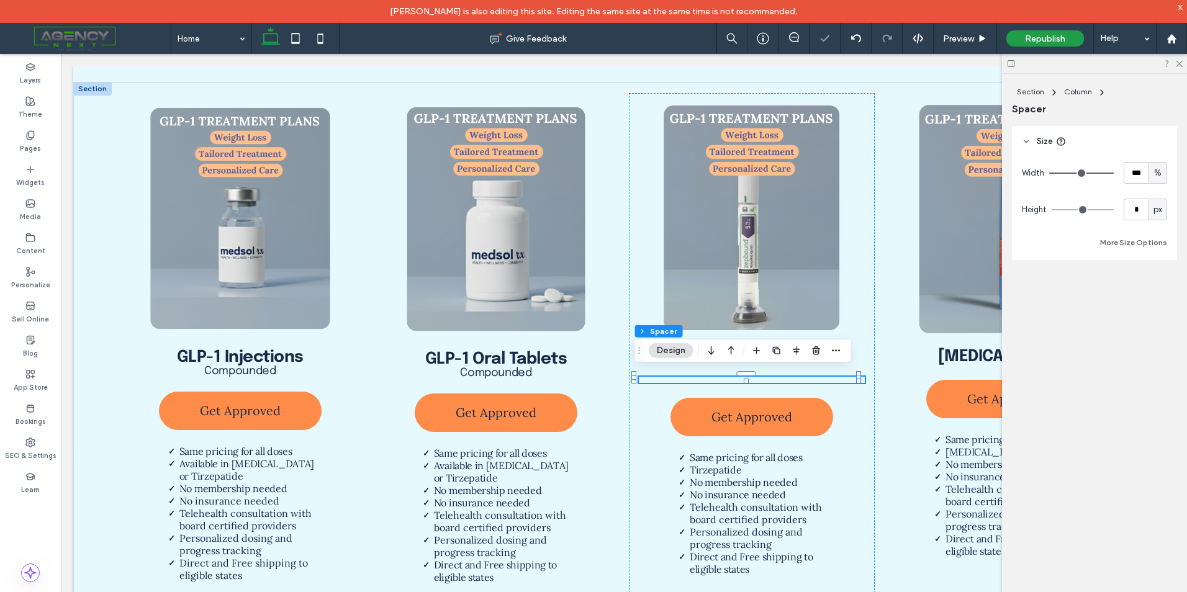
click at [1122, 202] on div "Height * px" at bounding box center [1094, 210] width 145 height 22
click at [1128, 202] on input "*" at bounding box center [1136, 210] width 25 height 22
type input "*"
click at [1180, 65] on use at bounding box center [1179, 64] width 7 height 7
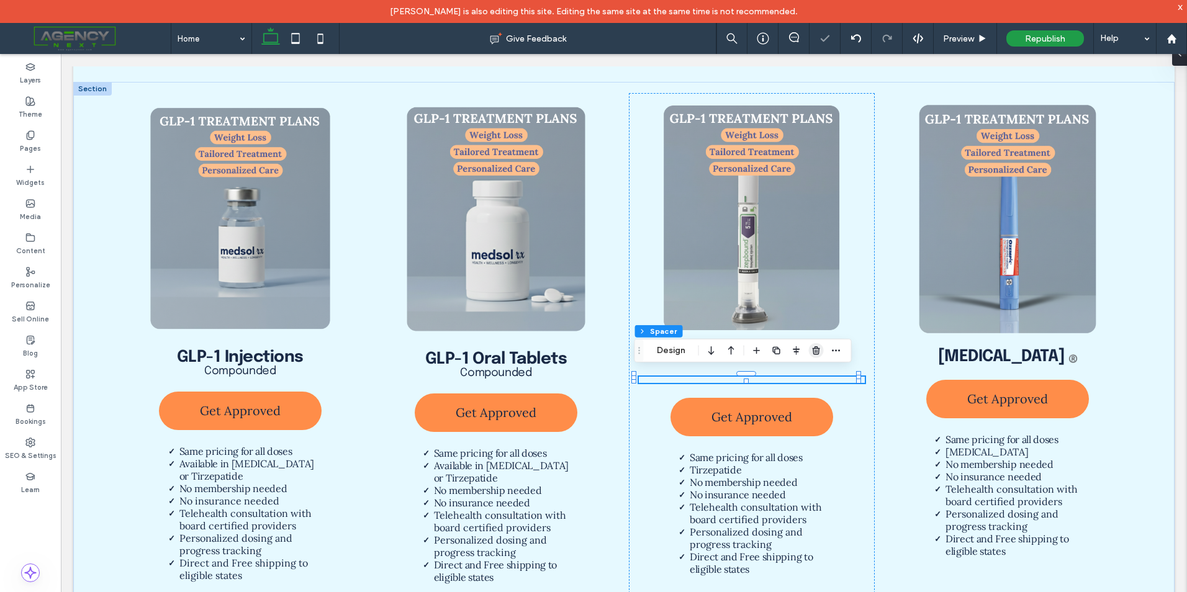
click at [818, 351] on icon "button" at bounding box center [816, 351] width 10 height 10
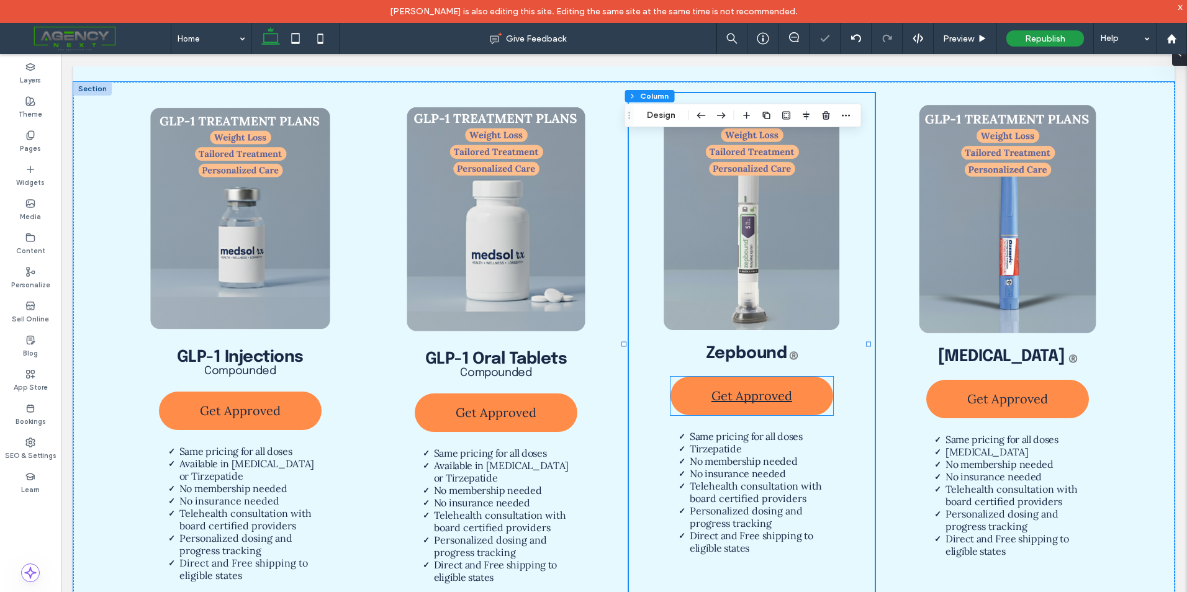
click at [730, 382] on span "Get Approved" at bounding box center [752, 396] width 81 height 28
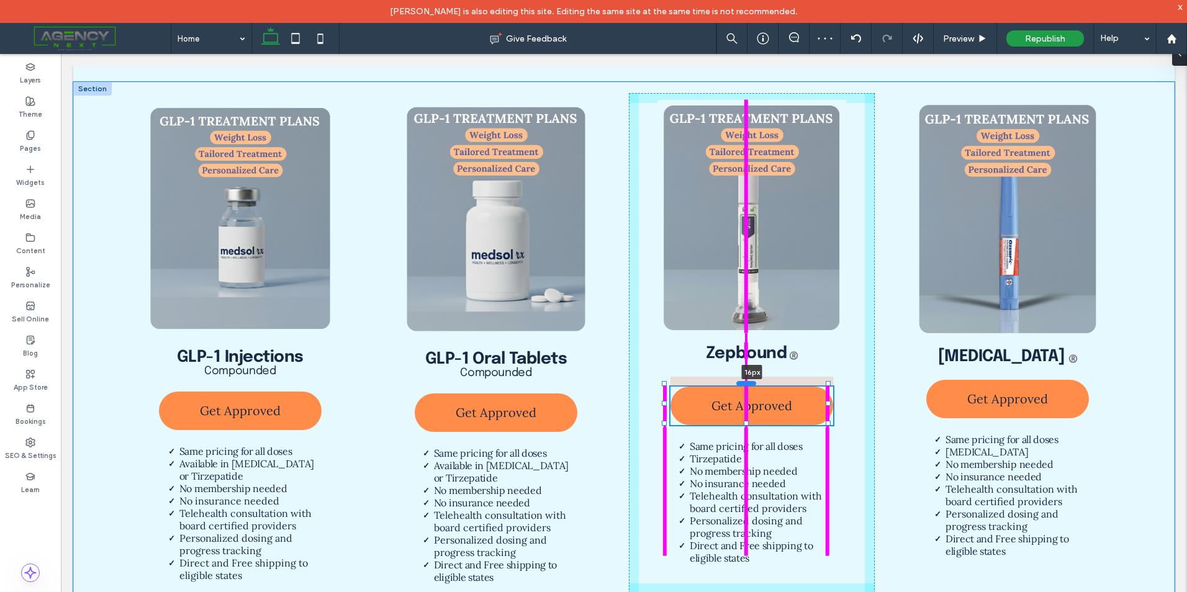
drag, startPoint x: 749, startPoint y: 370, endPoint x: 743, endPoint y: 380, distance: 11.7
click at [743, 381] on div at bounding box center [746, 383] width 20 height 5
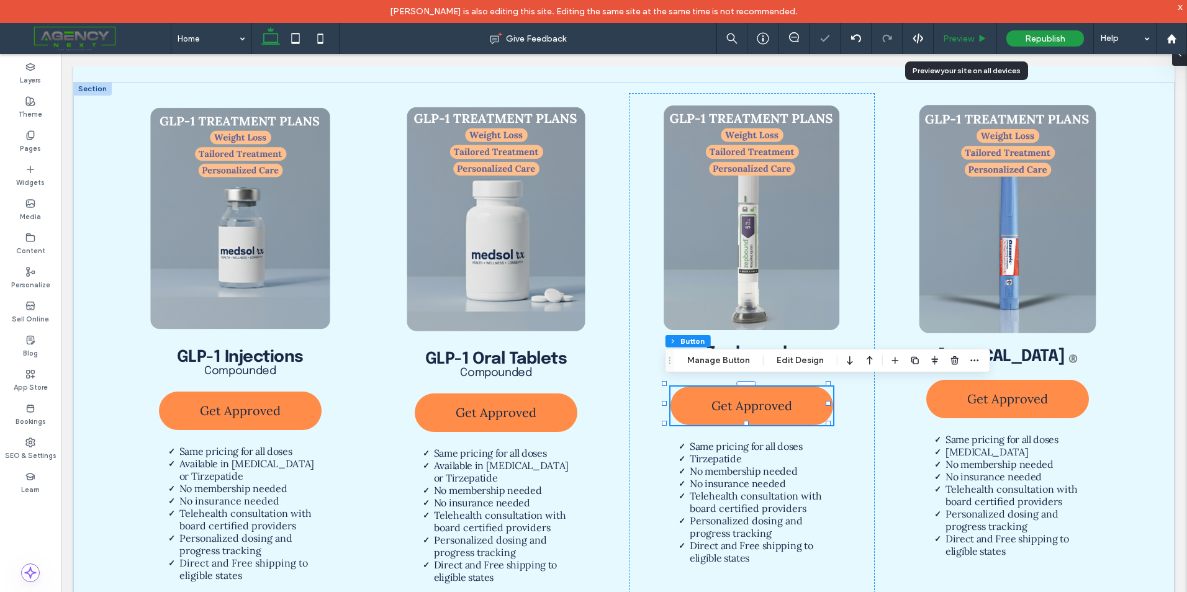
click at [959, 45] on div "Preview" at bounding box center [965, 38] width 63 height 31
click at [960, 46] on div "Preview" at bounding box center [965, 38] width 63 height 31
click at [975, 41] on div "Preview" at bounding box center [965, 39] width 63 height 11
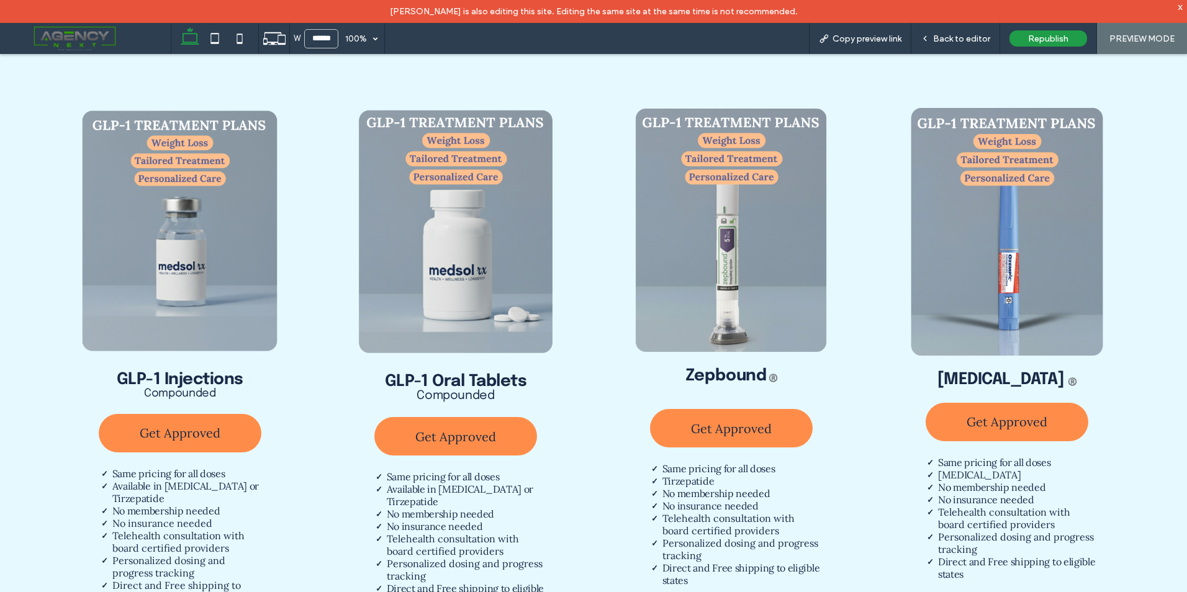
click at [975, 41] on span "Back to editor" at bounding box center [961, 39] width 57 height 11
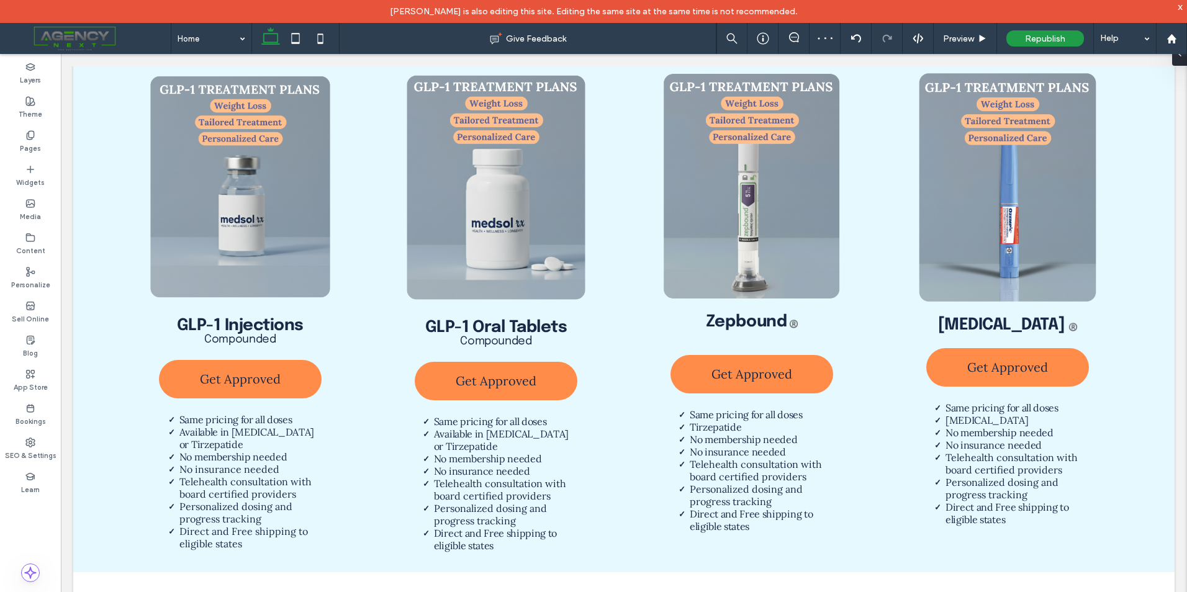
scroll to position [1327, 0]
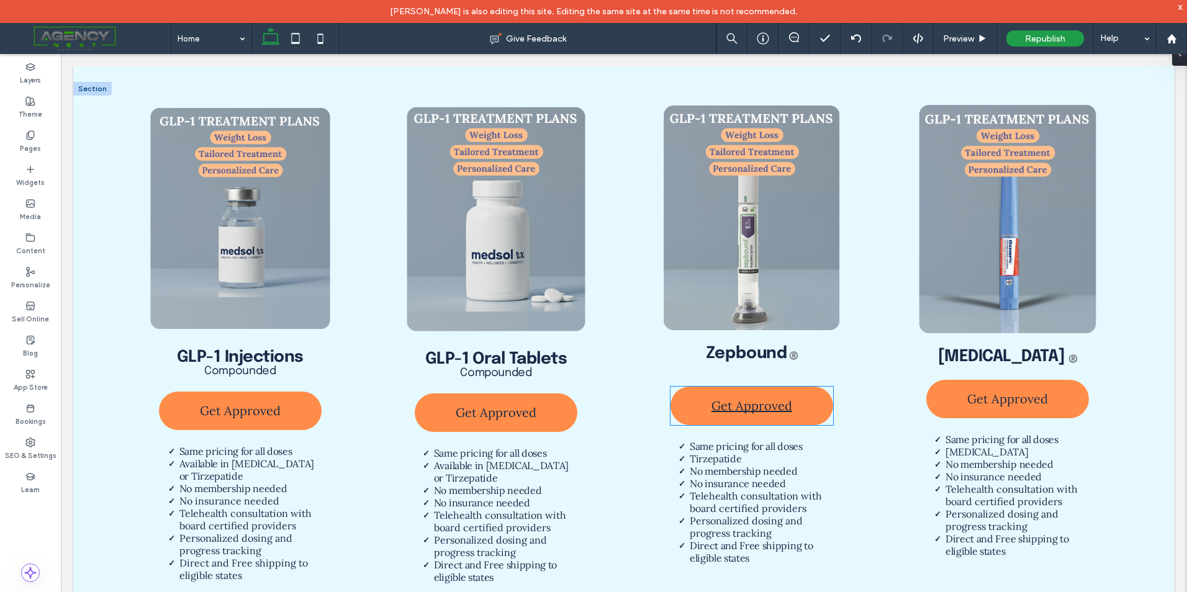
click at [774, 392] on span "Get Approved" at bounding box center [752, 406] width 81 height 28
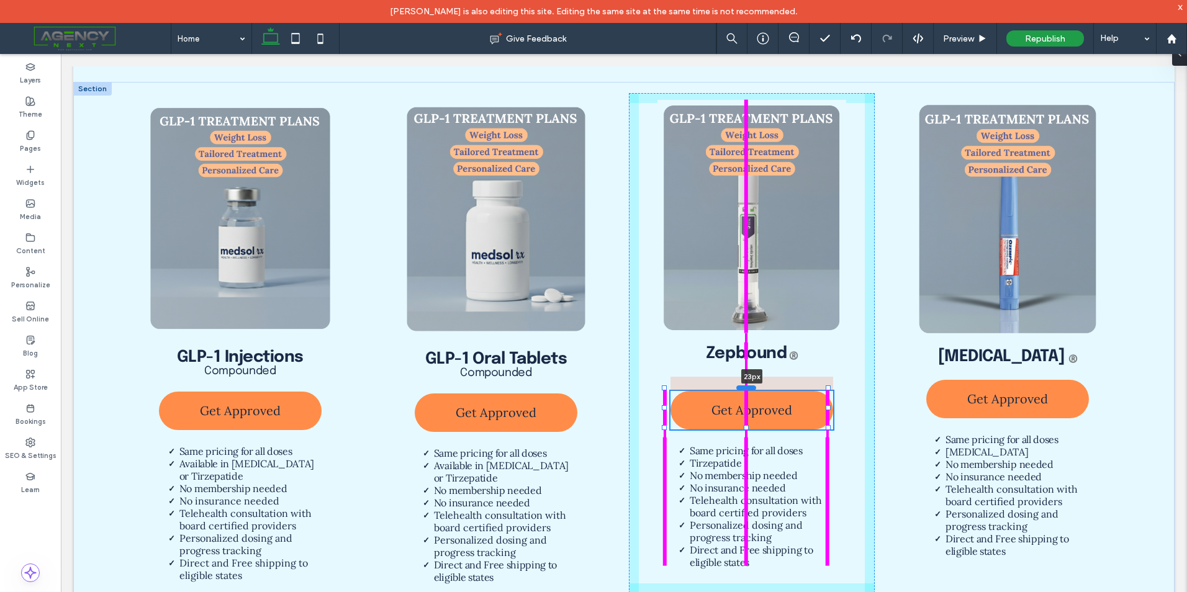
click at [751, 386] on div at bounding box center [746, 388] width 20 height 5
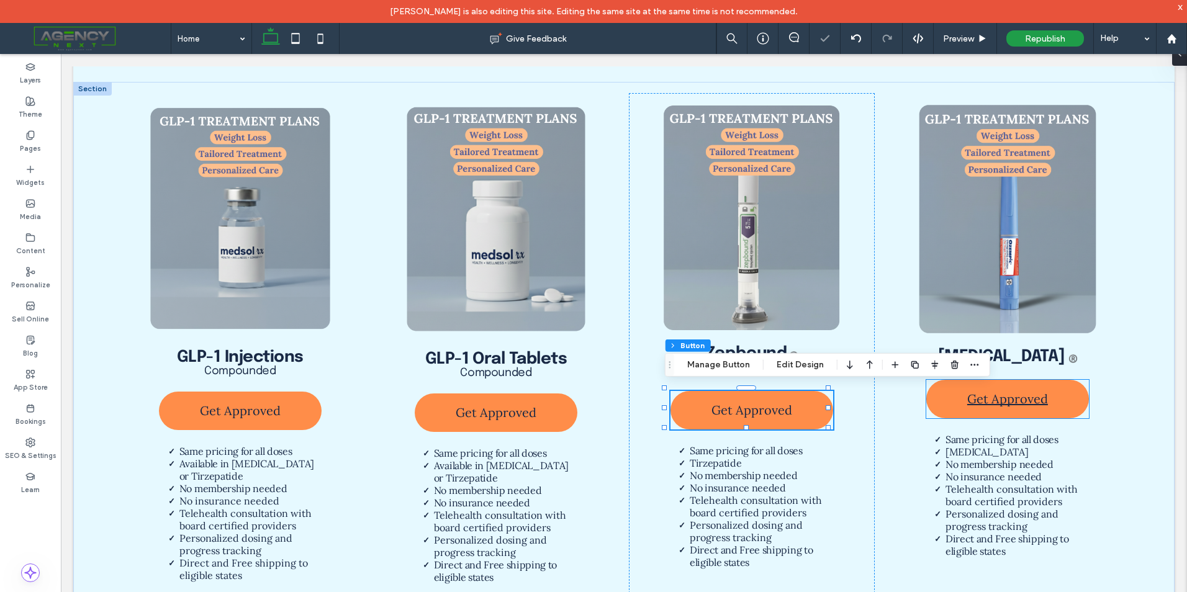
click at [987, 388] on span "Get Approved" at bounding box center [1007, 399] width 81 height 28
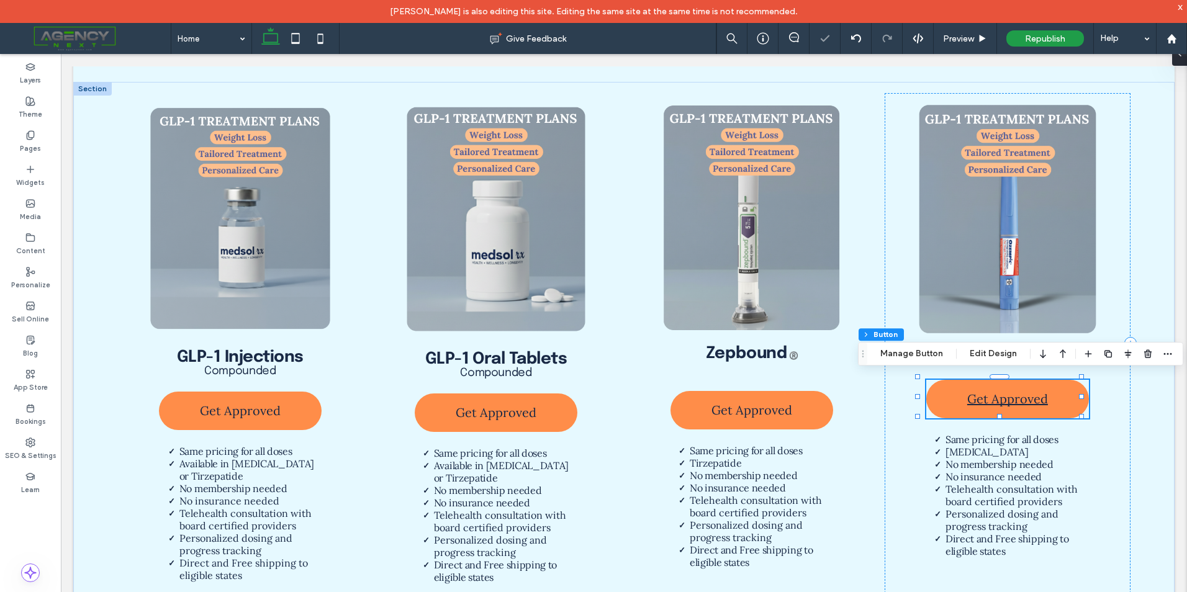
click at [997, 380] on link "Get Approved" at bounding box center [1007, 399] width 163 height 38
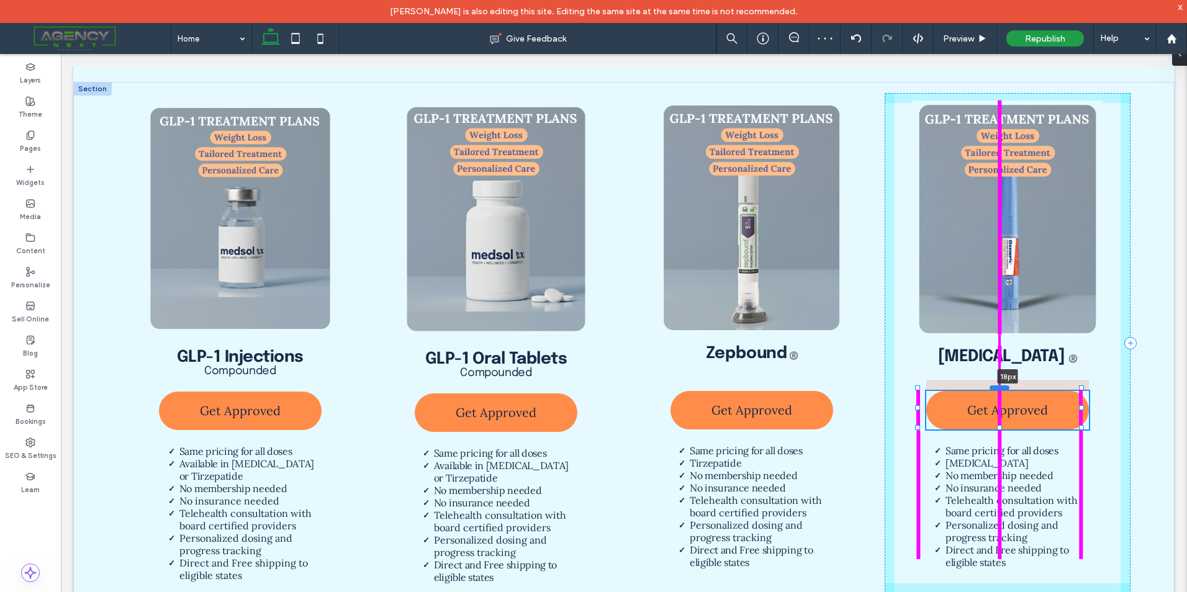
drag, startPoint x: 1001, startPoint y: 373, endPoint x: 993, endPoint y: 384, distance: 13.4
click at [993, 386] on div at bounding box center [1000, 388] width 20 height 5
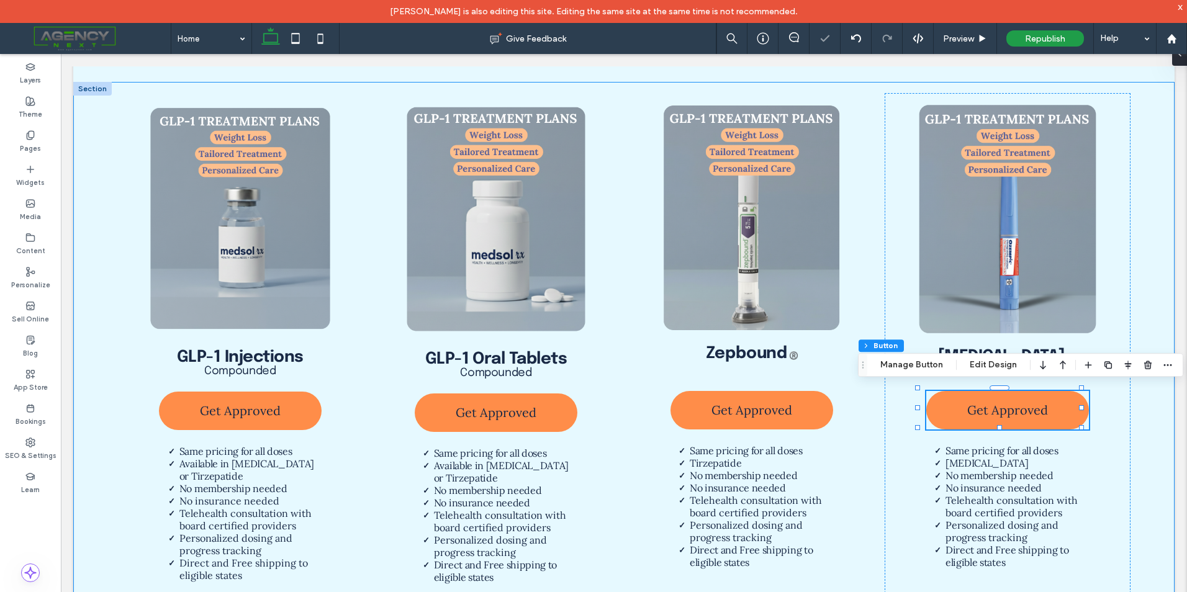
click at [1143, 417] on div "GLP-1 Injections Compounded Get Approved Same pricing for all doses Available i…" at bounding box center [623, 343] width 1101 height 522
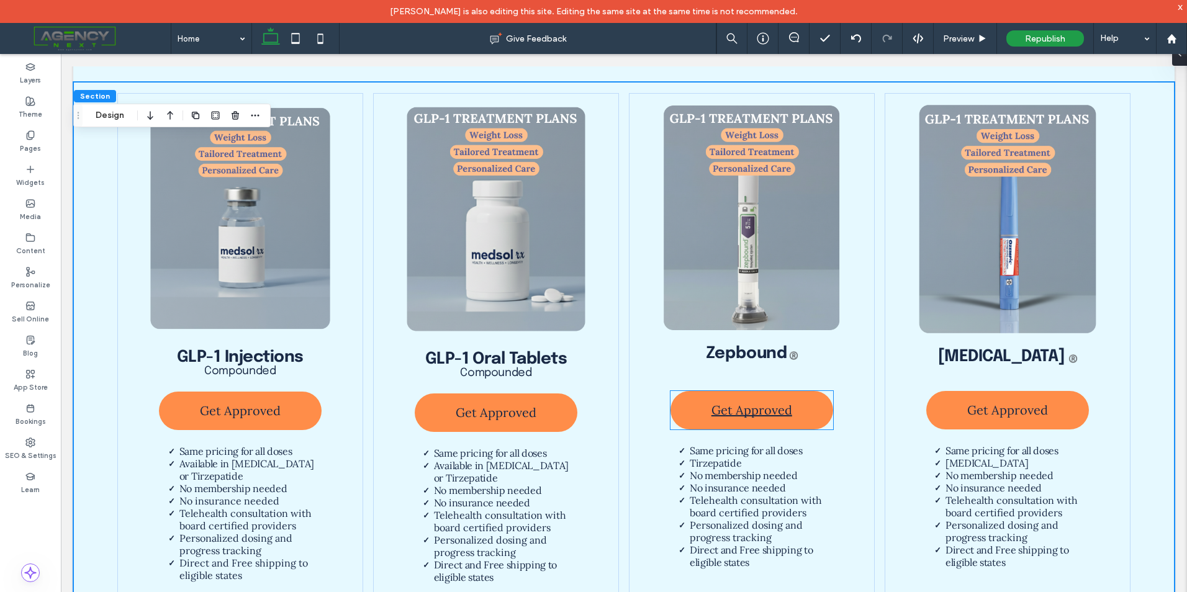
click at [759, 407] on span "Get Approved" at bounding box center [752, 410] width 81 height 28
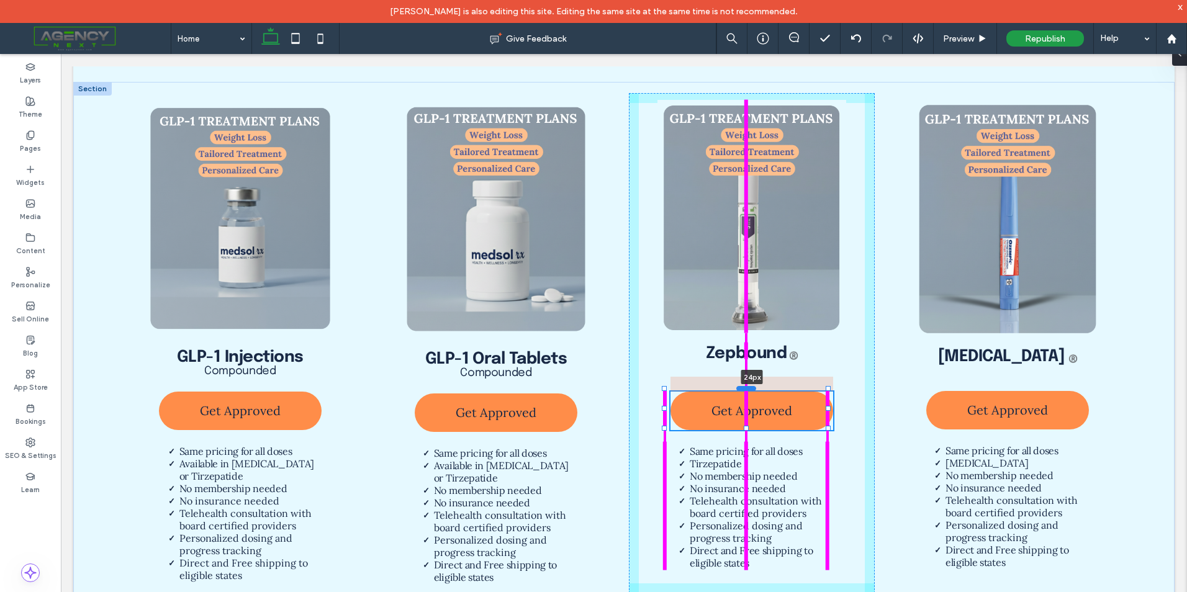
click at [743, 386] on div at bounding box center [746, 388] width 20 height 5
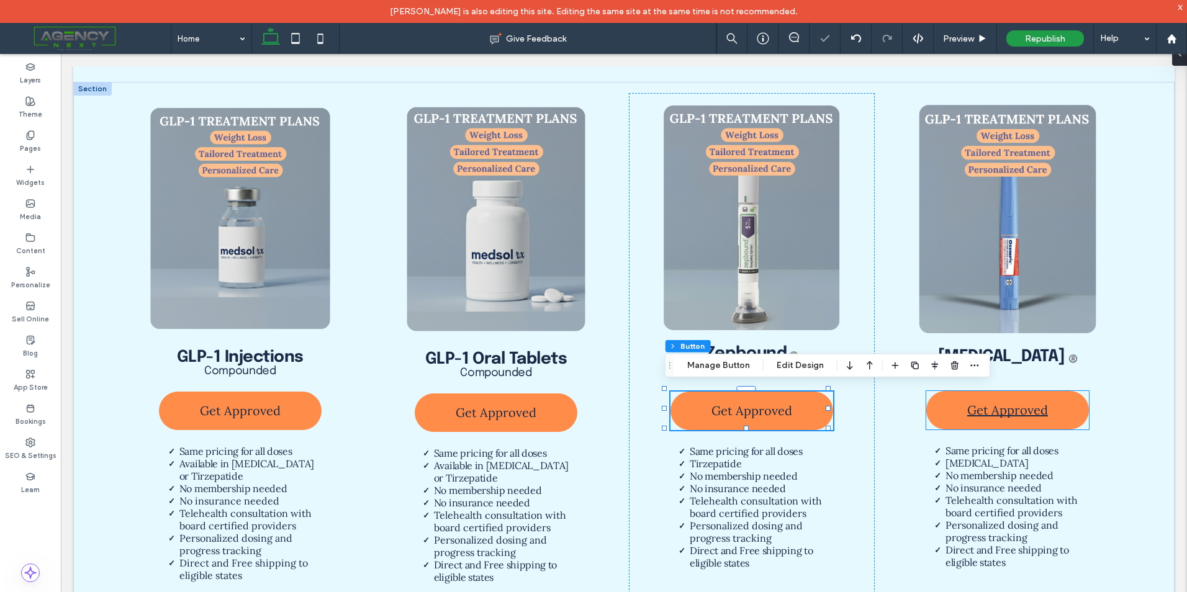
click at [967, 396] on span "Get Approved" at bounding box center [1007, 410] width 81 height 28
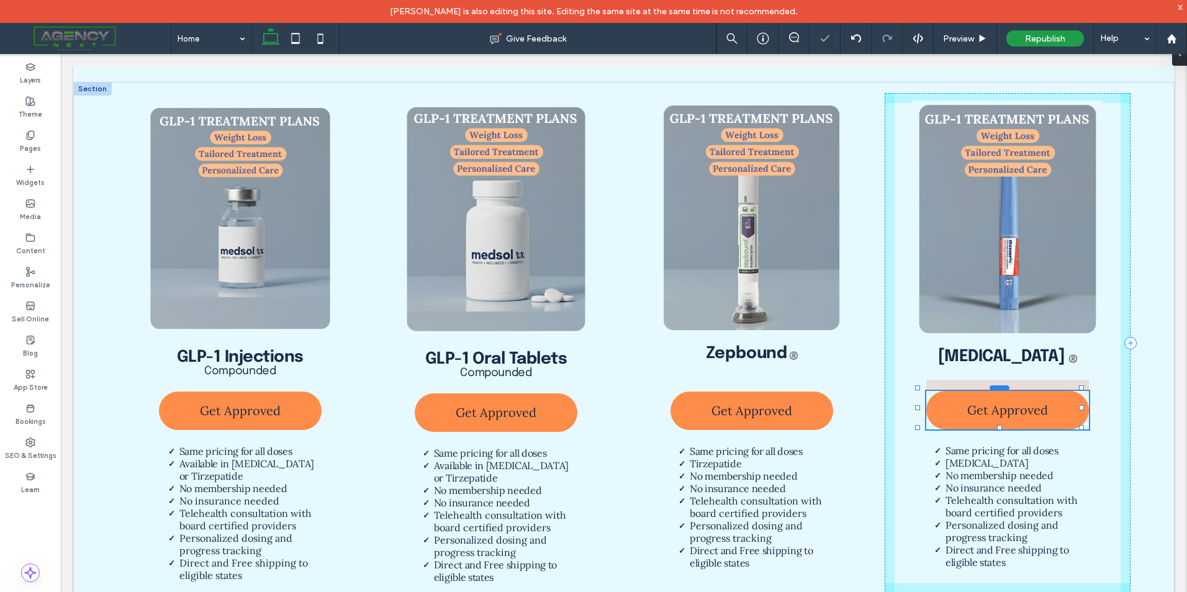
click at [1000, 387] on div at bounding box center [1000, 388] width 20 height 5
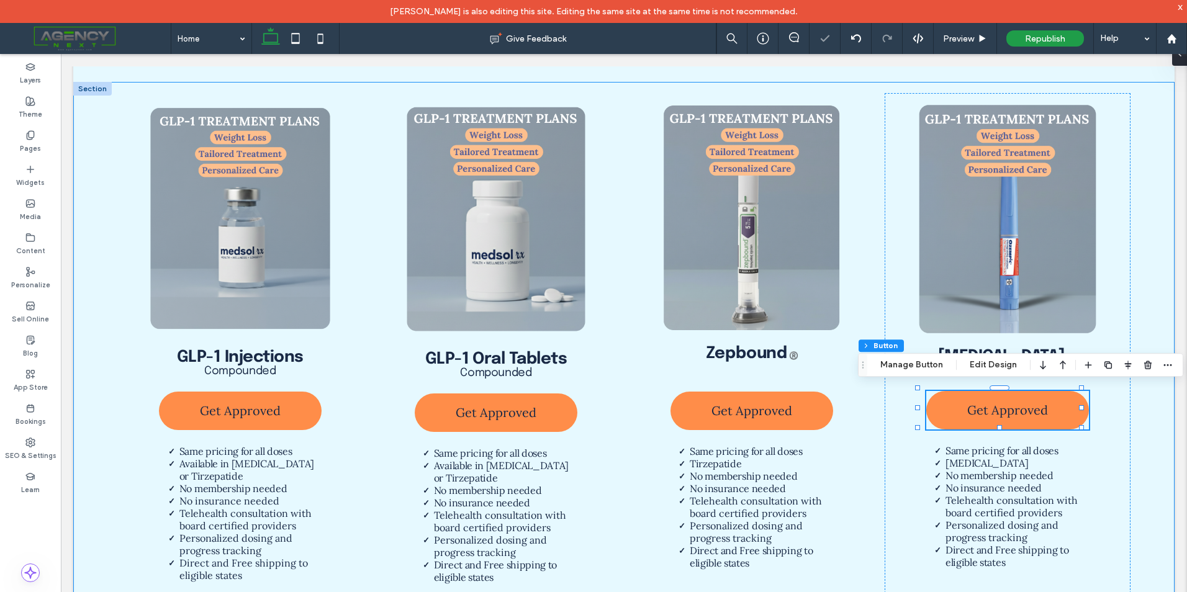
click at [1157, 397] on div "GLP-1 Injections Compounded Get Approved Same pricing for all doses Available i…" at bounding box center [623, 343] width 1101 height 522
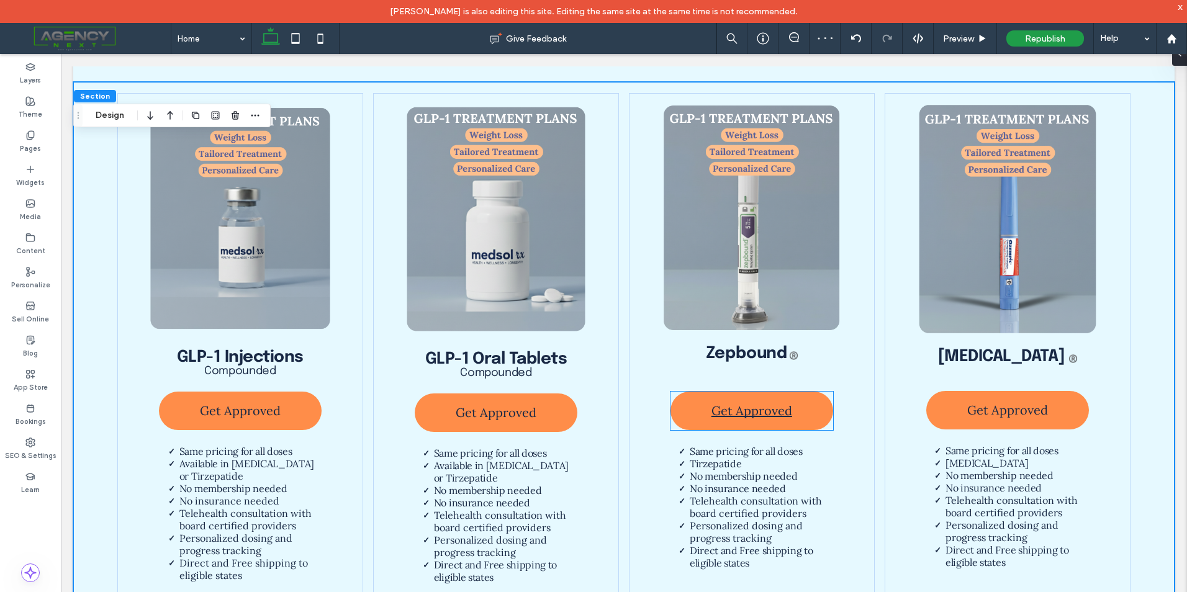
click at [702, 397] on link "Get Approved" at bounding box center [752, 411] width 163 height 38
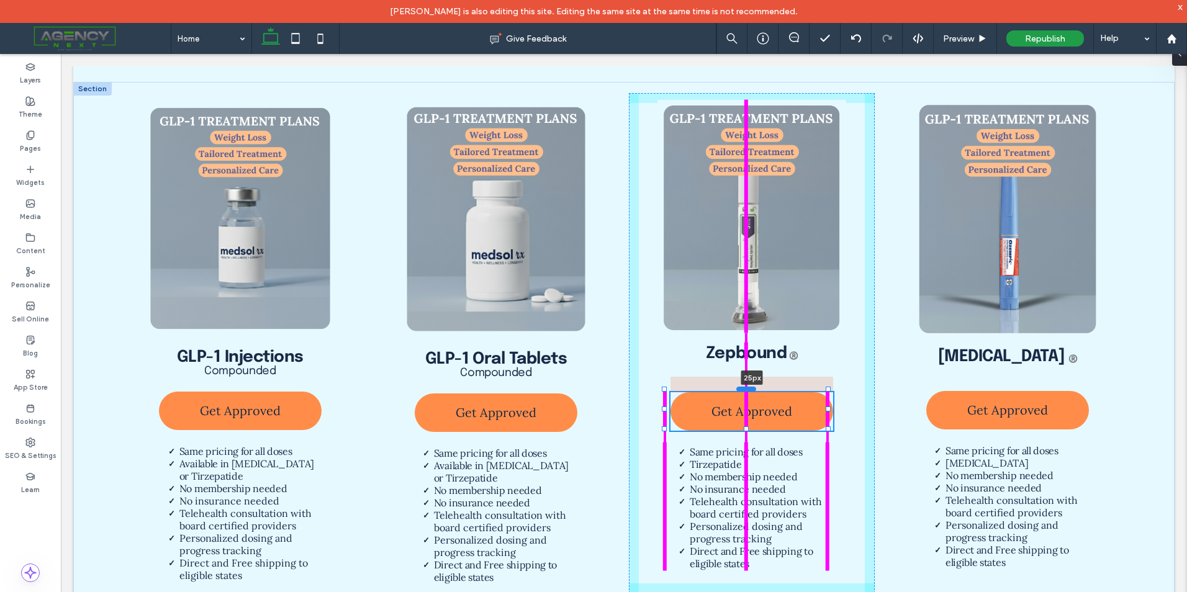
click at [752, 387] on div at bounding box center [746, 389] width 20 height 5
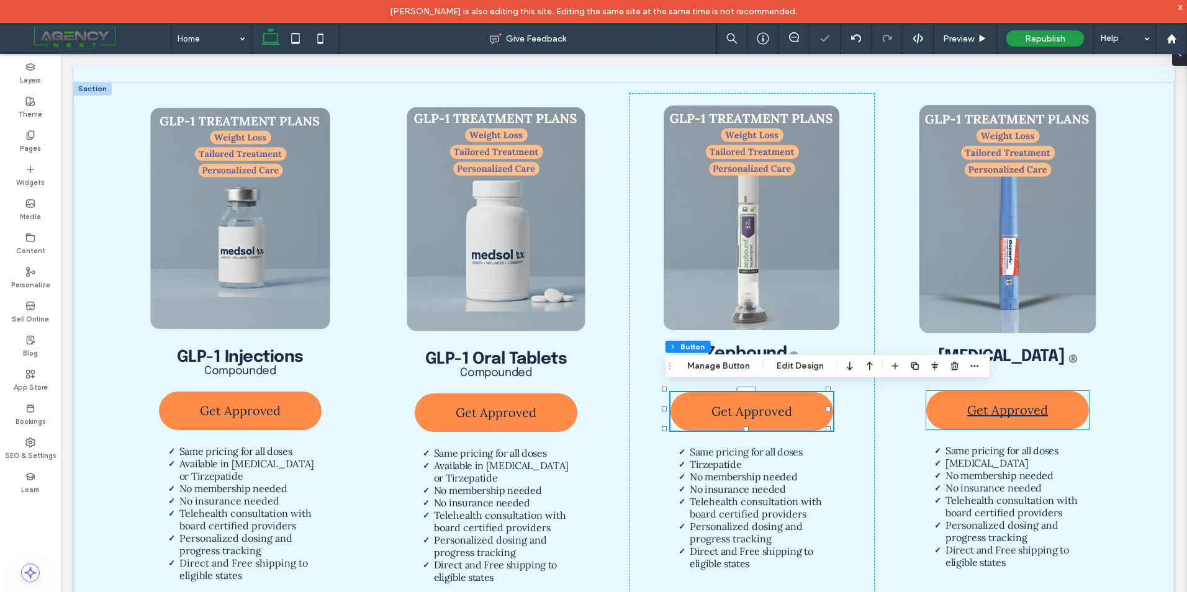
click at [967, 397] on span "Get Approved" at bounding box center [1007, 410] width 81 height 28
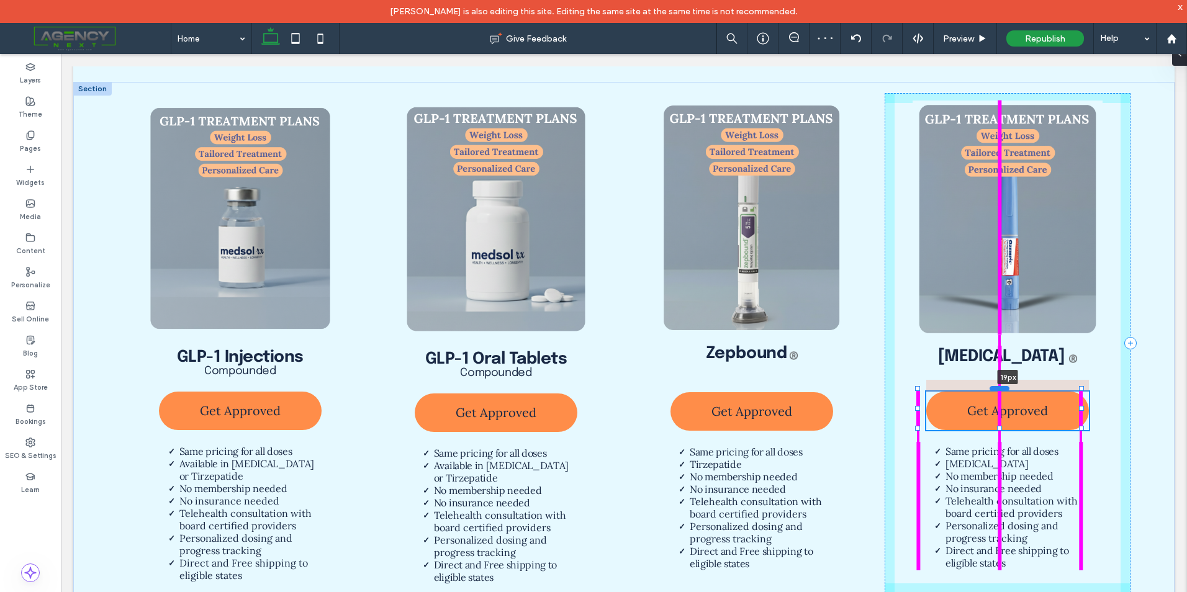
click at [1001, 386] on div at bounding box center [1000, 388] width 20 height 5
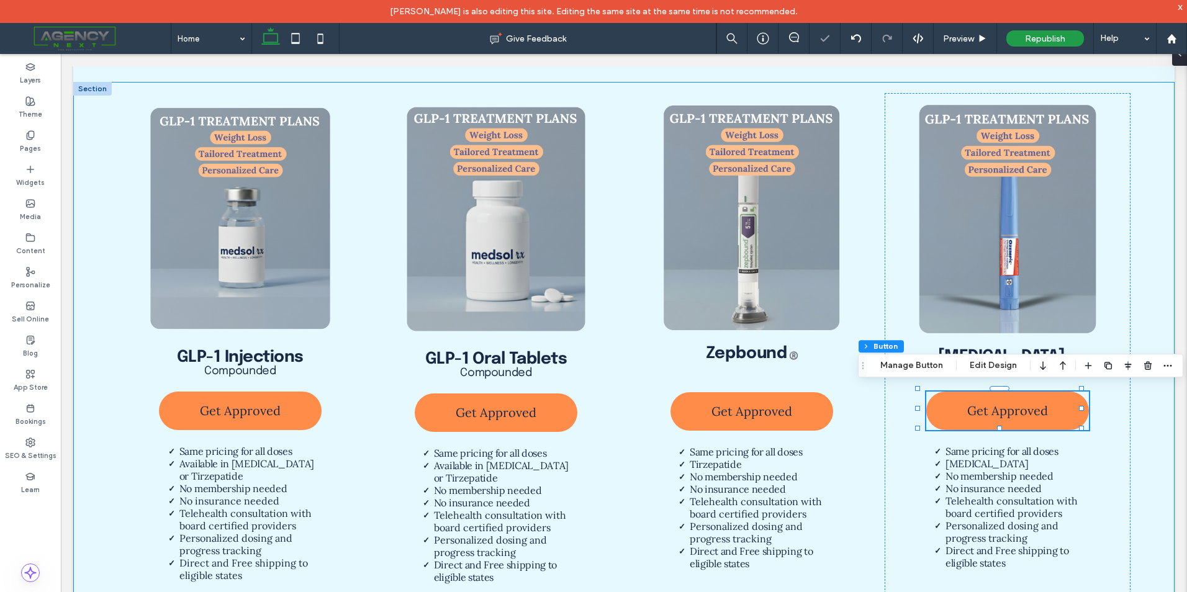
click at [1145, 402] on div "GLP-1 Injections Compounded Get Approved Same pricing for all doses Available i…" at bounding box center [623, 343] width 1101 height 522
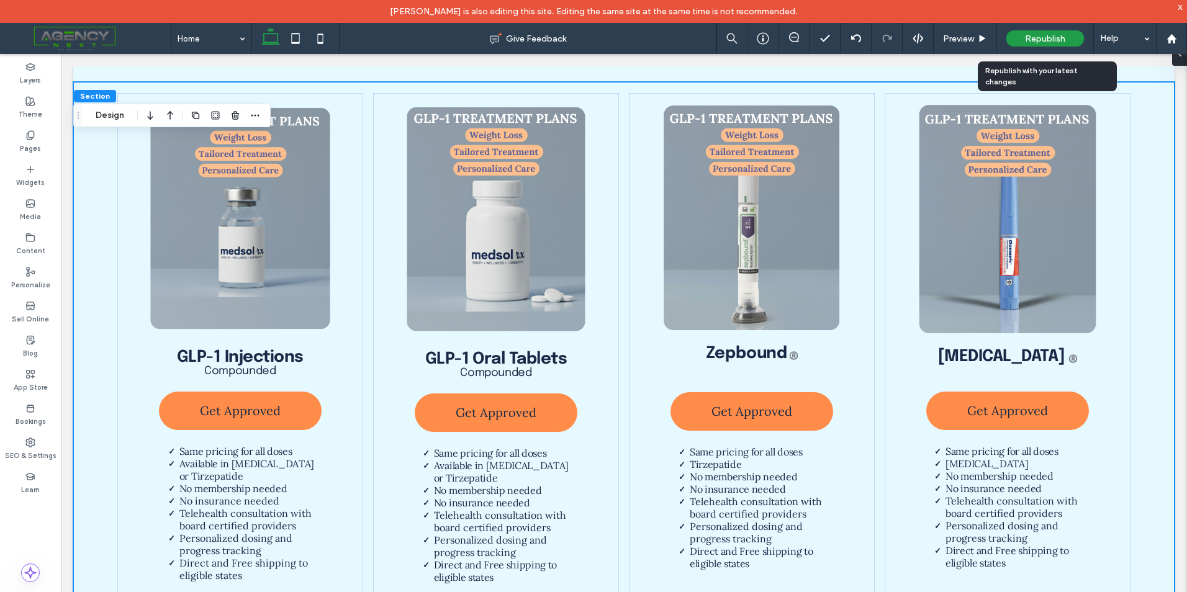
click at [1039, 42] on span "Republish" at bounding box center [1045, 39] width 40 height 11
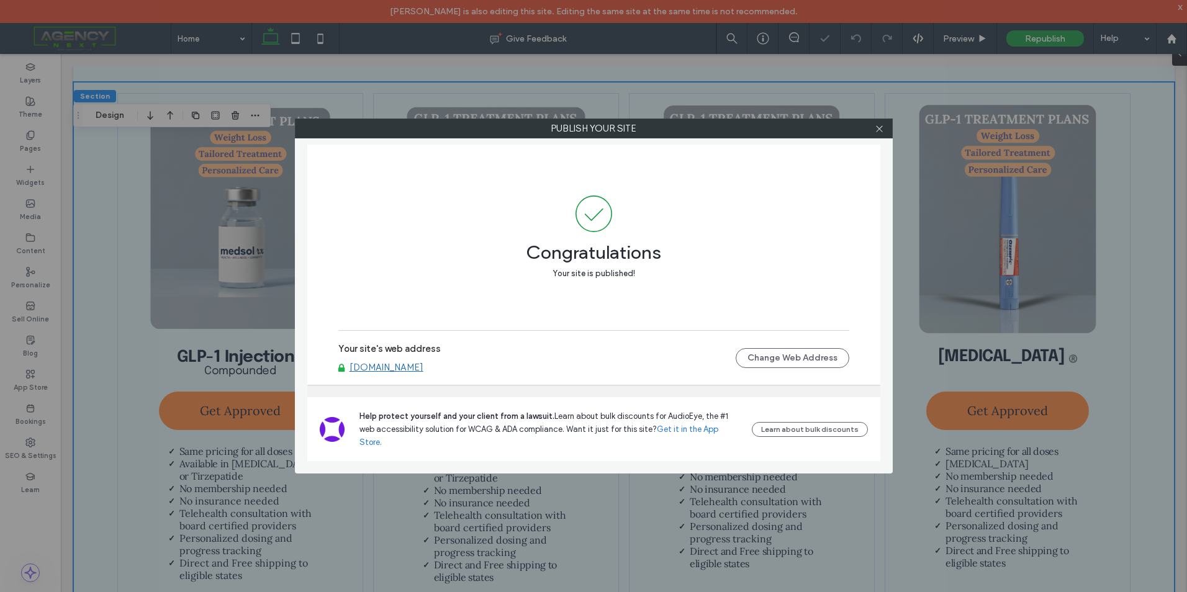
click at [415, 373] on link "[DOMAIN_NAME]" at bounding box center [387, 367] width 74 height 11
click at [883, 127] on icon at bounding box center [879, 128] width 9 height 9
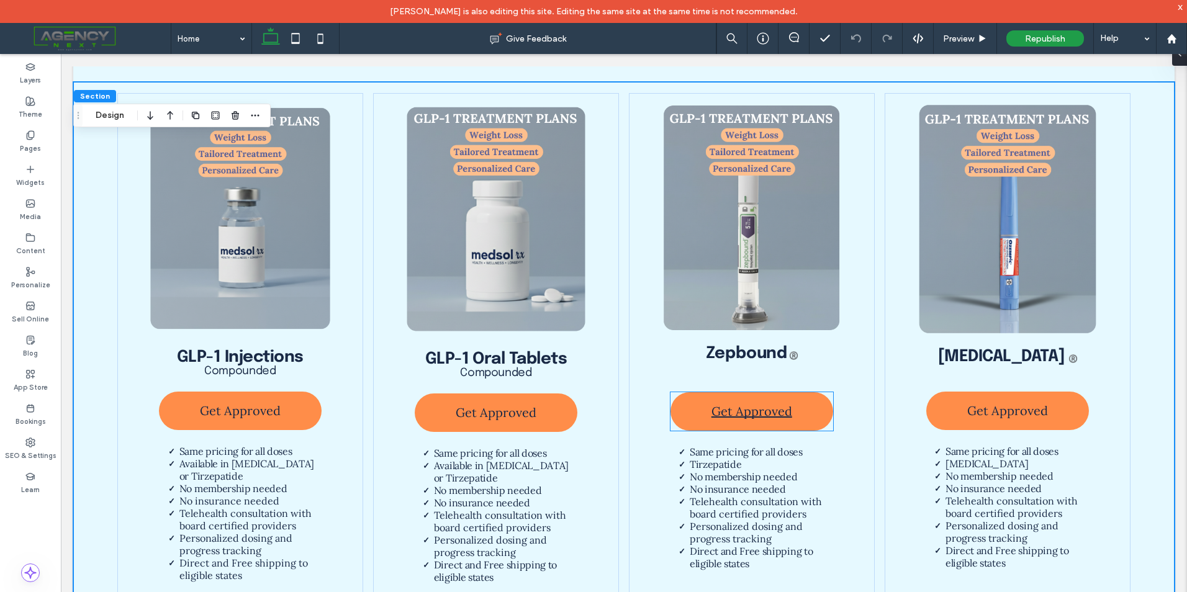
click at [765, 397] on span "Get Approved" at bounding box center [752, 411] width 81 height 28
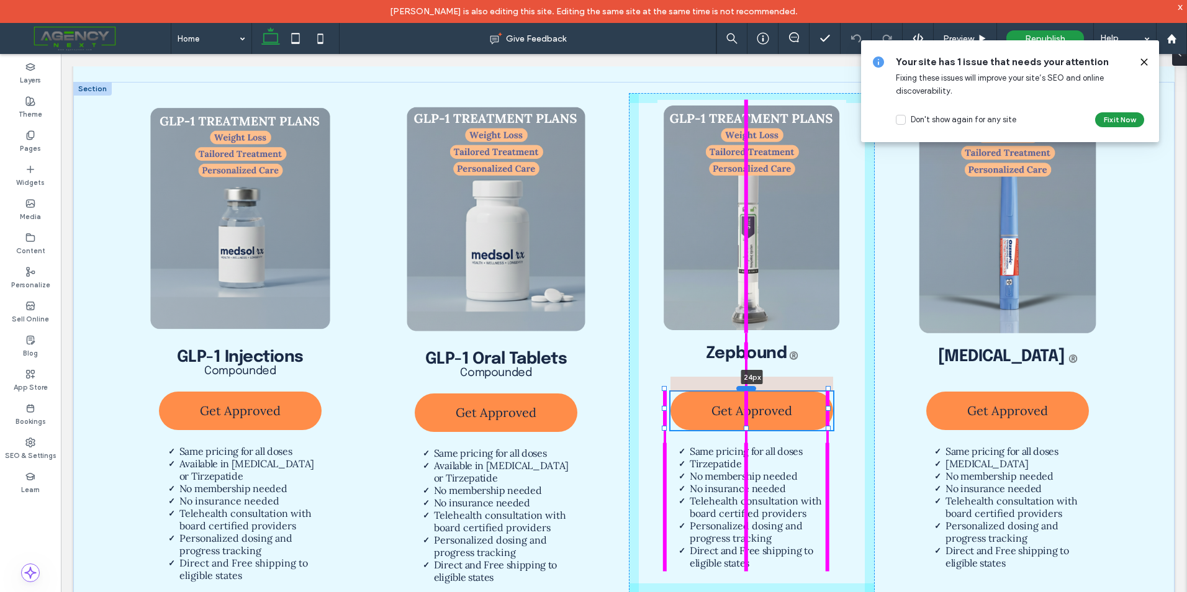
drag, startPoint x: 744, startPoint y: 386, endPoint x: 751, endPoint y: 385, distance: 6.9
click at [751, 386] on div at bounding box center [746, 388] width 20 height 5
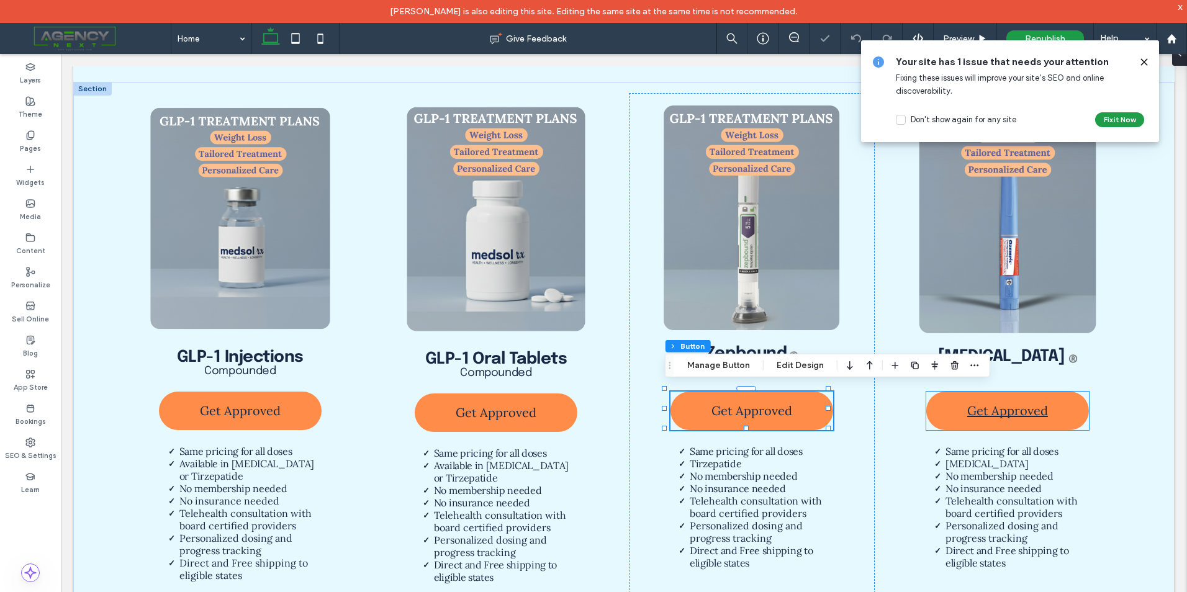
click at [980, 399] on span "Get Approved" at bounding box center [1007, 411] width 81 height 28
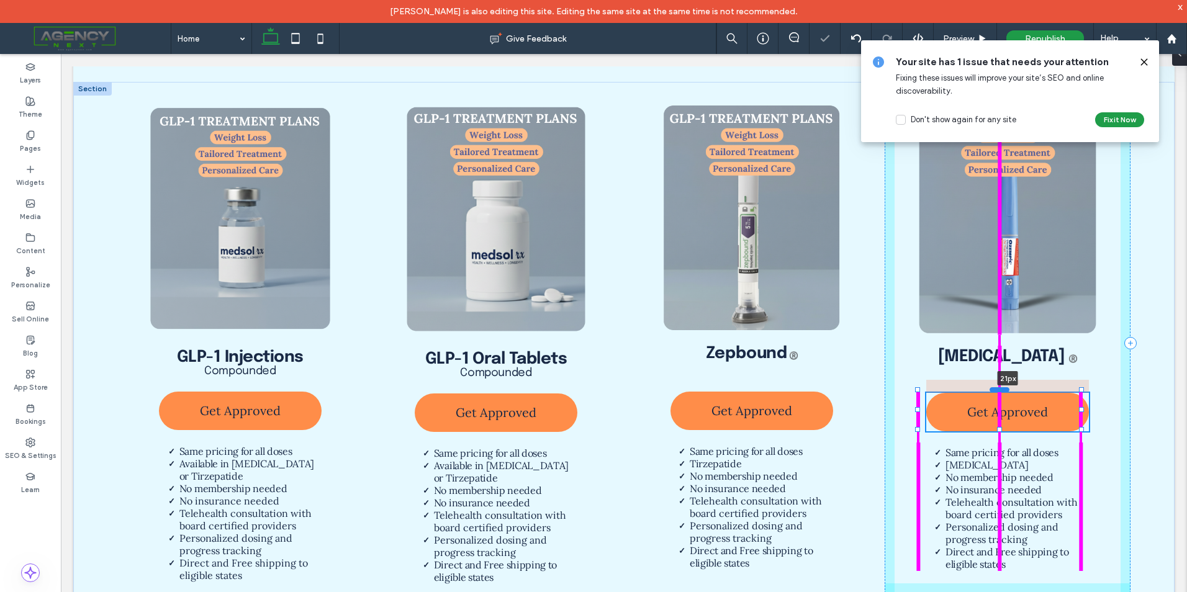
click at [1003, 387] on div at bounding box center [1000, 389] width 20 height 5
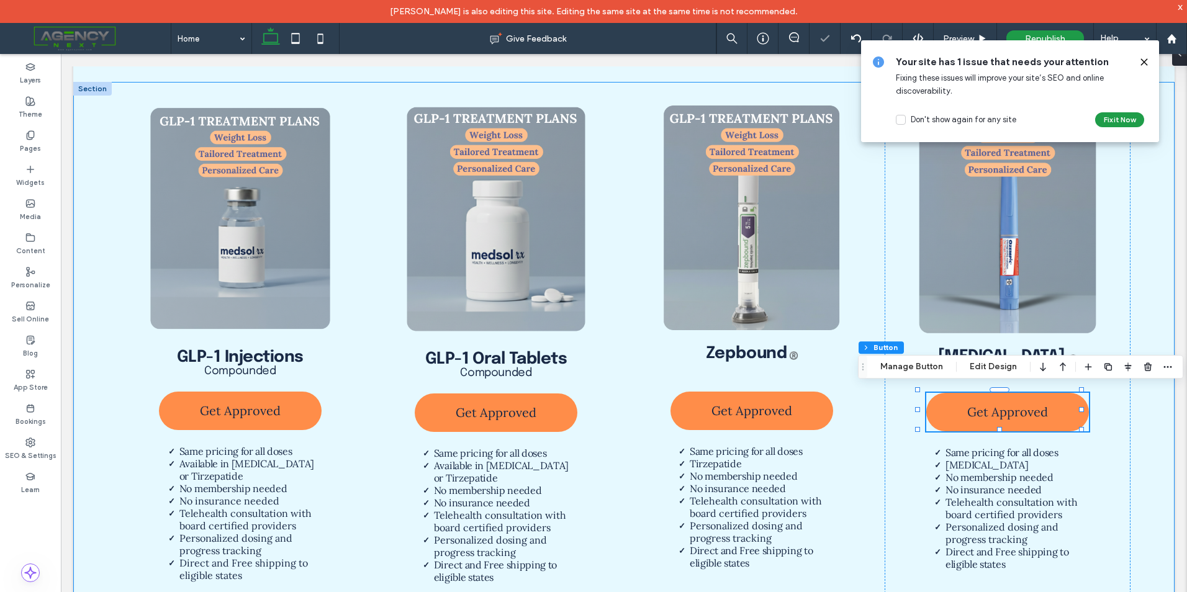
click at [1146, 404] on div "GLP-1 Injections Compounded Get Approved Same pricing for all doses Available i…" at bounding box center [623, 343] width 1101 height 522
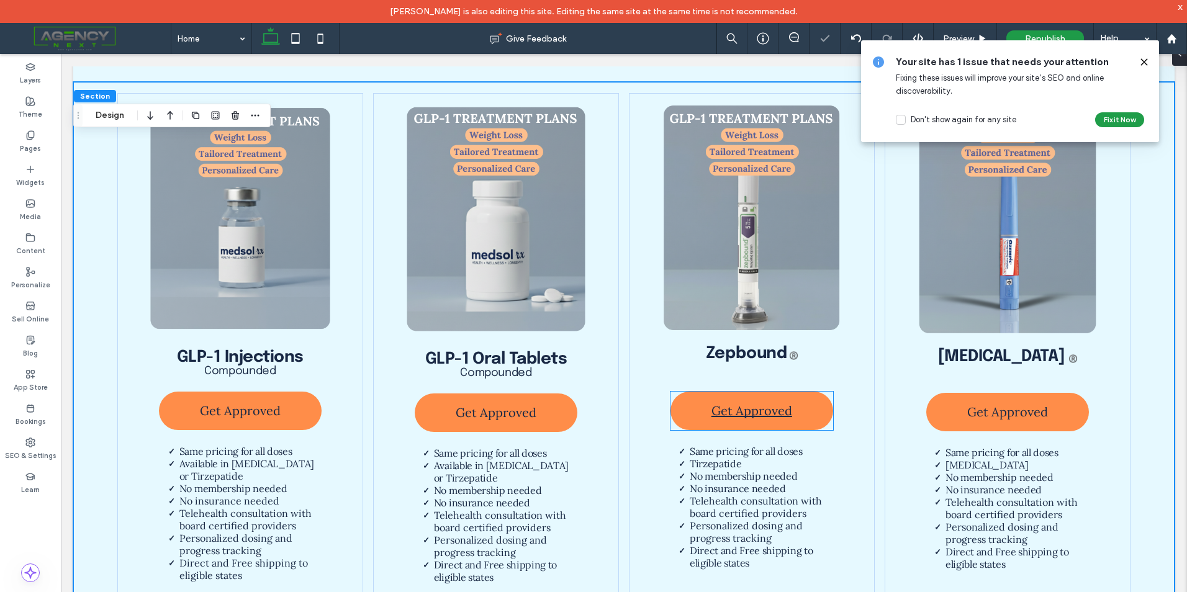
click at [728, 407] on span "Get Approved" at bounding box center [752, 411] width 81 height 28
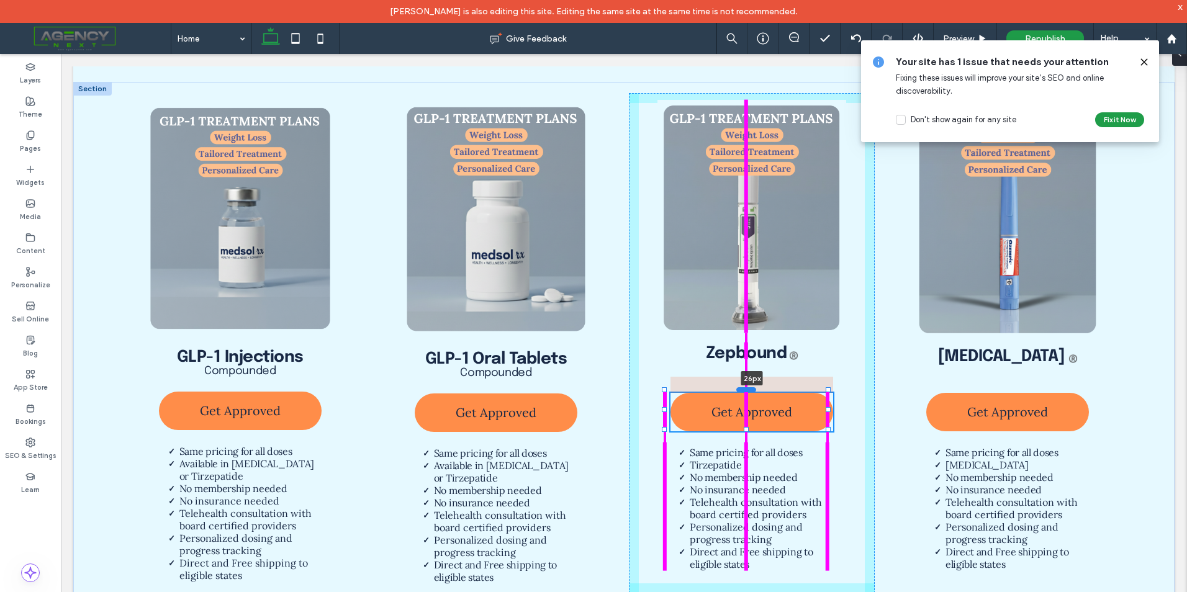
click at [751, 387] on div at bounding box center [746, 389] width 20 height 5
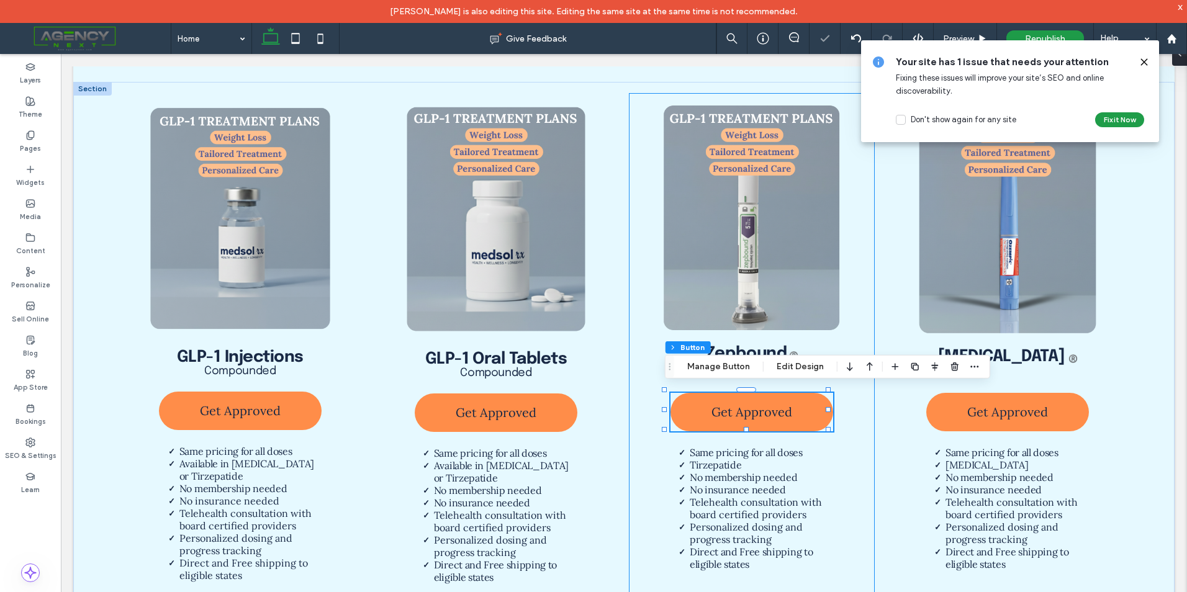
click at [848, 410] on div "Zepbound ®️ Get Approved 26px Same pricing for all doses Tirzepatide No members…" at bounding box center [752, 343] width 246 height 500
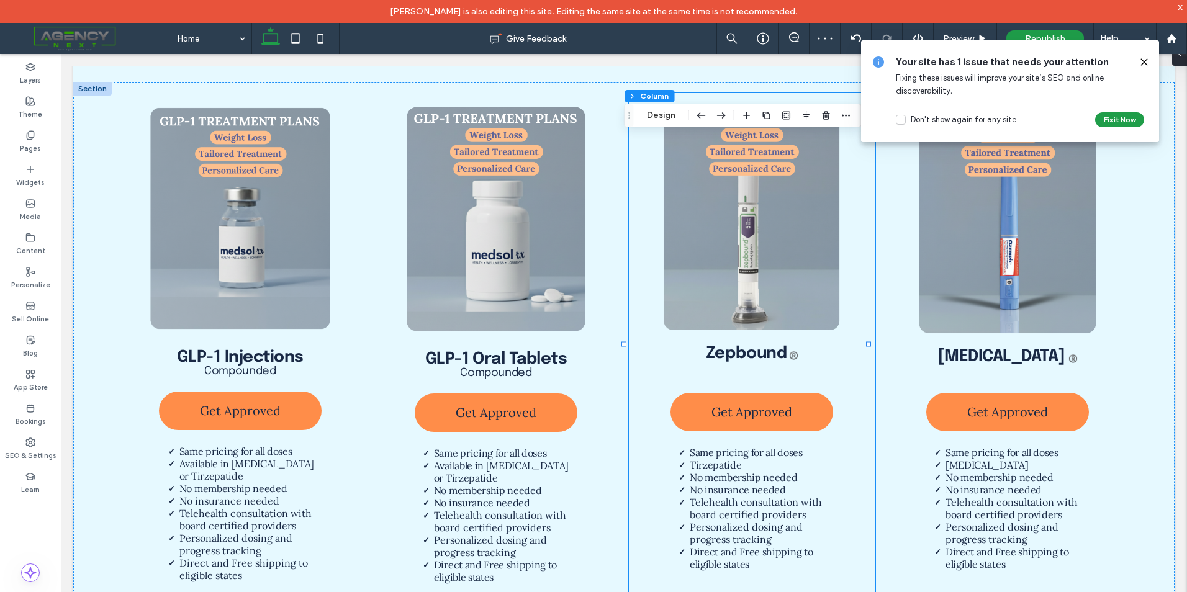
click at [1144, 66] on icon at bounding box center [1144, 62] width 10 height 10
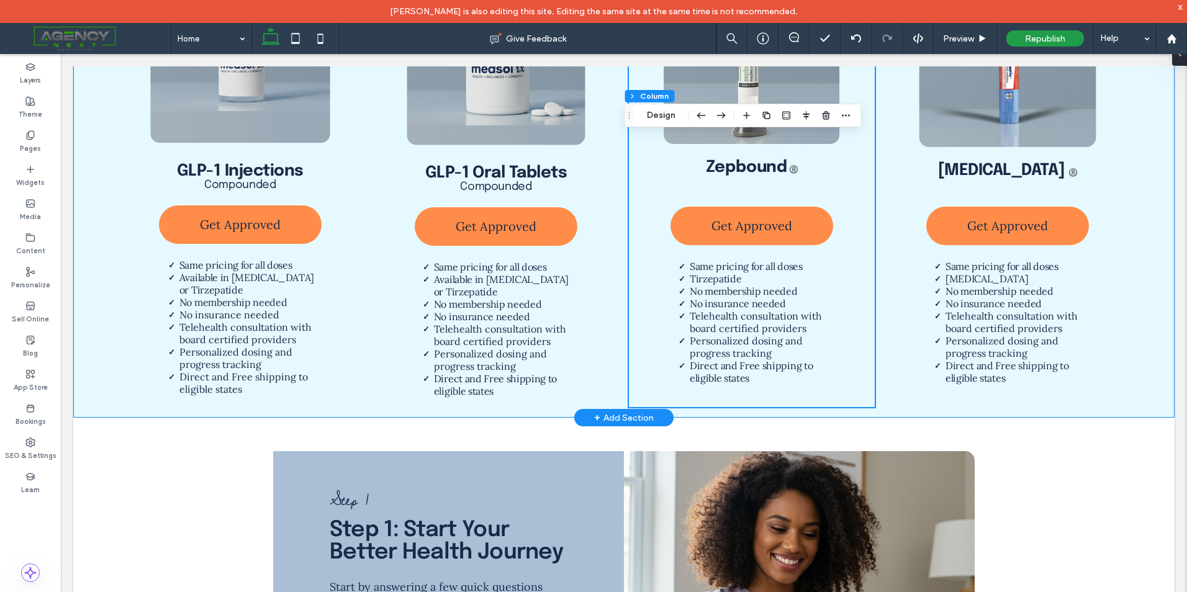
scroll to position [1390, 0]
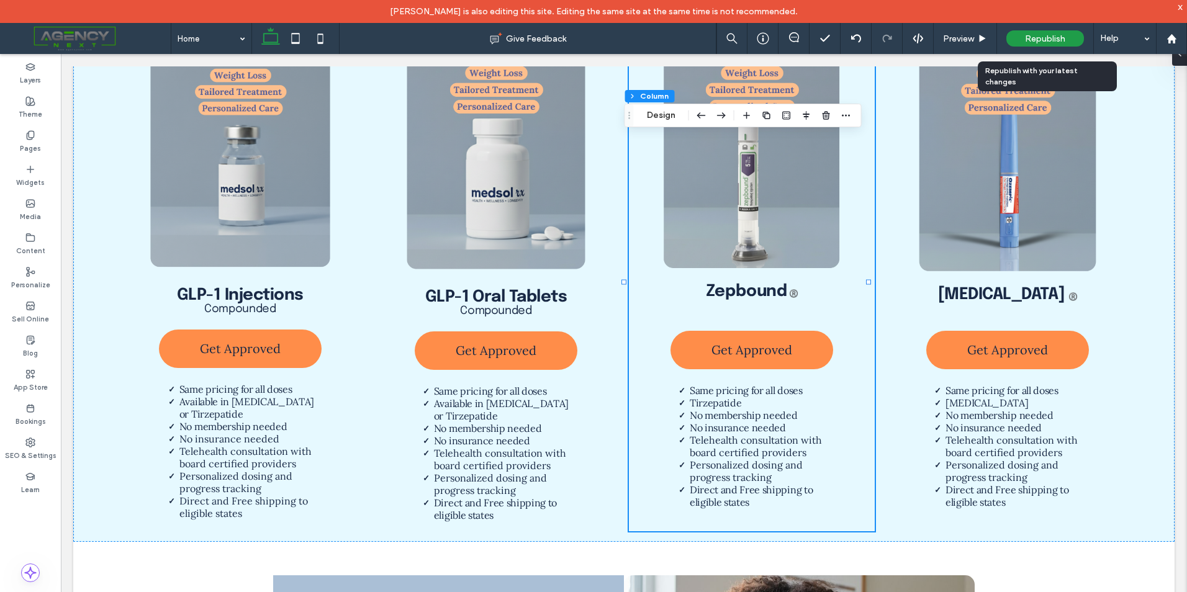
click at [1038, 37] on span "Republish" at bounding box center [1045, 39] width 40 height 11
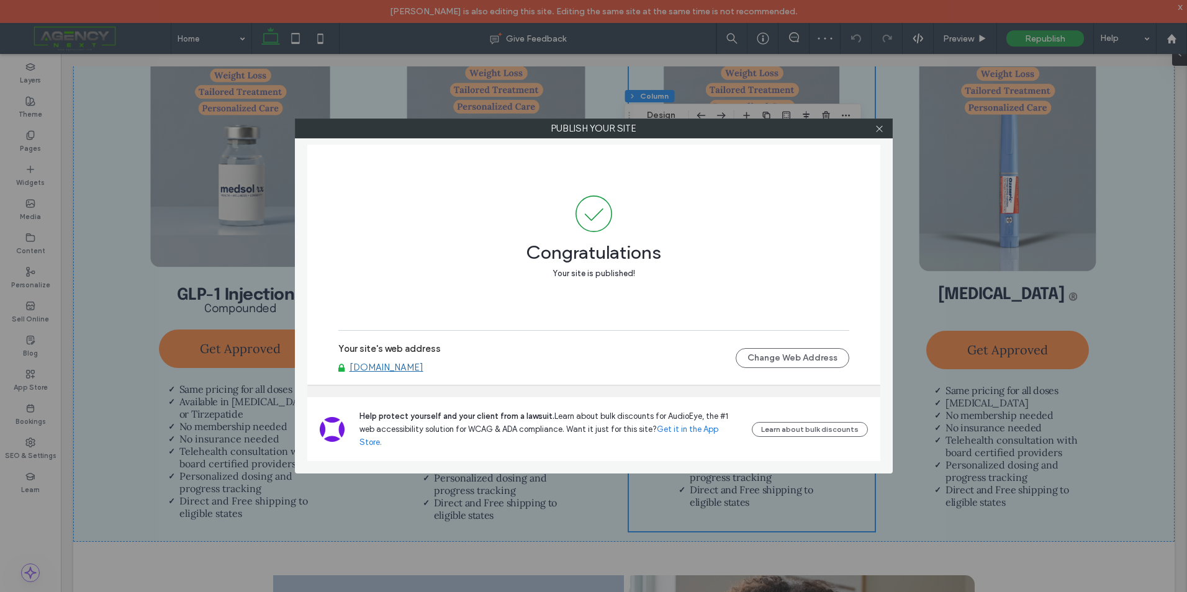
click at [422, 373] on link "[DOMAIN_NAME]" at bounding box center [387, 367] width 74 height 11
click at [880, 126] on icon at bounding box center [879, 128] width 9 height 9
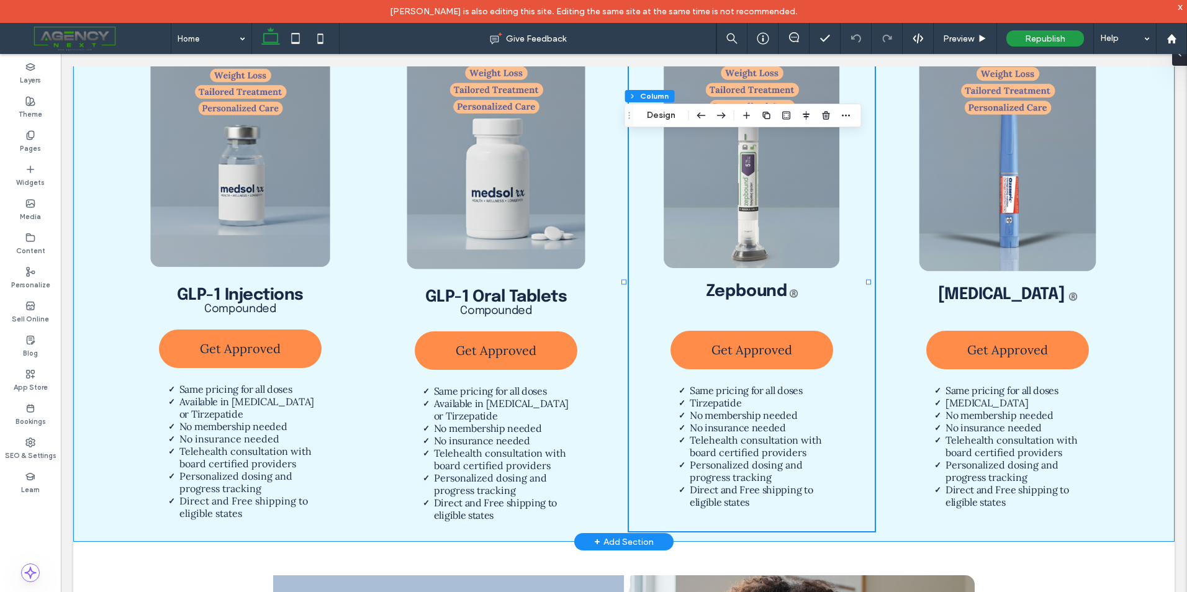
click at [101, 525] on div "GLP-1 Injections Compounded Get Approved Same pricing for all doses Available i…" at bounding box center [623, 281] width 1101 height 522
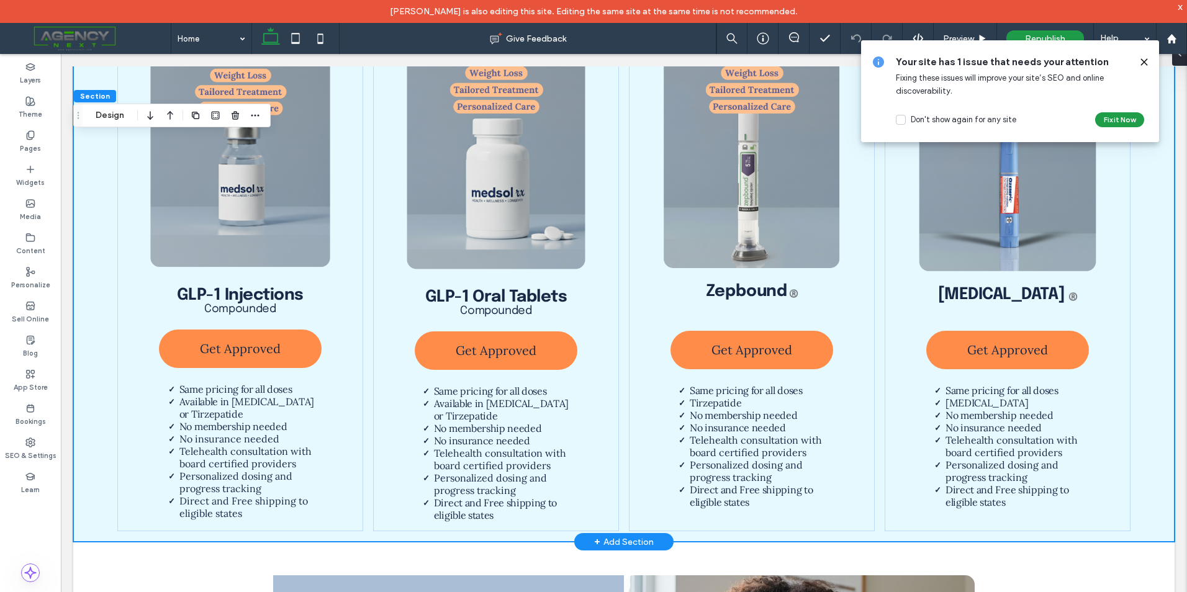
click at [1147, 445] on div "GLP-1 Injections Compounded Get Approved Same pricing for all doses Available i…" at bounding box center [623, 281] width 1101 height 522
click at [1146, 59] on icon at bounding box center [1144, 62] width 10 height 10
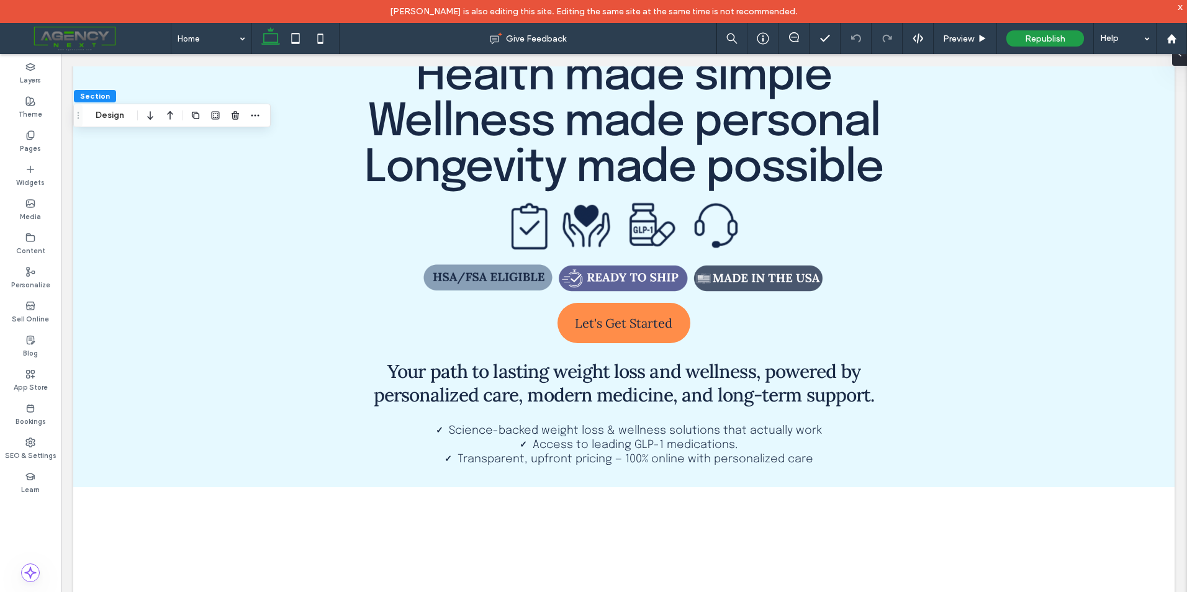
scroll to position [0, 0]
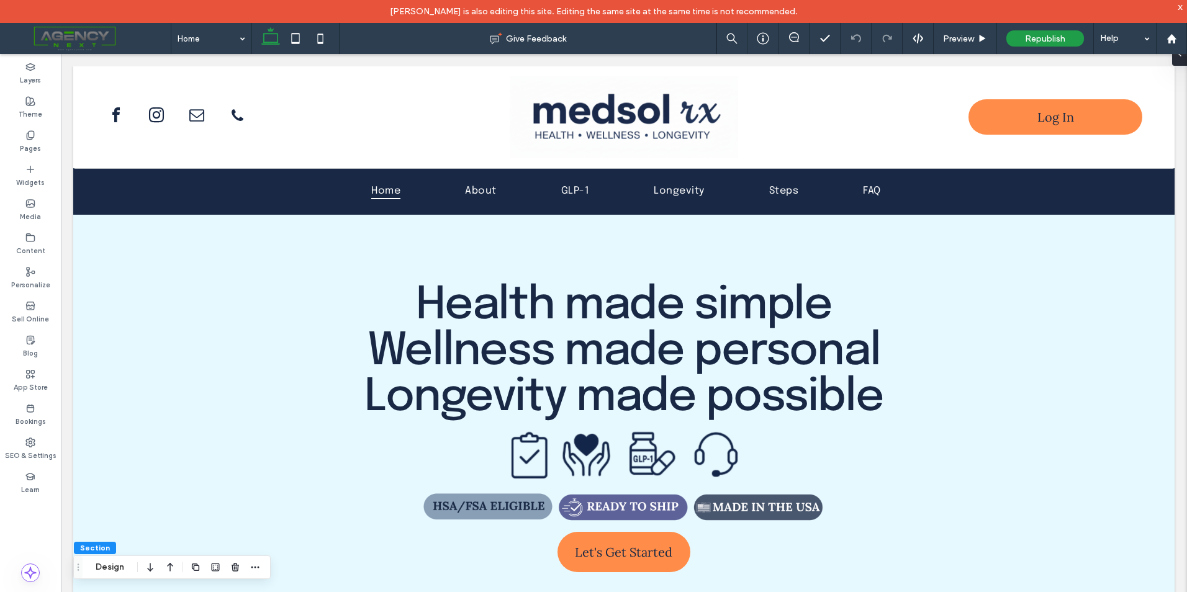
drag, startPoint x: 1182, startPoint y: 217, endPoint x: 1236, endPoint y: 54, distance: 172.2
click at [1034, 45] on div "Republish" at bounding box center [1045, 38] width 78 height 16
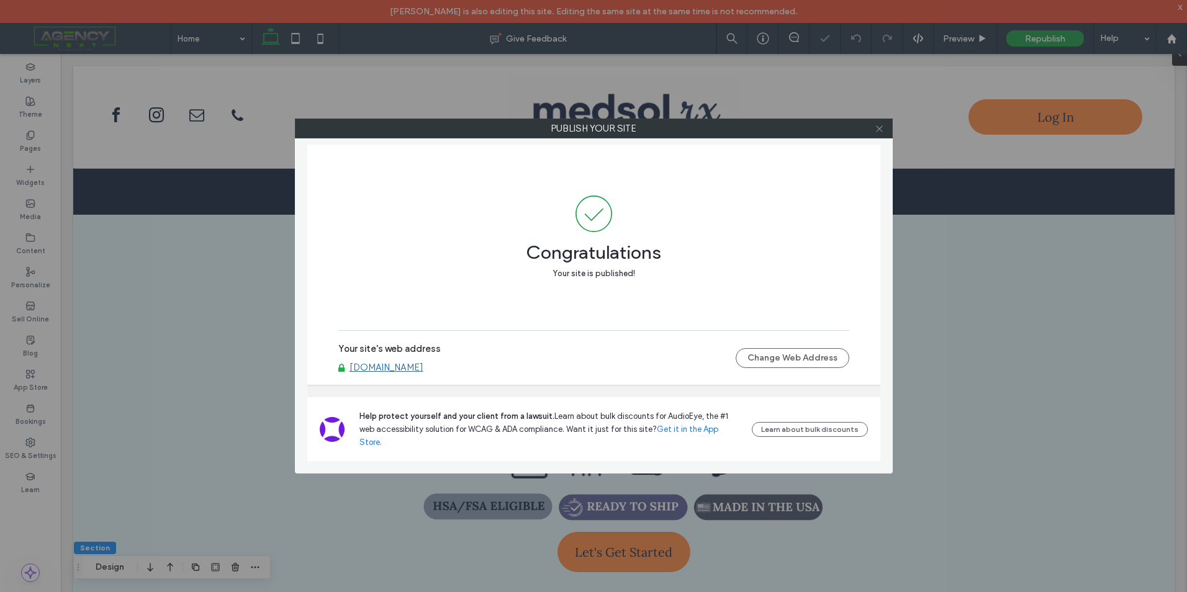
click at [882, 122] on span at bounding box center [879, 128] width 9 height 19
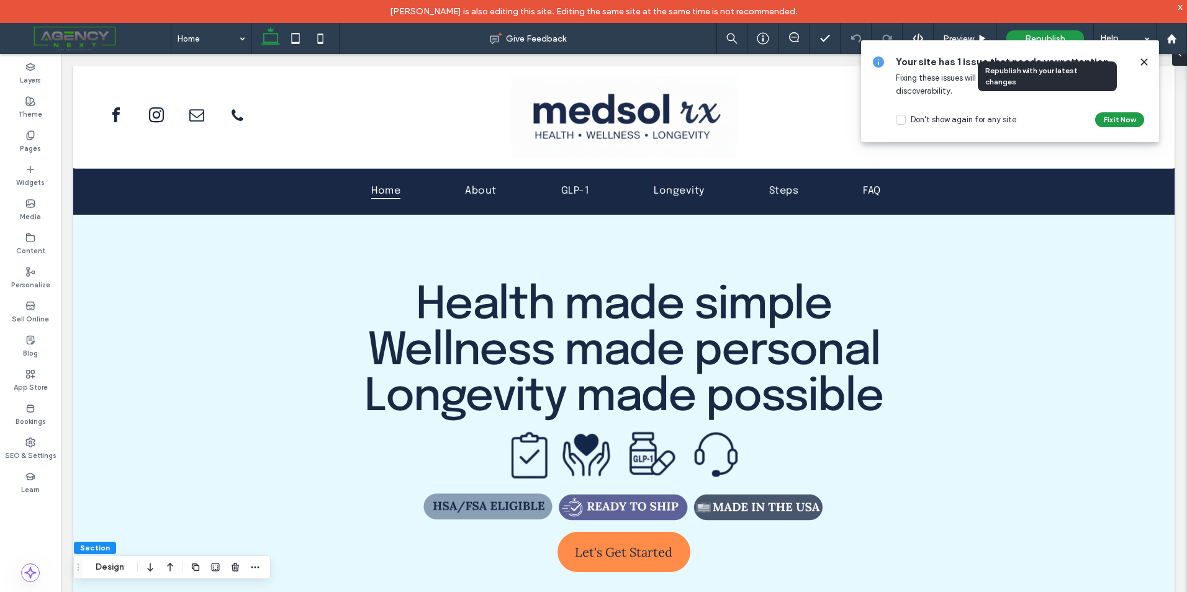
click at [1040, 35] on span "Republish" at bounding box center [1045, 39] width 40 height 11
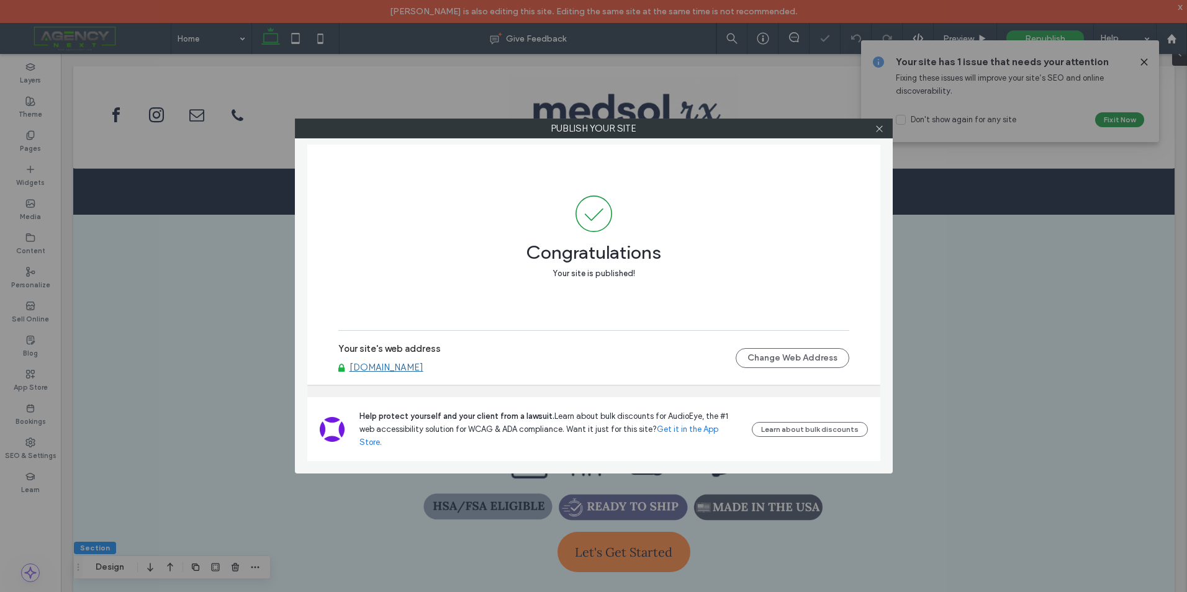
click at [410, 373] on link "[DOMAIN_NAME]" at bounding box center [387, 367] width 74 height 11
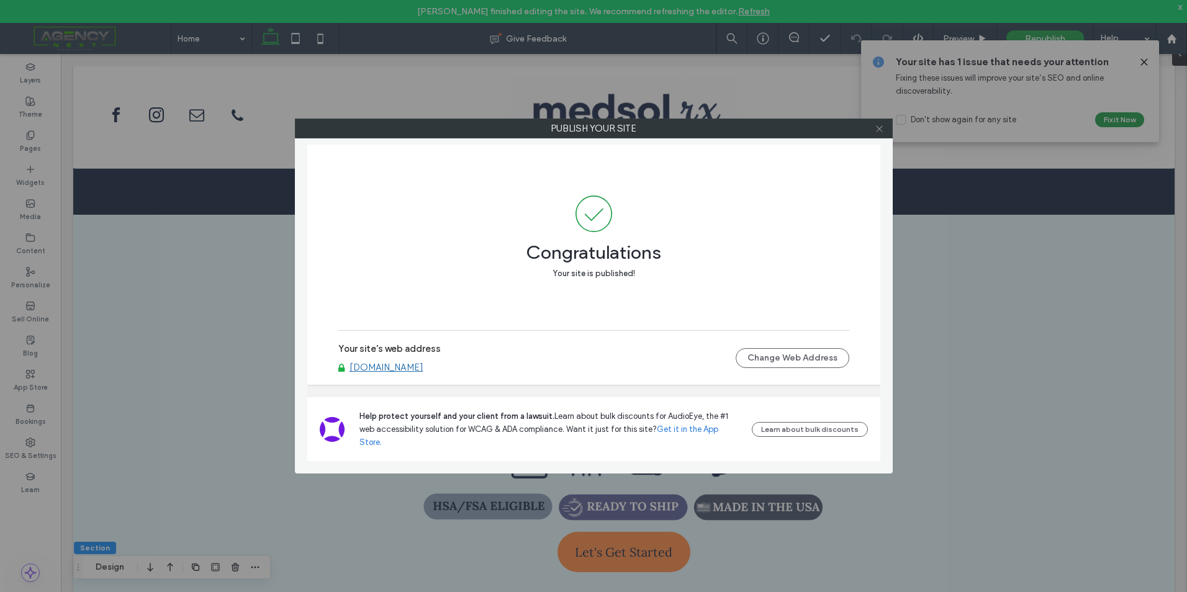
click at [880, 127] on icon at bounding box center [879, 128] width 9 height 9
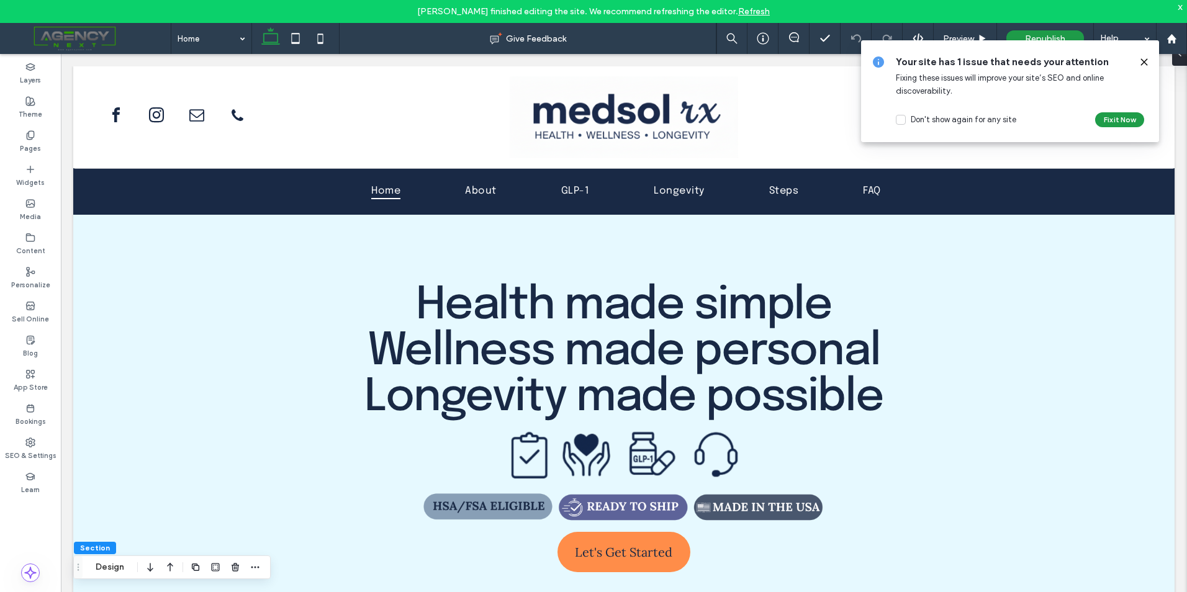
click at [1144, 61] on use at bounding box center [1144, 62] width 6 height 6
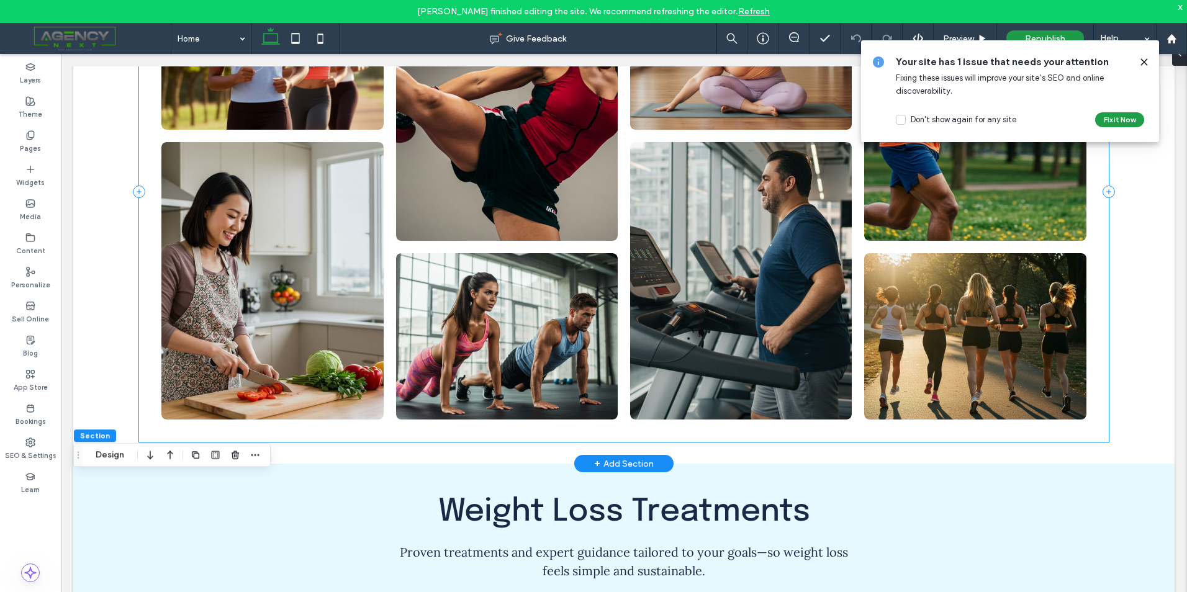
scroll to position [931, 0]
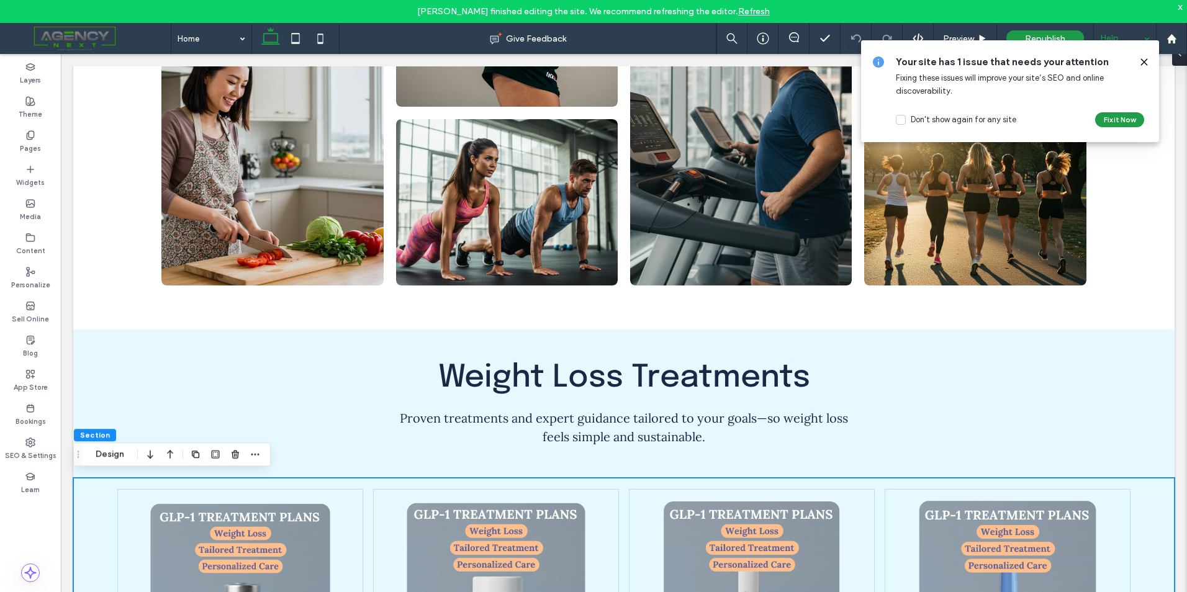
drag, startPoint x: 1143, startPoint y: 60, endPoint x: 1155, endPoint y: 53, distance: 14.5
click at [1143, 60] on use at bounding box center [1144, 62] width 6 height 6
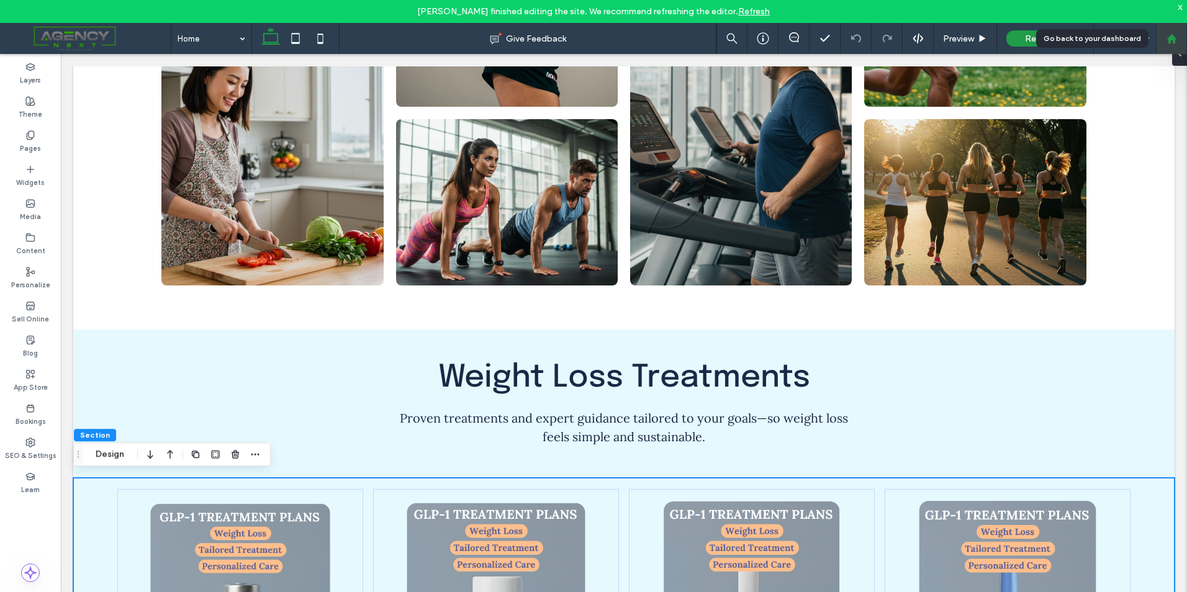
click at [1169, 43] on use at bounding box center [1171, 38] width 9 height 9
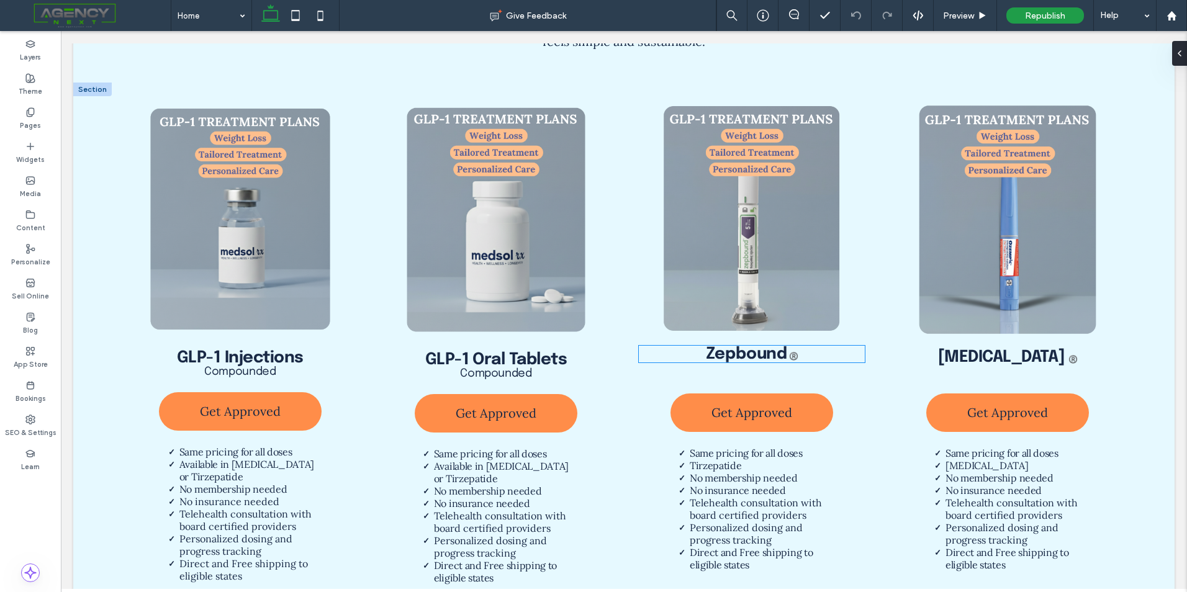
click at [754, 346] on strong "Zepbound" at bounding box center [746, 354] width 81 height 17
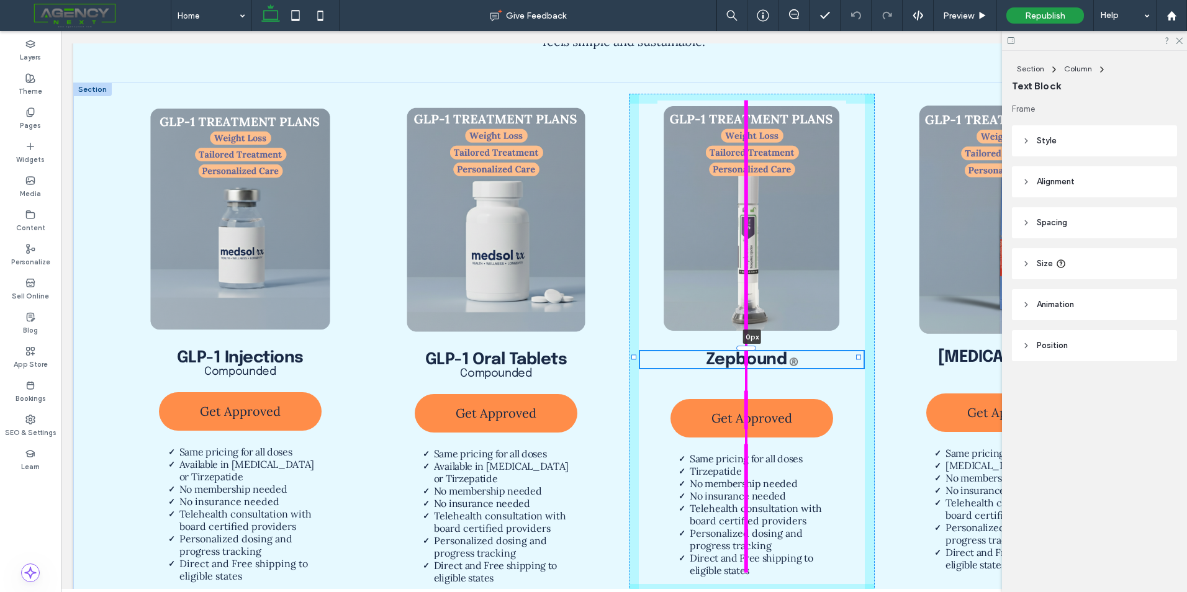
drag, startPoint x: 750, startPoint y: 340, endPoint x: 757, endPoint y: 346, distance: 8.8
click at [635, 349] on div at bounding box center [635, 349] width 1 height 1
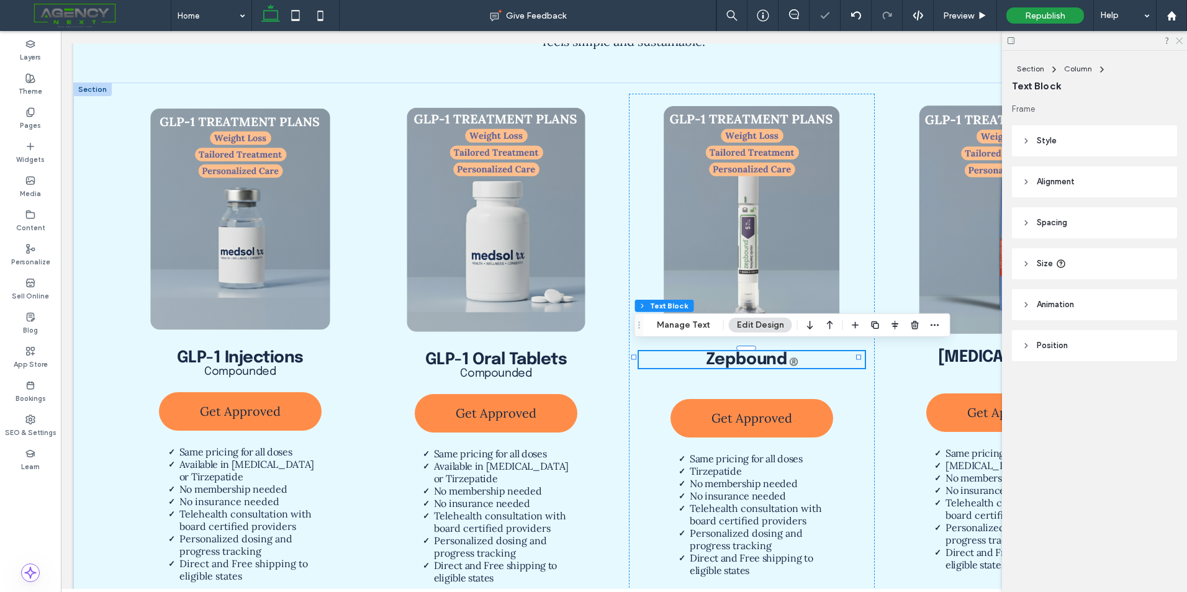
click at [1180, 42] on use at bounding box center [1179, 41] width 7 height 7
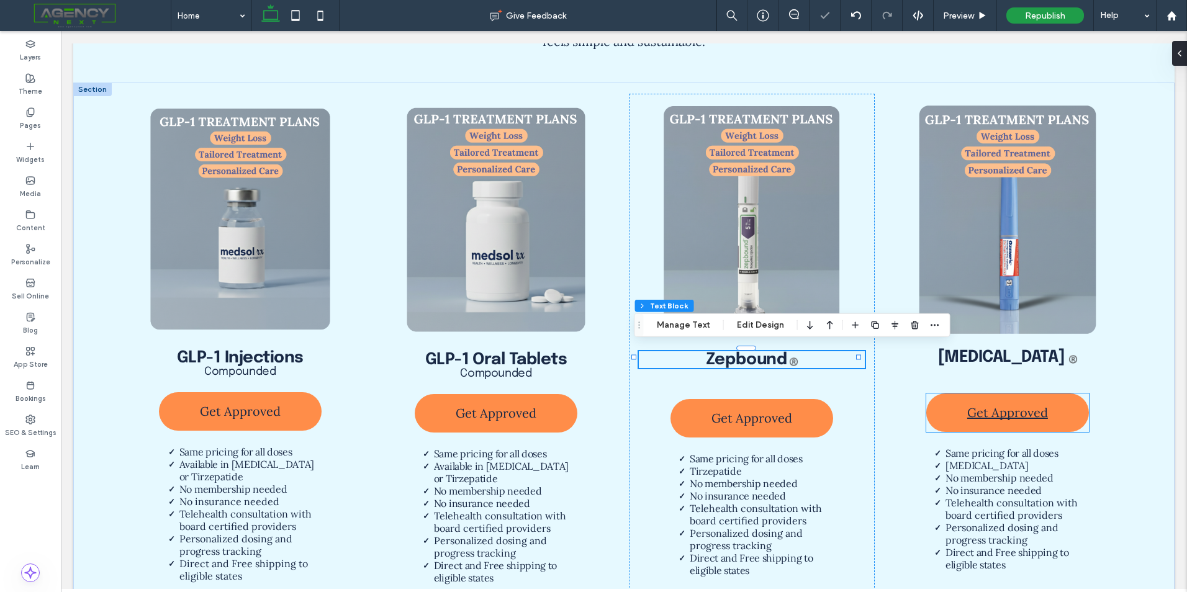
click at [933, 394] on link "Get Approved" at bounding box center [1007, 413] width 163 height 38
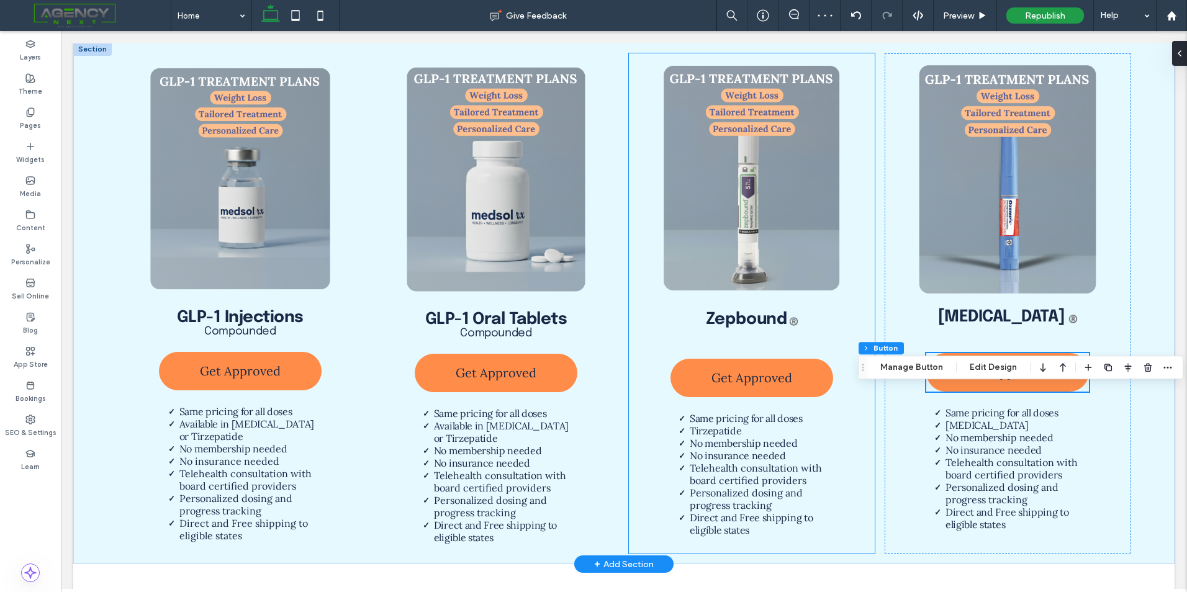
scroll to position [1366, 0]
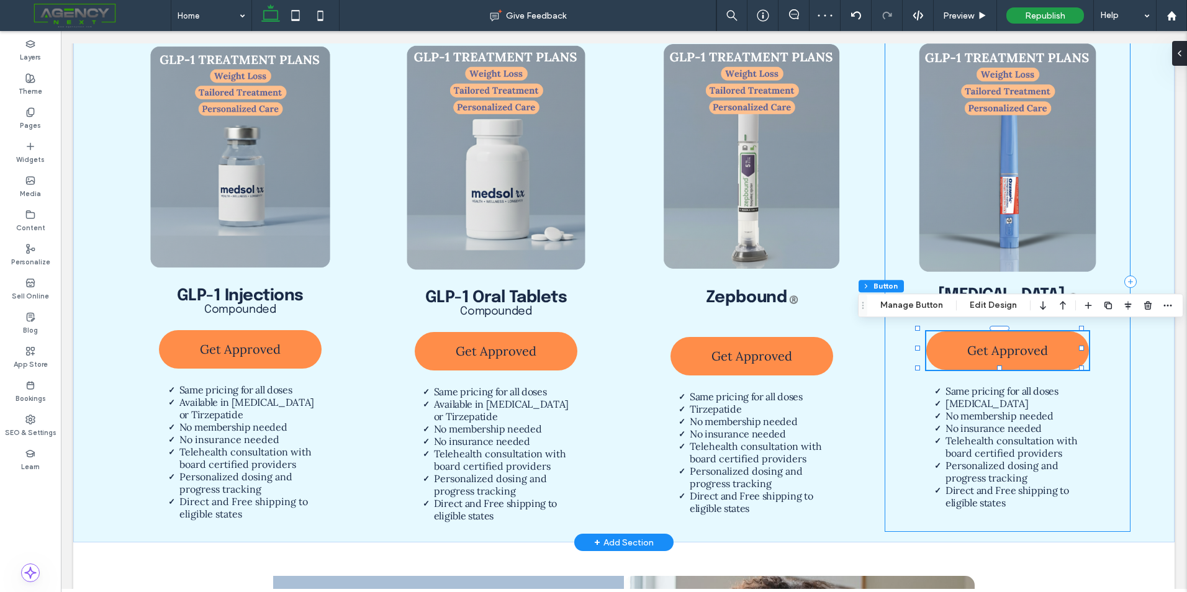
click at [1009, 279] on div "[MEDICAL_DATA] ®️ Get Approved Same pricing for all doses [MEDICAL_DATA] No mem…" at bounding box center [1008, 282] width 246 height 500
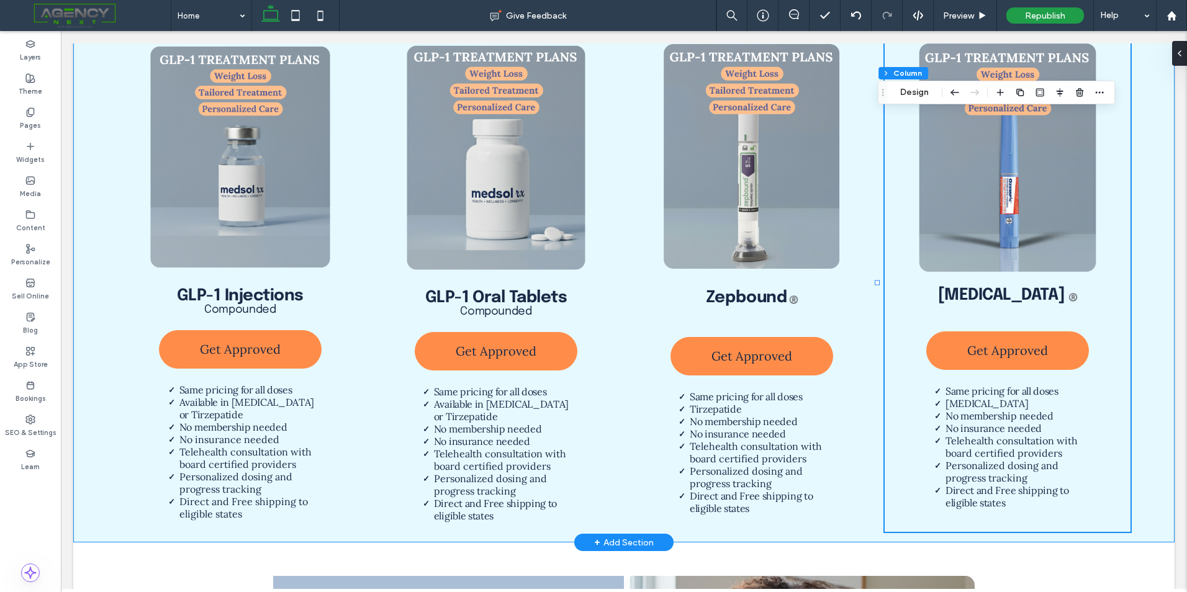
click at [1158, 218] on div "GLP-1 Injections Compounded Get Approved Same pricing for all doses Available i…" at bounding box center [623, 281] width 1101 height 522
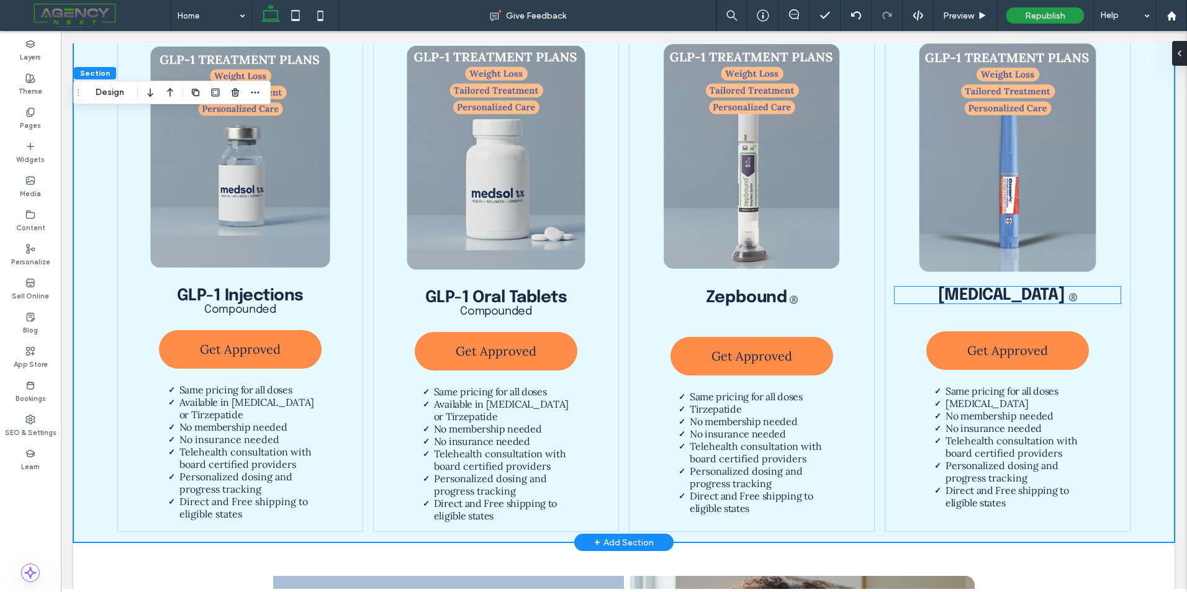
click at [972, 292] on strong "[MEDICAL_DATA]" at bounding box center [1001, 295] width 127 height 17
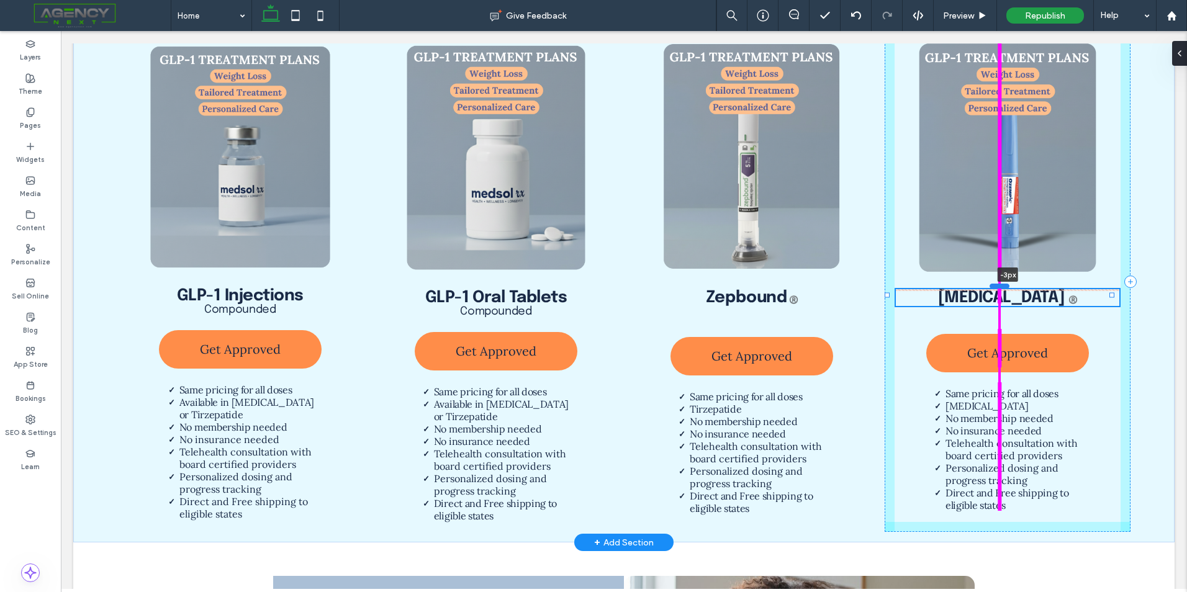
click at [1005, 284] on div at bounding box center [1000, 286] width 20 height 5
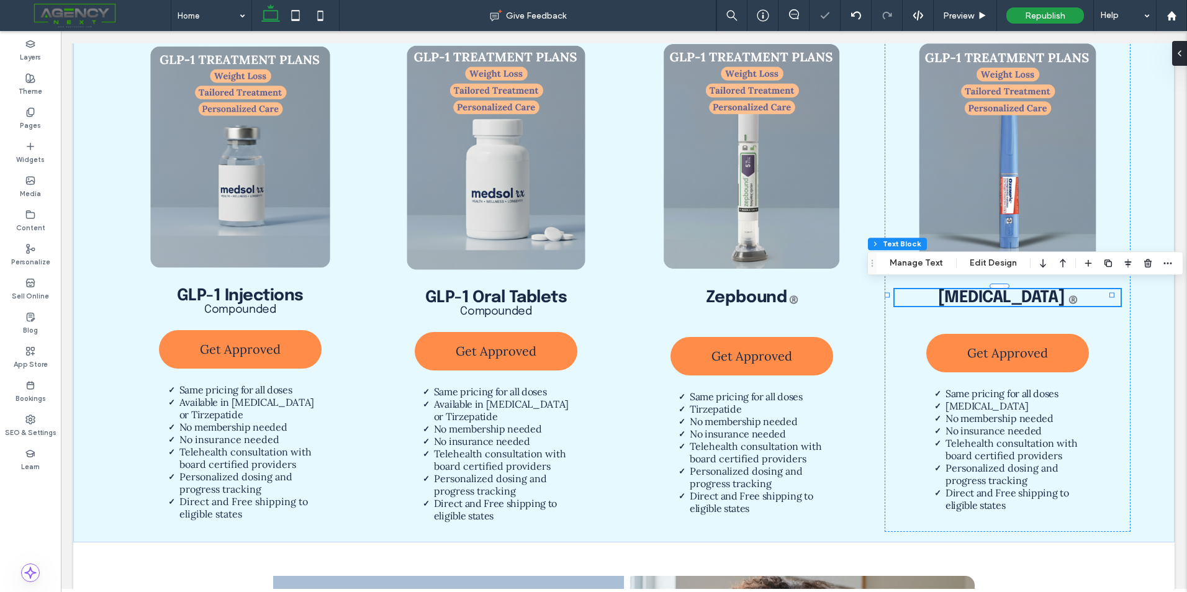
click at [1174, 253] on div "Section Column Text Block Manage Text Edit Design" at bounding box center [1025, 263] width 316 height 24
click at [987, 9] on div "Preview" at bounding box center [965, 15] width 63 height 31
click at [979, 11] on div "Preview" at bounding box center [965, 16] width 63 height 11
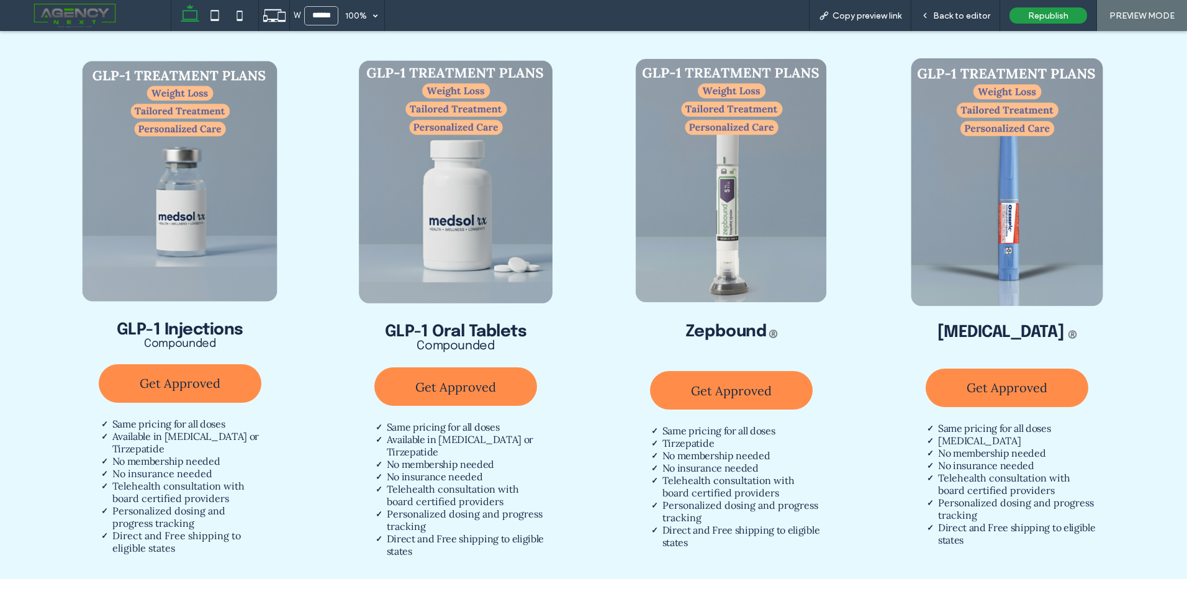
scroll to position [1400, 0]
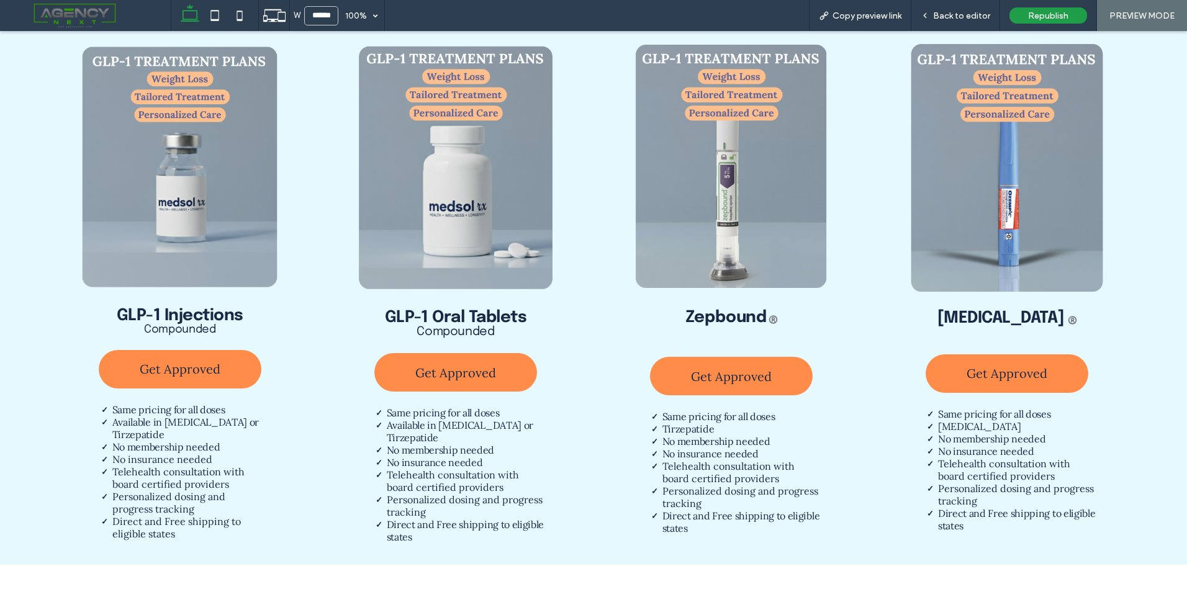
click at [979, 11] on span "Back to editor" at bounding box center [961, 16] width 57 height 11
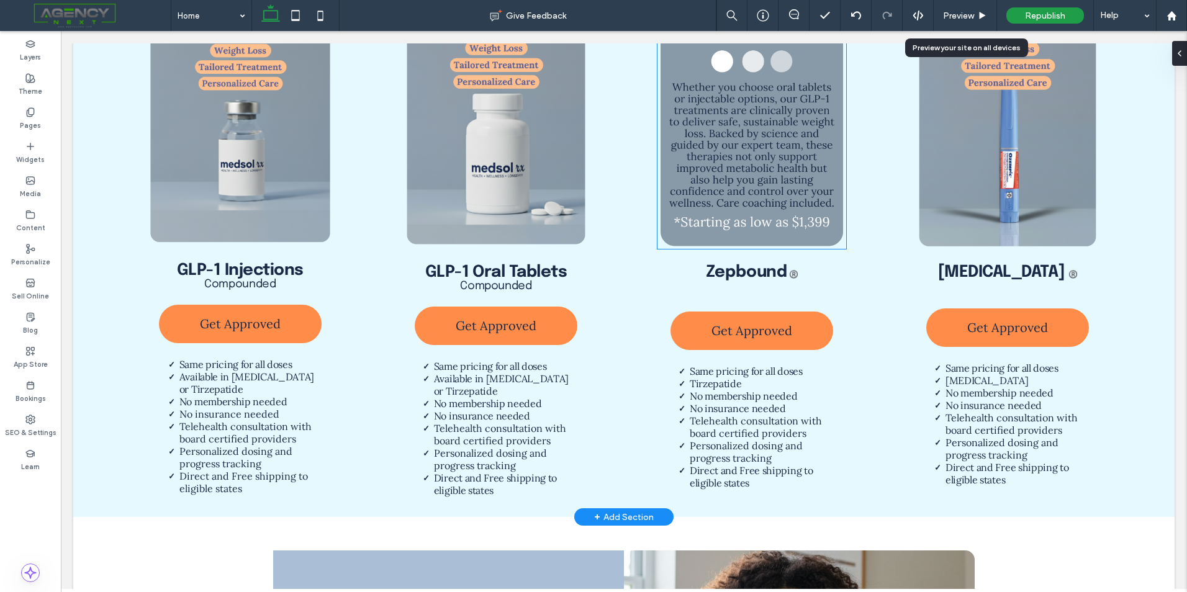
scroll to position [1366, 0]
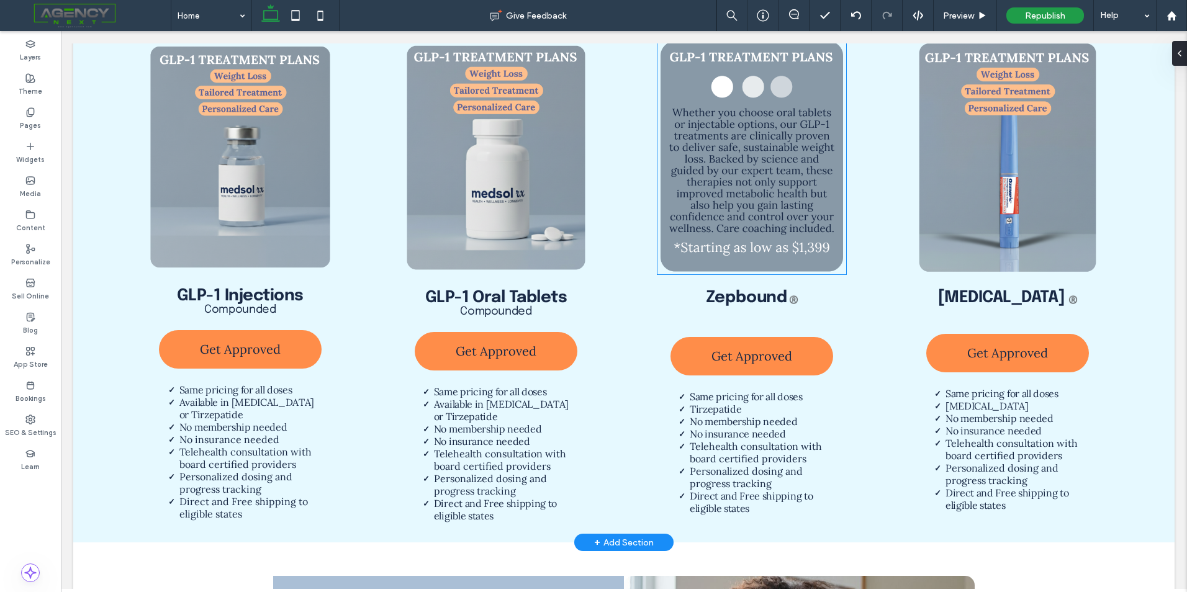
click at [815, 230] on img at bounding box center [752, 156] width 189 height 236
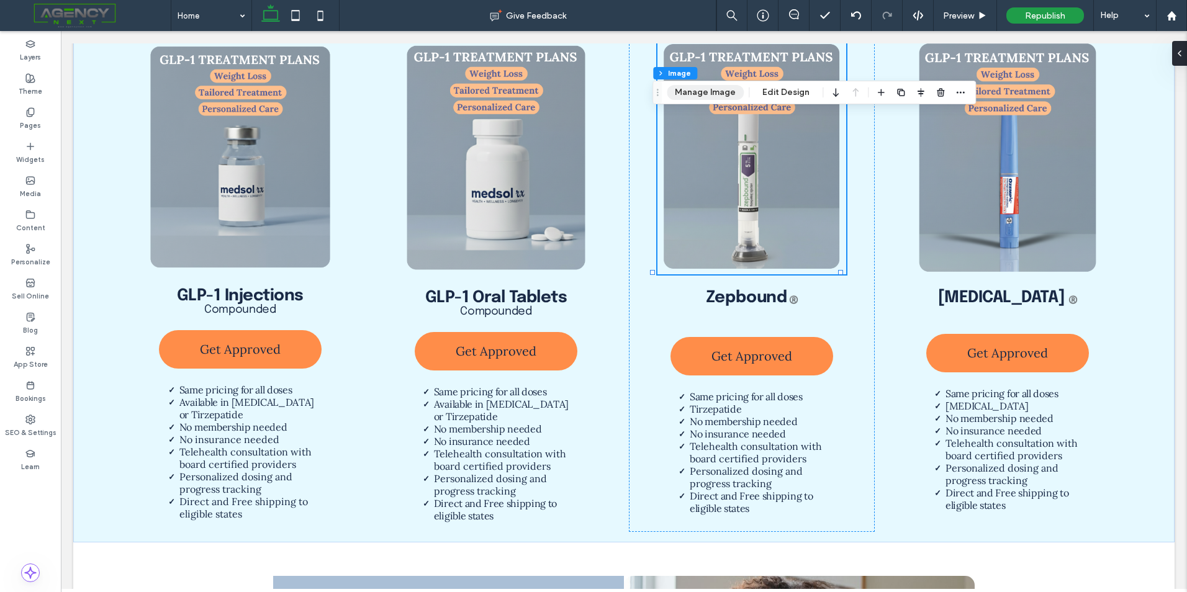
click at [716, 98] on button "Manage Image" at bounding box center [705, 92] width 77 height 15
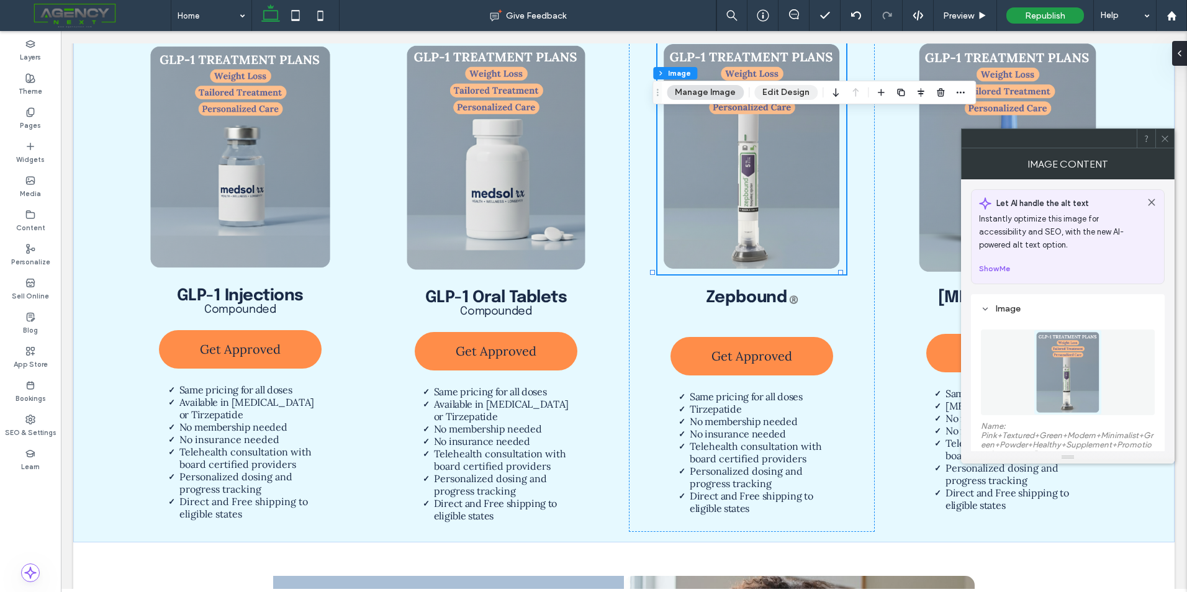
click at [801, 93] on button "Edit Design" at bounding box center [785, 92] width 63 height 15
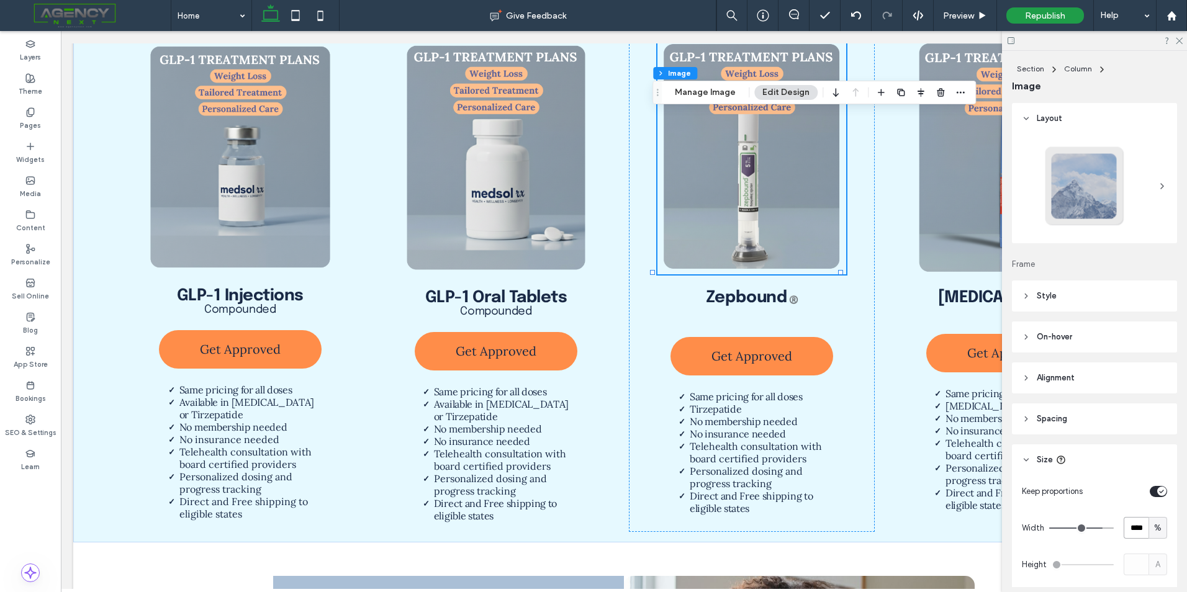
click at [1137, 532] on input "****" at bounding box center [1136, 528] width 25 height 22
type input "**"
click at [1176, 43] on icon at bounding box center [1179, 40] width 8 height 8
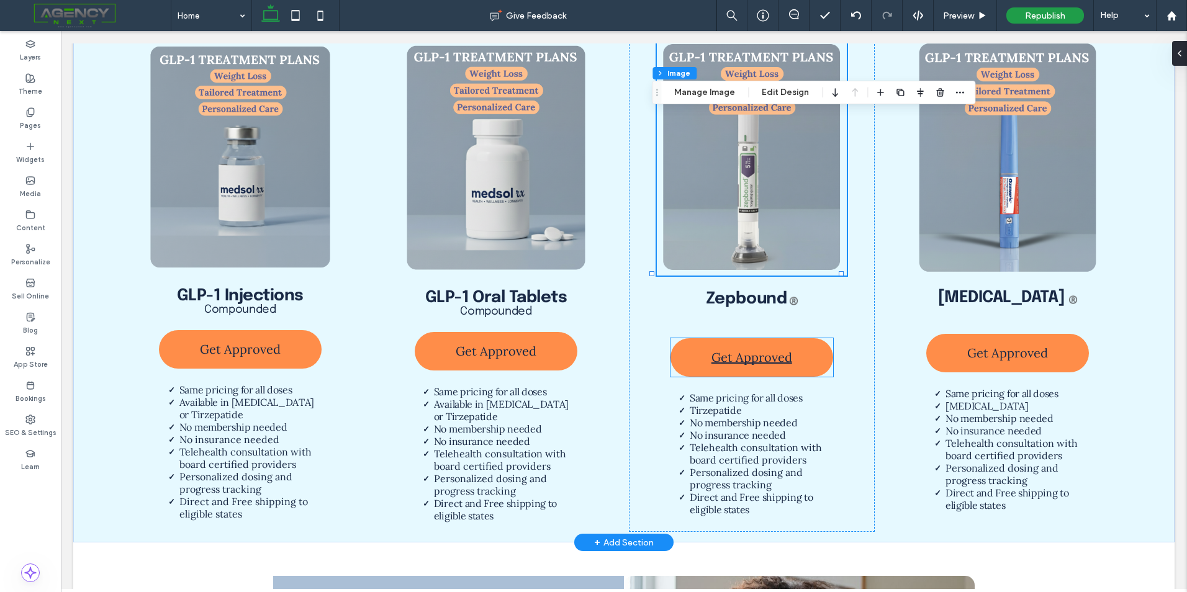
click at [748, 349] on span "Get Approved" at bounding box center [752, 357] width 81 height 28
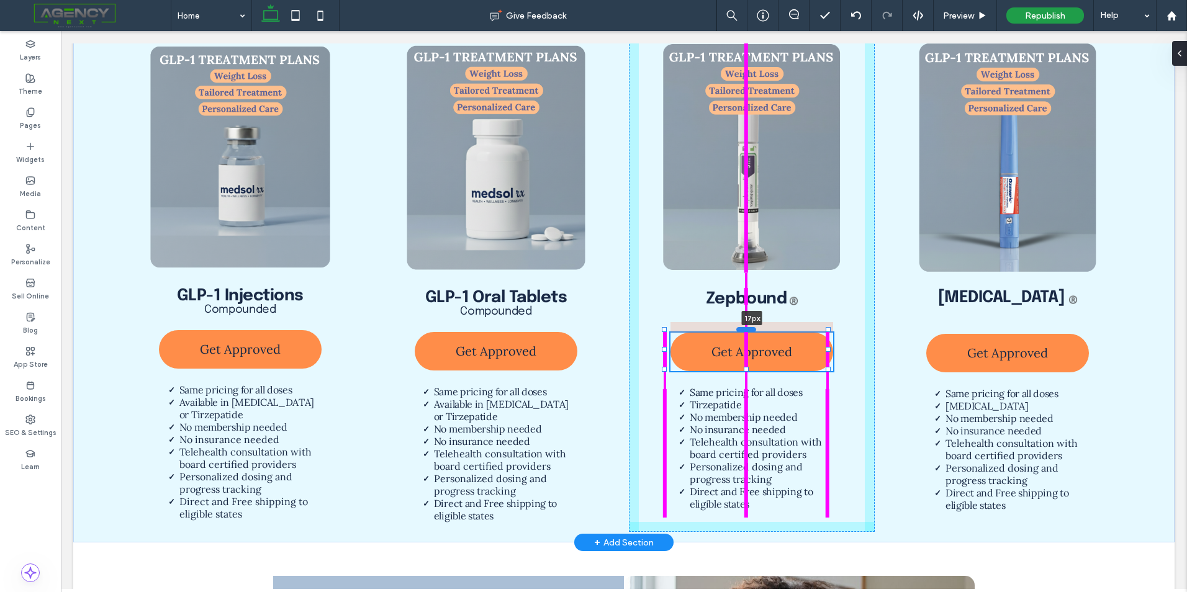
click at [745, 327] on div at bounding box center [746, 329] width 20 height 5
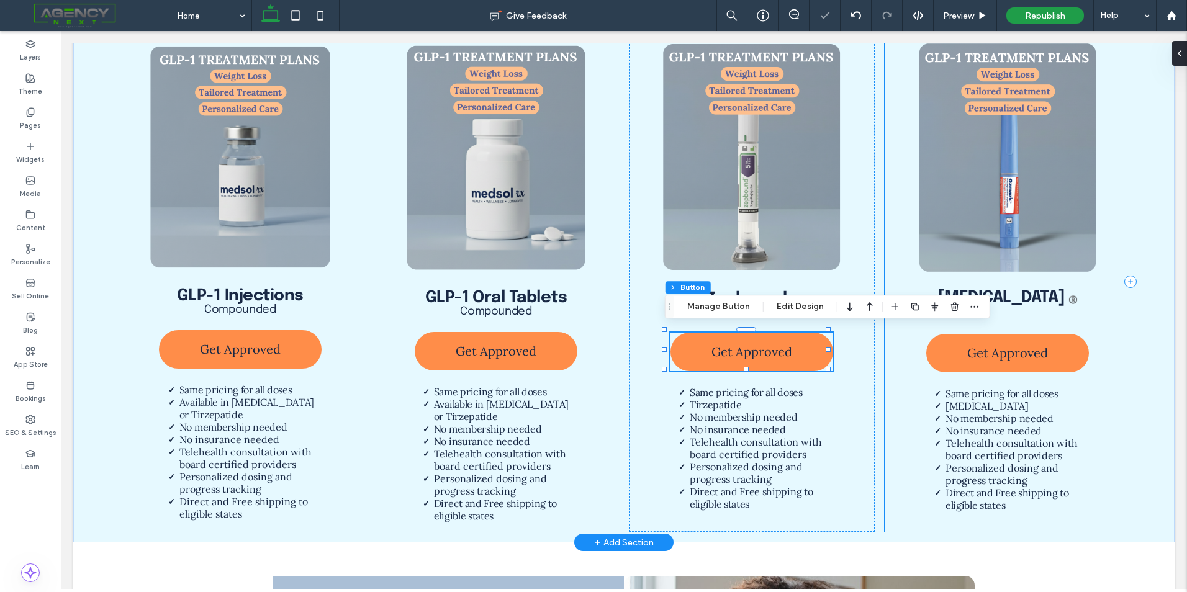
click at [975, 323] on div "[MEDICAL_DATA] ®️ Get Approved Same pricing for all doses [MEDICAL_DATA] No mem…" at bounding box center [1008, 282] width 246 height 500
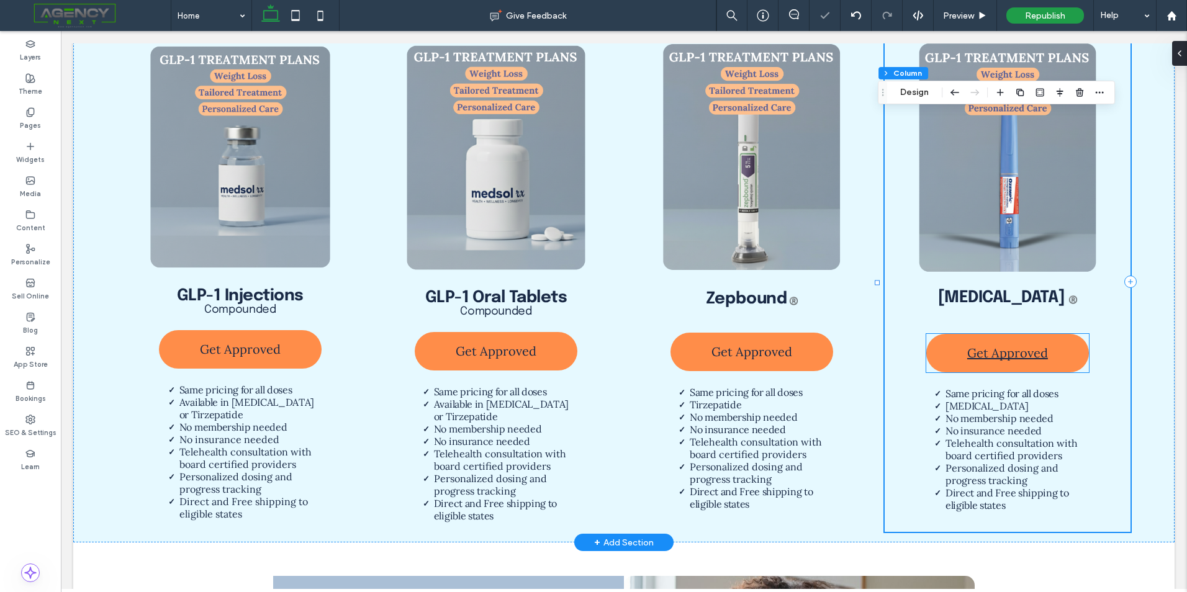
click at [993, 334] on link "Get Approved" at bounding box center [1007, 353] width 163 height 38
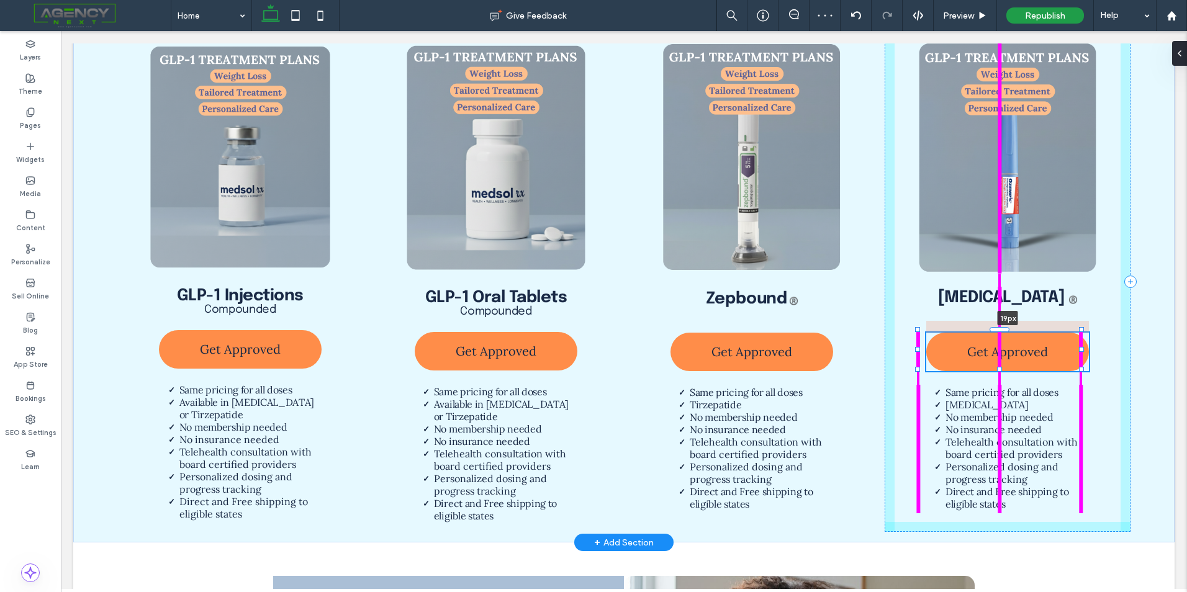
click at [1000, 327] on div at bounding box center [1000, 329] width 20 height 5
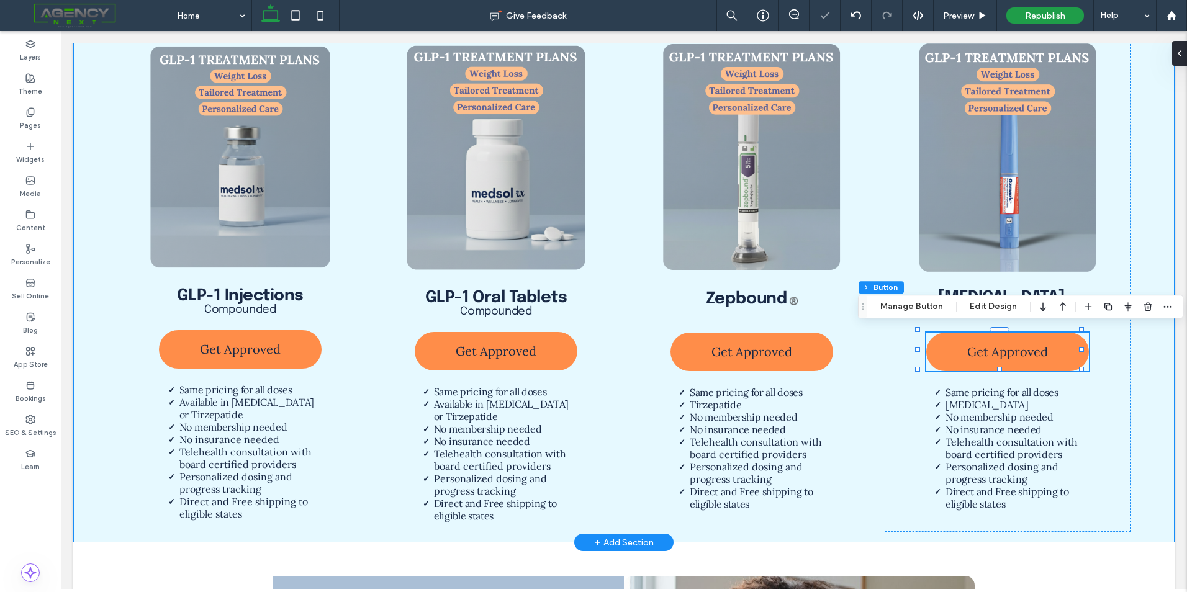
click at [1150, 366] on div "GLP-1 Injections Compounded Get Approved Same pricing for all doses Available i…" at bounding box center [623, 281] width 1101 height 522
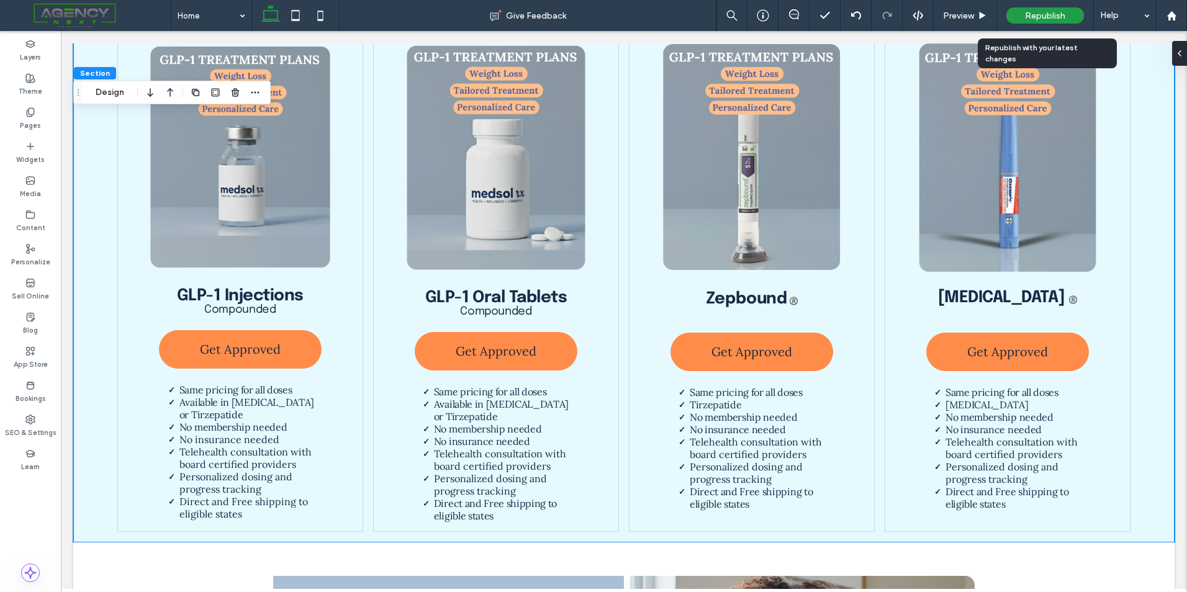
click at [1050, 12] on span "Republish" at bounding box center [1045, 16] width 40 height 11
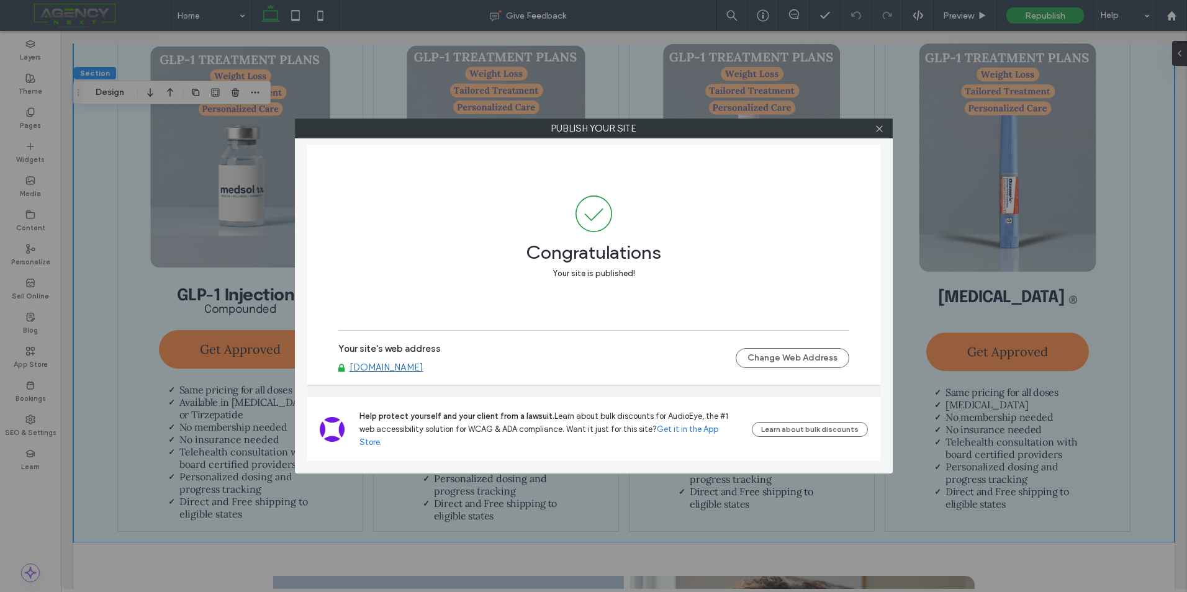
click at [401, 373] on link "[DOMAIN_NAME]" at bounding box center [387, 367] width 74 height 11
click at [875, 132] on icon at bounding box center [879, 128] width 9 height 9
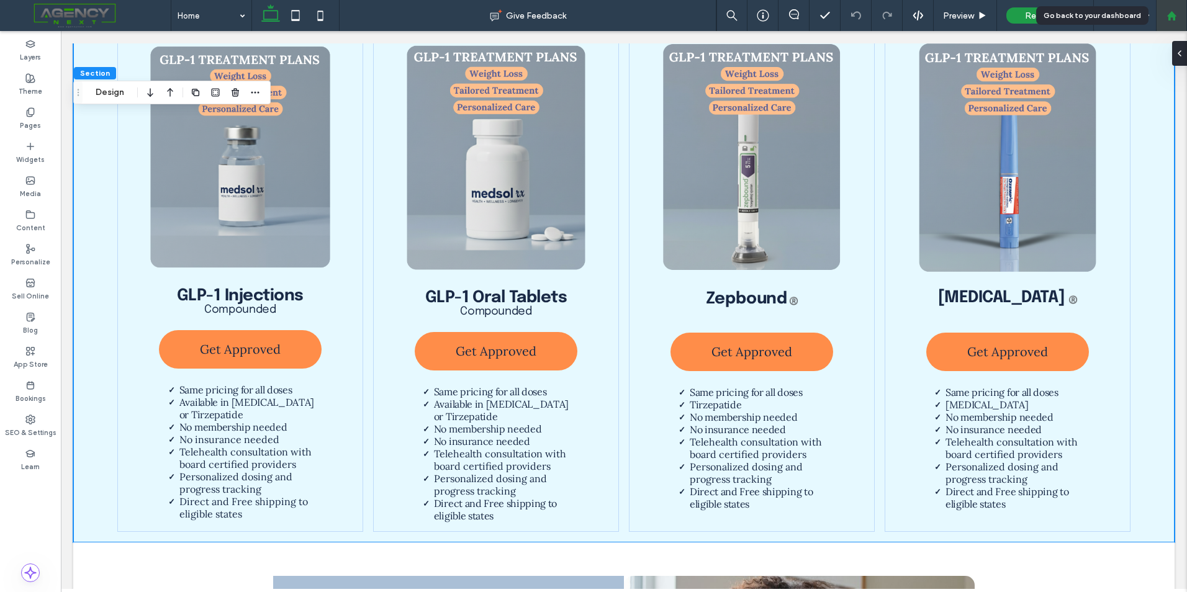
click at [1180, 14] on div at bounding box center [1172, 16] width 30 height 11
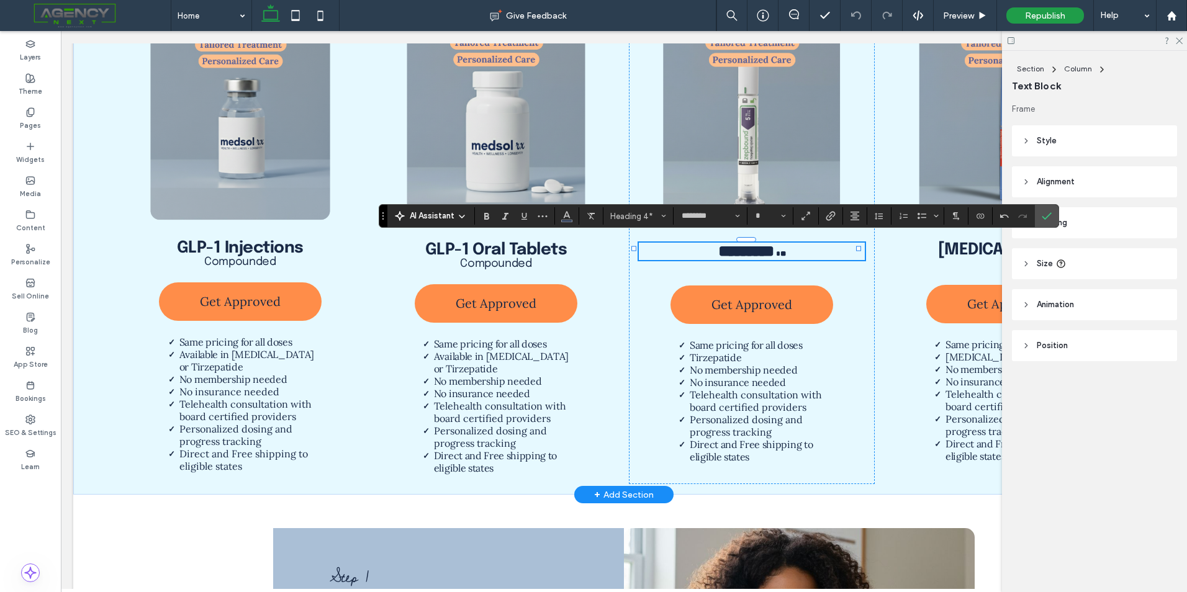
type input "**"
click at [545, 248] on strong "GLP-1 Oral Tablets" at bounding box center [496, 250] width 142 height 17
click at [545, 248] on div "GLP-1 Oral Tablets Compounded" at bounding box center [496, 256] width 226 height 28
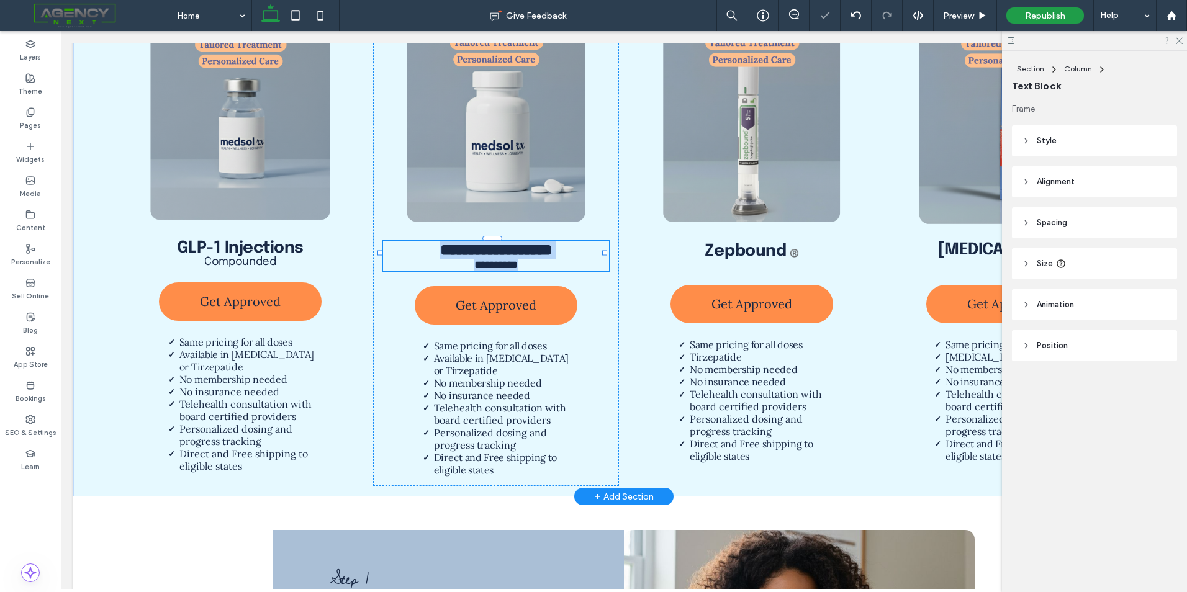
type input "********"
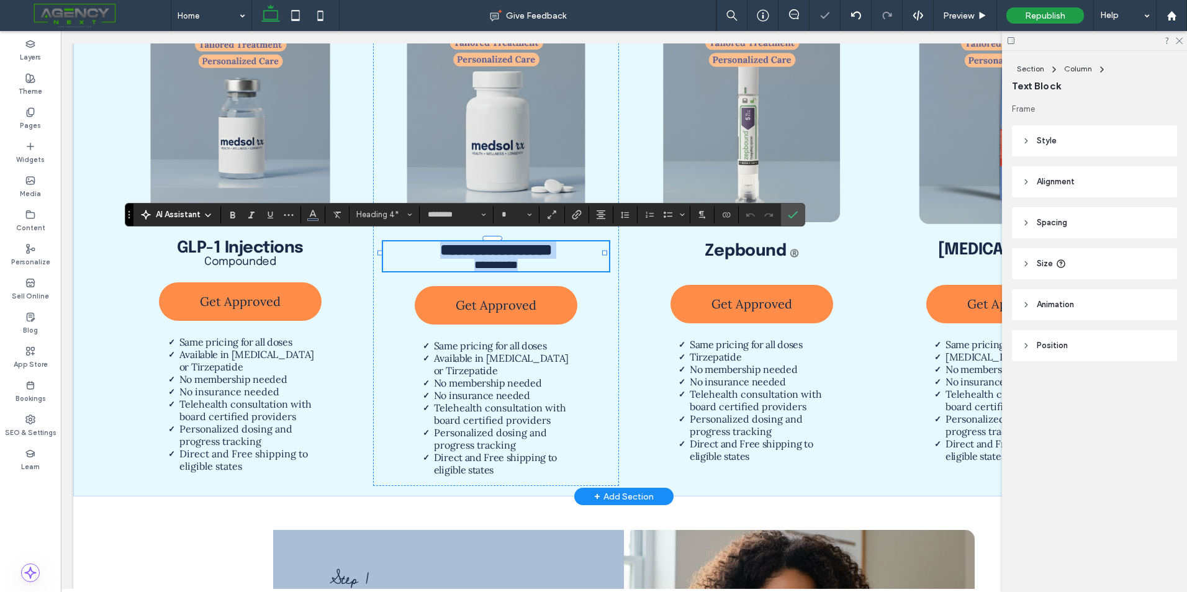
click at [552, 249] on strong "**********" at bounding box center [496, 250] width 112 height 16
type input "**"
click at [734, 244] on strong "Zepbound" at bounding box center [745, 251] width 81 height 17
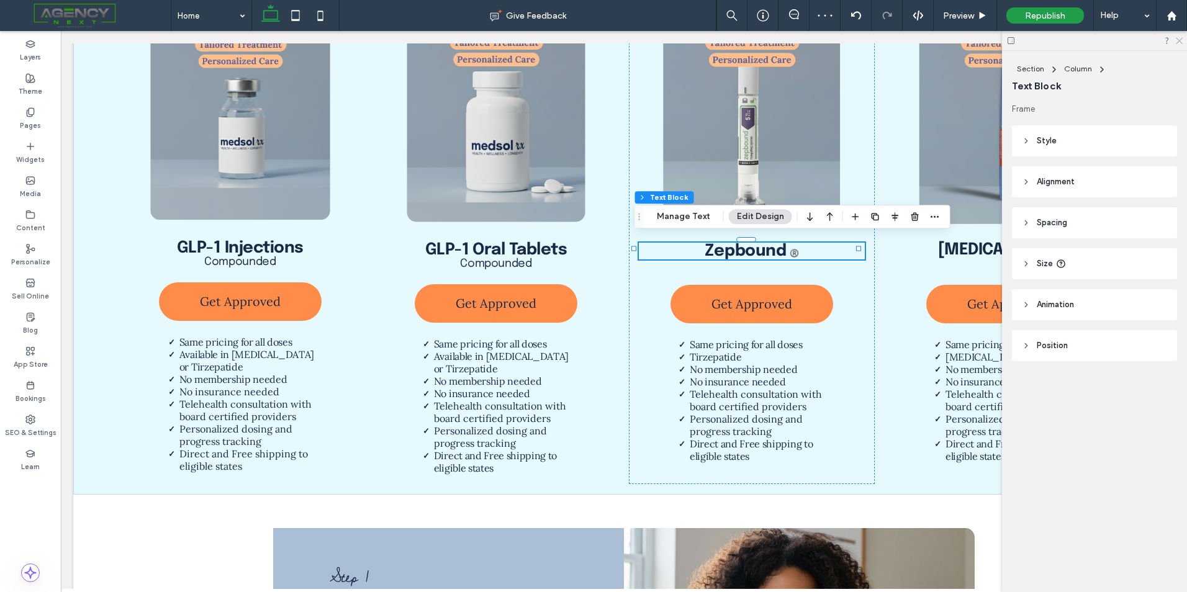
click at [1177, 39] on icon at bounding box center [1179, 40] width 8 height 8
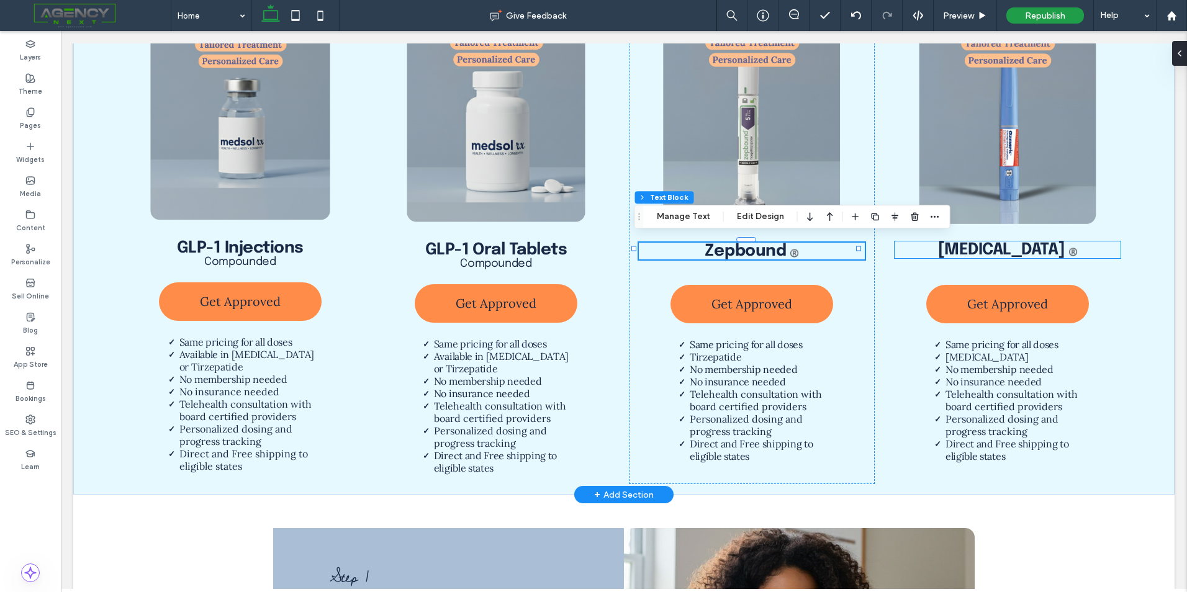
click at [1006, 245] on strong "[MEDICAL_DATA]" at bounding box center [1001, 250] width 127 height 17
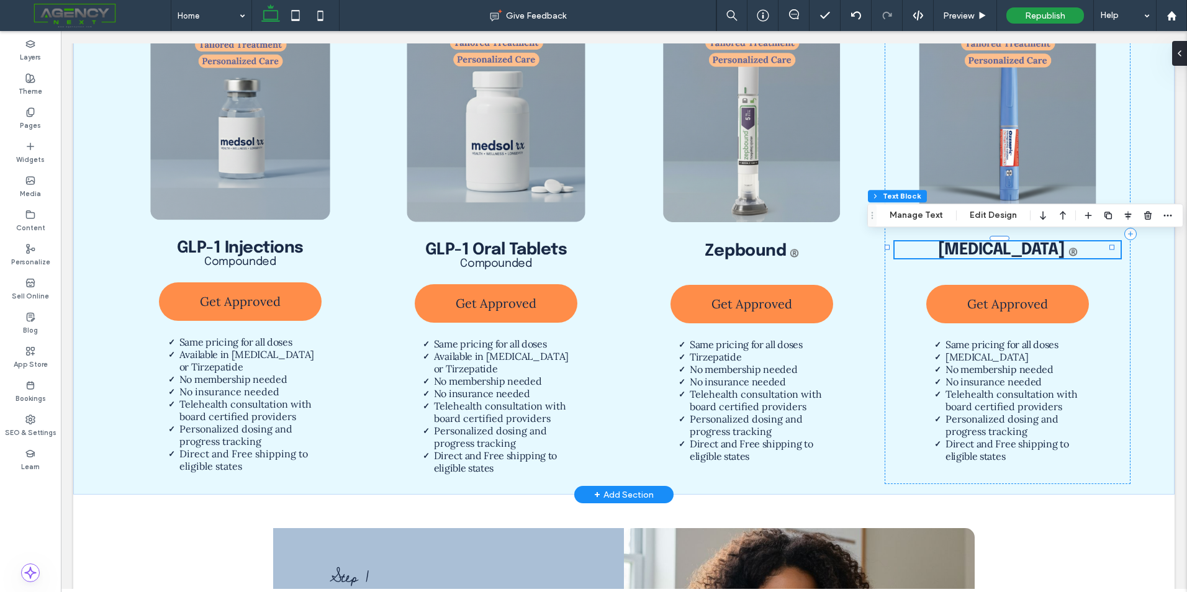
click at [1006, 245] on strong "[MEDICAL_DATA]" at bounding box center [1001, 250] width 127 height 17
click at [1006, 245] on strong "*******" at bounding box center [998, 250] width 43 height 16
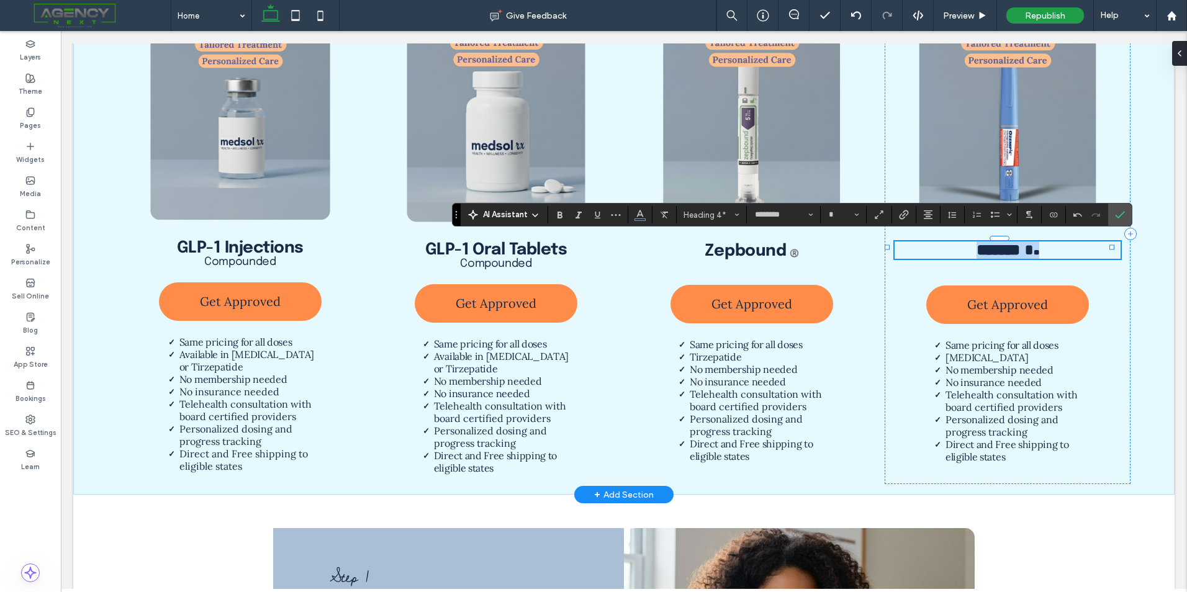
drag, startPoint x: 1033, startPoint y: 245, endPoint x: 1025, endPoint y: 242, distance: 8.9
click at [1031, 244] on h4 "******* **" at bounding box center [1008, 250] width 226 height 17
type input "**"
drag, startPoint x: 1023, startPoint y: 244, endPoint x: 949, endPoint y: 248, distance: 74.6
click at [949, 248] on h4 "******* **" at bounding box center [1008, 250] width 226 height 17
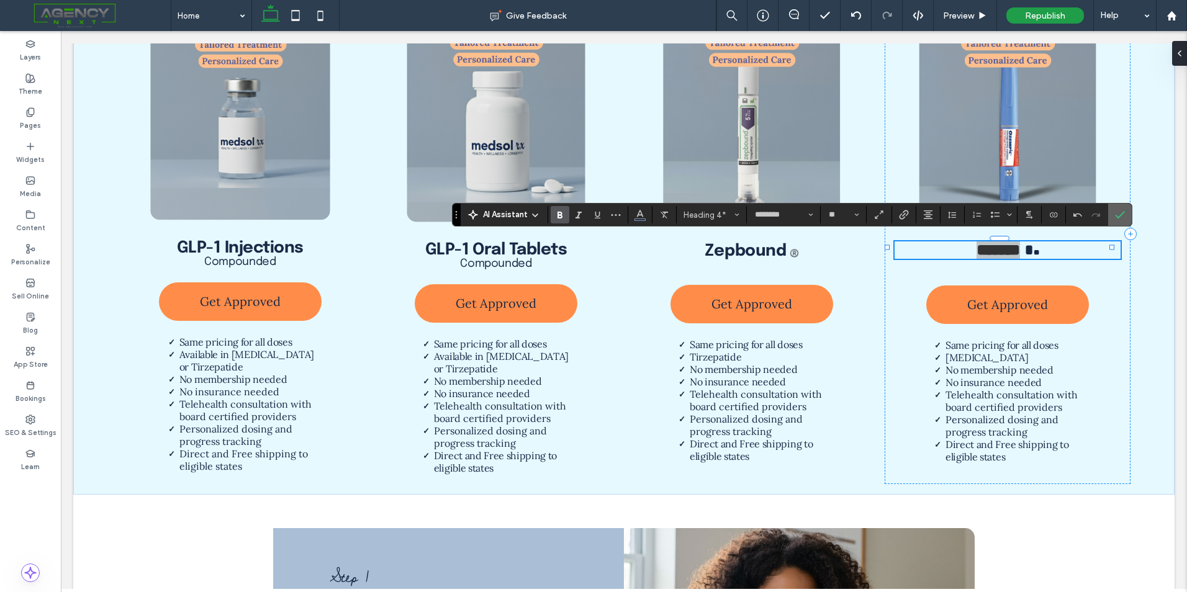
click at [1126, 216] on label "Confirm" at bounding box center [1120, 215] width 19 height 22
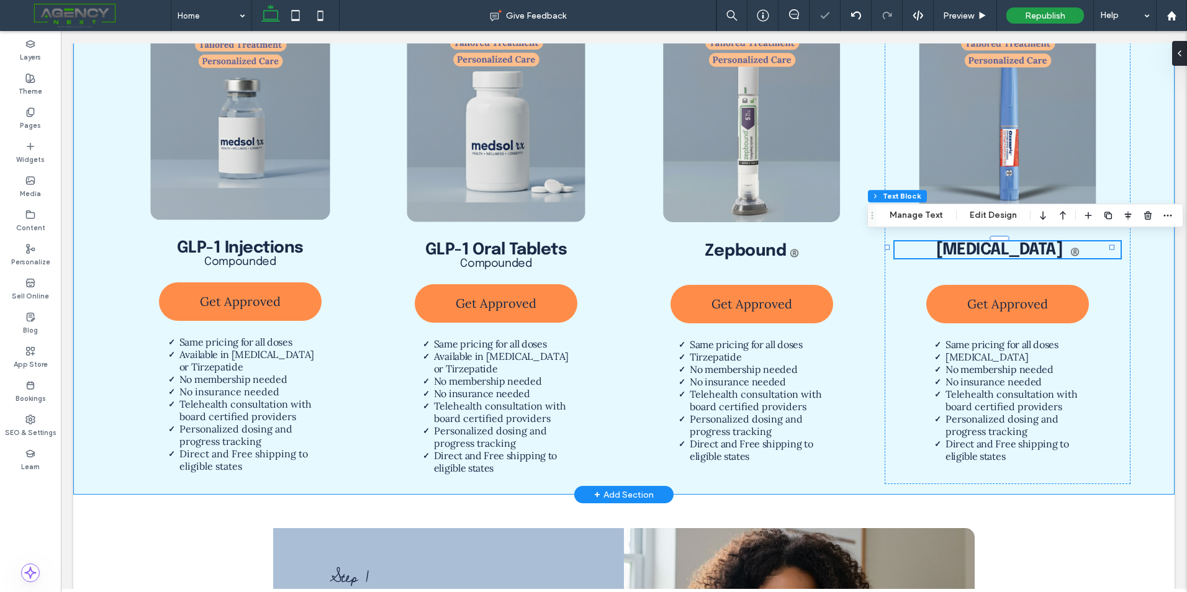
click at [1157, 122] on div "GLP-1 Injections Compounded Get Approved Same pricing for all doses Available i…" at bounding box center [623, 234] width 1101 height 522
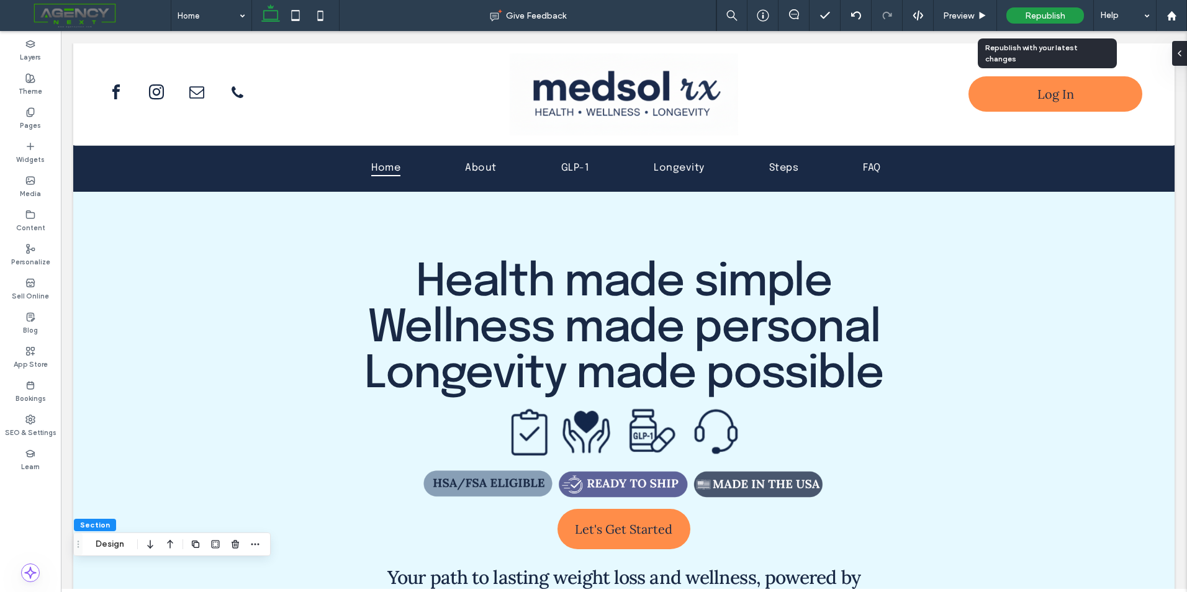
click at [1042, 21] on div "Republish" at bounding box center [1045, 15] width 78 height 16
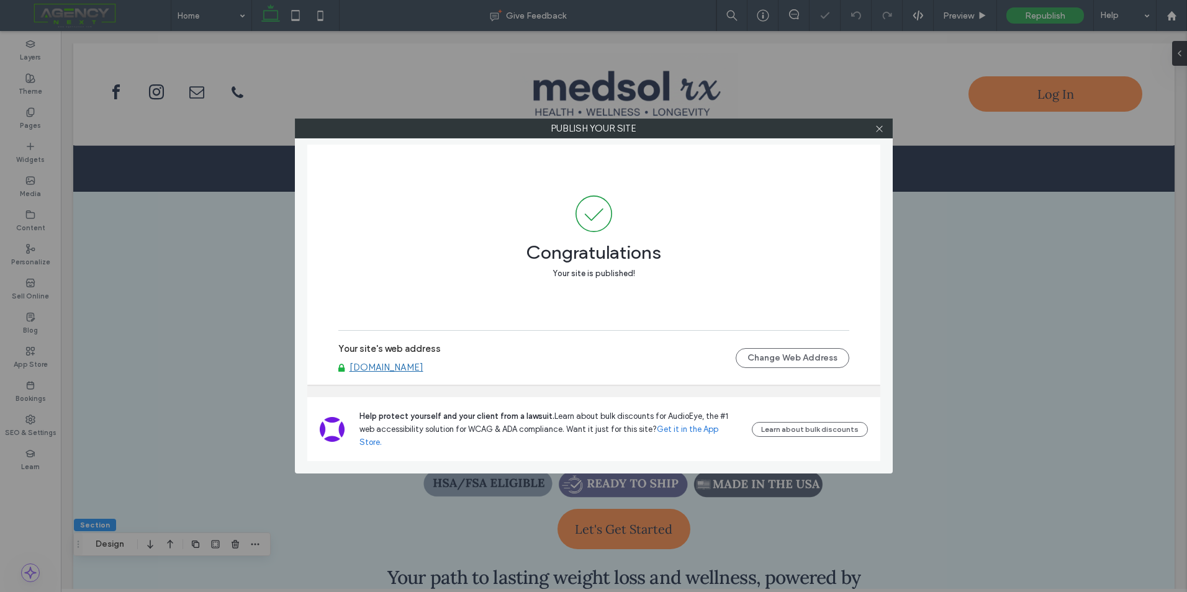
drag, startPoint x: 880, startPoint y: 130, endPoint x: 1017, endPoint y: 71, distance: 149.4
click at [880, 130] on icon at bounding box center [879, 128] width 9 height 9
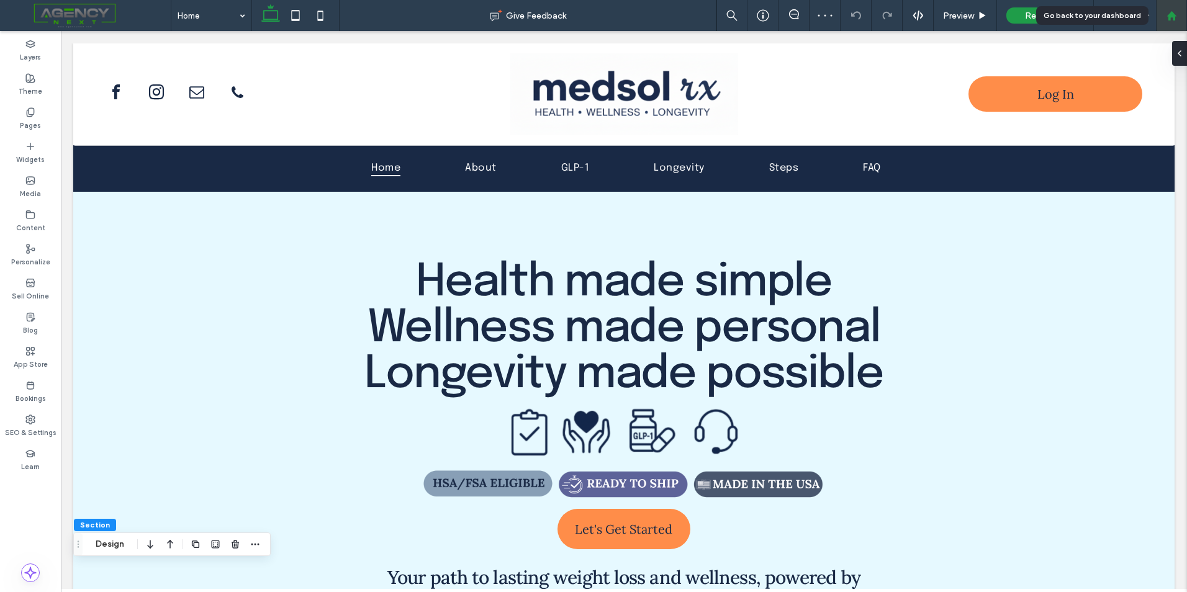
click at [1174, 12] on icon at bounding box center [1172, 16] width 11 height 11
